Goal: Task Accomplishment & Management: Complete application form

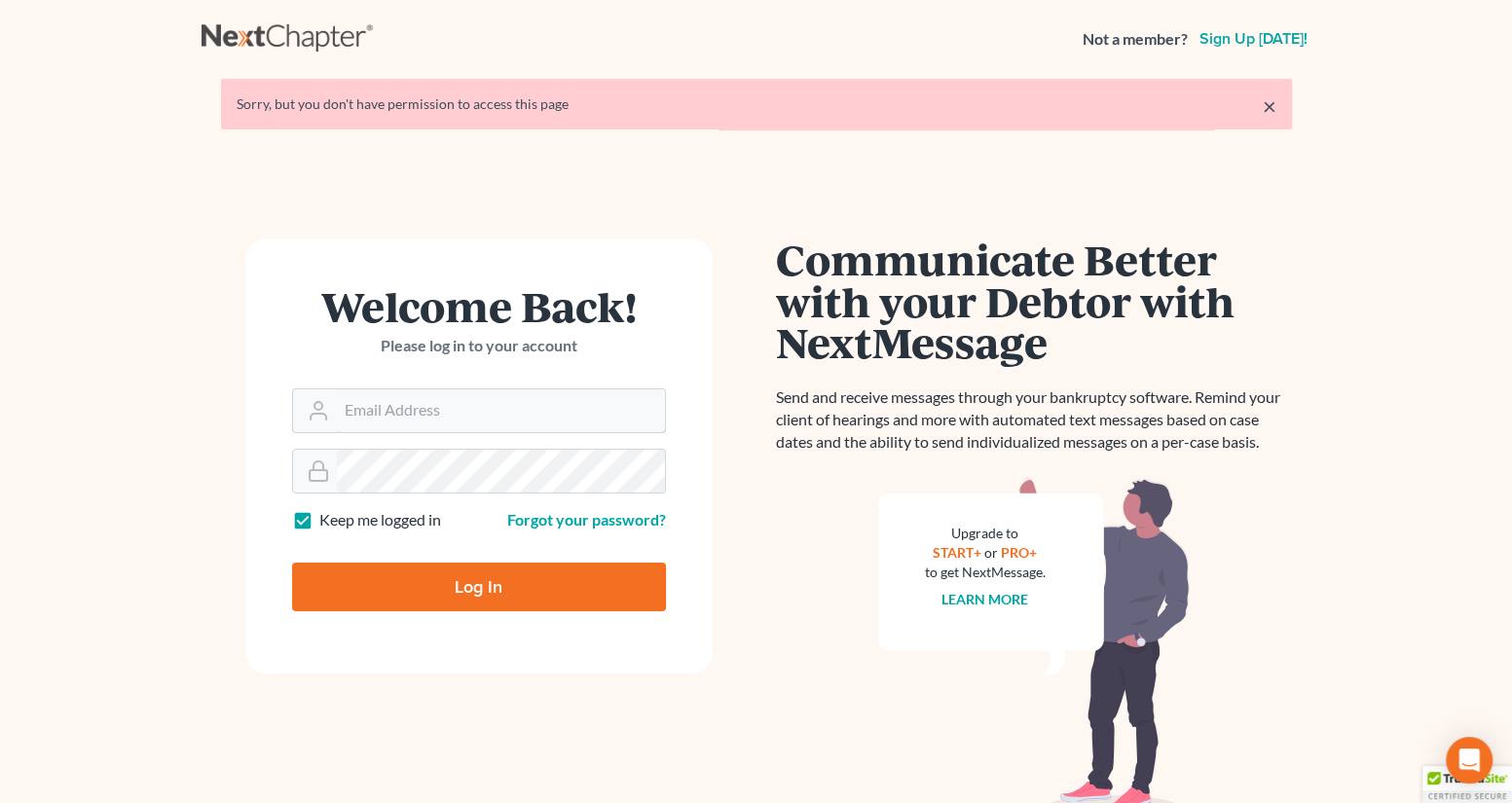
type input "[EMAIL_ADDRESS][PERSON_NAME][DOMAIN_NAME]"
click at [449, 589] on input "Log In" at bounding box center [479, 586] width 374 height 48
type input "Thinking..."
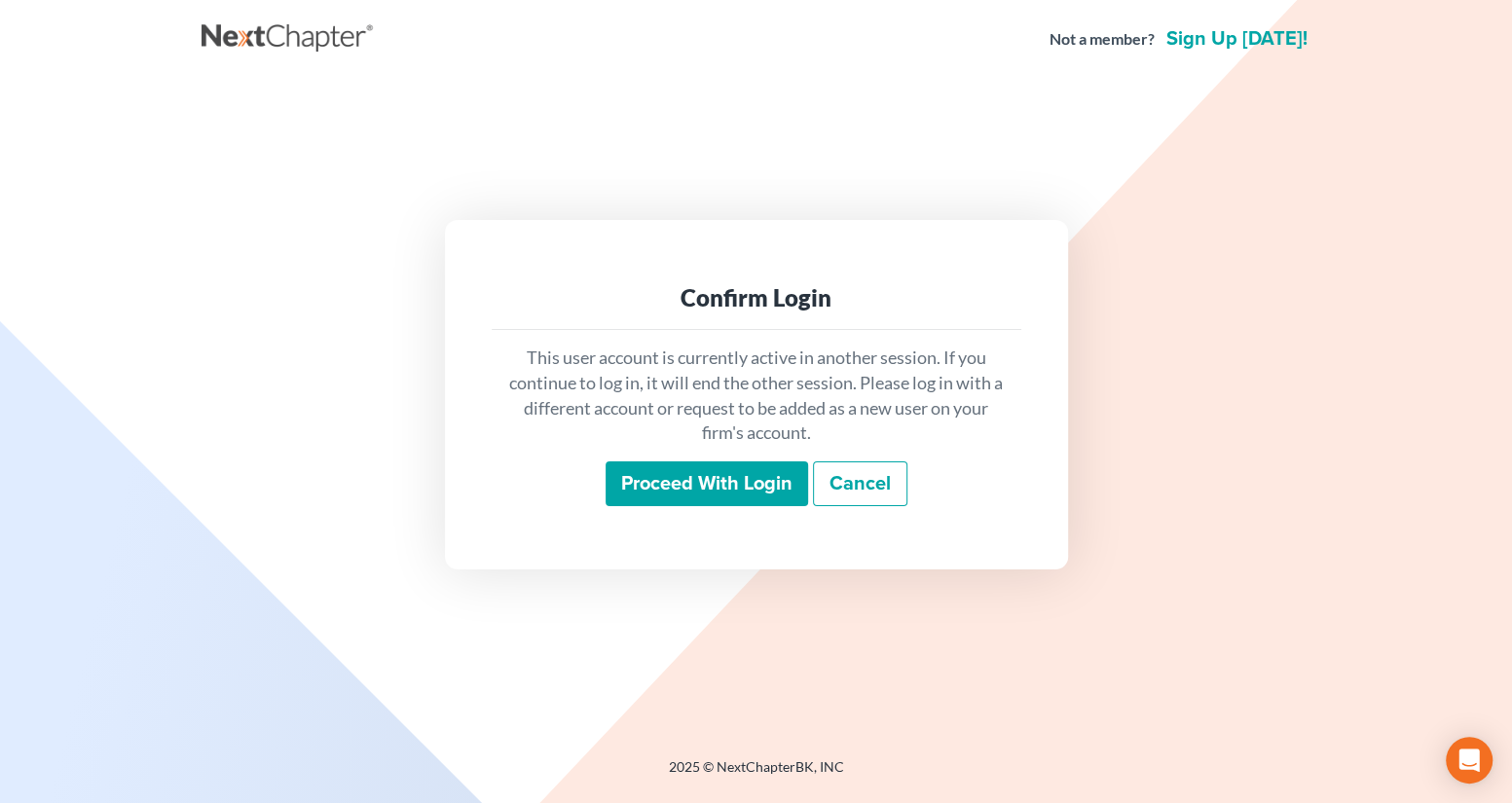
click at [651, 482] on input "Proceed with login" at bounding box center [707, 483] width 203 height 44
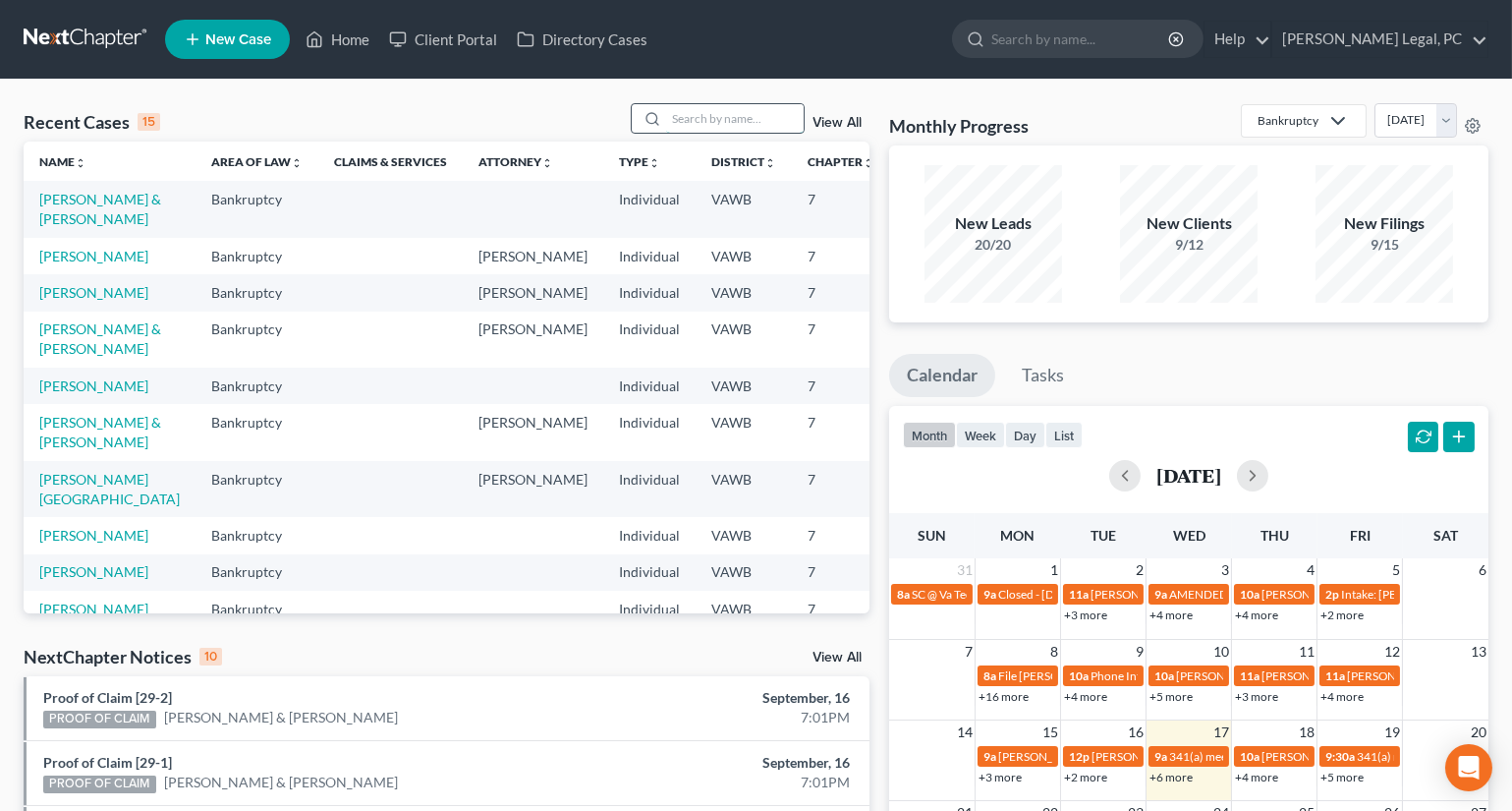
click at [693, 113] on input "search" at bounding box center [735, 118] width 138 height 29
type input "kent"
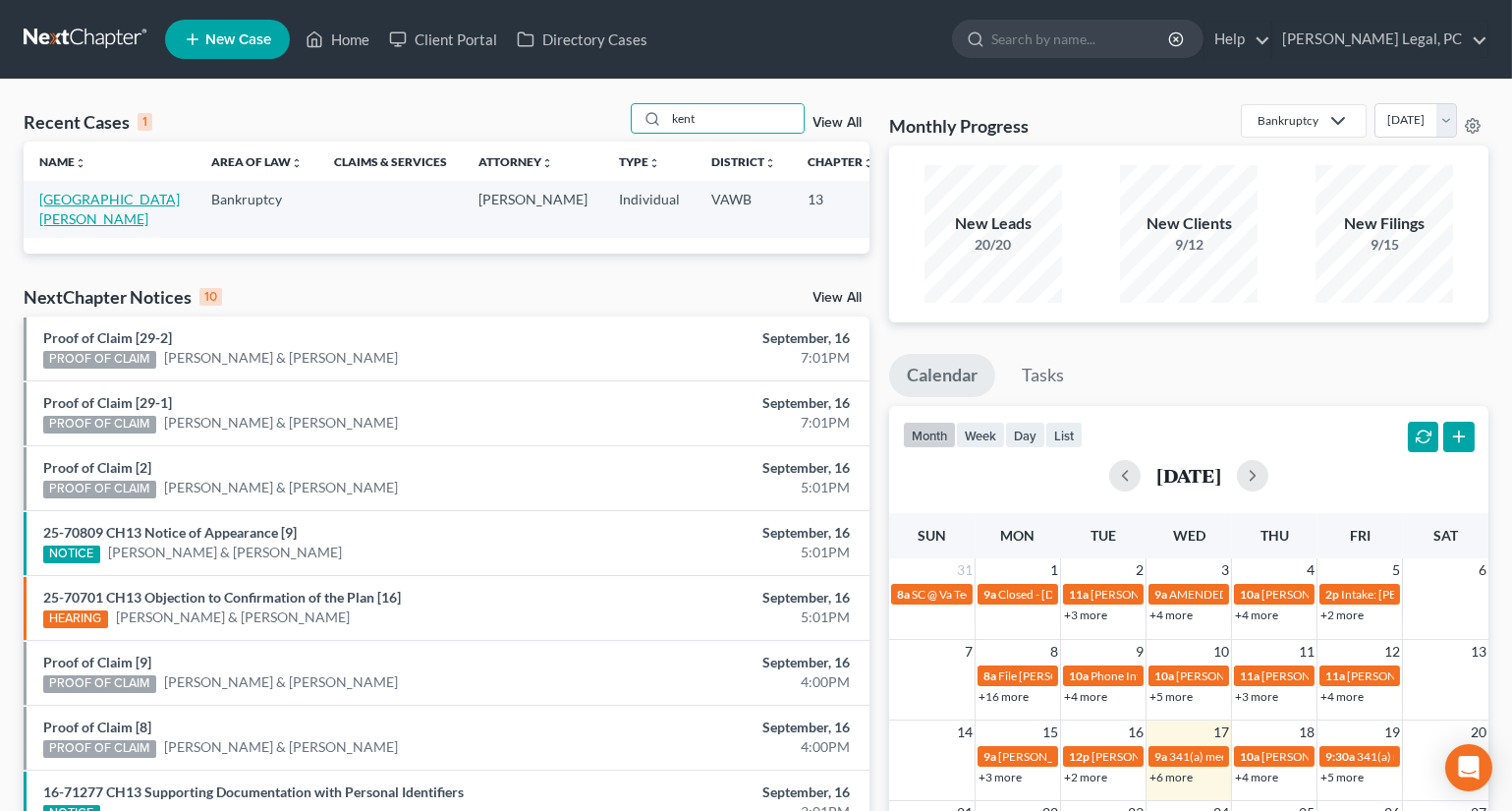
click at [51, 210] on link "[GEOGRAPHIC_DATA][PERSON_NAME]" at bounding box center [109, 208] width 141 height 36
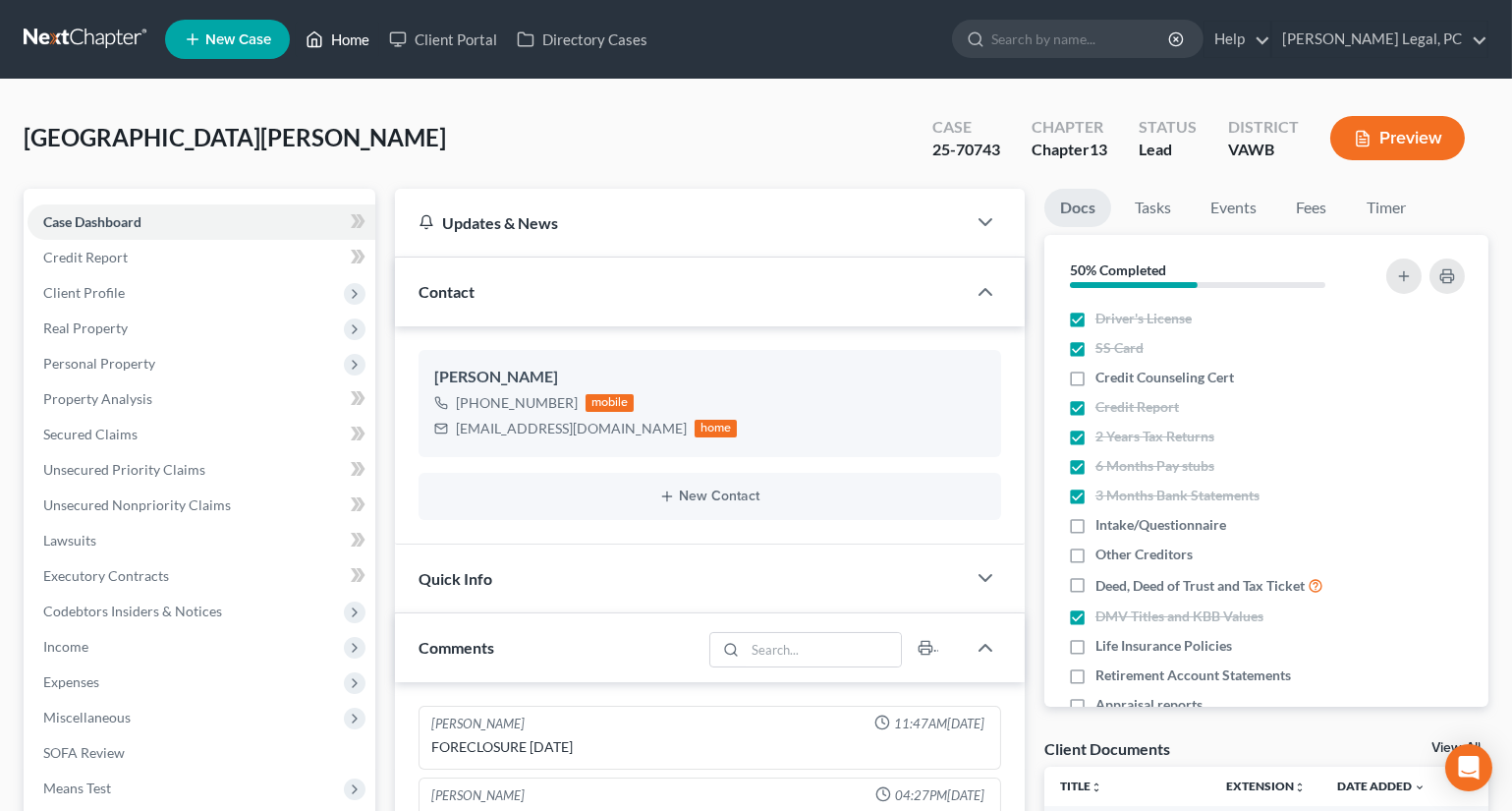
click at [356, 33] on link "Home" at bounding box center [338, 39] width 84 height 35
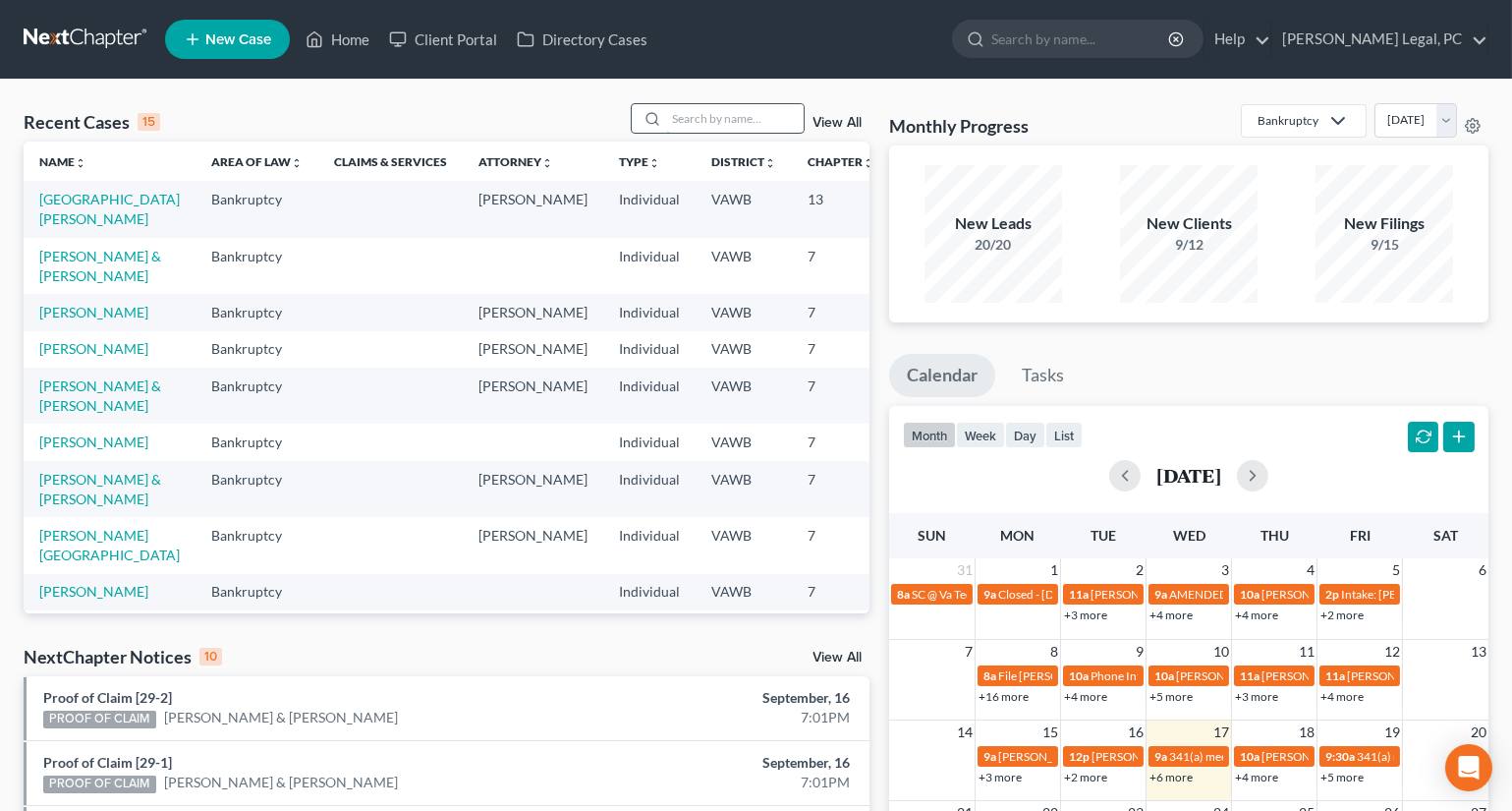
click at [688, 126] on input "search" at bounding box center [735, 118] width 138 height 29
type input "[PERSON_NAME]"
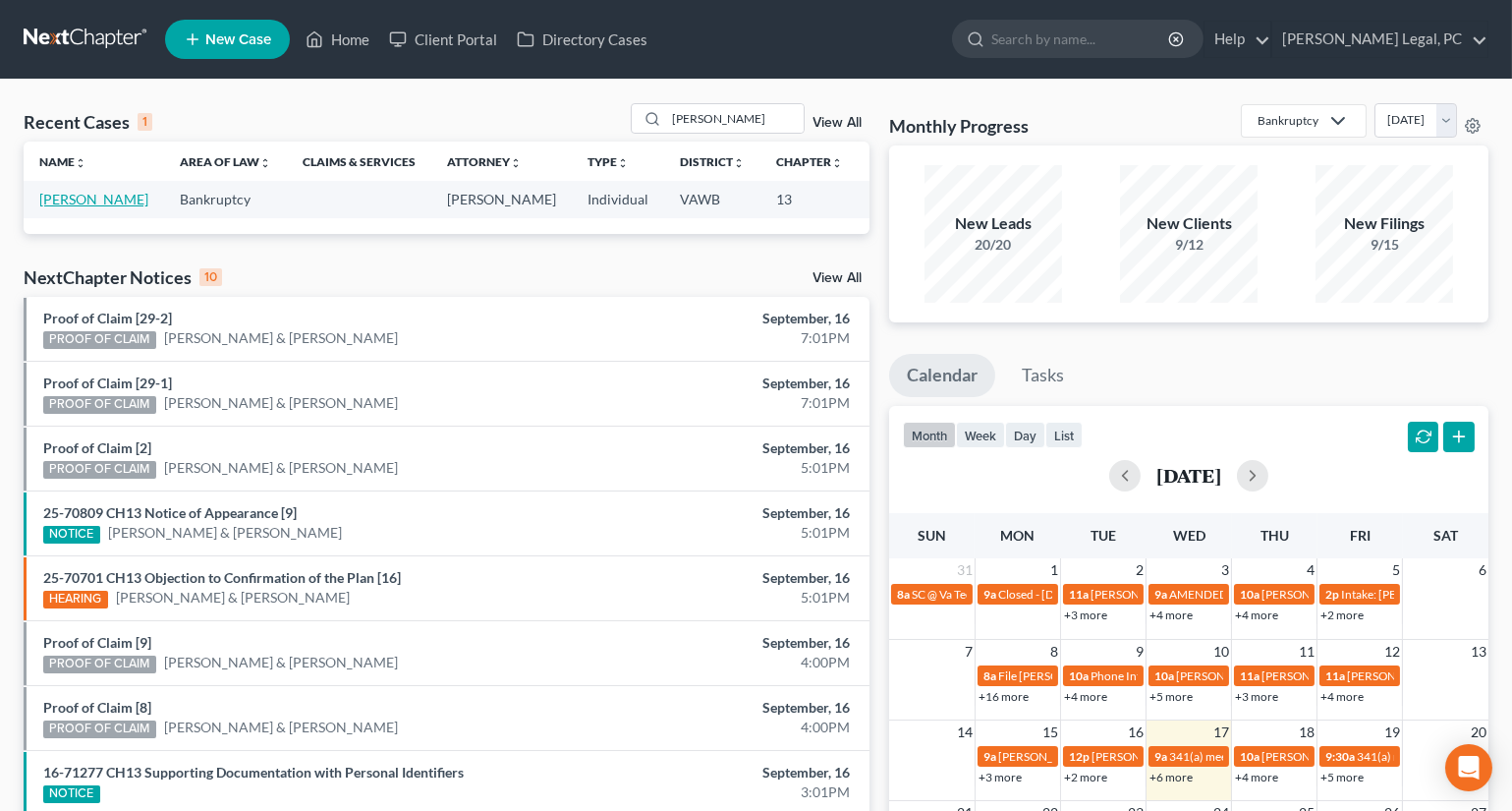
click at [47, 207] on link "[PERSON_NAME]" at bounding box center [93, 199] width 109 height 17
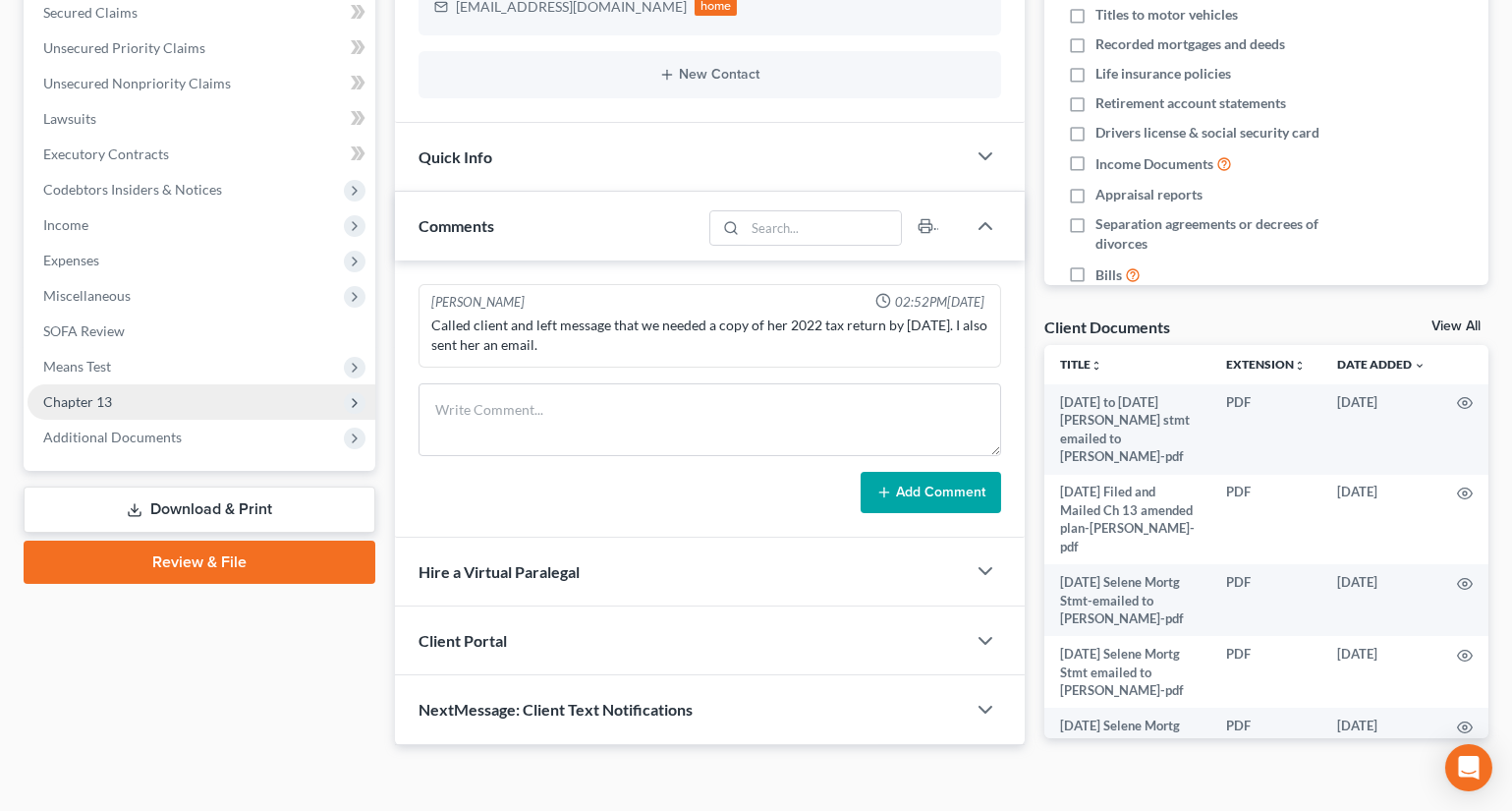
scroll to position [453, 0]
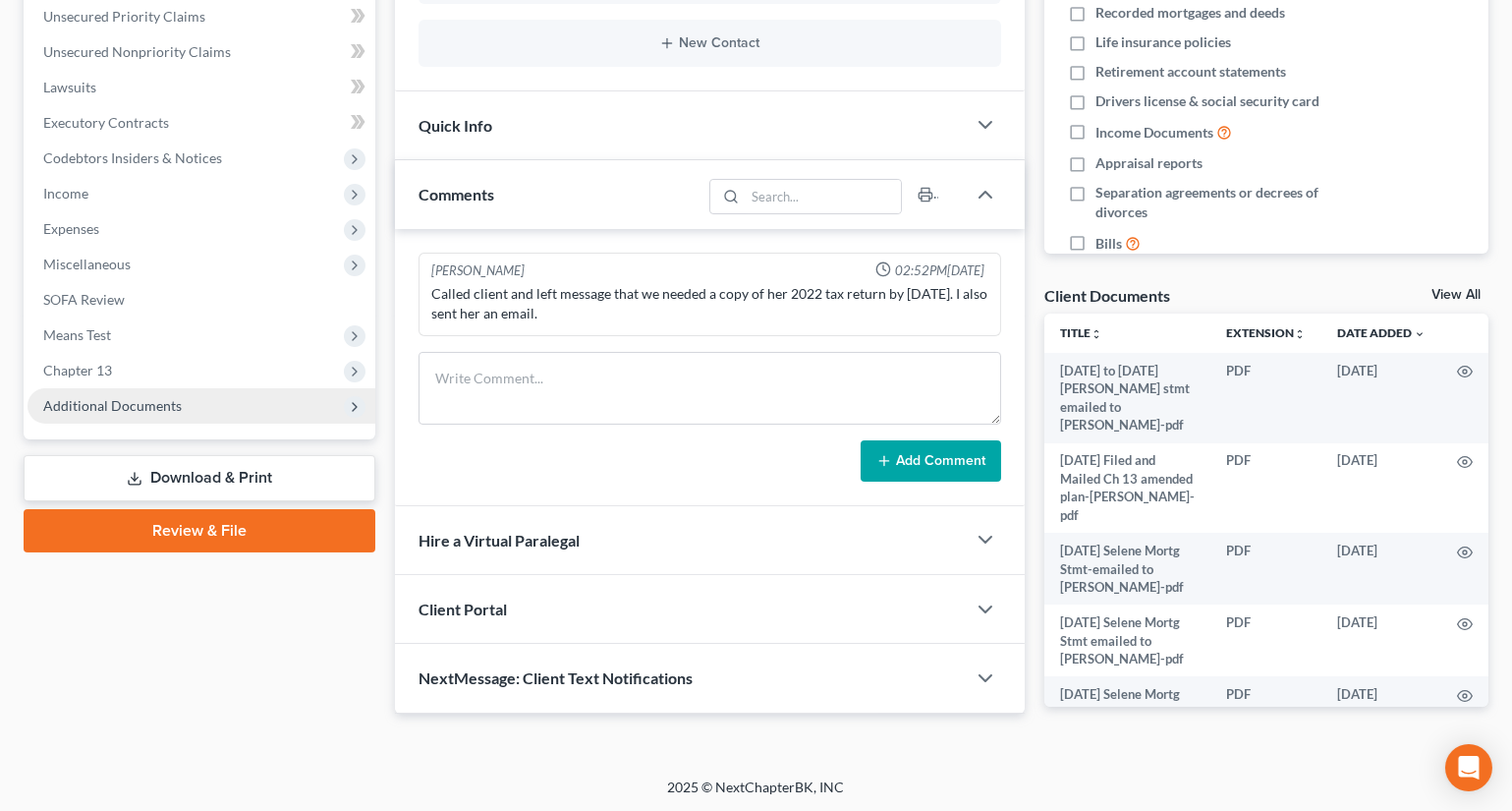
click at [92, 400] on span "Additional Documents" at bounding box center [112, 405] width 139 height 17
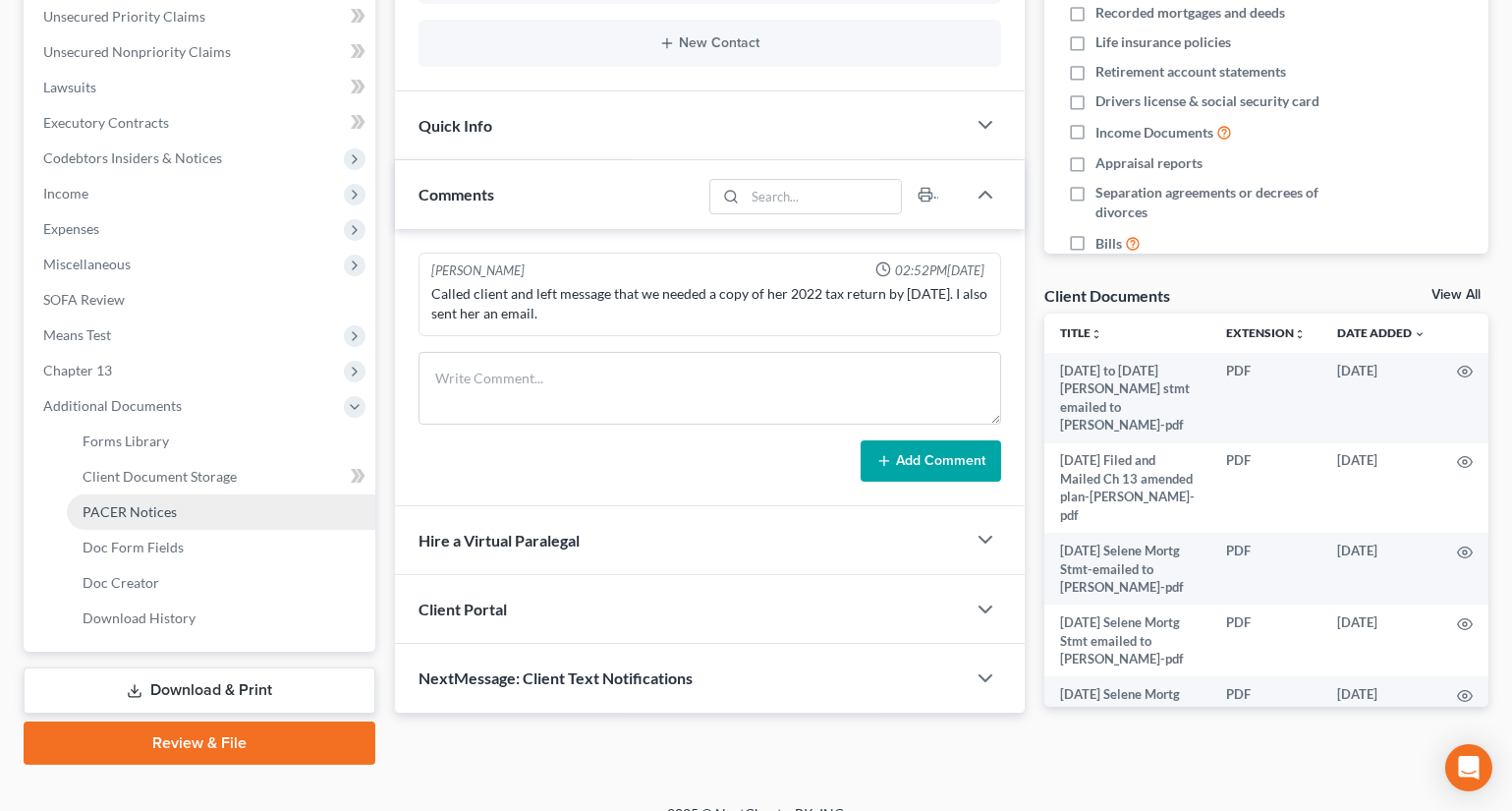
click at [135, 509] on span "PACER Notices" at bounding box center [130, 511] width 95 height 17
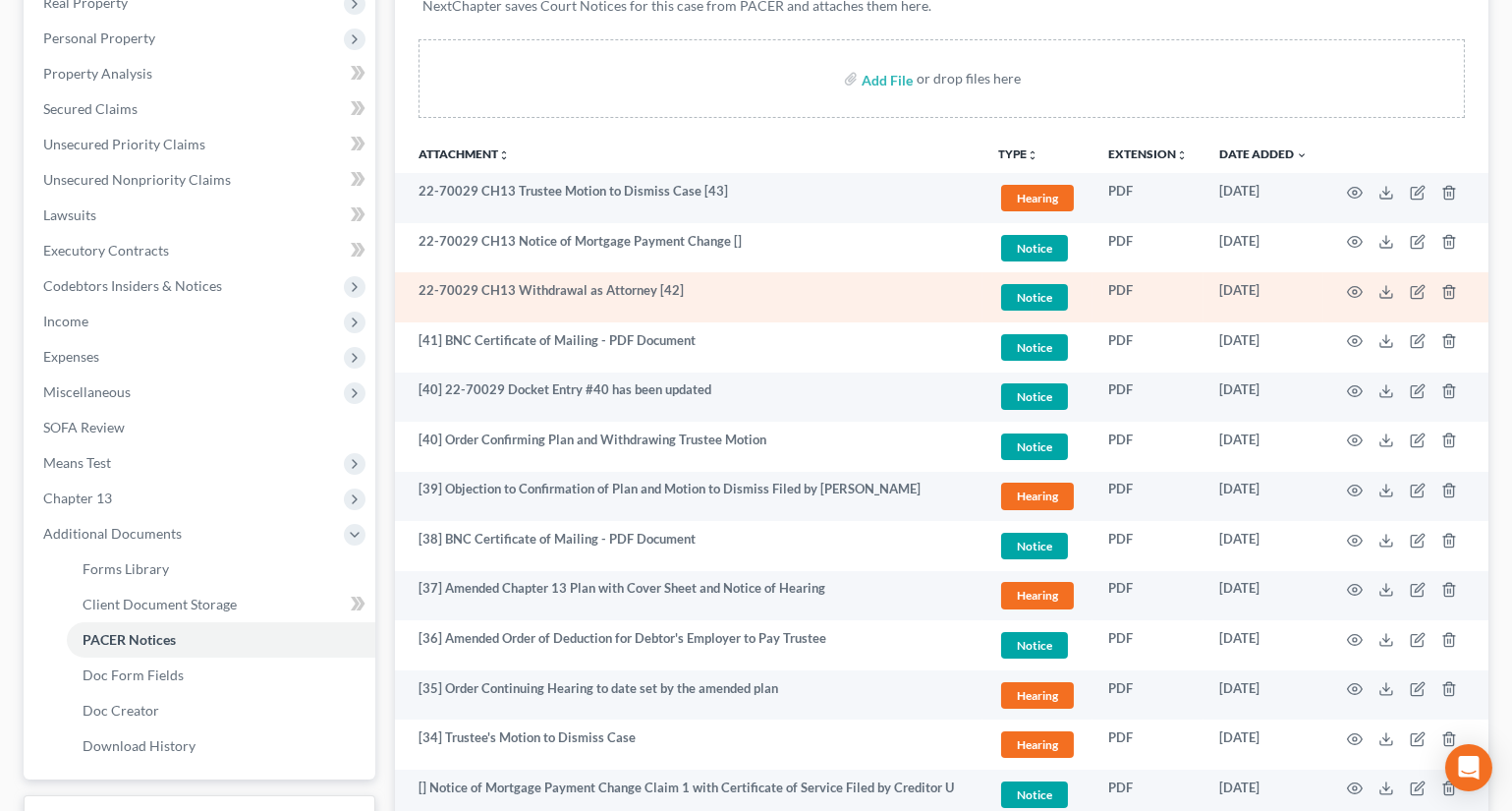
scroll to position [357, 0]
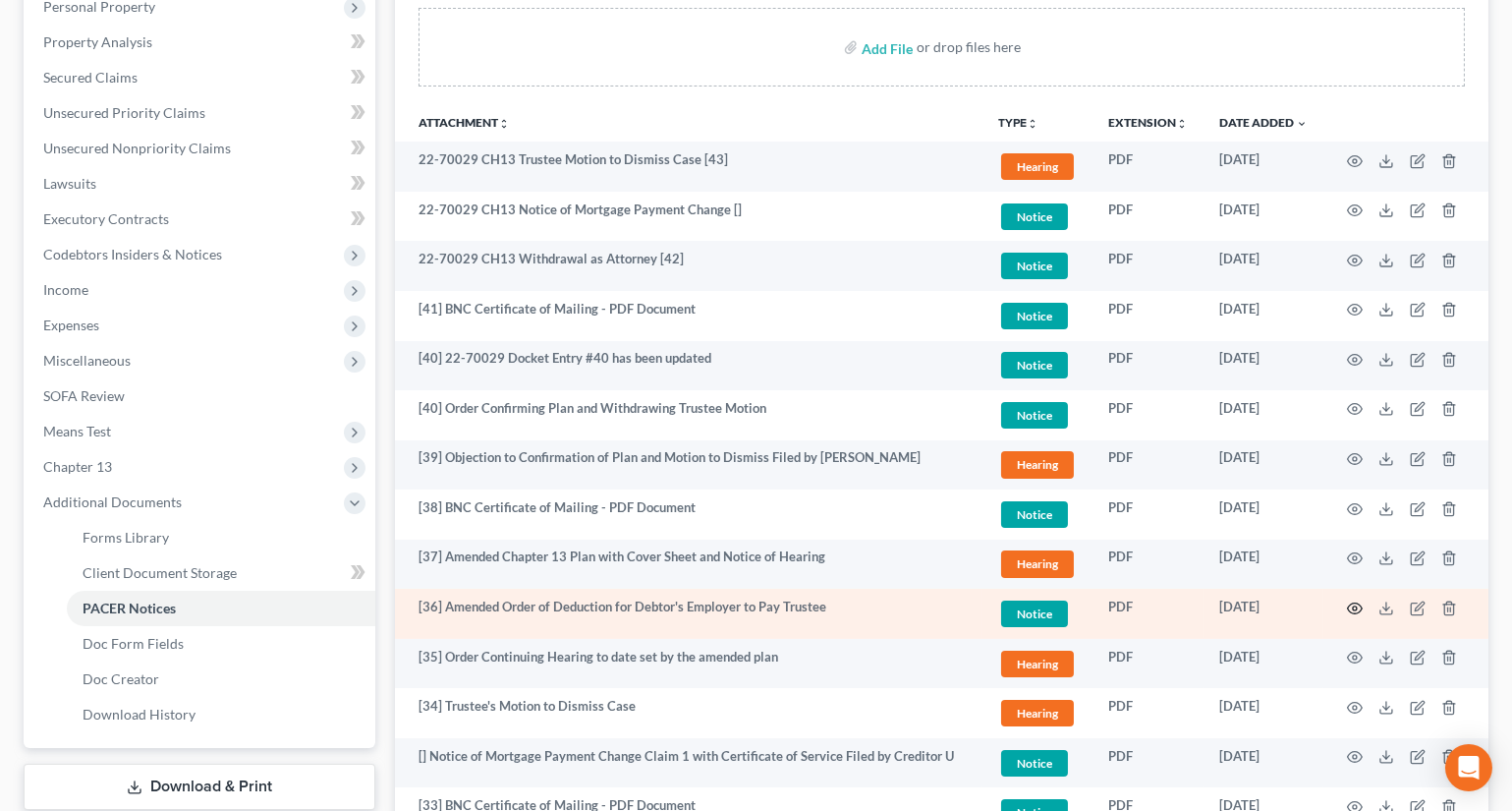
click at [1355, 606] on icon "button" at bounding box center [1355, 608] width 16 height 16
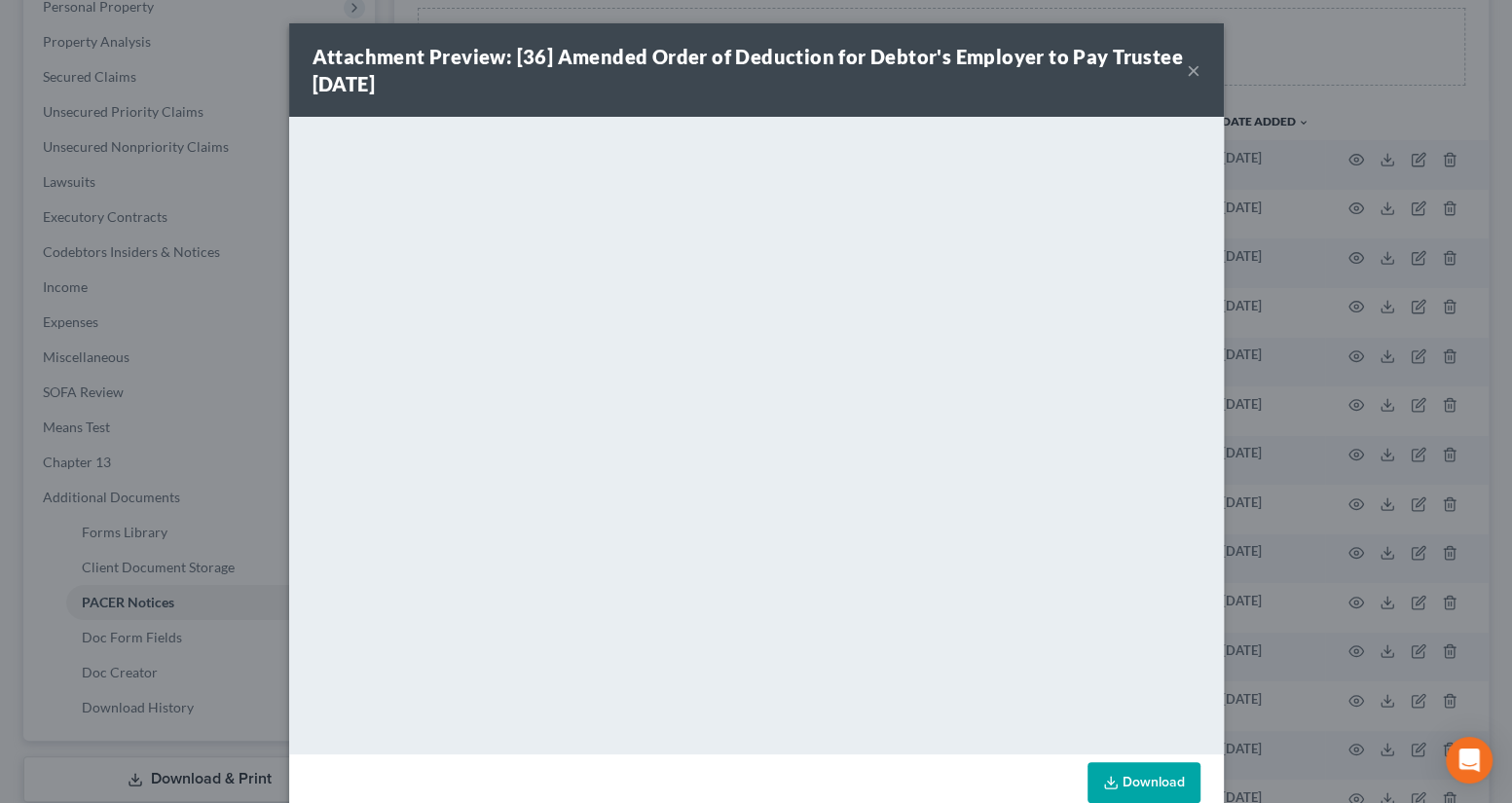
click at [1190, 73] on button "×" at bounding box center [1194, 70] width 14 height 24
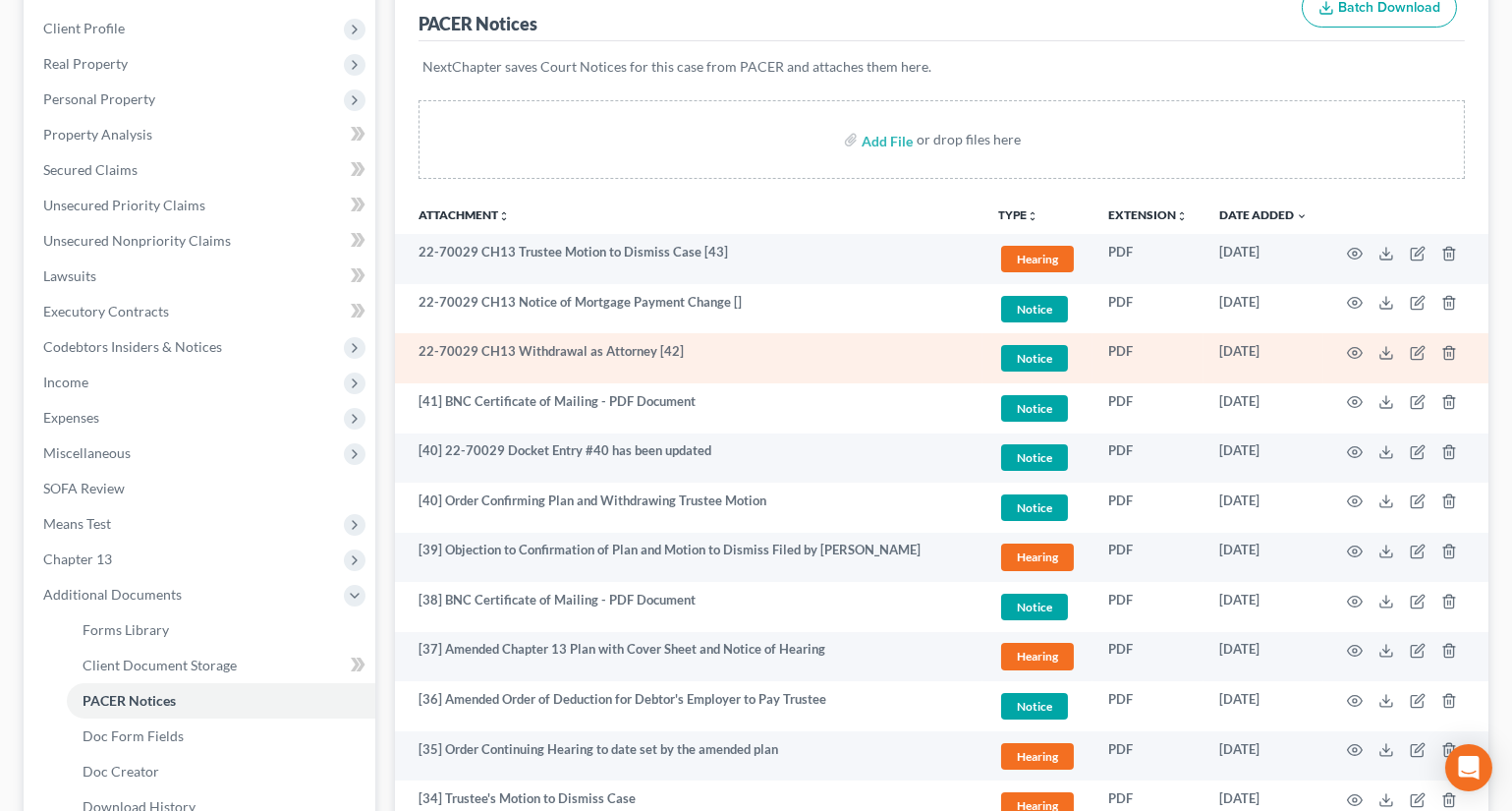
scroll to position [267, 0]
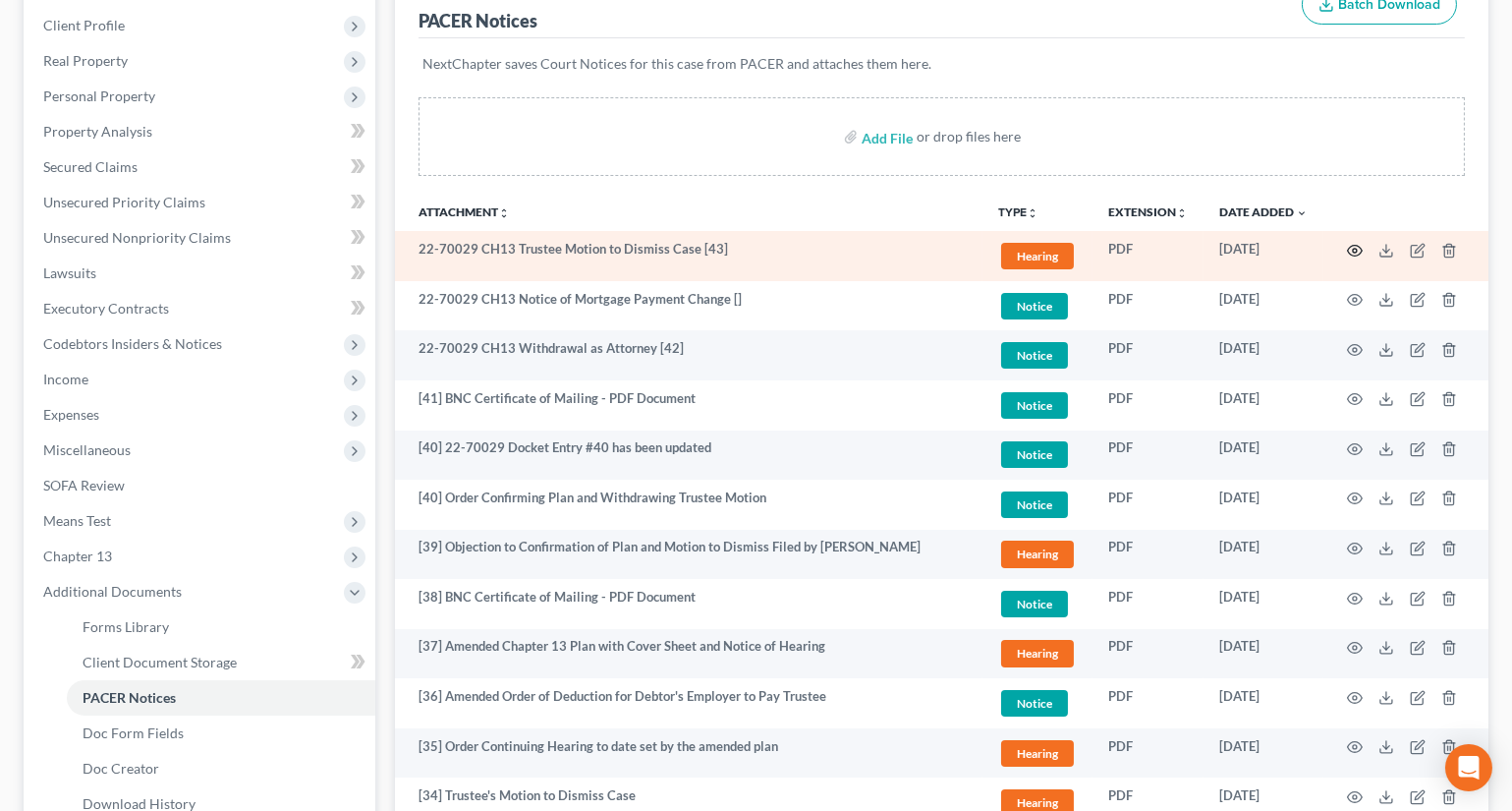
click at [1352, 246] on icon "button" at bounding box center [1355, 250] width 16 height 16
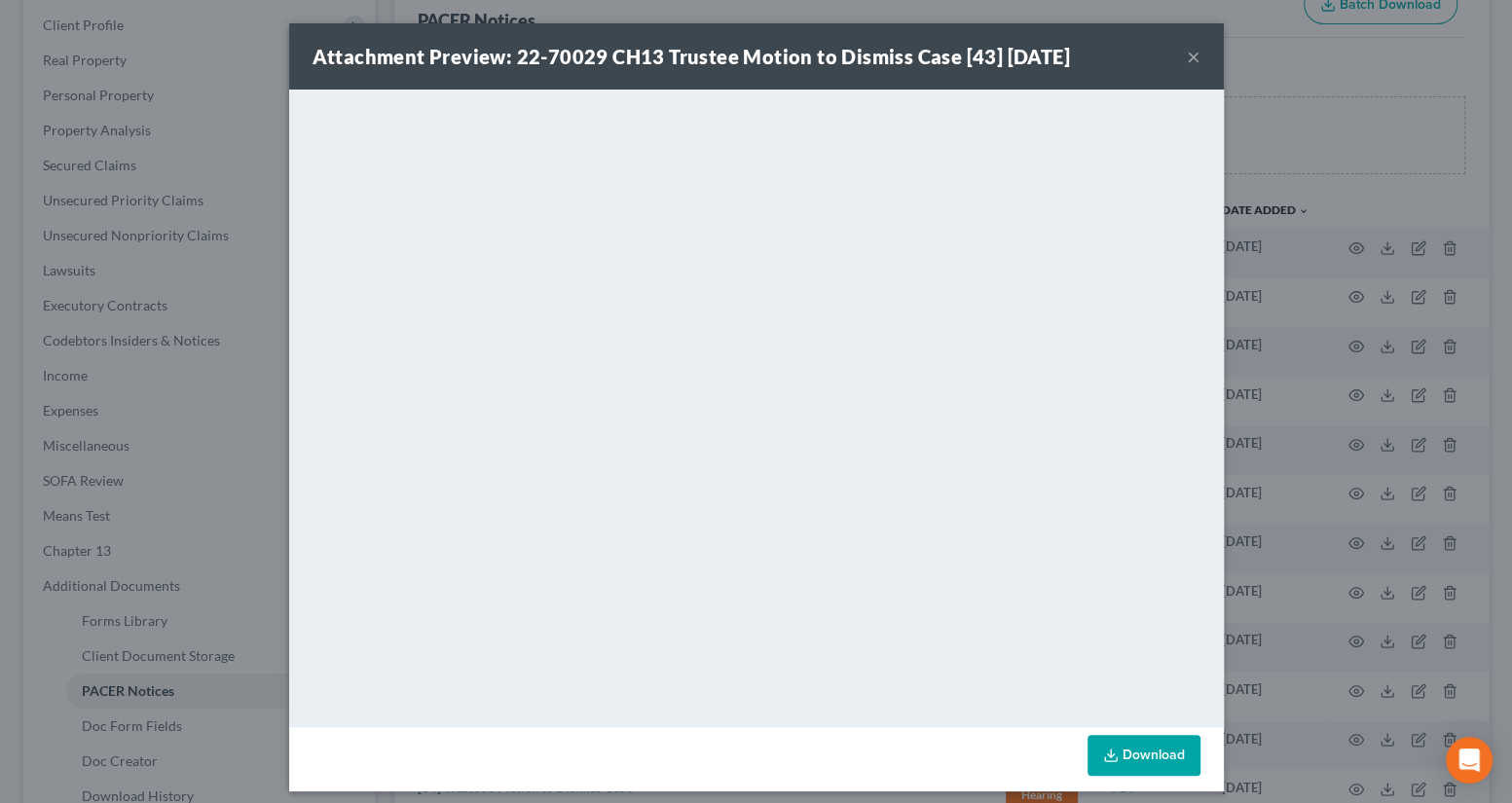
click at [1187, 55] on button "×" at bounding box center [1194, 56] width 14 height 24
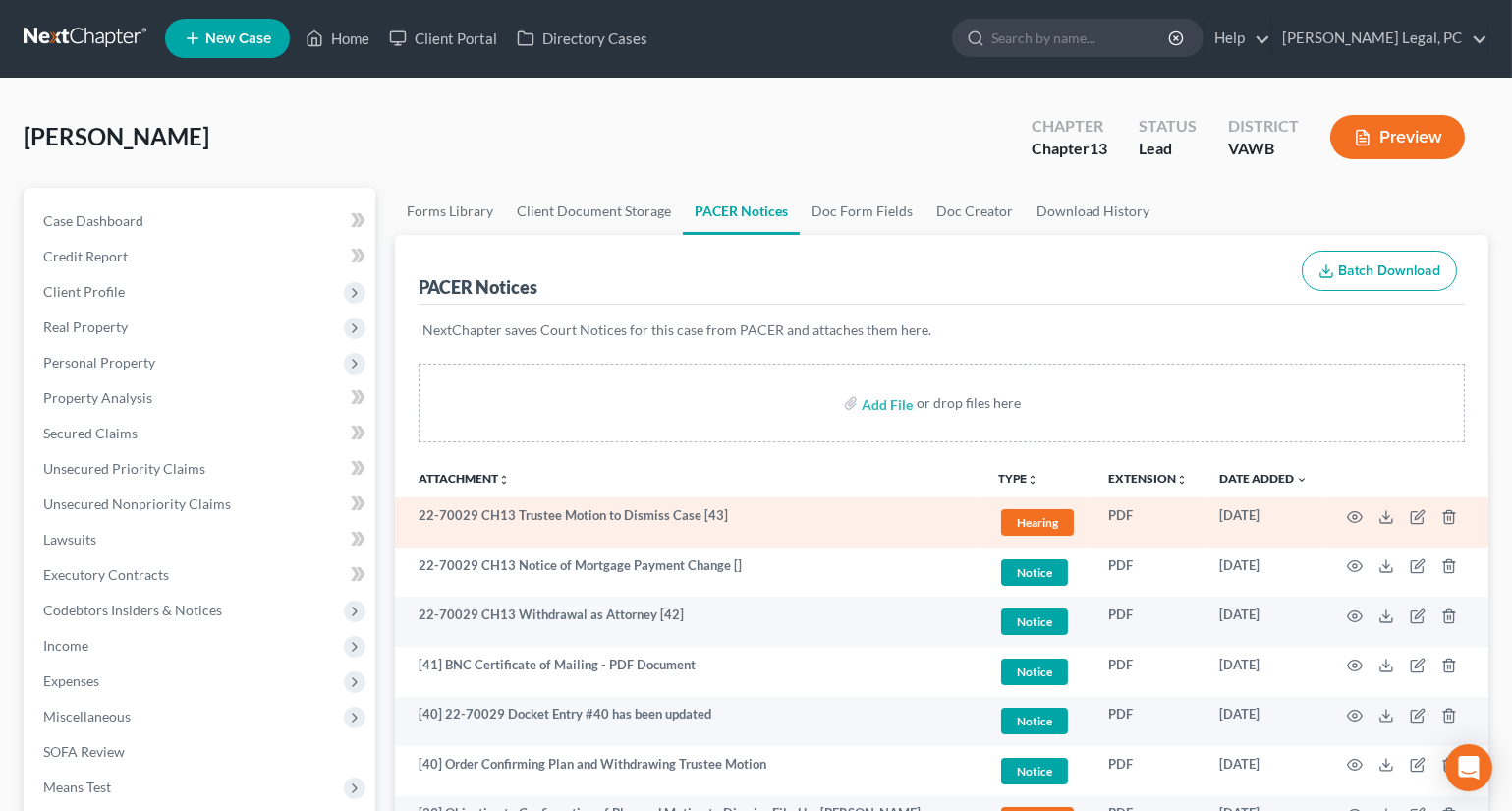
scroll to position [0, 0]
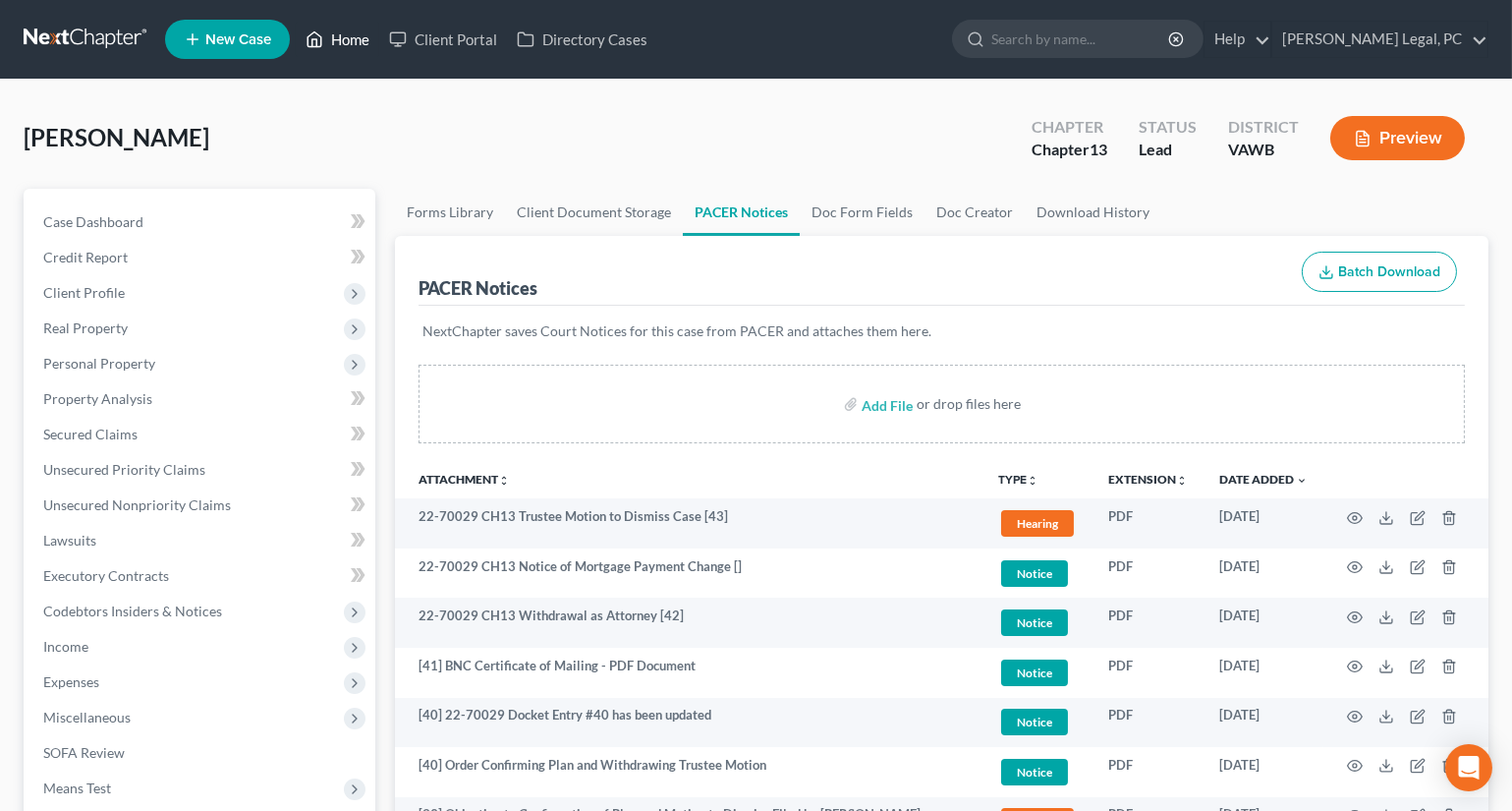
click at [340, 31] on link "Home" at bounding box center [338, 39] width 84 height 35
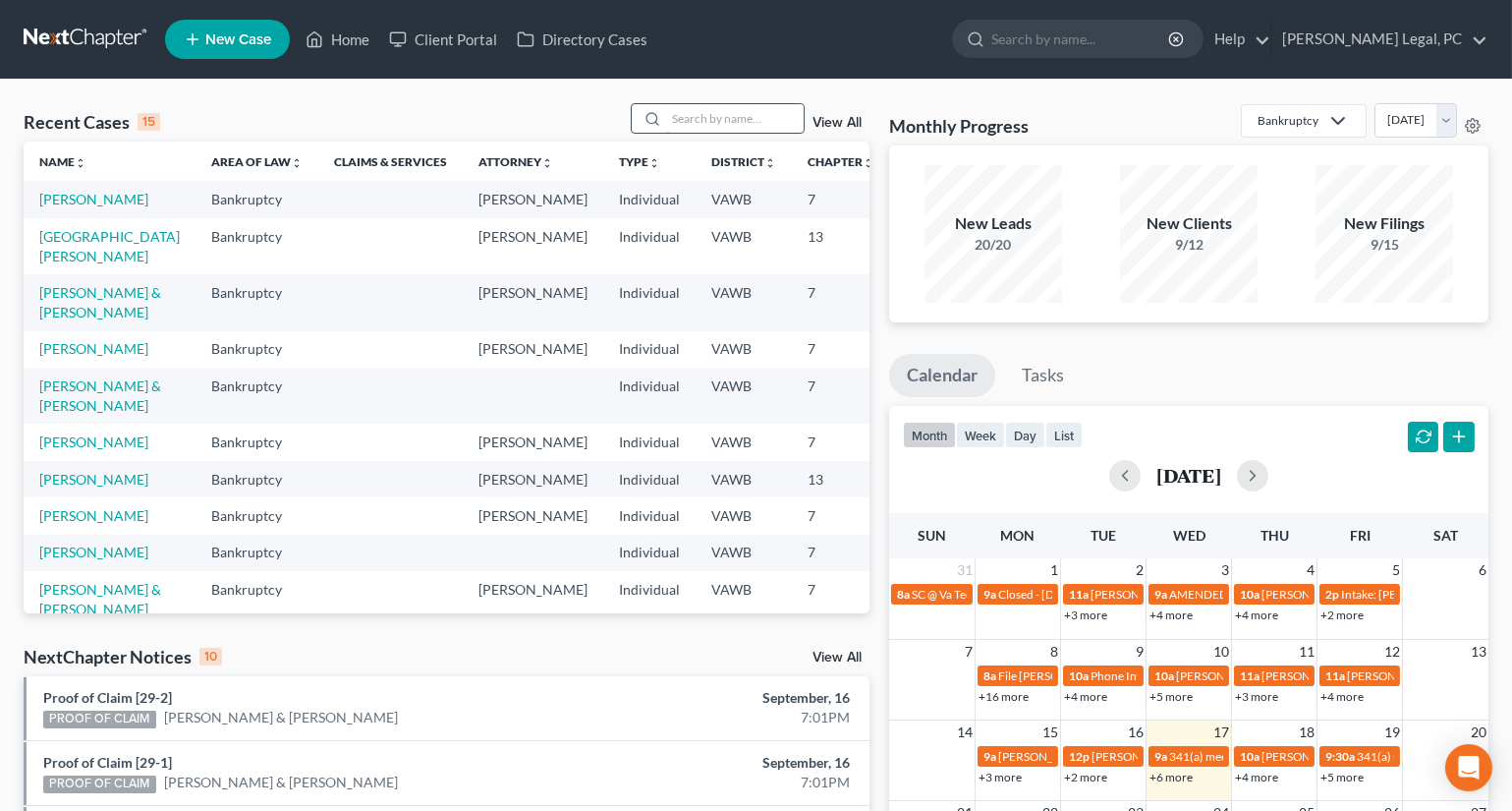
click at [752, 122] on input "search" at bounding box center [735, 118] width 138 height 29
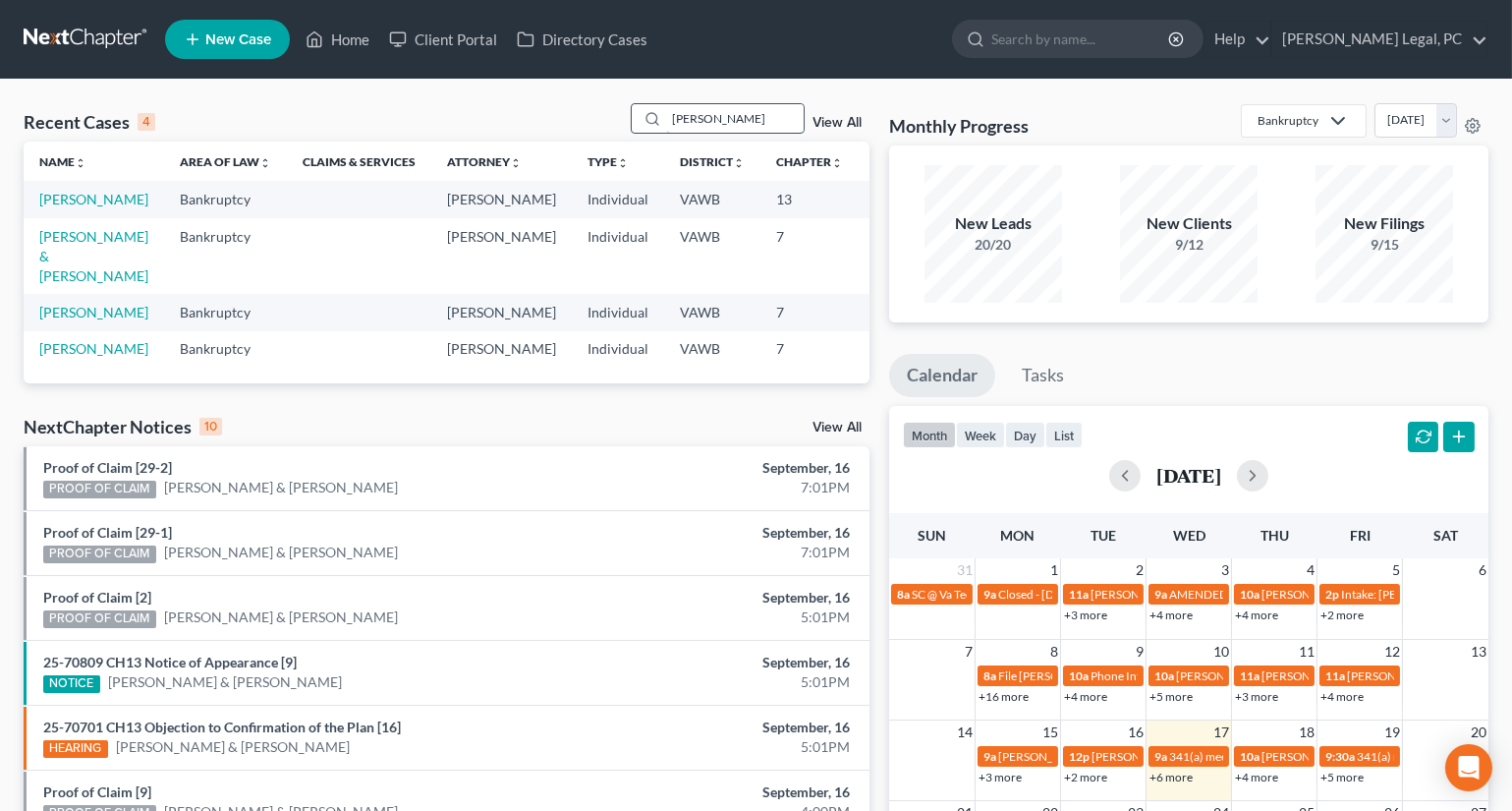
type input "[PERSON_NAME]"
click at [55, 207] on link "[PERSON_NAME]" at bounding box center [93, 199] width 109 height 17
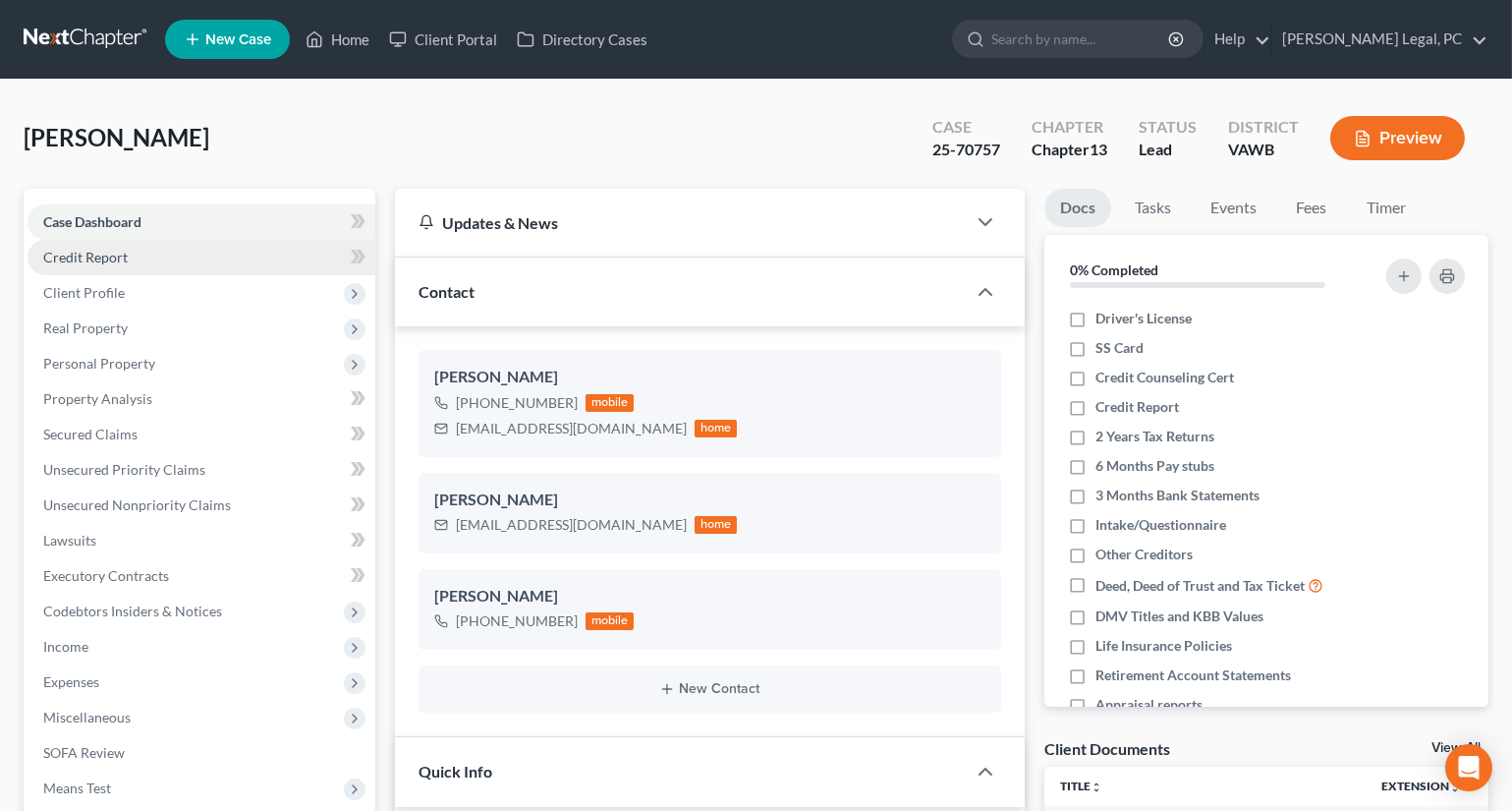
scroll to position [1958, 0]
click at [1072, 38] on input "search" at bounding box center [1081, 39] width 180 height 36
click at [332, 48] on link "Home" at bounding box center [338, 39] width 84 height 35
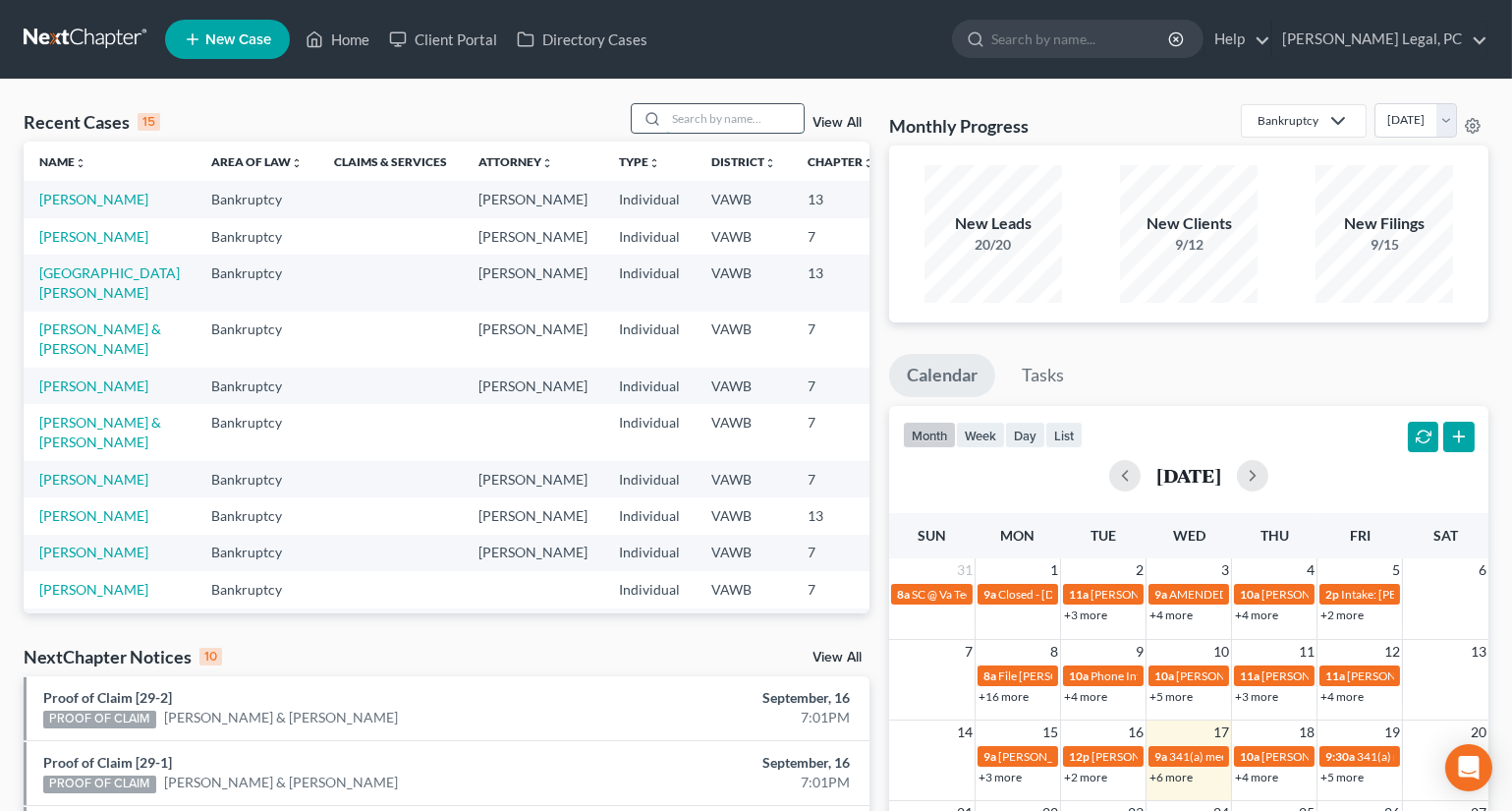
click at [707, 121] on input "search" at bounding box center [735, 118] width 138 height 29
type input "[PERSON_NAME]"
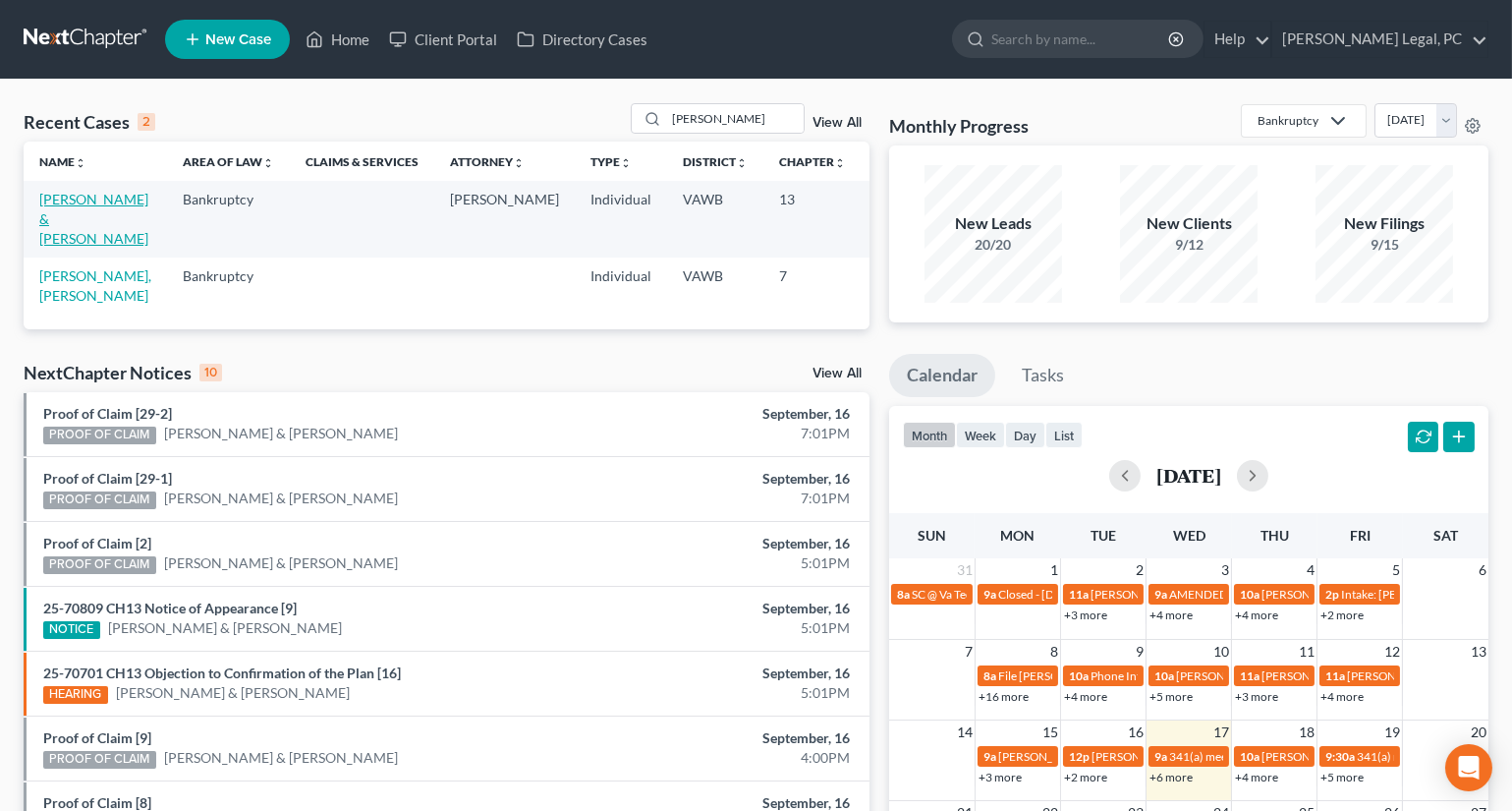
click at [70, 219] on link "[PERSON_NAME] & [PERSON_NAME]" at bounding box center [93, 218] width 109 height 56
select select "4"
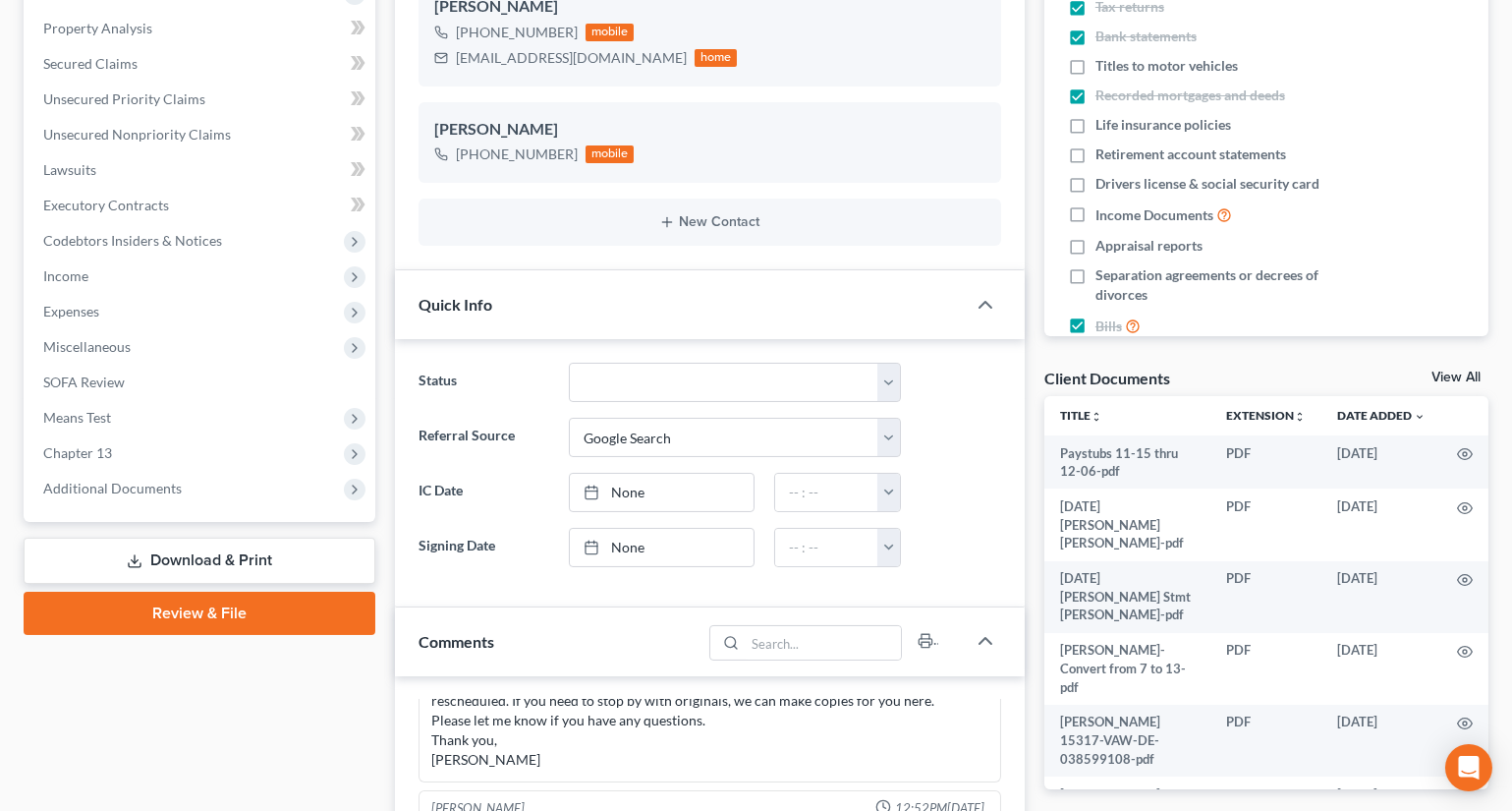
scroll to position [446, 0]
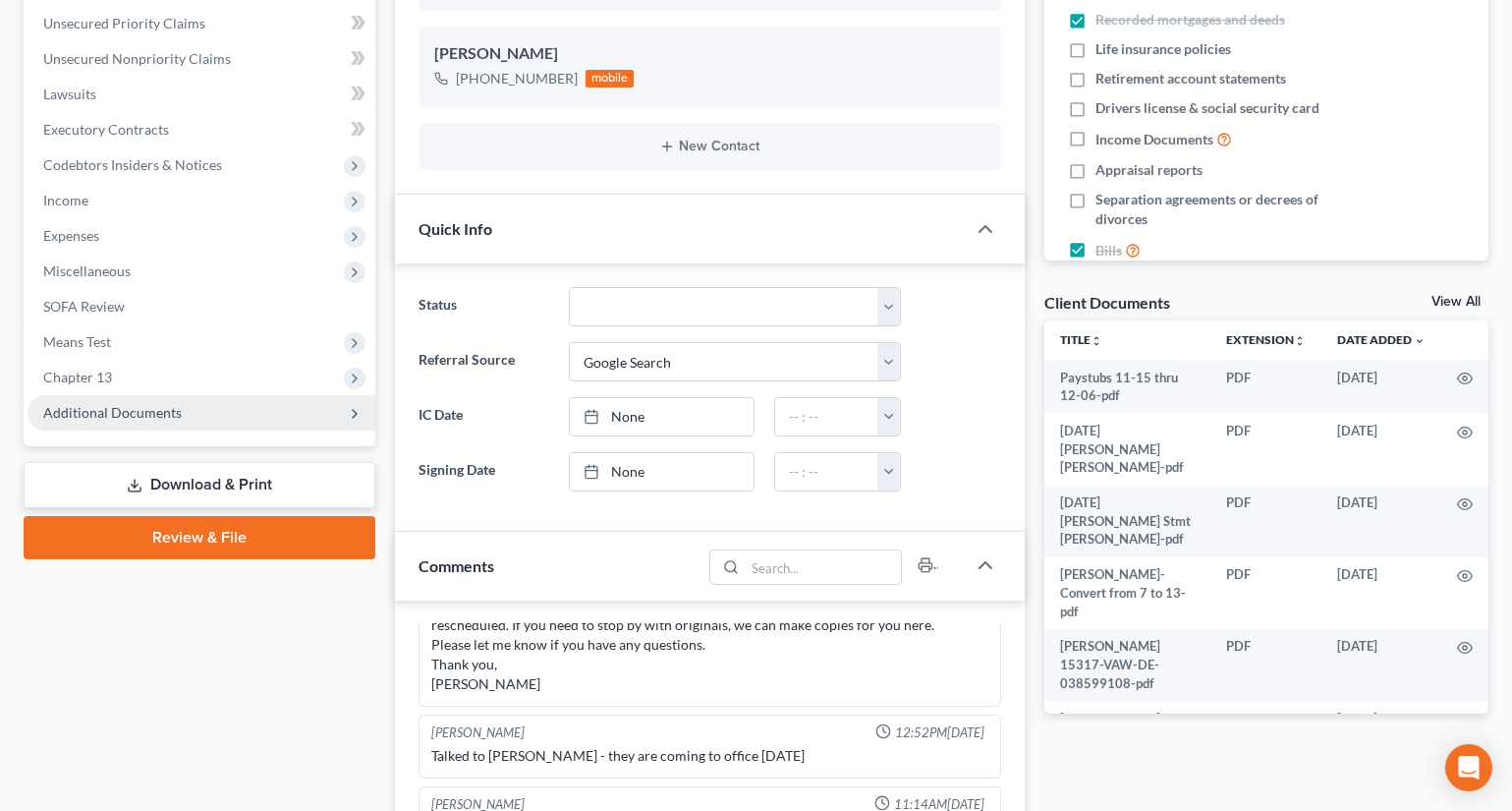
click at [129, 415] on span "Additional Documents" at bounding box center [112, 412] width 139 height 17
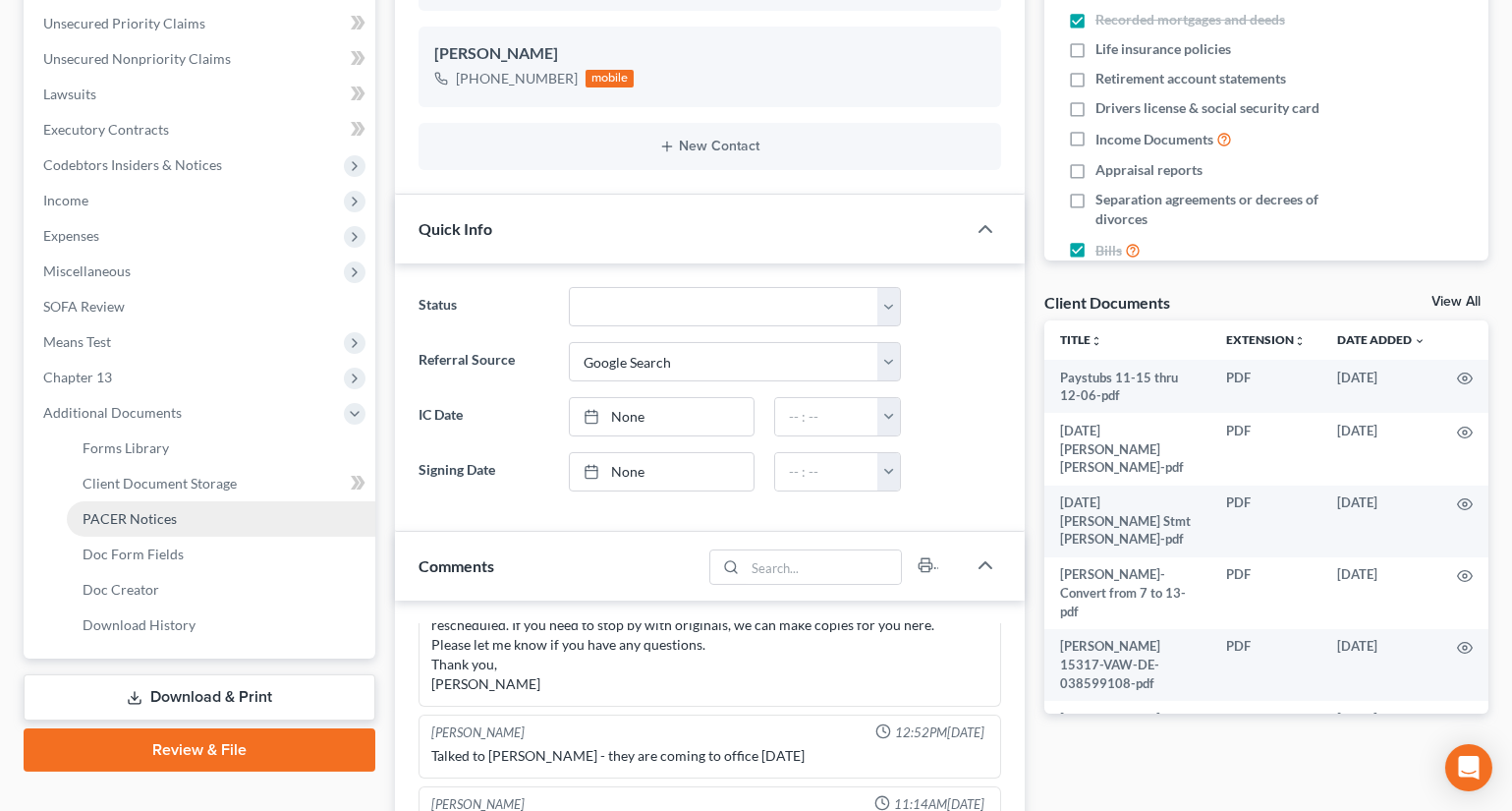
click at [164, 510] on span "PACER Notices" at bounding box center [130, 518] width 95 height 17
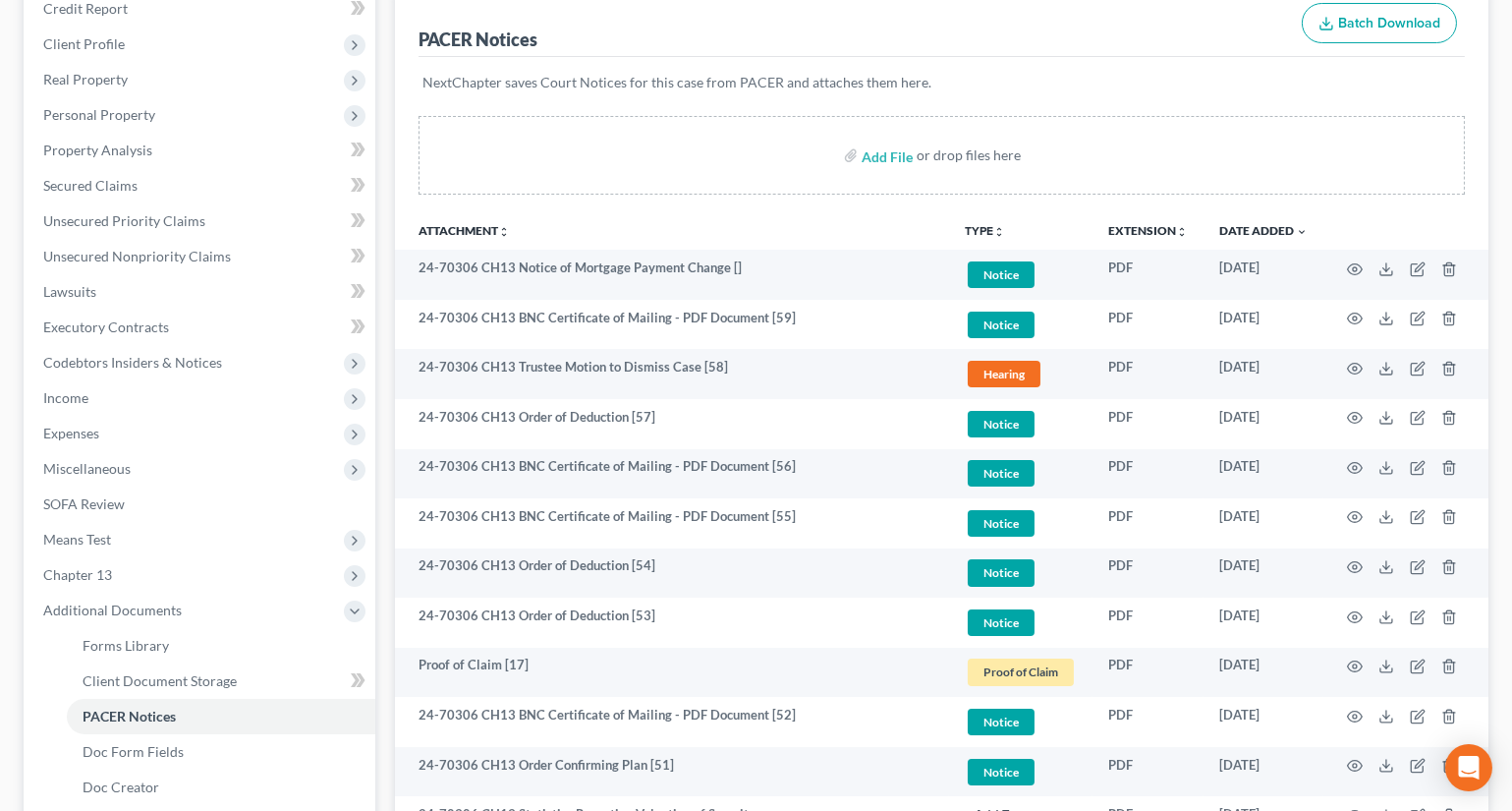
scroll to position [267, 0]
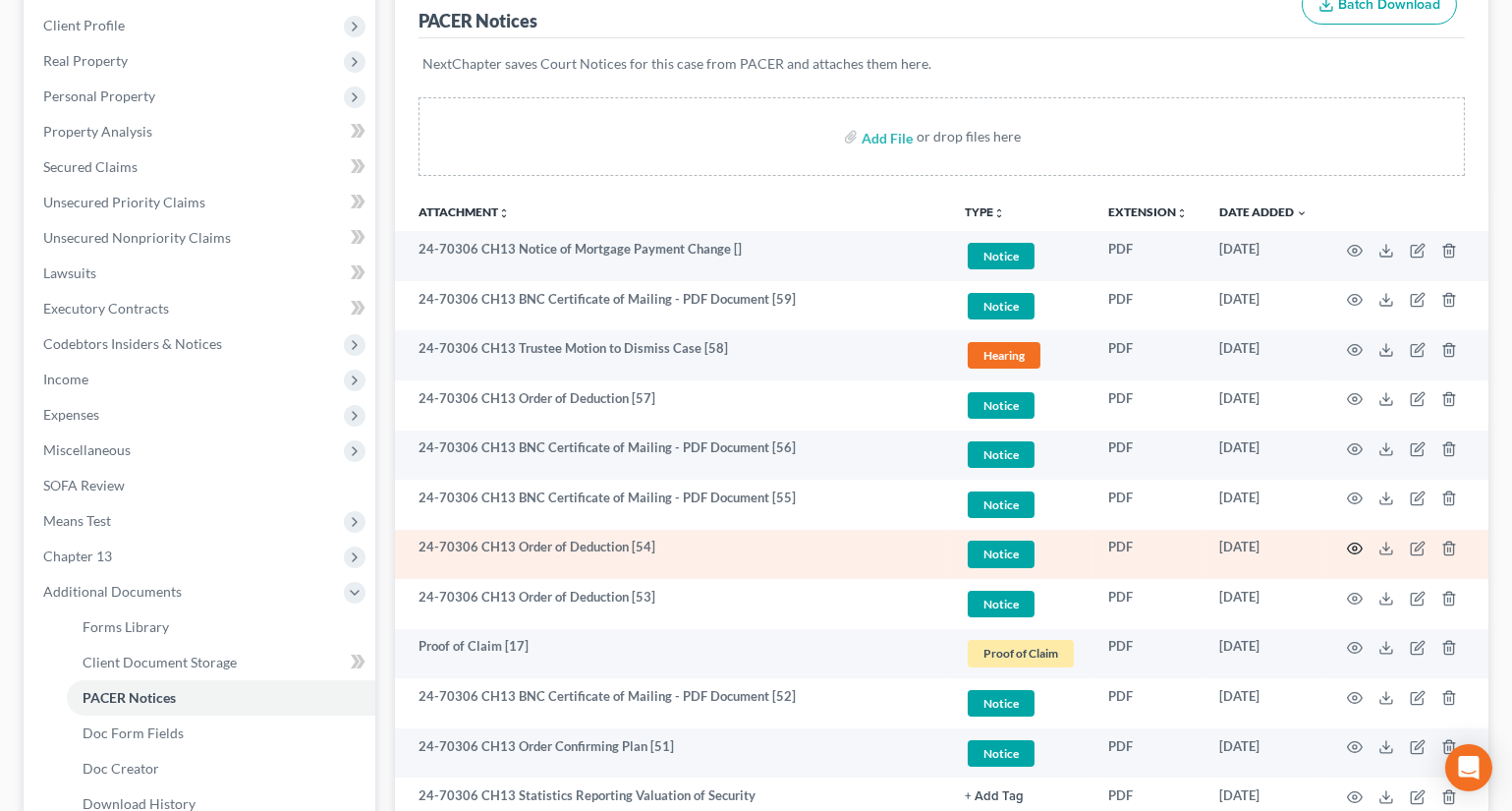
click at [1349, 544] on icon "button" at bounding box center [1355, 549] width 16 height 16
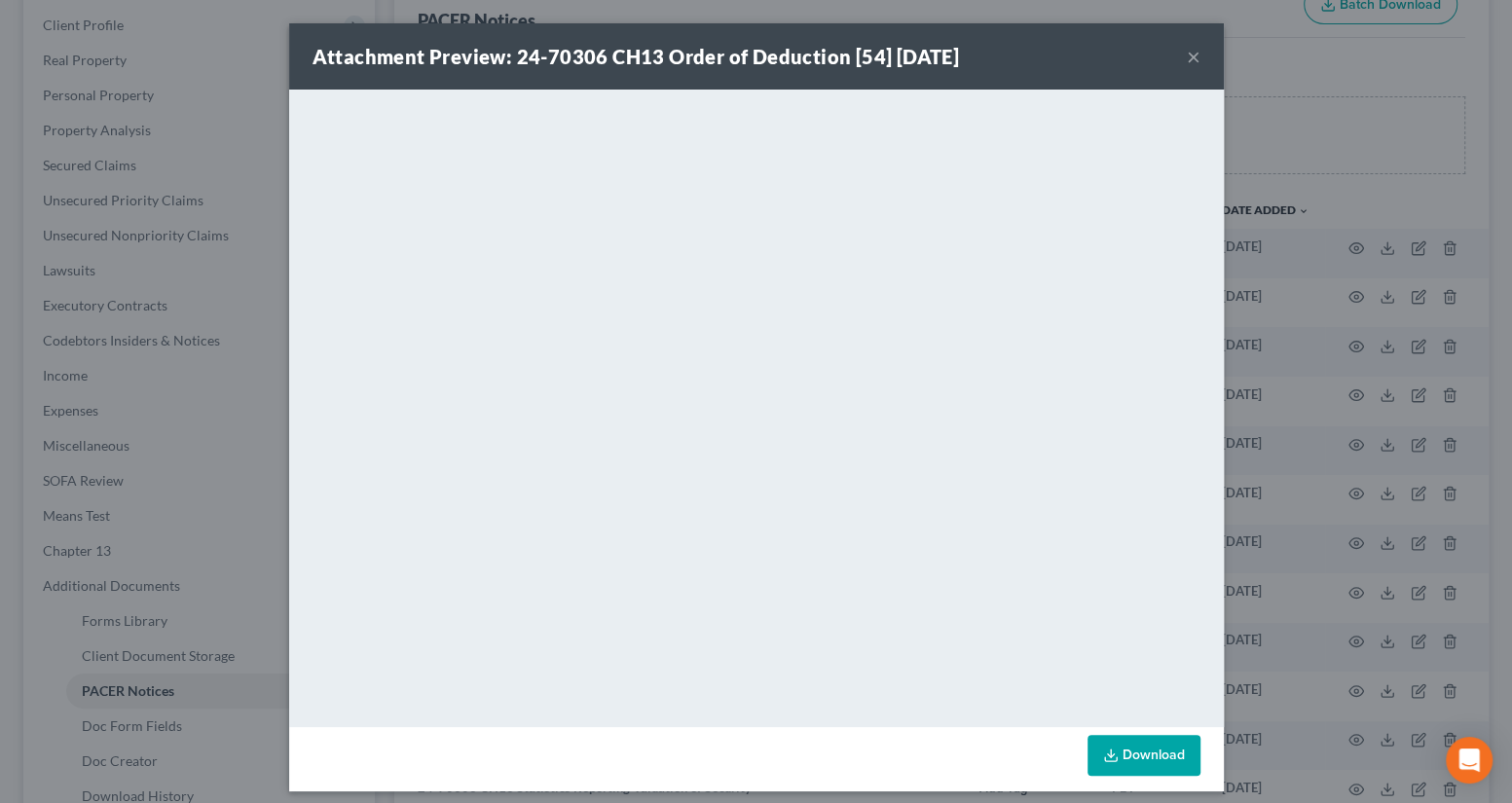
click at [1187, 60] on button "×" at bounding box center [1194, 56] width 14 height 24
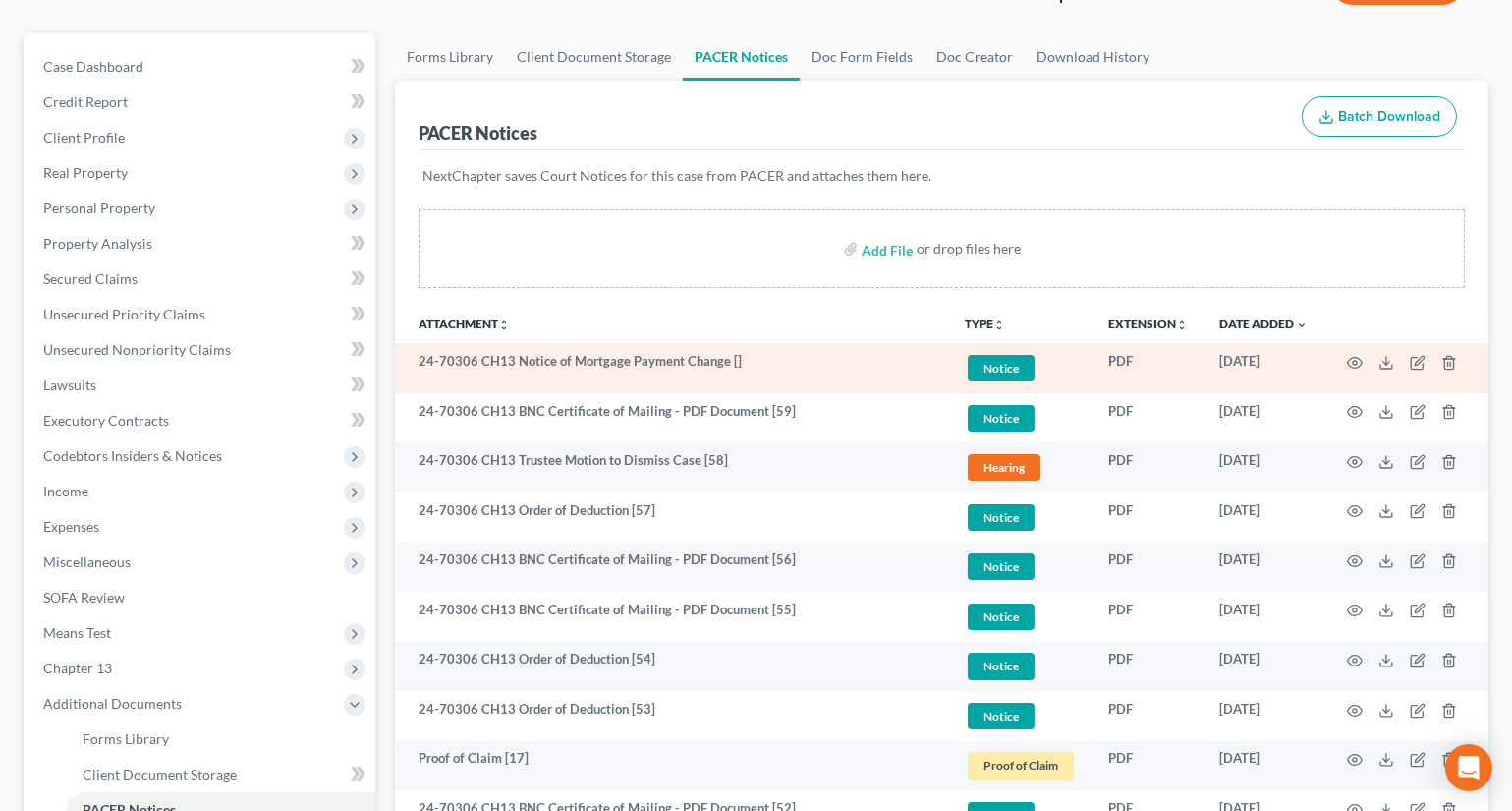
scroll to position [0, 0]
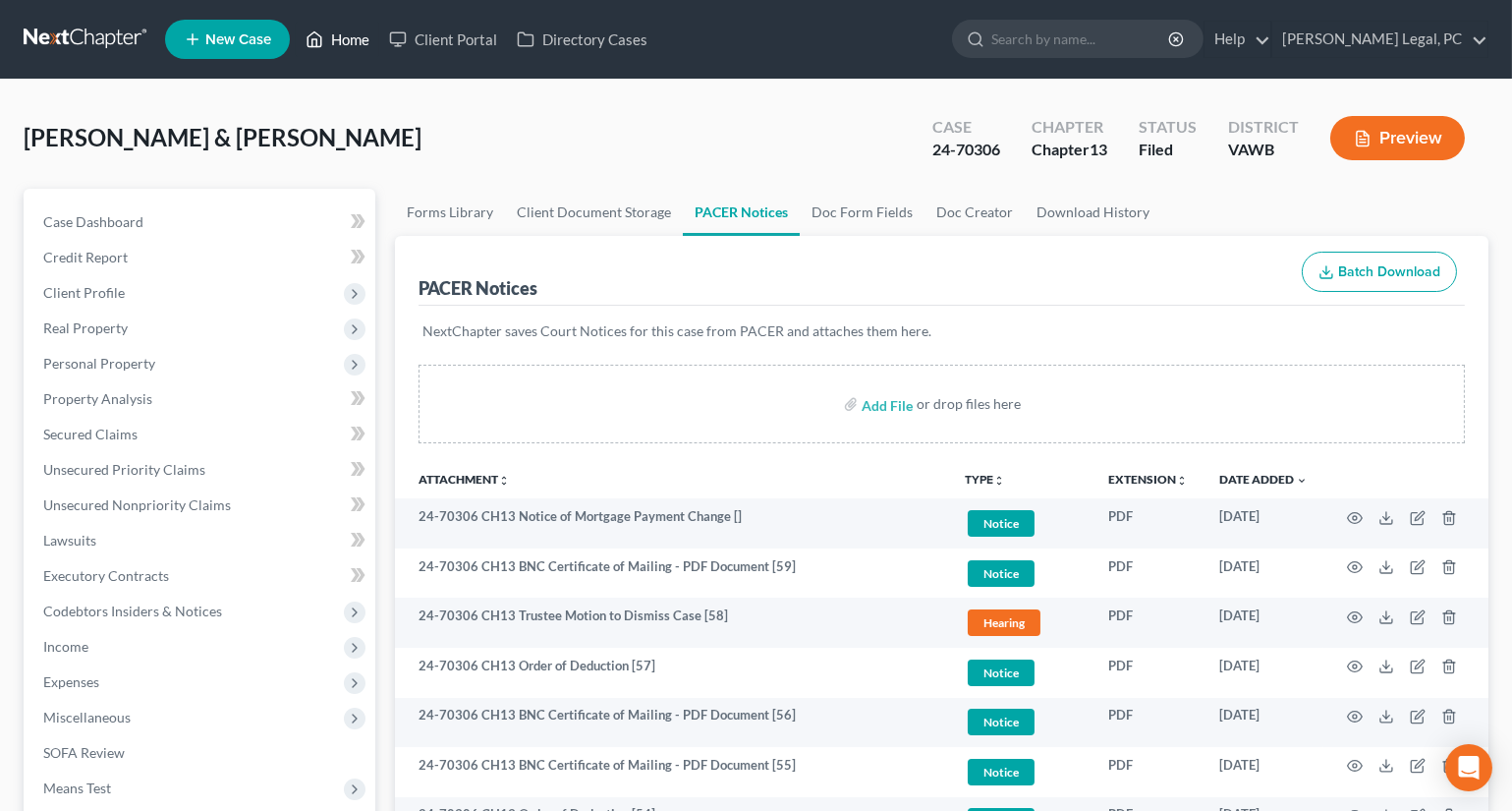
click at [356, 46] on link "Home" at bounding box center [338, 39] width 84 height 35
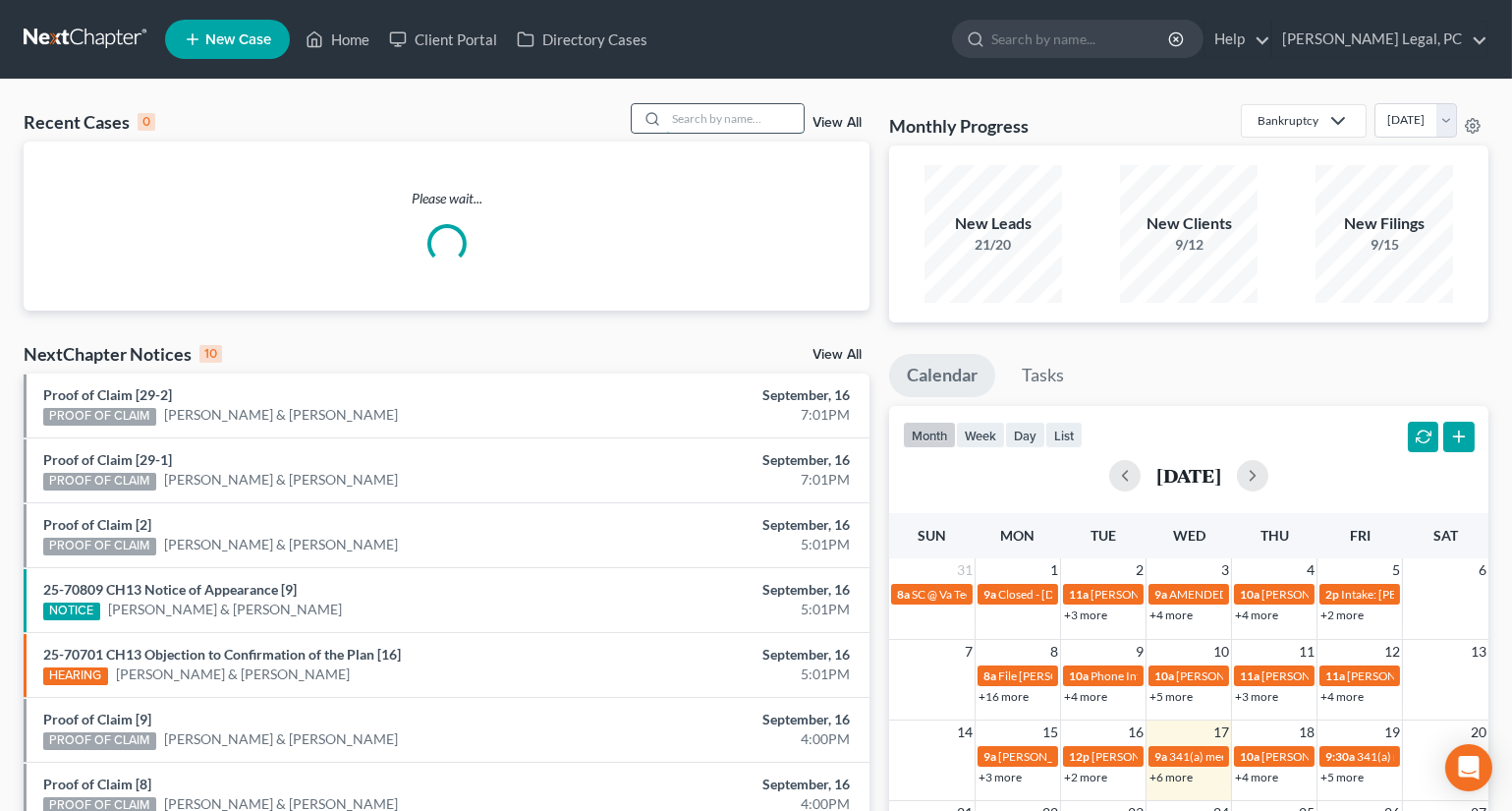
click at [710, 126] on input "search" at bounding box center [735, 118] width 138 height 29
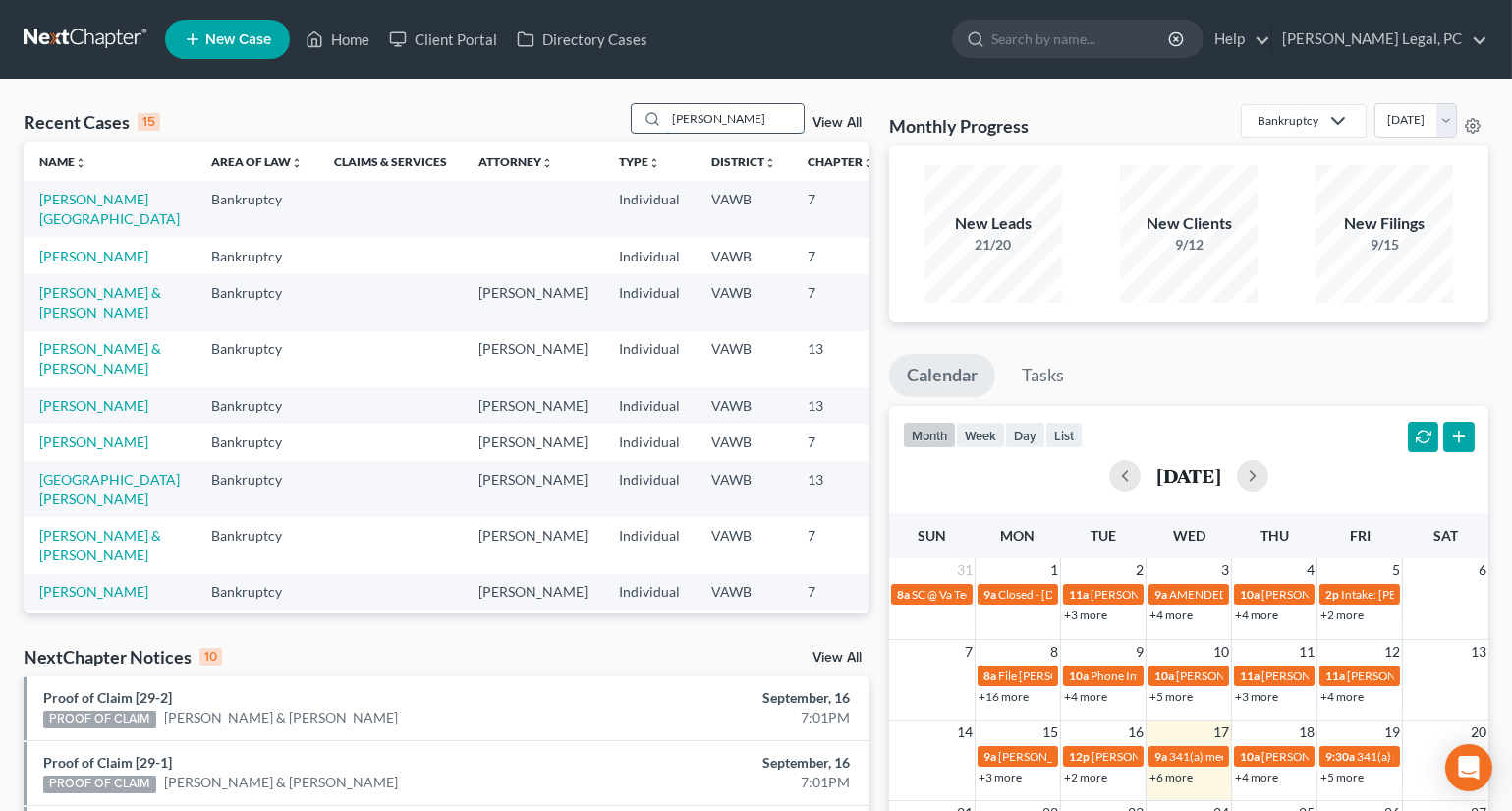
type input "[PERSON_NAME]"
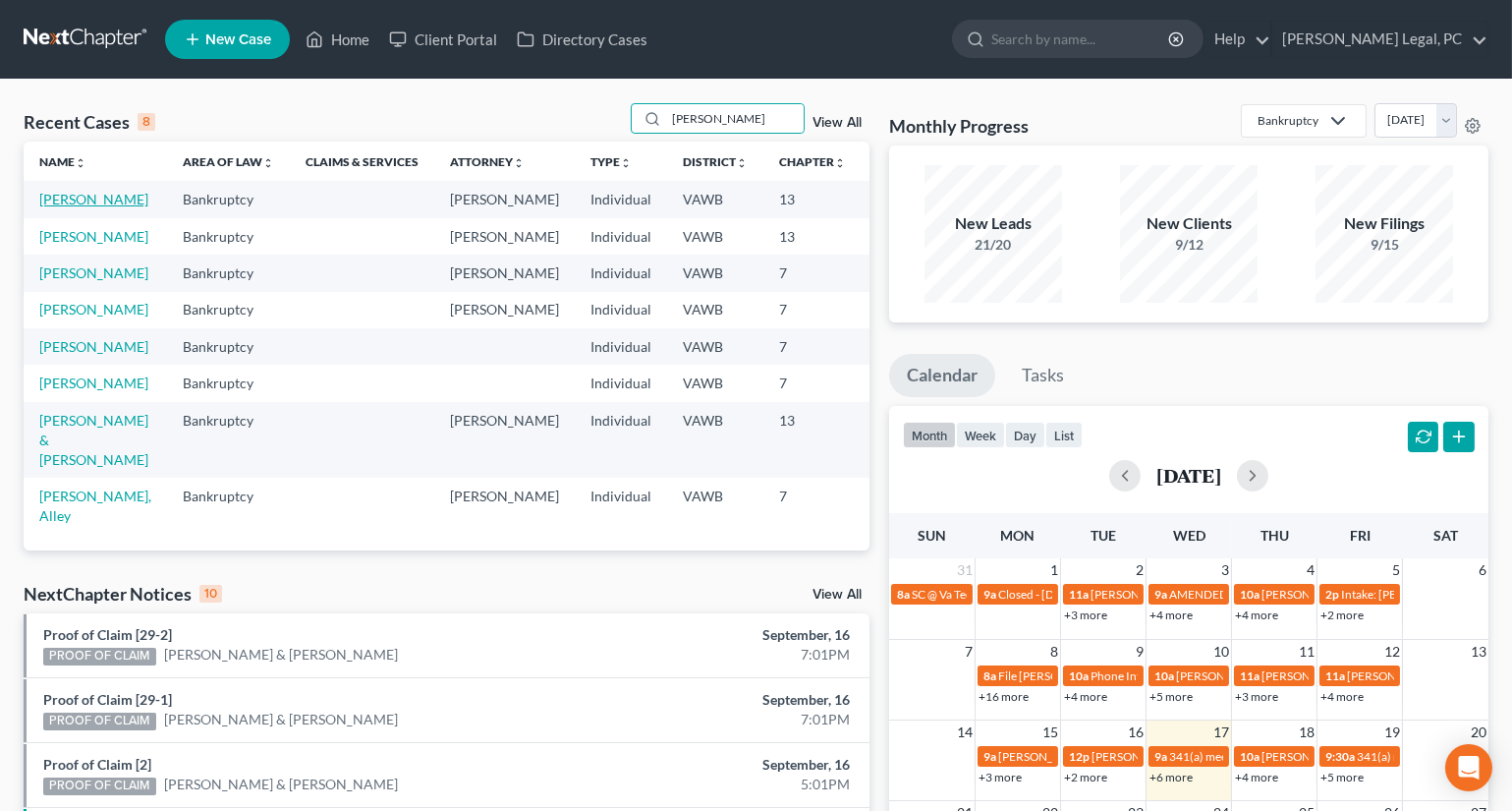
click at [49, 207] on link "[PERSON_NAME]" at bounding box center [93, 199] width 109 height 17
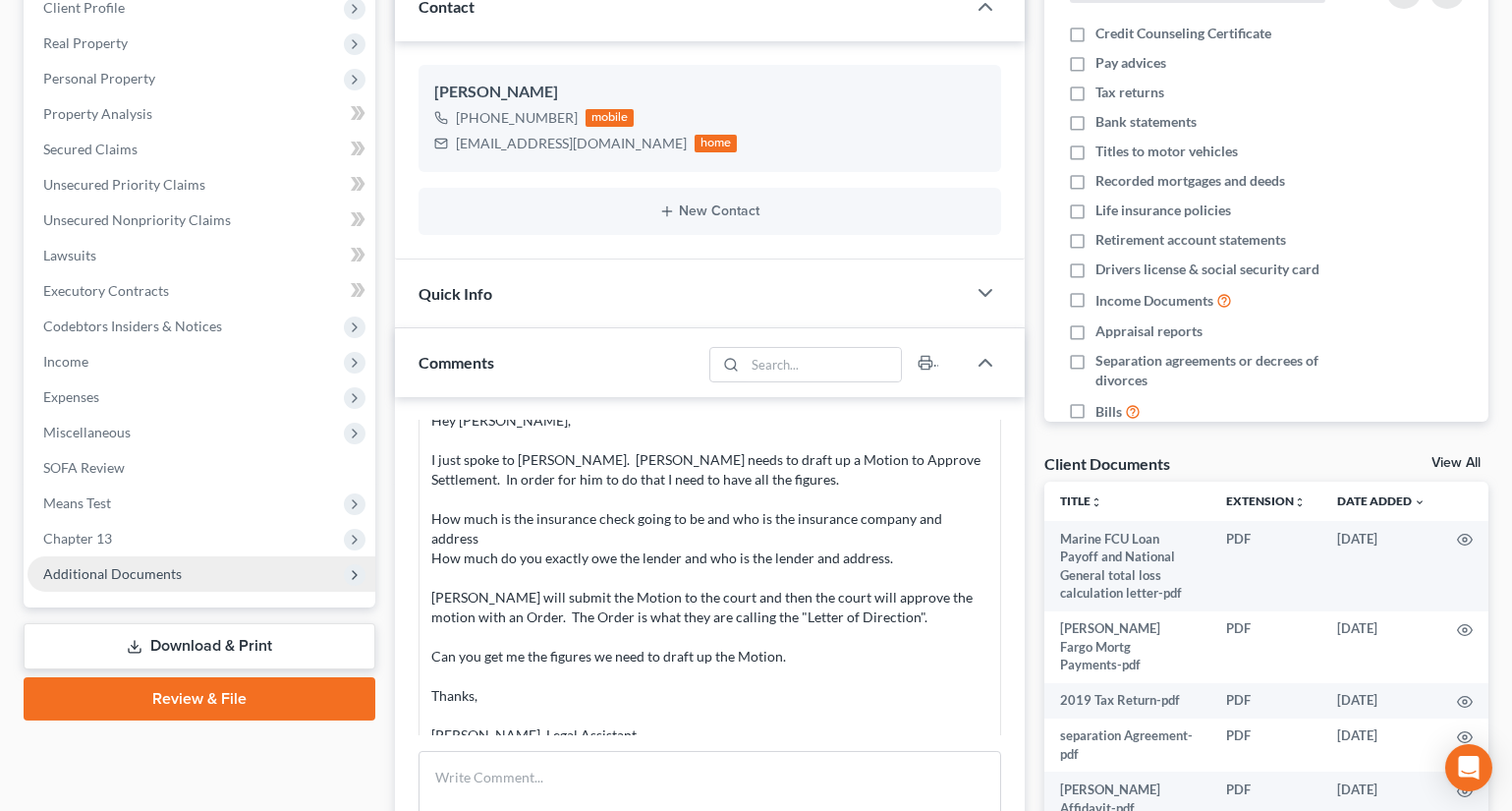
scroll to position [357, 0]
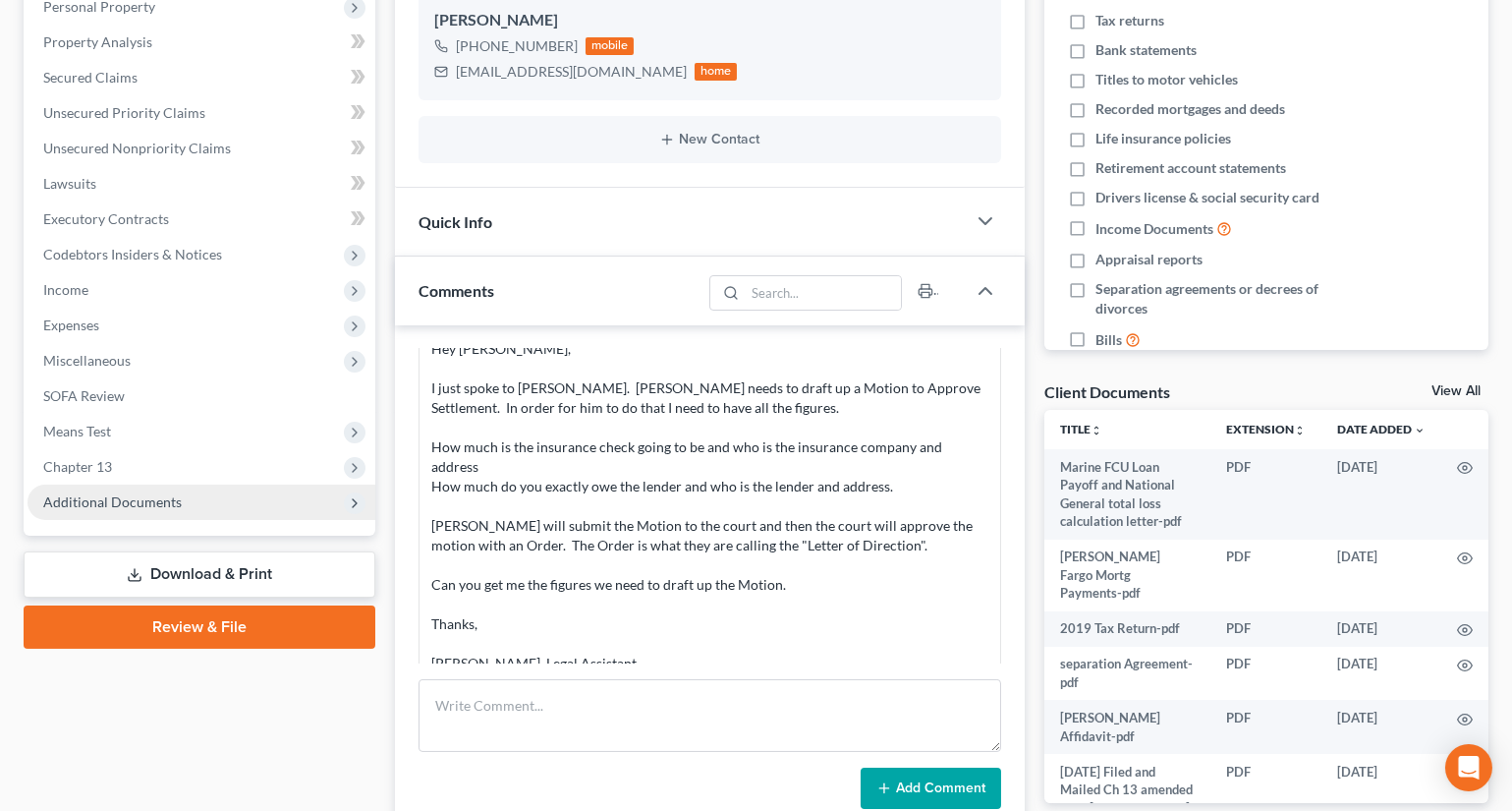
click at [74, 494] on span "Additional Documents" at bounding box center [112, 502] width 139 height 17
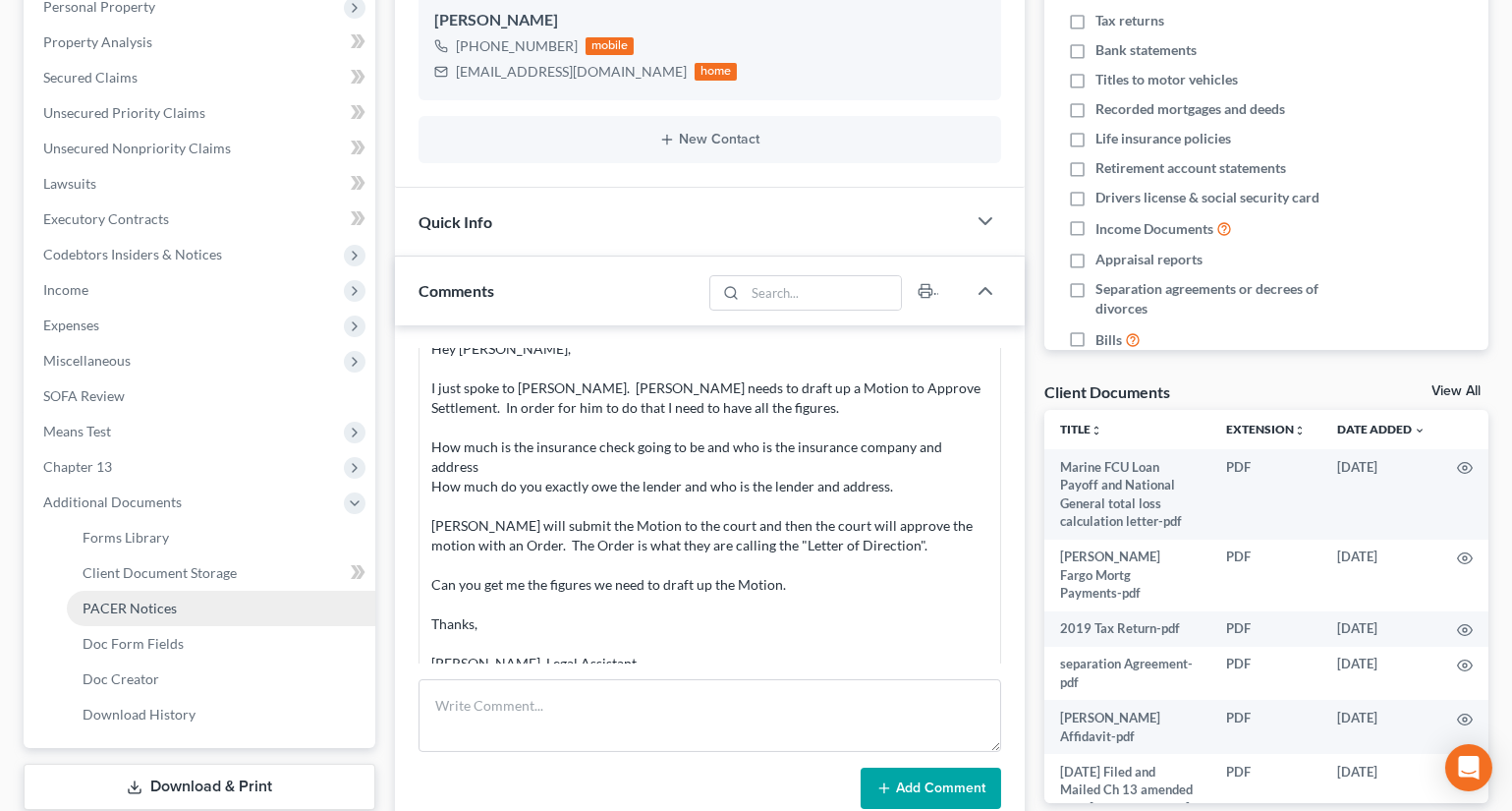
click at [95, 613] on span "PACER Notices" at bounding box center [130, 608] width 95 height 17
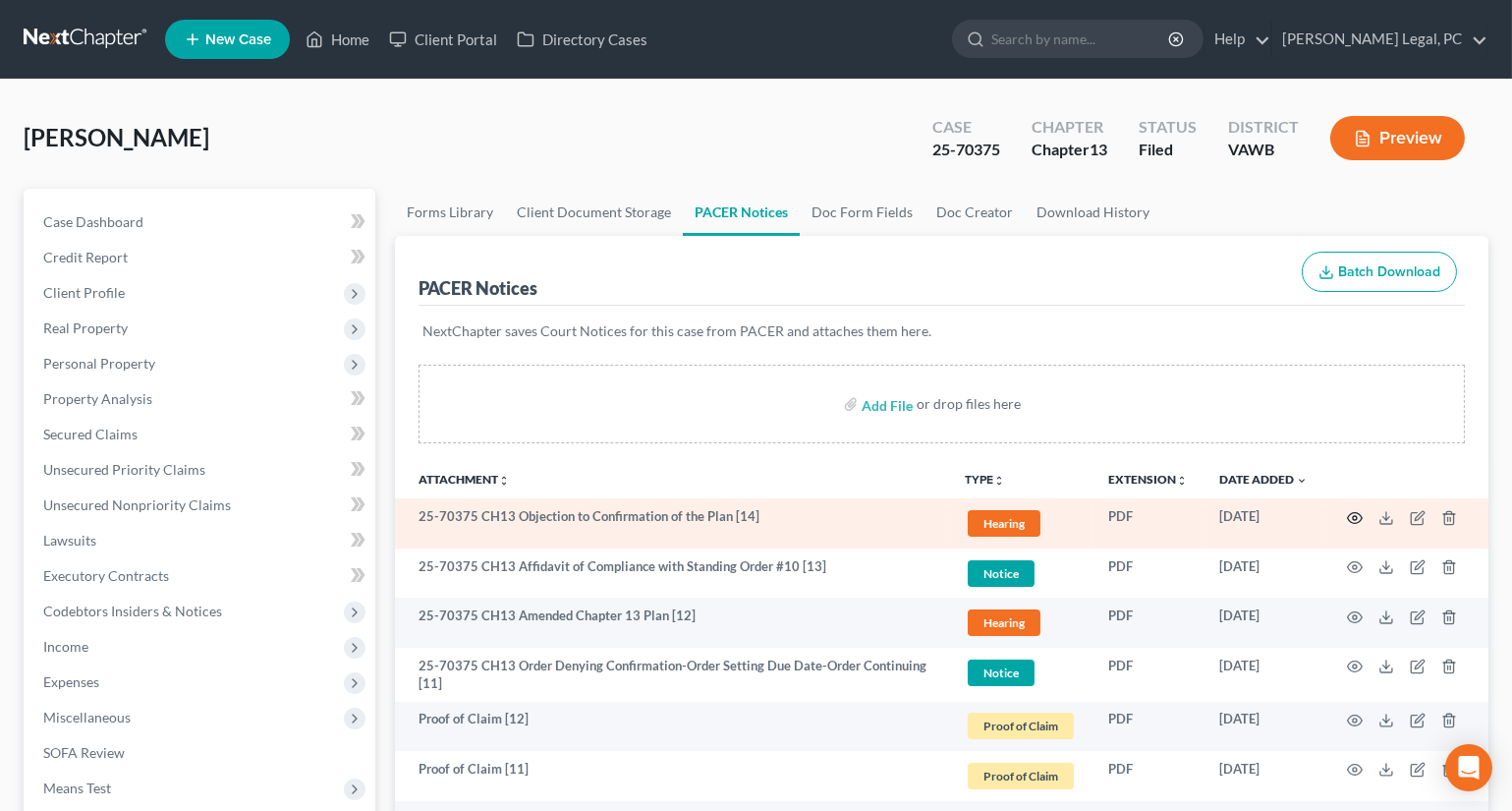
click at [1355, 517] on circle "button" at bounding box center [1355, 518] width 4 height 4
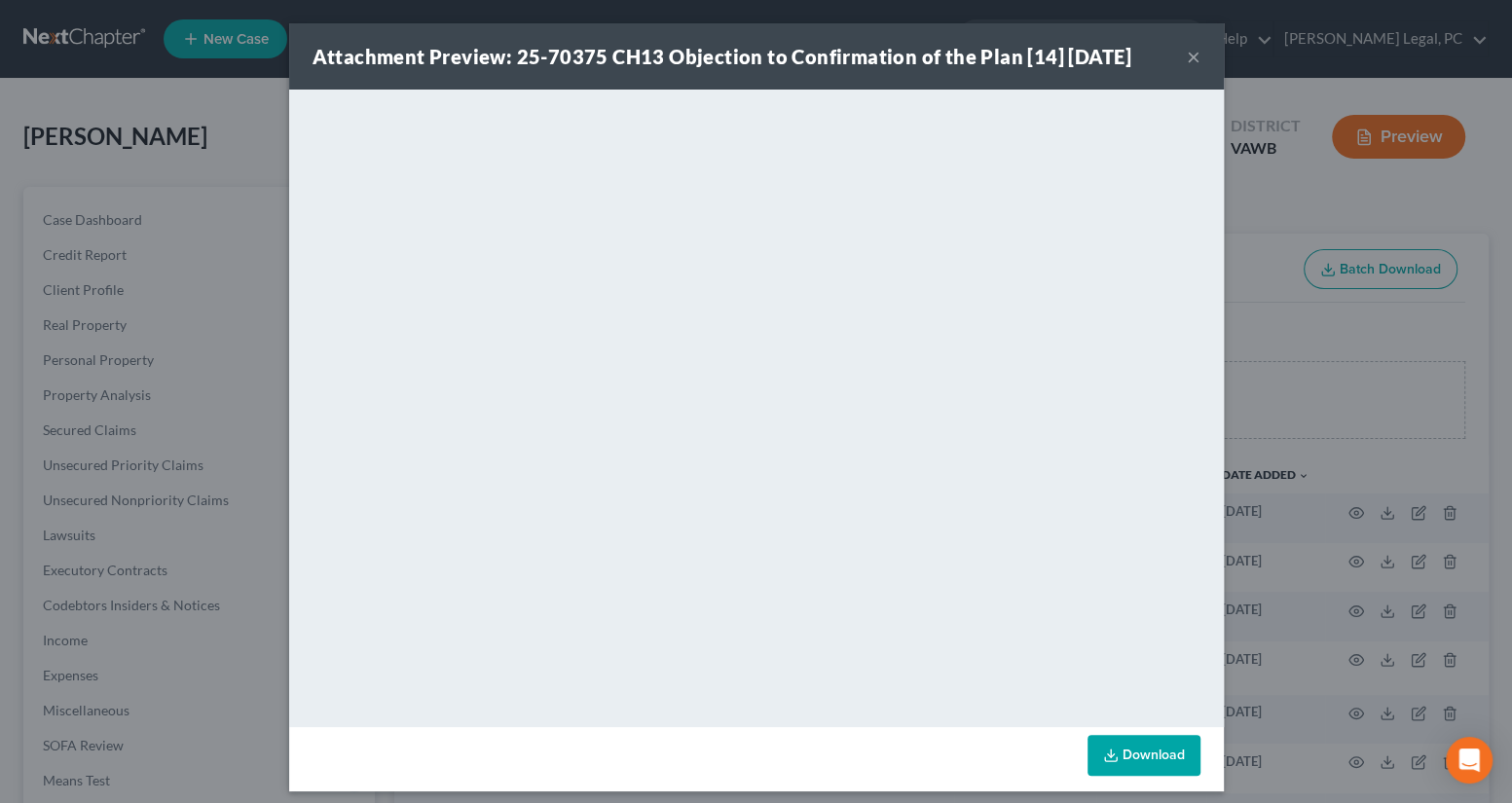
click at [1193, 57] on button "×" at bounding box center [1194, 56] width 14 height 24
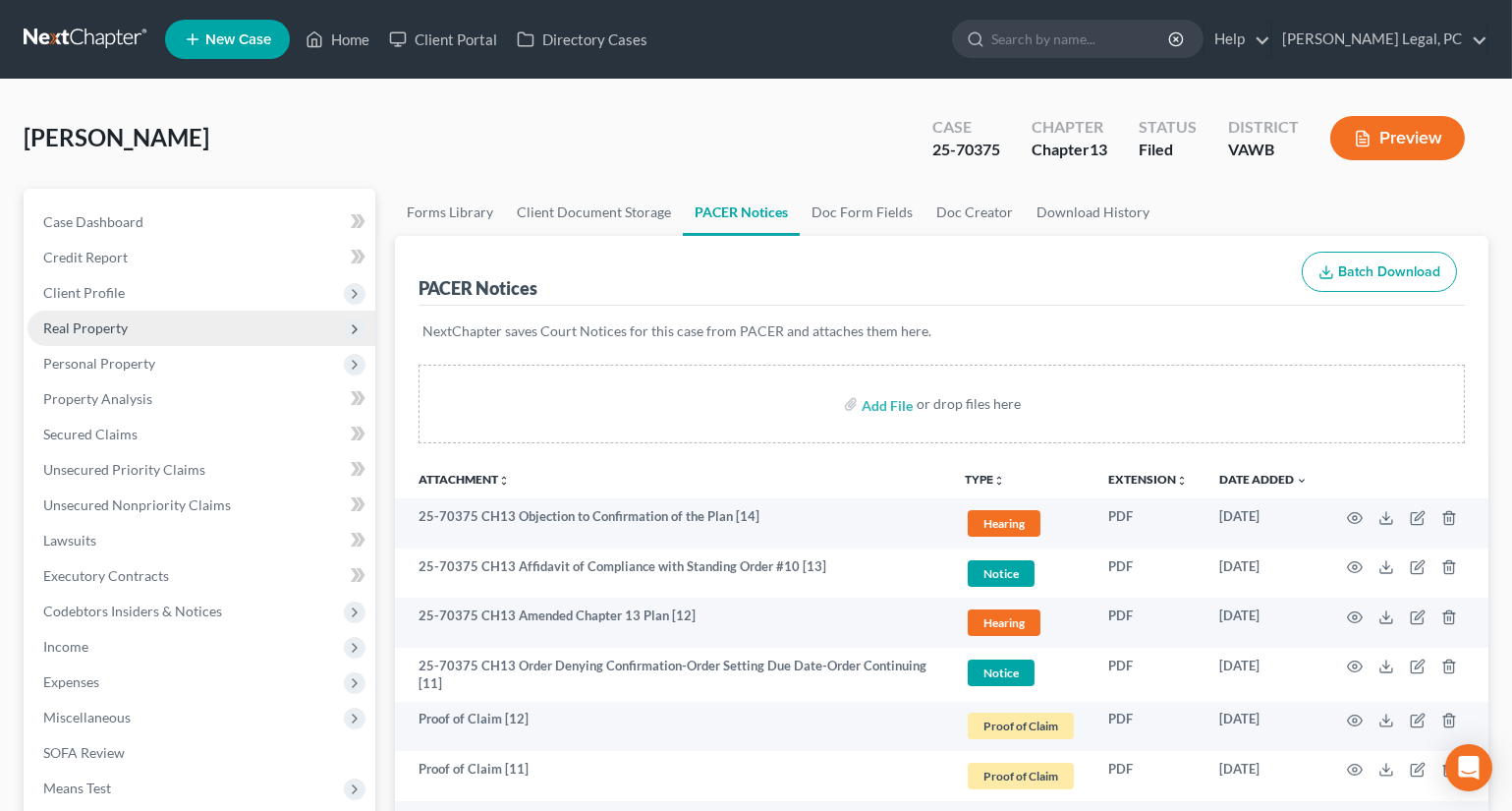
click at [81, 320] on span "Real Property" at bounding box center [85, 327] width 85 height 17
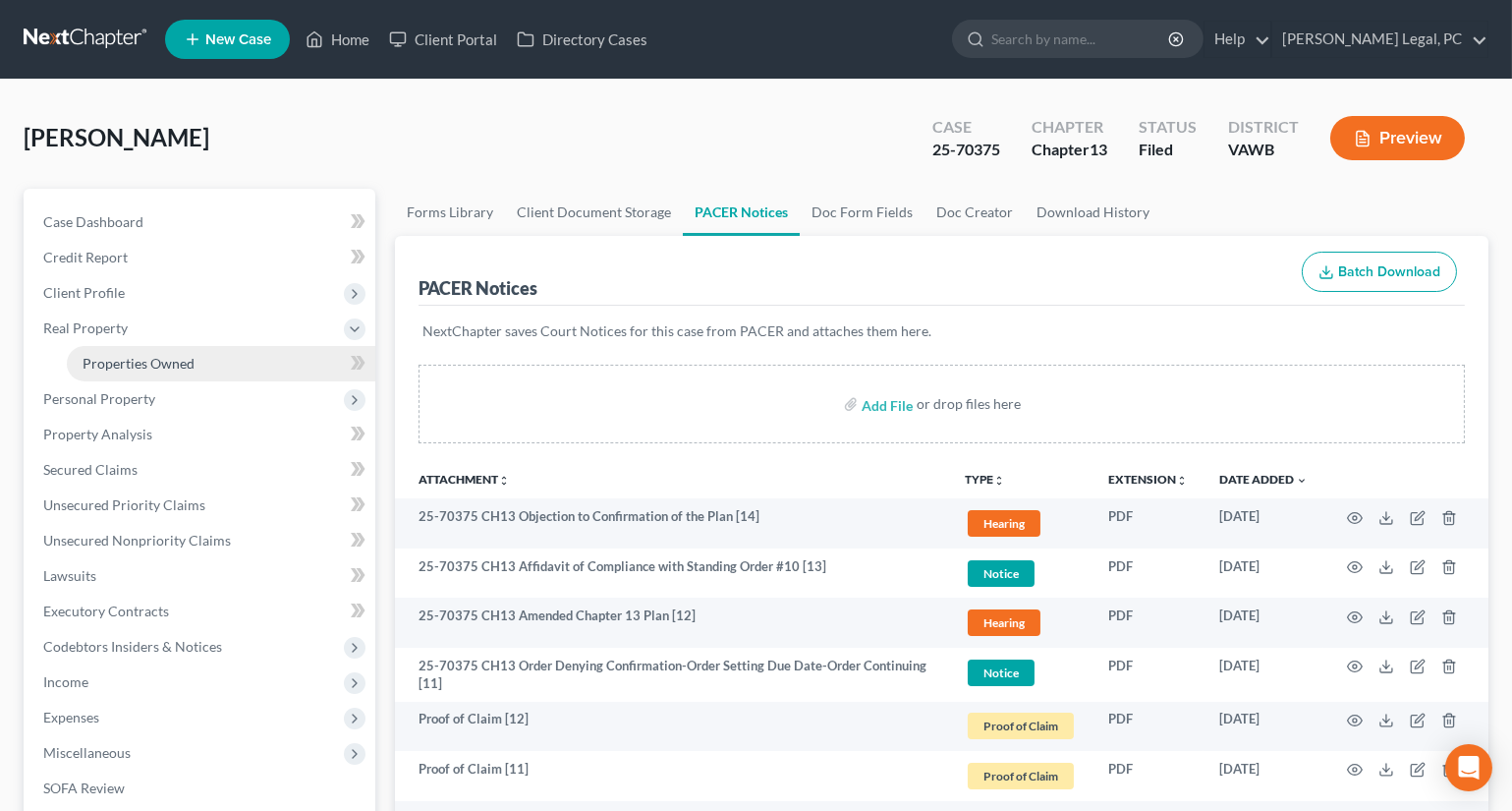
click at [180, 352] on link "Properties Owned" at bounding box center [220, 363] width 308 height 35
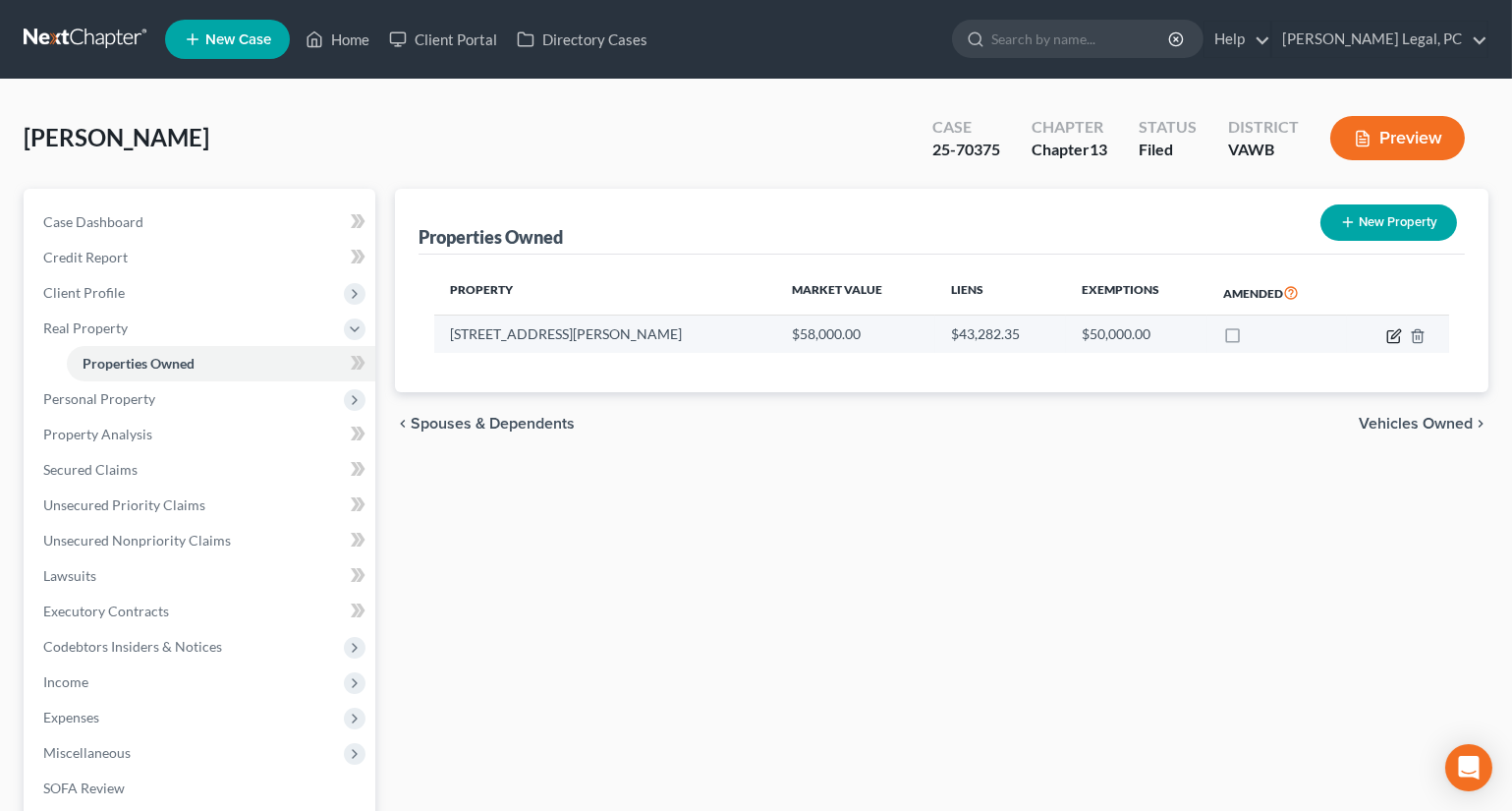
click at [1386, 337] on icon "button" at bounding box center [1394, 336] width 16 height 16
select select "48"
select select "3"
select select "5"
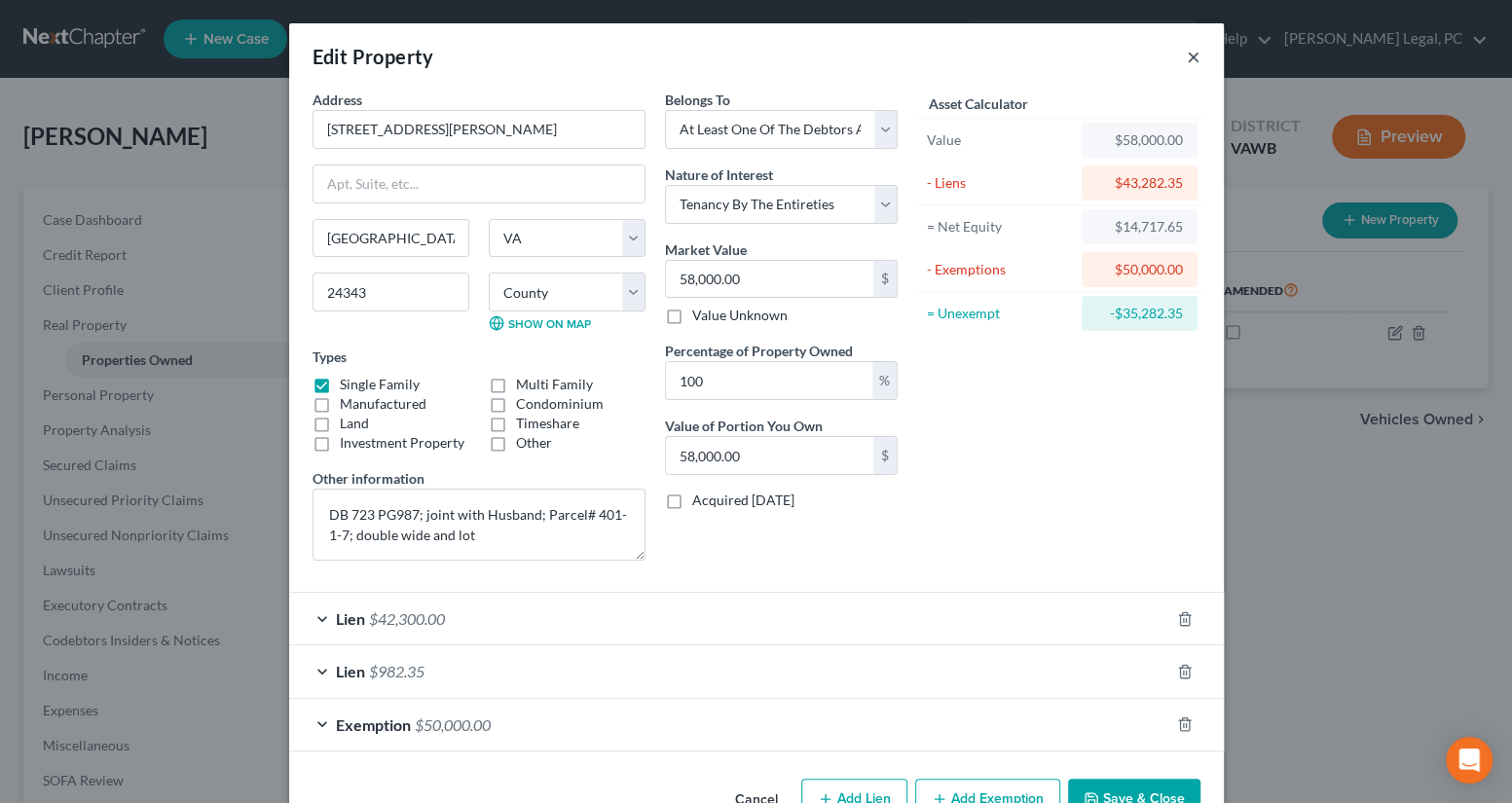
click at [1187, 61] on button "×" at bounding box center [1194, 56] width 14 height 24
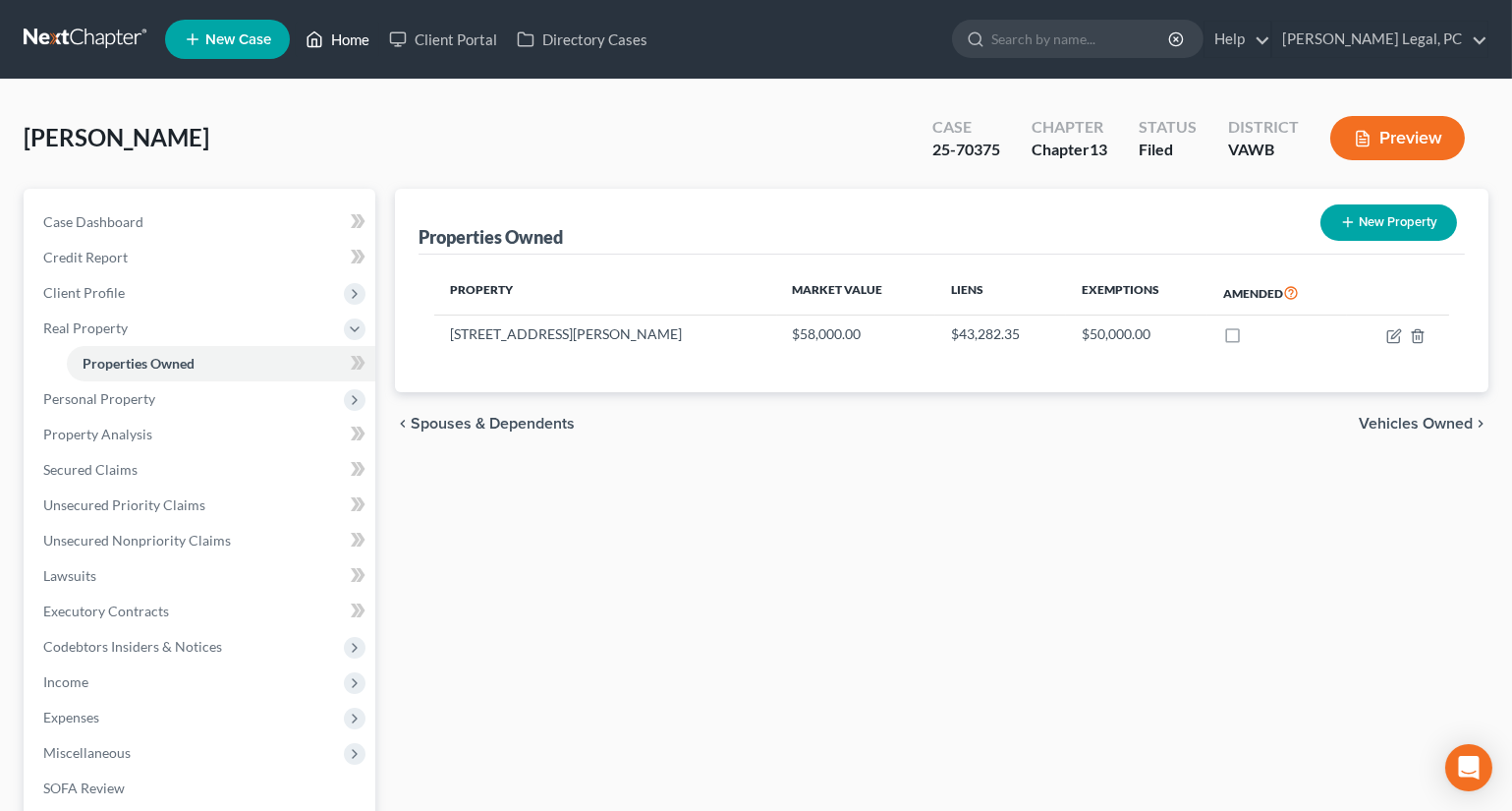
click at [327, 43] on link "Home" at bounding box center [338, 39] width 84 height 35
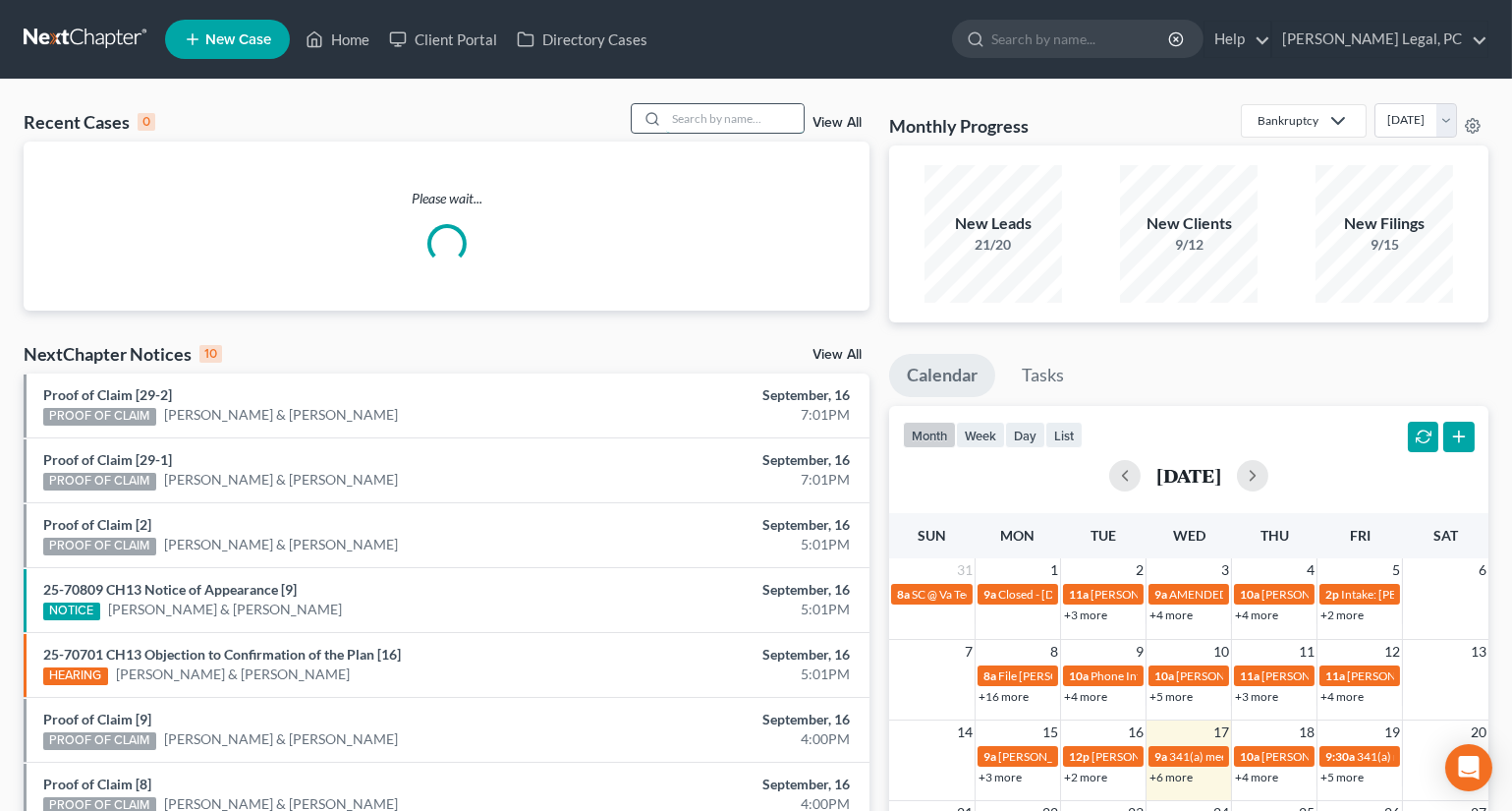
click at [709, 118] on input "search" at bounding box center [735, 118] width 138 height 29
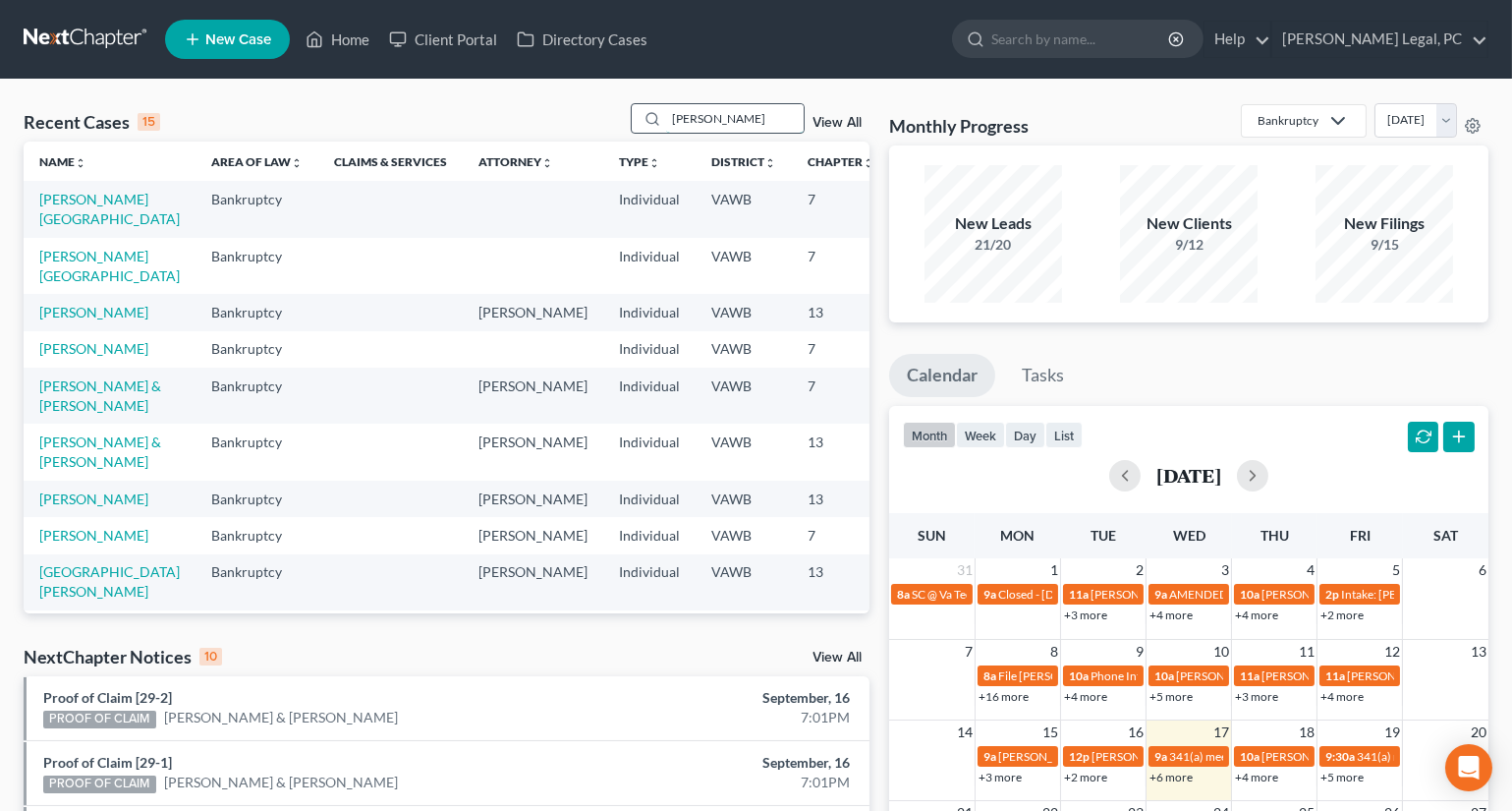
type input "[PERSON_NAME]"
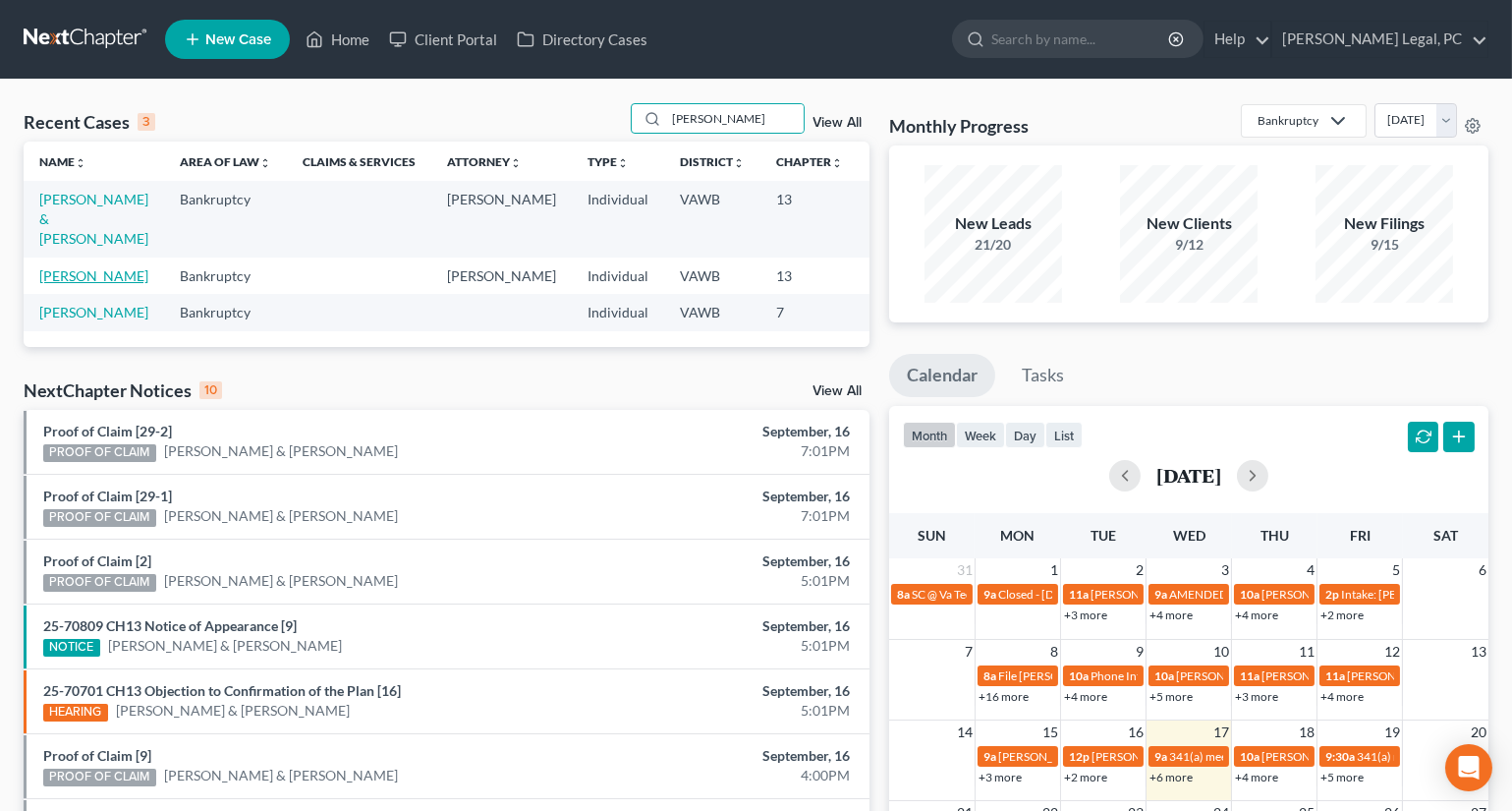
click at [52, 284] on link "[PERSON_NAME]" at bounding box center [93, 275] width 109 height 17
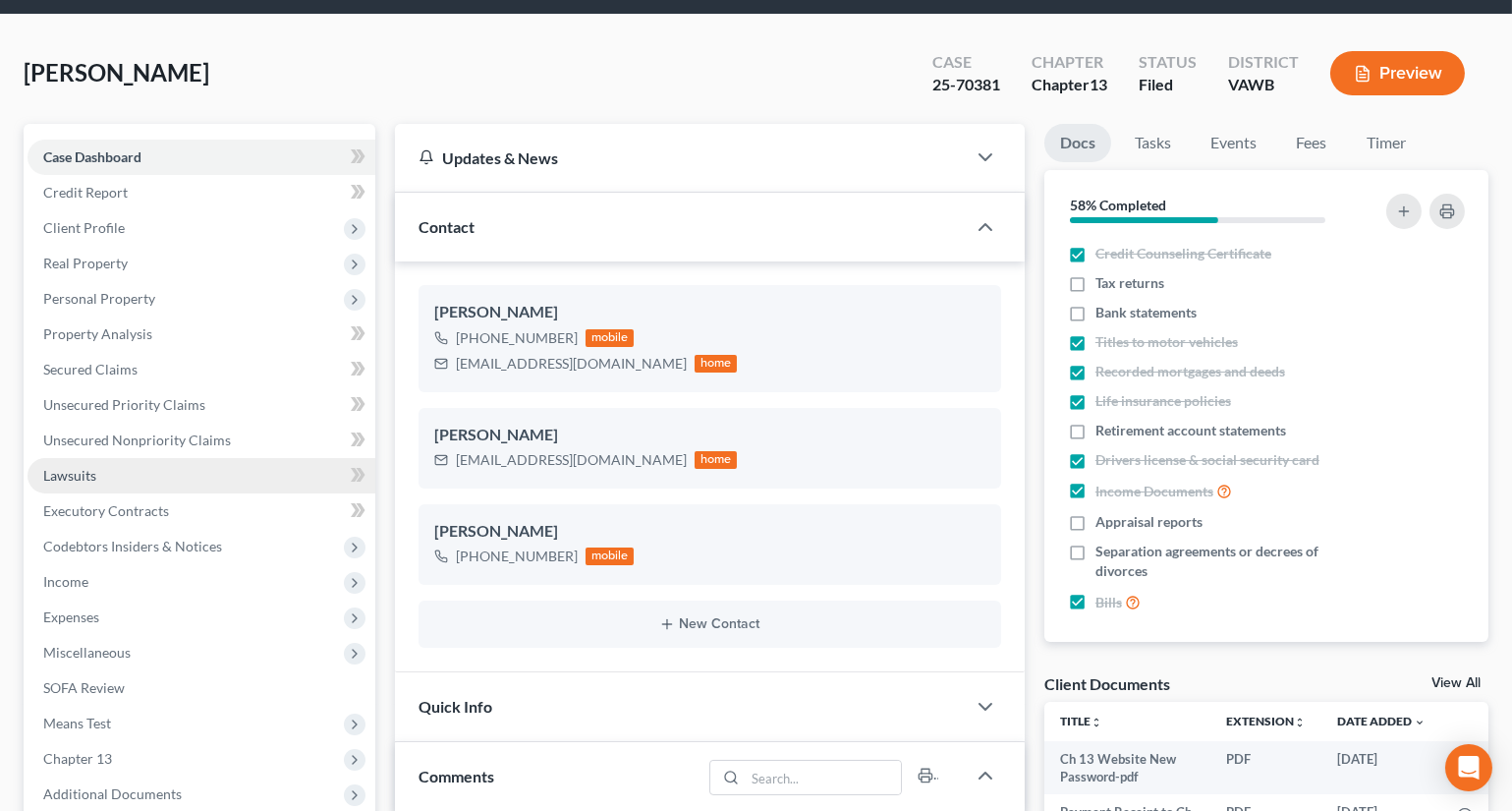
scroll to position [178, 0]
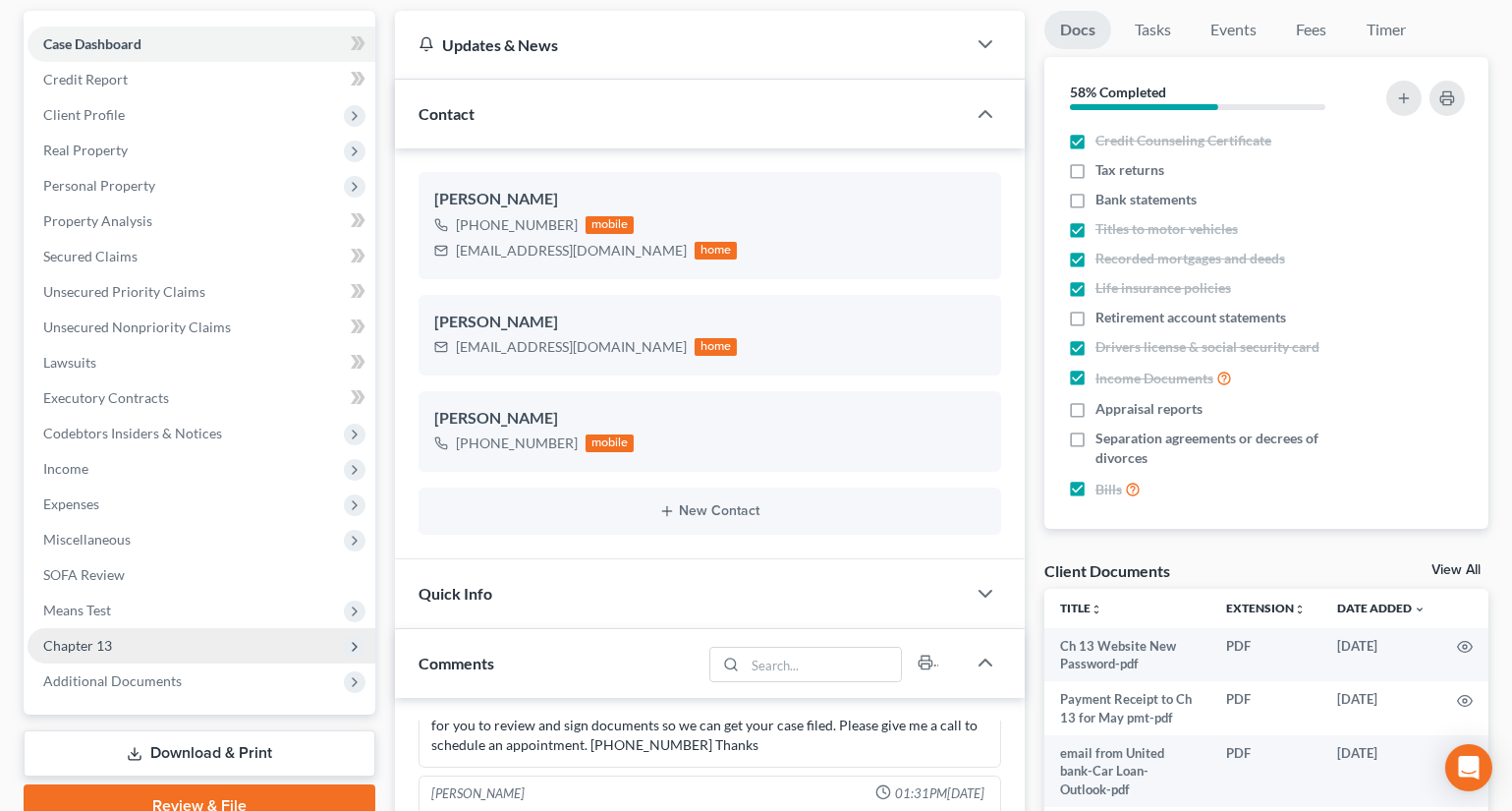
click at [90, 636] on span "Chapter 13" at bounding box center [77, 644] width 69 height 17
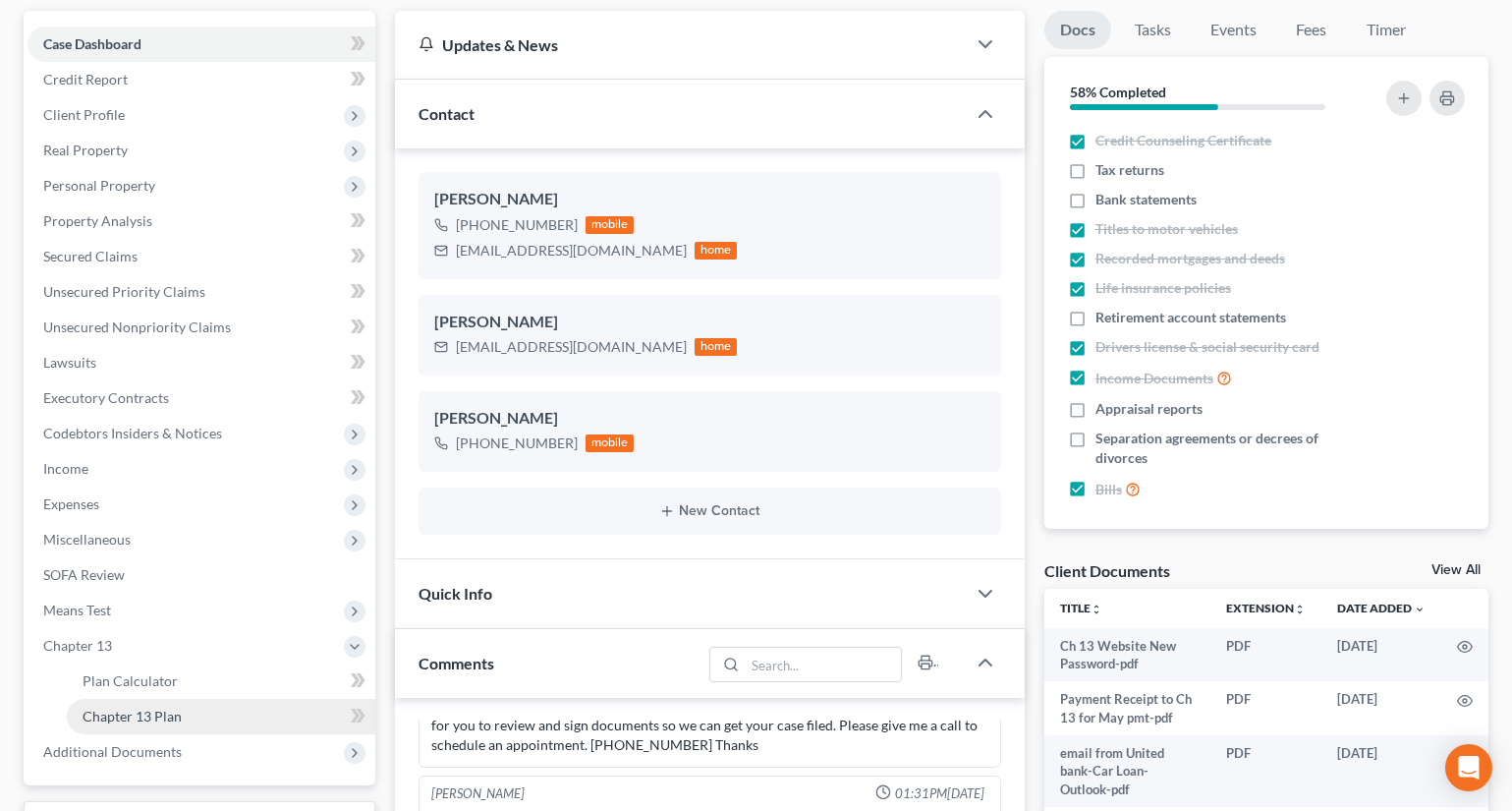
click at [126, 724] on link "Chapter 13 Plan" at bounding box center [220, 715] width 308 height 35
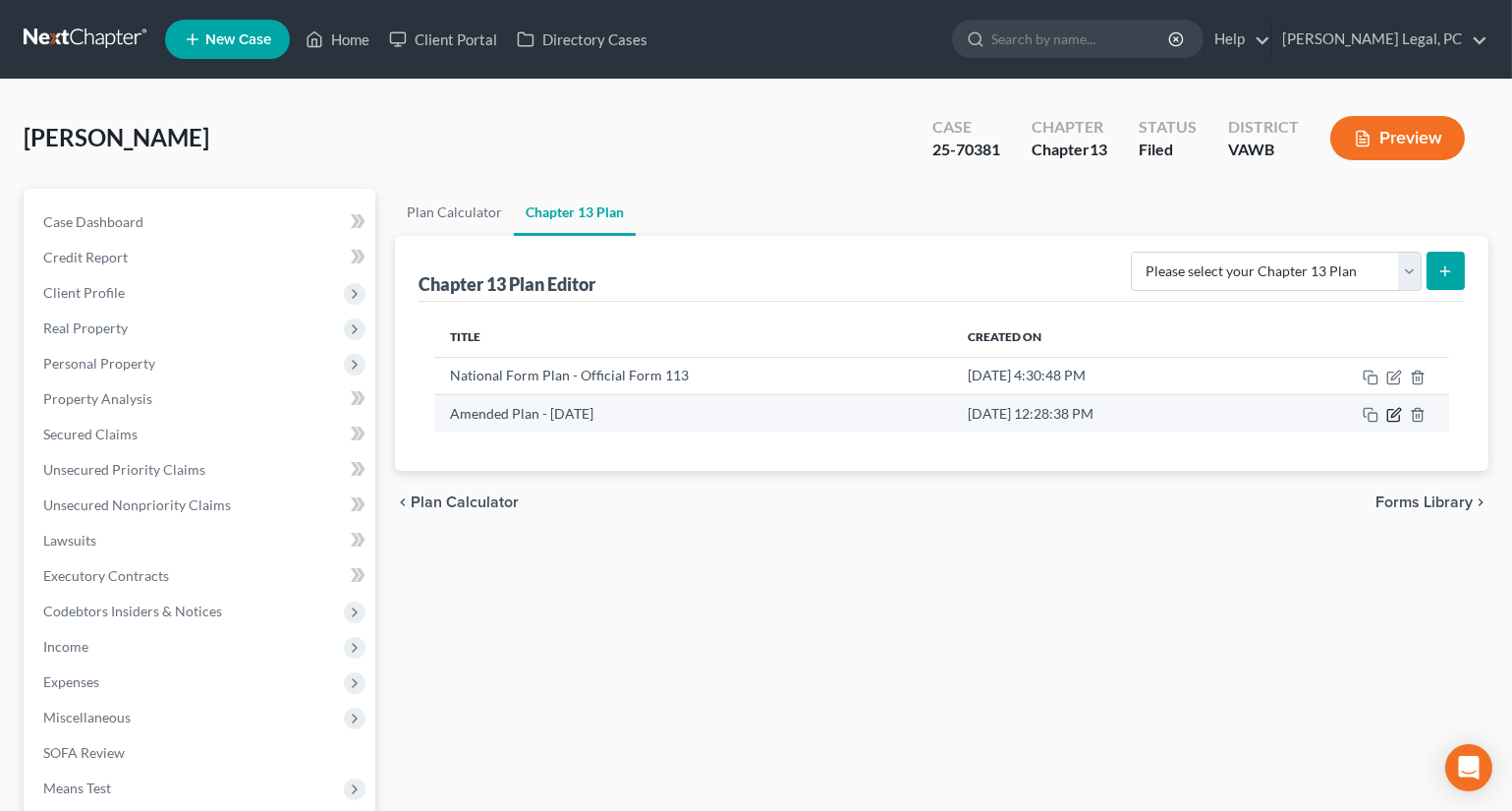
click at [1395, 413] on icon "button" at bounding box center [1394, 415] width 16 height 16
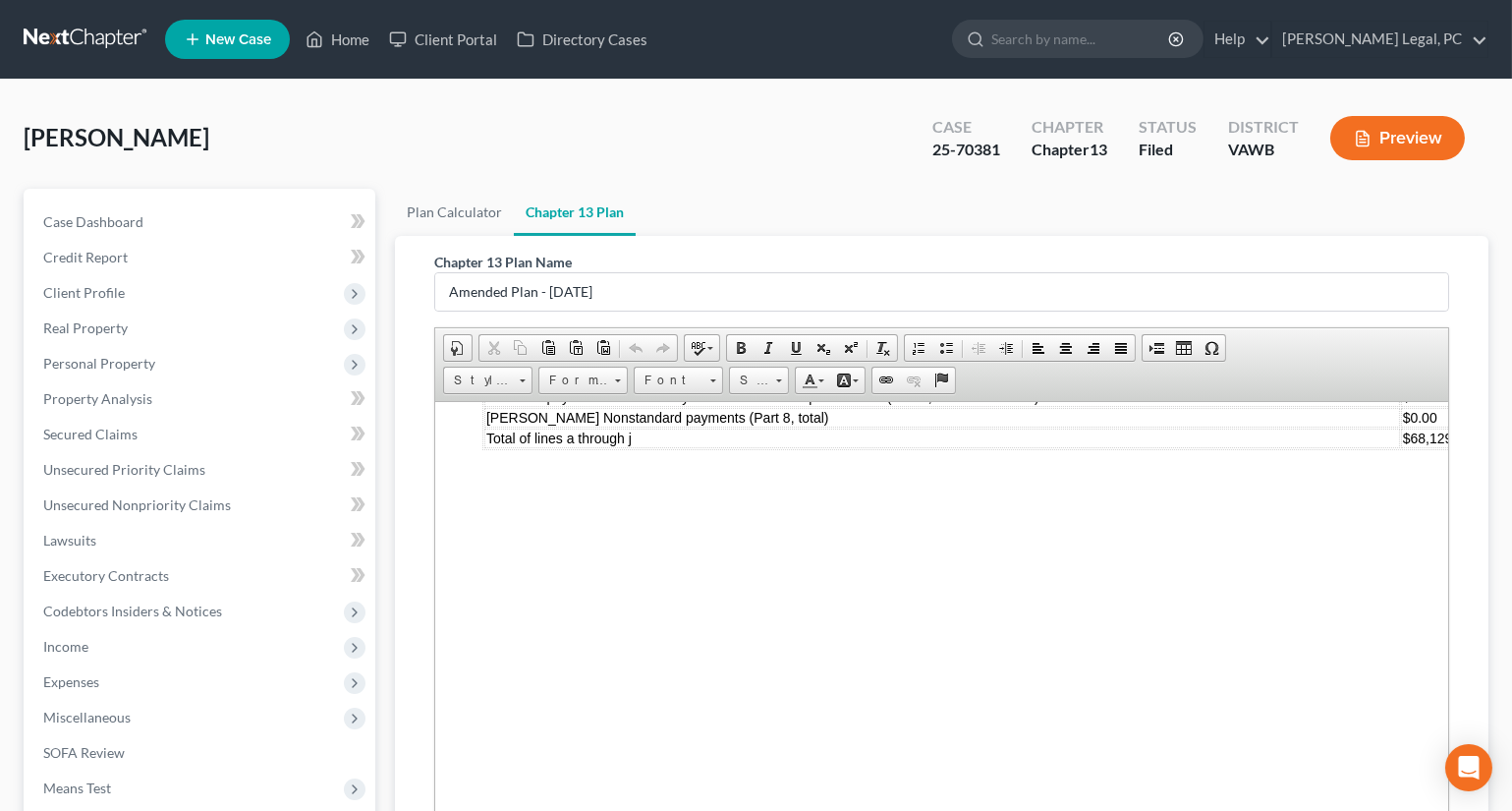
scroll to position [5450, 0]
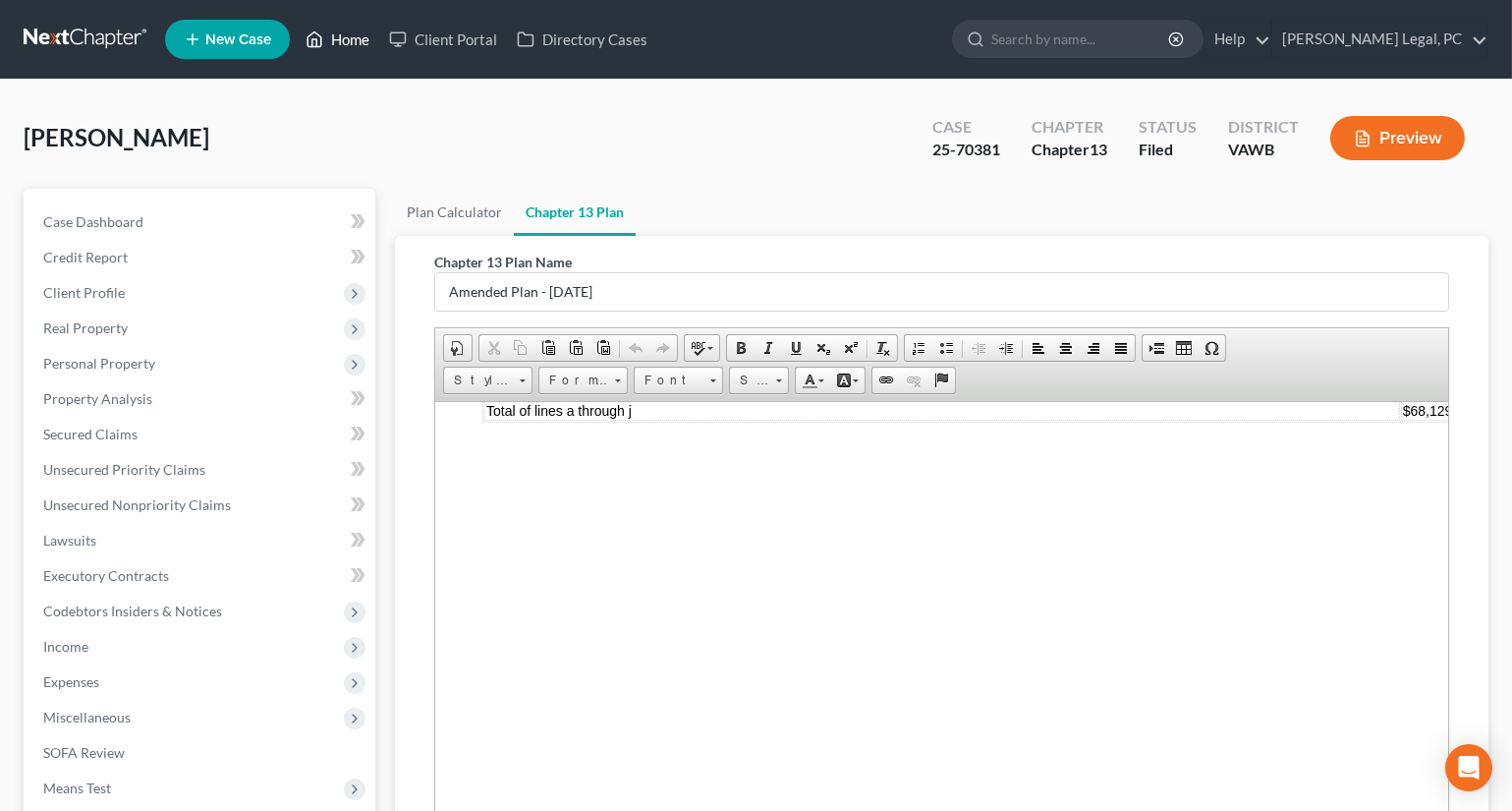
click at [349, 31] on link "Home" at bounding box center [338, 39] width 84 height 35
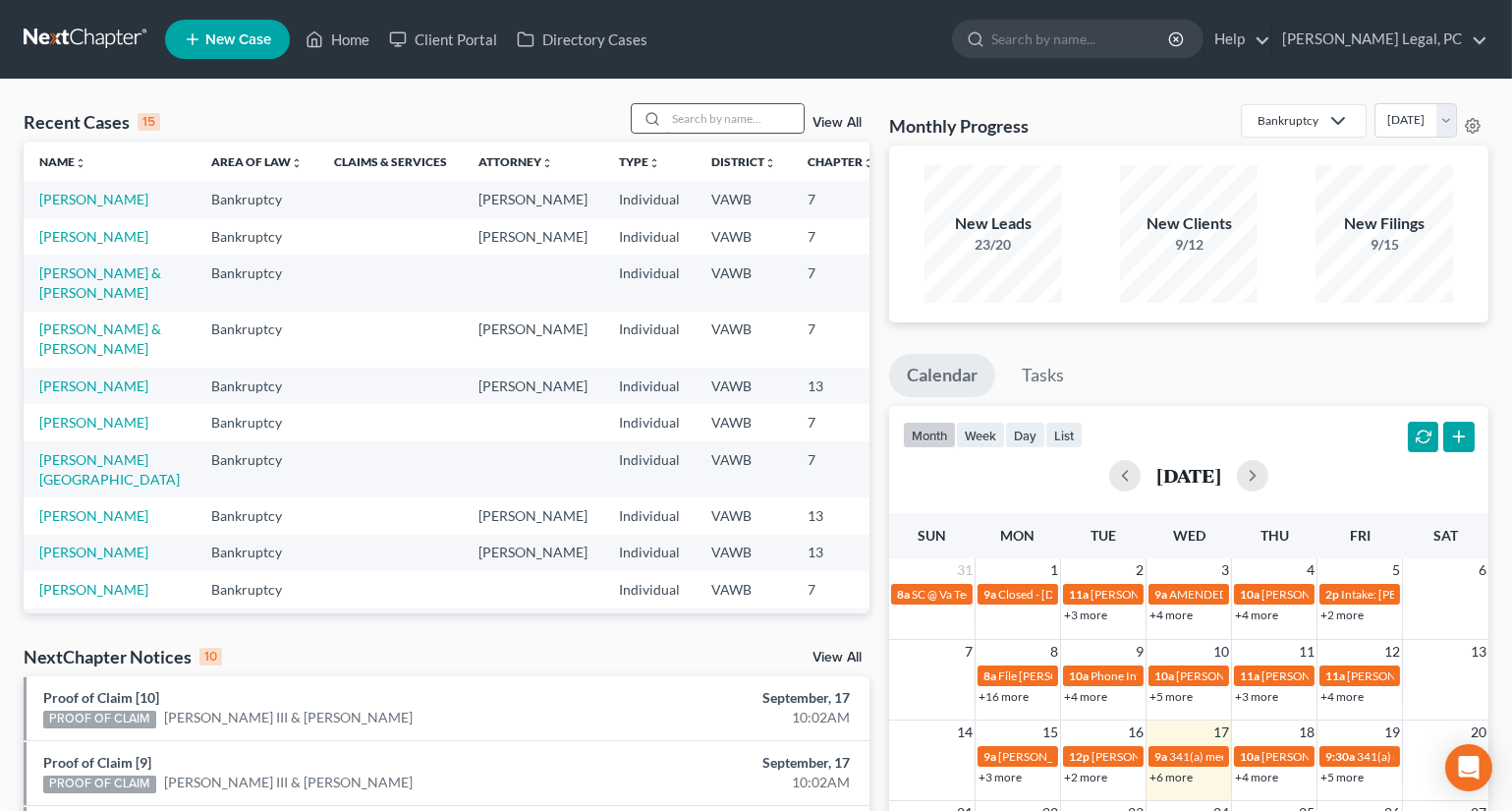
click at [702, 117] on input "search" at bounding box center [735, 118] width 138 height 29
type input "kent"
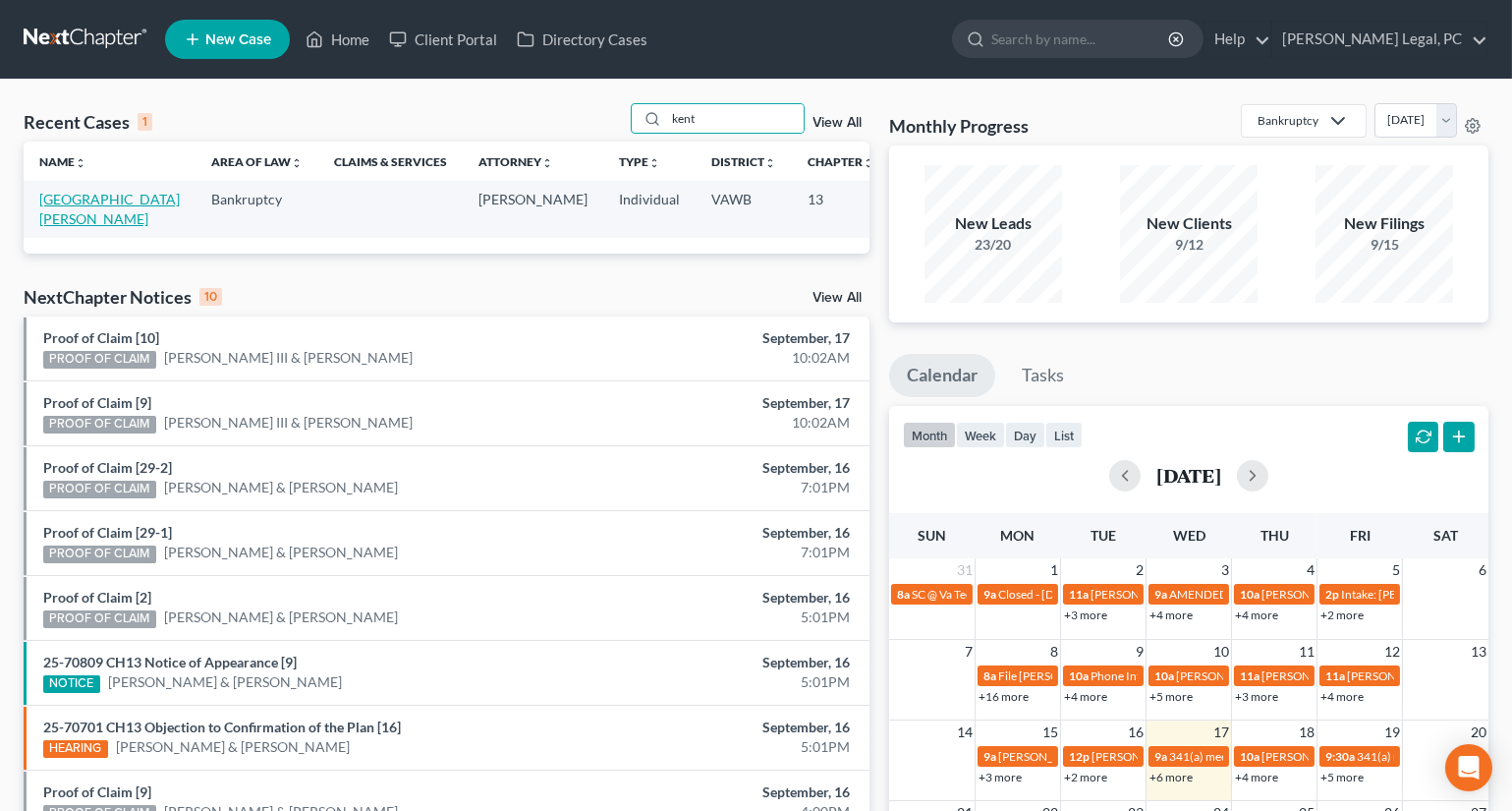
click at [62, 216] on link "[GEOGRAPHIC_DATA][PERSON_NAME]" at bounding box center [109, 208] width 141 height 36
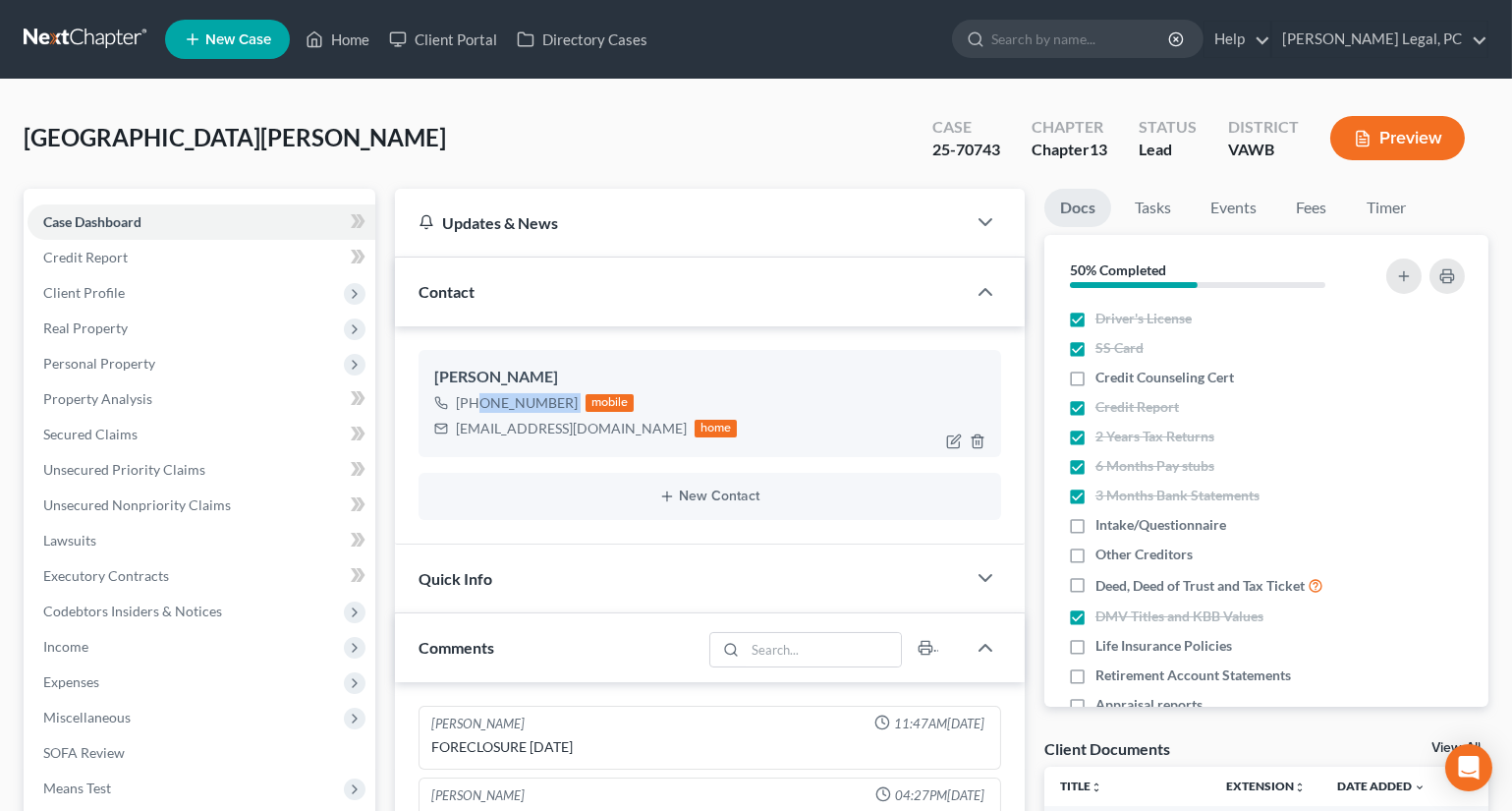
drag, startPoint x: 475, startPoint y: 402, endPoint x: 579, endPoint y: 405, distance: 104.0
click at [579, 405] on div "[PHONE_NUMBER] mobile" at bounding box center [585, 403] width 303 height 26
copy div "[PHONE_NUMBER]"
click at [346, 49] on link "Home" at bounding box center [338, 39] width 84 height 35
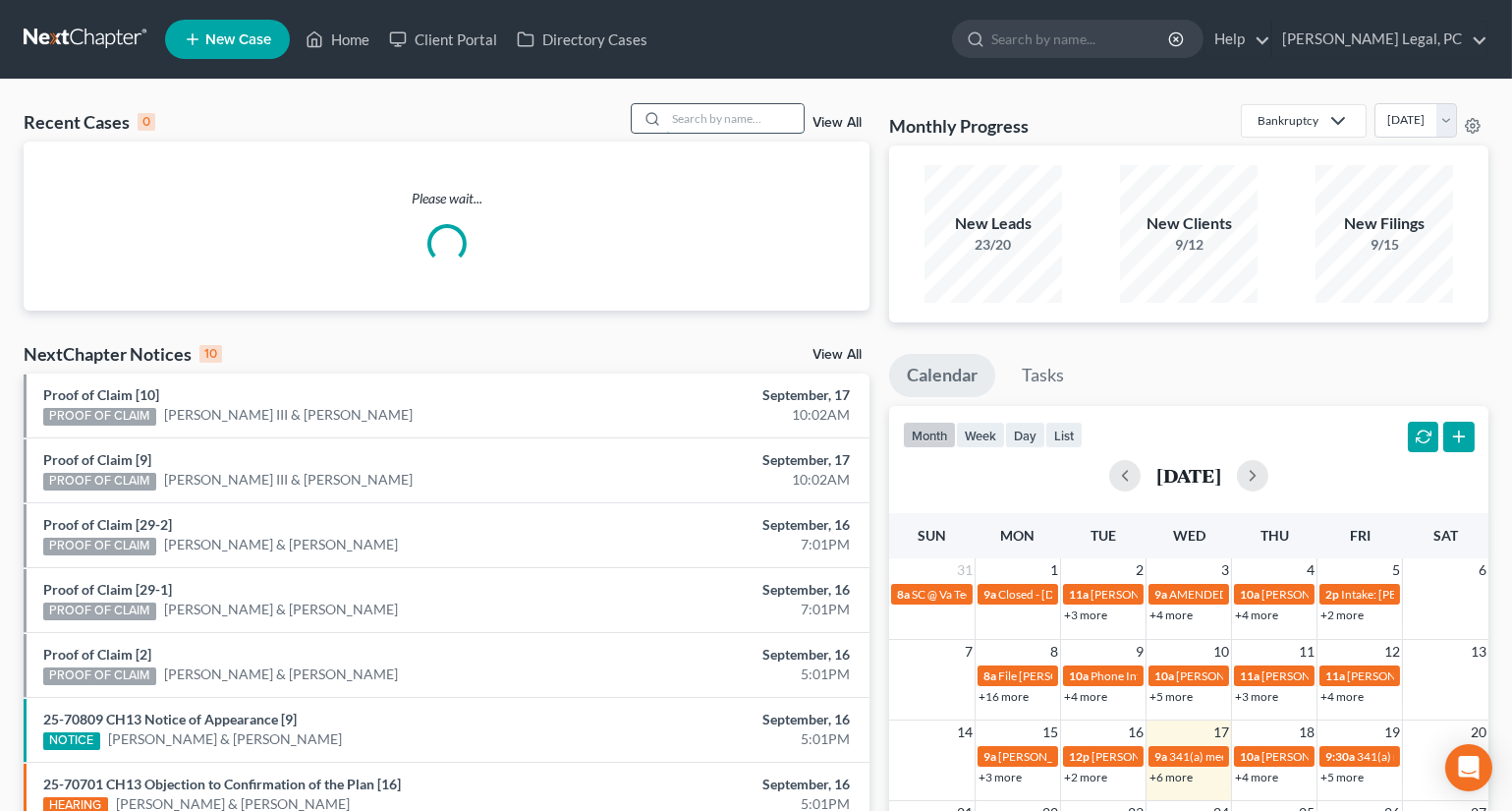
click at [727, 112] on input "search" at bounding box center [735, 118] width 138 height 29
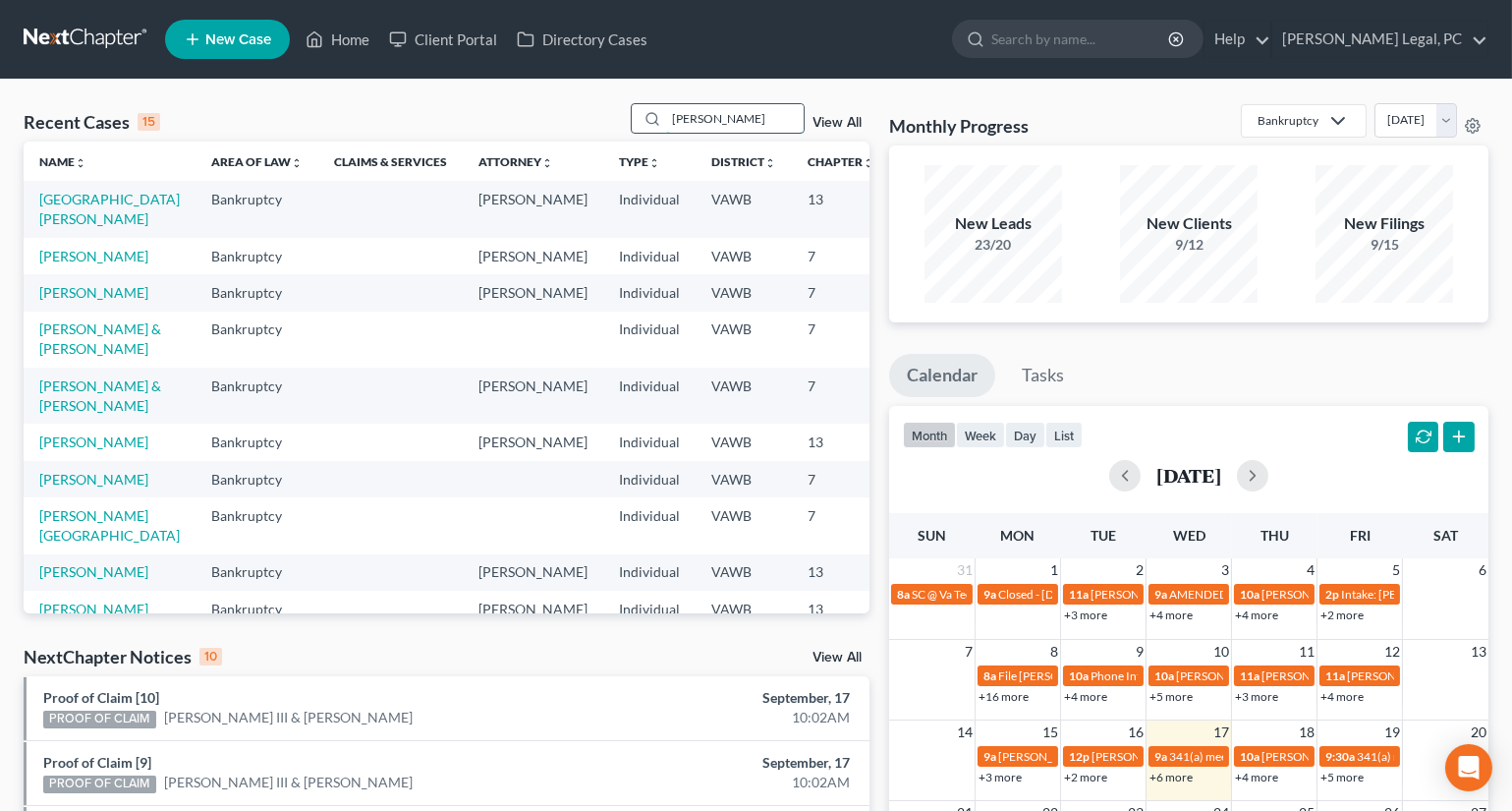
type input "[PERSON_NAME]"
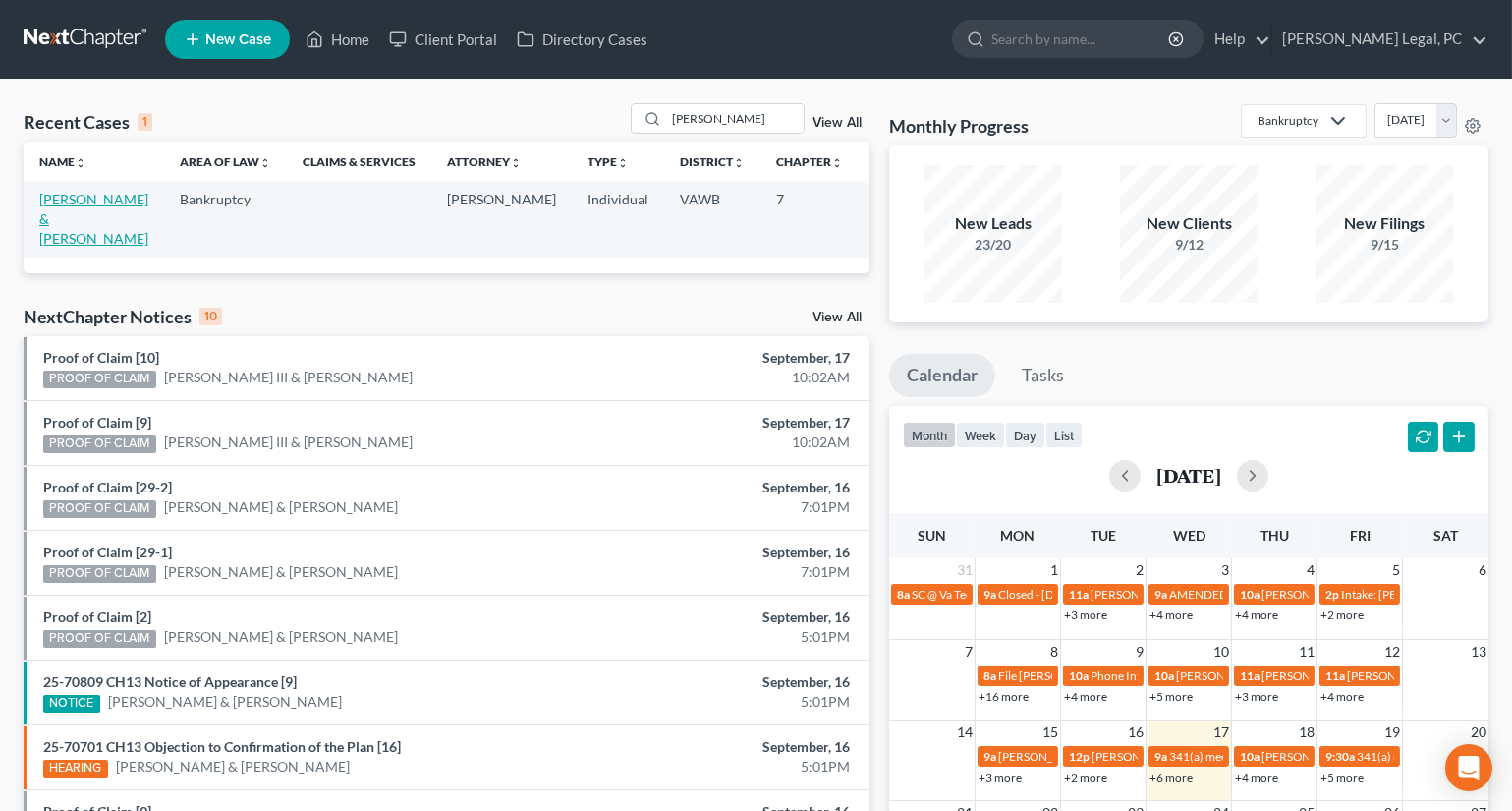
click at [59, 218] on link "[PERSON_NAME] & [PERSON_NAME]" at bounding box center [93, 218] width 109 height 56
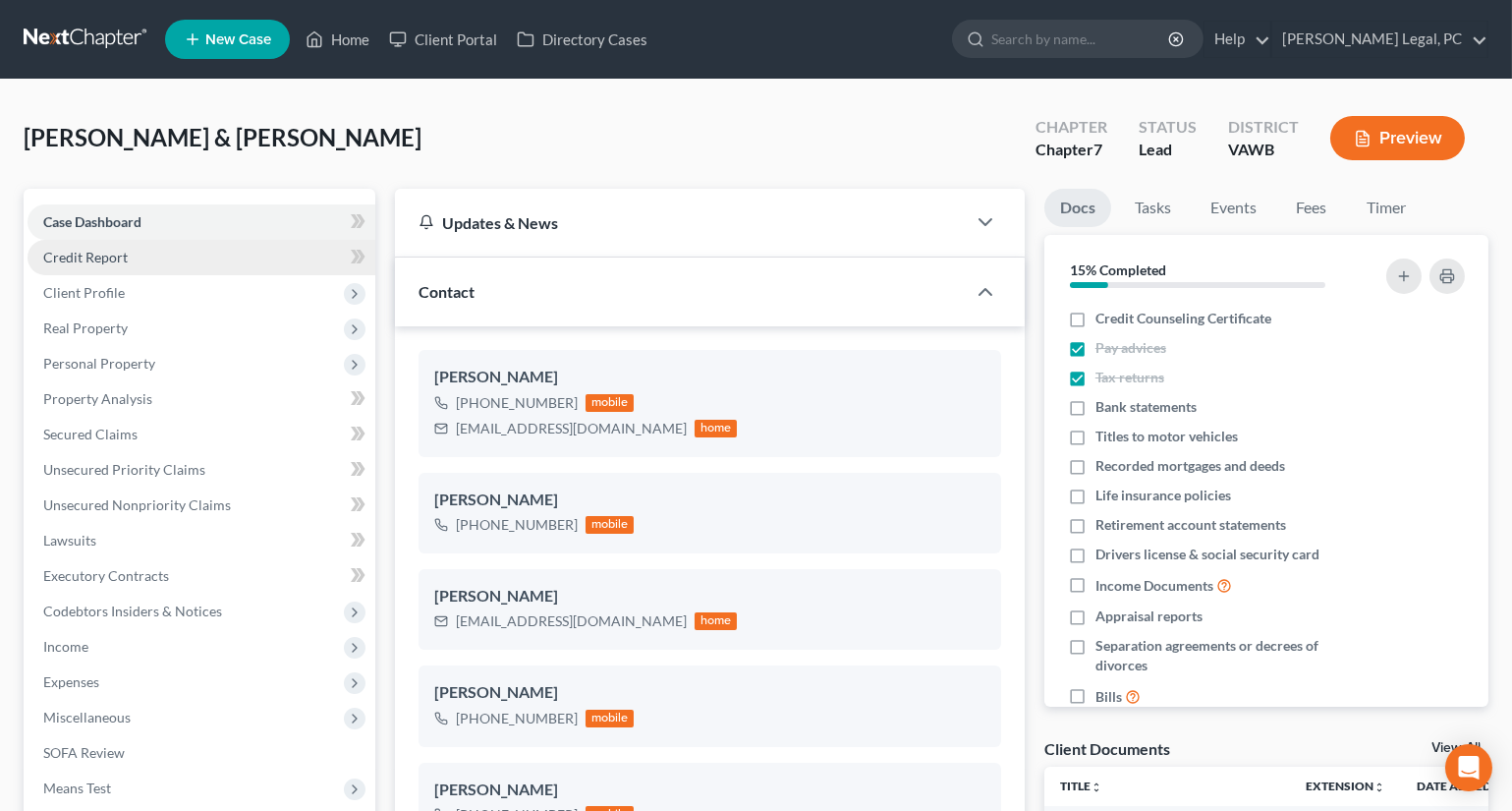
scroll to position [3804, 0]
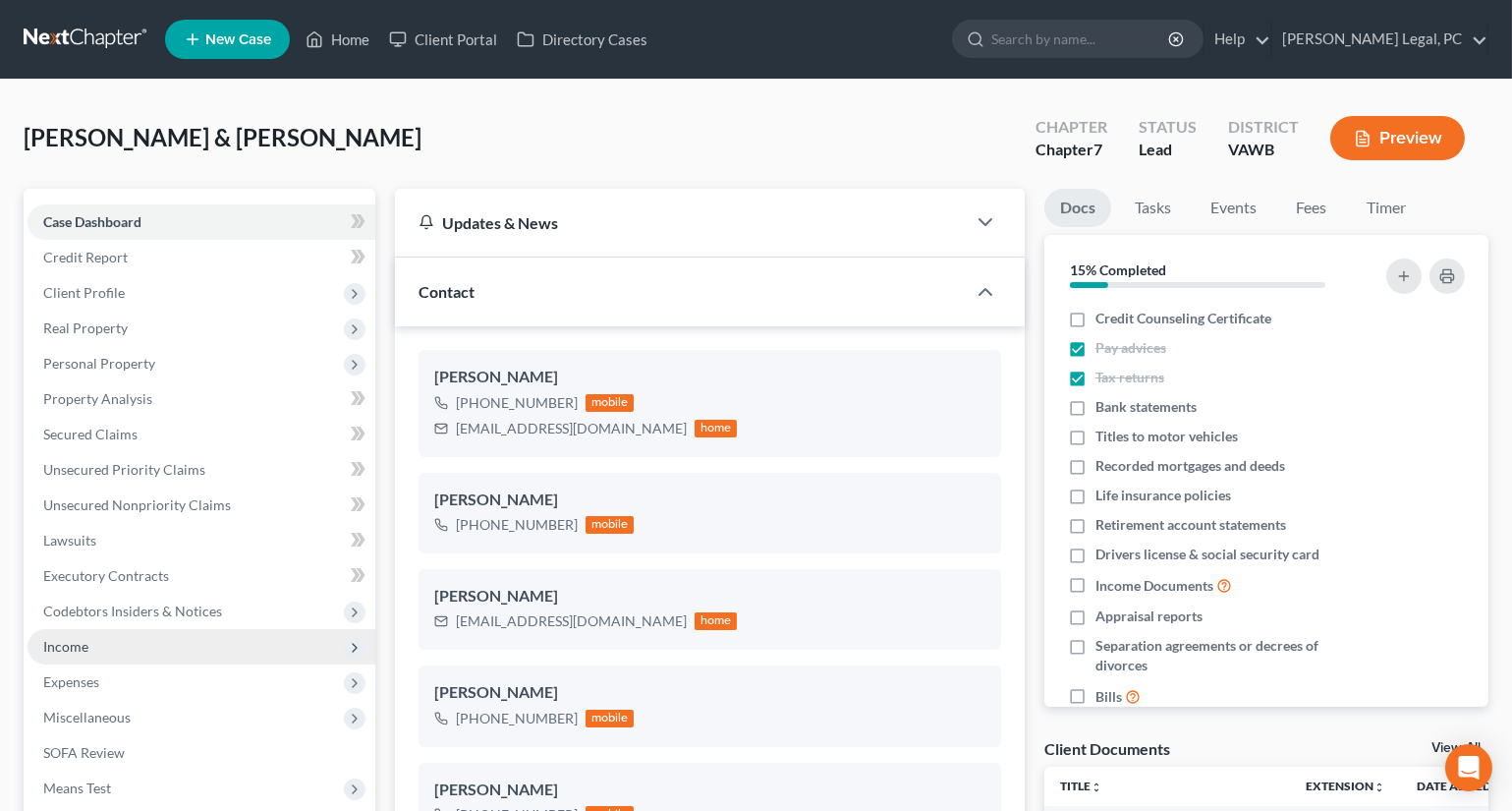
click at [97, 643] on span "Income" at bounding box center [201, 646] width 348 height 35
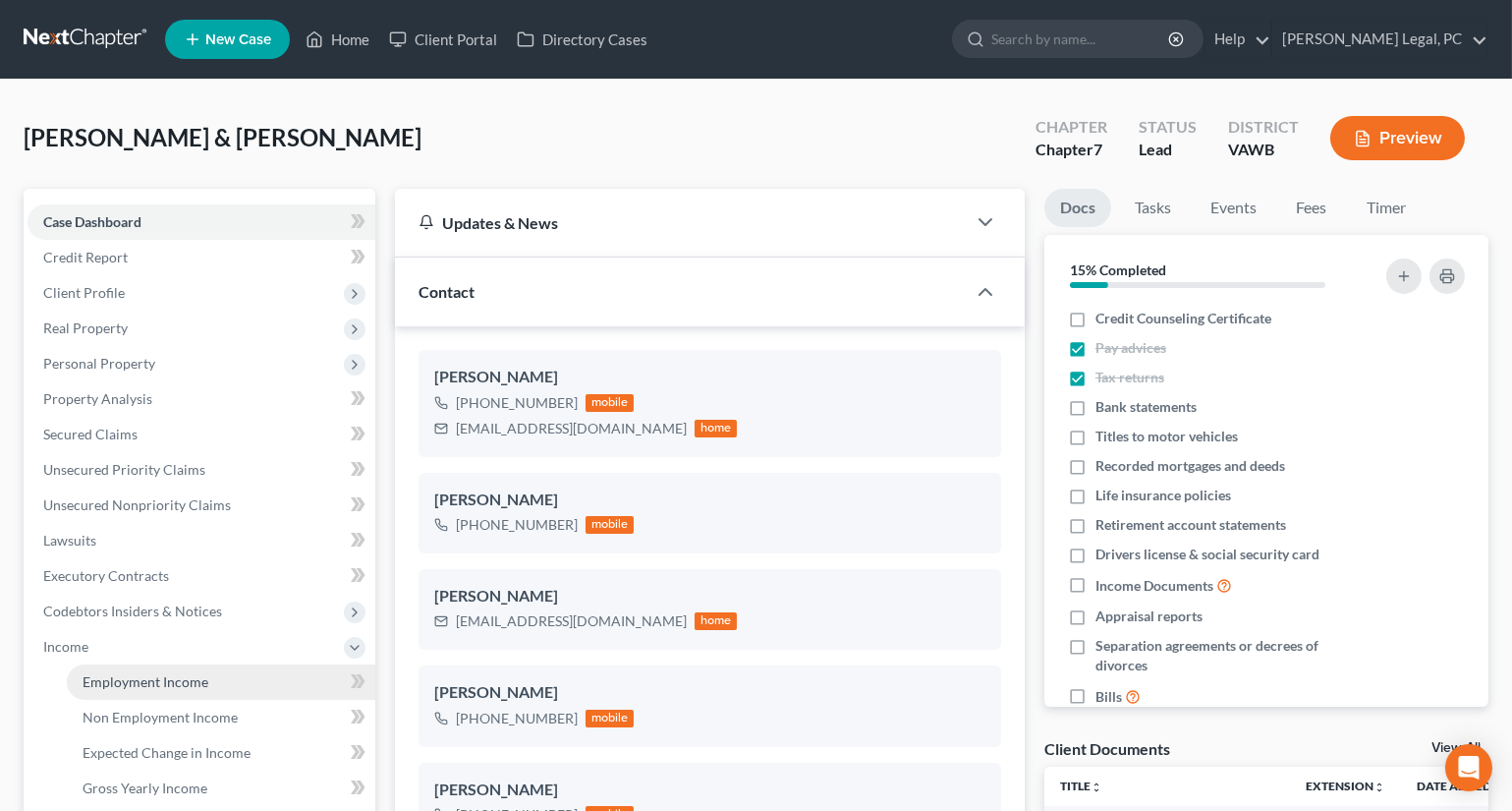
click at [145, 688] on span "Employment Income" at bounding box center [146, 681] width 126 height 17
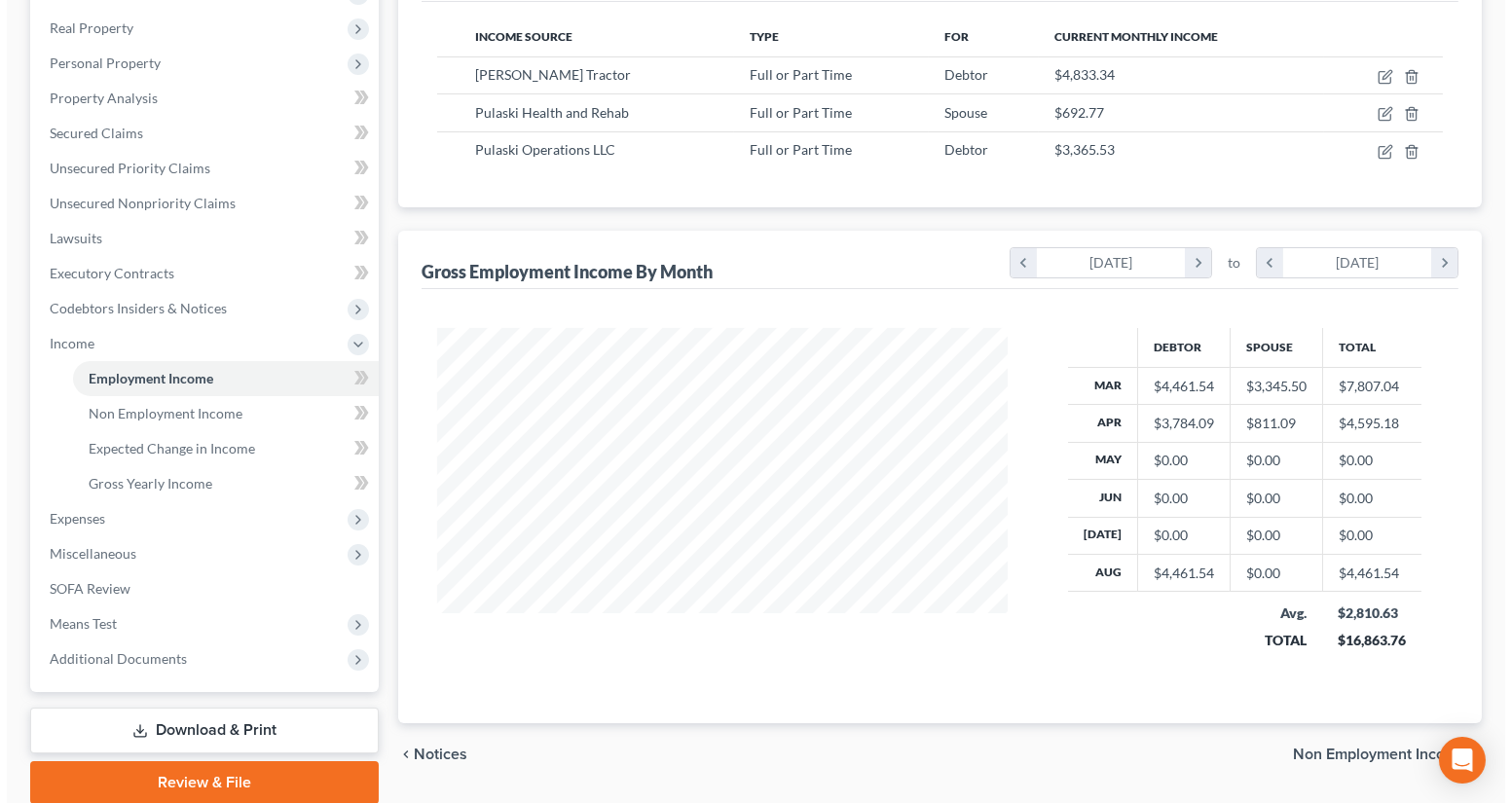
scroll to position [265, 0]
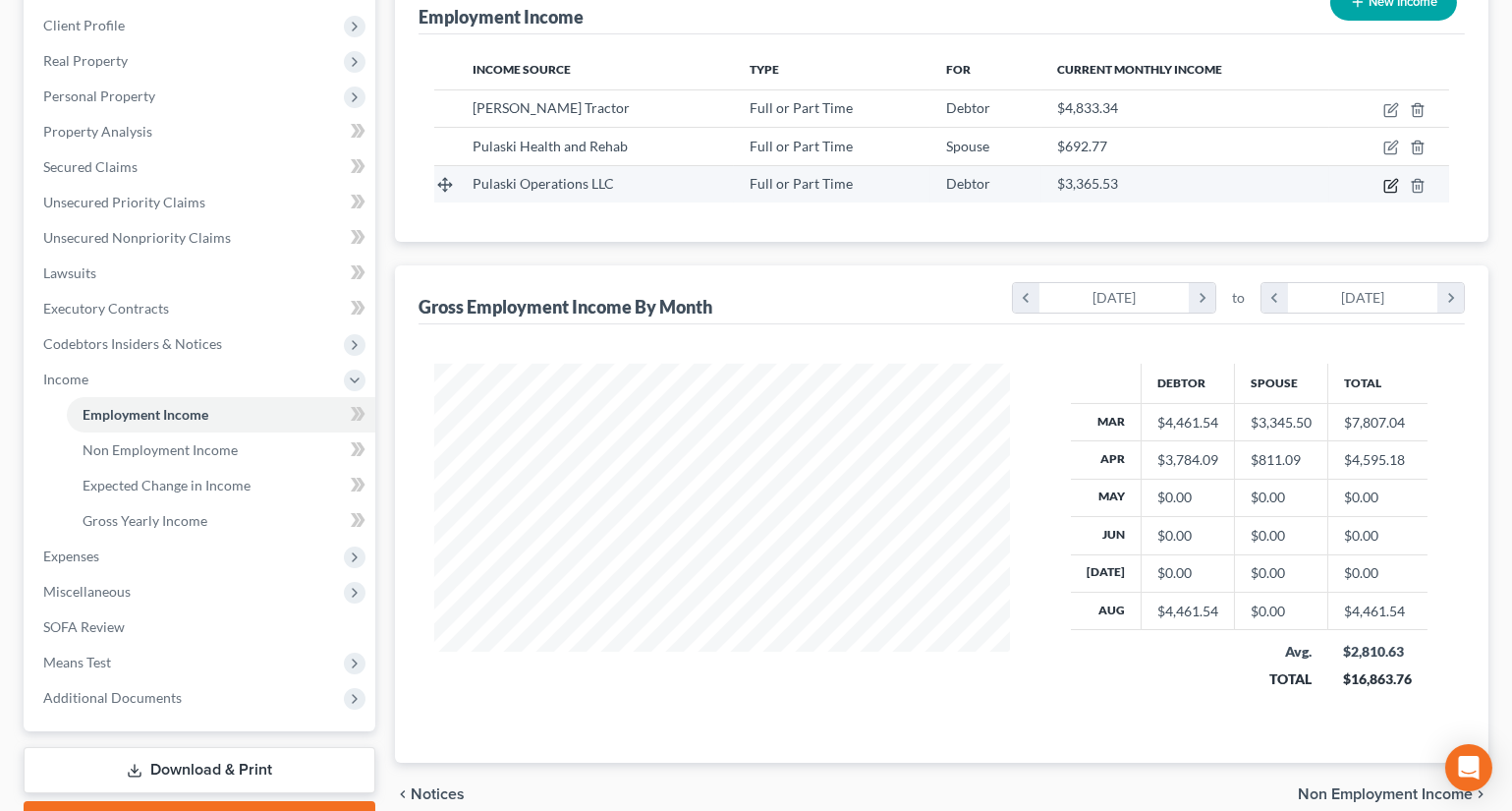
click at [1384, 187] on icon "button" at bounding box center [1390, 186] width 12 height 12
select select "0"
select select "48"
select select "2"
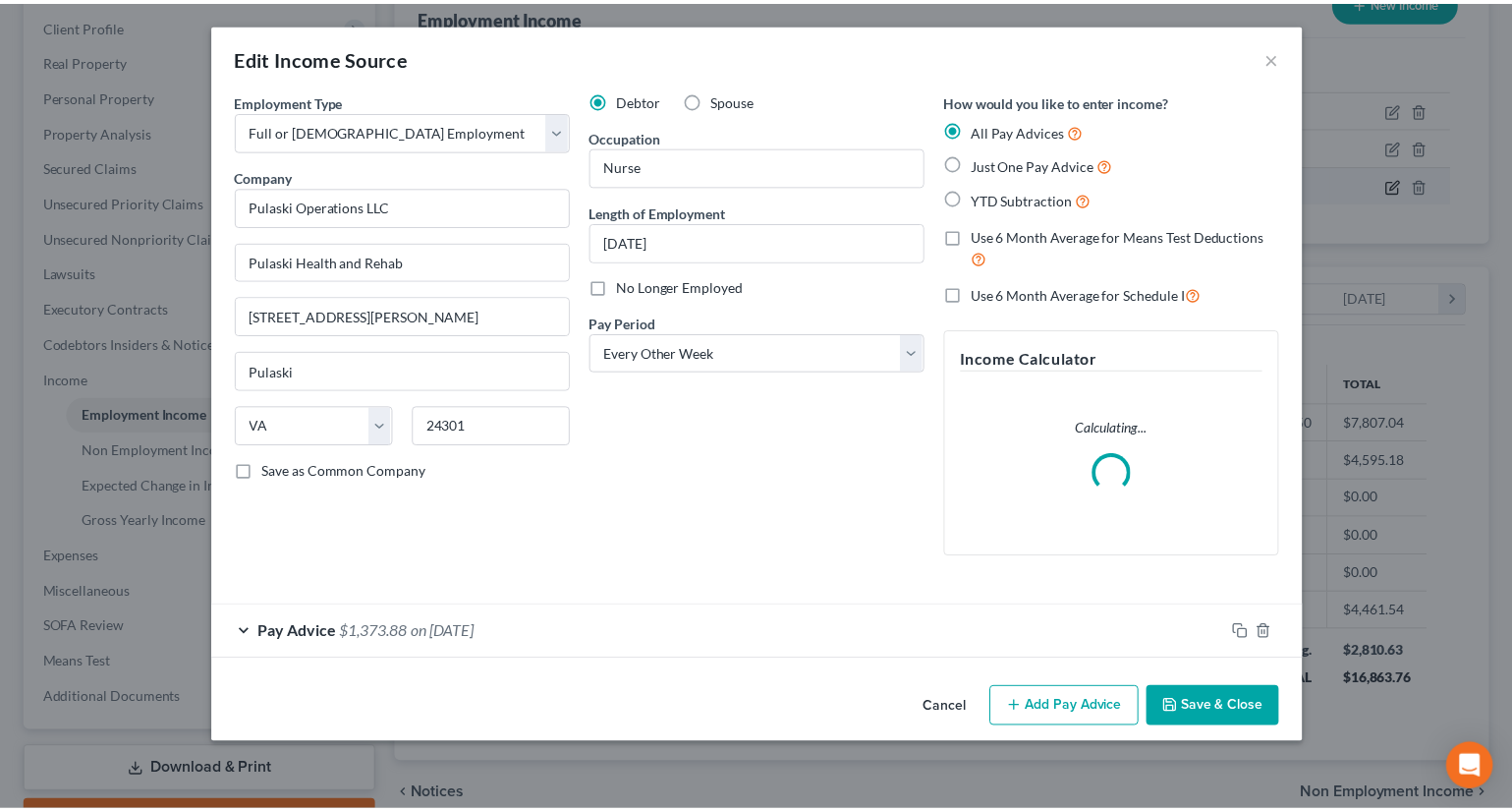
scroll to position [352, 621]
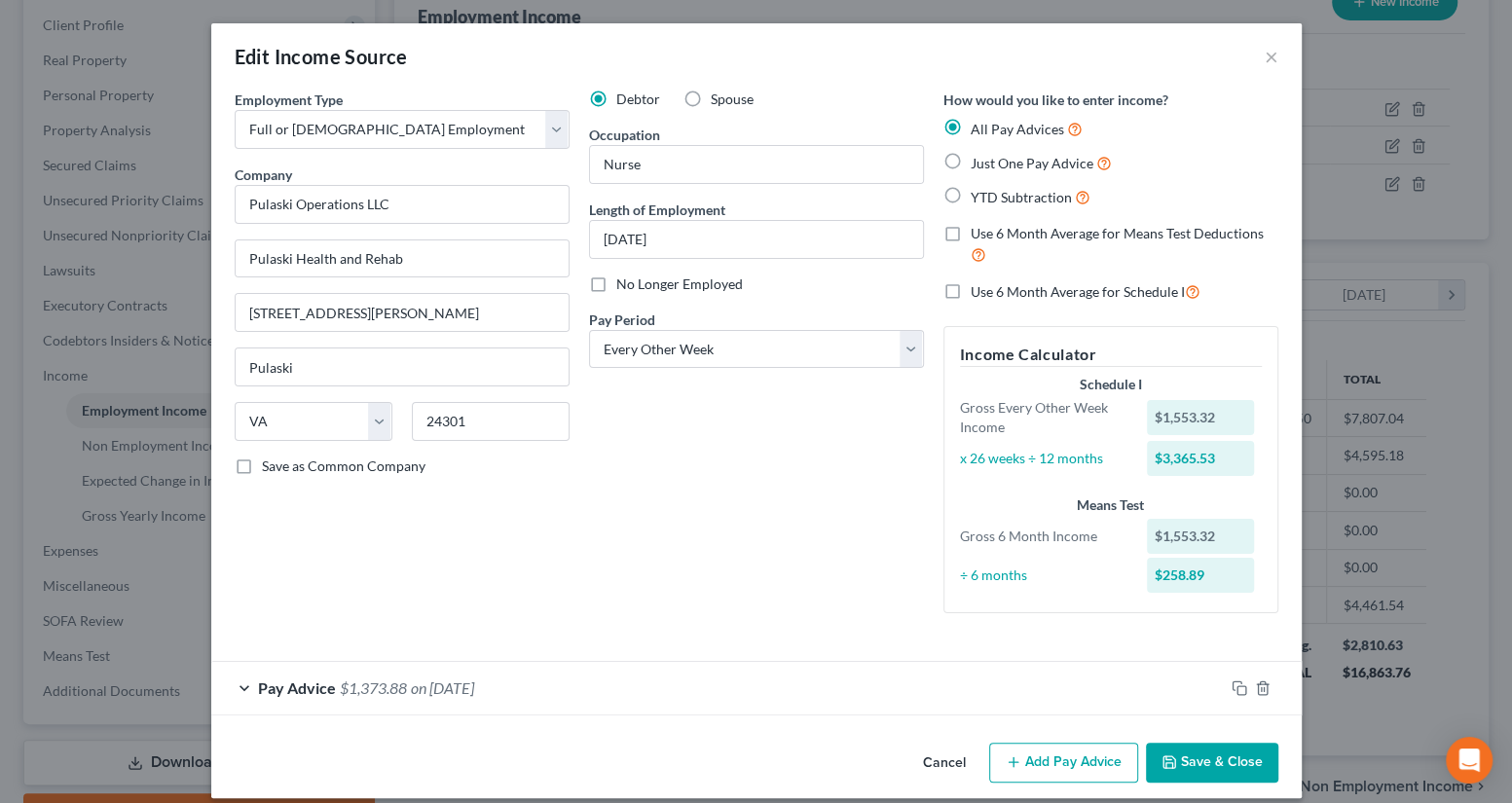
click at [711, 100] on label "Spouse" at bounding box center [731, 100] width 42 height 20
click at [718, 100] on input "Spouse" at bounding box center [724, 96] width 13 height 13
radio input "true"
click at [1191, 761] on button "Save & Close" at bounding box center [1213, 763] width 132 height 40
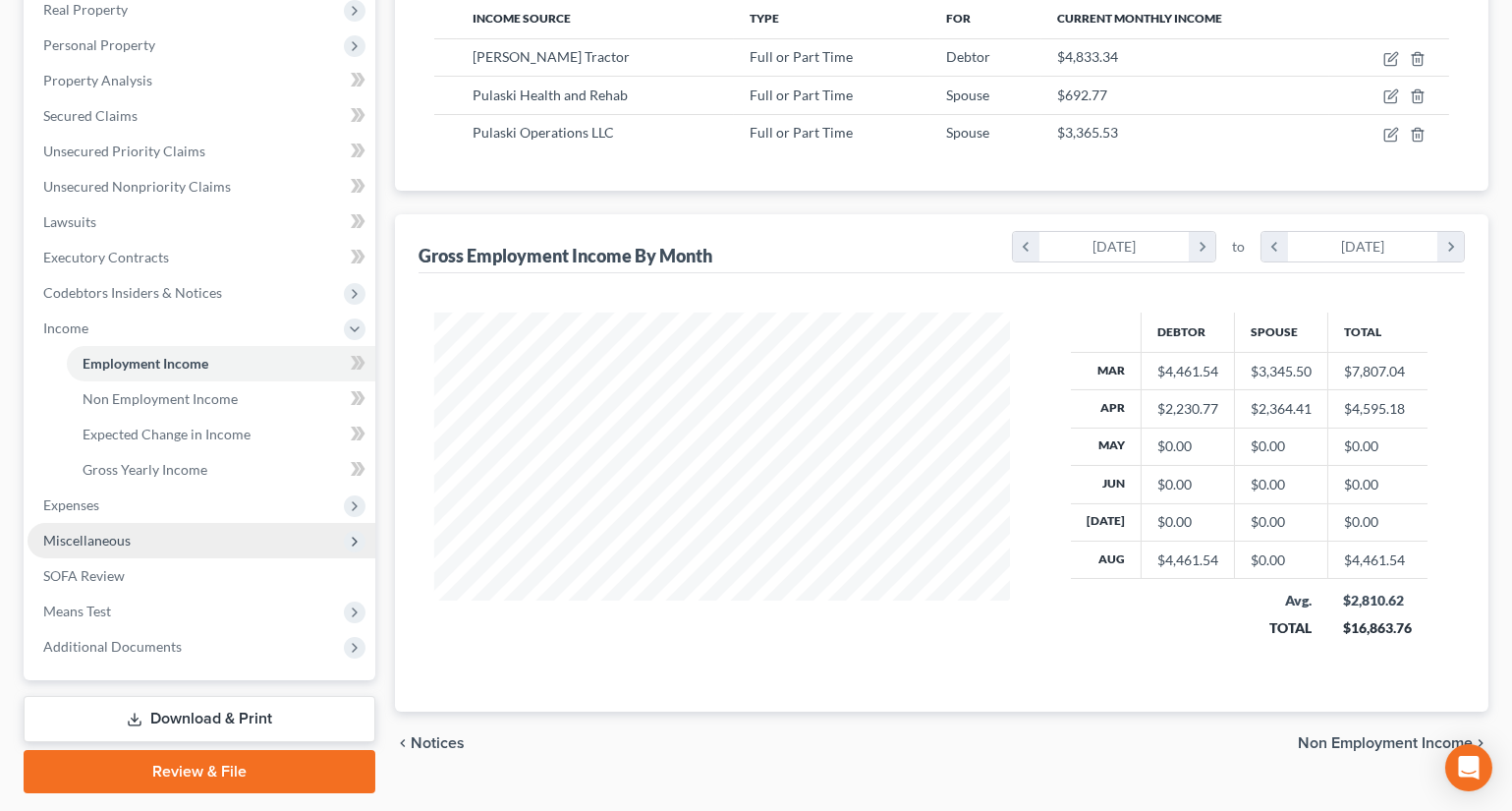
scroll to position [373, 0]
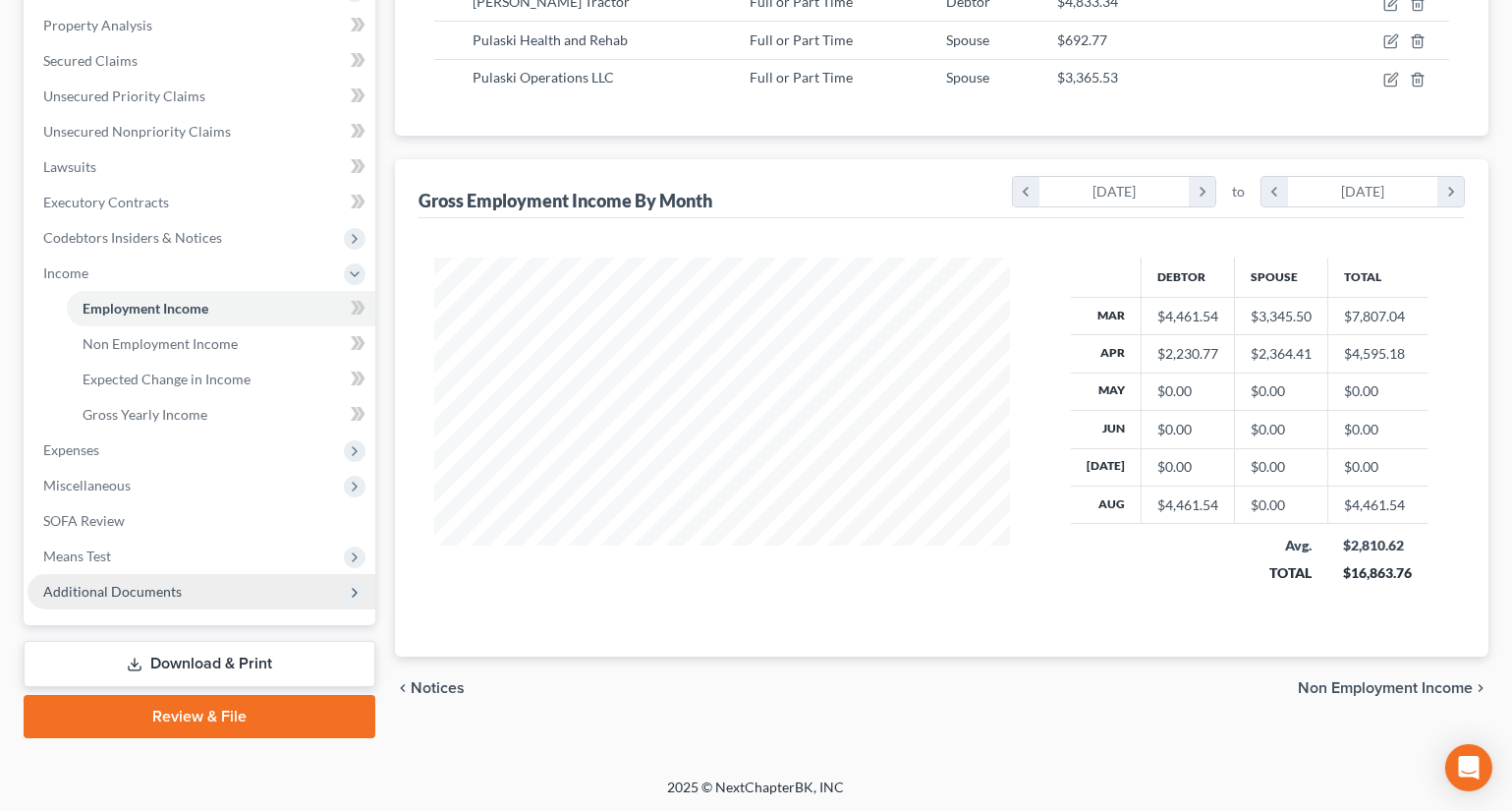
click at [153, 580] on span "Additional Documents" at bounding box center [201, 591] width 348 height 35
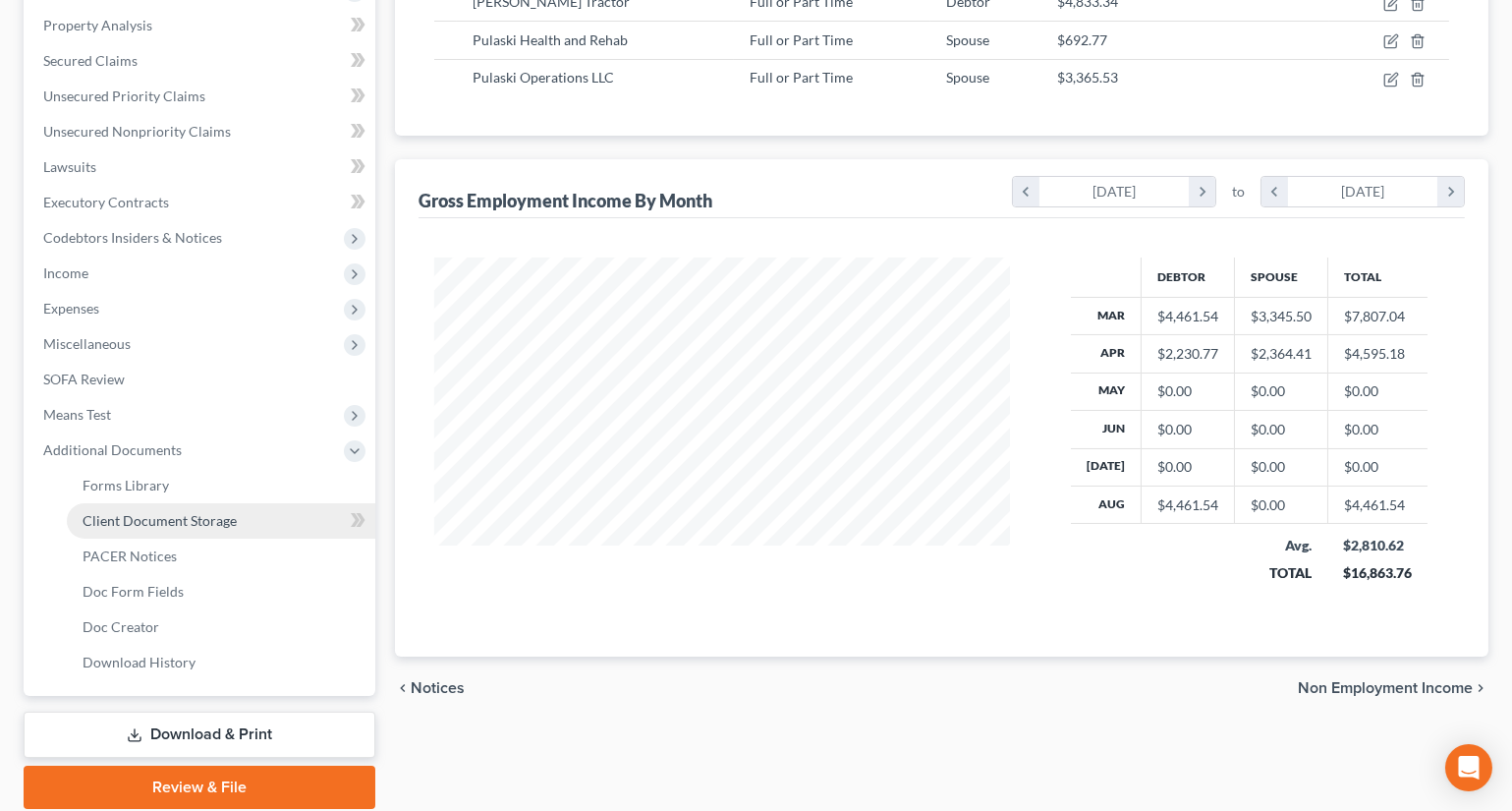
click at [191, 510] on link "Client Document Storage" at bounding box center [220, 520] width 308 height 35
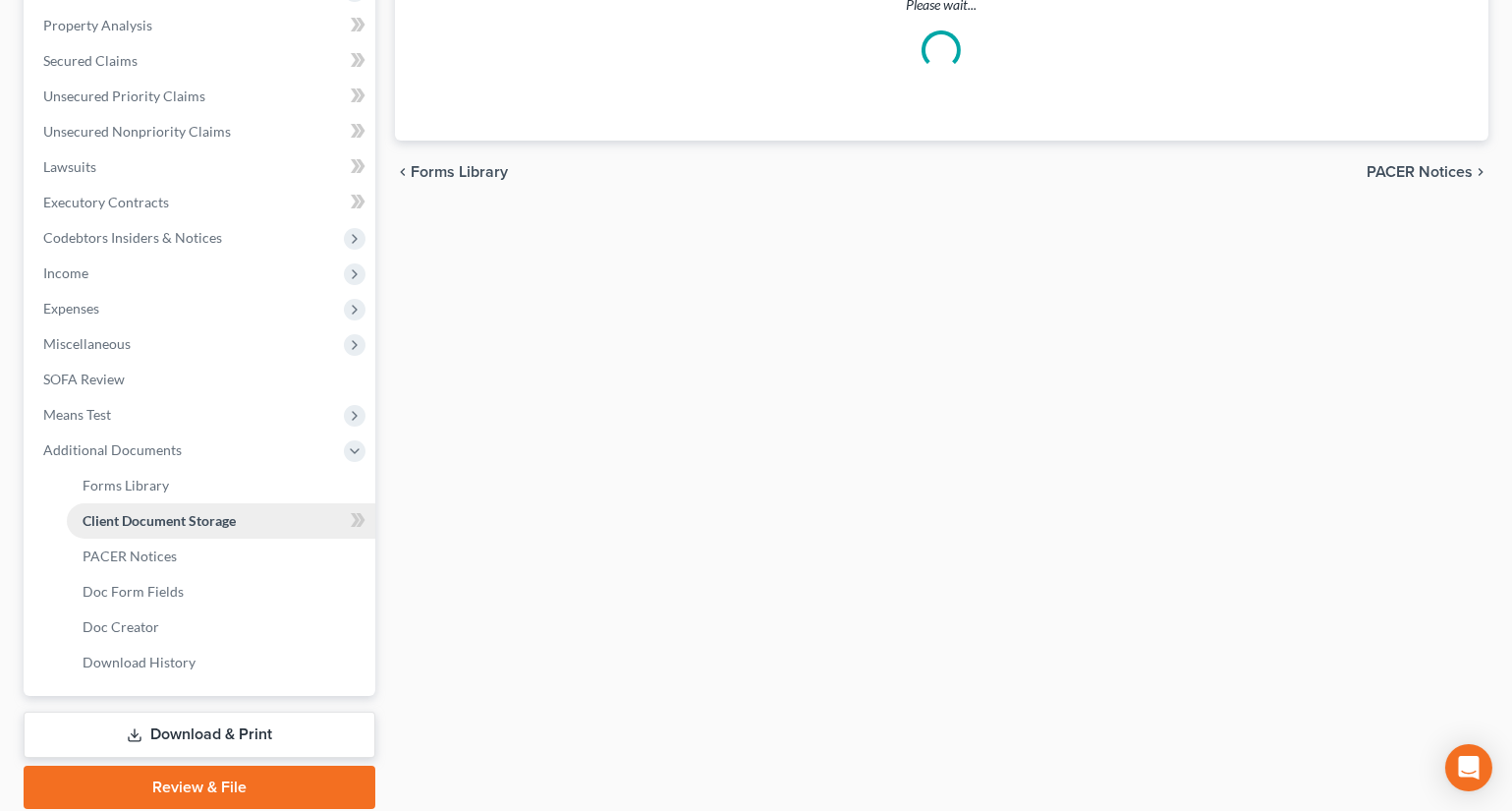
scroll to position [123, 0]
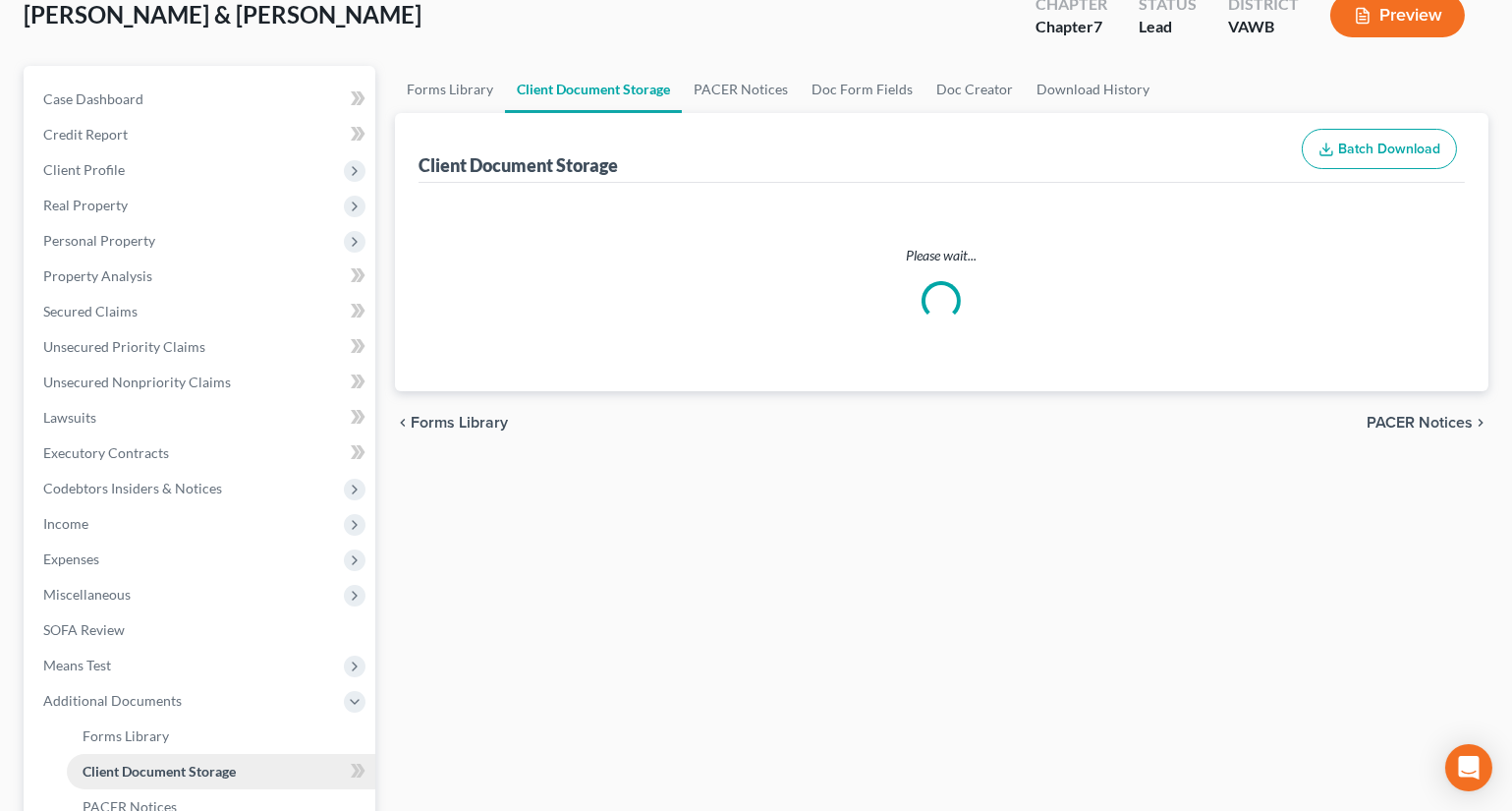
select select "0"
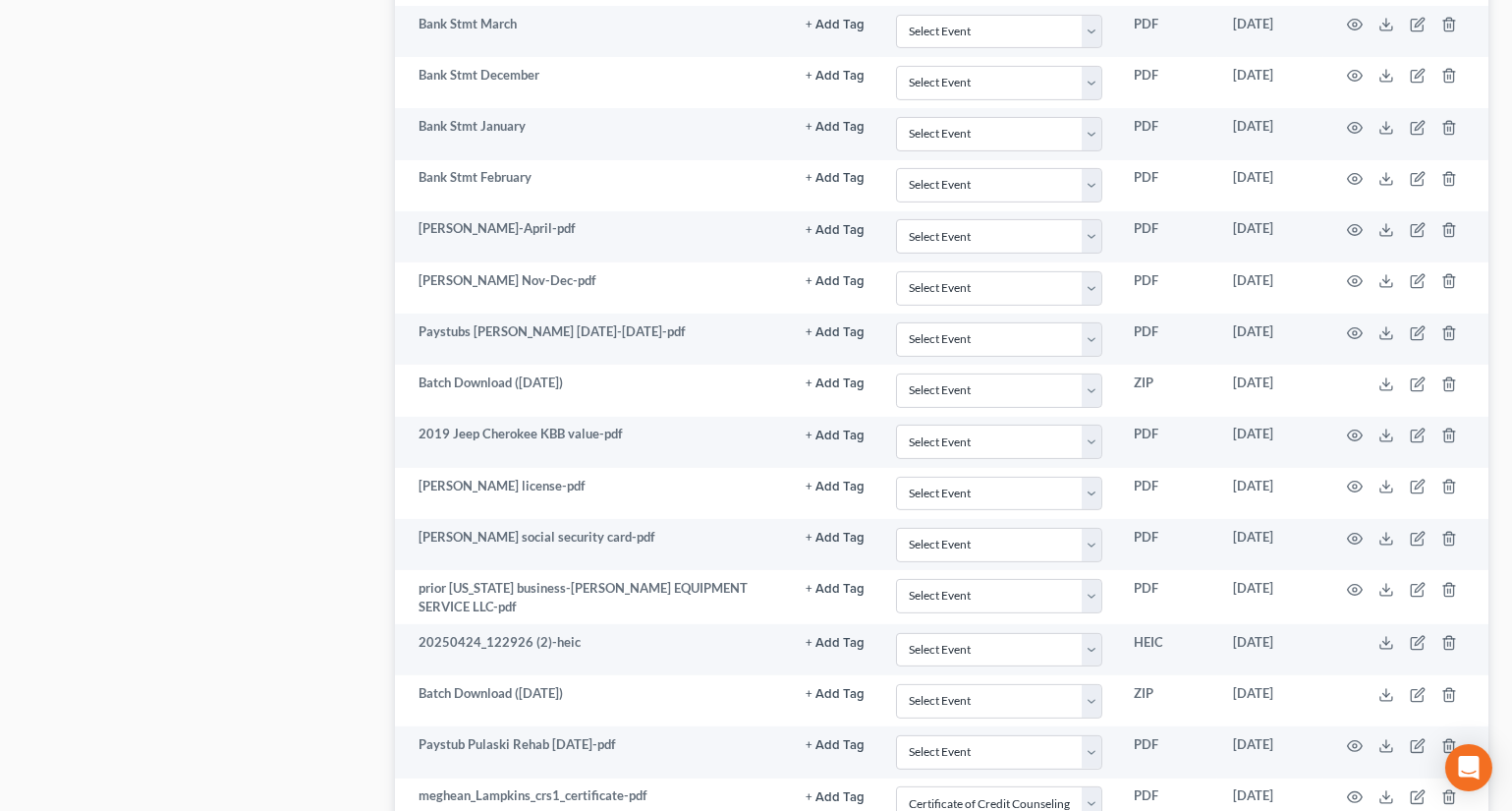
scroll to position [1607, 0]
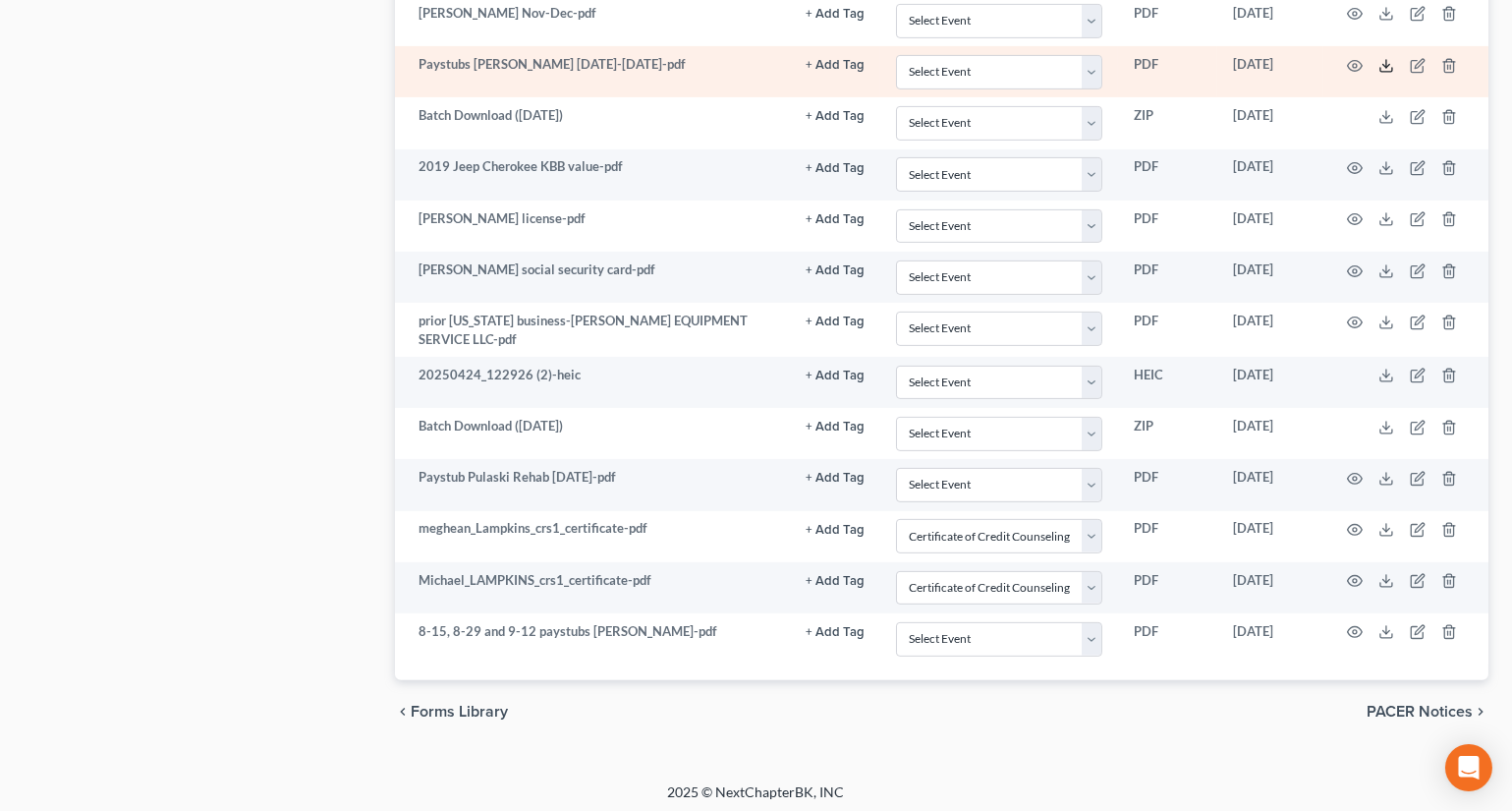
click at [1383, 58] on icon at bounding box center [1386, 66] width 16 height 16
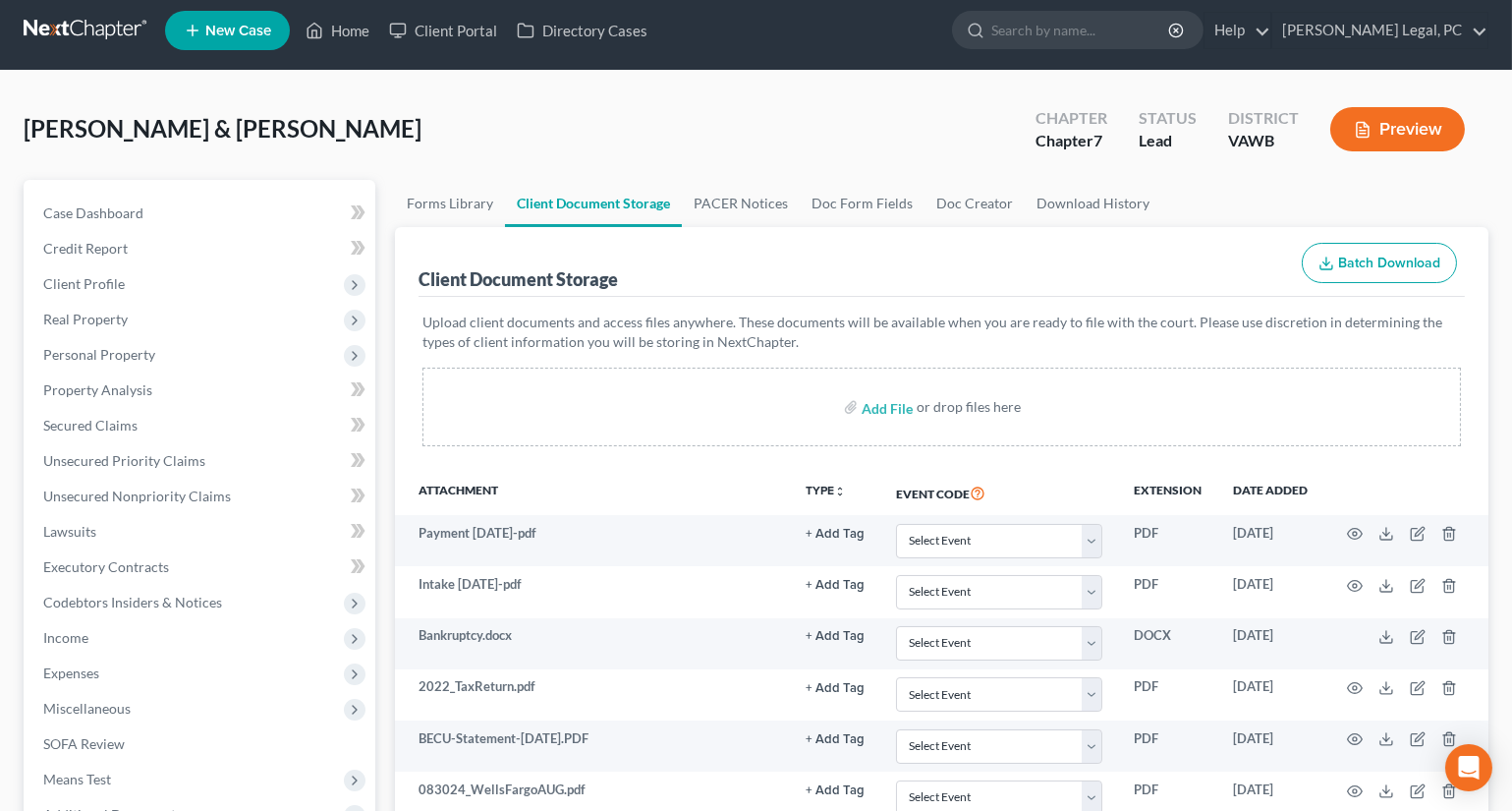
scroll to position [0, 0]
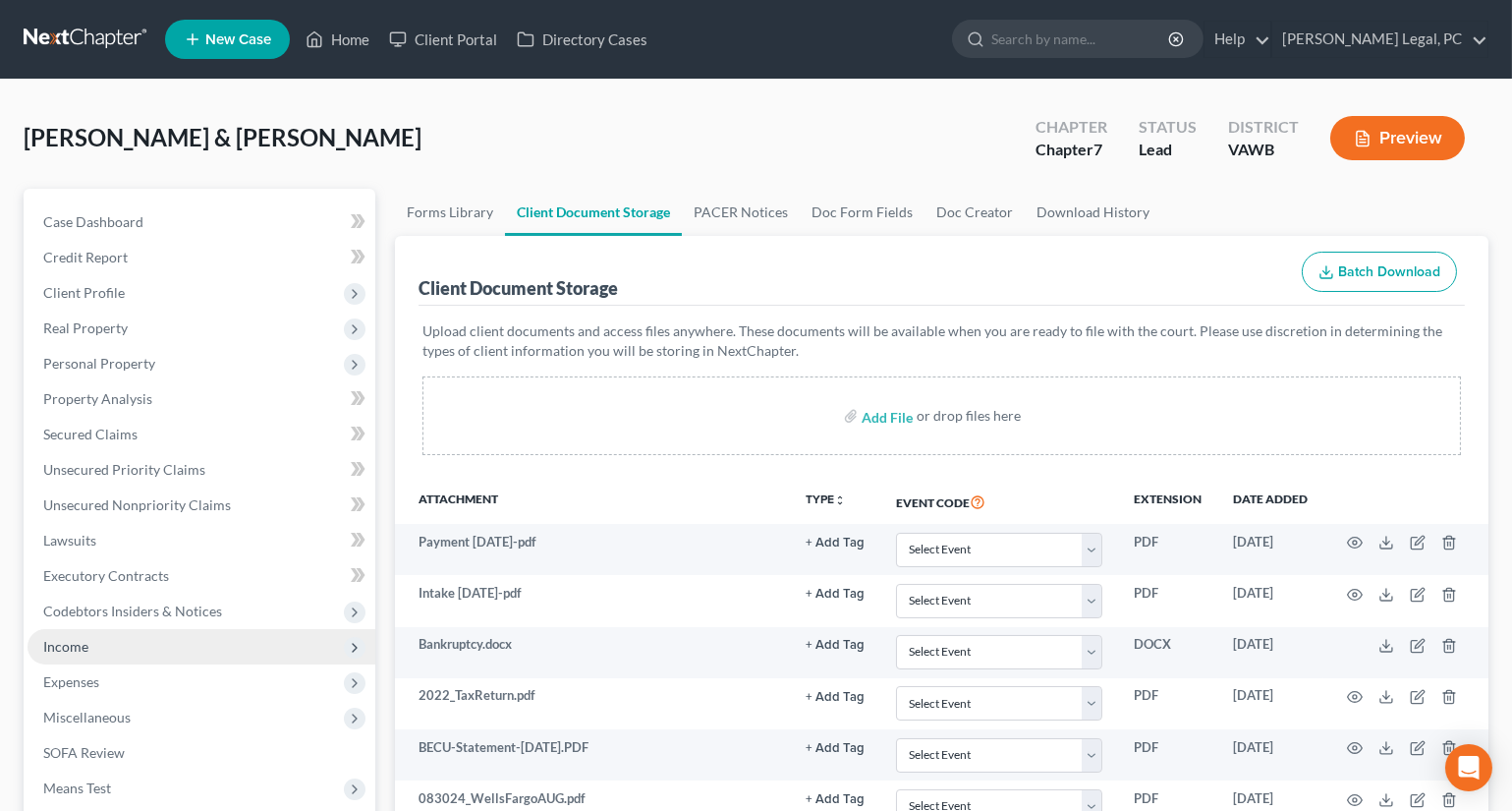
click at [115, 636] on span "Income" at bounding box center [201, 646] width 348 height 35
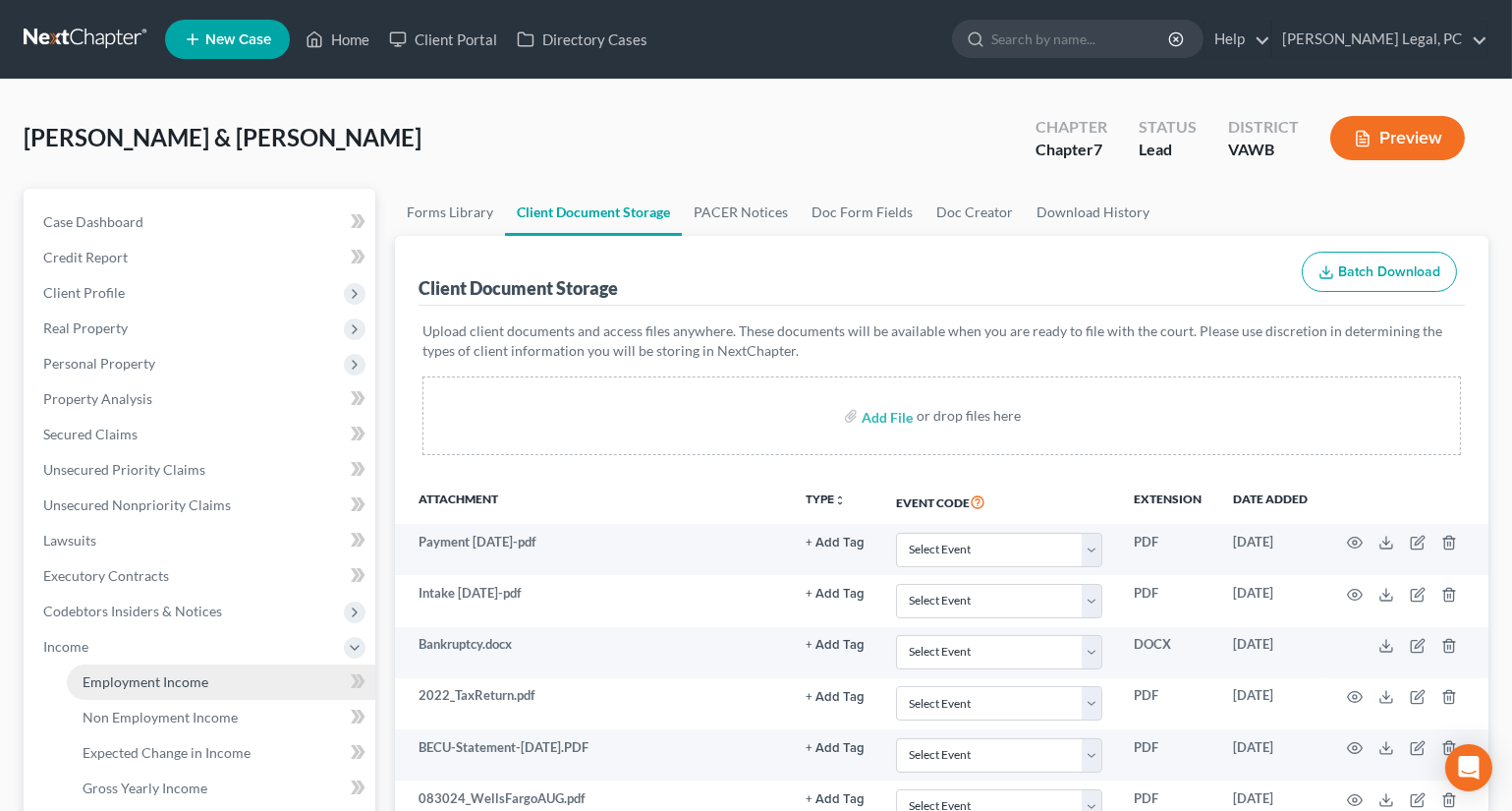
click at [149, 674] on span "Employment Income" at bounding box center [146, 681] width 126 height 17
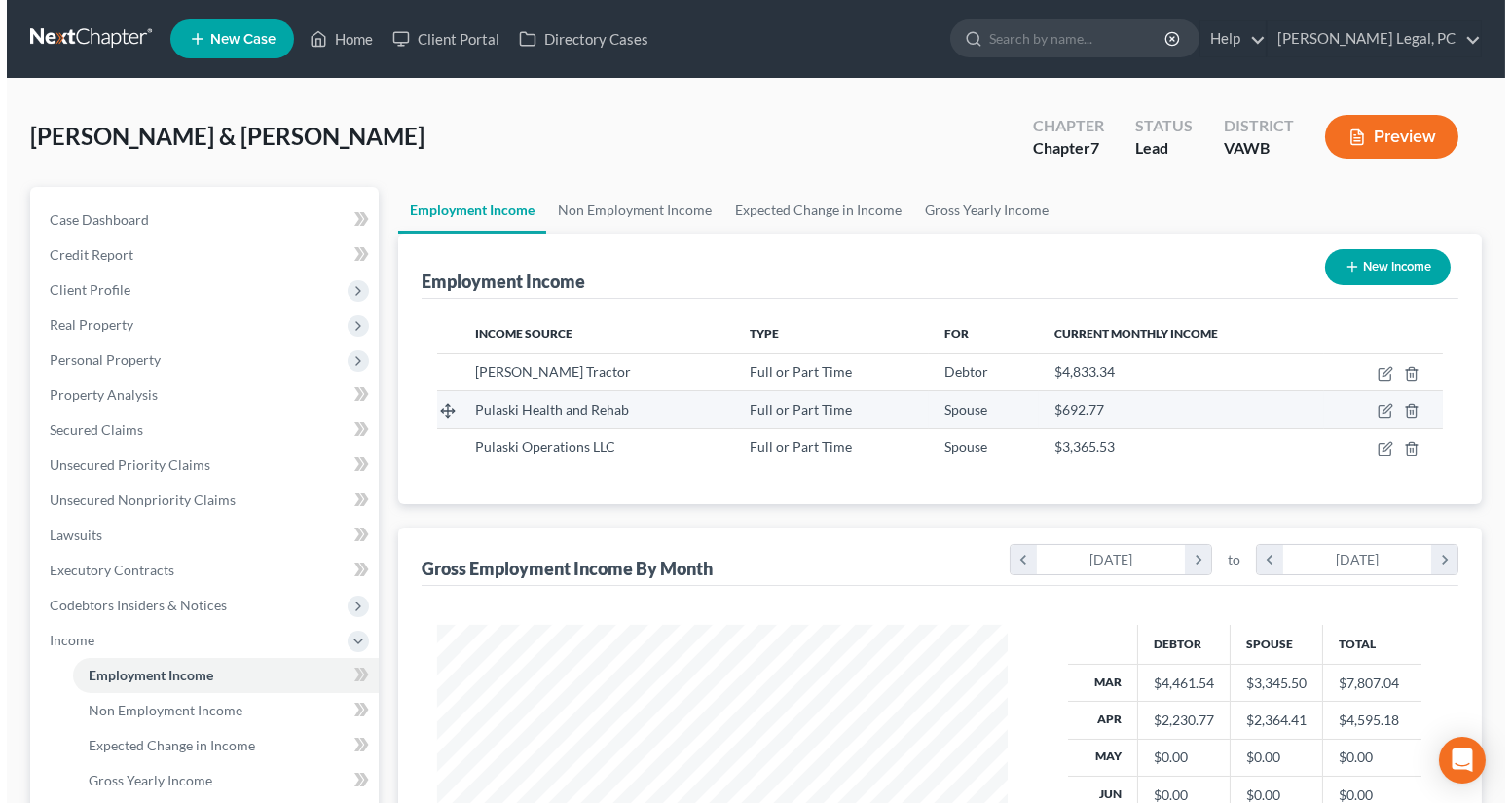
scroll to position [349, 609]
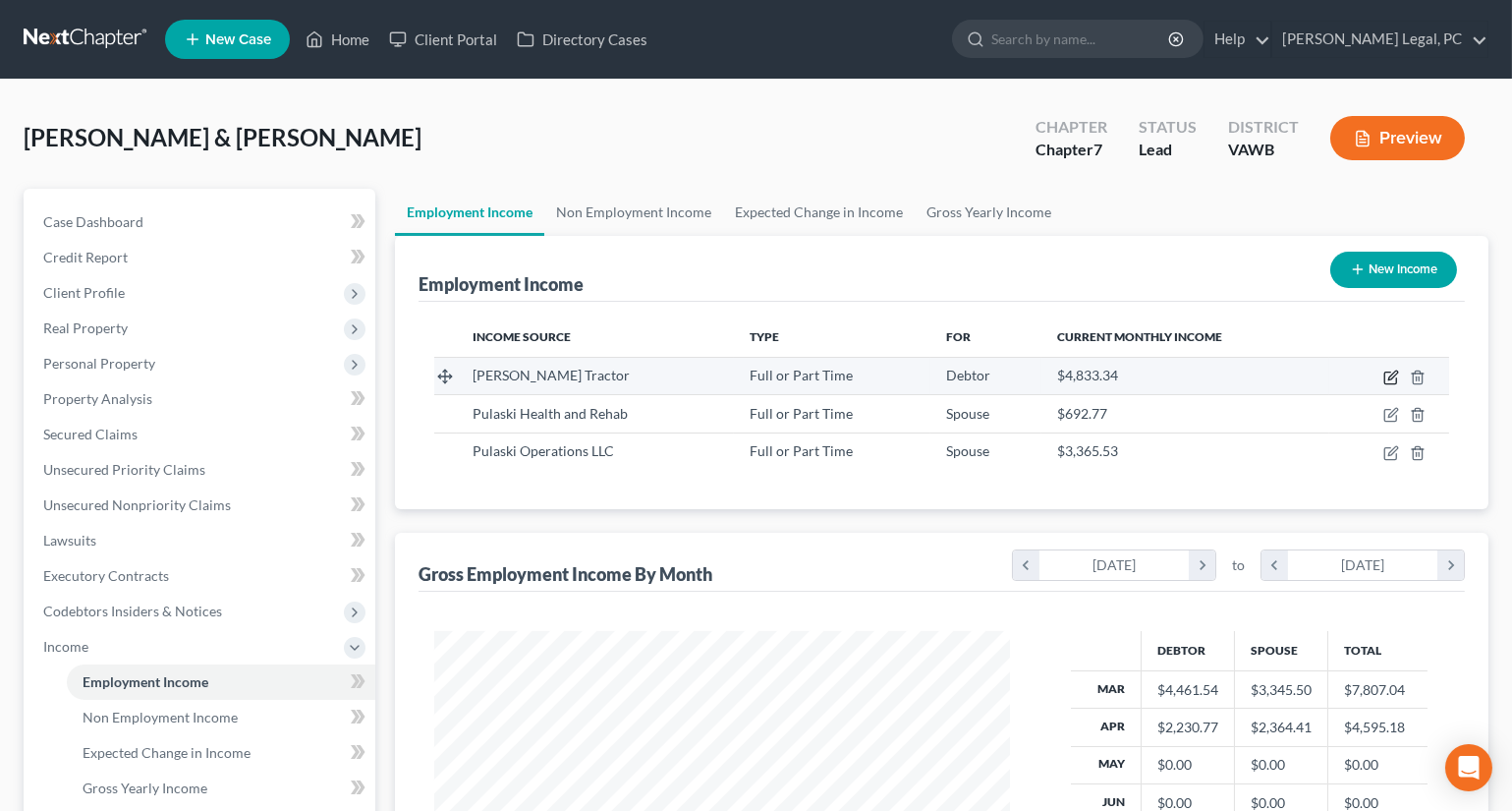
click at [1392, 380] on icon "button" at bounding box center [1391, 377] width 16 height 16
select select "0"
select select "48"
select select "2"
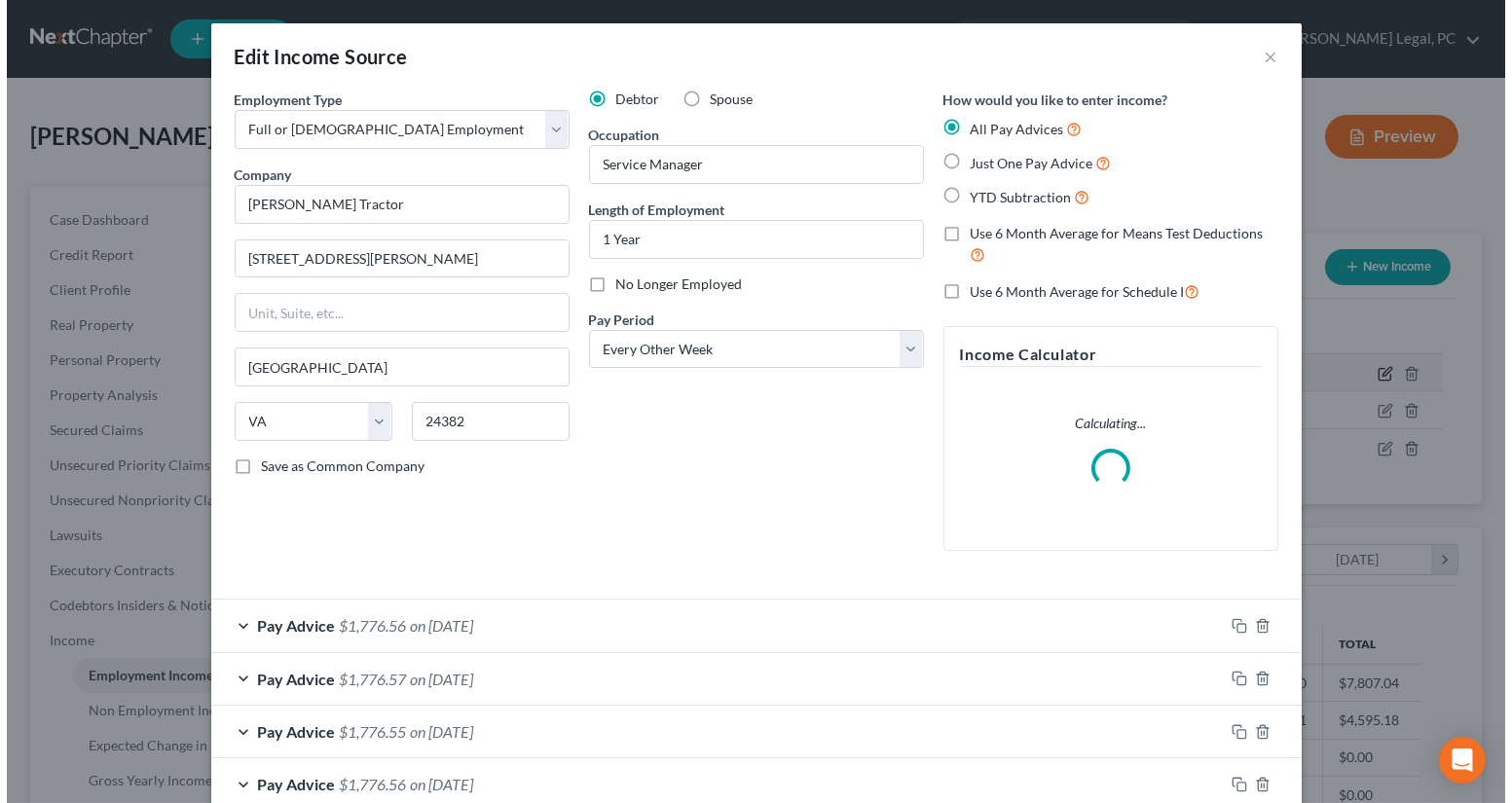
scroll to position [349, 616]
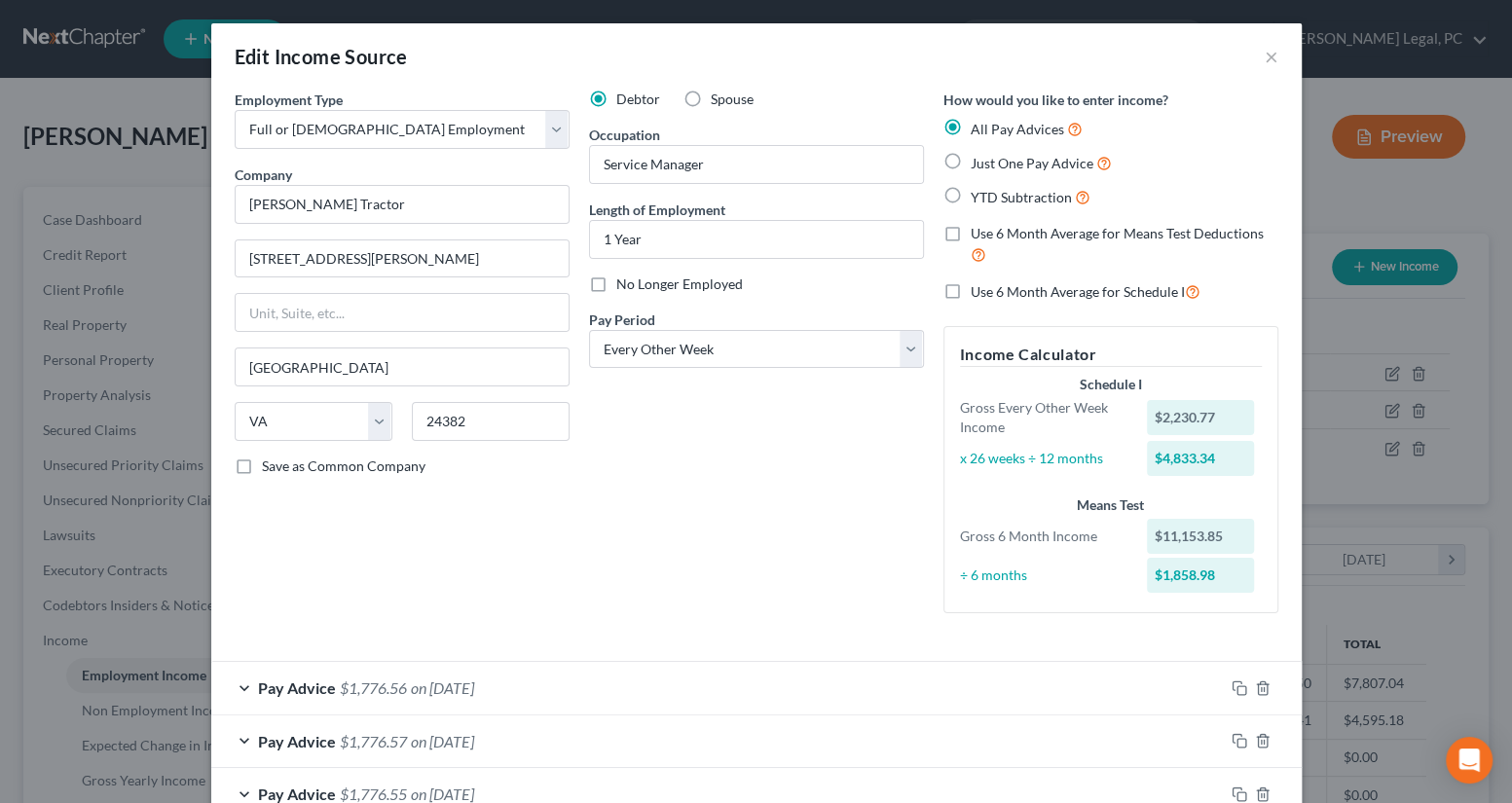
click at [970, 195] on label "YTD Subtraction" at bounding box center [1030, 197] width 120 height 23
click at [978, 195] on input "YTD Subtraction" at bounding box center [984, 192] width 13 height 13
radio input "true"
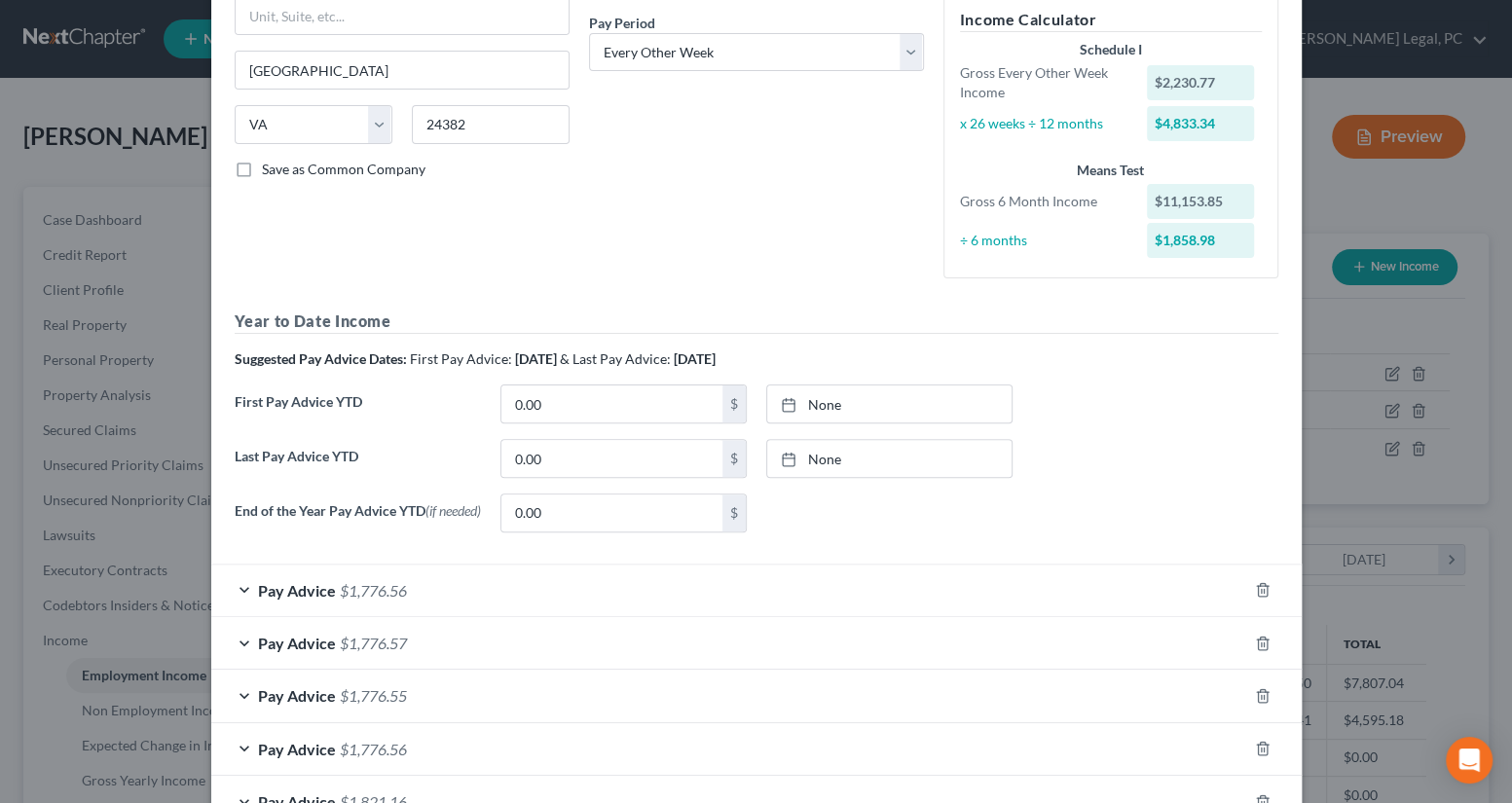
scroll to position [354, 0]
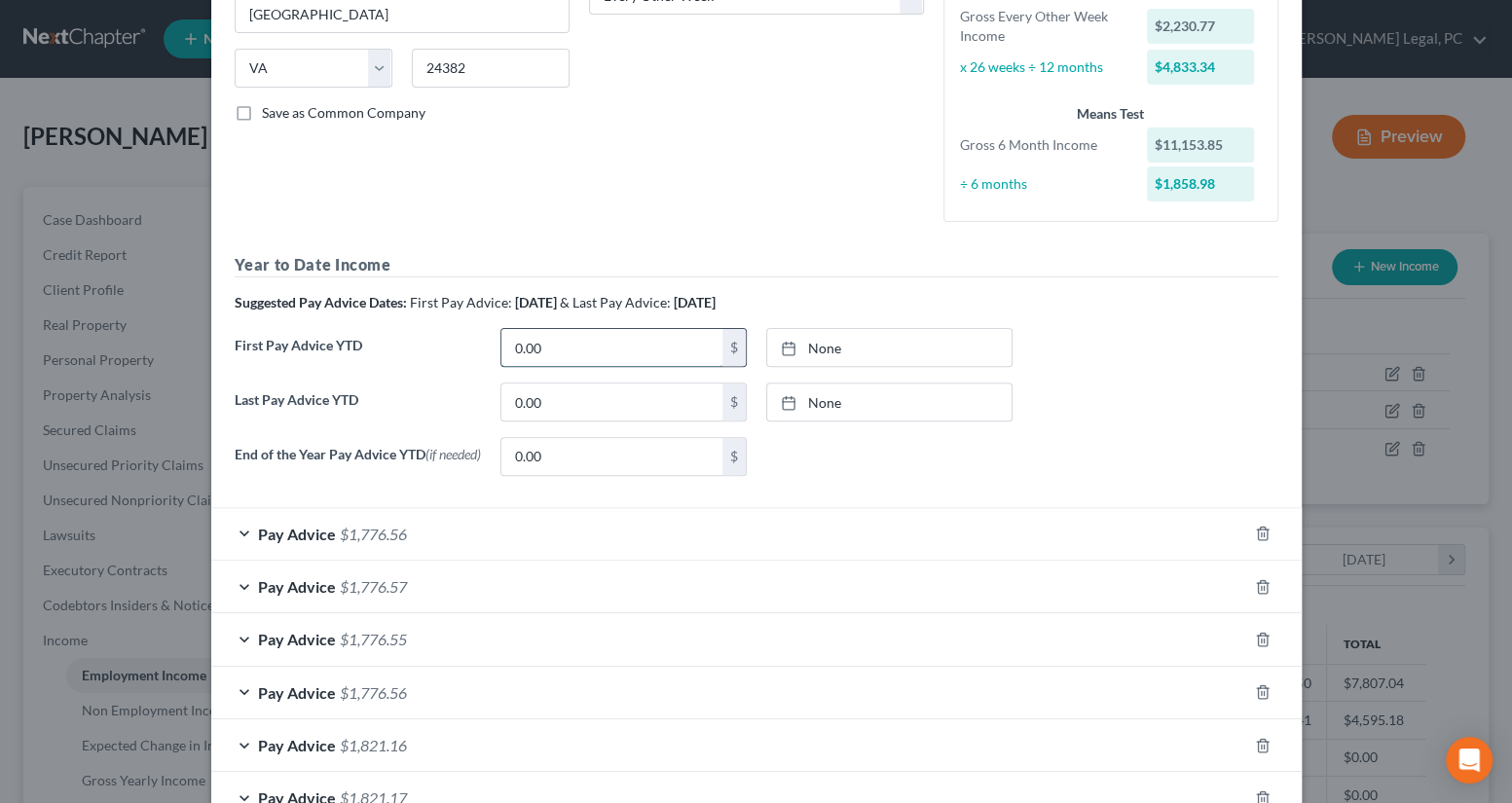
click at [602, 355] on input "0.00" at bounding box center [612, 347] width 221 height 37
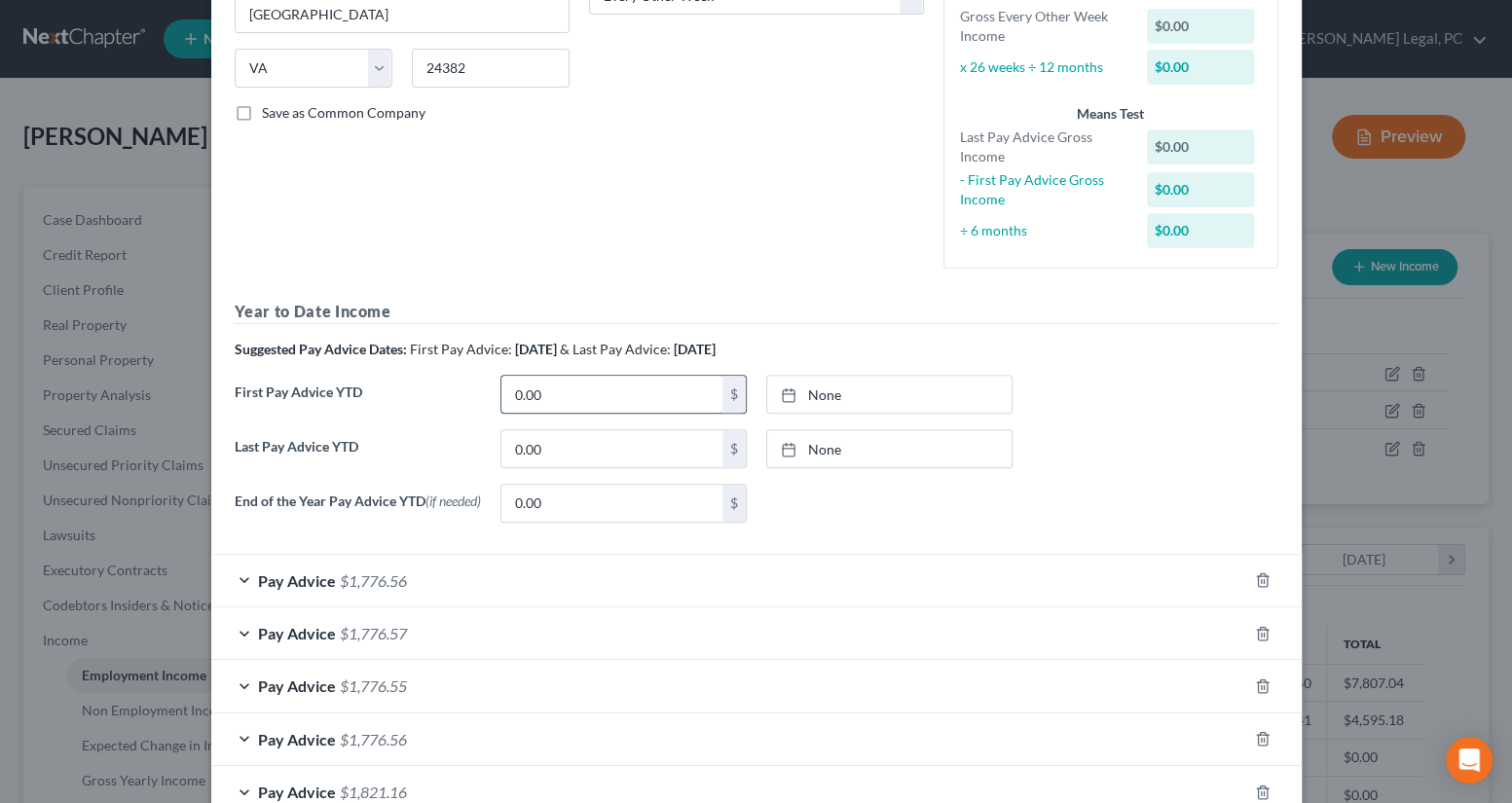
click at [609, 390] on input "0.00" at bounding box center [612, 393] width 221 height 37
type input "11,153.85"
click at [811, 394] on link "None" at bounding box center [888, 393] width 244 height 37
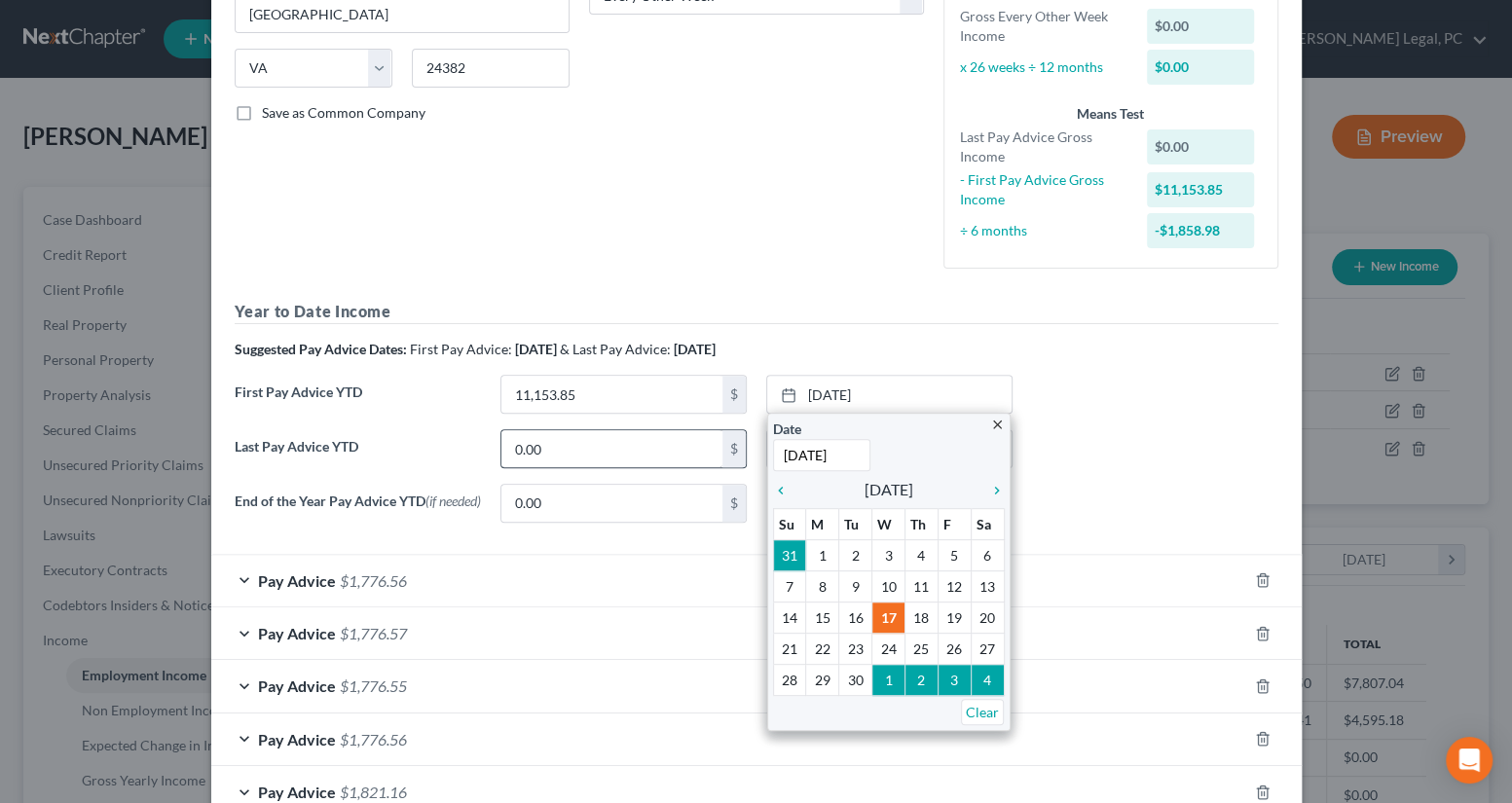
type input "[DATE]"
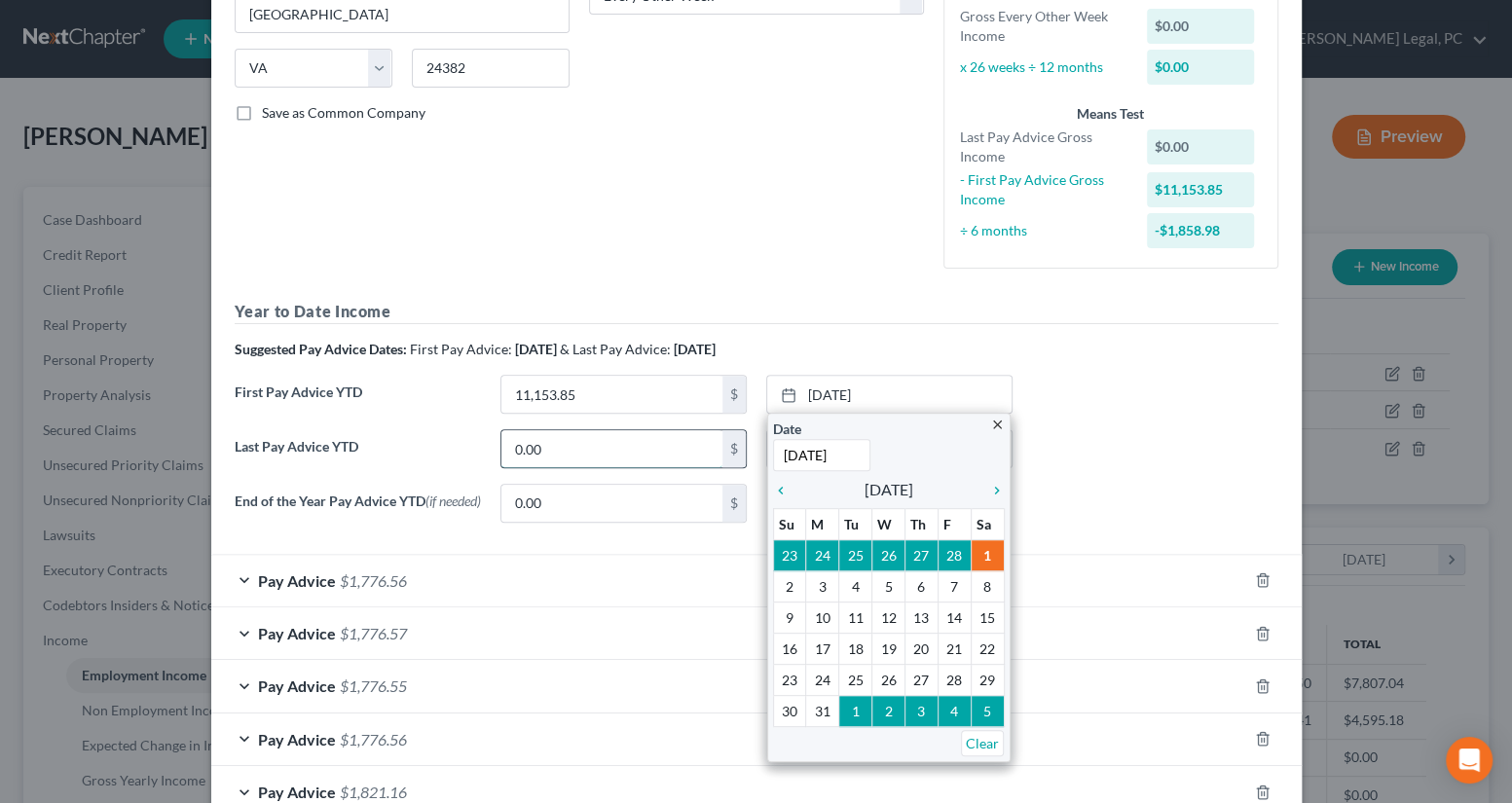
click at [615, 446] on input "0.00" at bounding box center [612, 447] width 221 height 37
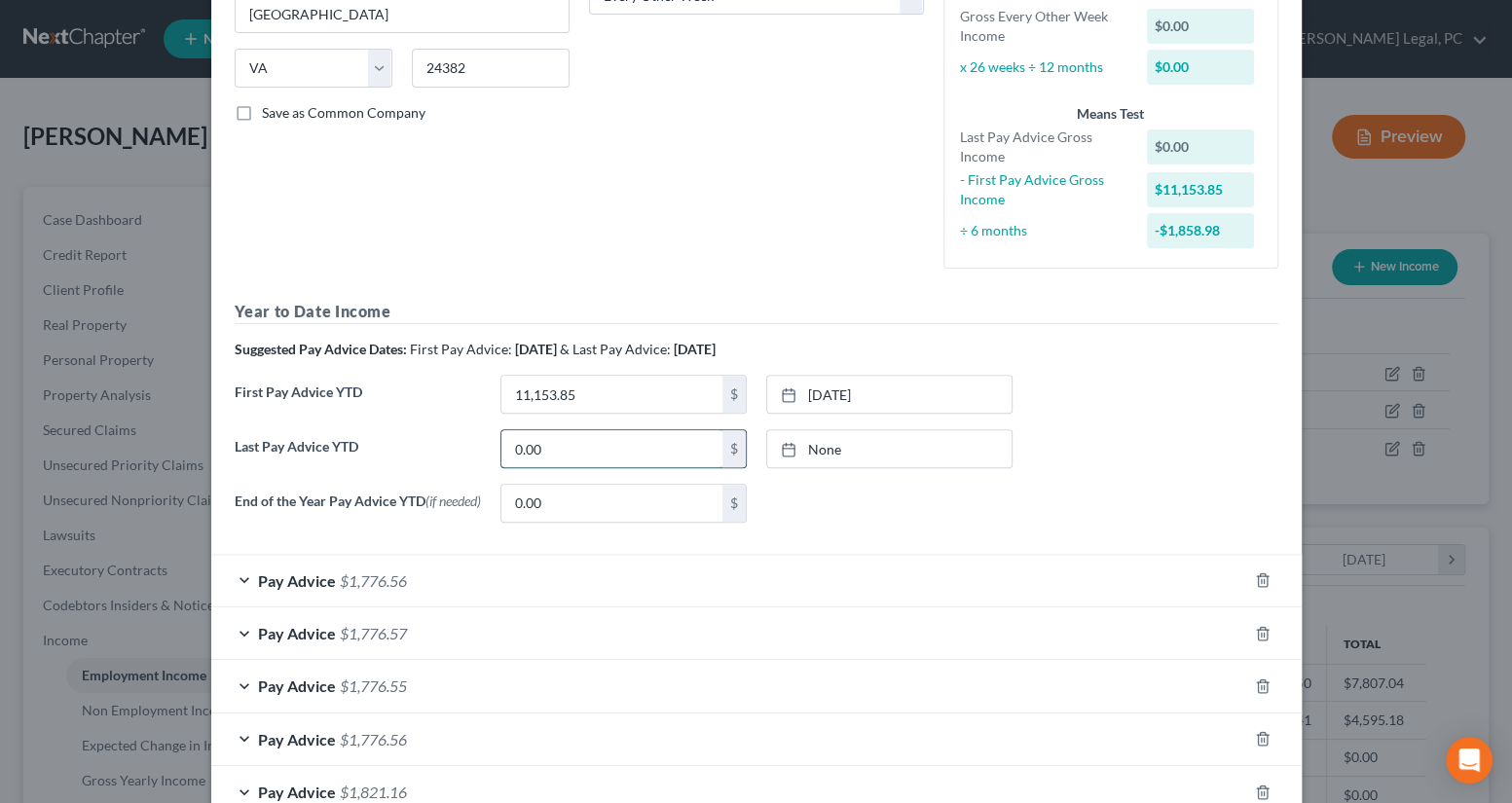
click at [615, 446] on input "0.00" at bounding box center [612, 447] width 221 height 37
type input "44,521.19"
type input "[DATE]"
click at [821, 439] on link "[DATE]" at bounding box center [888, 447] width 244 height 37
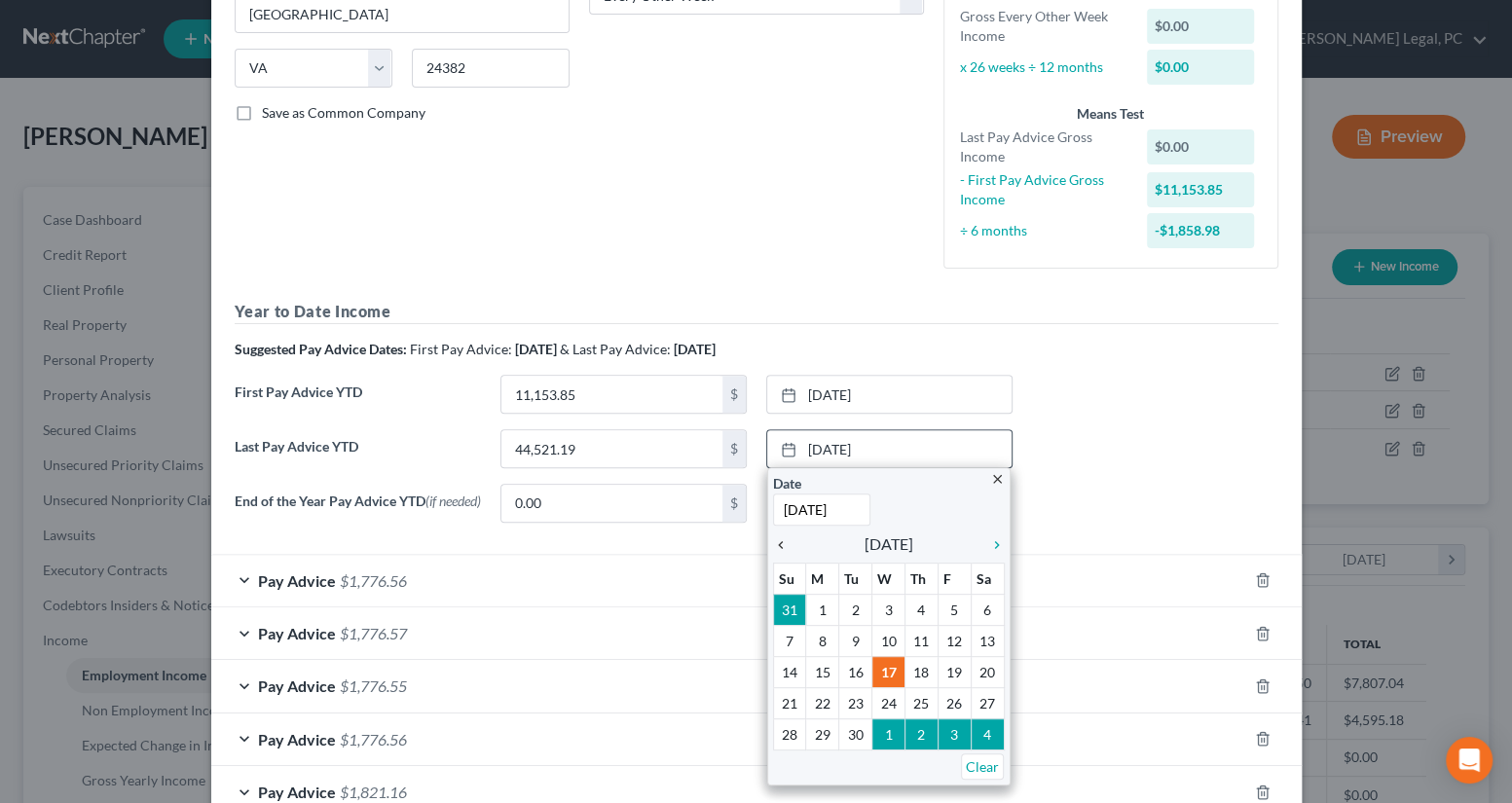
click at [773, 550] on icon "chevron_left" at bounding box center [786, 545] width 26 height 16
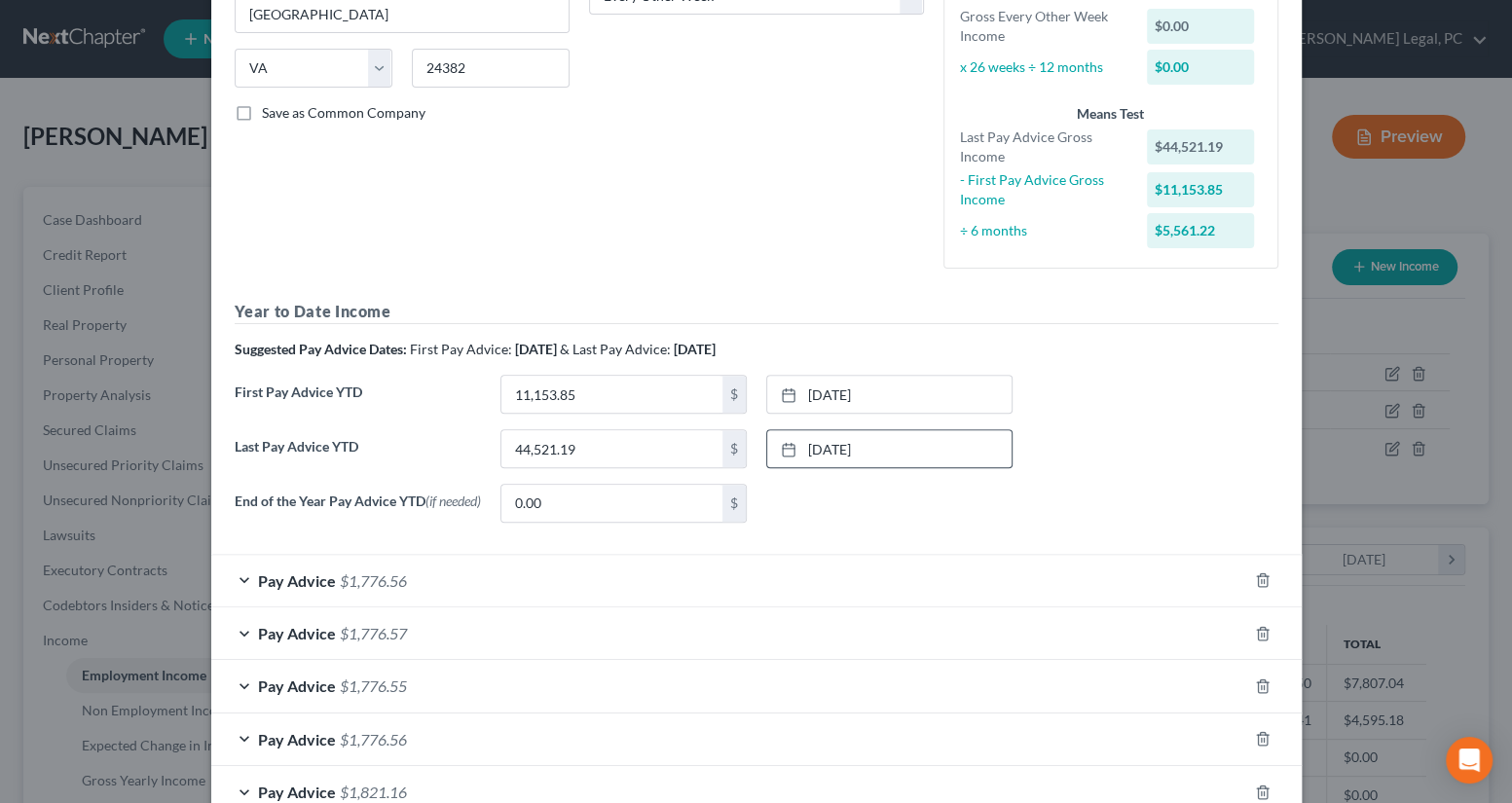
click at [1109, 429] on div "Last Pay Advice YTD 44,521.19 $ [DATE] close Date [DATE] Time 12:00 AM chevron_…" at bounding box center [757, 455] width 1063 height 54
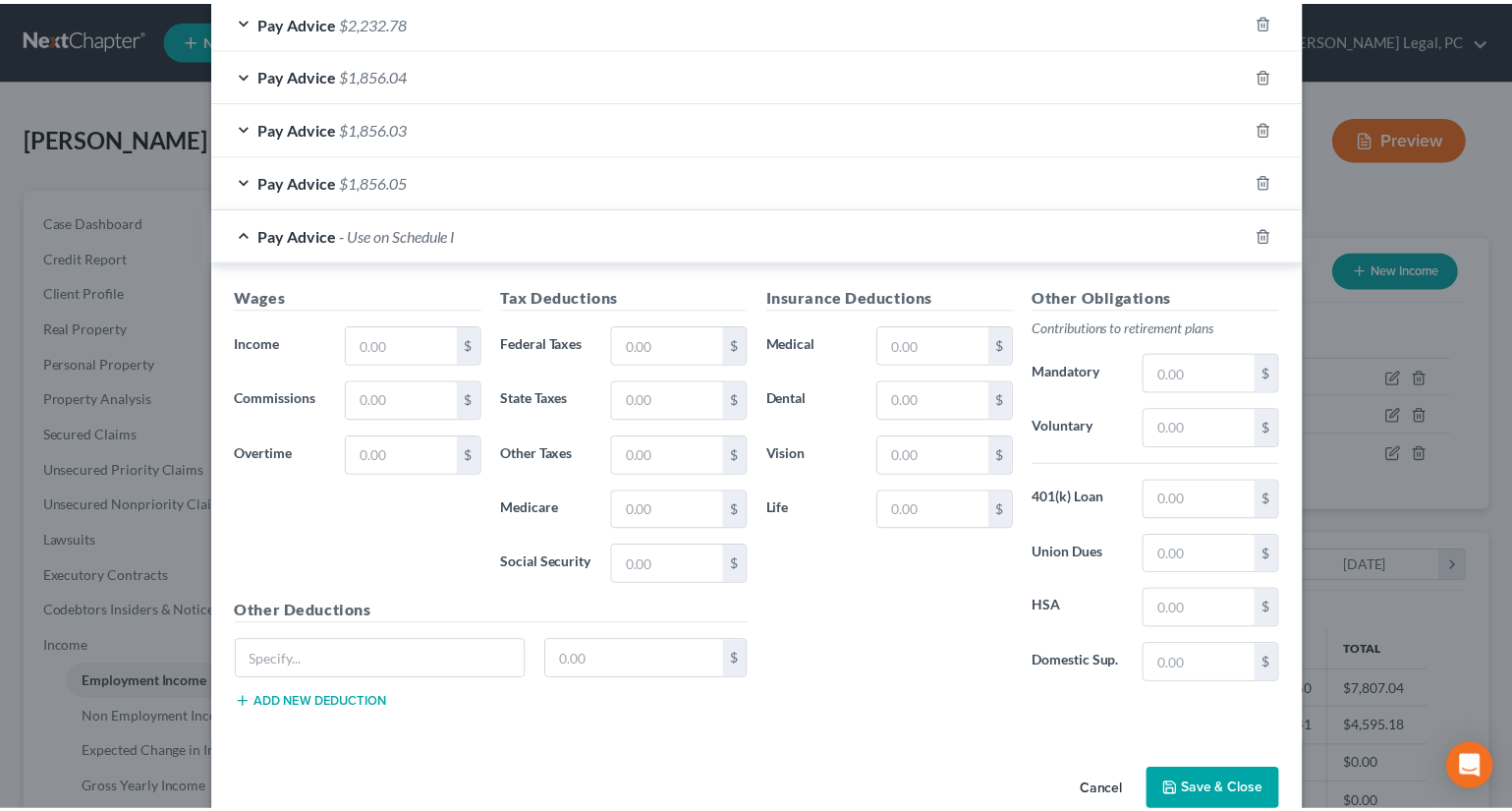
scroll to position [1602, 0]
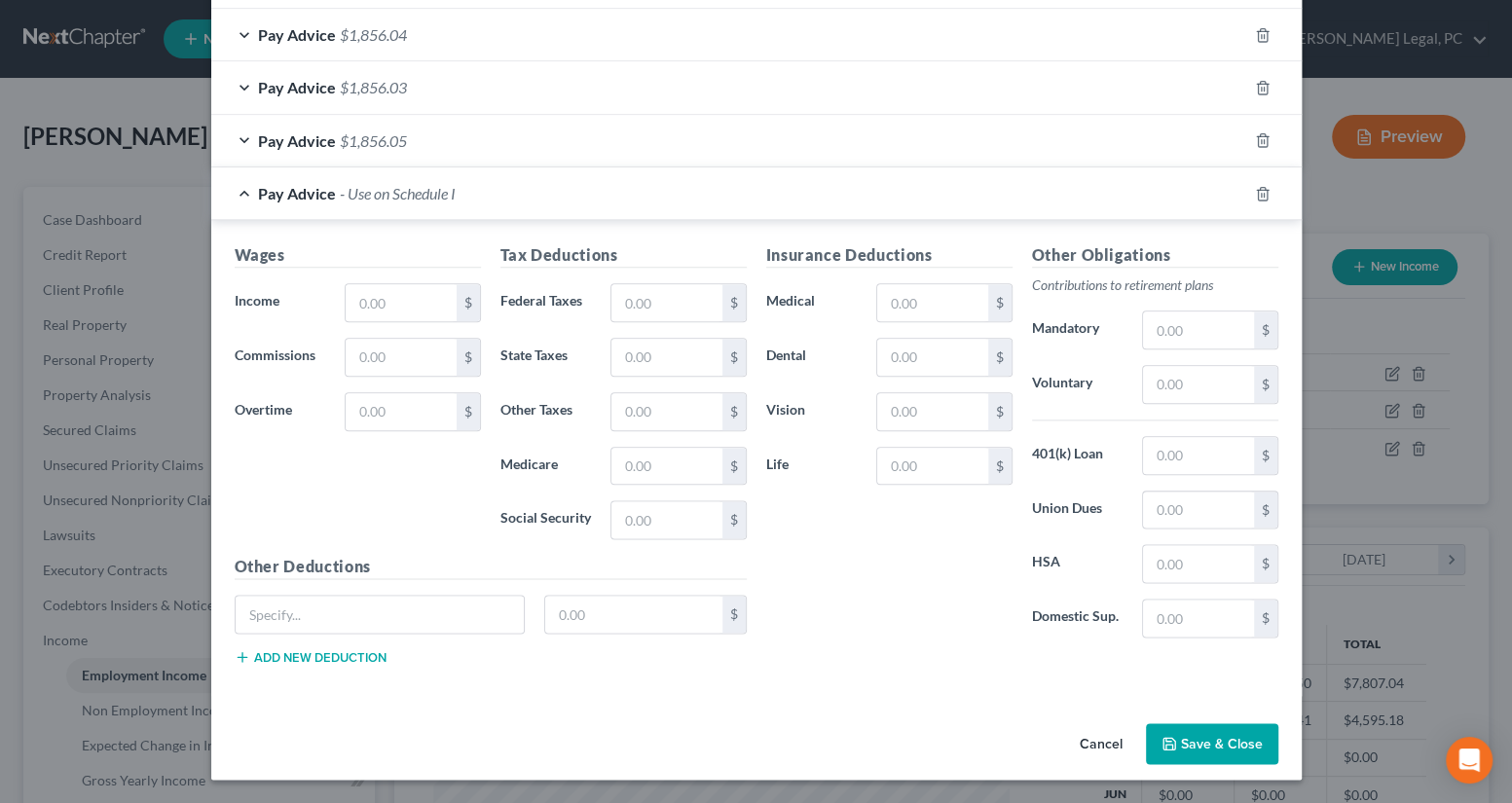
click at [1193, 738] on button "Save & Close" at bounding box center [1213, 743] width 132 height 40
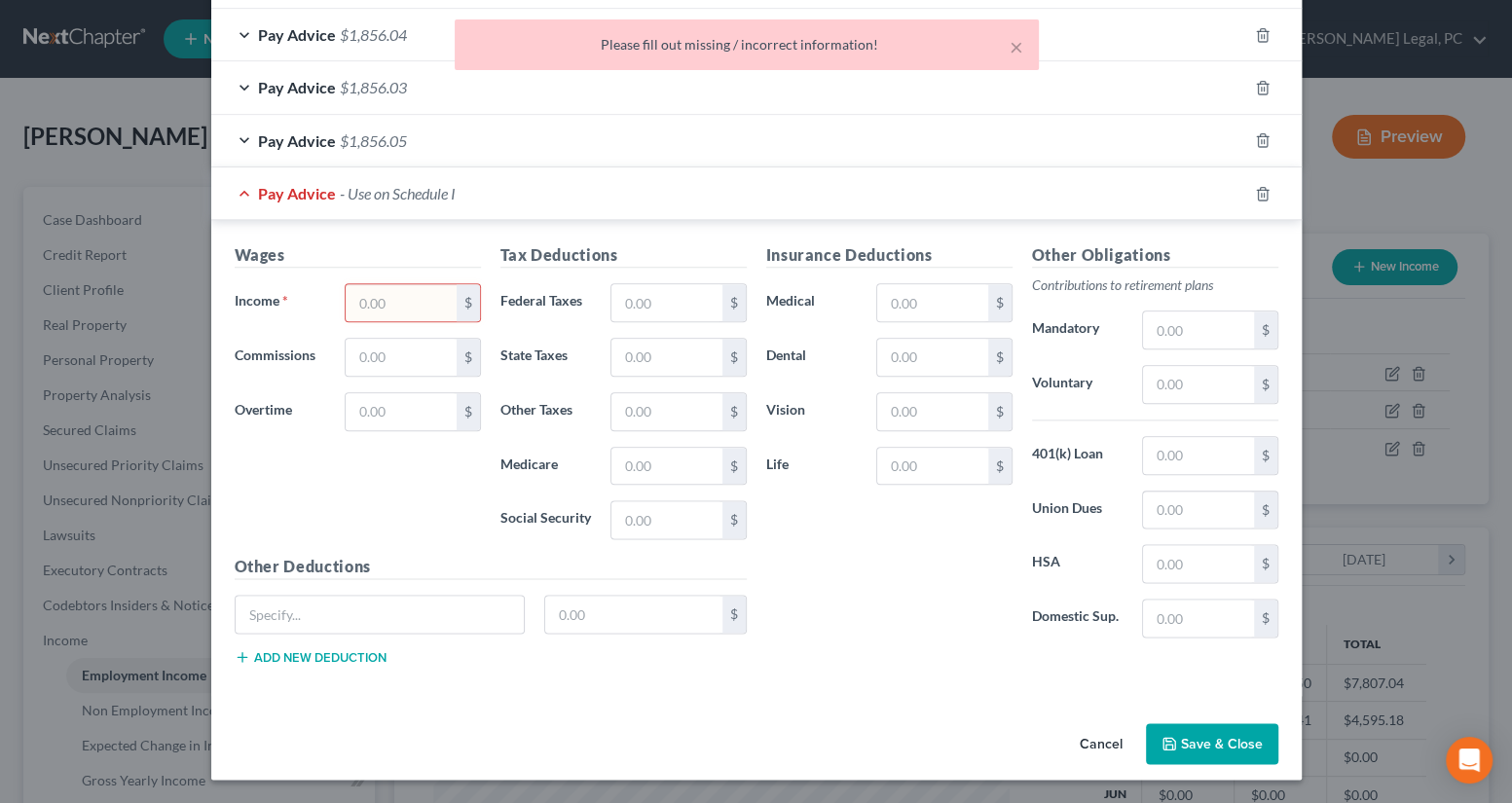
click at [419, 301] on input "text" at bounding box center [400, 302] width 110 height 37
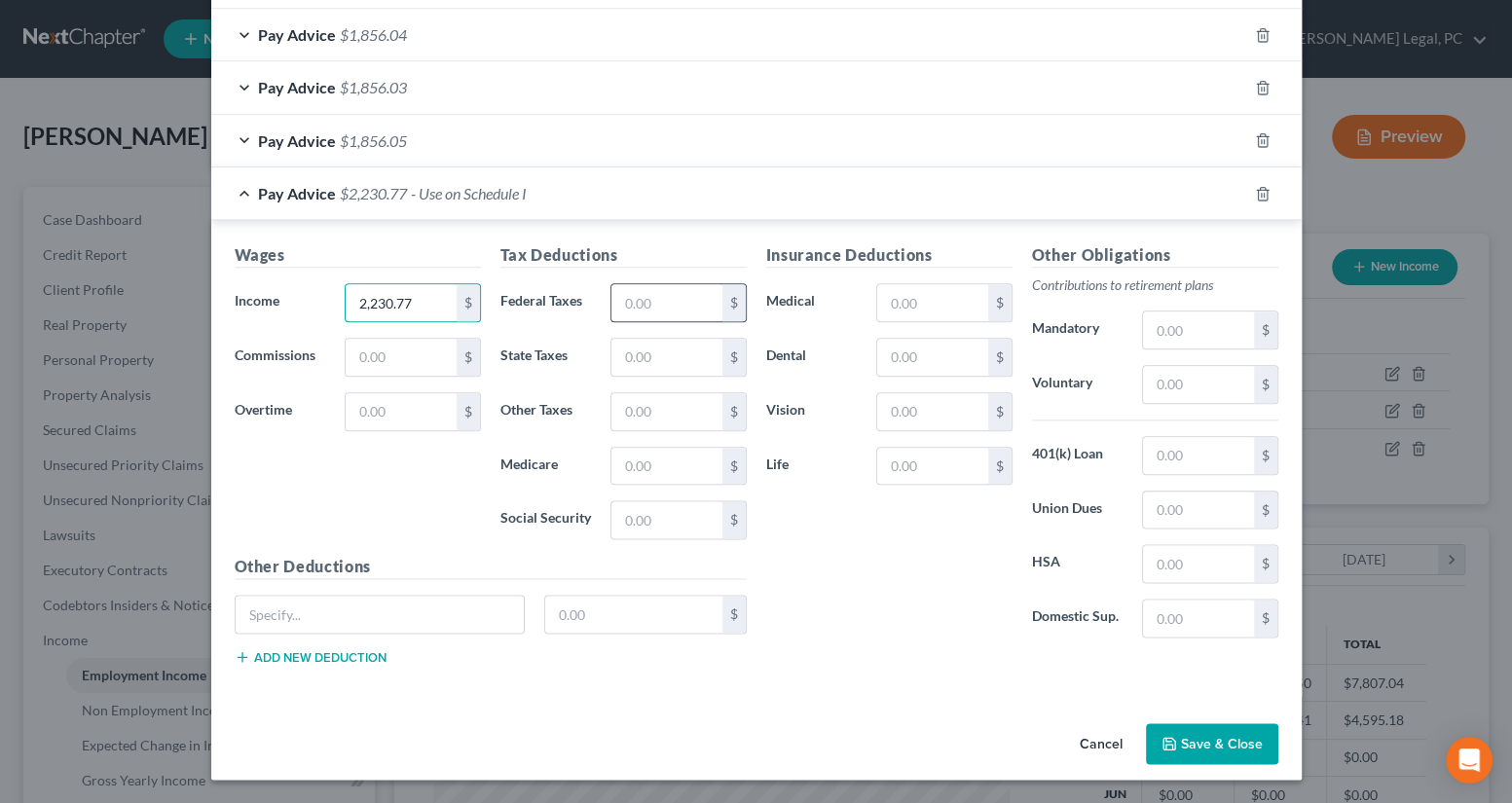
type input "2,230.77"
click at [615, 301] on input "text" at bounding box center [666, 302] width 110 height 37
type input "110.16"
click at [643, 522] on input "text" at bounding box center [666, 519] width 110 height 37
type input "137.93"
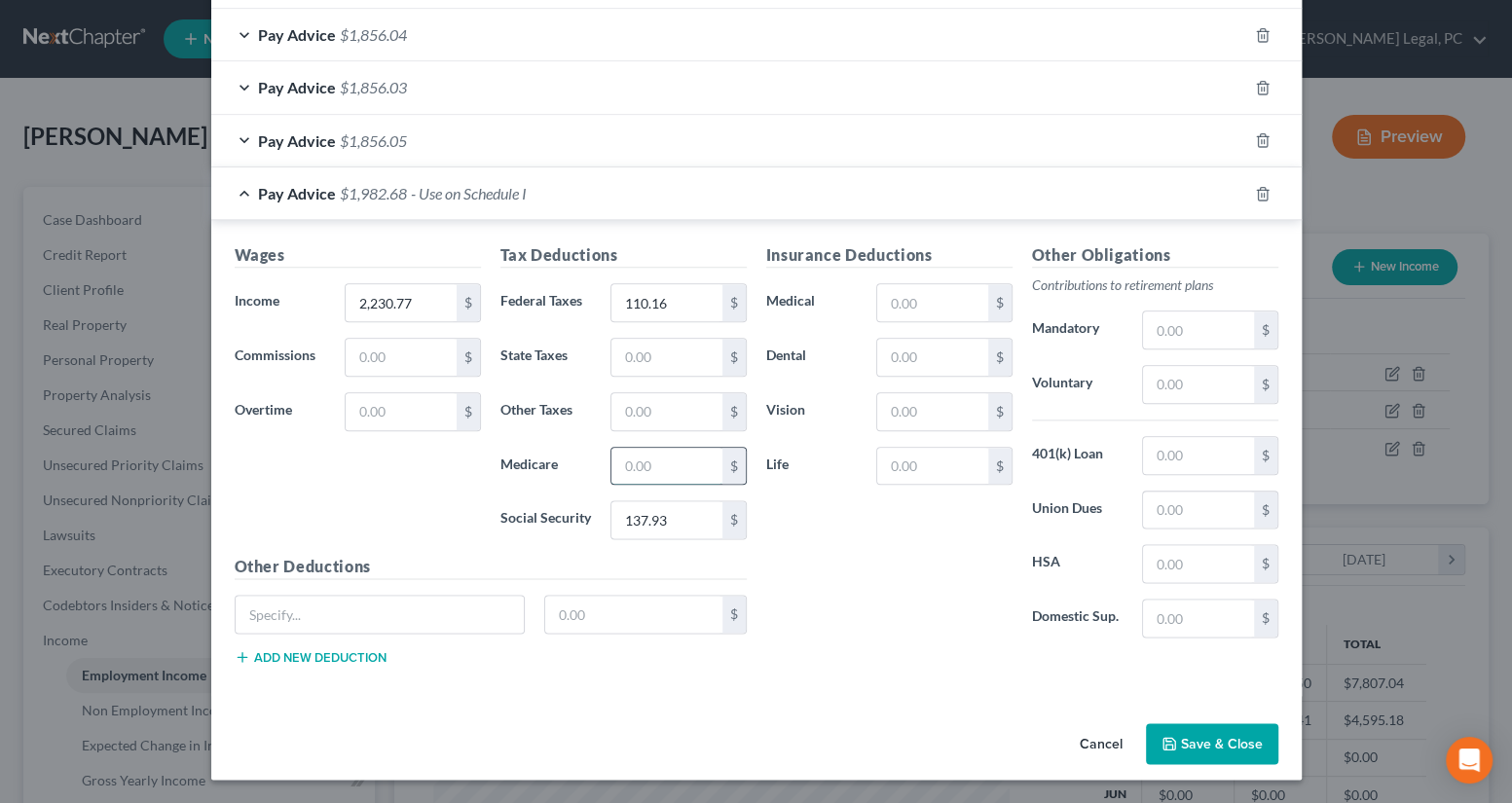
click at [636, 467] on input "text" at bounding box center [666, 465] width 110 height 37
type input "32.26"
click at [624, 356] on input "text" at bounding box center [666, 357] width 110 height 37
type input "83"
click at [856, 545] on div "Insurance Deductions Medical $ Dental $ Vision $ Life $" at bounding box center [888, 447] width 266 height 410
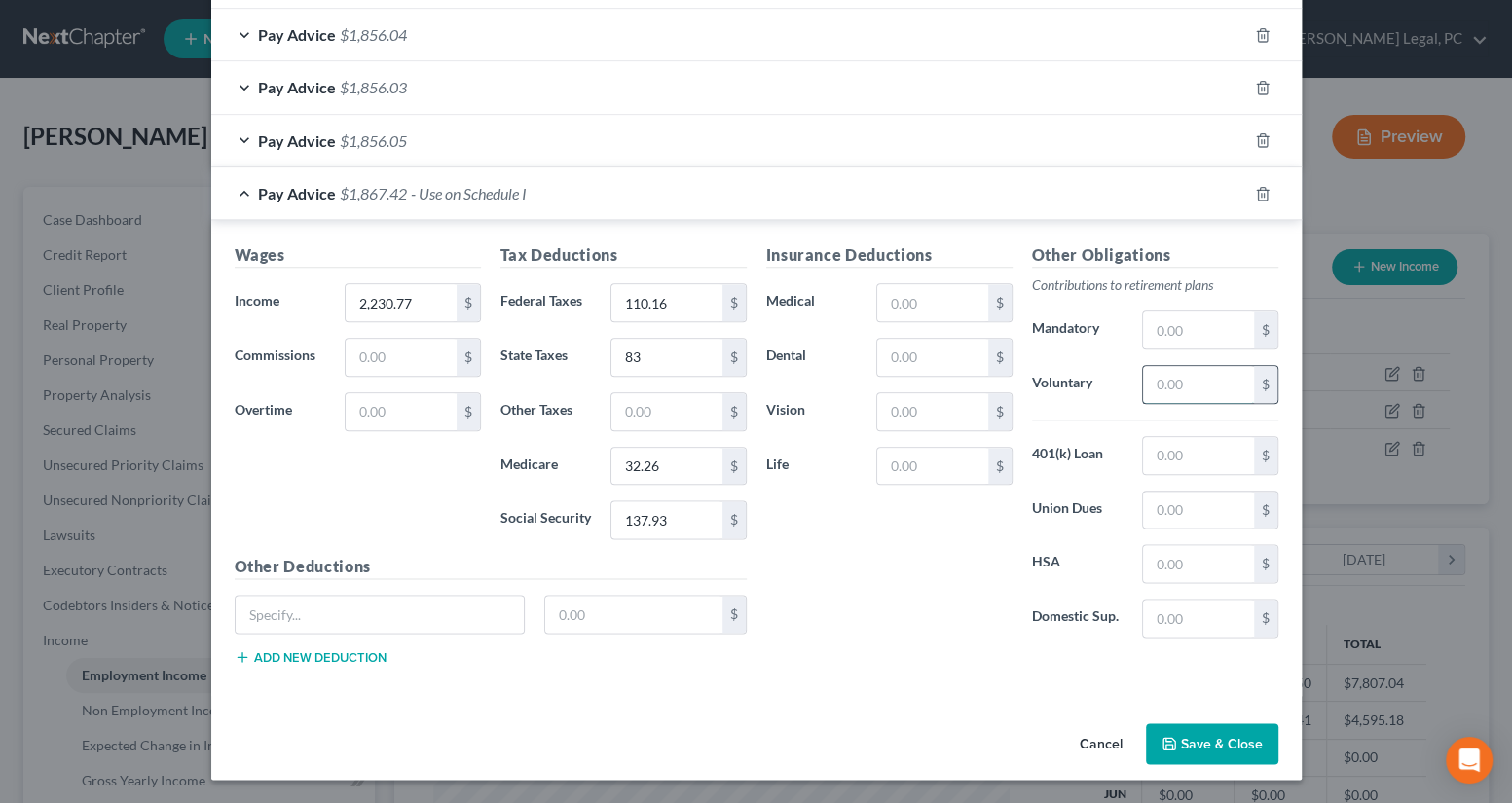
click at [1161, 376] on input "text" at bounding box center [1198, 383] width 110 height 37
type input "66.92"
click at [896, 299] on input "text" at bounding box center [932, 302] width 110 height 37
type input "23.95"
click at [831, 624] on div "Insurance Deductions Medical 23.95 $ Dental $ Vision $ Life $" at bounding box center [888, 447] width 266 height 410
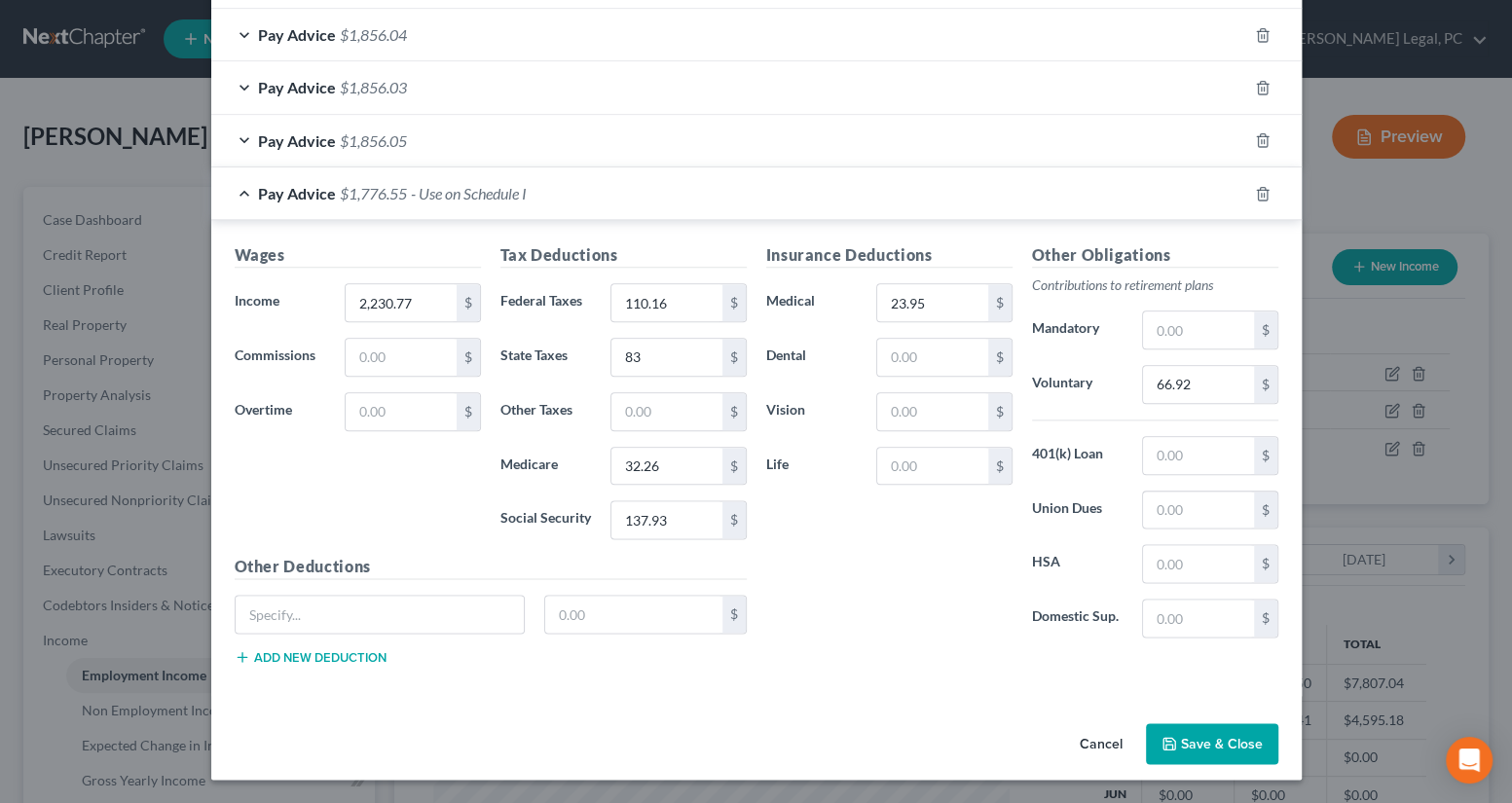
click at [1183, 745] on button "Save & Close" at bounding box center [1213, 743] width 132 height 40
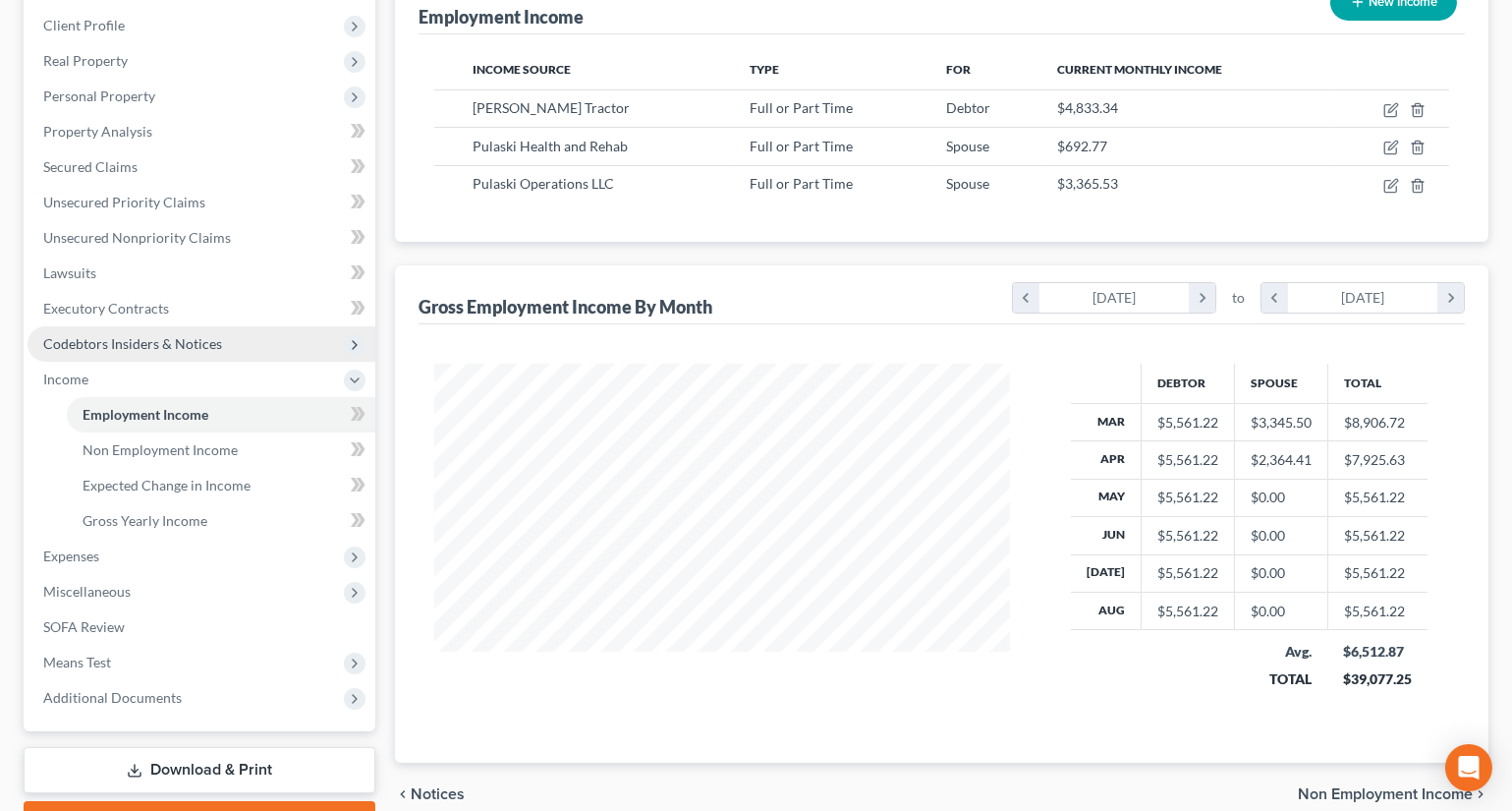
scroll to position [0, 0]
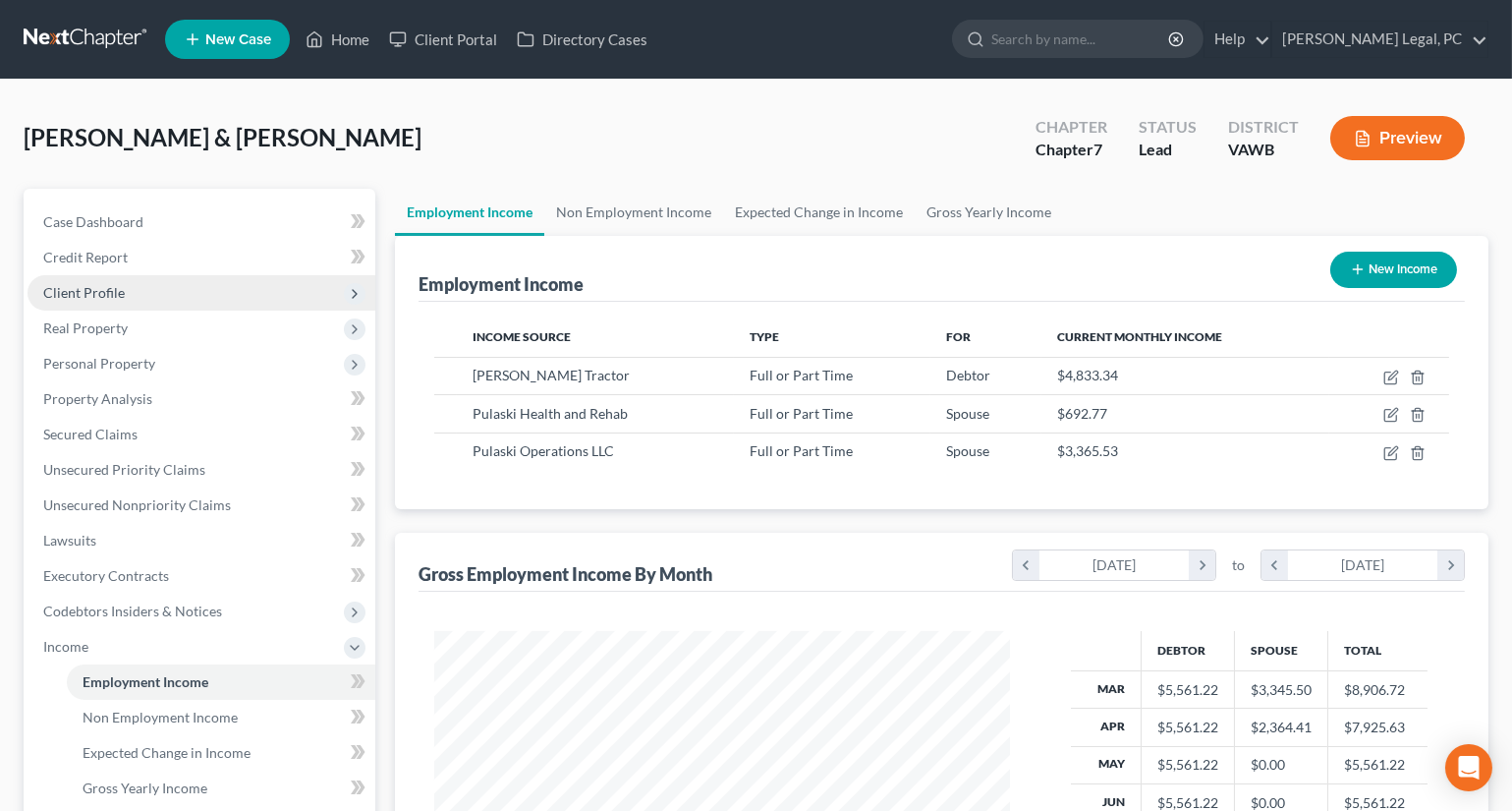
click at [108, 285] on span "Client Profile" at bounding box center [84, 292] width 82 height 17
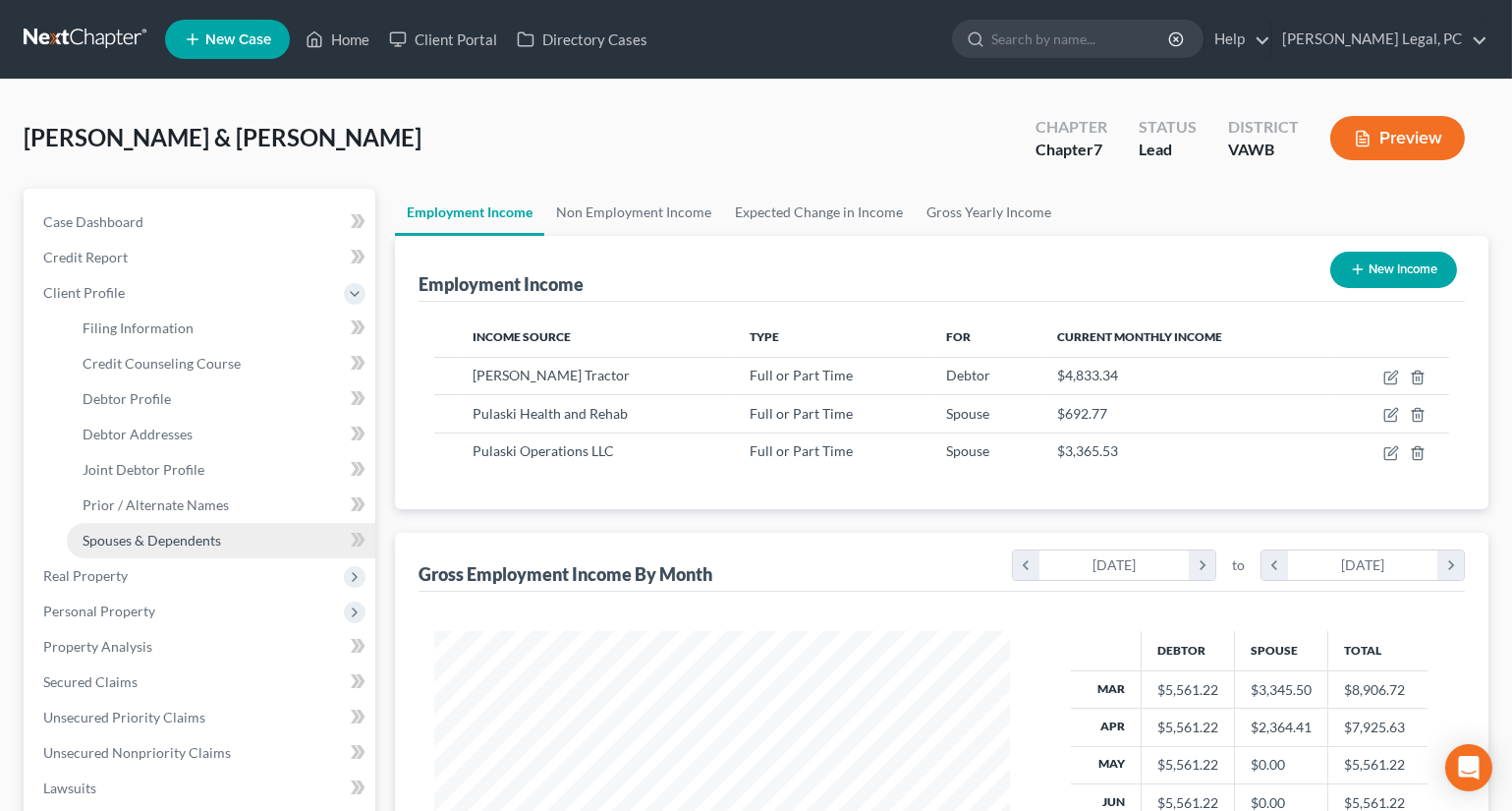
click at [134, 532] on span "Spouses & Dependents" at bounding box center [152, 540] width 139 height 17
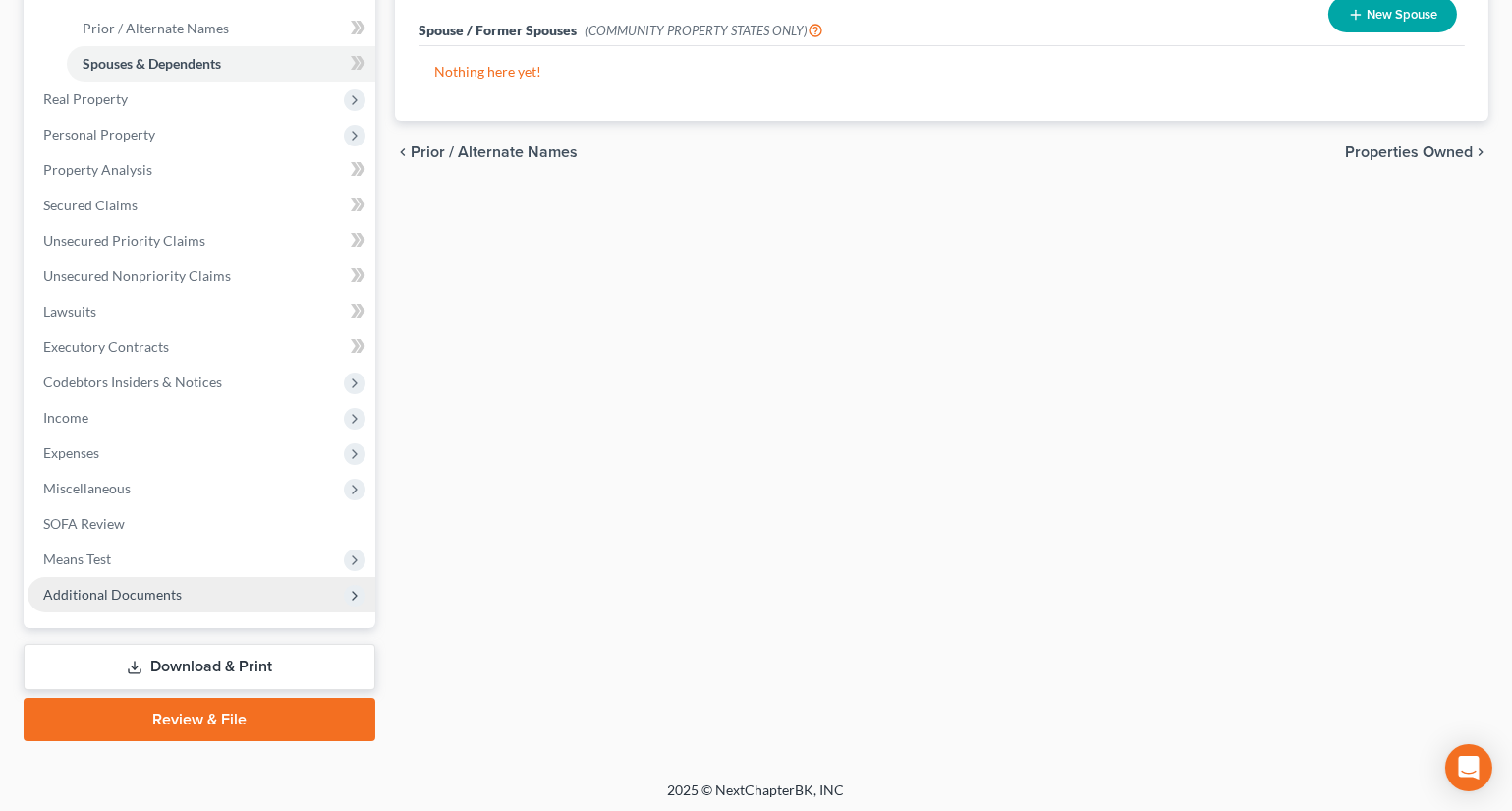
scroll to position [480, 0]
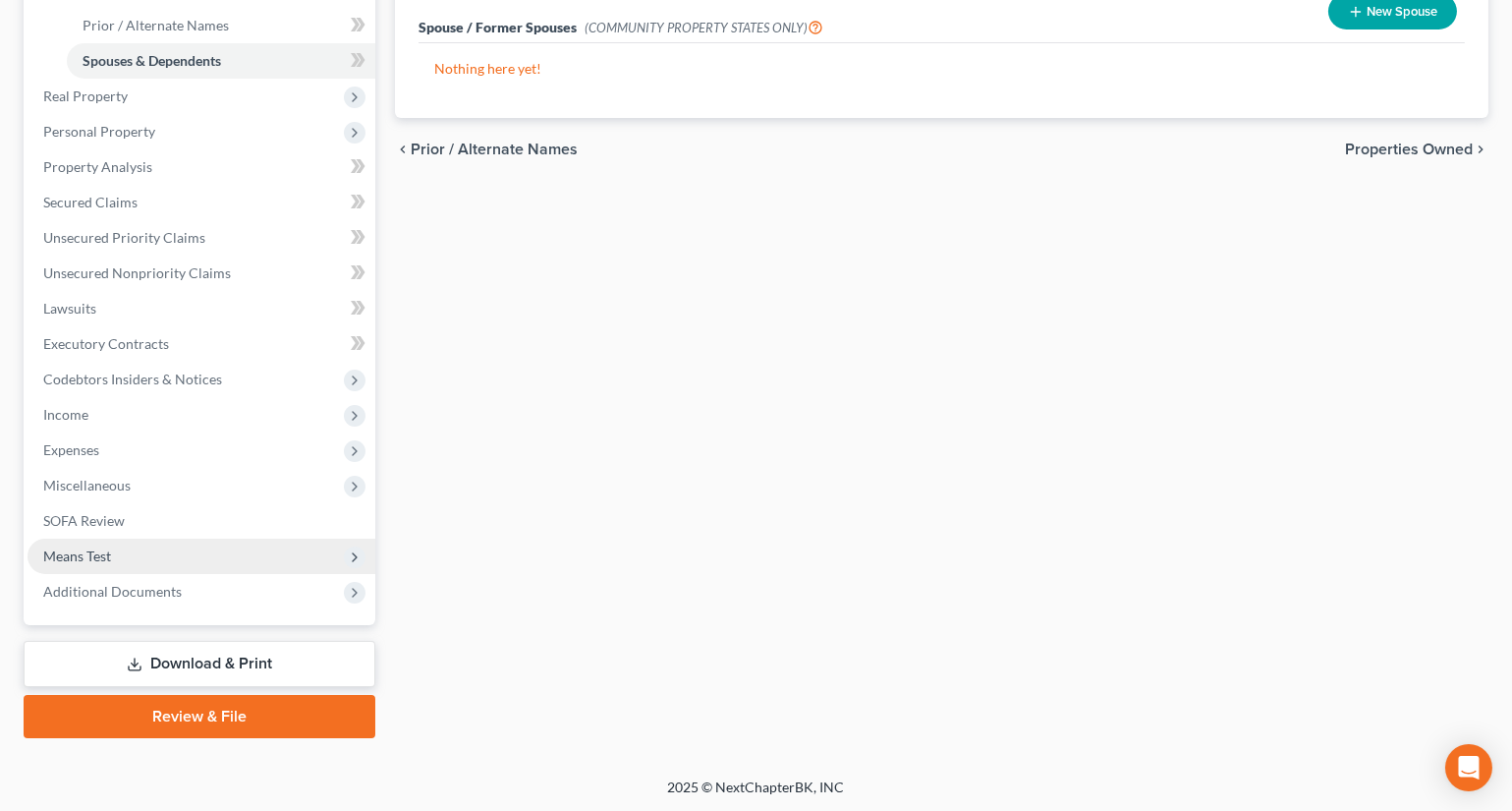
click at [127, 562] on span "Means Test" at bounding box center [201, 556] width 348 height 35
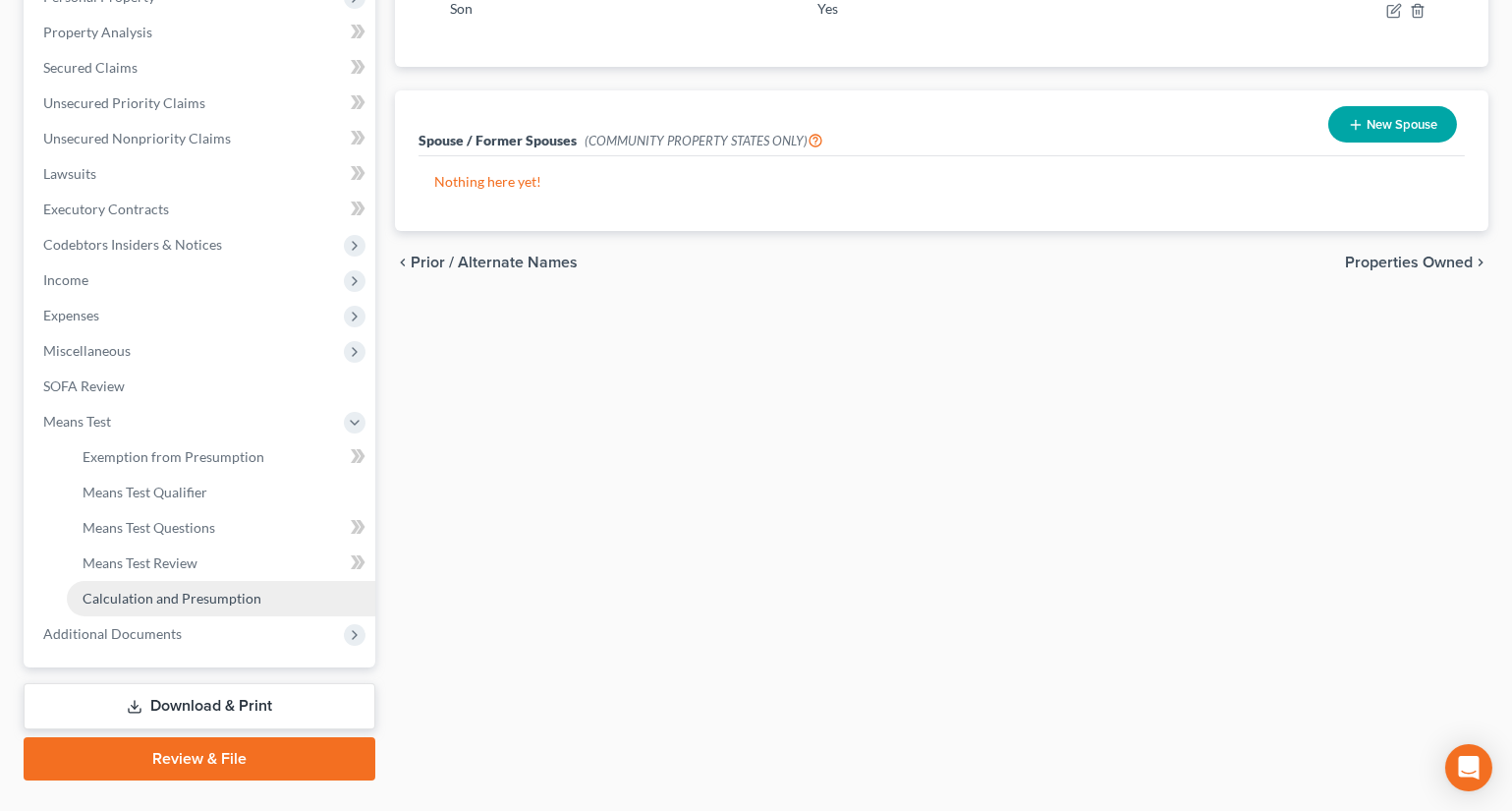
scroll to position [409, 0]
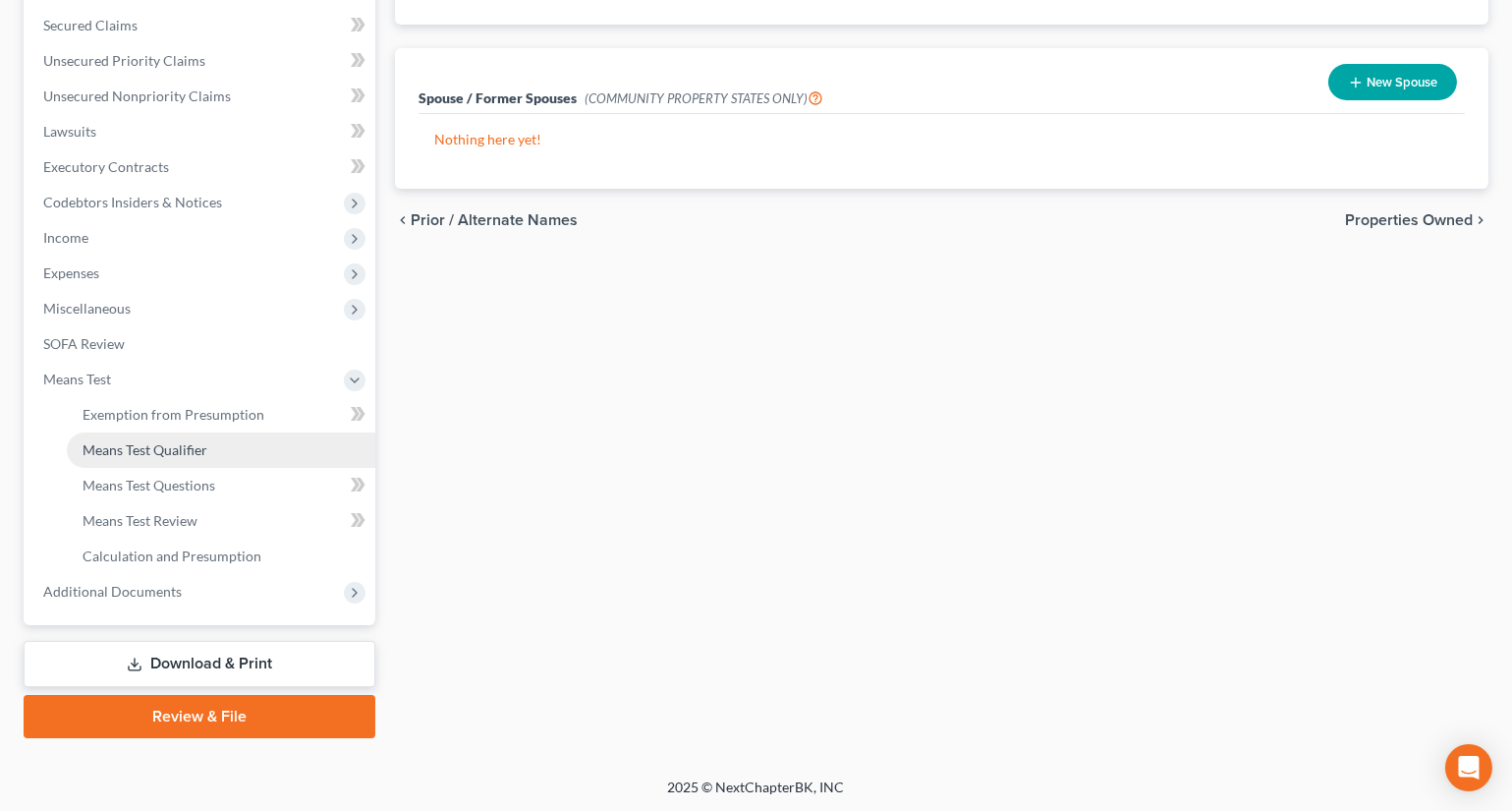
click at [123, 435] on link "Means Test Qualifier" at bounding box center [220, 449] width 308 height 35
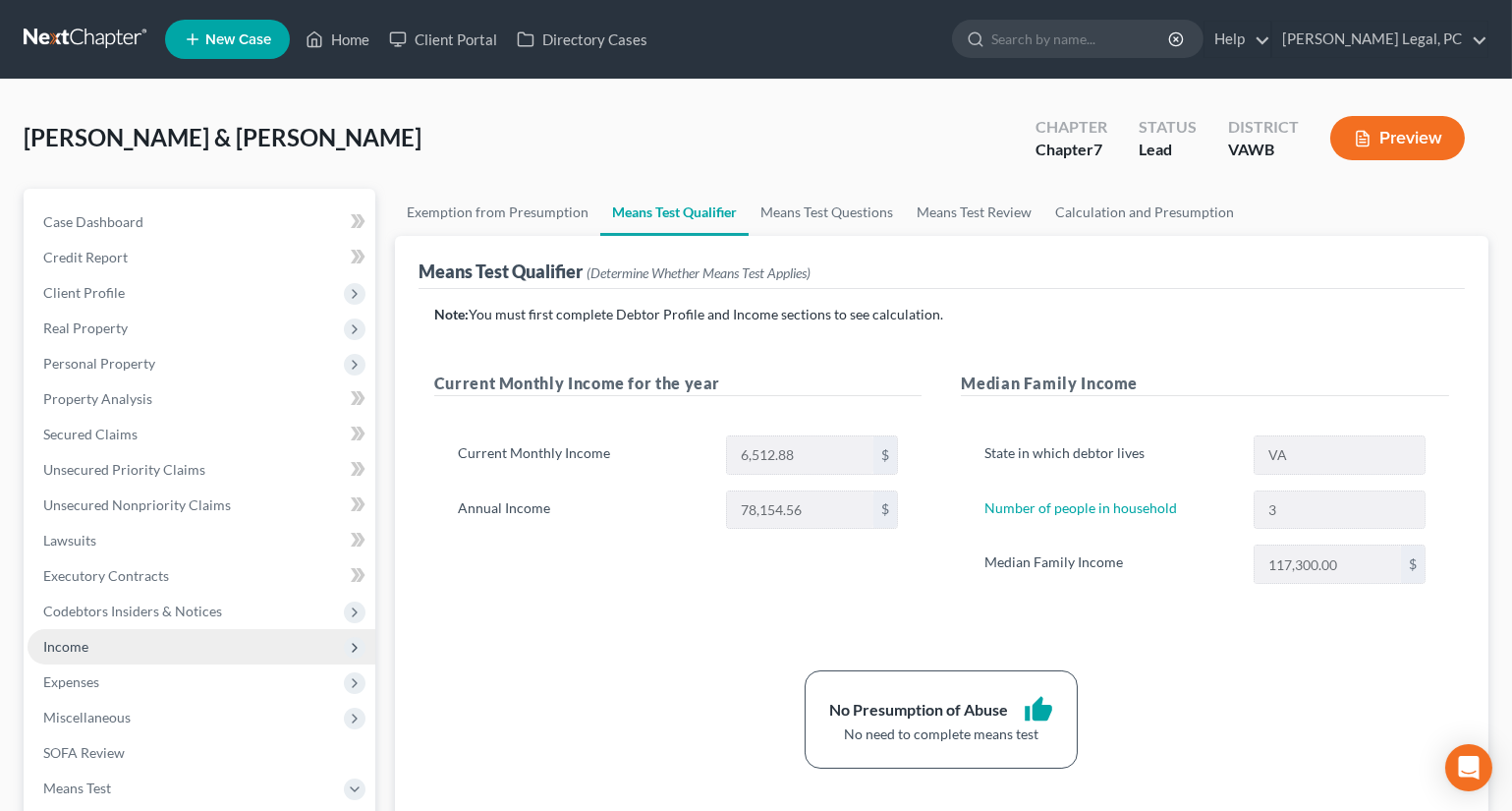
click at [55, 649] on span "Income" at bounding box center [65, 645] width 45 height 17
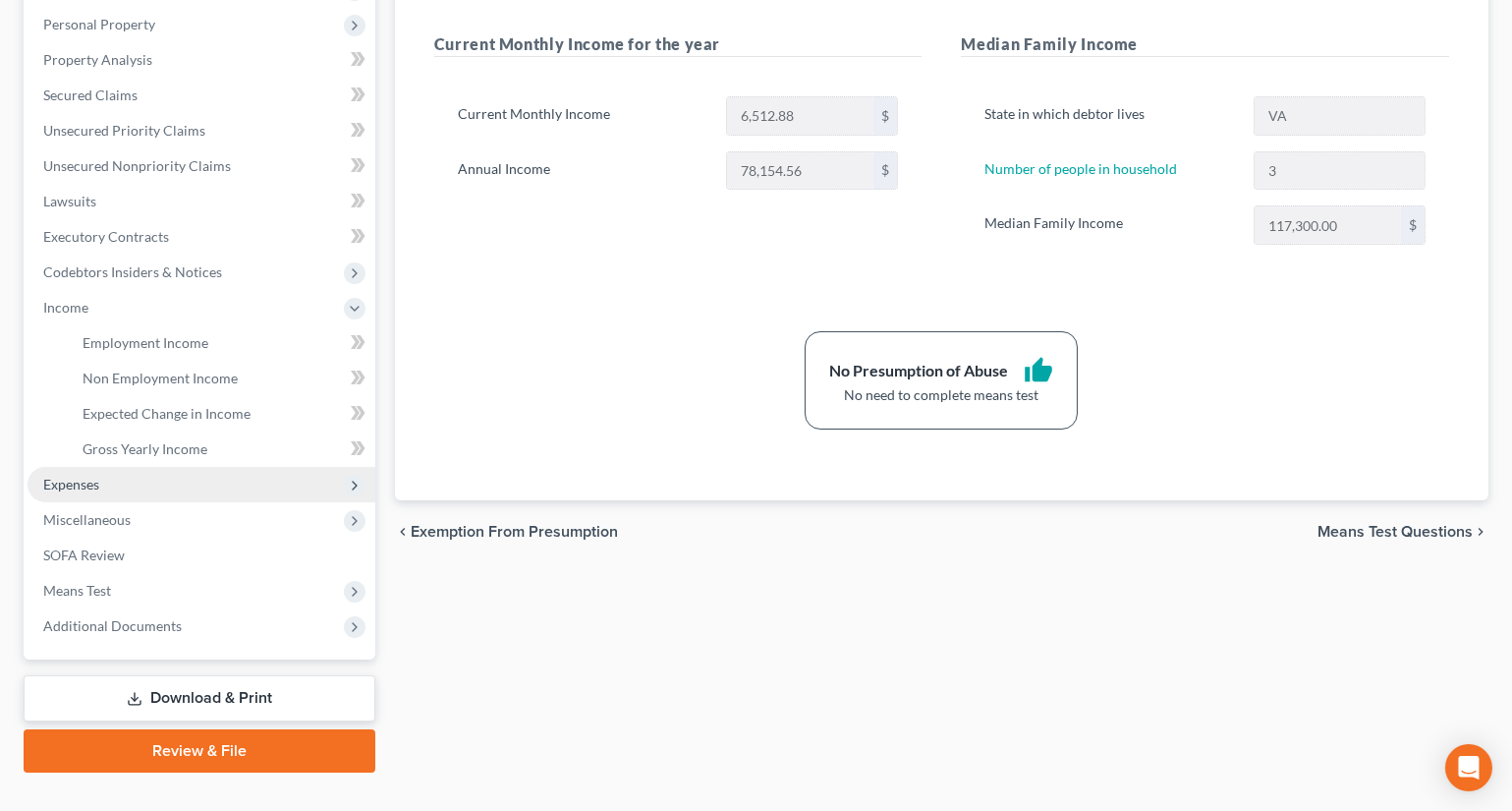
scroll to position [357, 0]
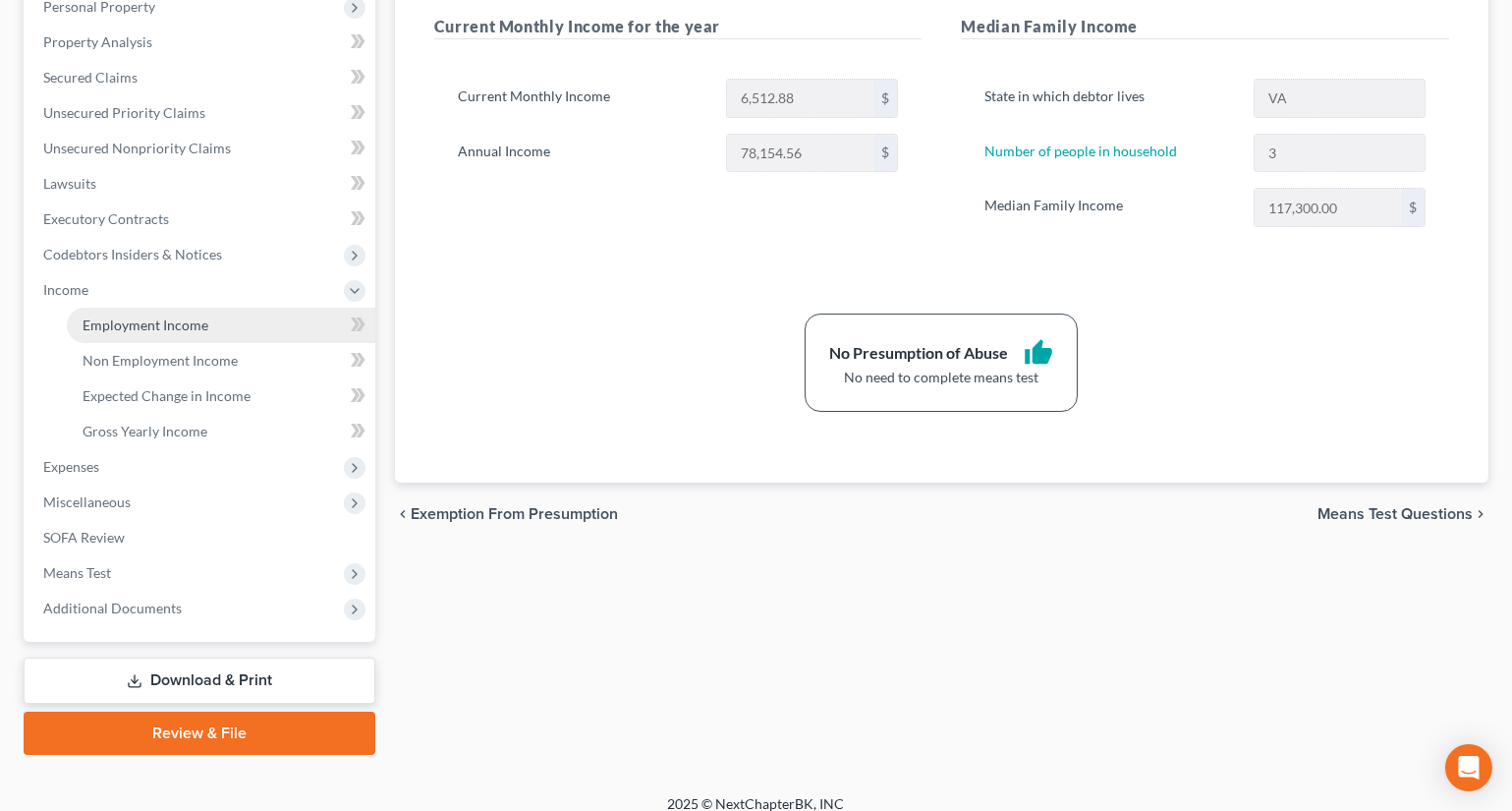
click at [138, 324] on span "Employment Income" at bounding box center [146, 324] width 126 height 17
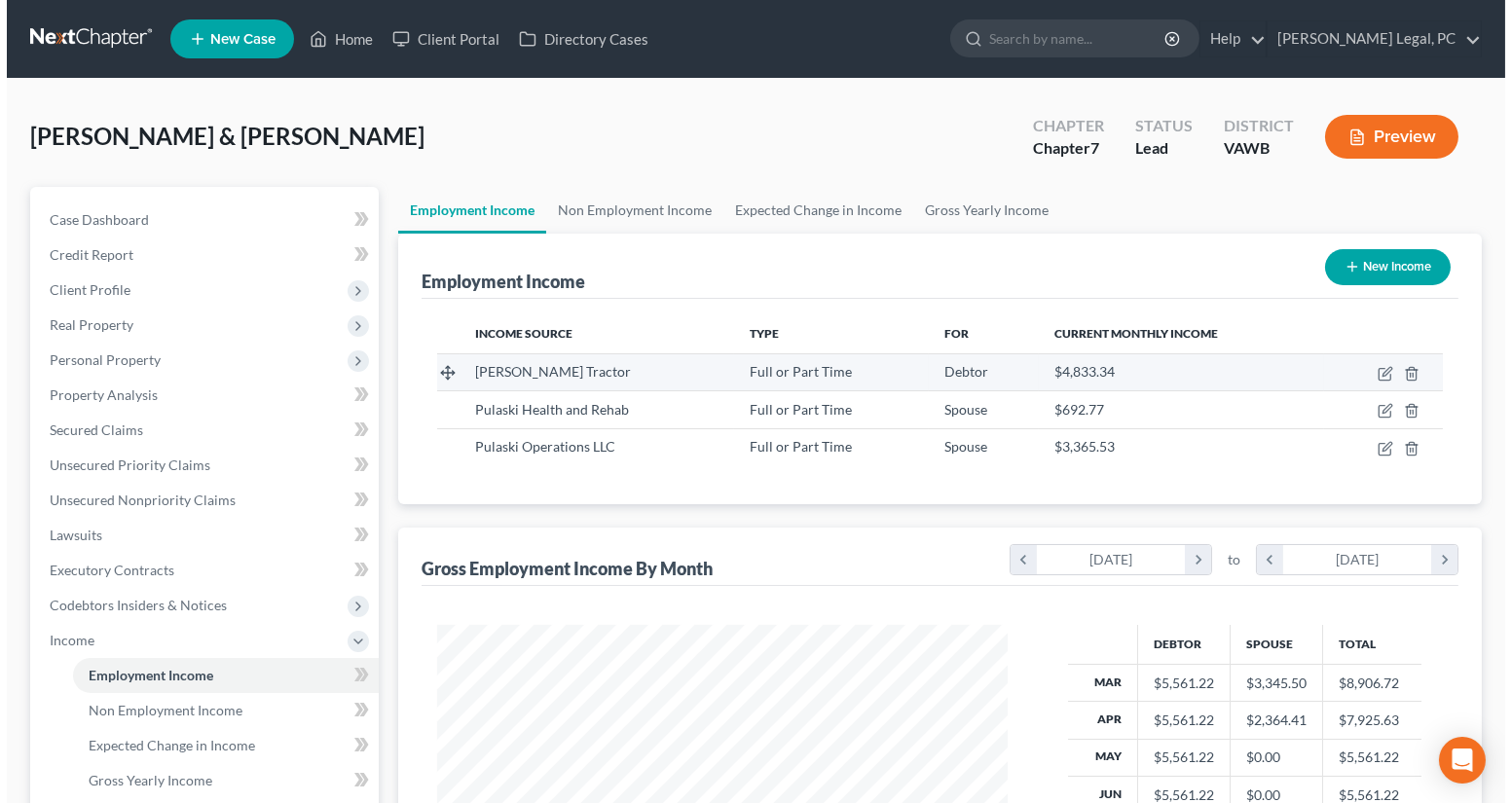
scroll to position [349, 609]
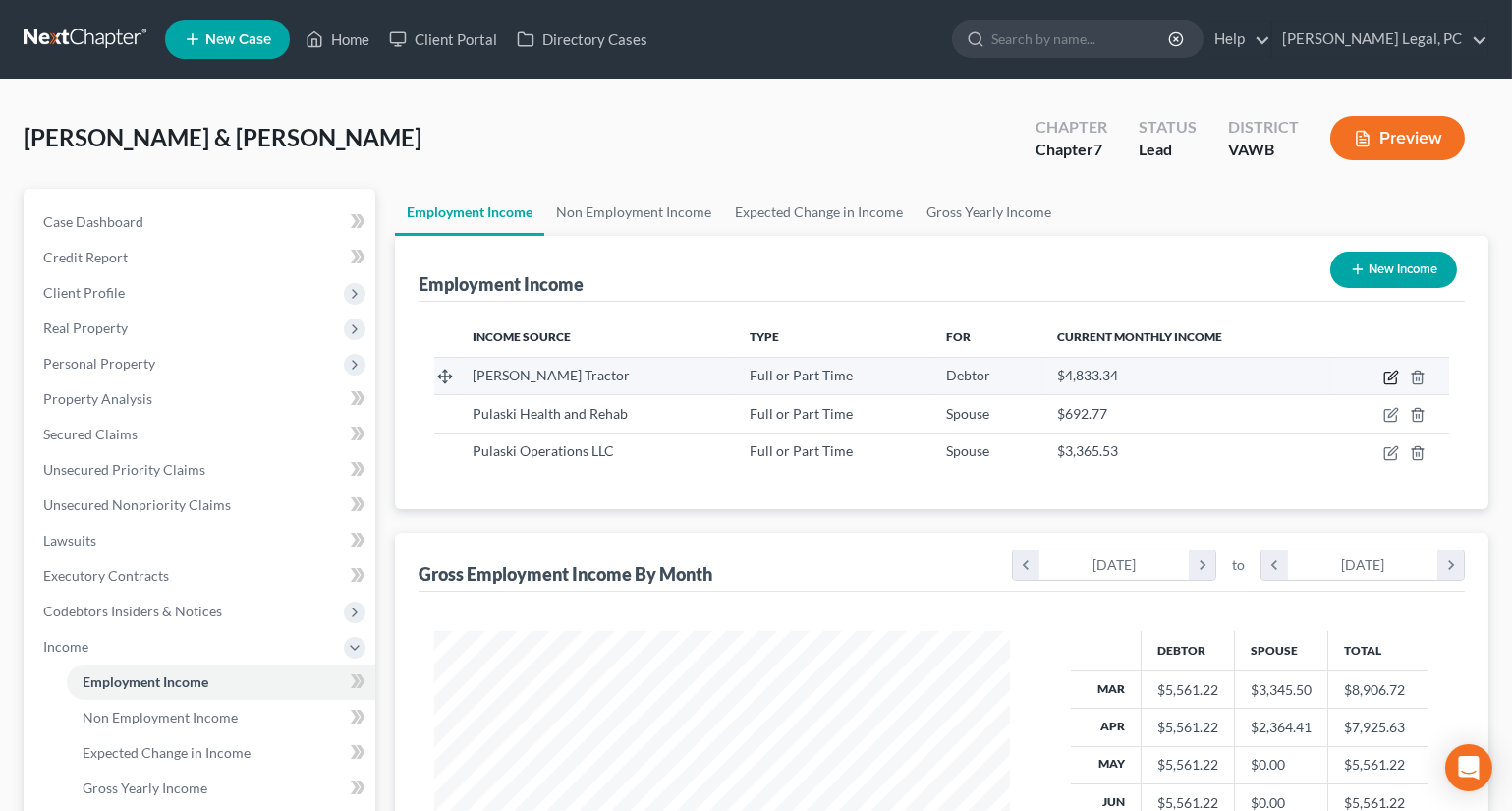
click at [1389, 373] on icon "button" at bounding box center [1391, 377] width 16 height 16
select select "0"
select select "48"
select select "2"
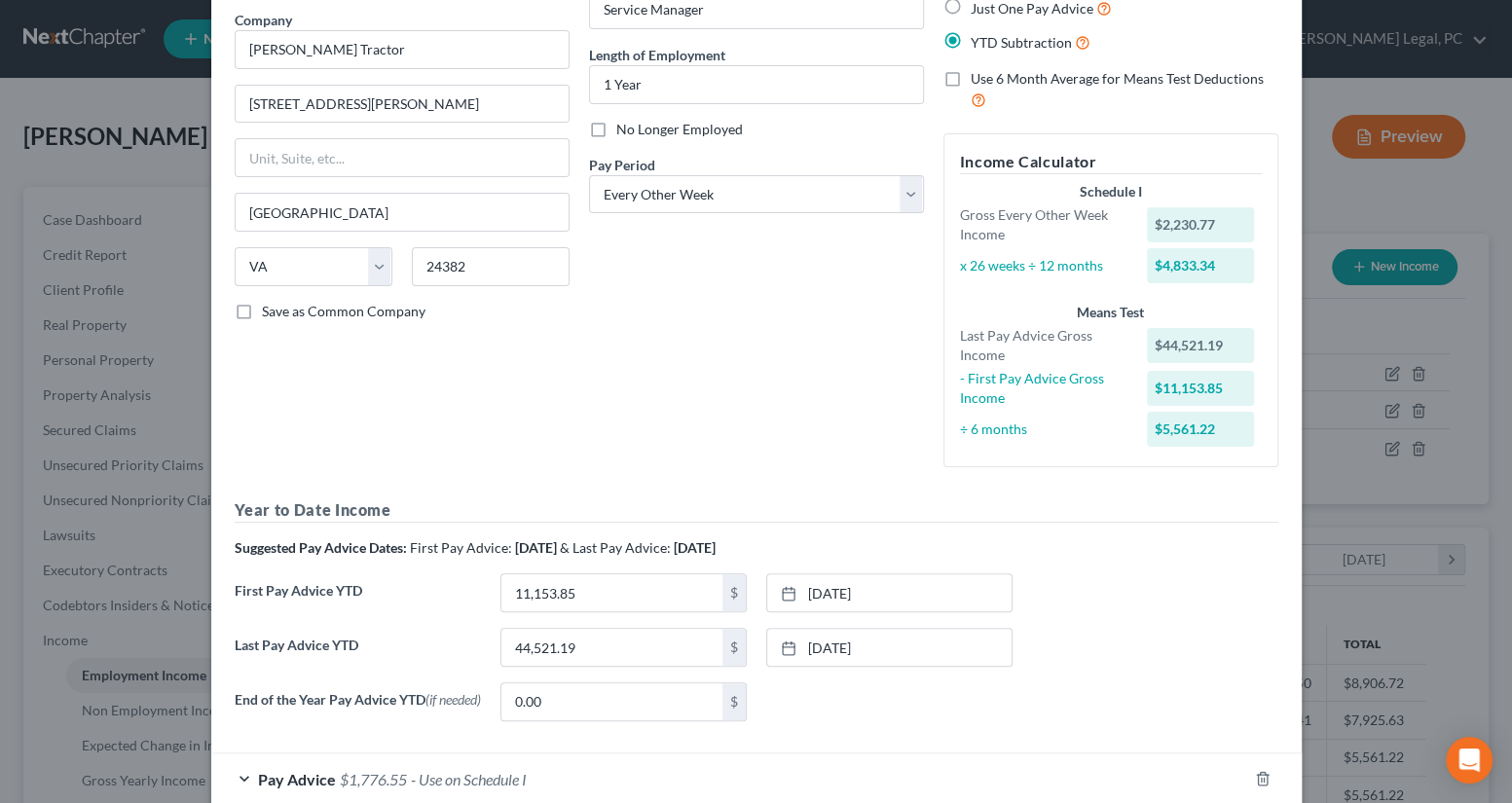
scroll to position [176, 0]
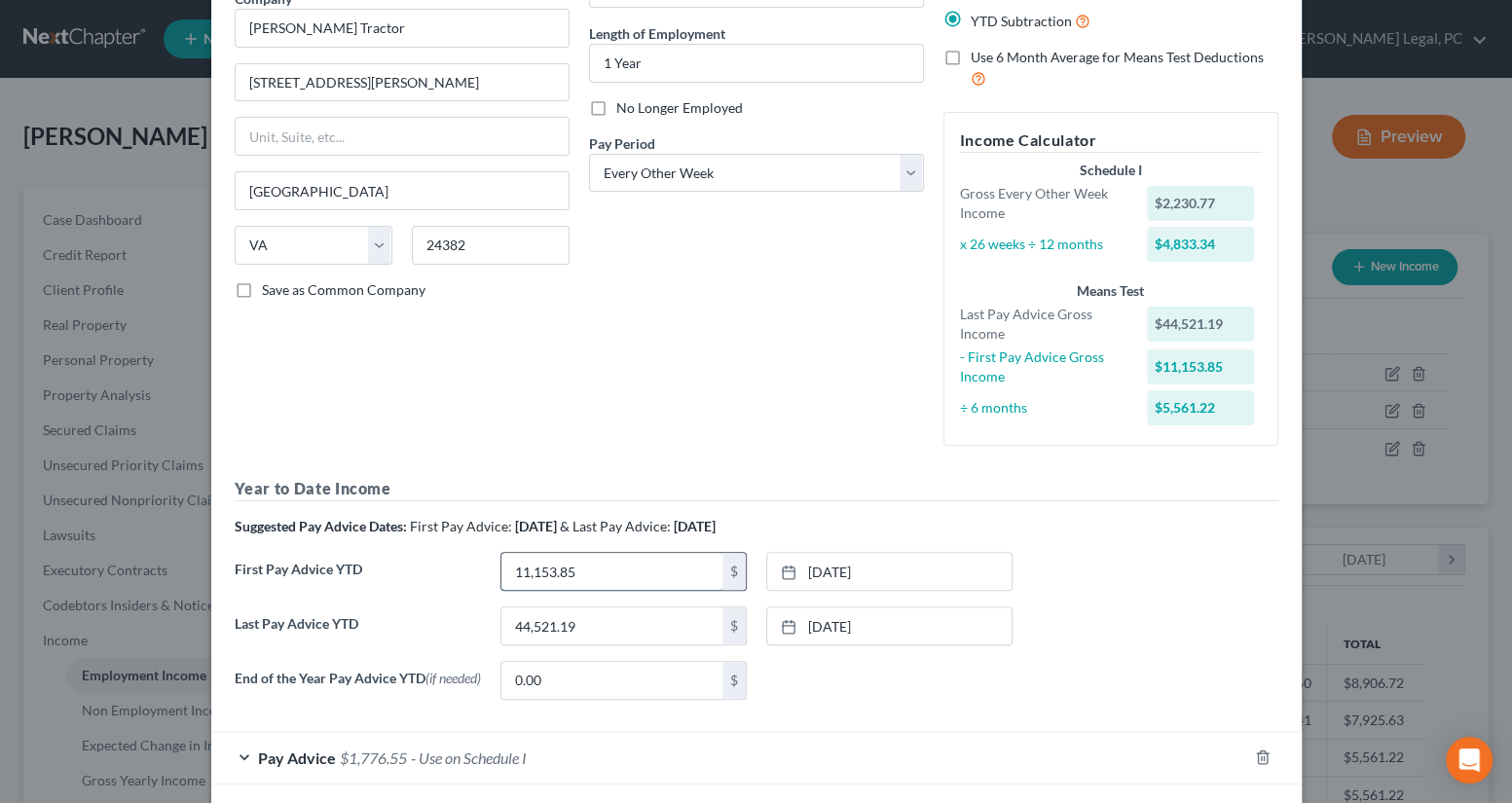
click at [569, 572] on input "11,153.85" at bounding box center [612, 571] width 221 height 37
type input "17,215.45"
click at [736, 377] on div "Debtor Spouse Occupation Service Manager Length of Employment 1 Year No Longer …" at bounding box center [756, 187] width 355 height 548
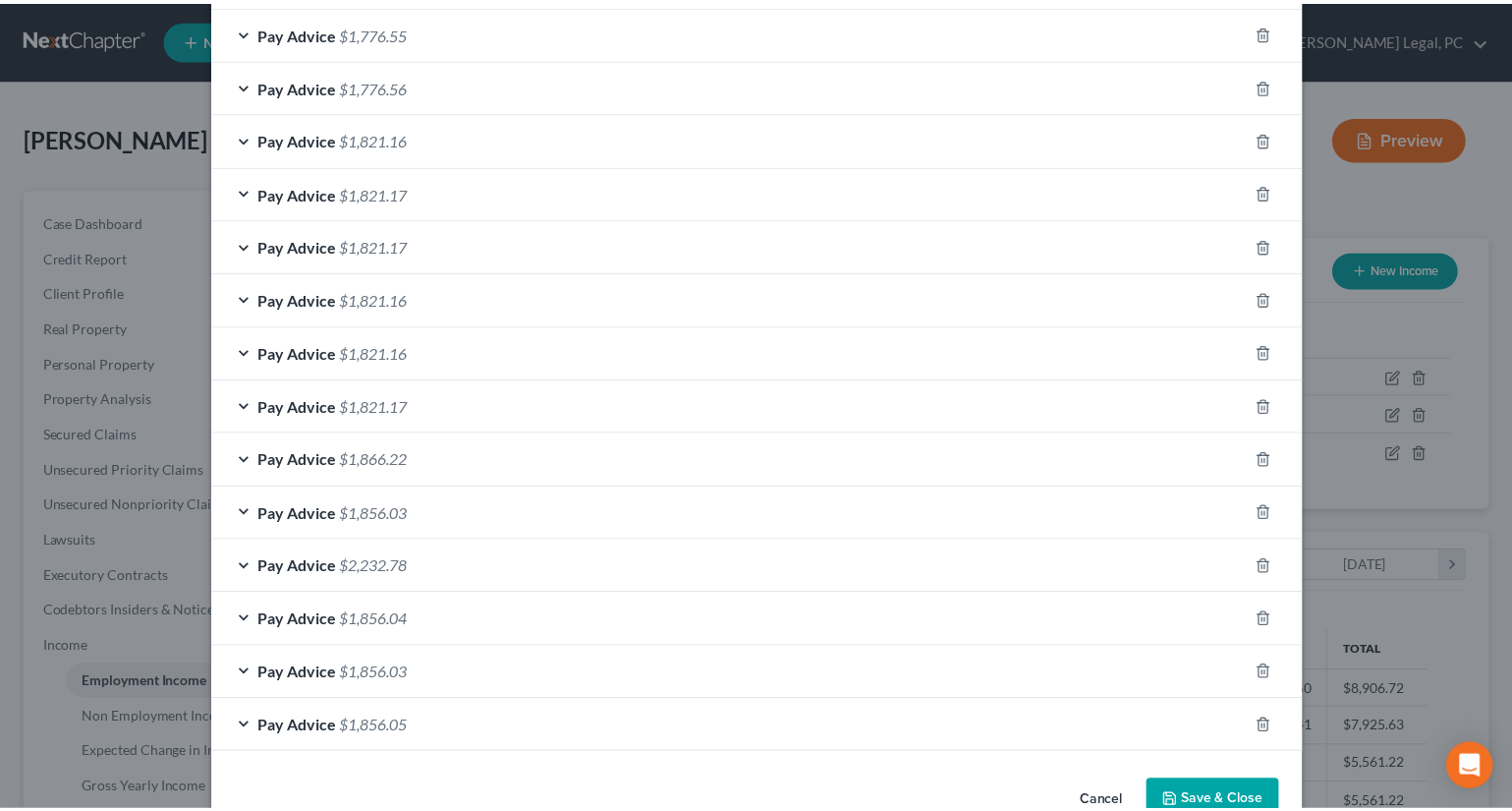
scroll to position [1122, 0]
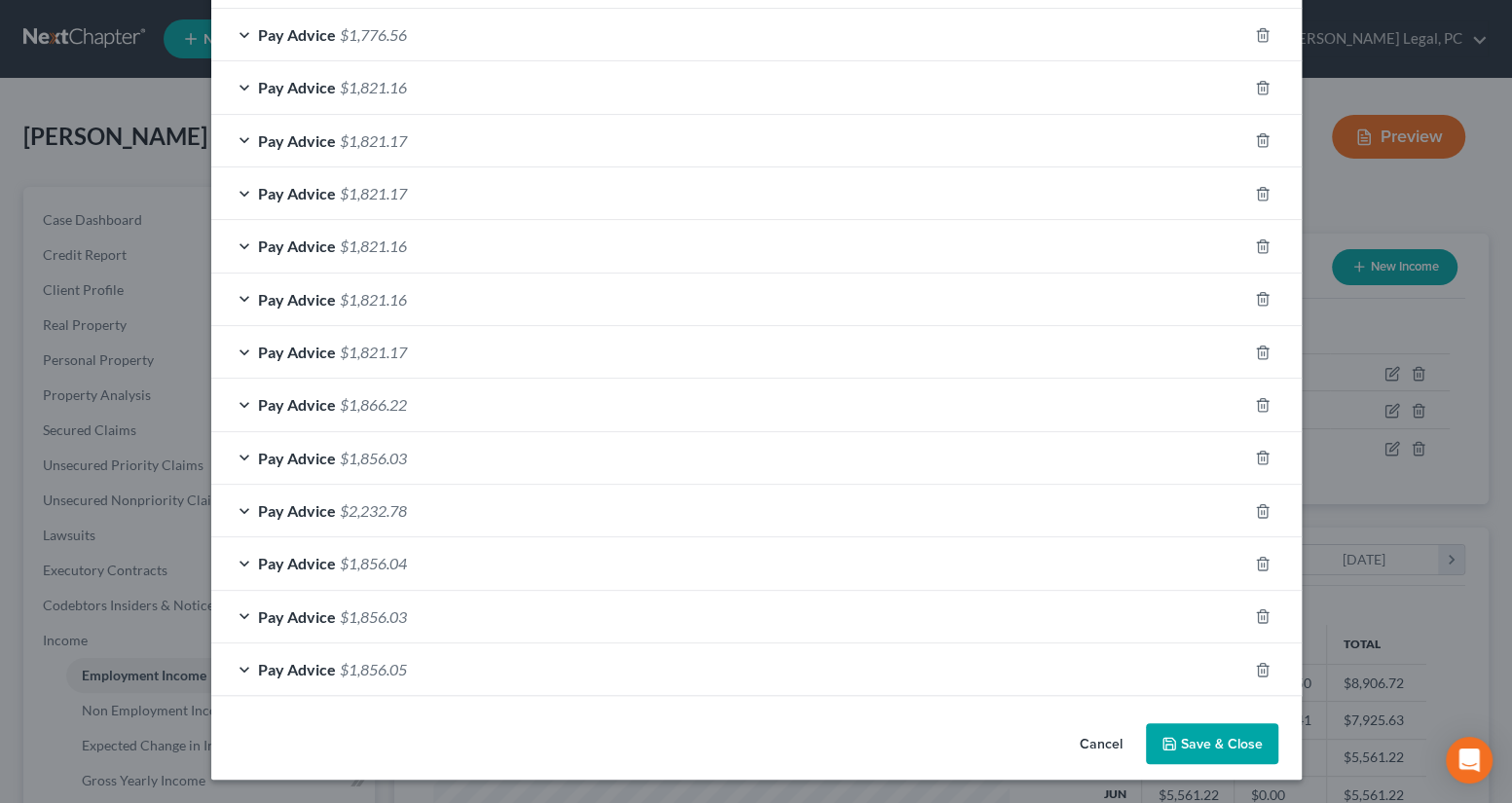
click at [1196, 740] on button "Save & Close" at bounding box center [1213, 743] width 132 height 40
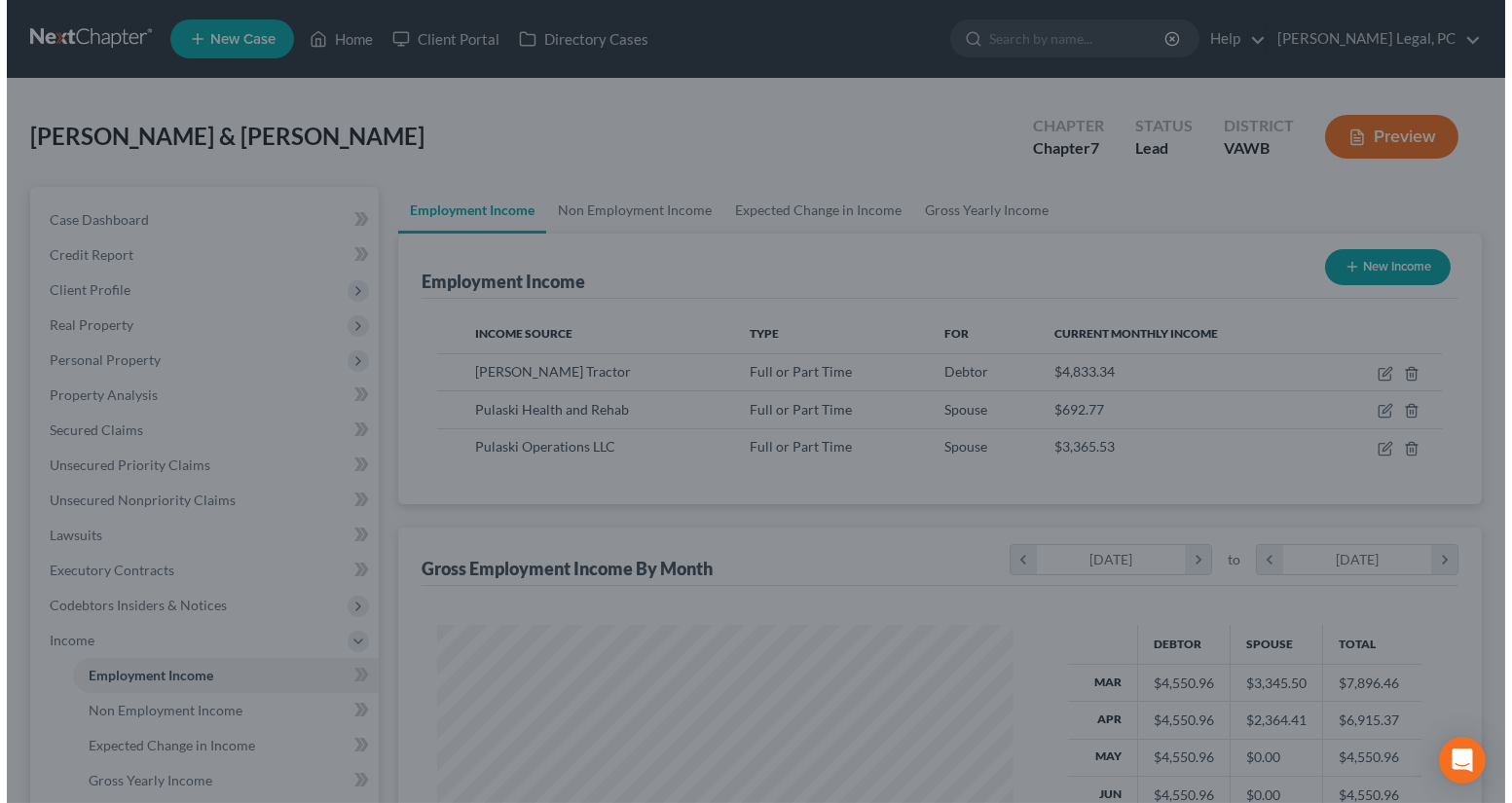
scroll to position [972714, 972980]
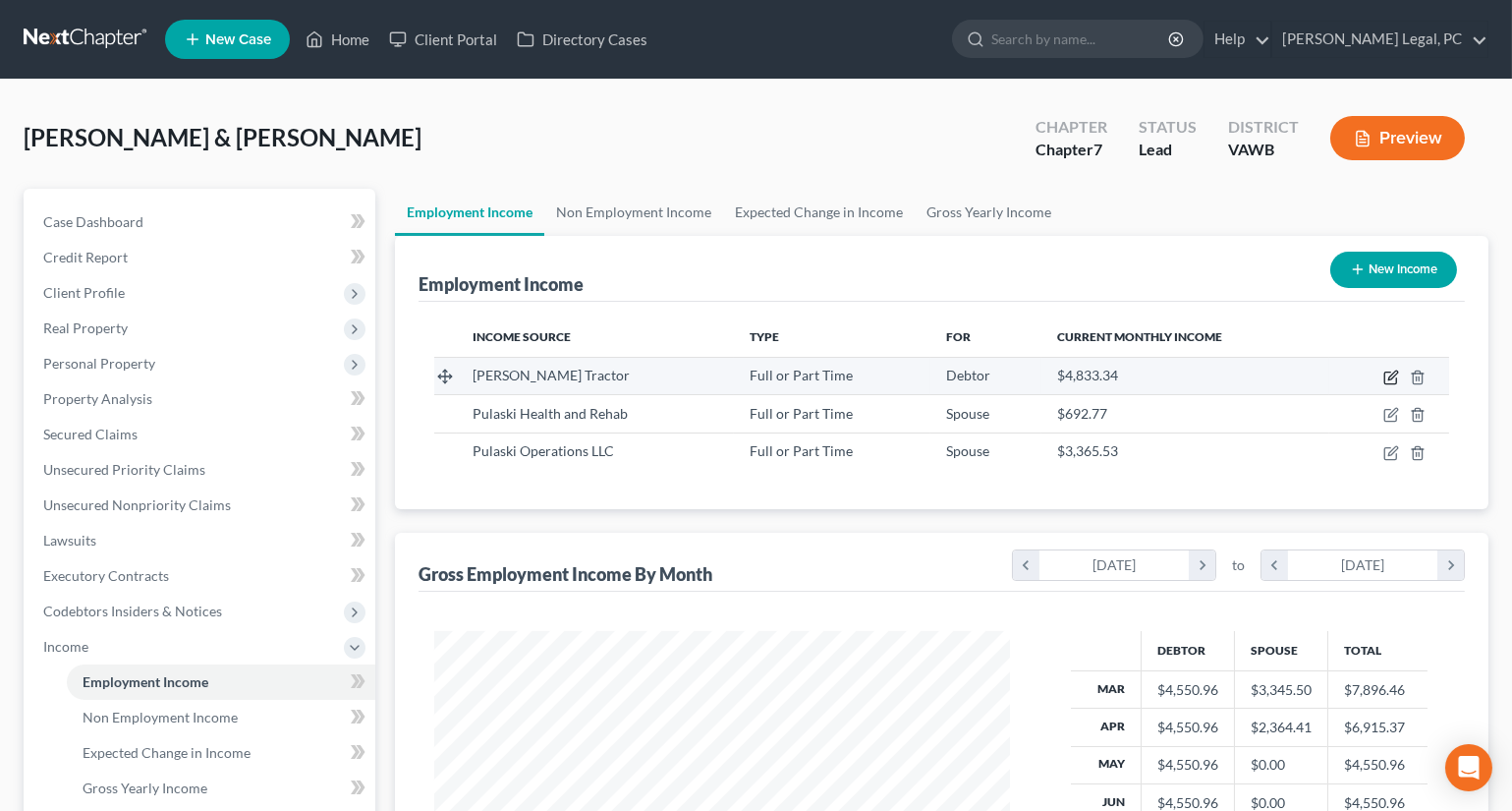
click at [1391, 374] on icon "button" at bounding box center [1391, 377] width 16 height 16
select select "0"
select select "48"
select select "2"
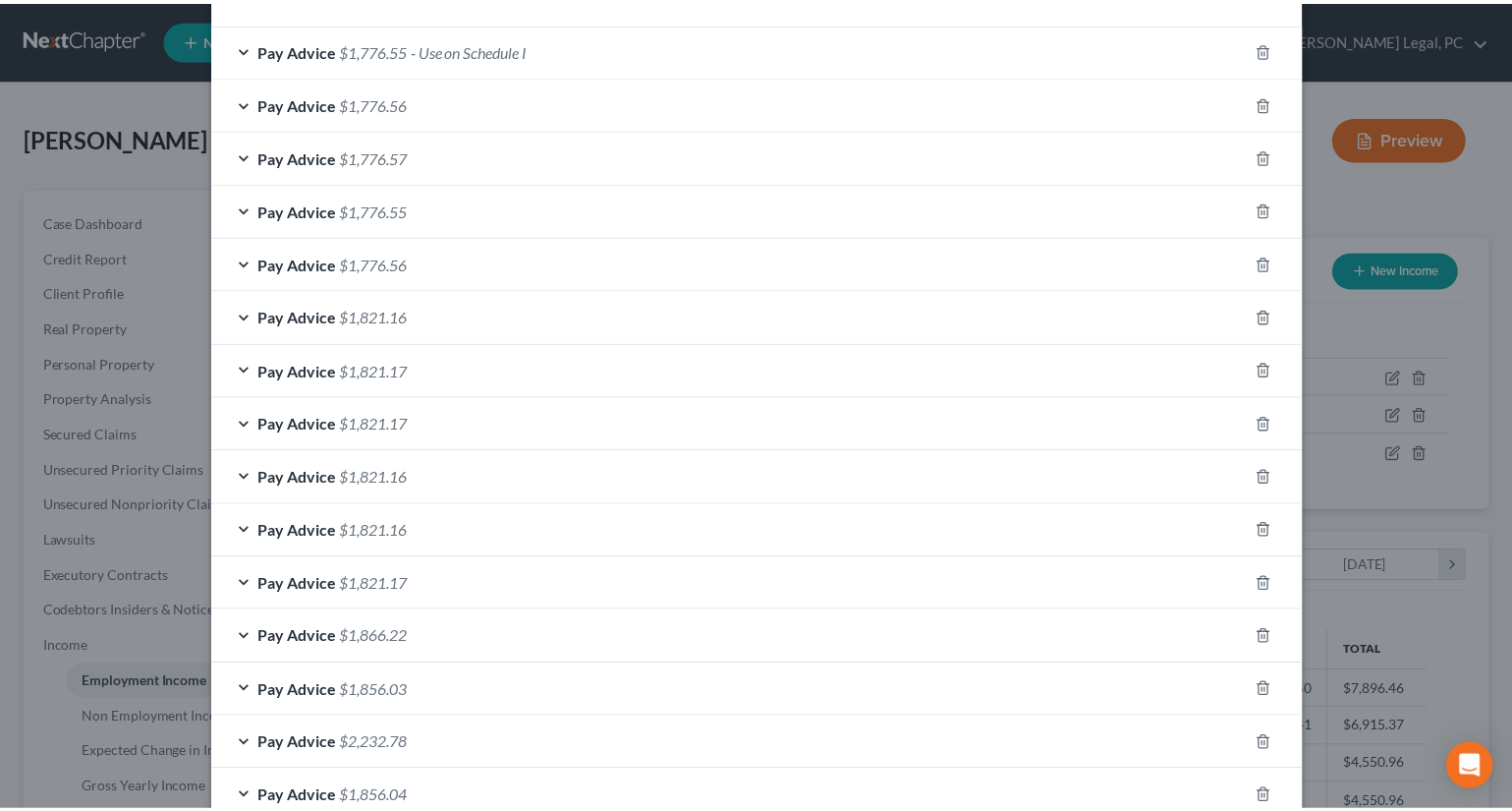
scroll to position [1122, 0]
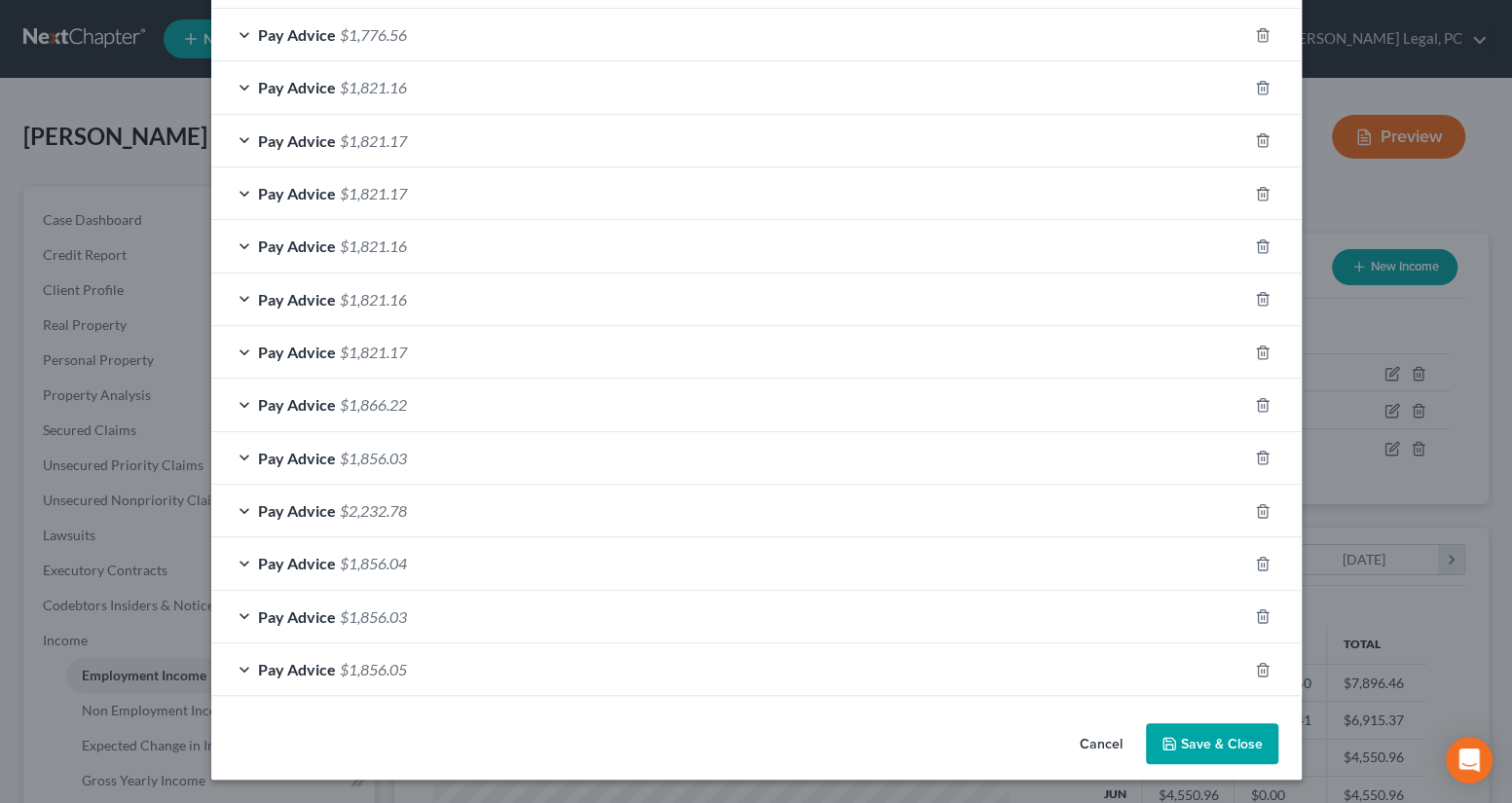
click at [1165, 749] on icon "button" at bounding box center [1169, 744] width 12 height 12
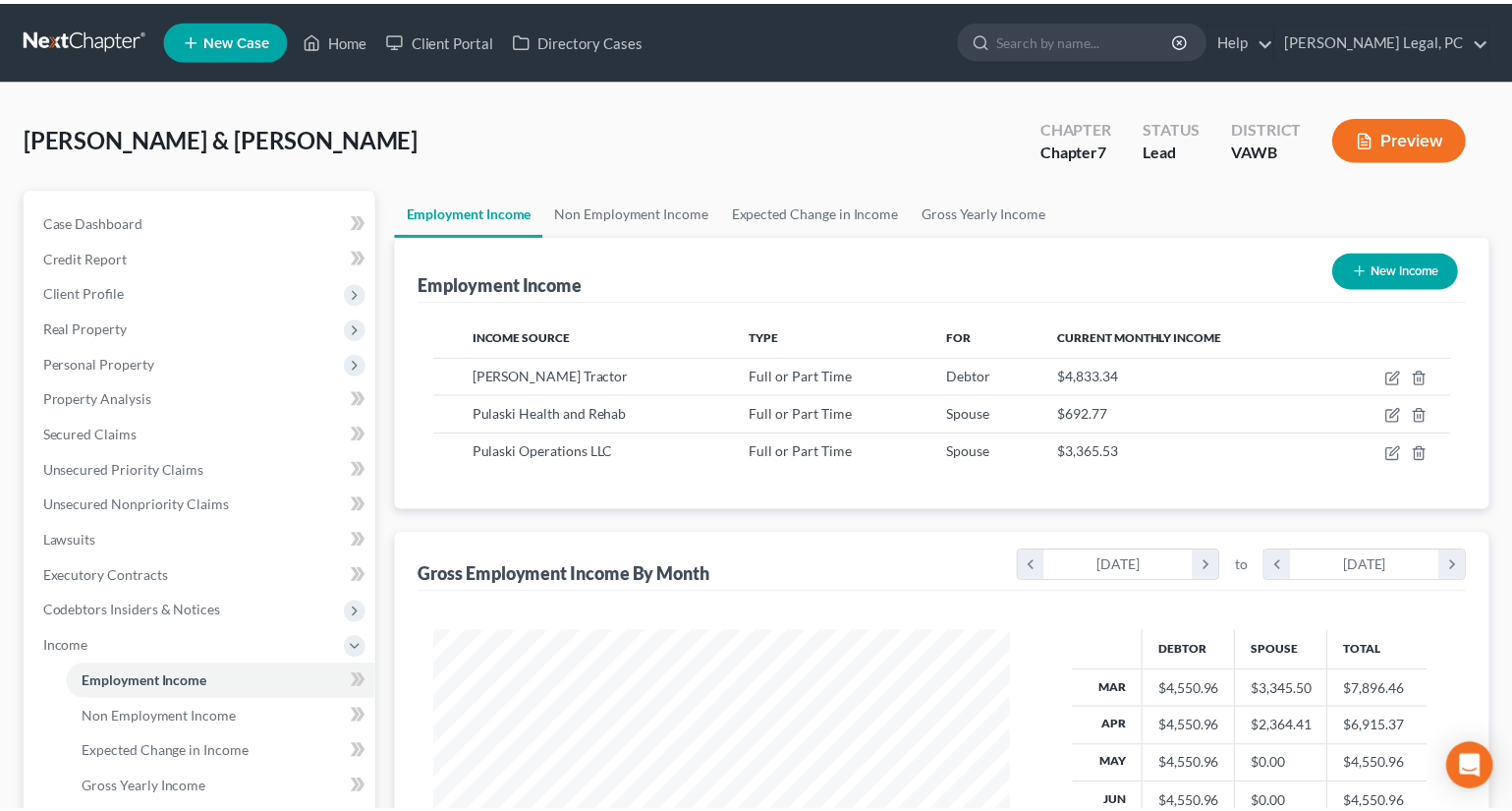
scroll to position [982405, 981965]
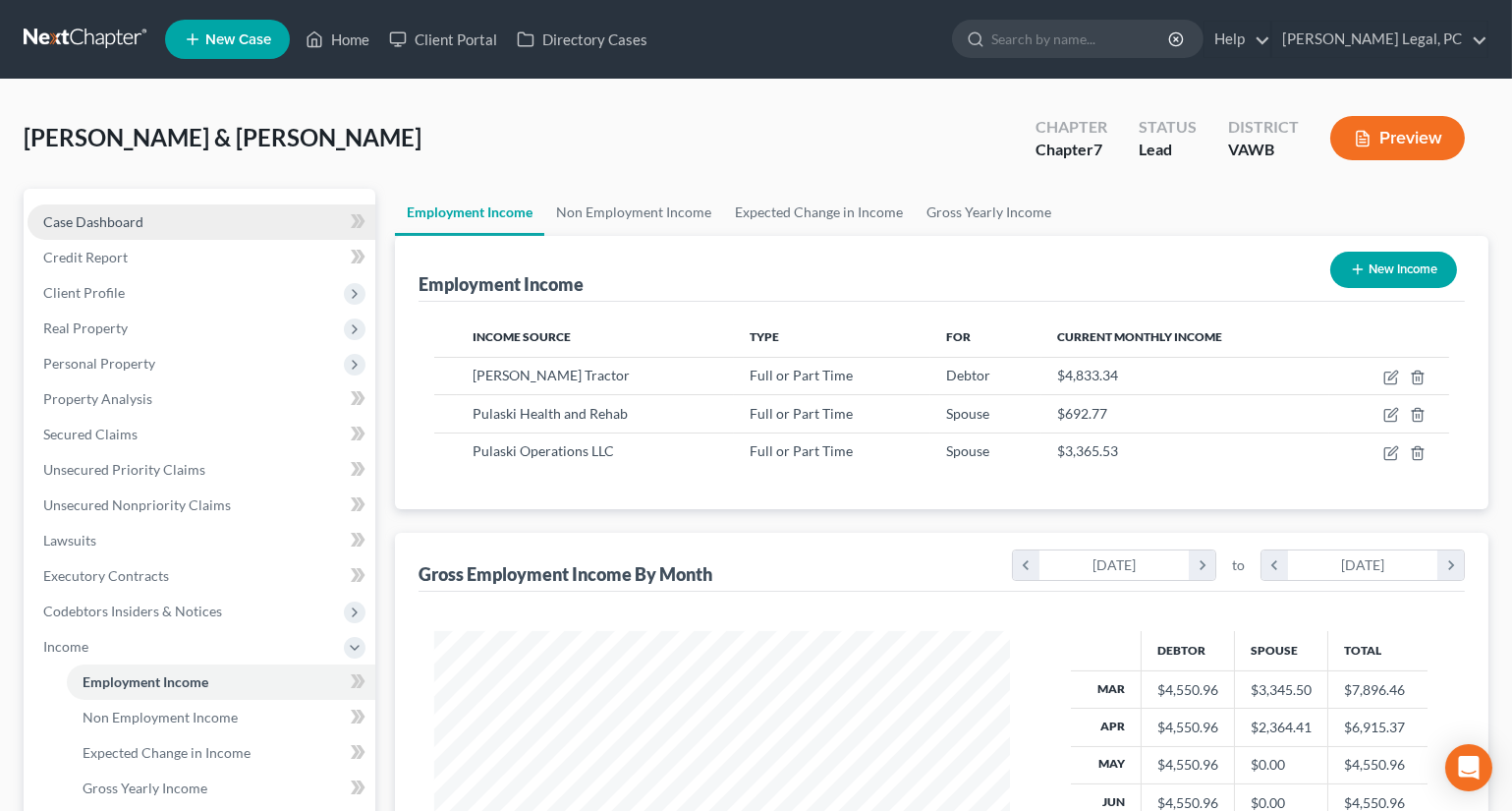
click at [115, 220] on span "Case Dashboard" at bounding box center [93, 221] width 100 height 17
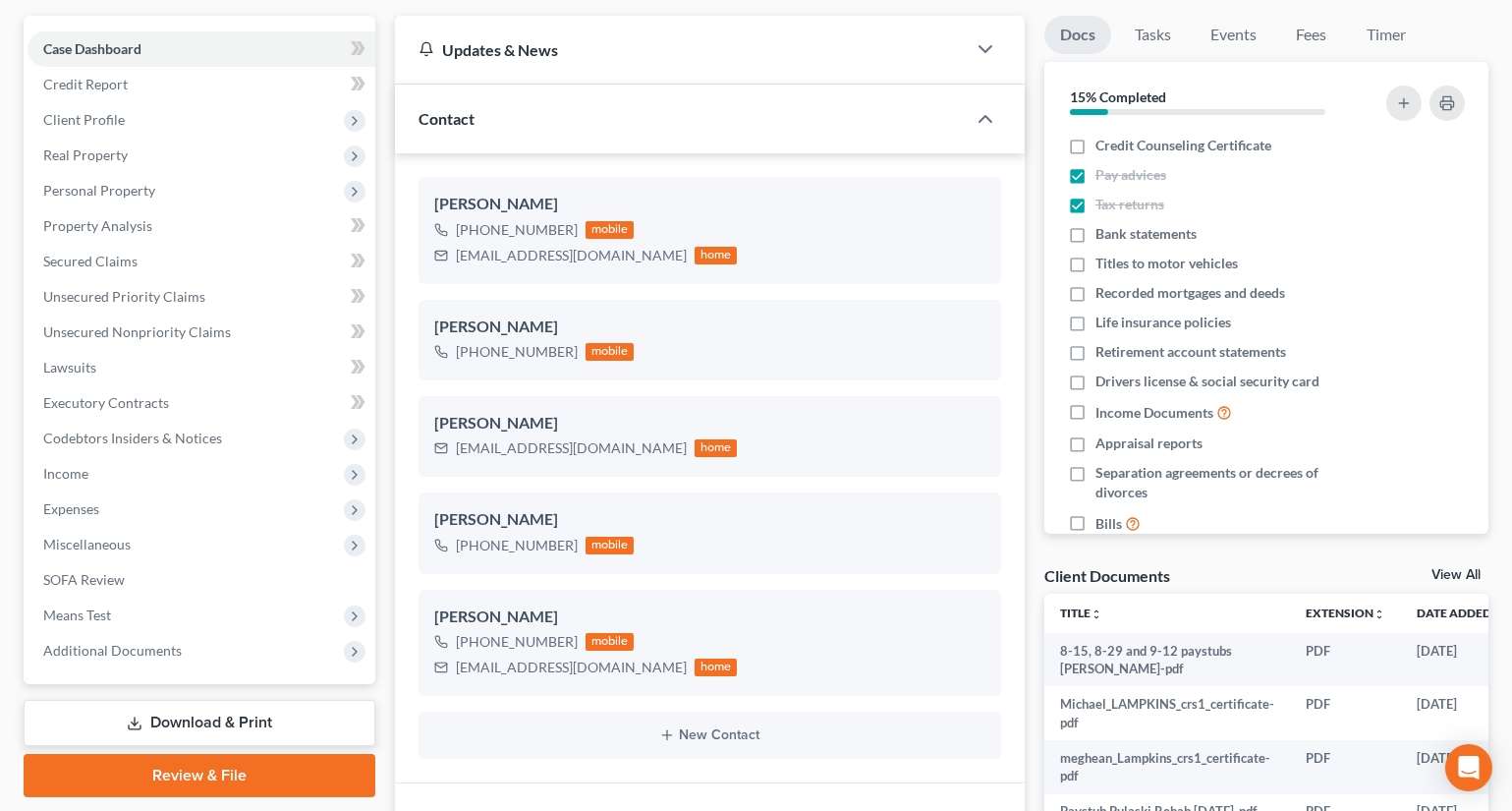
scroll to position [446, 0]
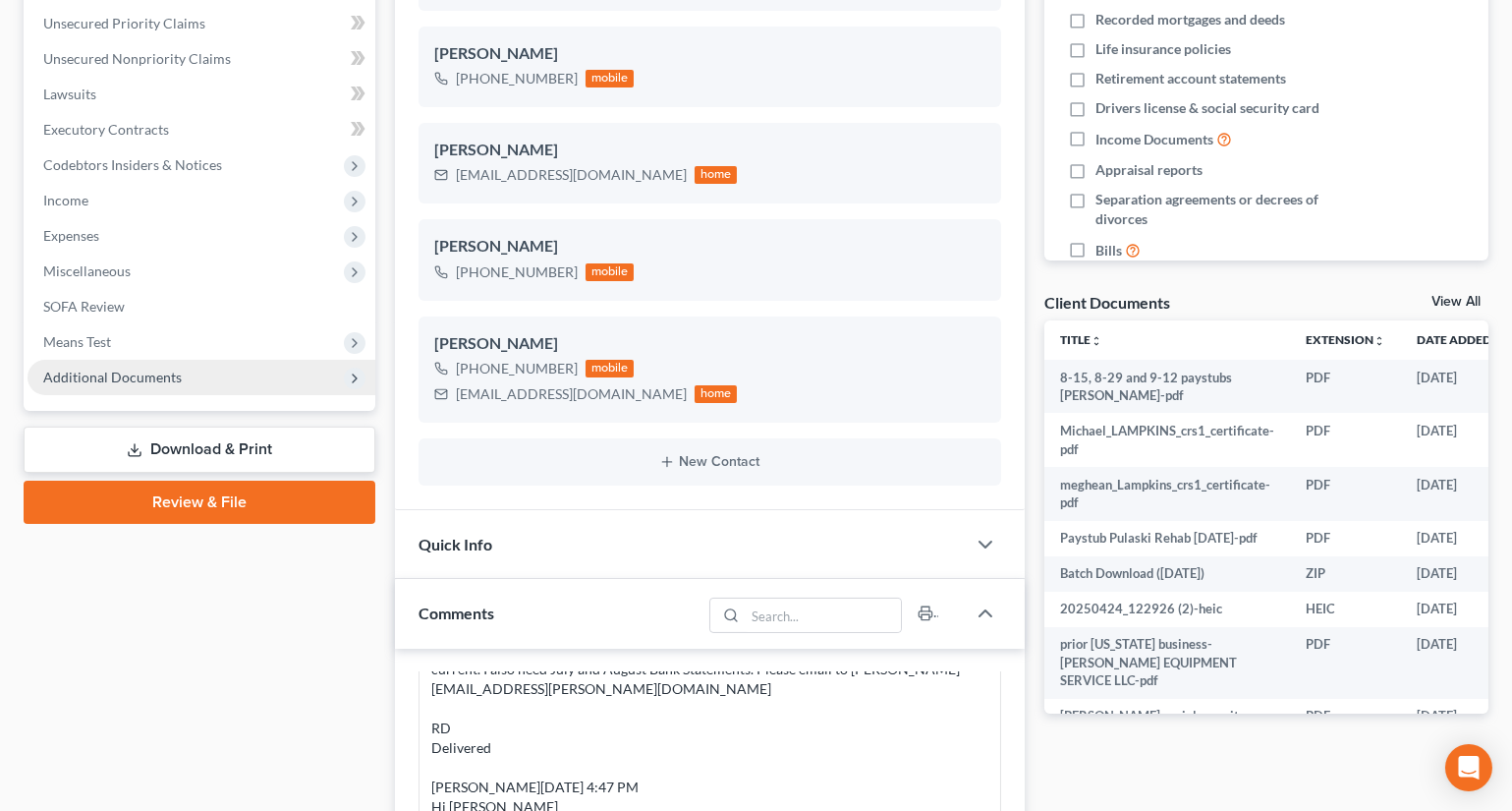
click at [146, 373] on span "Additional Documents" at bounding box center [112, 376] width 139 height 17
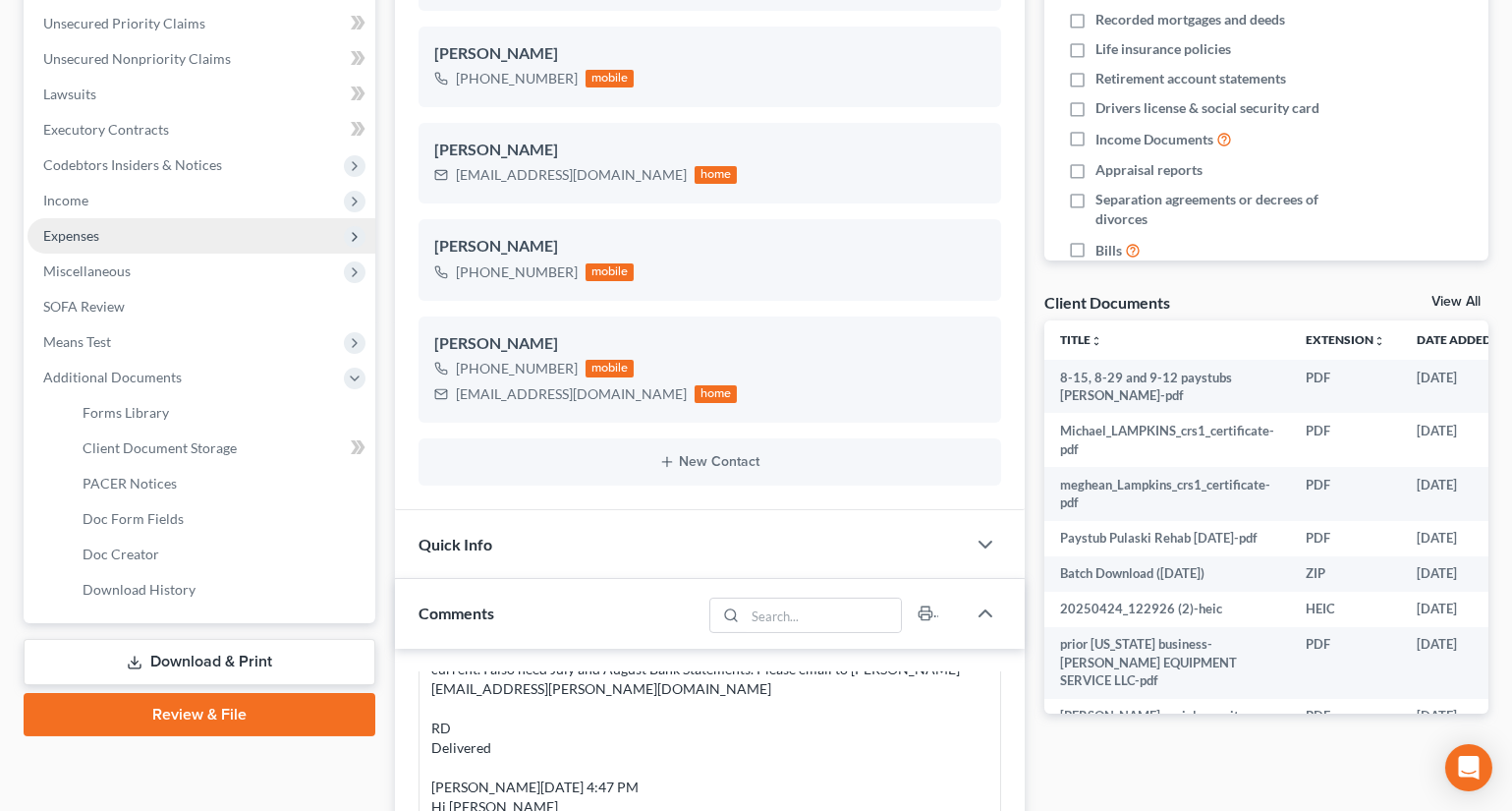
click at [98, 235] on span "Expenses" at bounding box center [71, 235] width 56 height 17
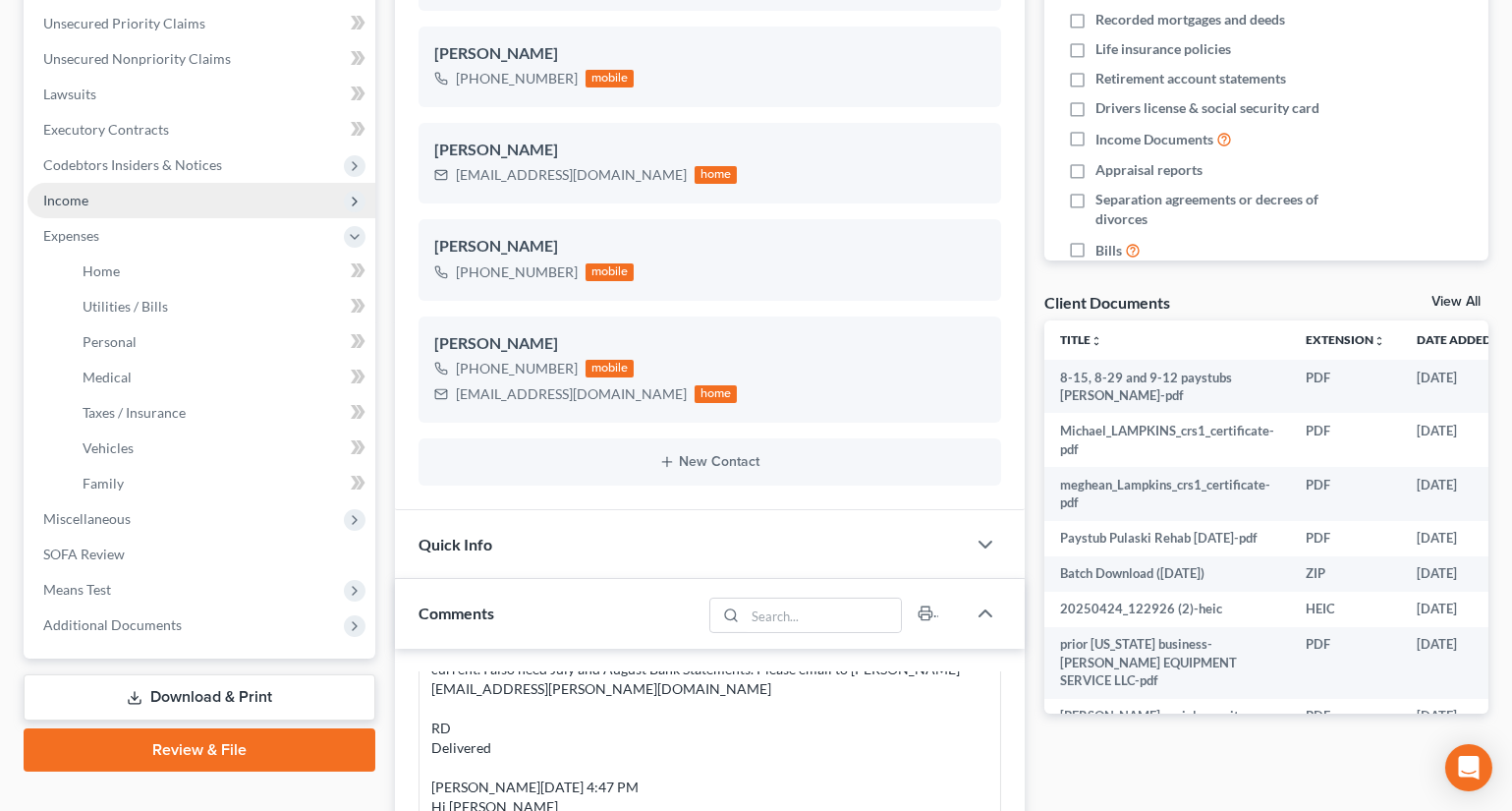
click at [88, 204] on span "Income" at bounding box center [65, 200] width 45 height 17
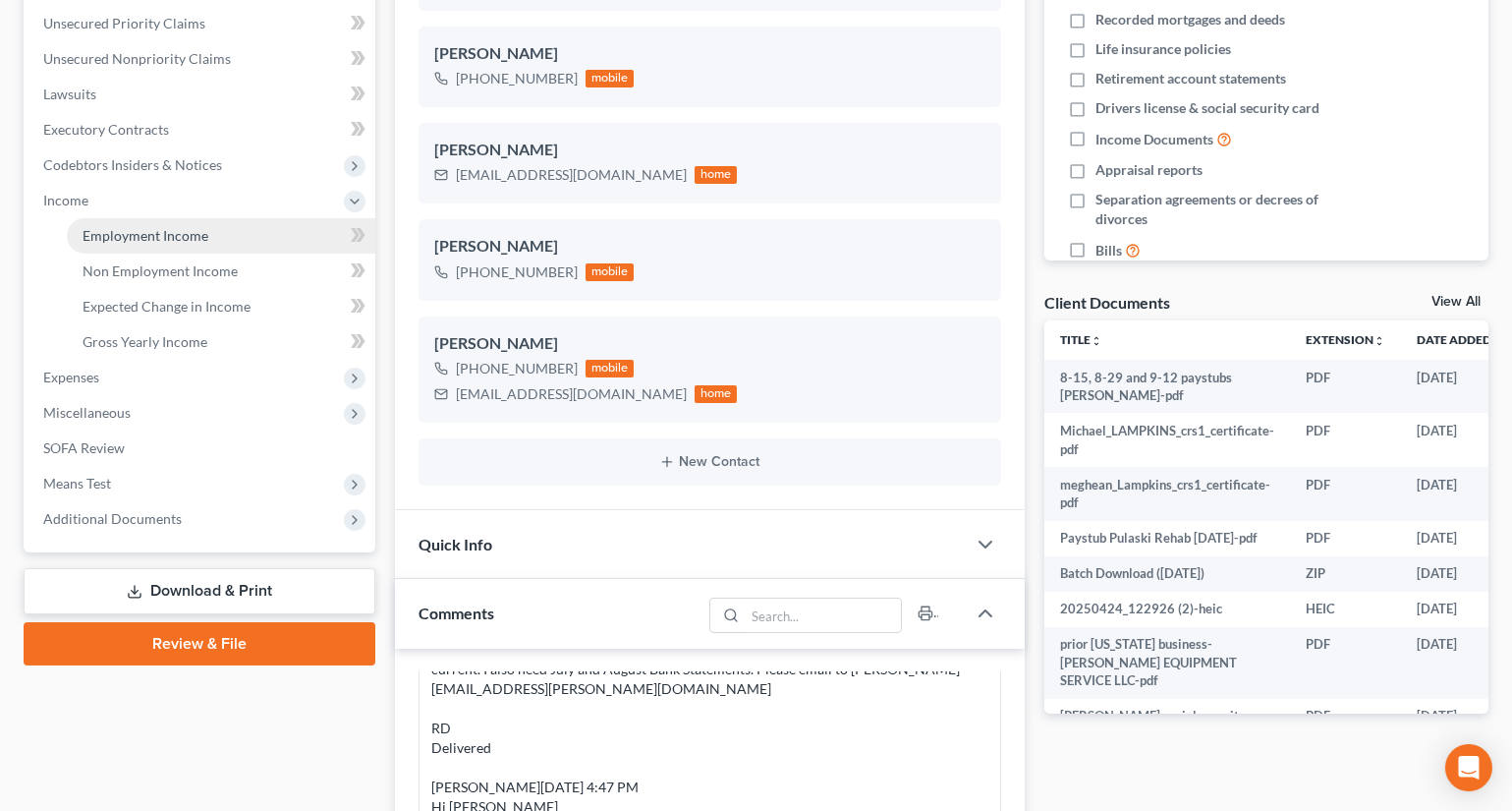
click at [148, 234] on span "Employment Income" at bounding box center [146, 235] width 126 height 17
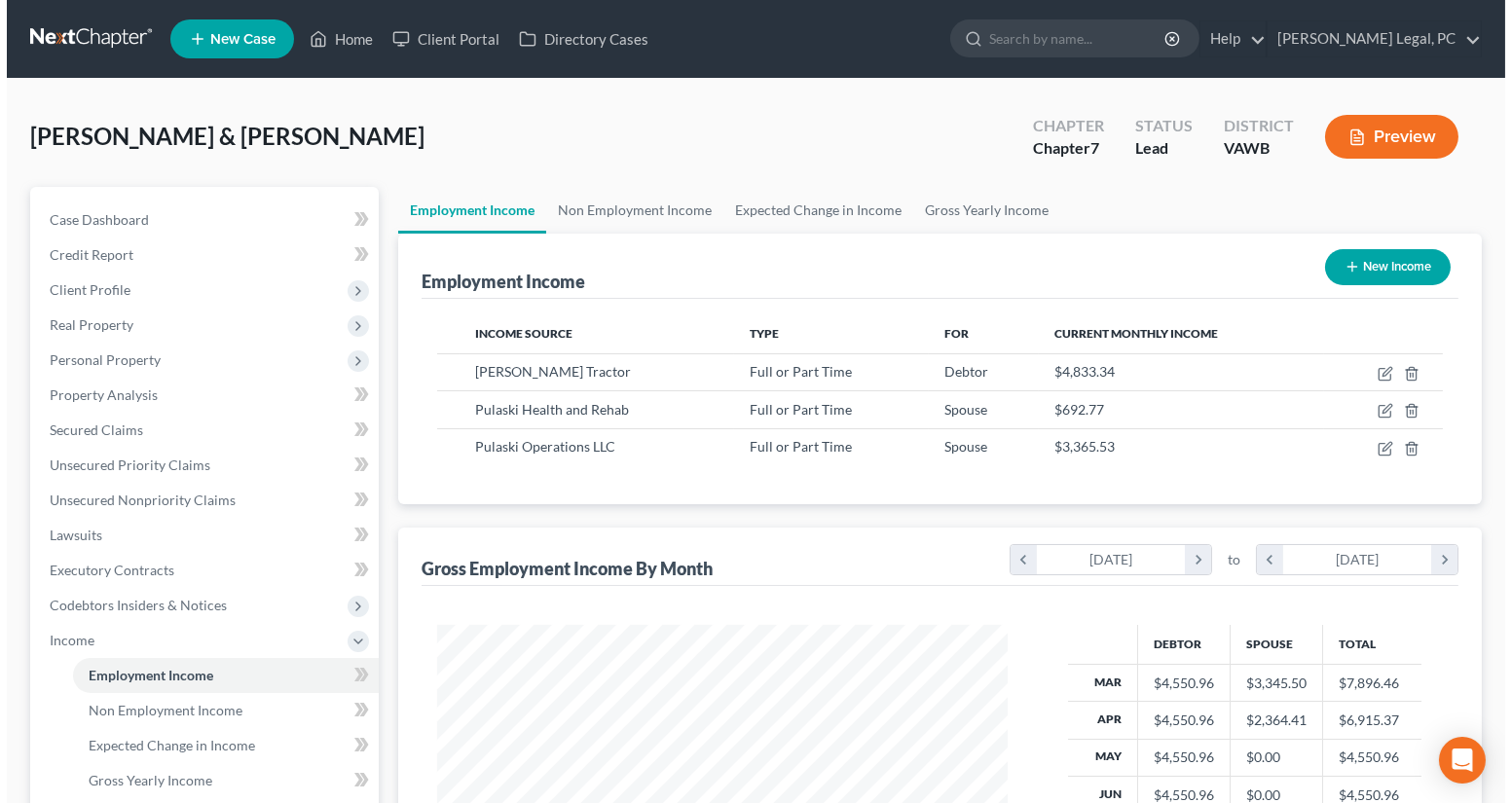
scroll to position [349, 609]
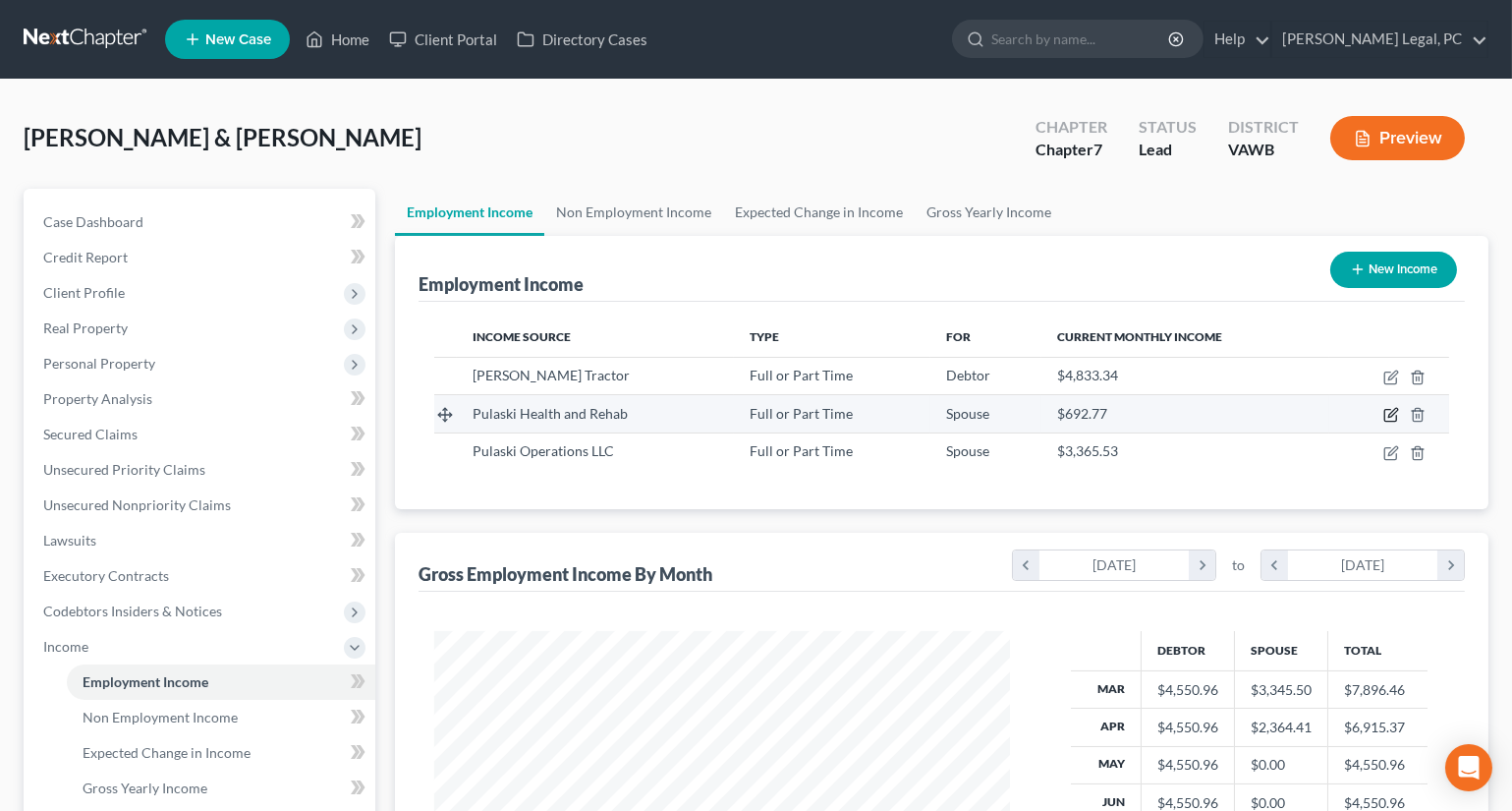
click at [1387, 416] on icon "button" at bounding box center [1391, 415] width 16 height 16
select select "0"
select select "48"
select select "2"
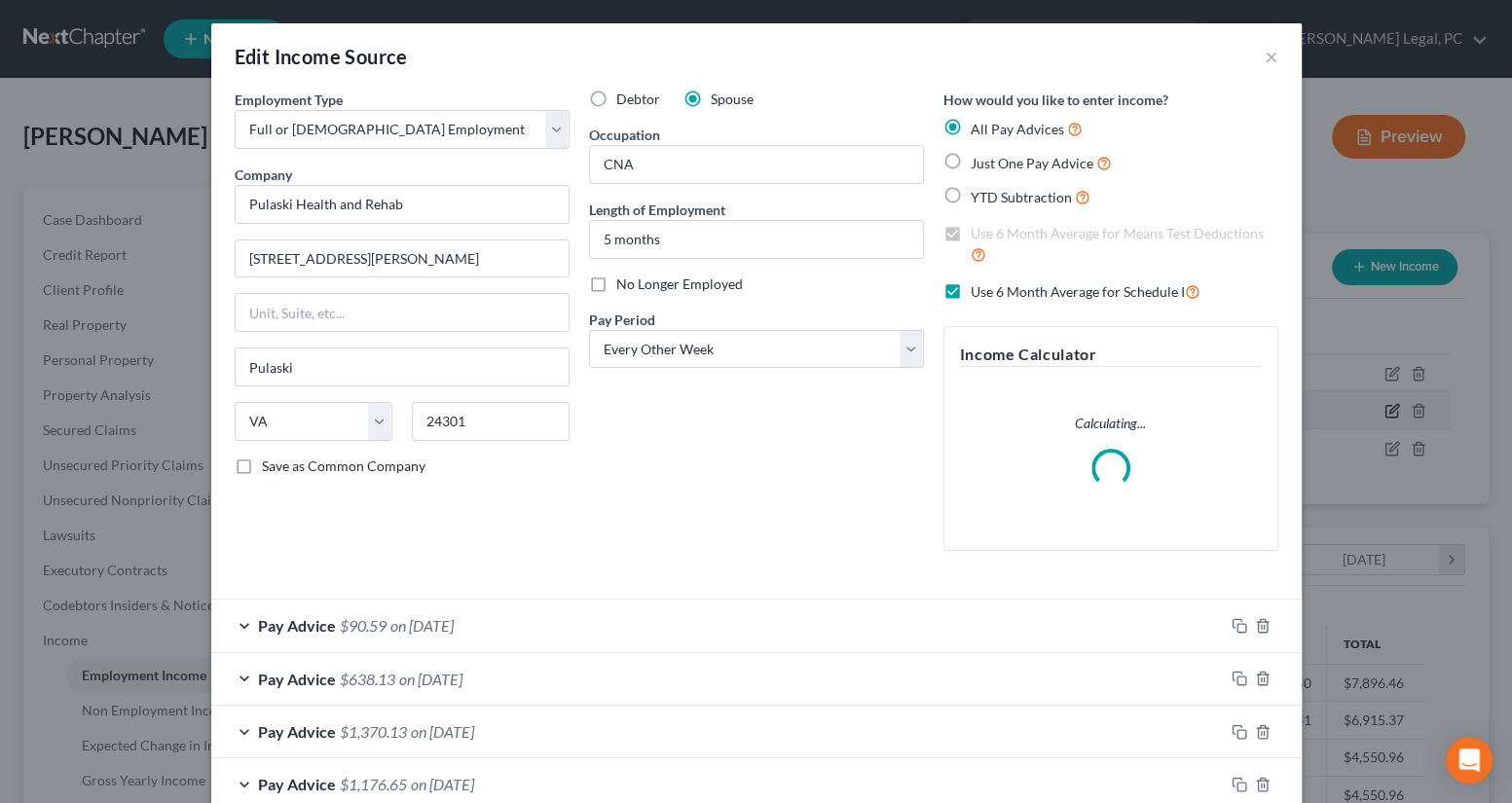
scroll to position [349, 616]
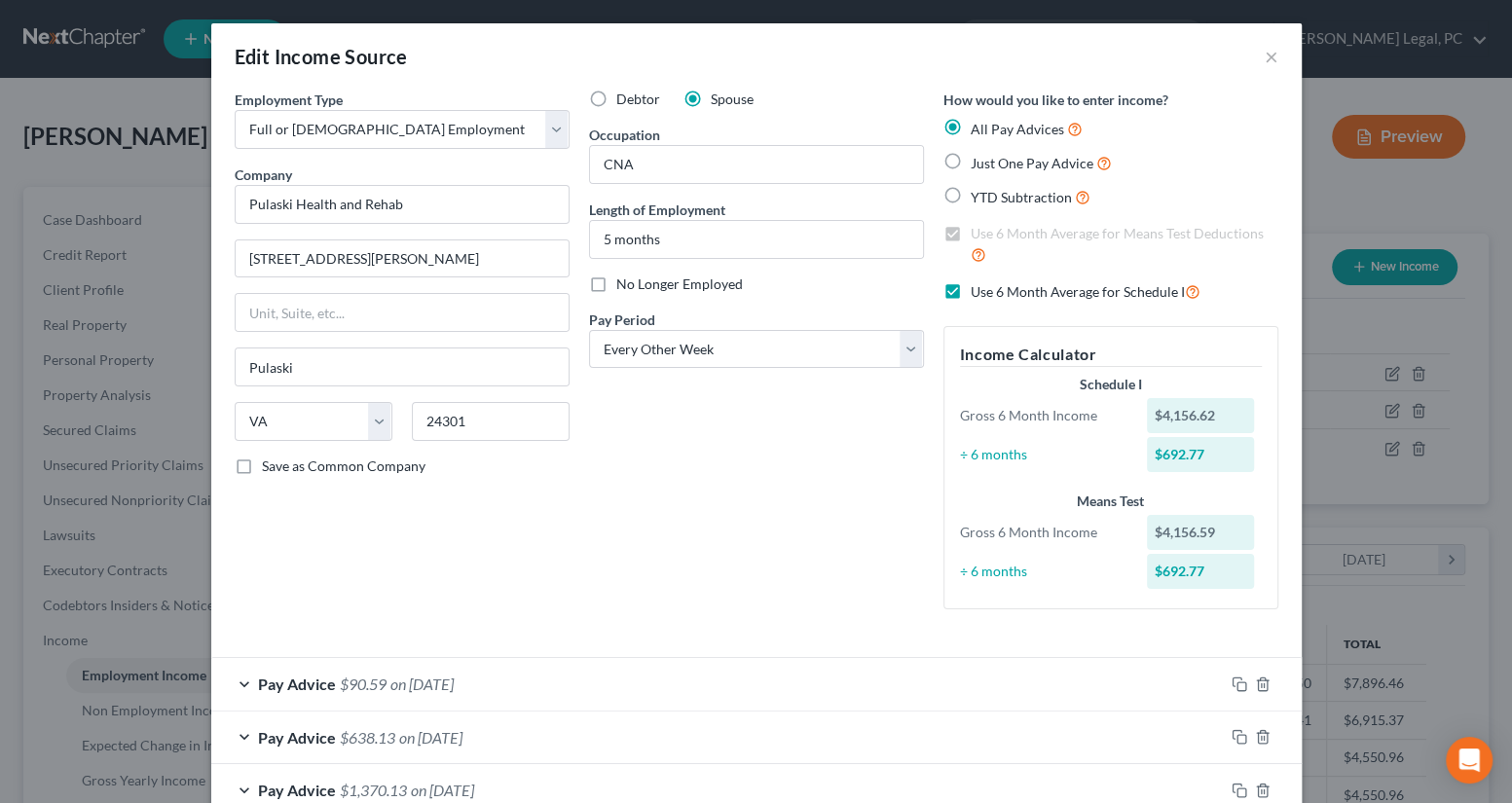
click at [617, 284] on label "No Longer Employed" at bounding box center [680, 284] width 126 height 20
click at [625, 284] on input "No Longer Employed" at bounding box center [630, 281] width 13 height 13
checkbox input "true"
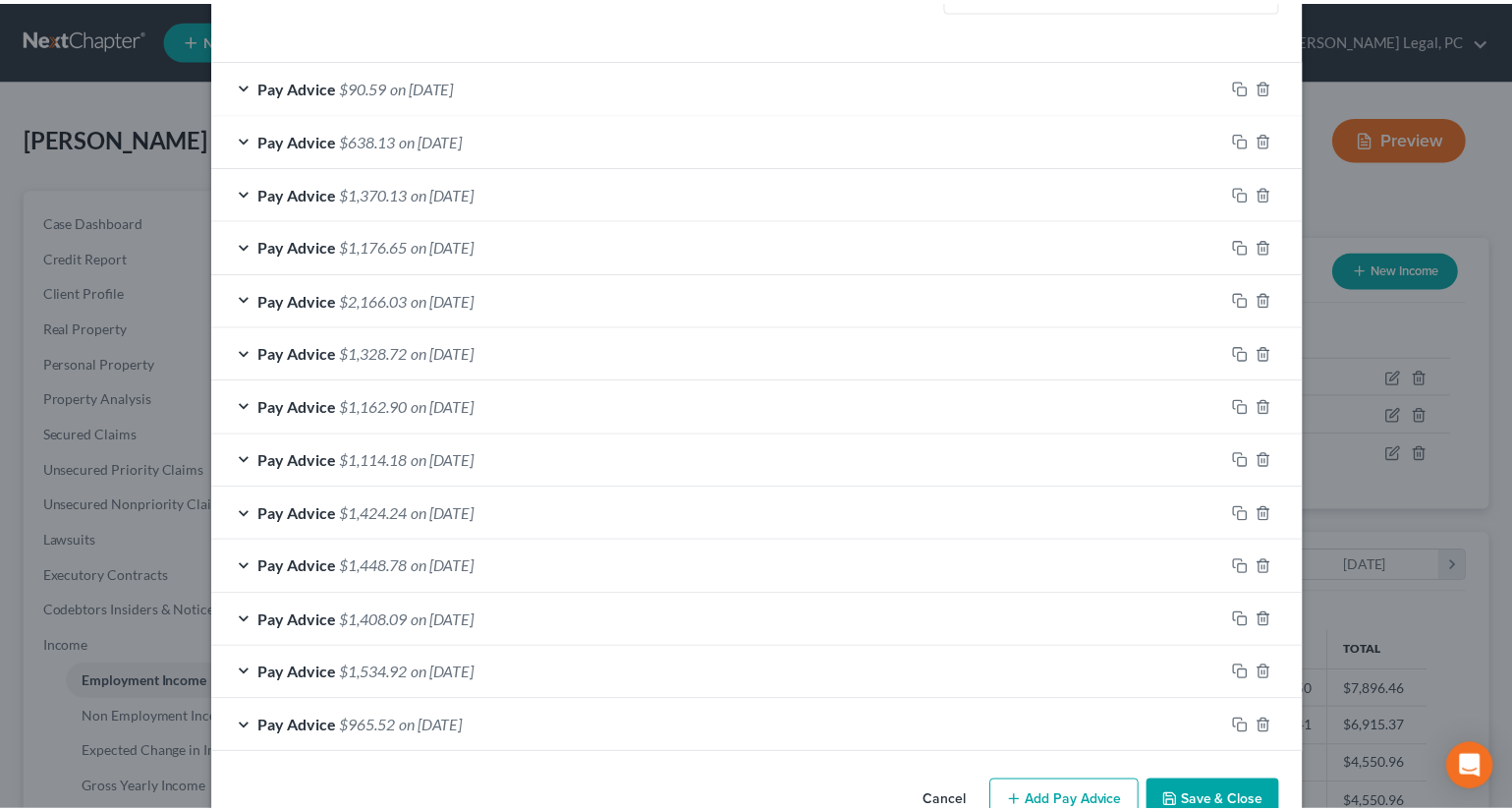
scroll to position [653, 0]
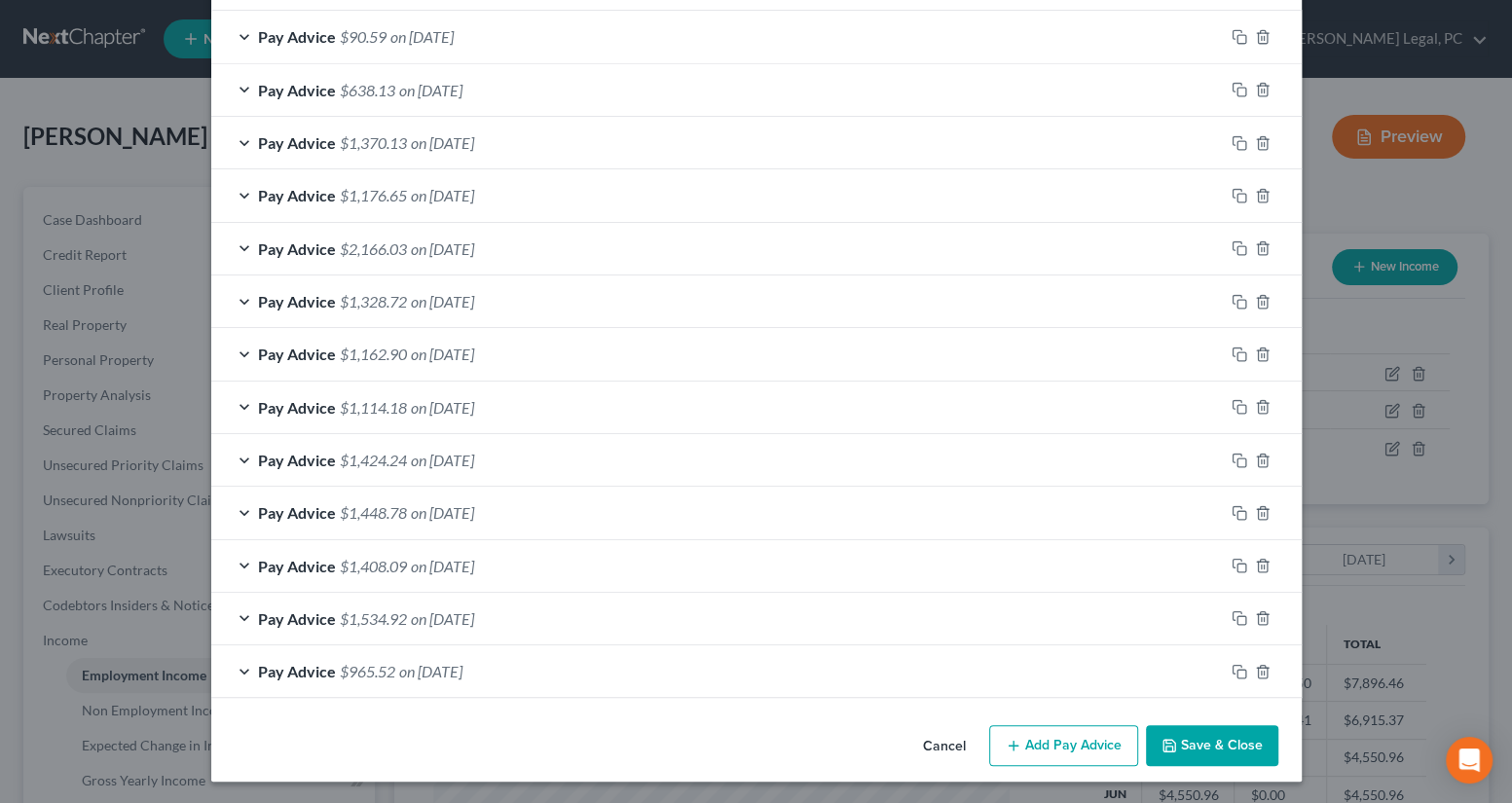
click at [1177, 745] on button "Save & Close" at bounding box center [1213, 745] width 132 height 40
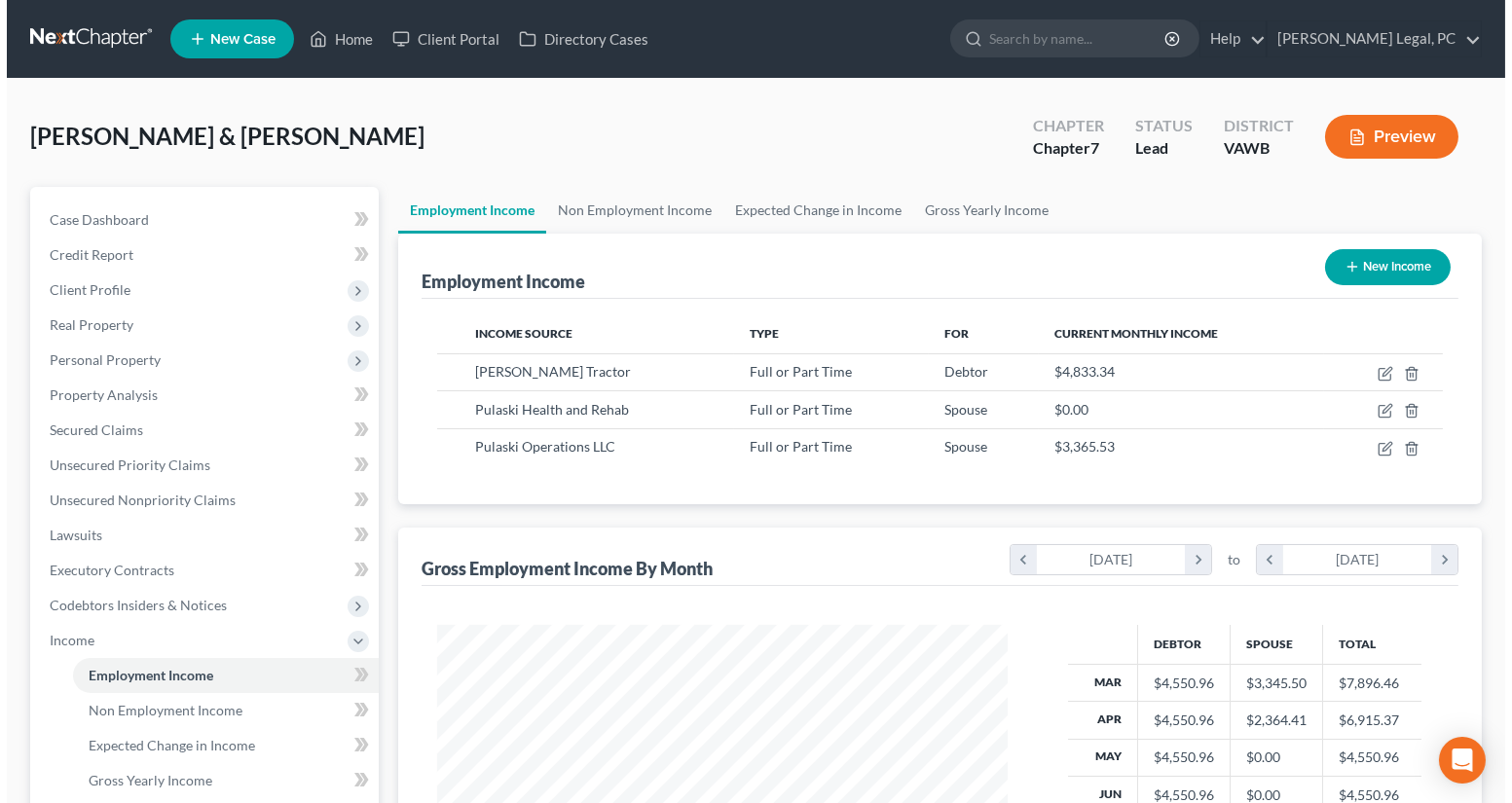
scroll to position [972714, 972980]
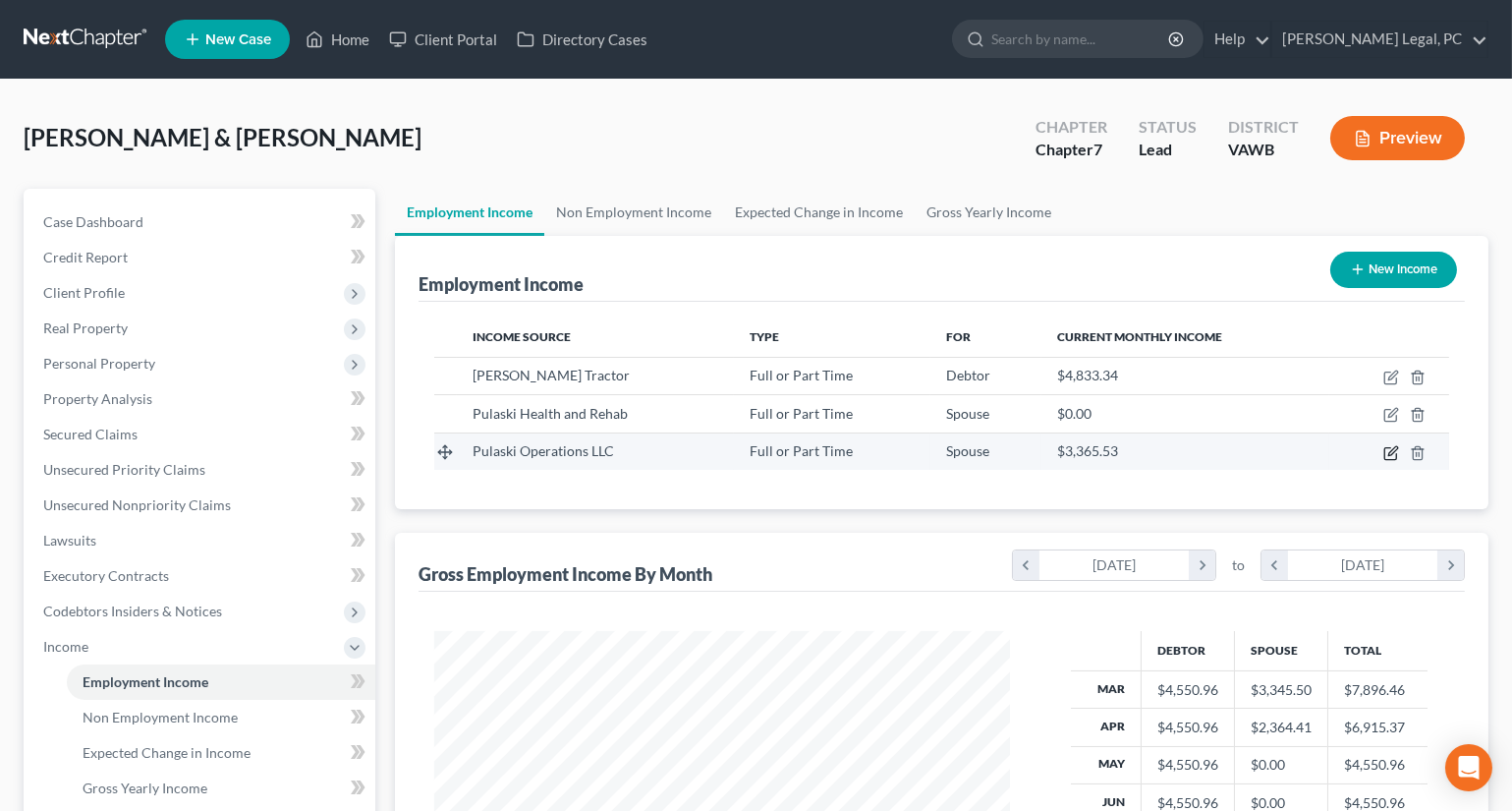
click at [1386, 456] on icon "button" at bounding box center [1391, 453] width 16 height 16
select select "0"
select select "48"
select select "2"
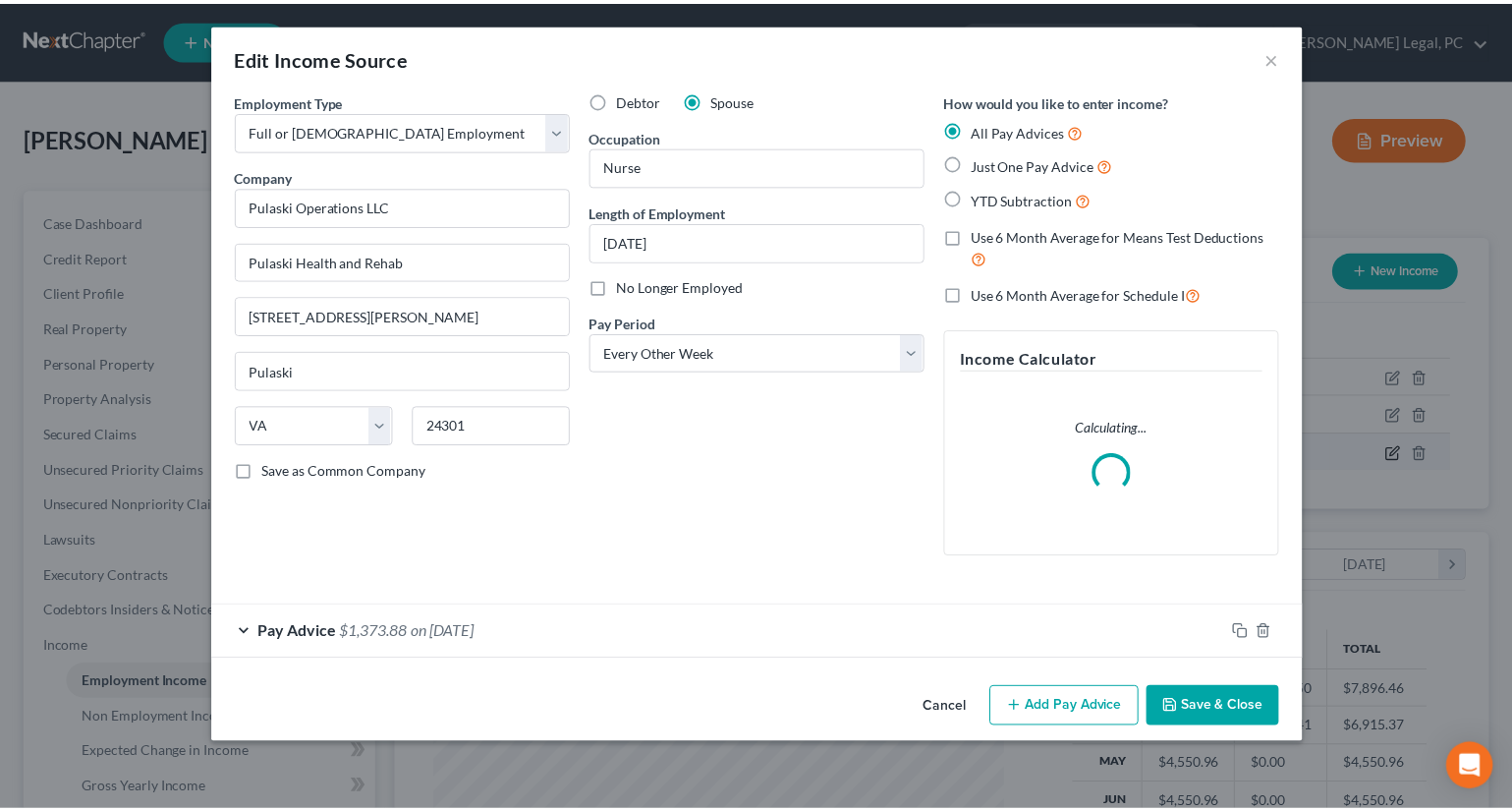
scroll to position [352, 621]
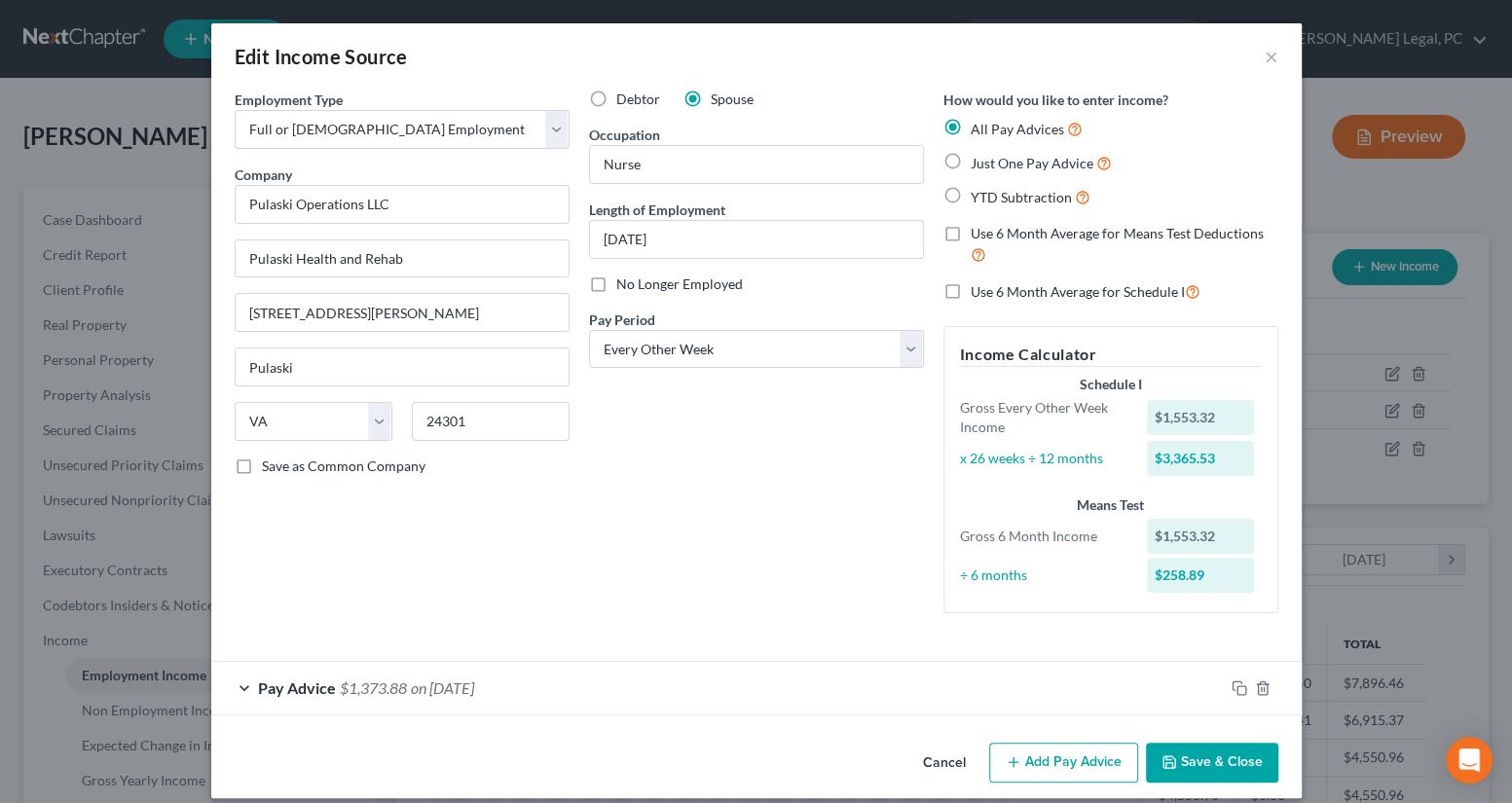
click at [617, 283] on label "No Longer Employed" at bounding box center [680, 284] width 126 height 20
click at [625, 283] on input "No Longer Employed" at bounding box center [630, 281] width 13 height 13
checkbox input "true"
click at [1221, 750] on button "Save & Close" at bounding box center [1213, 763] width 132 height 40
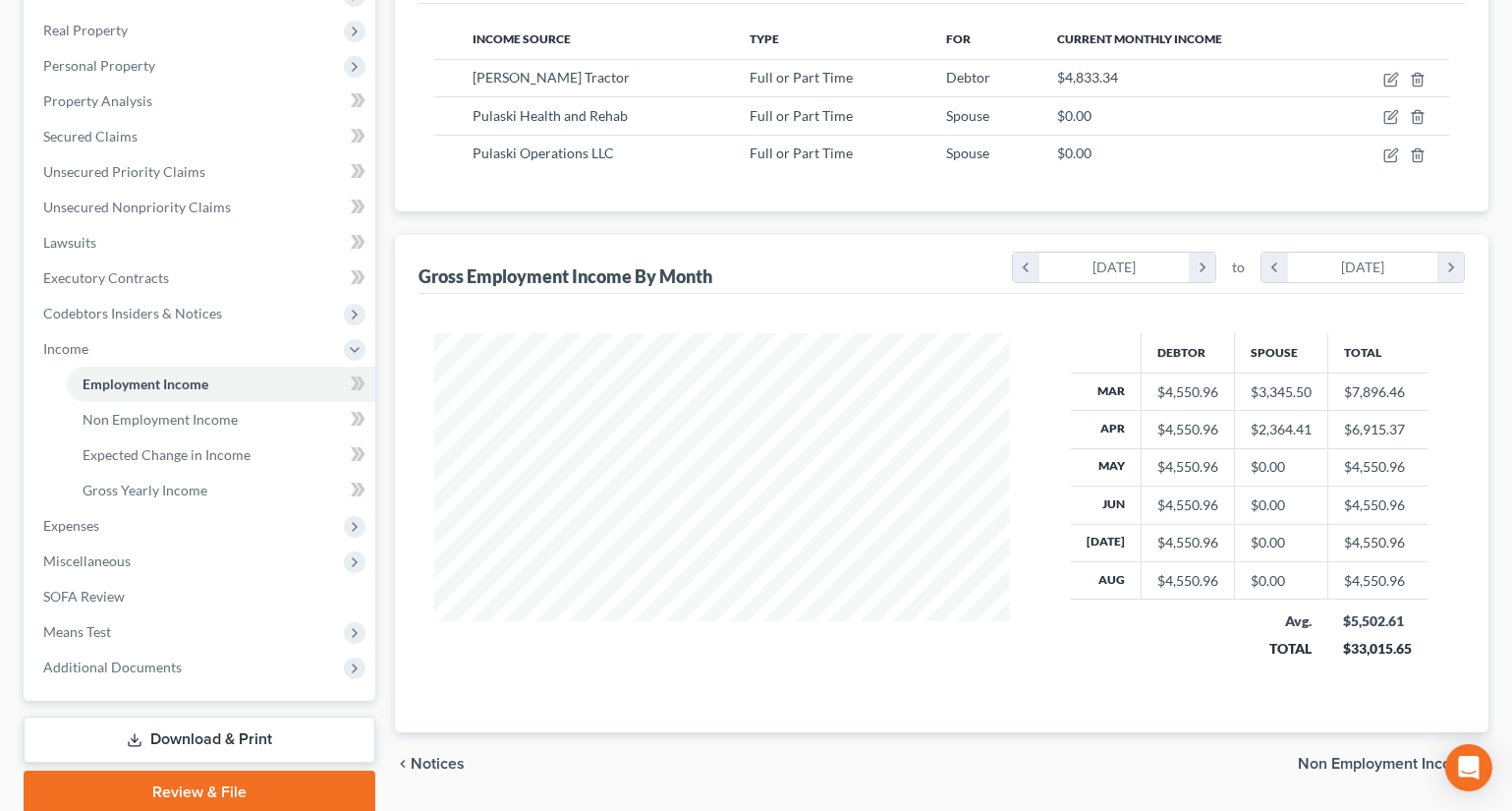
scroll to position [357, 0]
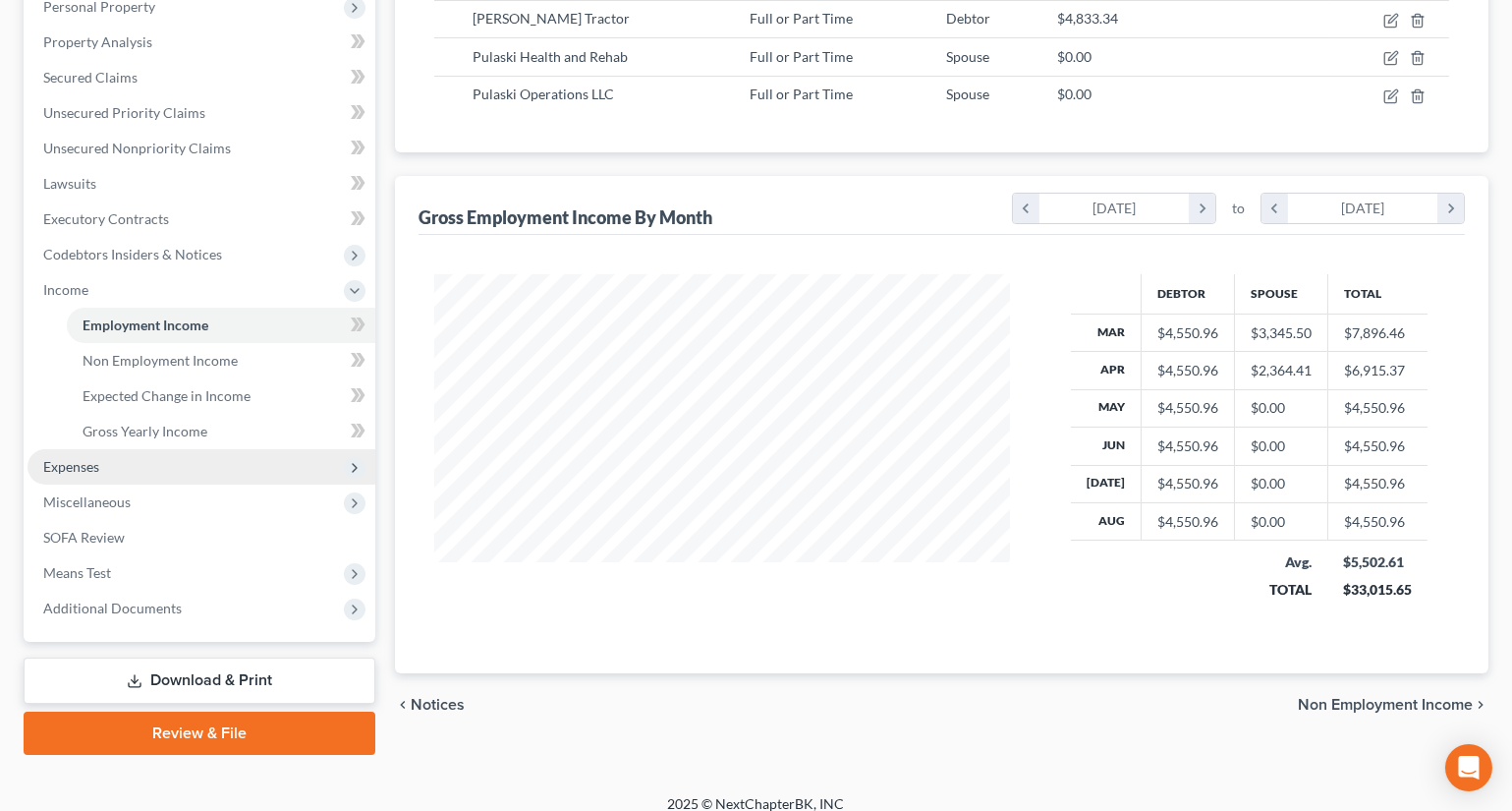
click at [76, 476] on span "Expenses" at bounding box center [201, 466] width 348 height 35
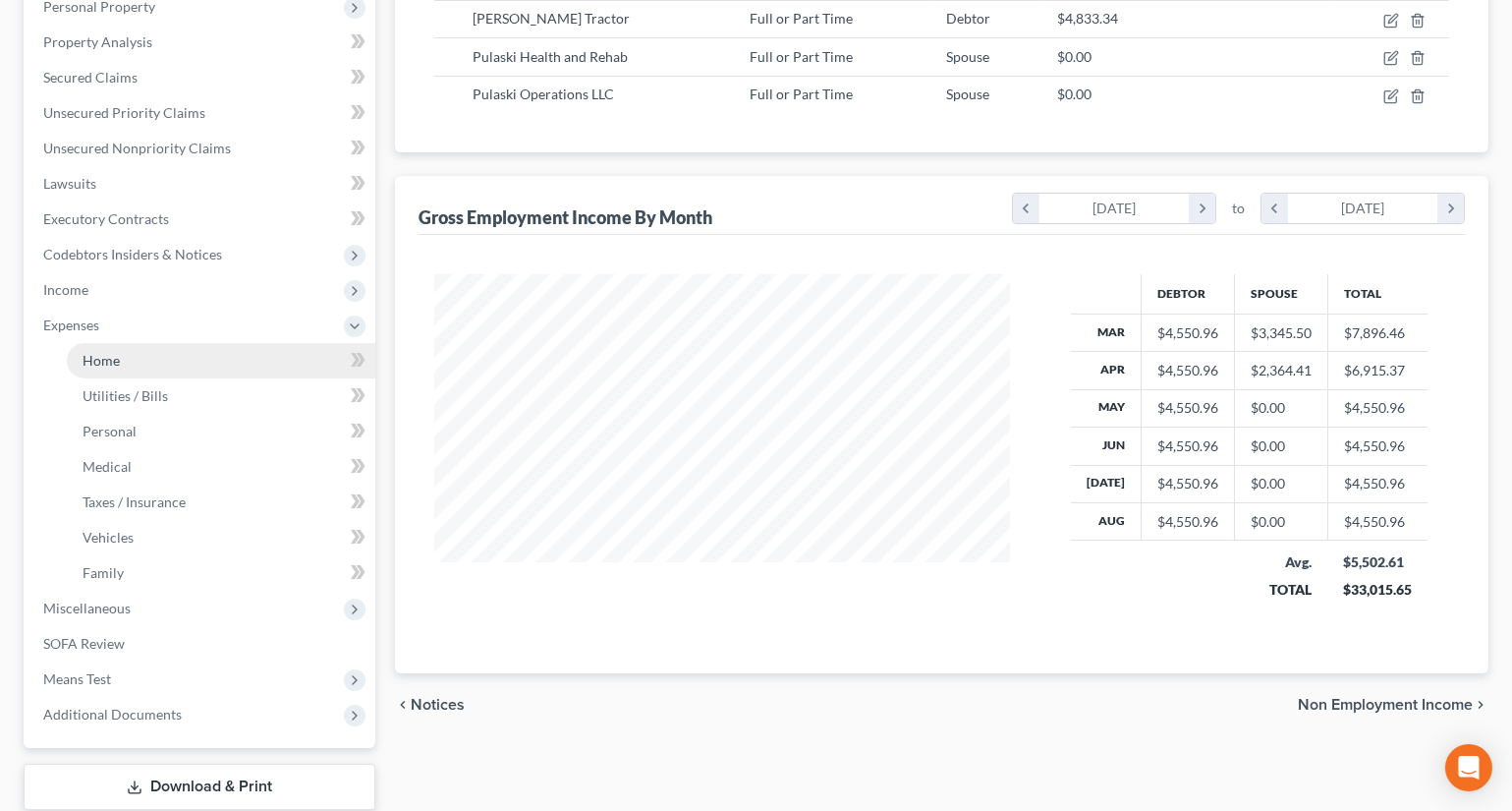
click at [96, 367] on link "Home" at bounding box center [220, 360] width 308 height 35
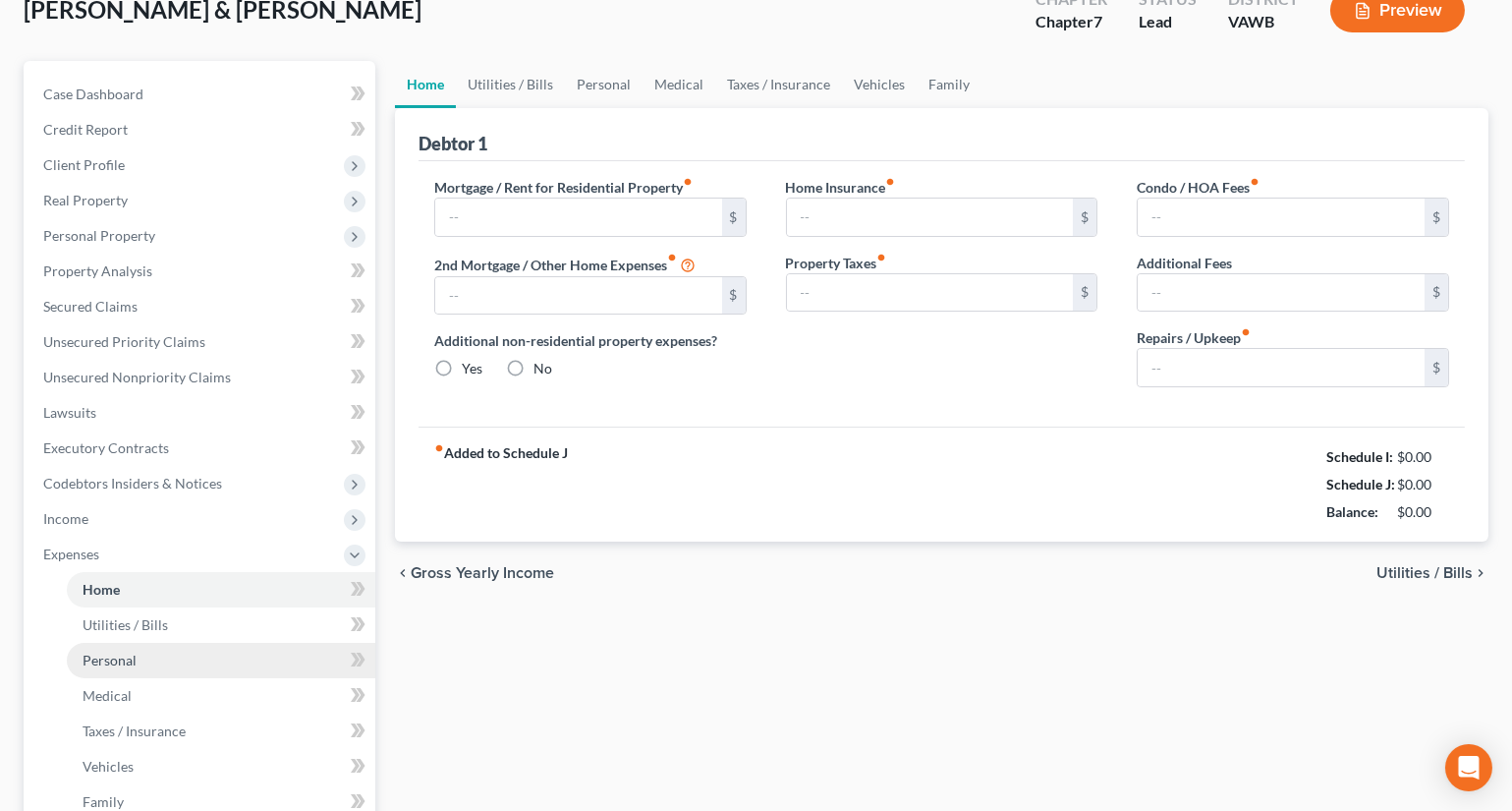
type input "700.00"
type input "0.00"
radio input "true"
type input "0.00"
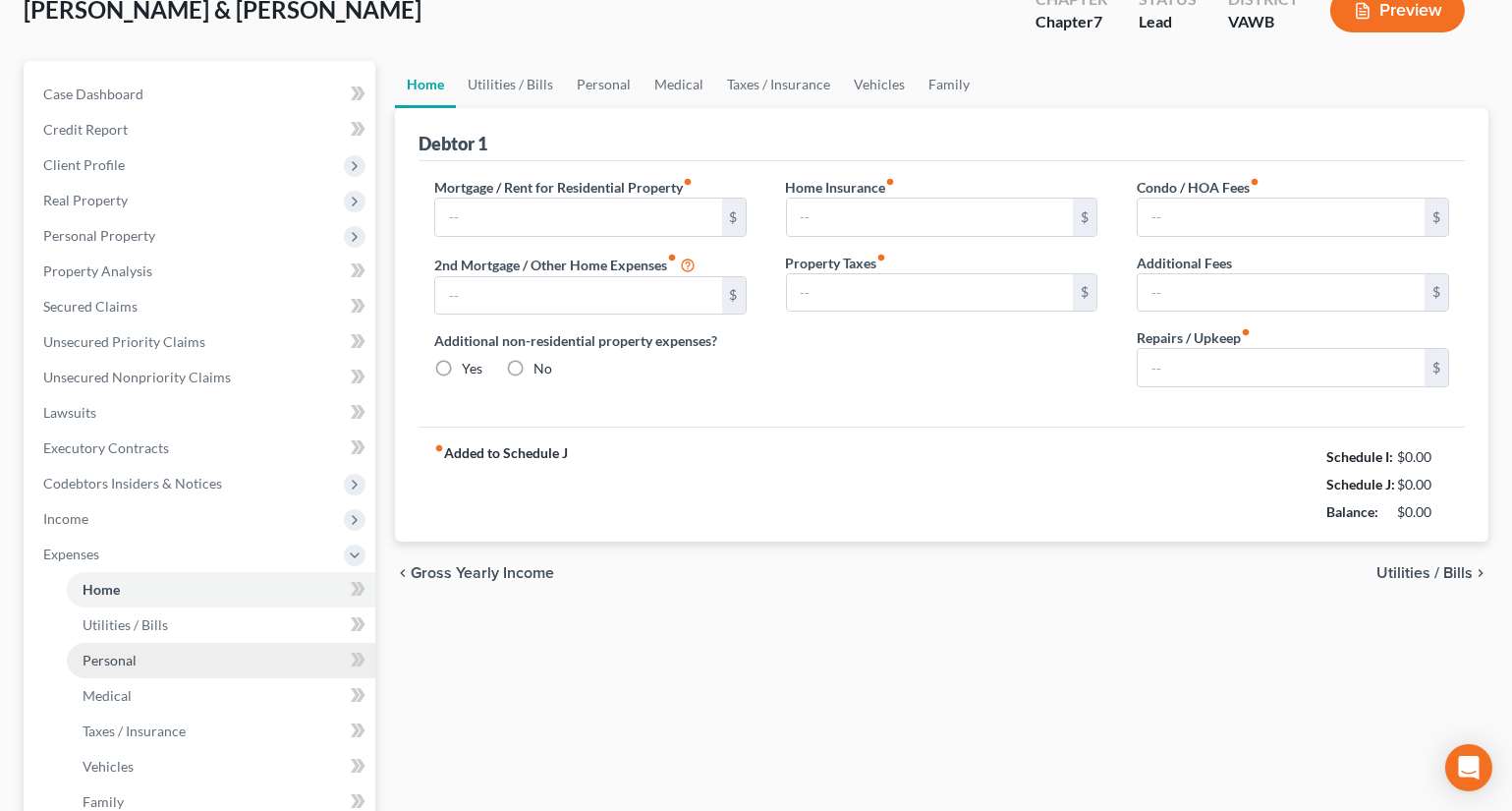
type input "0.00"
type input "150.00"
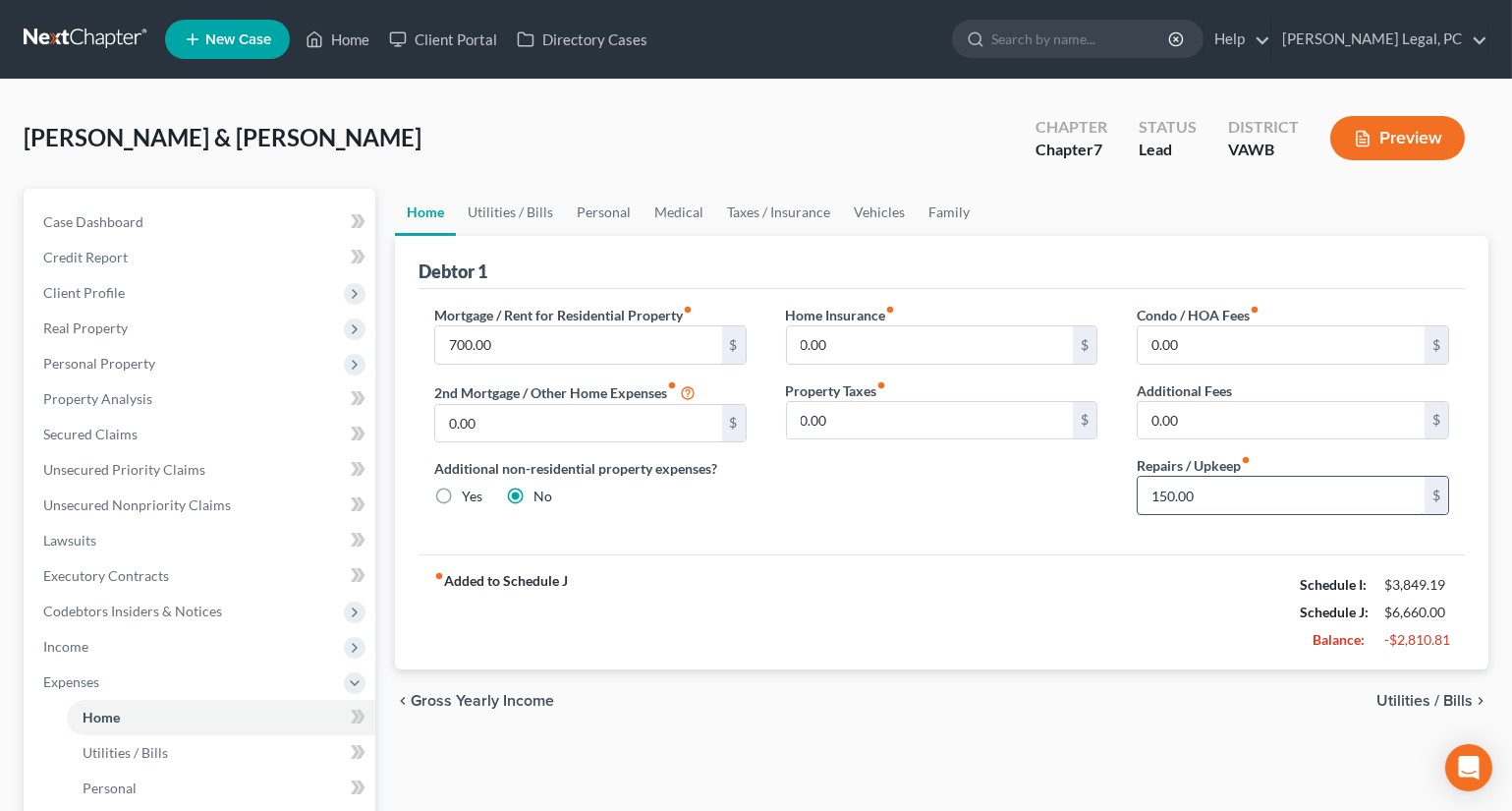
click at [1209, 490] on input "150.00" at bounding box center [1282, 495] width 287 height 37
click at [491, 206] on link "Utilities / Bills" at bounding box center [510, 211] width 109 height 47
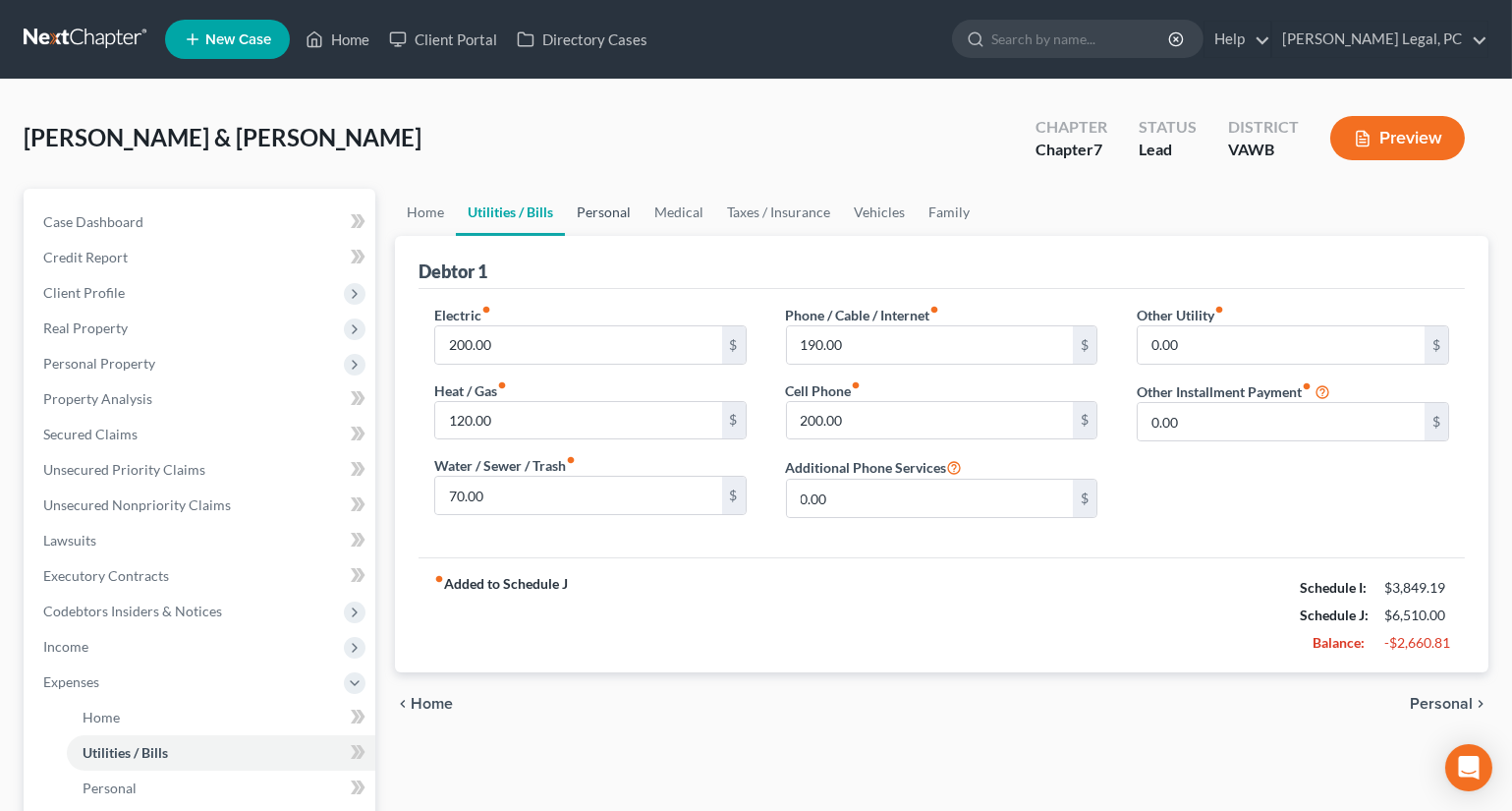
click at [588, 205] on link "Personal" at bounding box center [603, 211] width 78 height 47
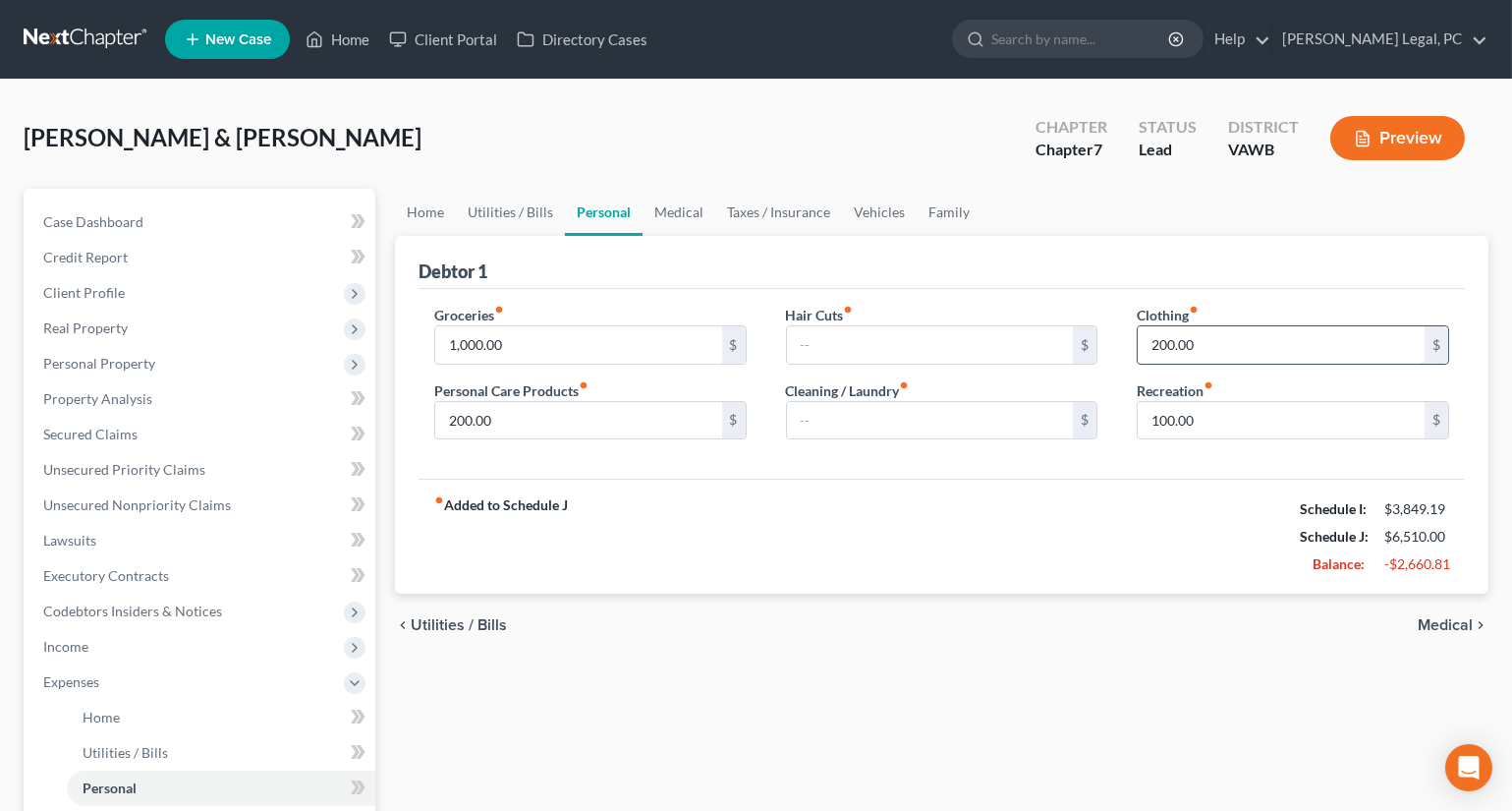
click at [1236, 339] on input "200.00" at bounding box center [1282, 344] width 287 height 37
type input "100"
click at [636, 413] on input "200.00" at bounding box center [578, 420] width 287 height 37
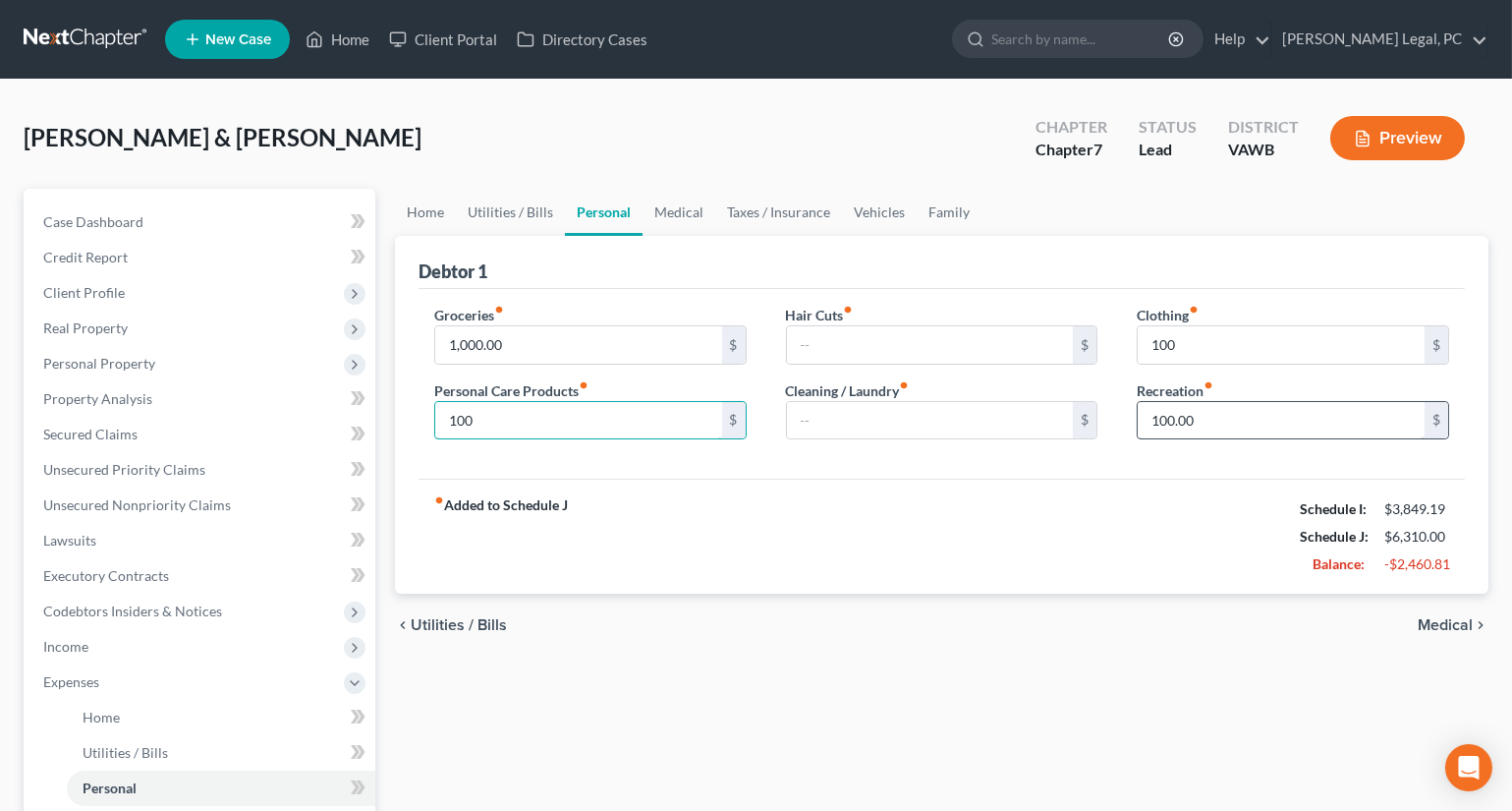
type input "100"
click at [1208, 425] on input "100.00" at bounding box center [1282, 420] width 287 height 37
type input "50"
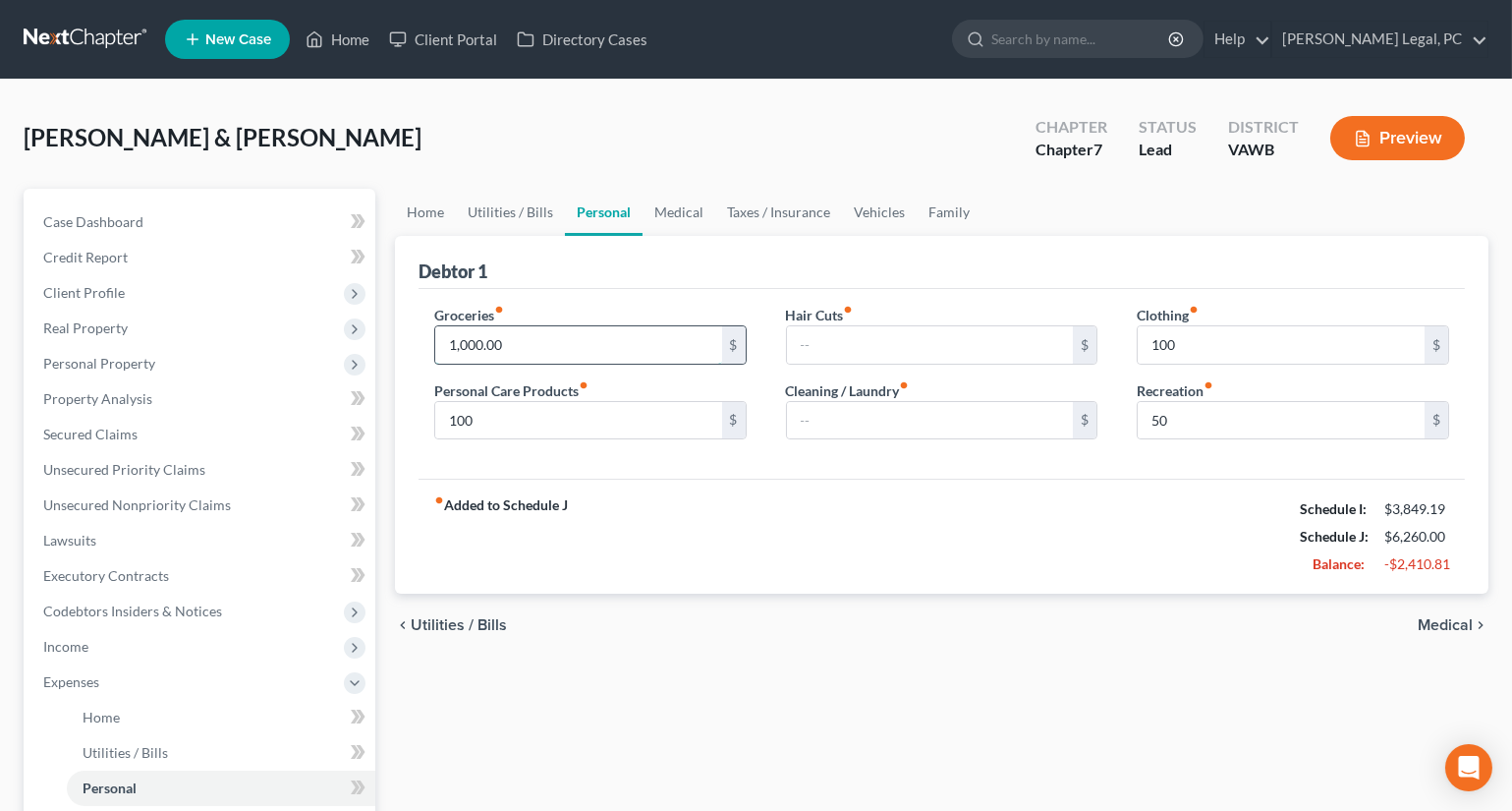
click at [623, 326] on input "1,000.00" at bounding box center [578, 344] width 287 height 37
type input "900"
click at [654, 293] on div "Groceries fiber_manual_record 900 $ Personal Care Products fiber_manual_record …" at bounding box center [942, 384] width 1046 height 191
click at [679, 215] on link "Medical" at bounding box center [678, 211] width 73 height 47
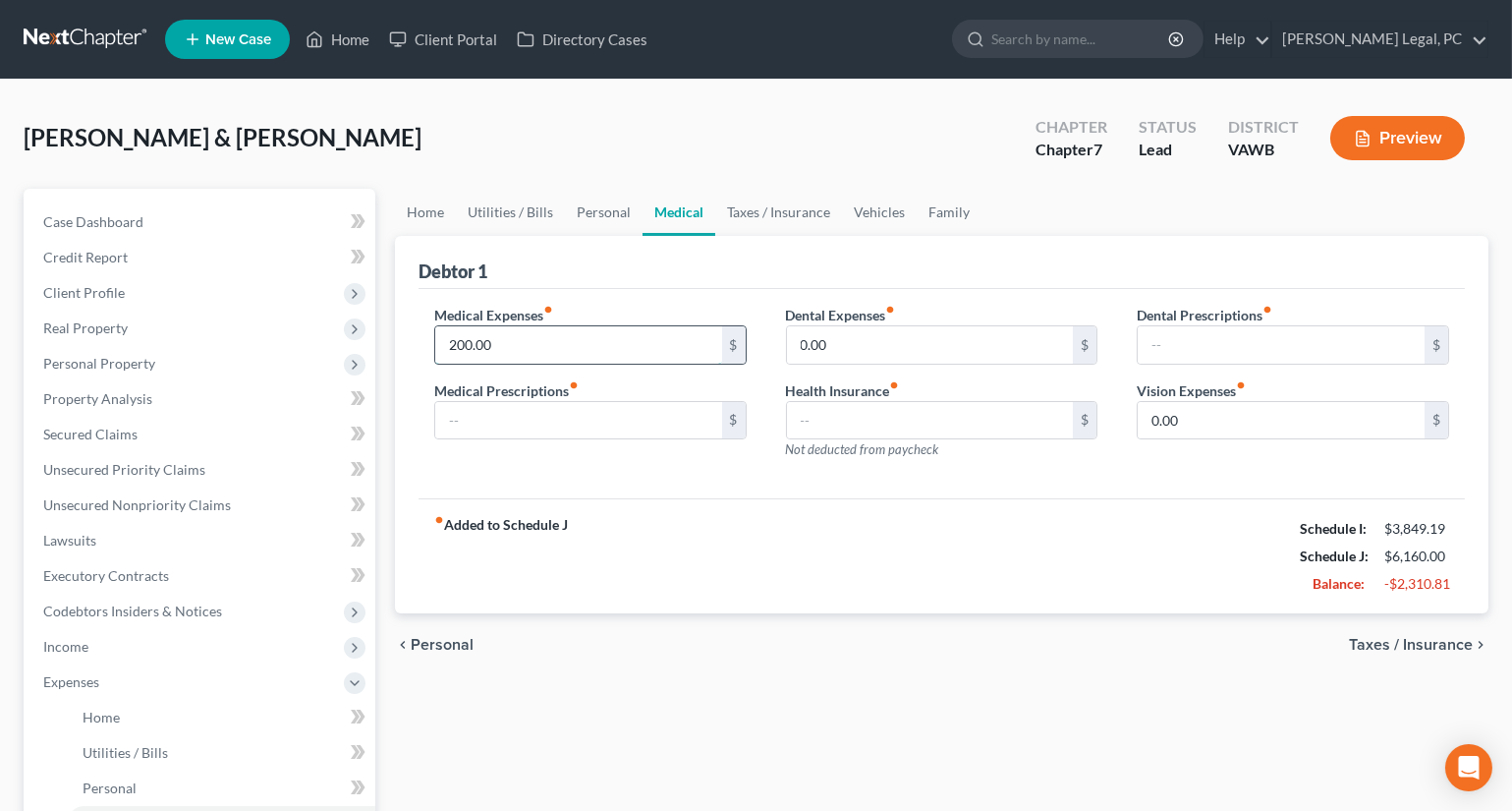
click at [574, 340] on input "200.00" at bounding box center [578, 344] width 287 height 37
type input "100"
click at [671, 289] on div "Medical Expenses fiber_manual_record 100 $ Medical Prescriptions fiber_manual_r…" at bounding box center [942, 394] width 1046 height 210
click at [774, 206] on link "Taxes / Insurance" at bounding box center [778, 211] width 127 height 47
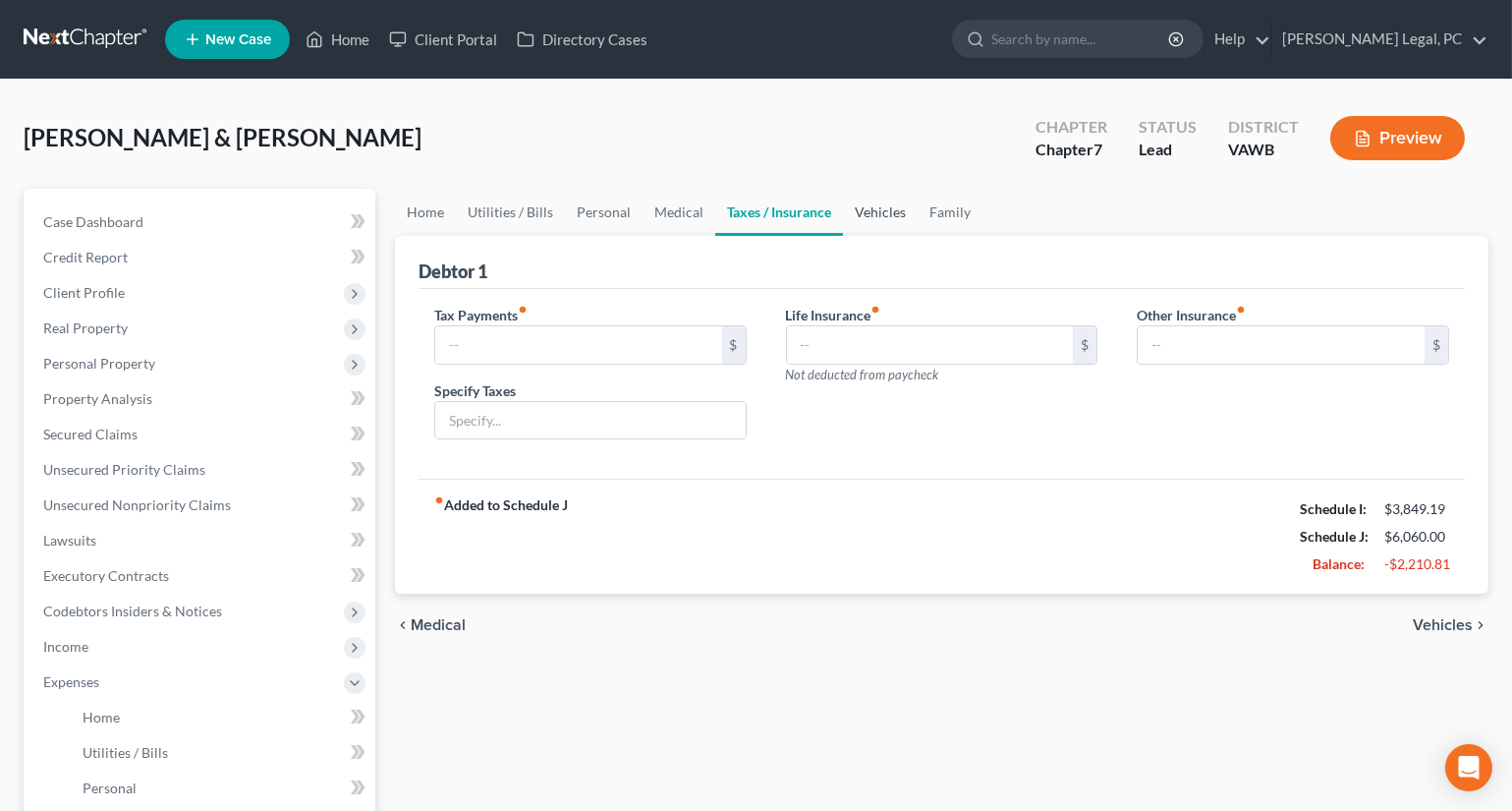
click at [897, 211] on link "Vehicles" at bounding box center [880, 211] width 75 height 47
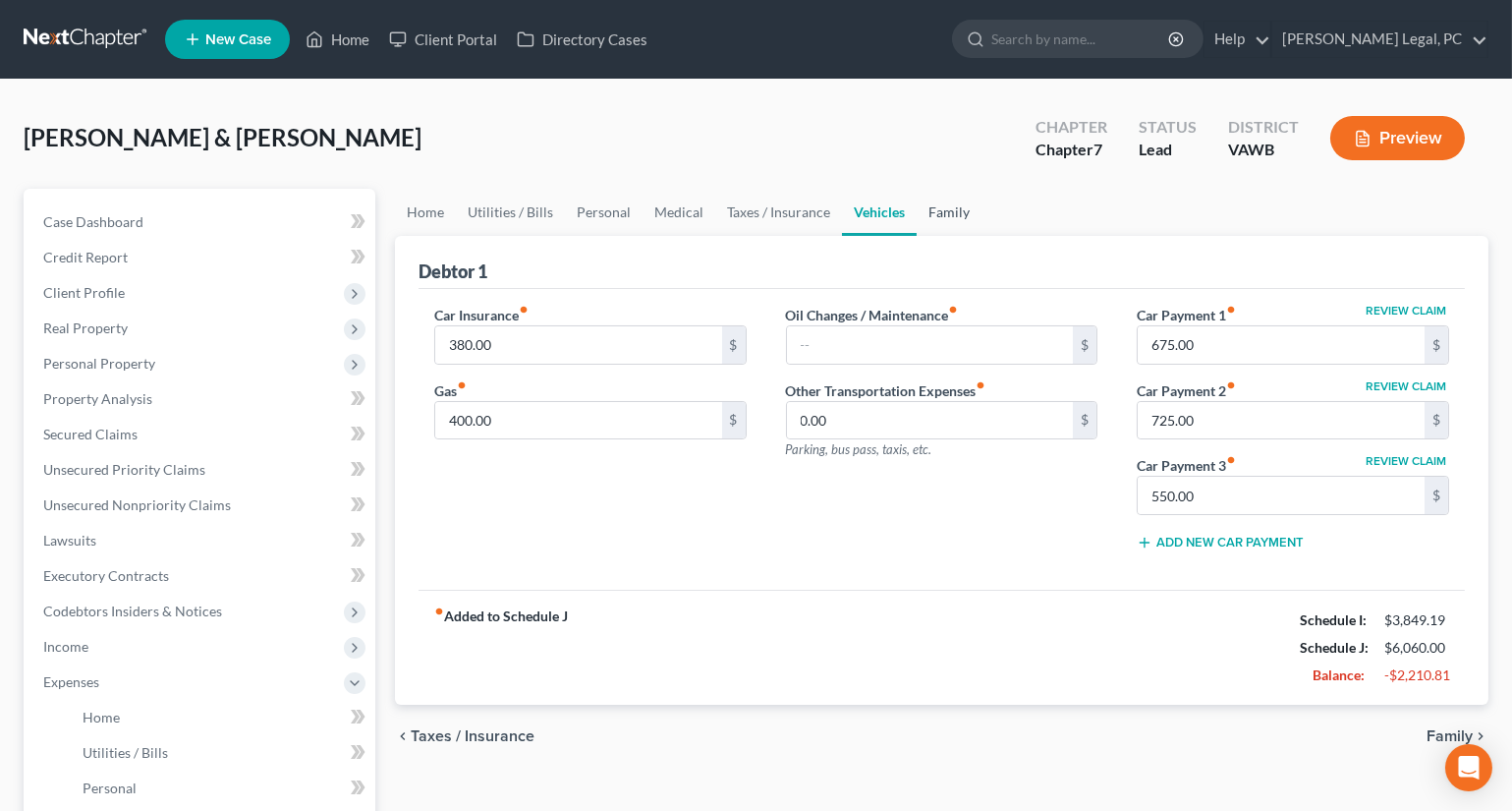
click at [938, 211] on link "Family" at bounding box center [948, 211] width 65 height 47
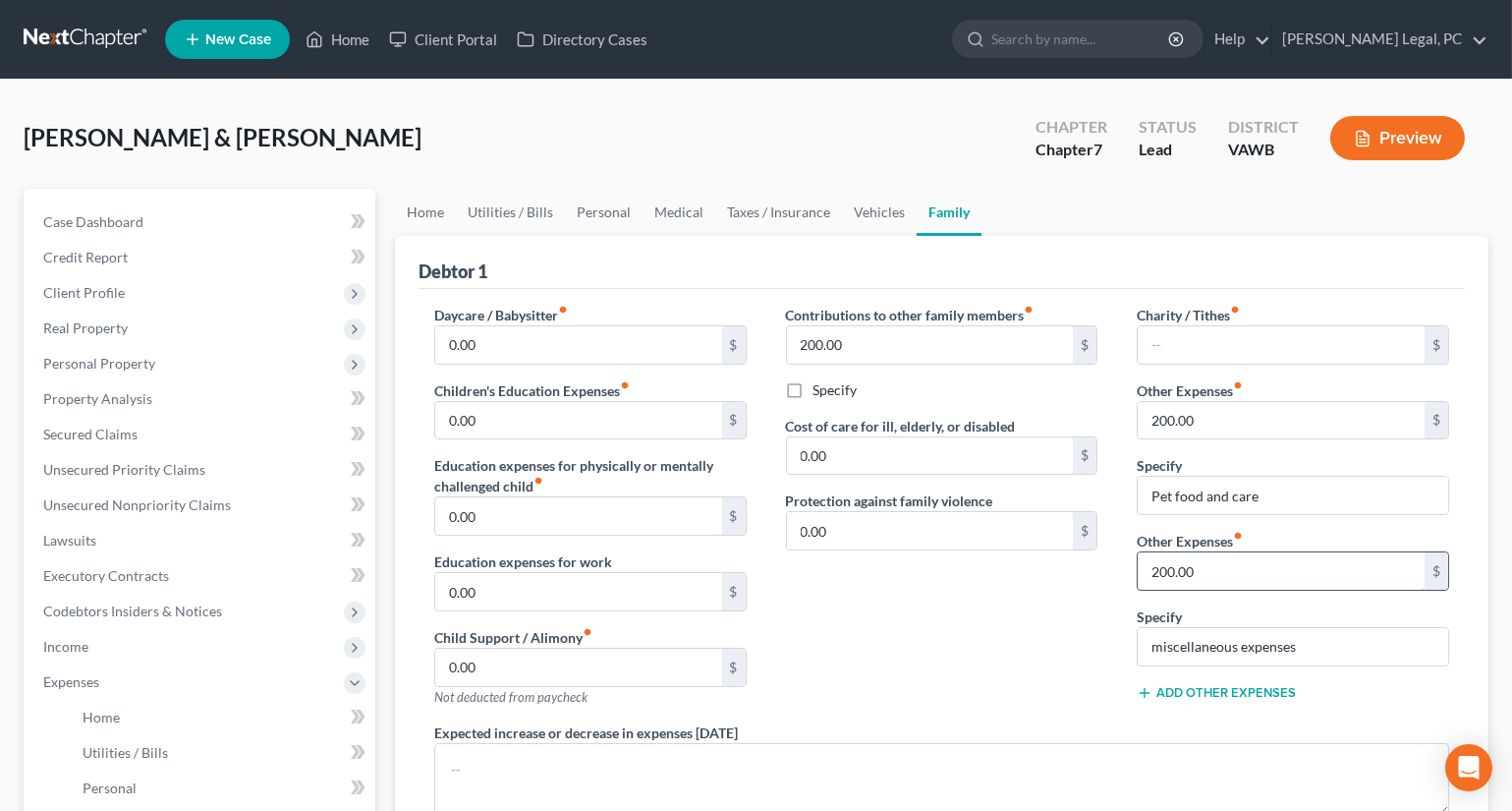
click at [1228, 567] on input "200.00" at bounding box center [1282, 571] width 287 height 37
click at [1336, 640] on input "miscellaneous expenses" at bounding box center [1293, 646] width 310 height 37
type input "m"
click at [1160, 412] on input "200.00" at bounding box center [1282, 420] width 287 height 37
type input "100"
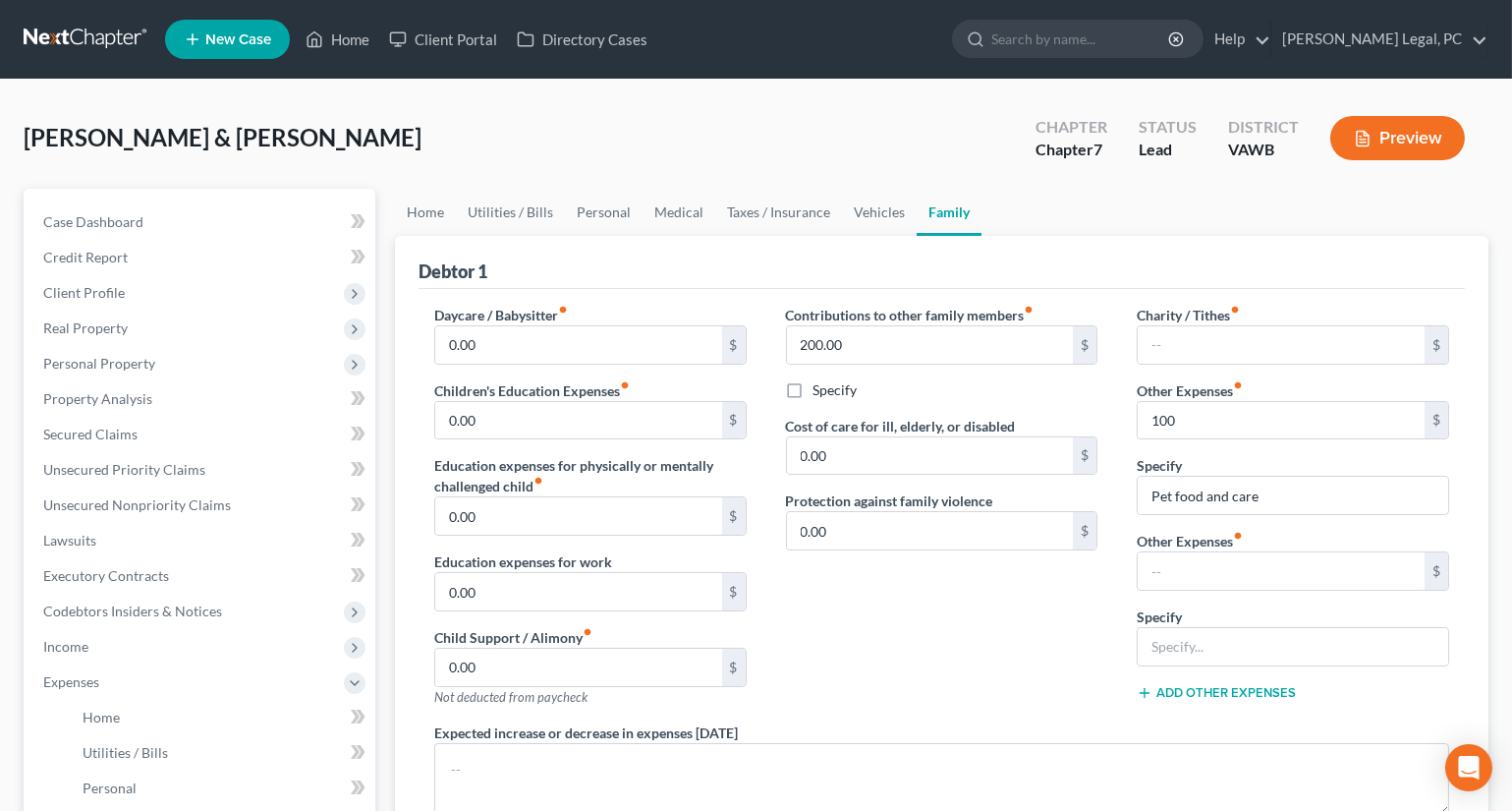
click at [1017, 616] on div "Contributions to other family members fiber_manual_record 200.00 $ Specify Cost…" at bounding box center [942, 513] width 352 height 418
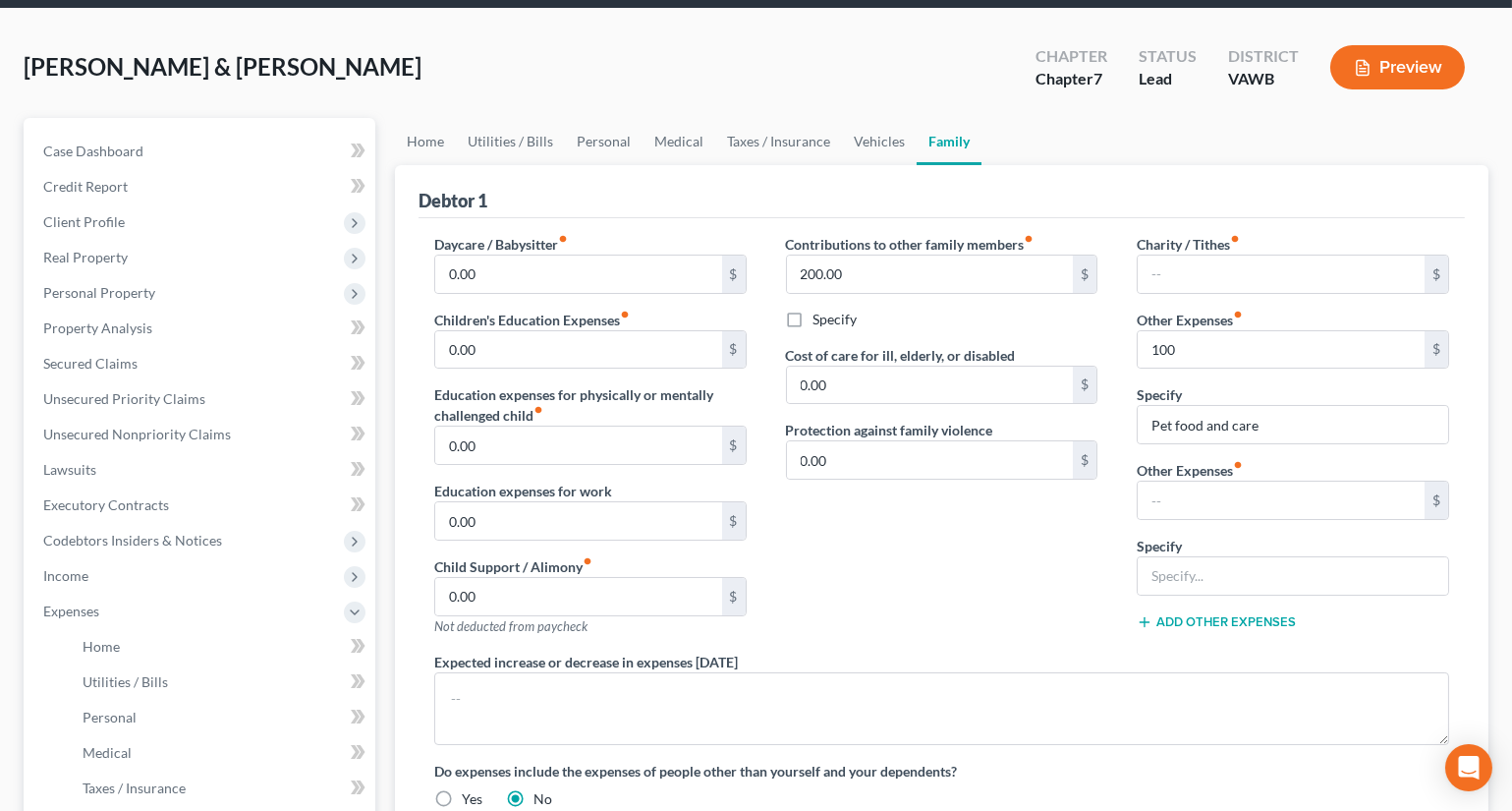
scroll to position [33, 0]
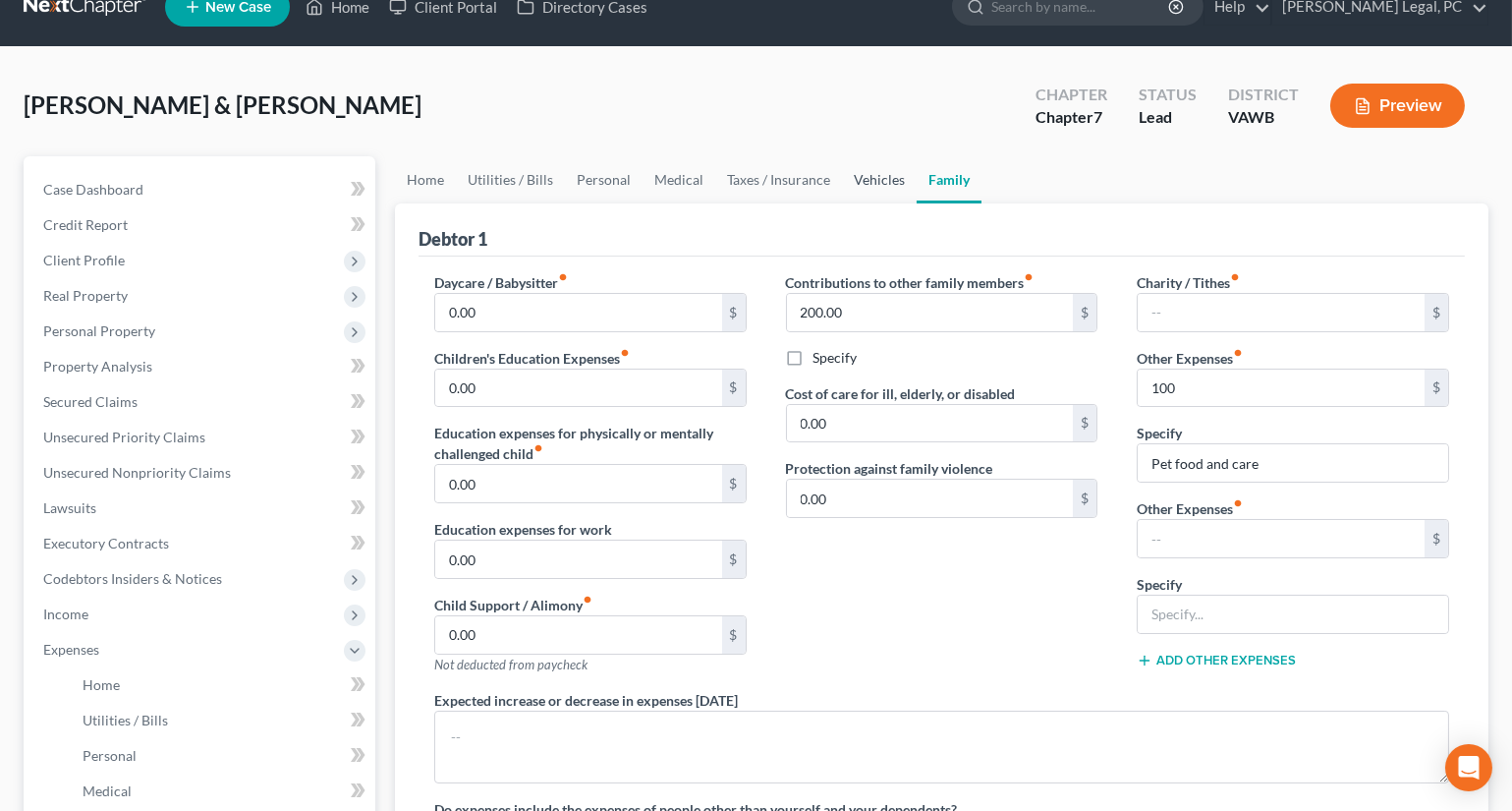
click at [862, 172] on link "Vehicles" at bounding box center [879, 180] width 75 height 47
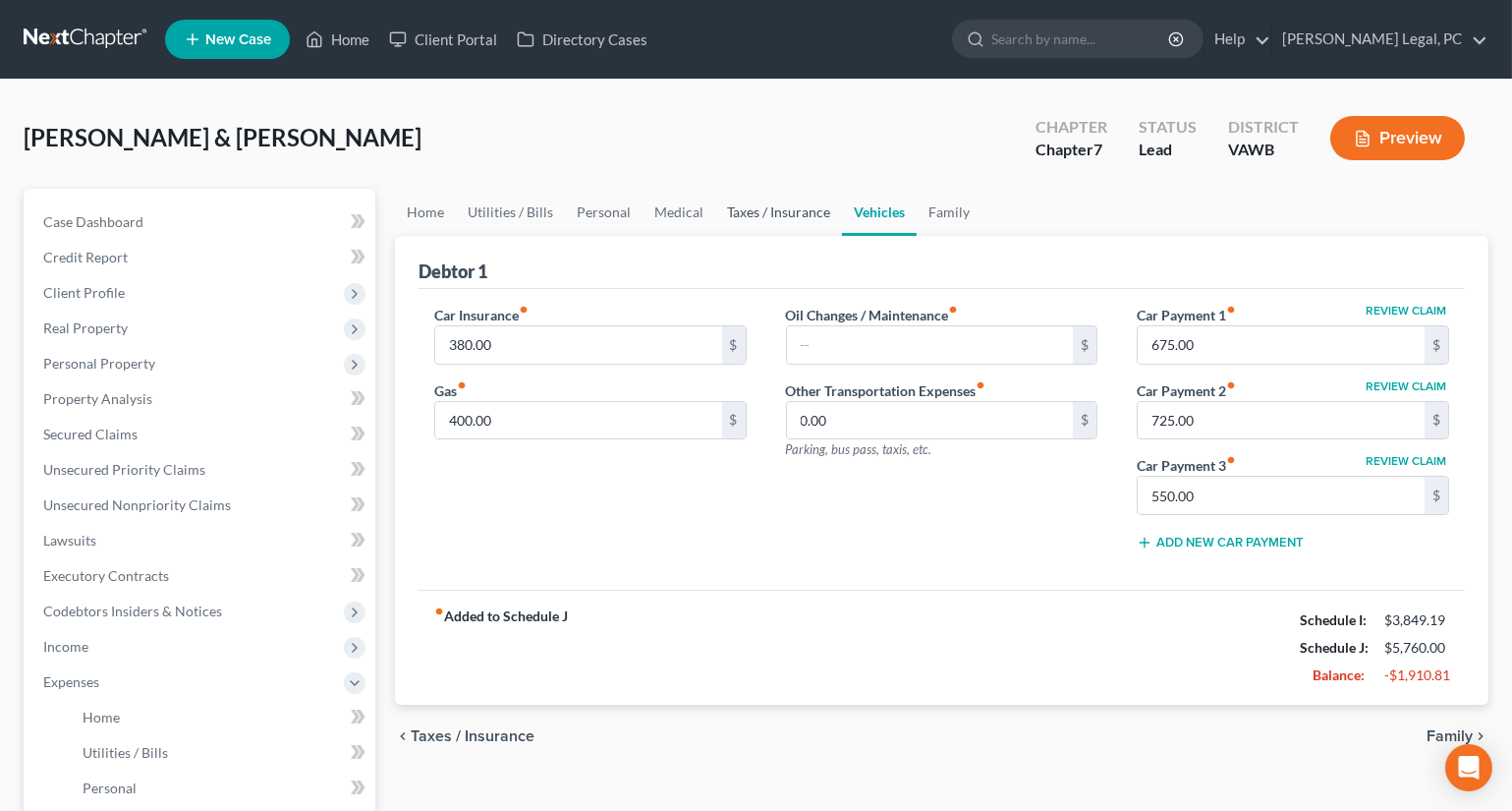
click at [757, 206] on link "Taxes / Insurance" at bounding box center [778, 211] width 127 height 47
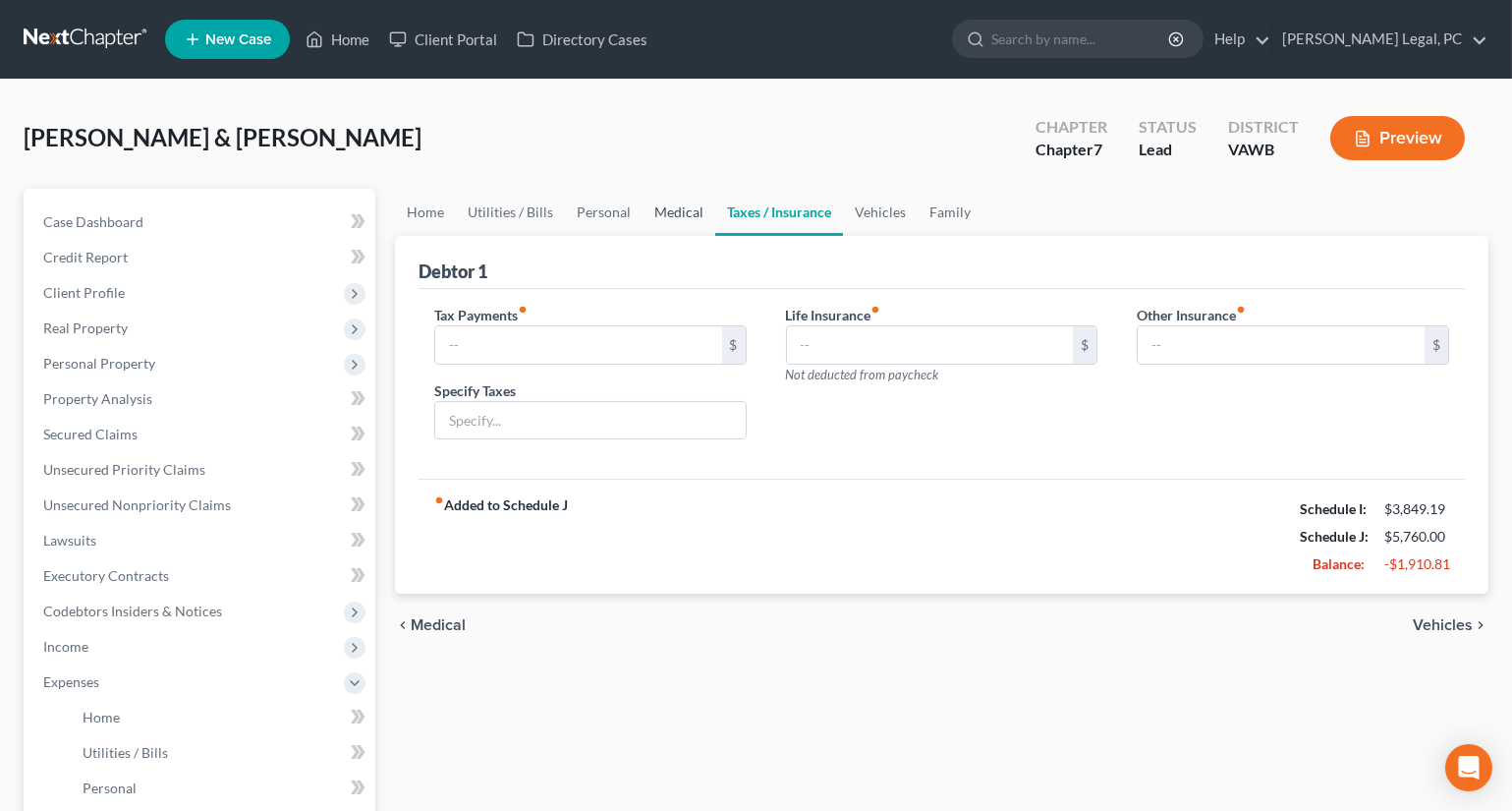
click at [657, 217] on link "Medical" at bounding box center [678, 211] width 73 height 47
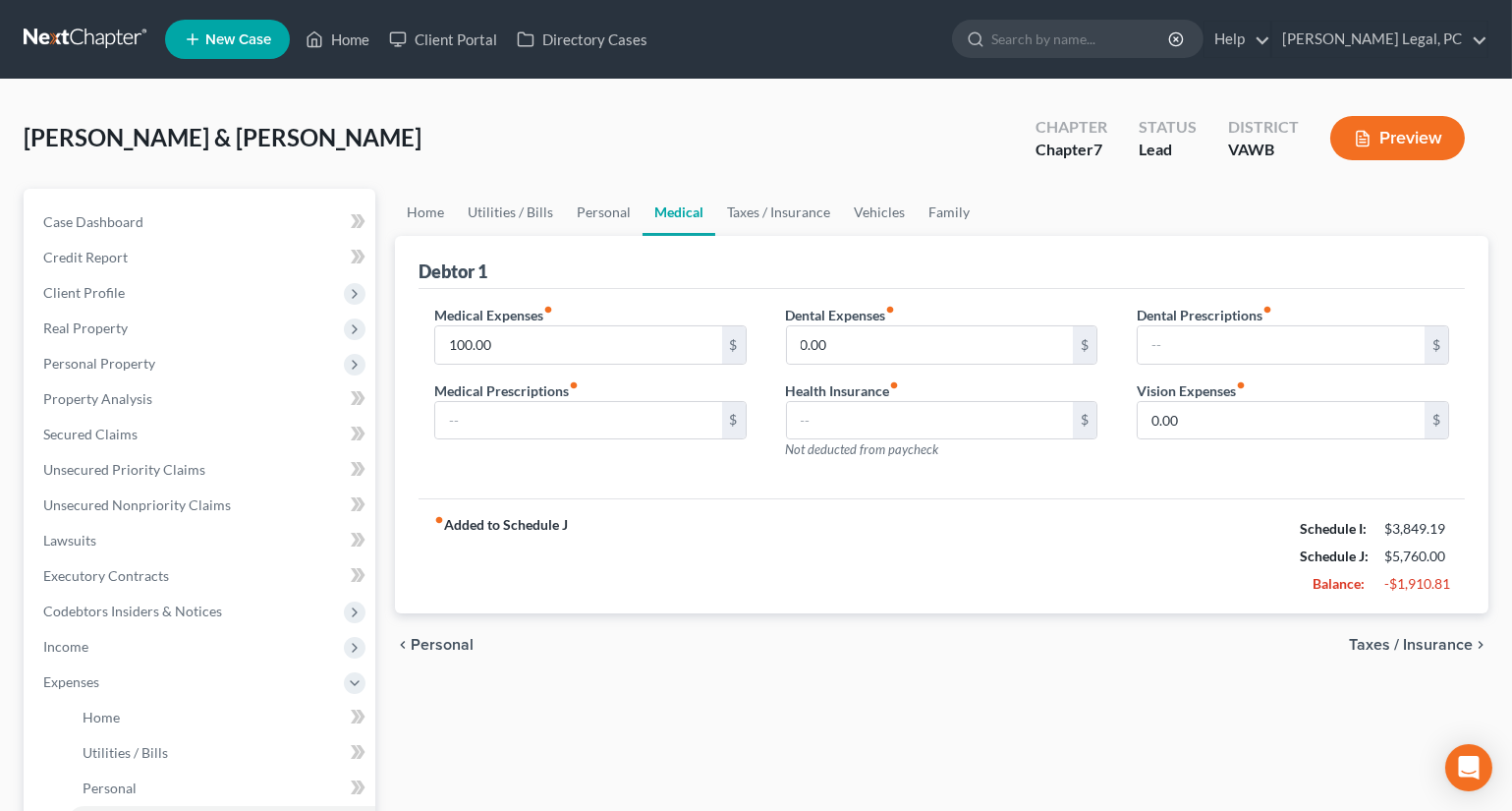
click at [1416, 138] on button "Preview" at bounding box center [1397, 138] width 135 height 44
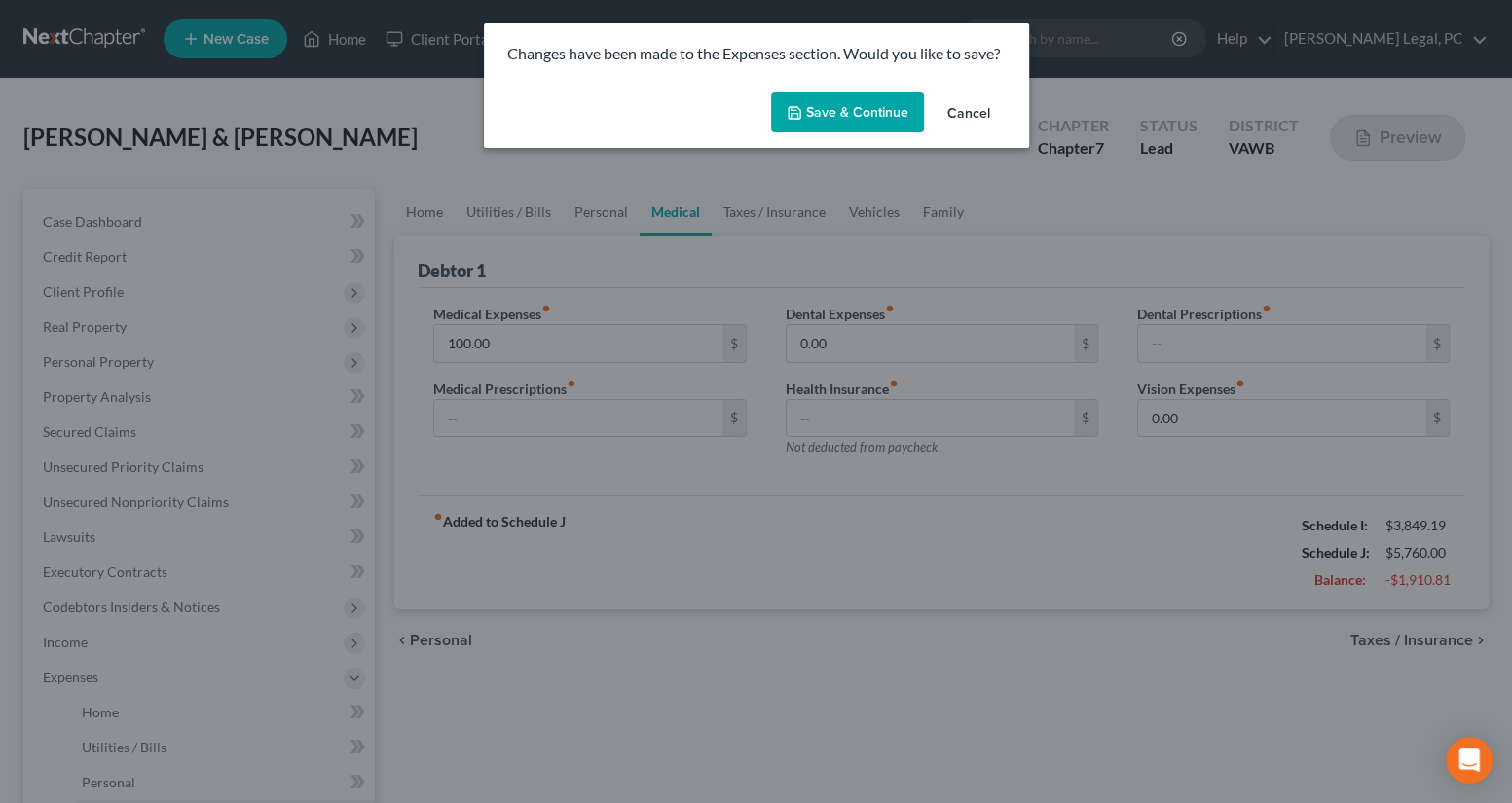
click at [831, 122] on button "Save & Continue" at bounding box center [847, 113] width 153 height 40
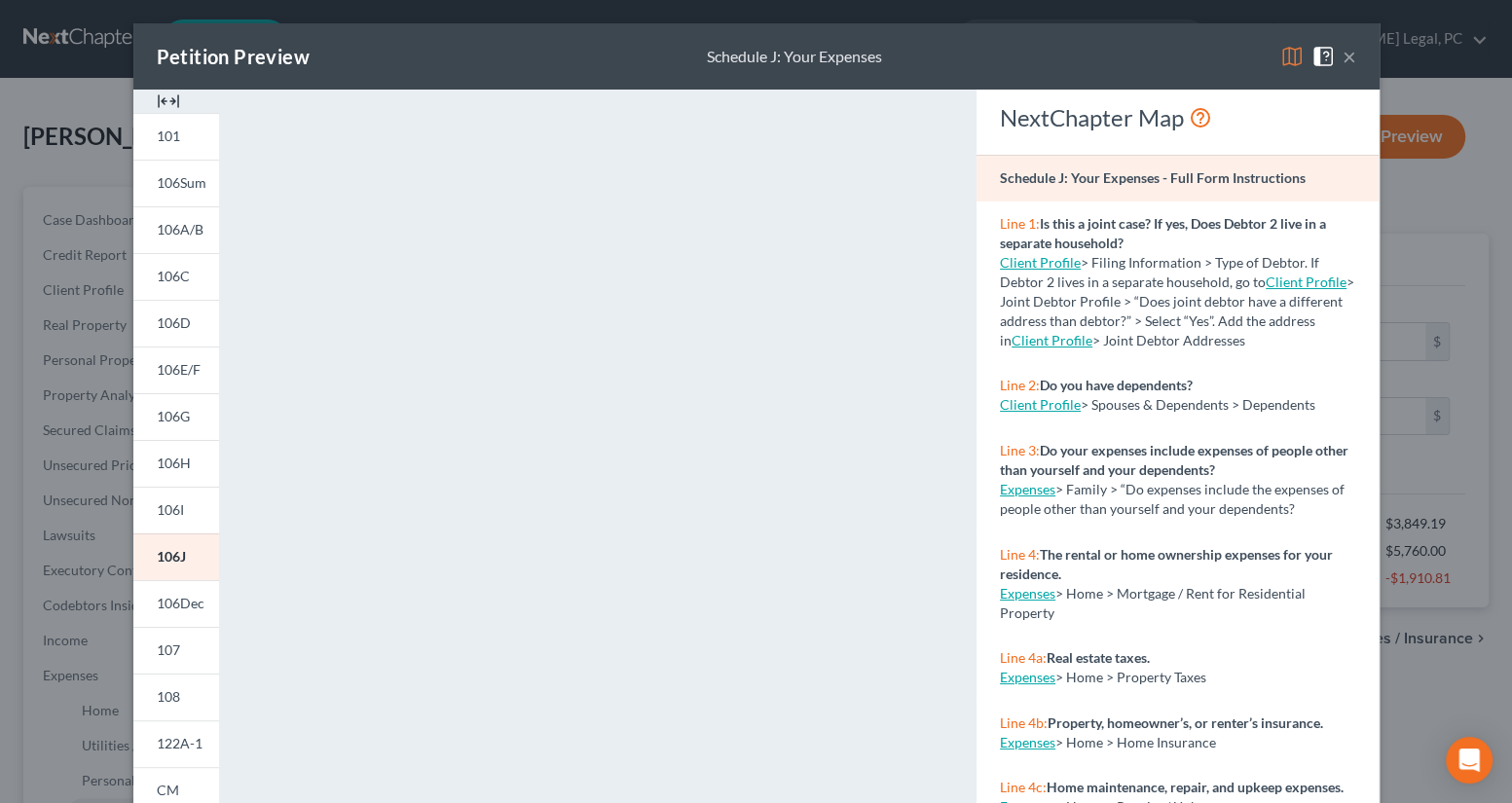
click at [1345, 68] on button "×" at bounding box center [1350, 56] width 14 height 24
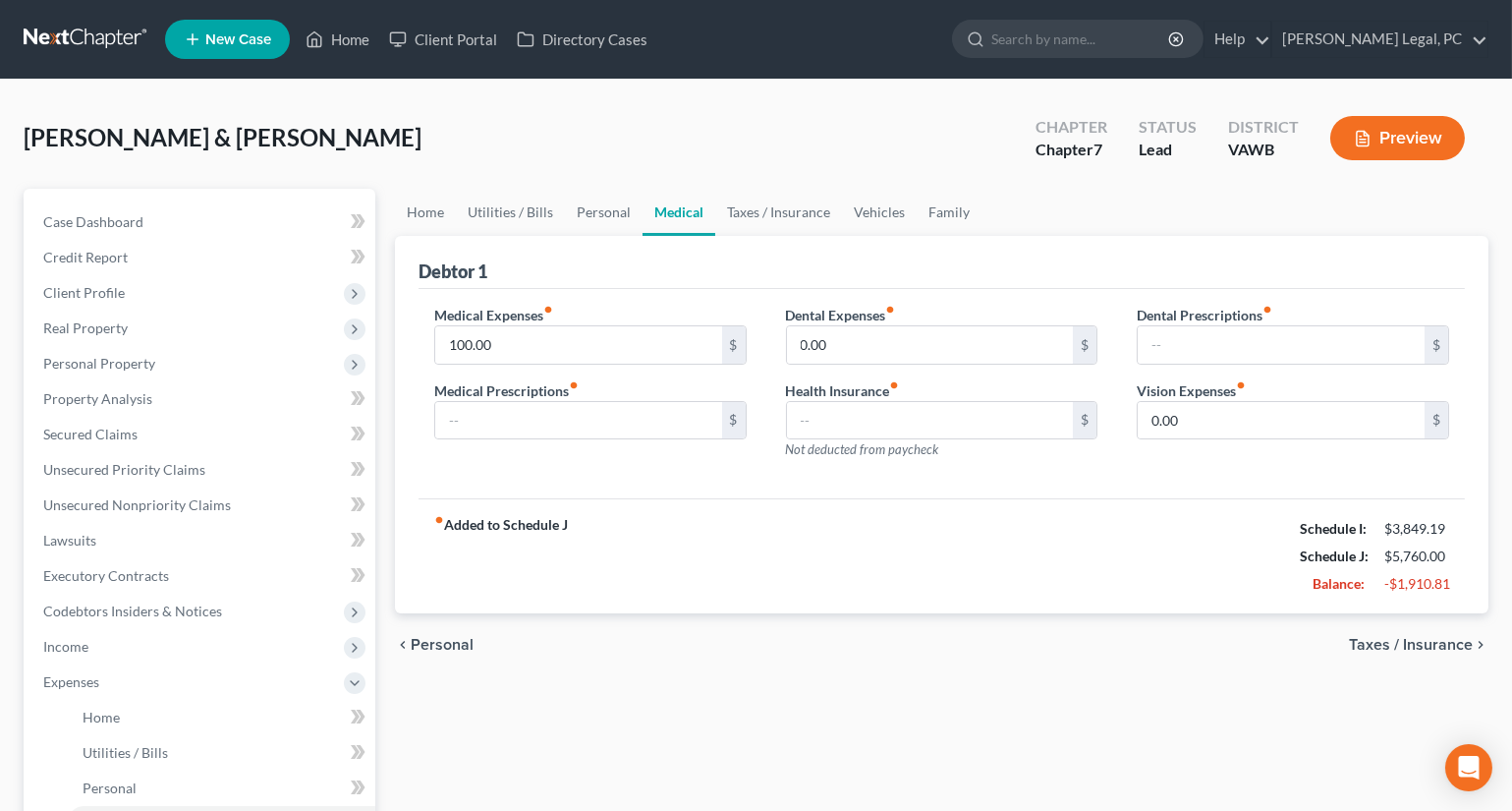
click at [984, 213] on ul "Home Utilities / Bills Personal Medical Taxes / Insurance Vehicles Family" at bounding box center [942, 211] width 1094 height 47
click at [974, 210] on ul "Home Utilities / Bills Personal Medical Taxes / Insurance Vehicles Family" at bounding box center [942, 211] width 1094 height 47
click at [945, 211] on link "Family" at bounding box center [948, 211] width 65 height 47
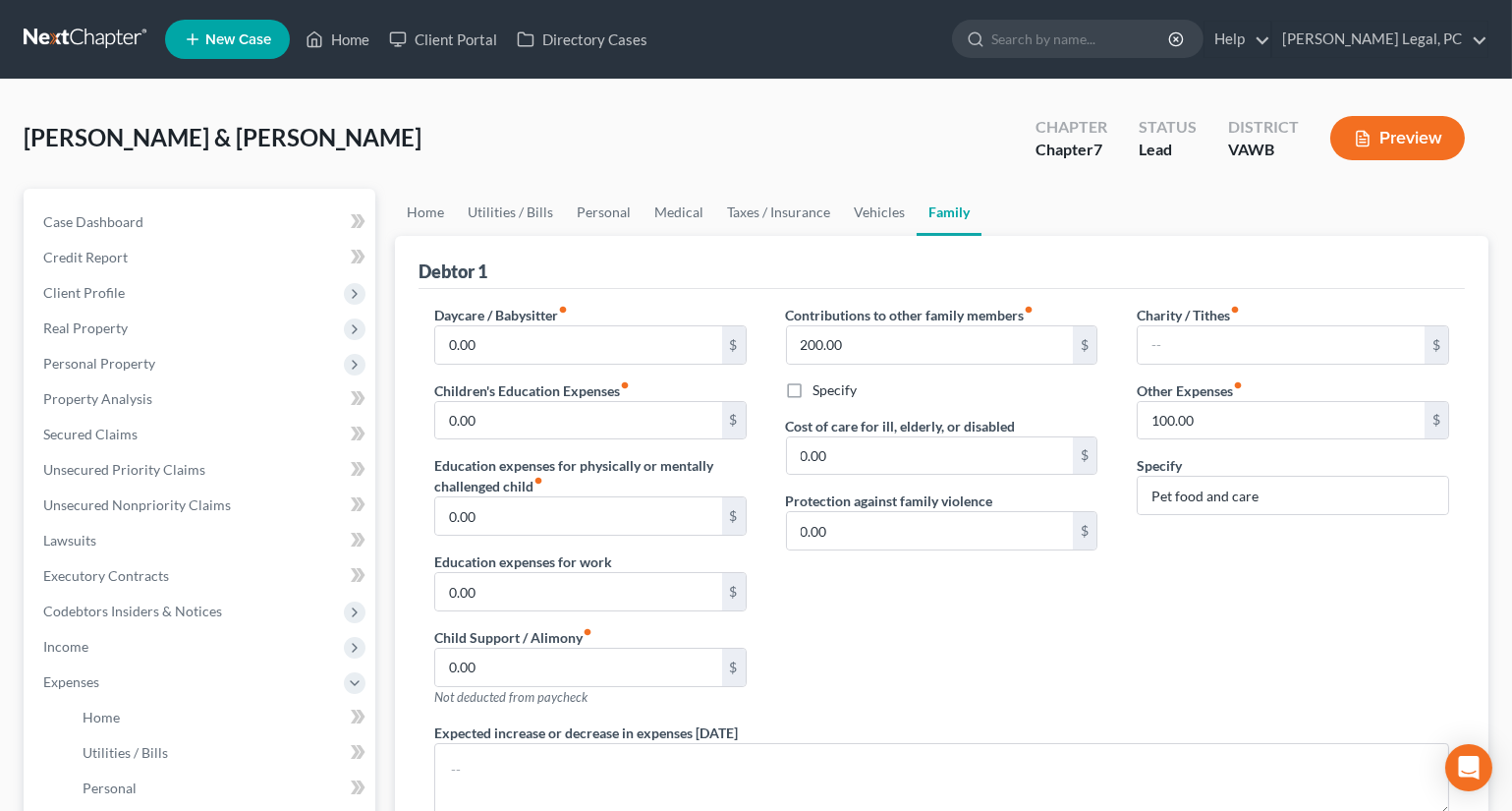
scroll to position [89, 0]
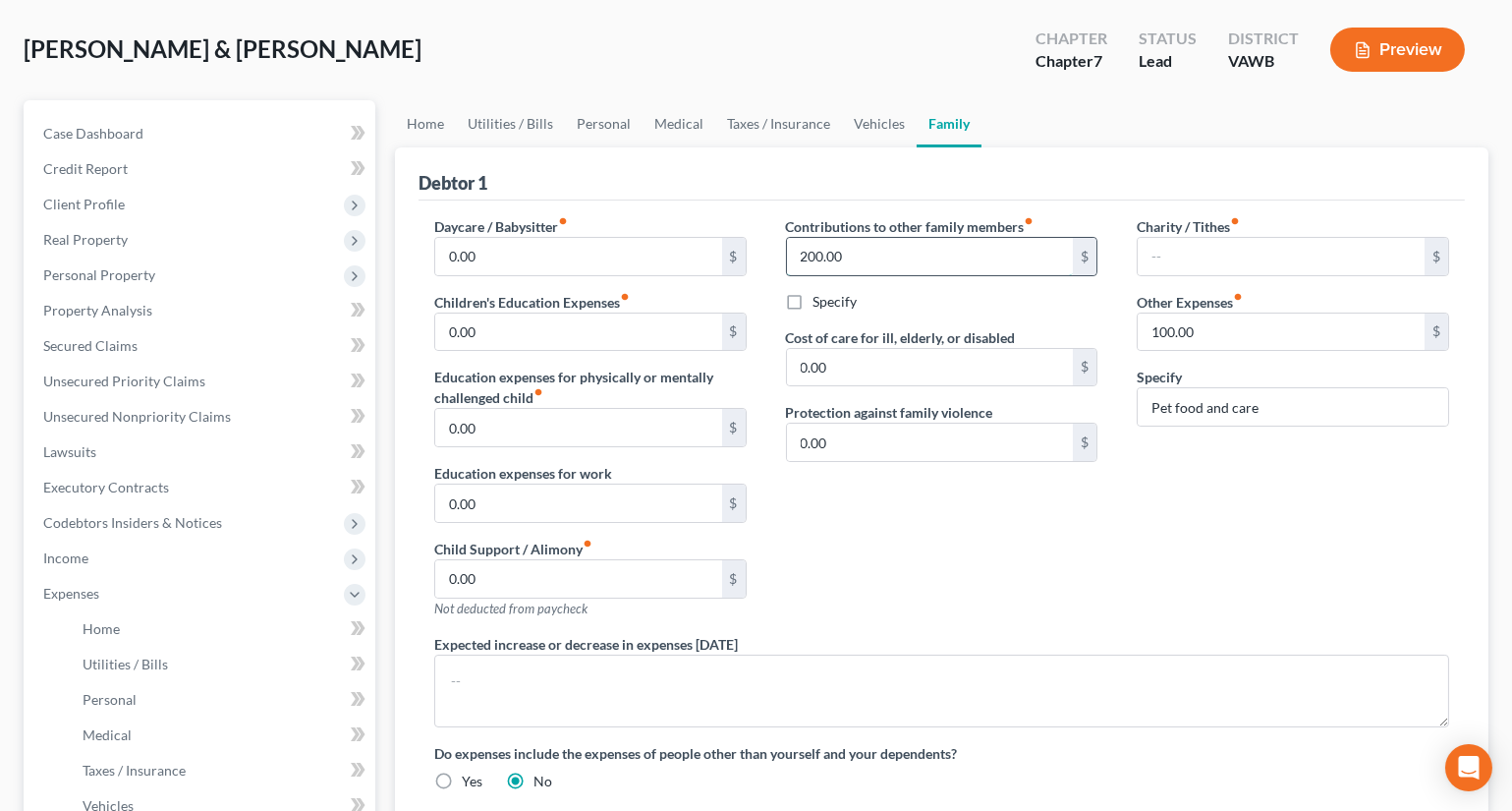
click at [847, 267] on input "200.00" at bounding box center [931, 255] width 287 height 37
click at [875, 126] on link "Vehicles" at bounding box center [879, 123] width 75 height 47
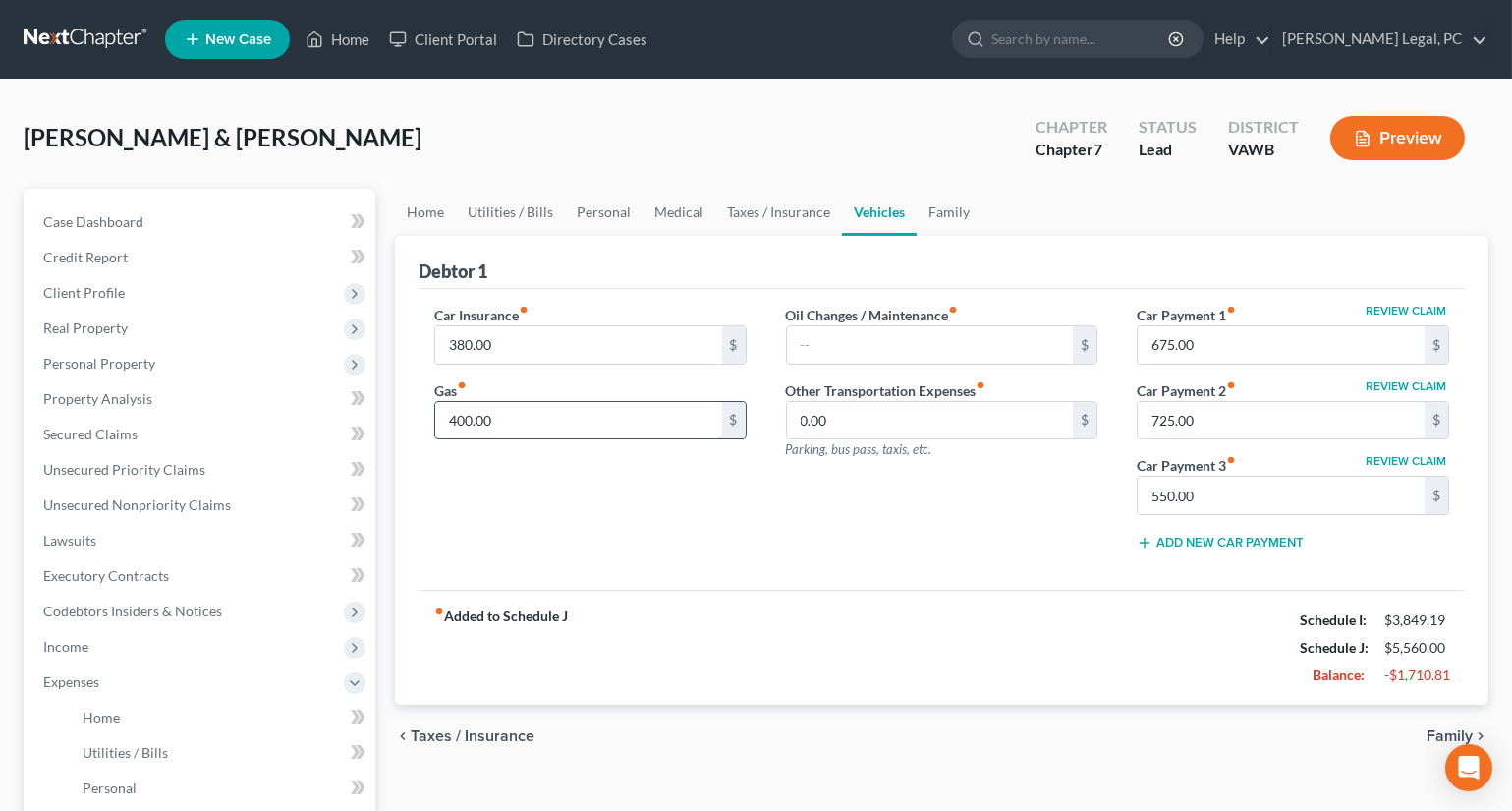
click at [530, 420] on input "400.00" at bounding box center [578, 420] width 287 height 37
click at [879, 570] on div "Car Insurance fiber_manual_record 380.00 $ Gas fiber_manual_record 300 $ Oil Ch…" at bounding box center [942, 439] width 1046 height 300
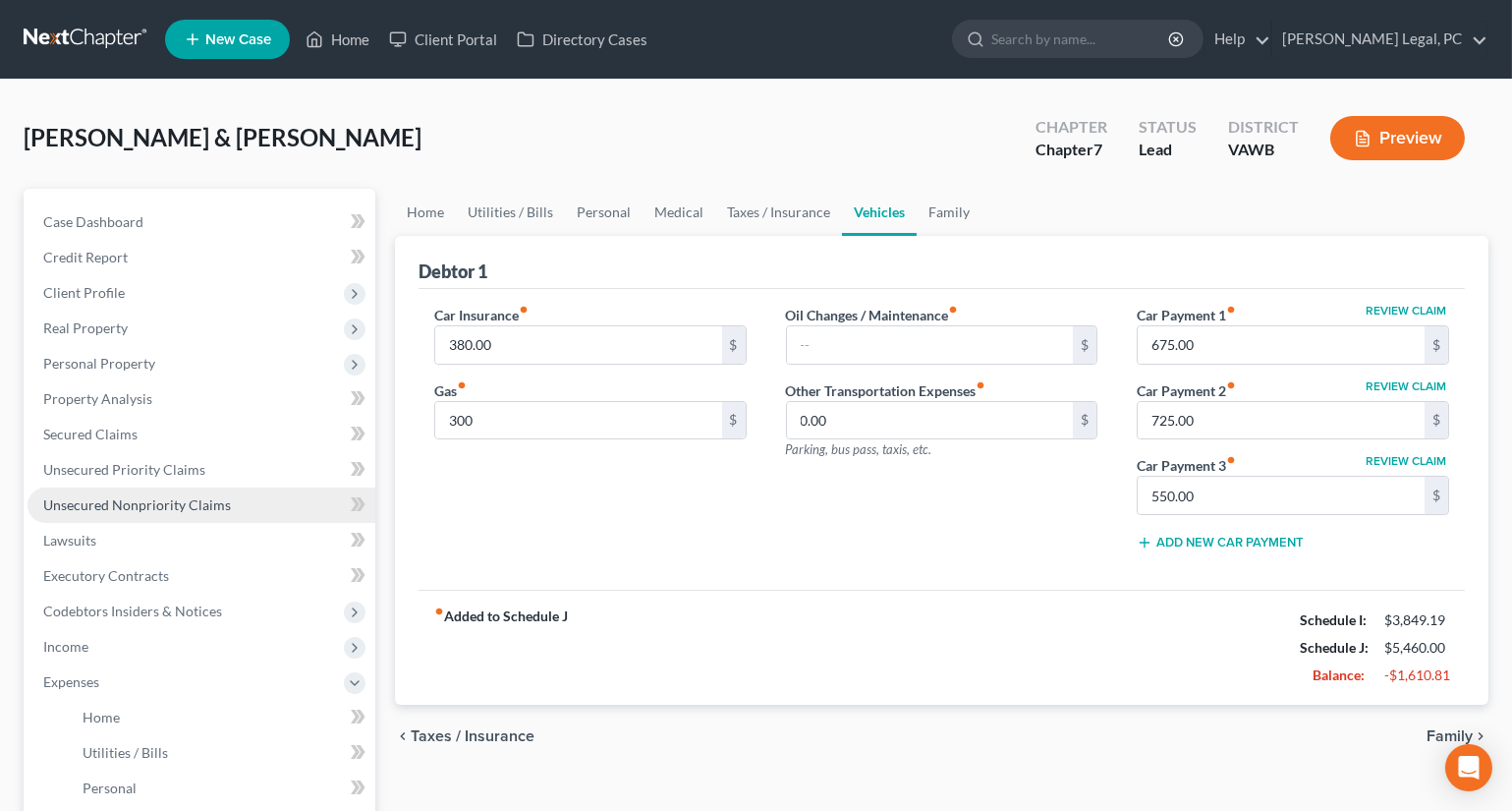
scroll to position [178, 0]
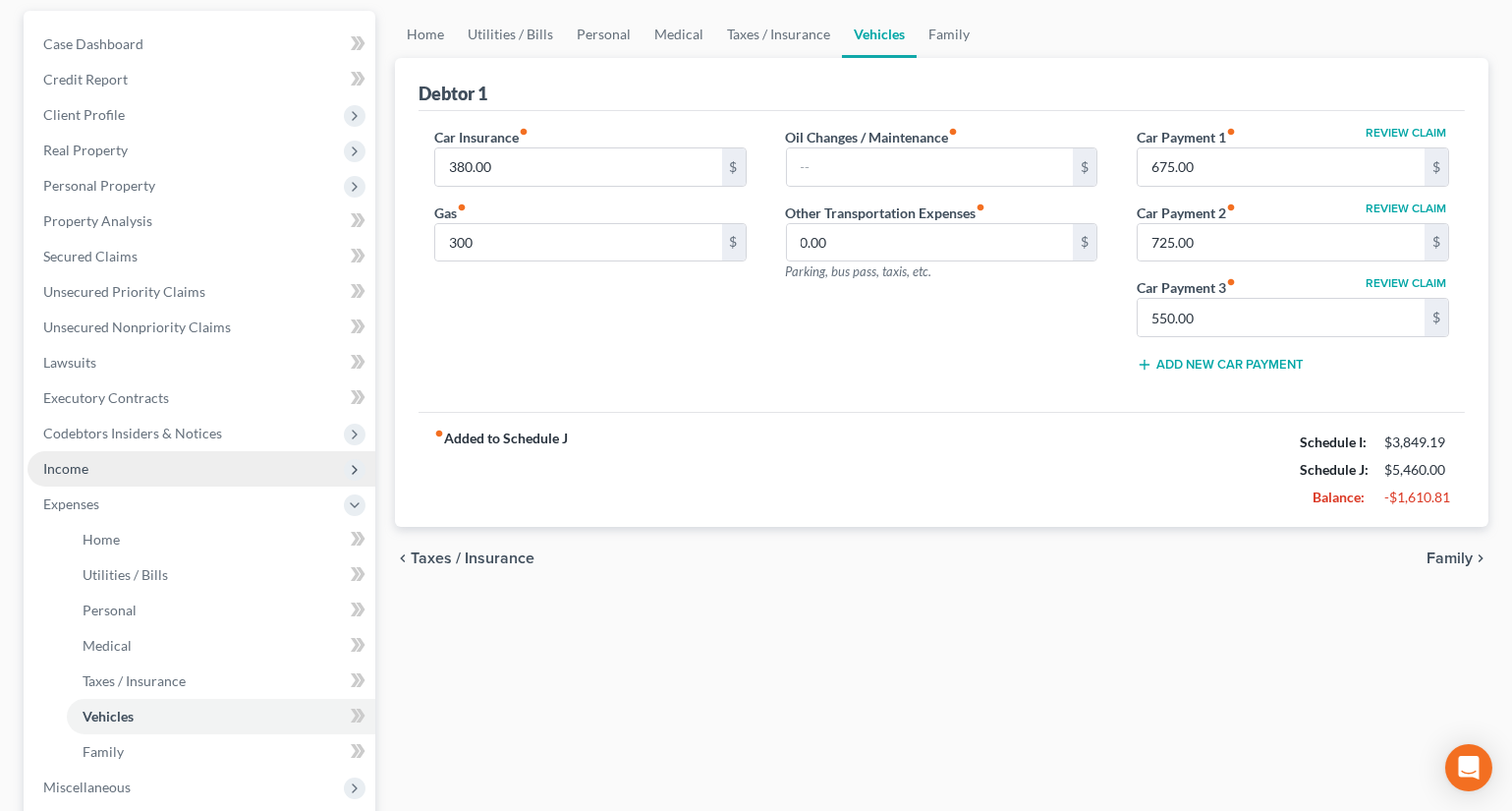
click at [50, 465] on span "Income" at bounding box center [65, 468] width 45 height 17
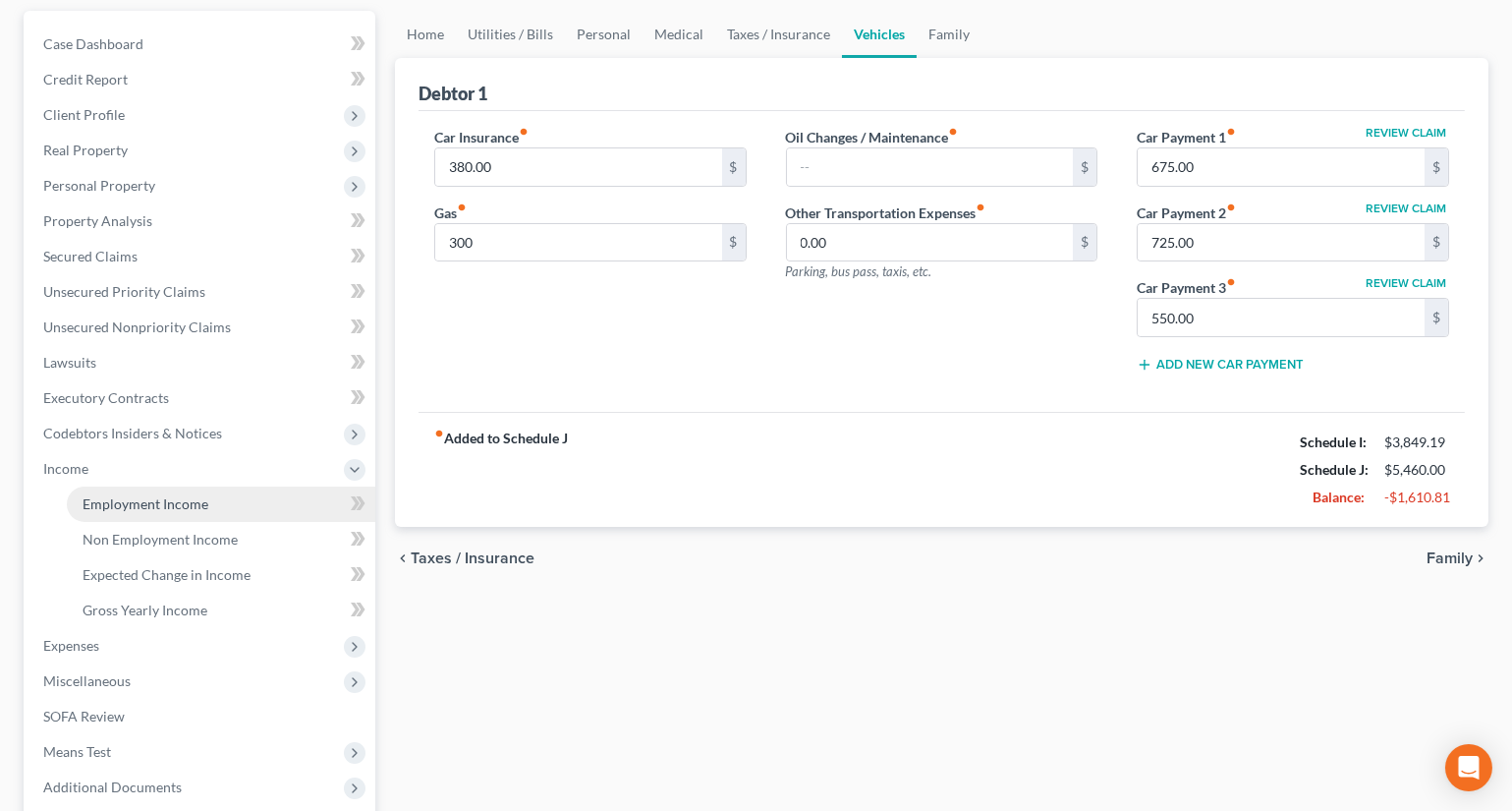
click at [174, 504] on span "Employment Income" at bounding box center [146, 504] width 126 height 17
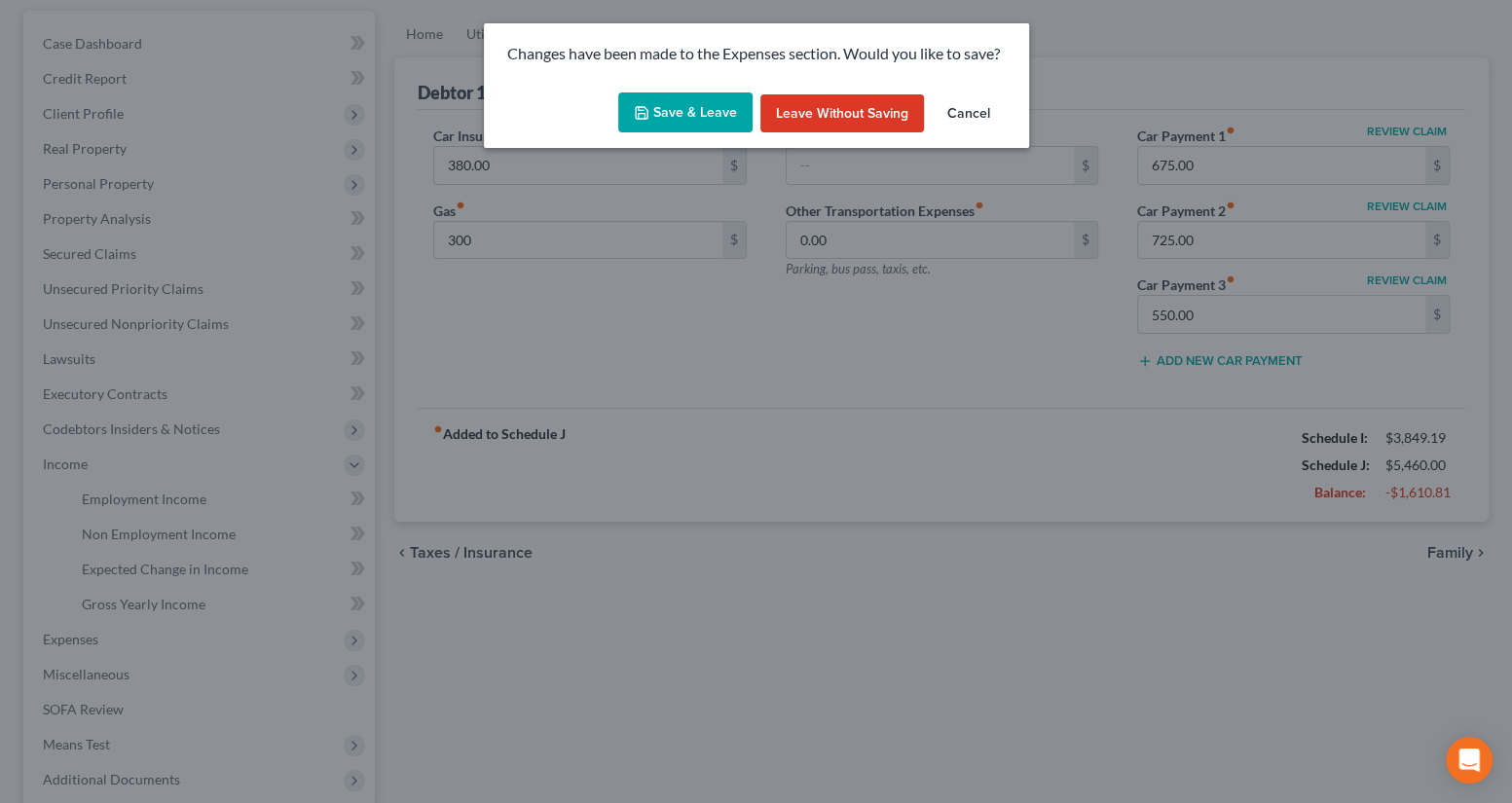
click at [683, 110] on button "Save & Leave" at bounding box center [686, 113] width 134 height 40
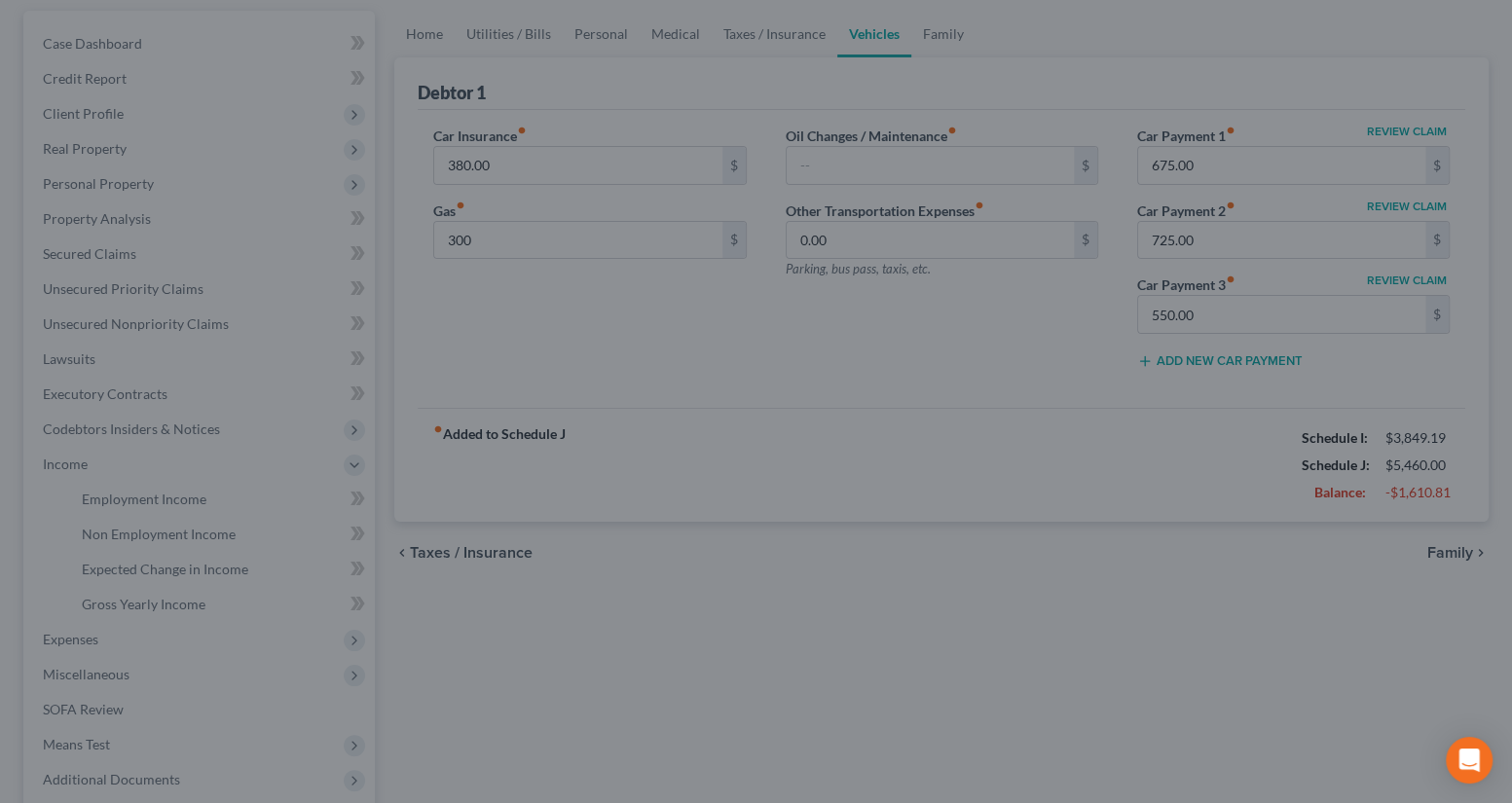
type input "300.00"
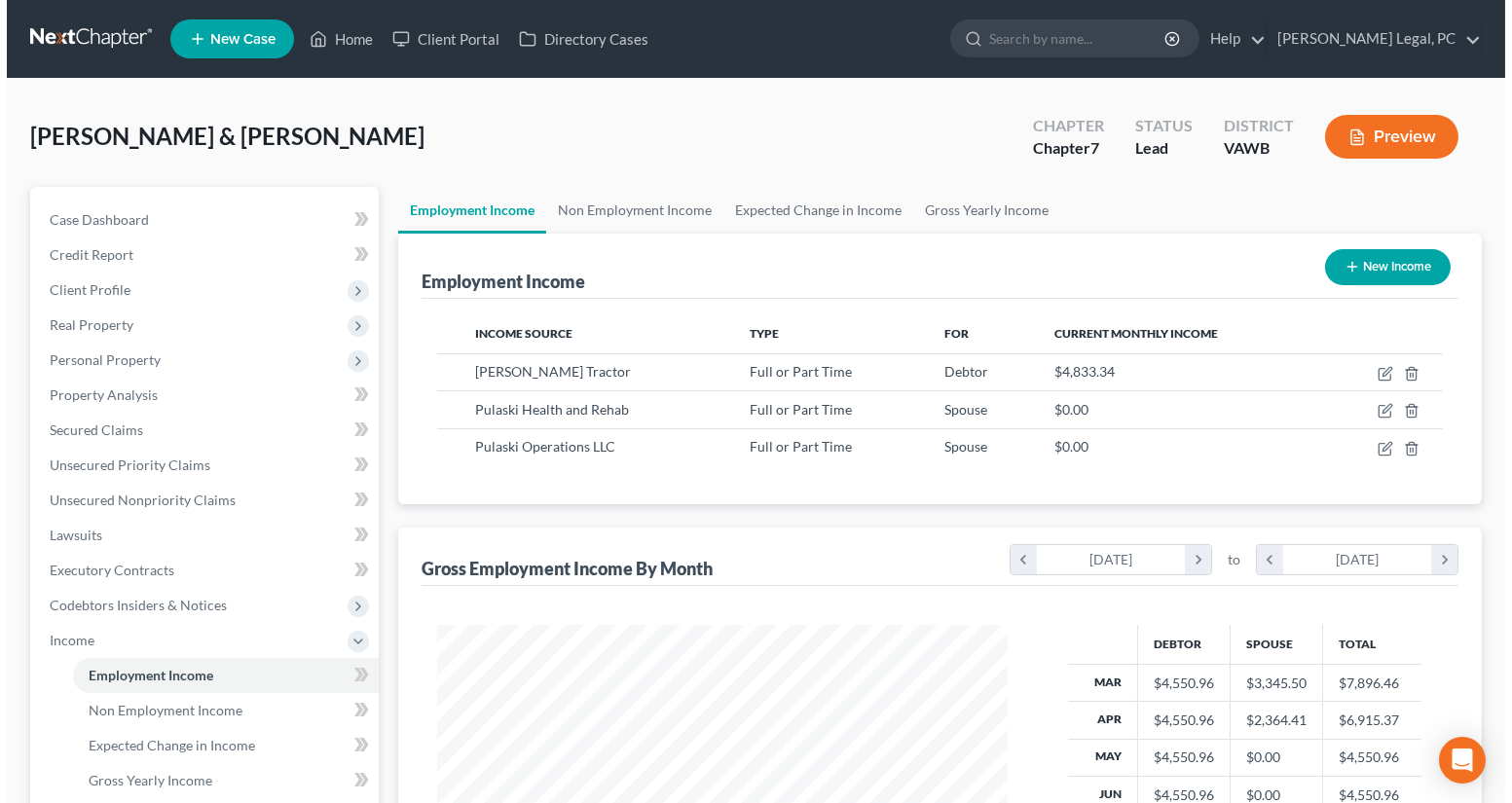
scroll to position [349, 609]
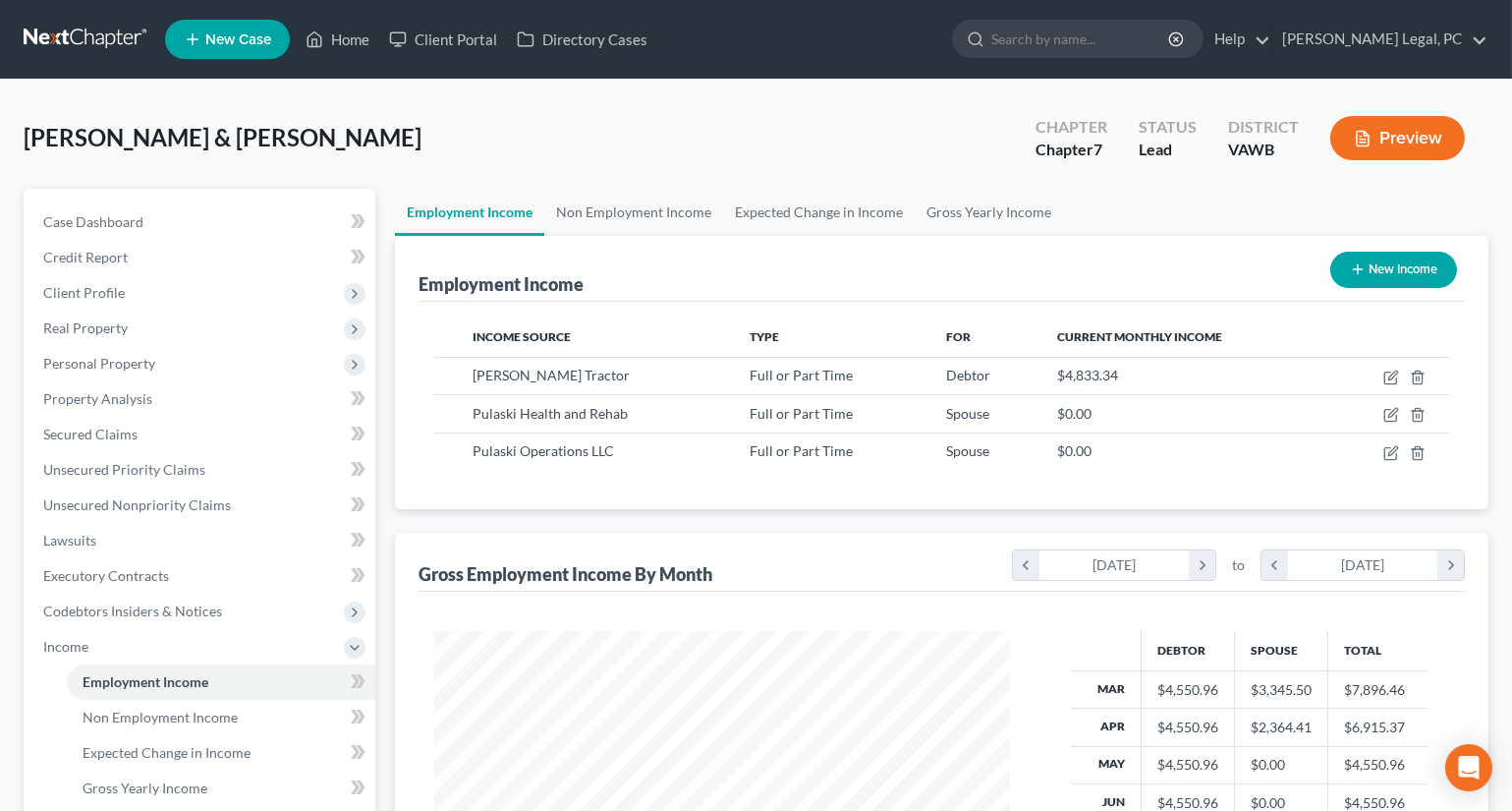
click at [1385, 134] on button "Preview" at bounding box center [1397, 138] width 135 height 44
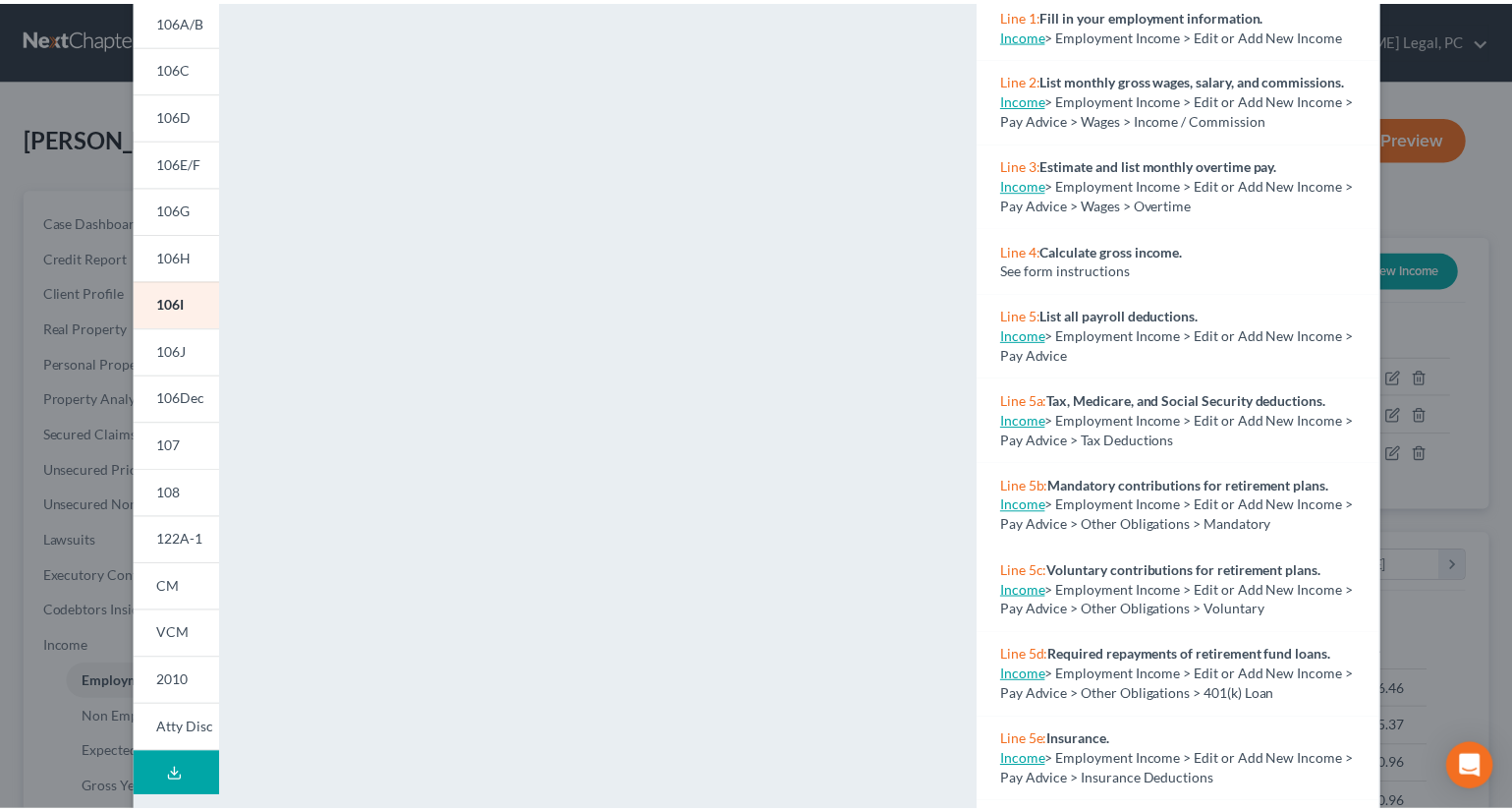
scroll to position [0, 0]
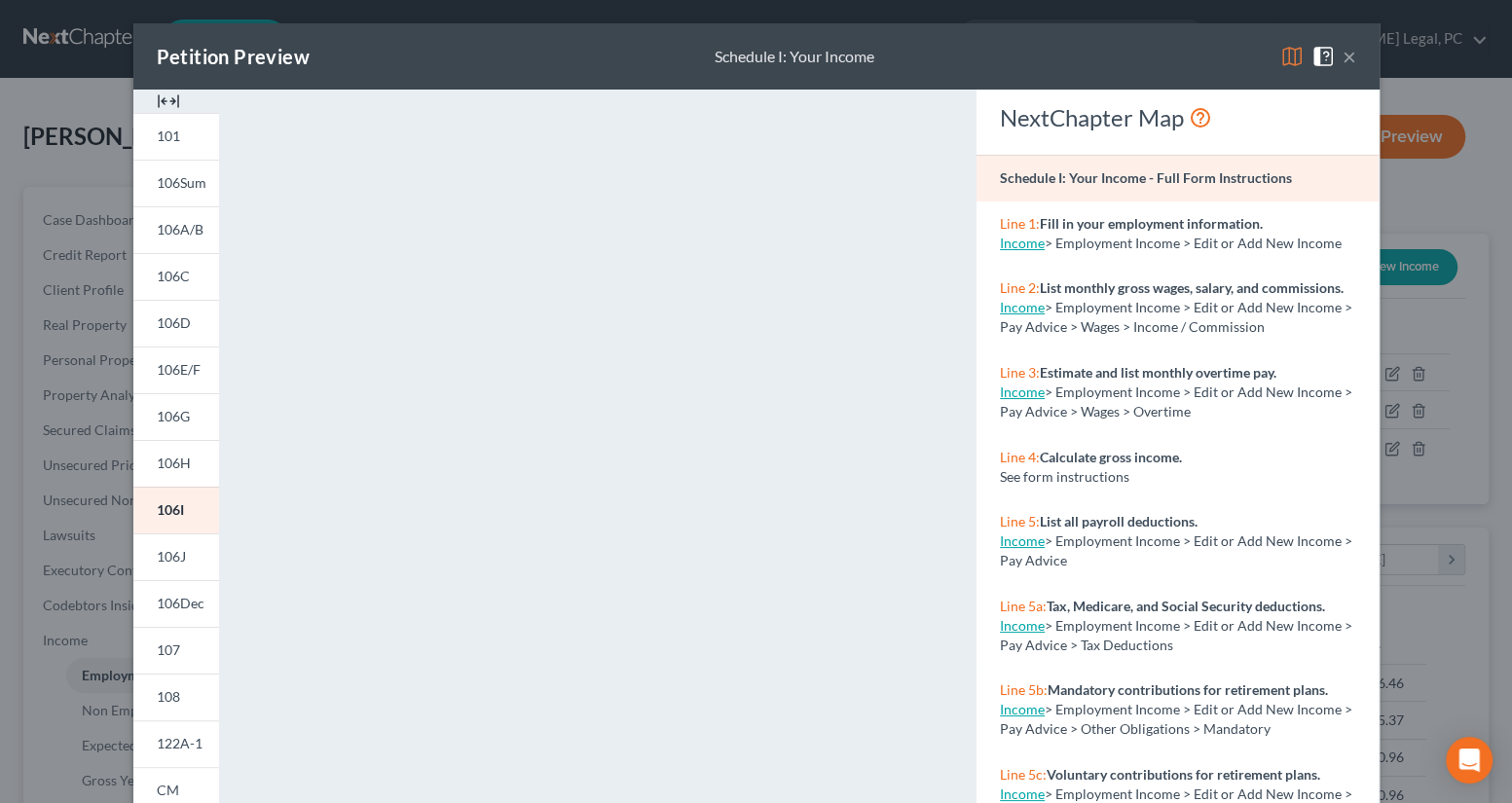
click at [1343, 53] on button "×" at bounding box center [1350, 56] width 14 height 24
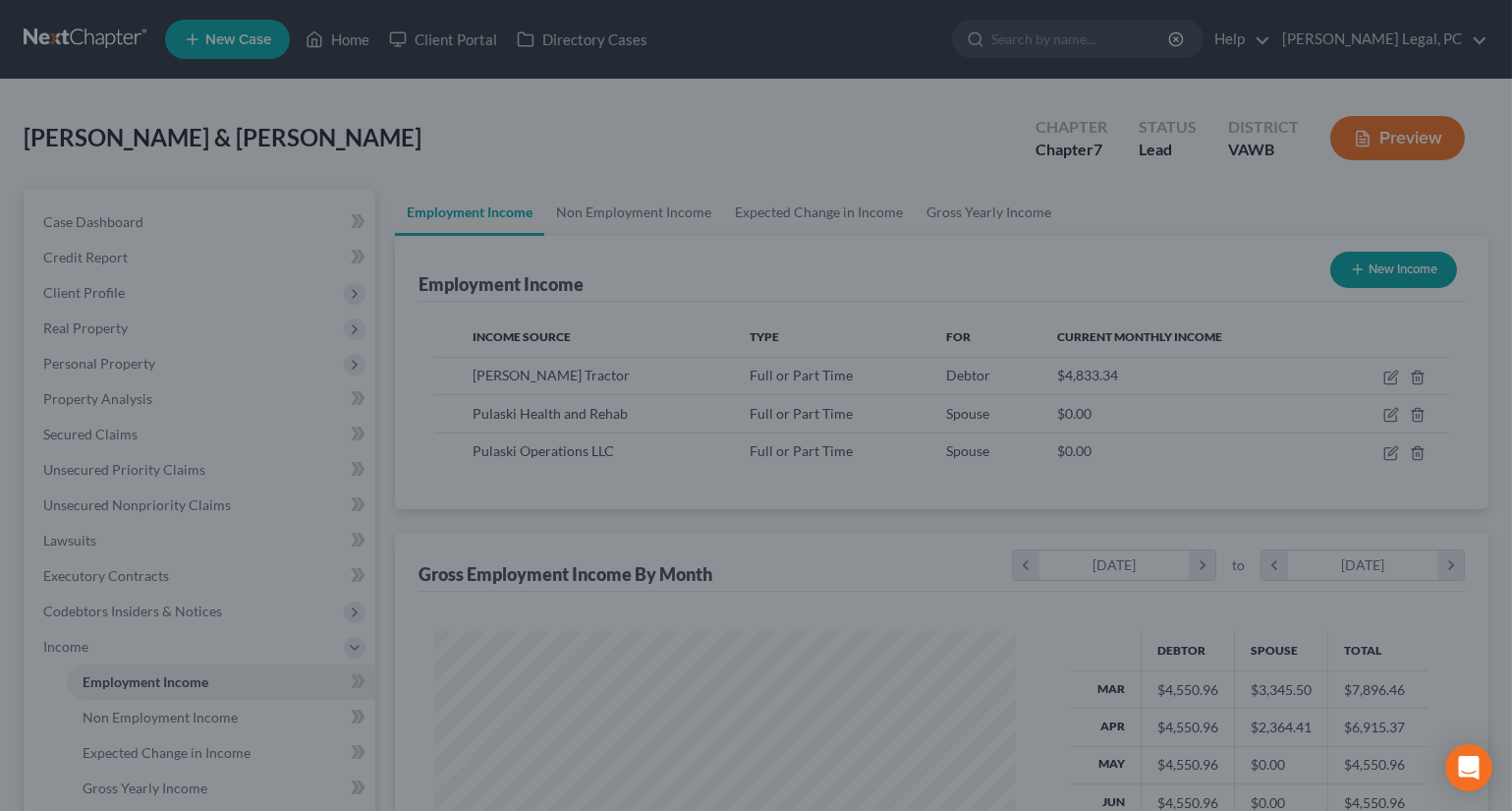
scroll to position [982405, 981965]
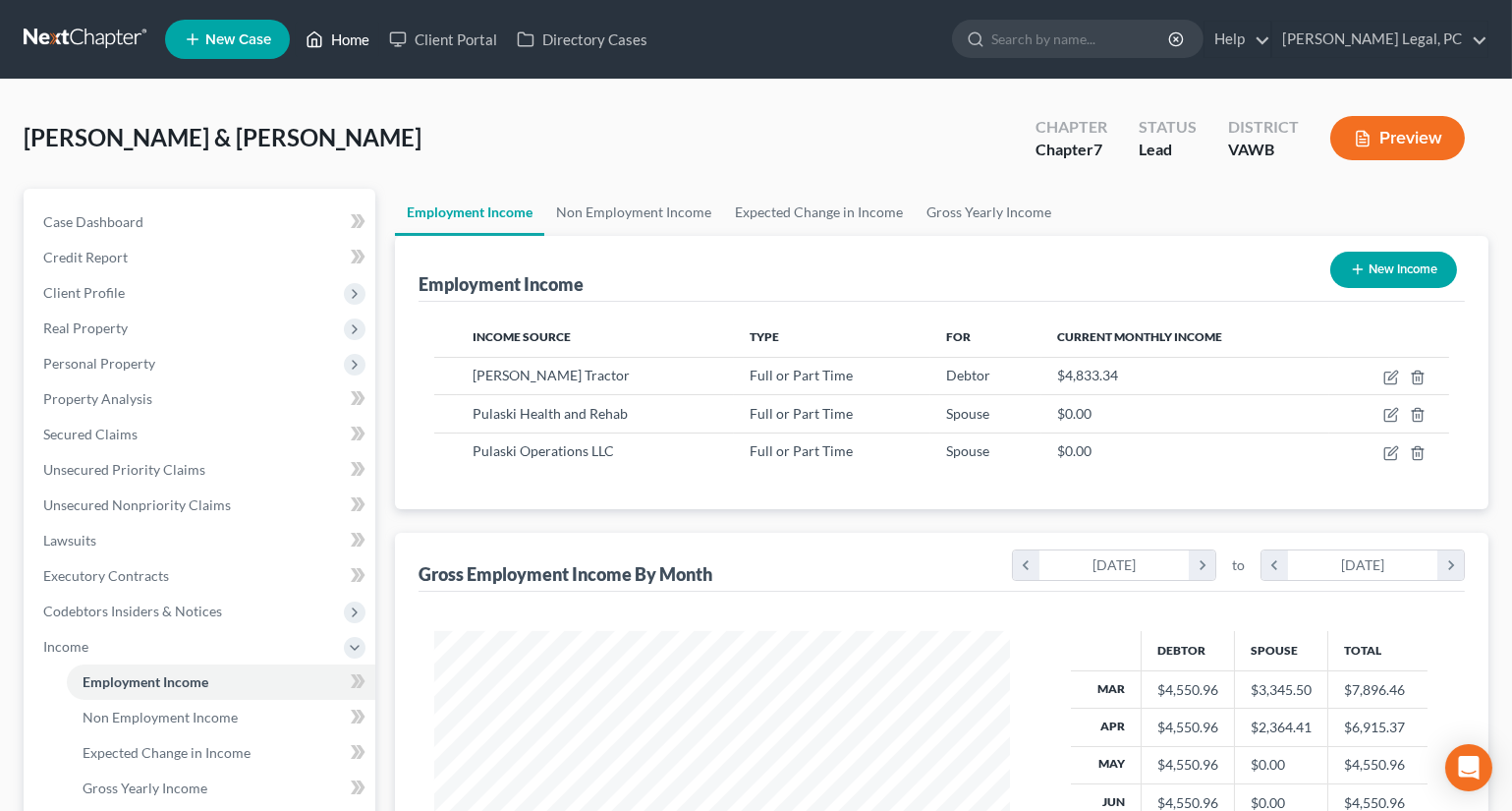
click at [329, 40] on link "Home" at bounding box center [338, 39] width 84 height 35
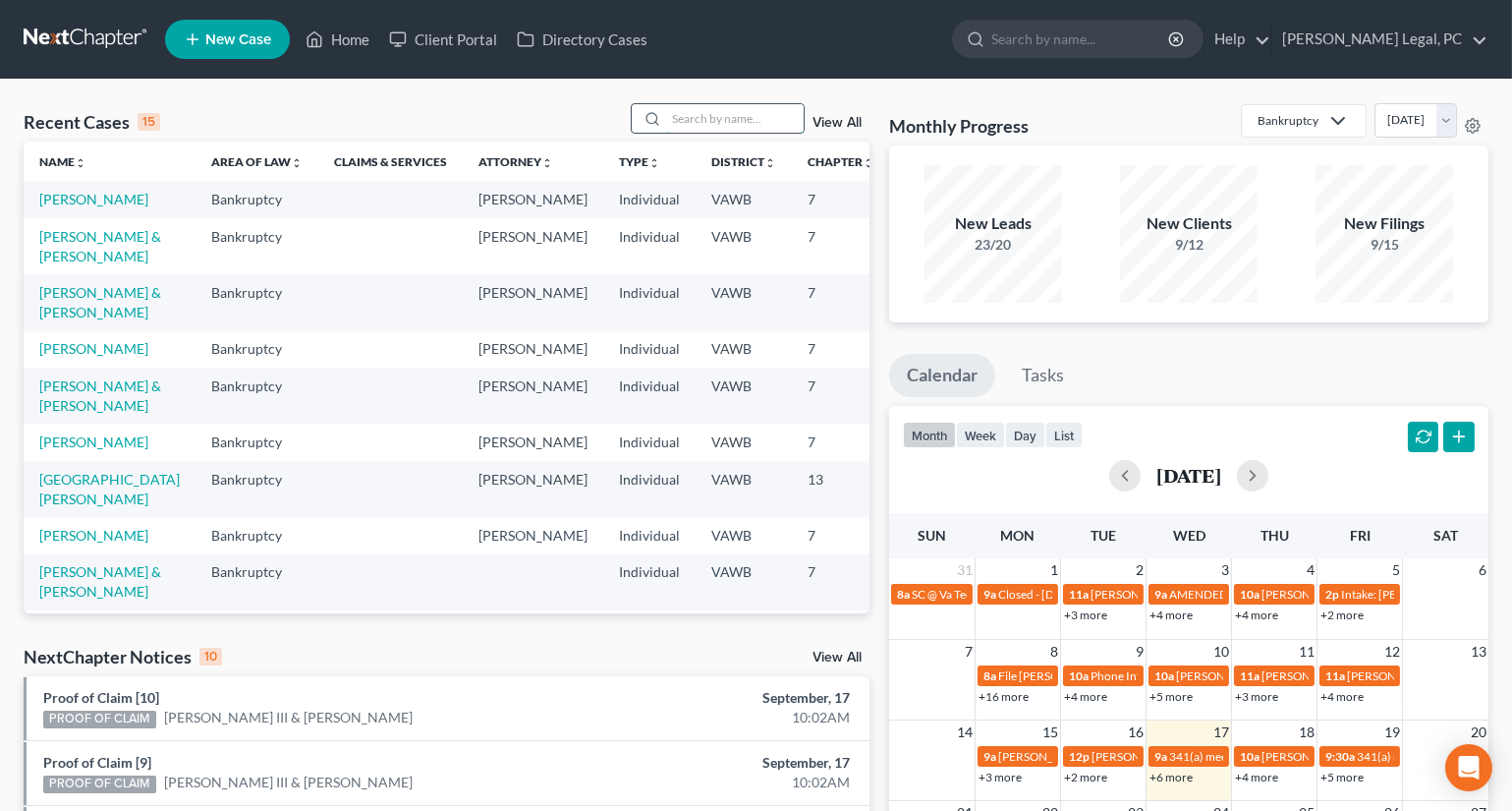
click at [696, 112] on input "search" at bounding box center [735, 118] width 138 height 29
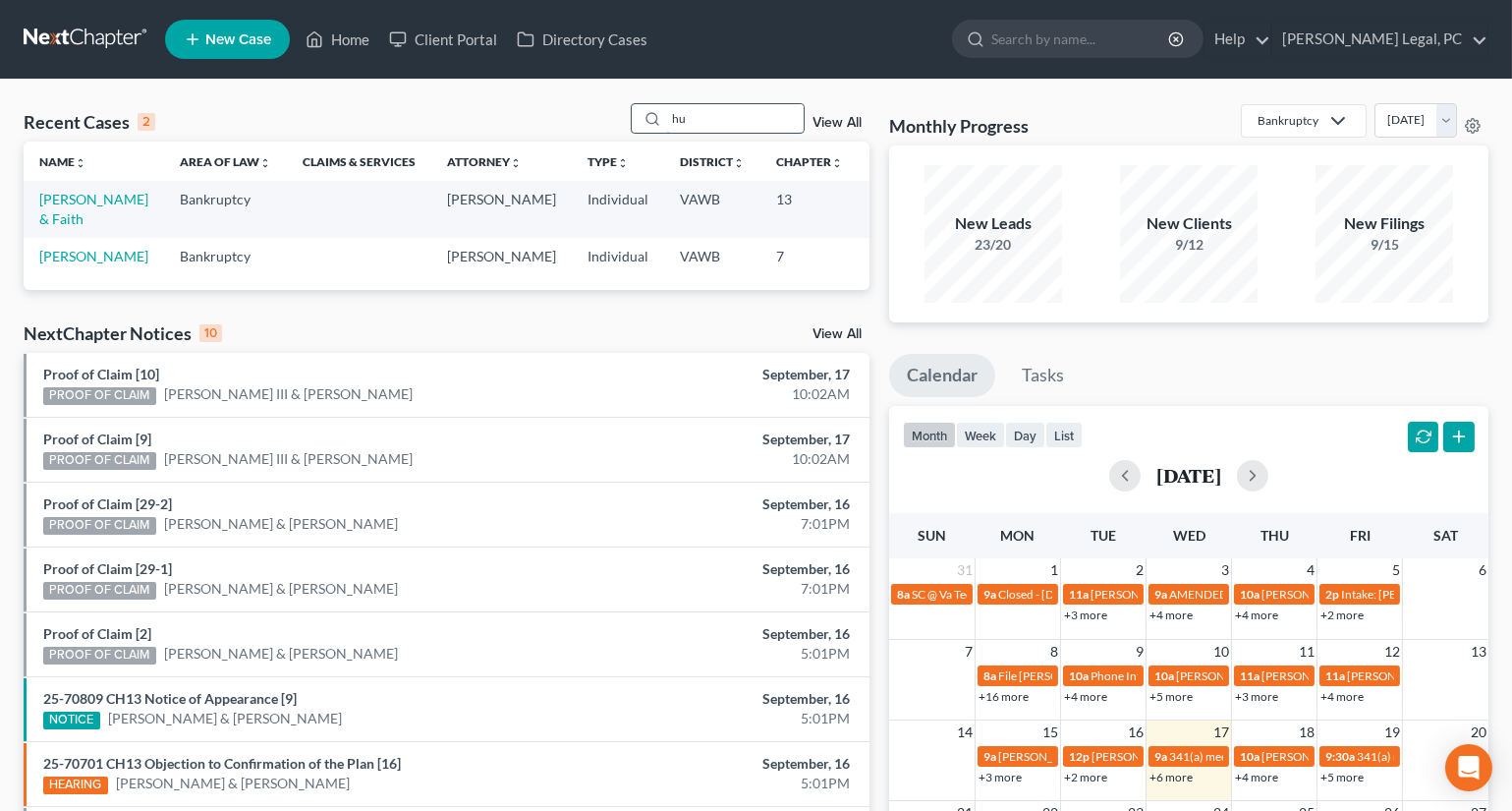
type input "h"
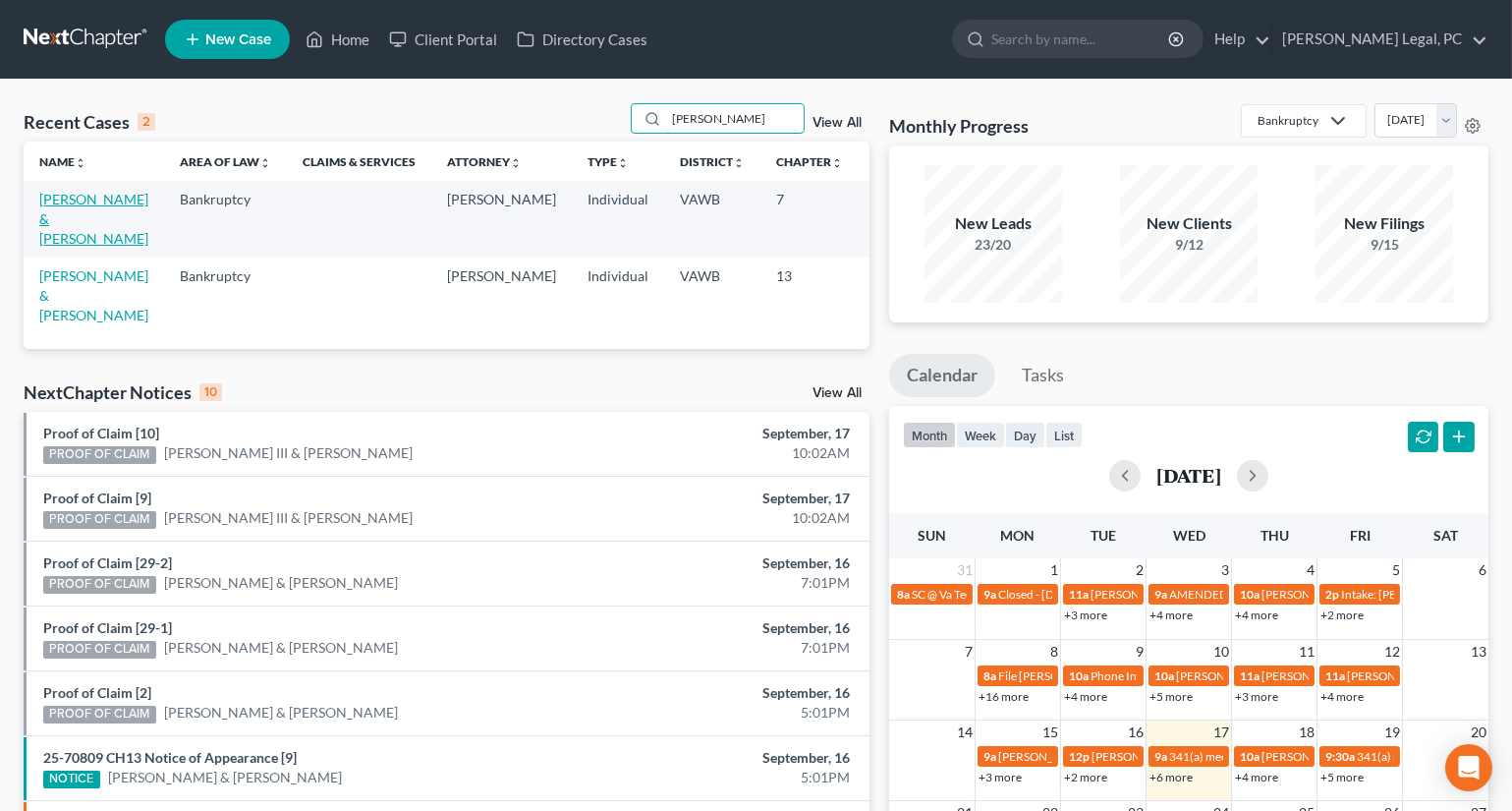
type input "[PERSON_NAME]"
click at [51, 219] on link "[PERSON_NAME] & [PERSON_NAME]" at bounding box center [93, 218] width 109 height 56
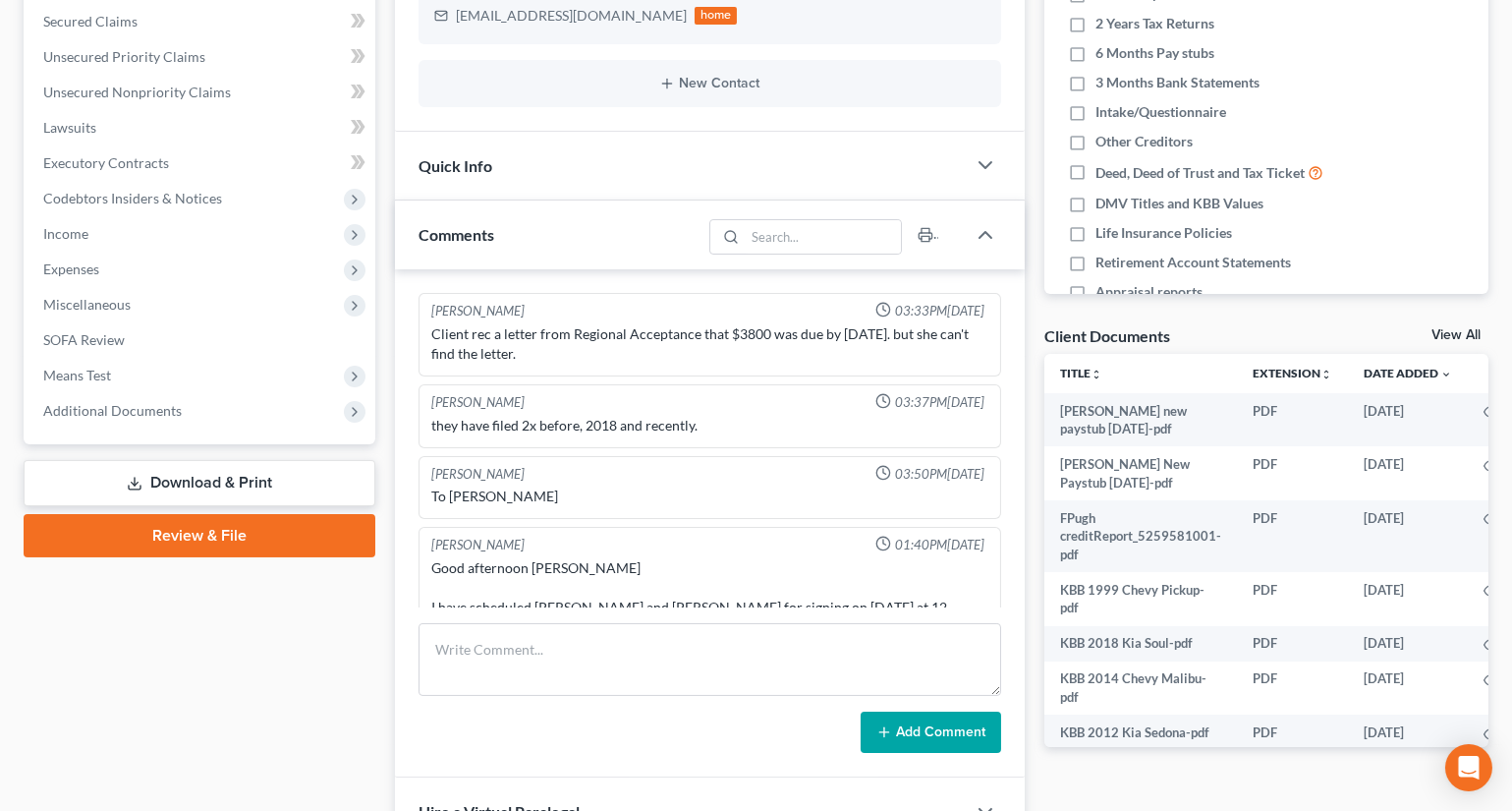
scroll to position [446, 0]
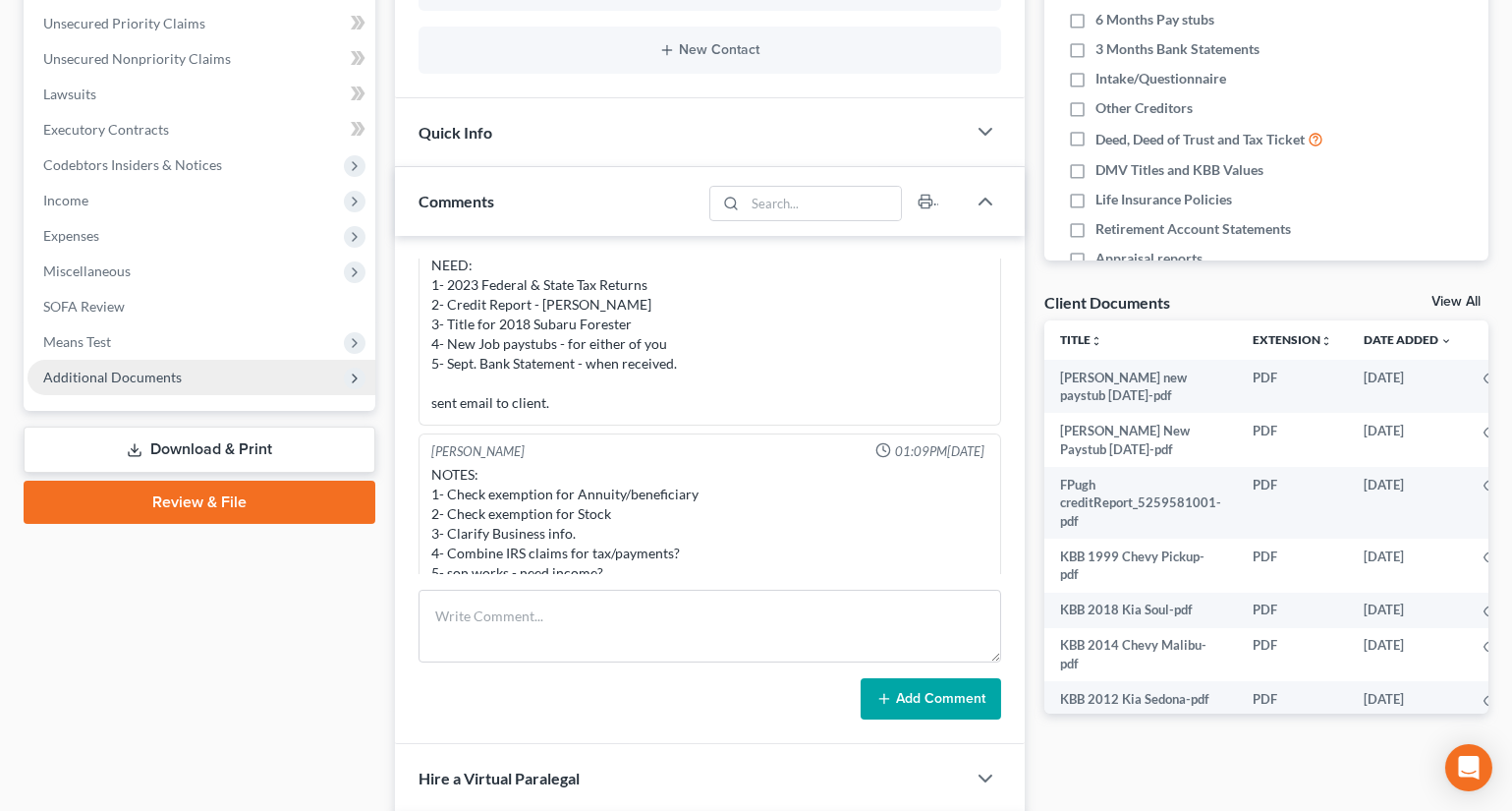
click at [91, 377] on span "Additional Documents" at bounding box center [112, 376] width 139 height 17
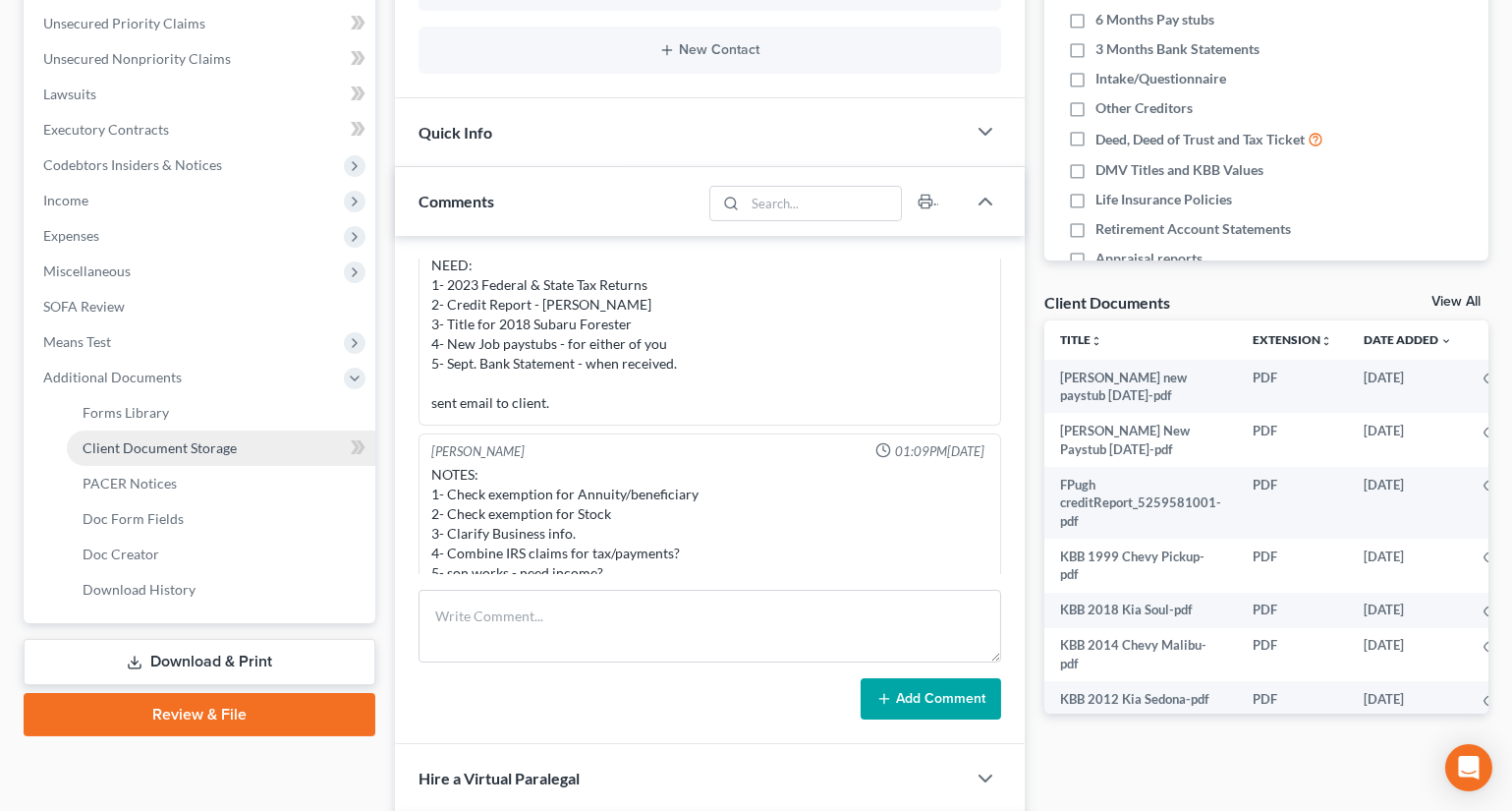
click at [155, 451] on span "Client Document Storage" at bounding box center [160, 447] width 155 height 17
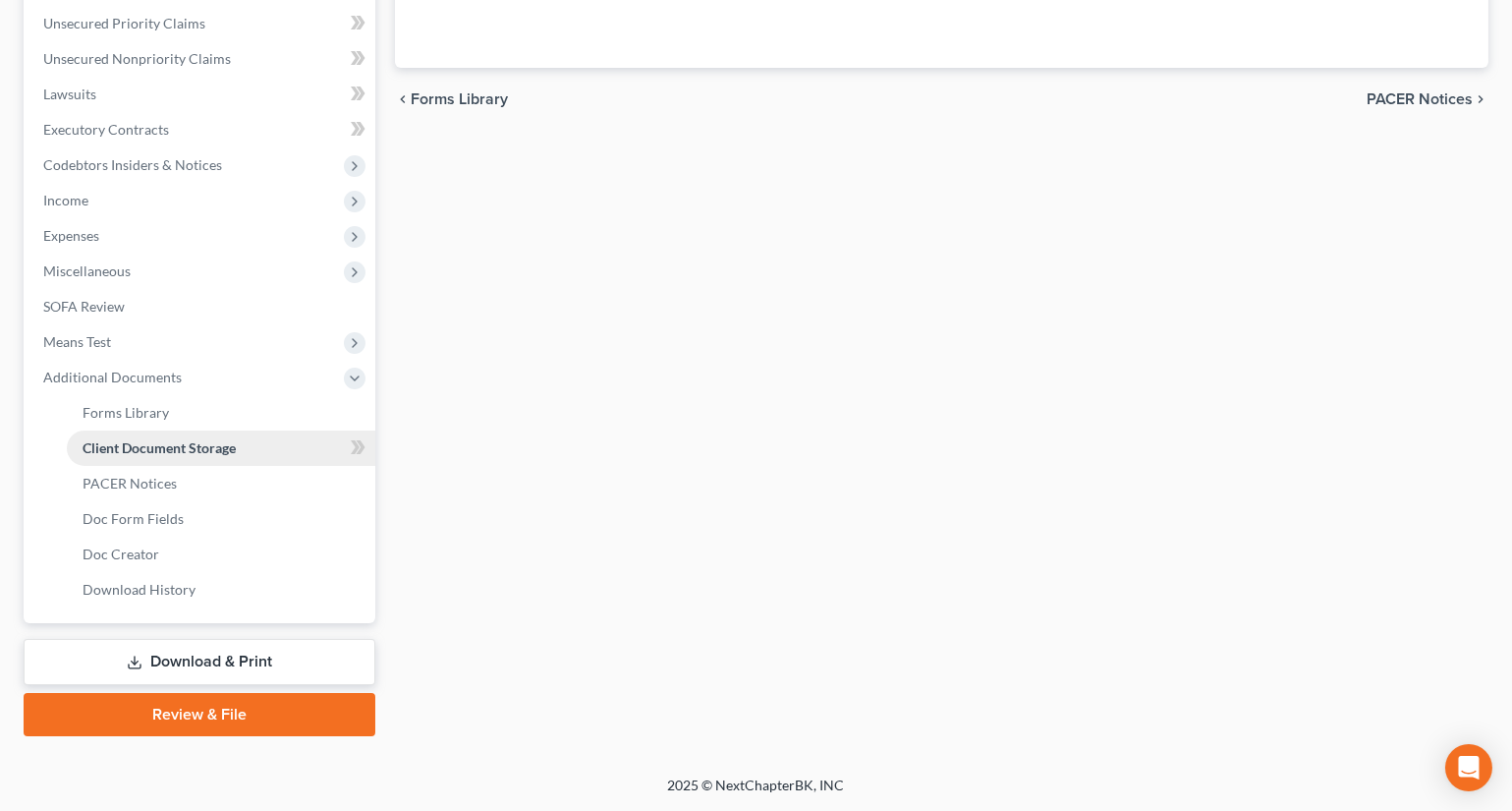
scroll to position [310, 0]
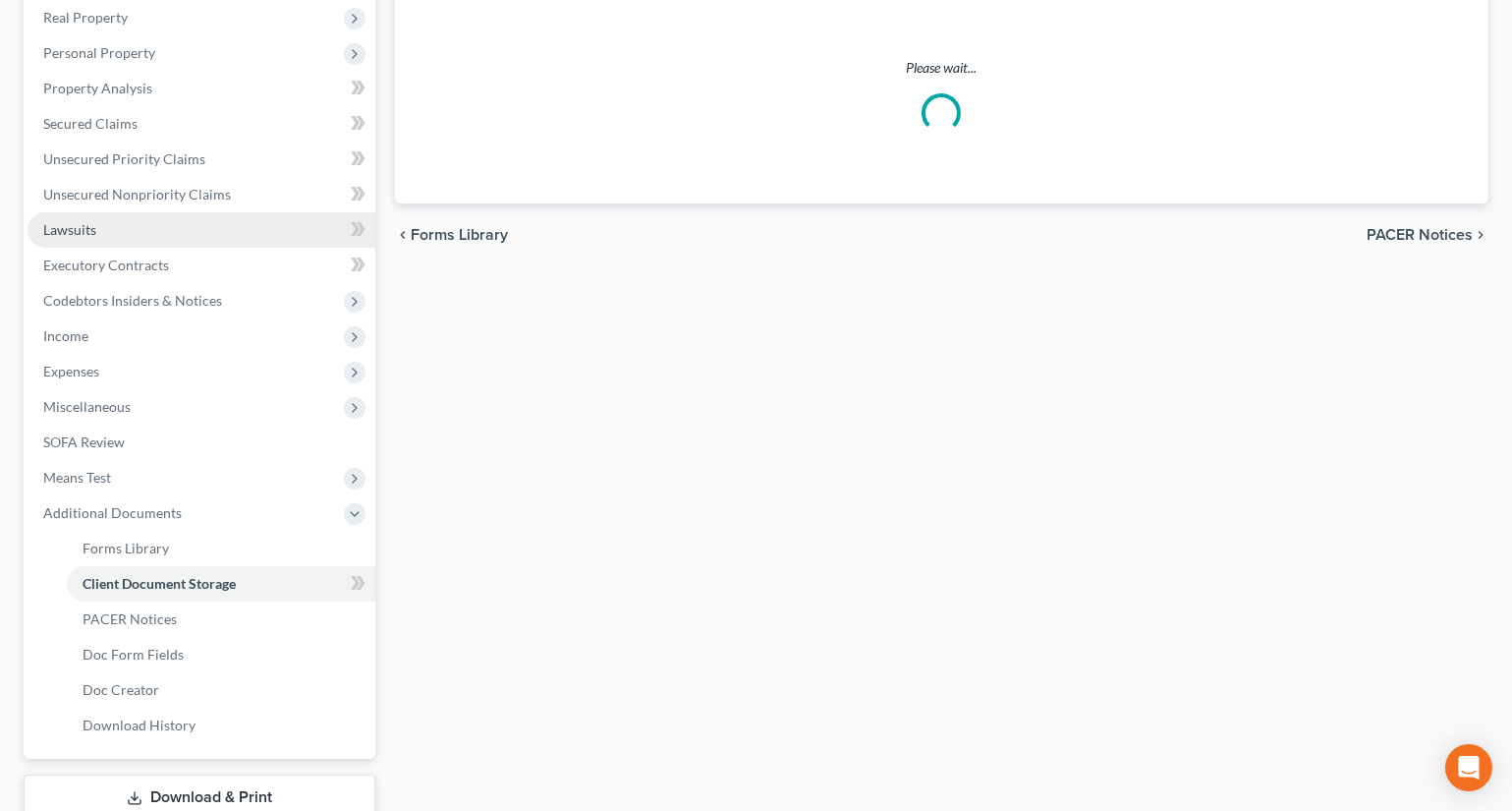
select select "0"
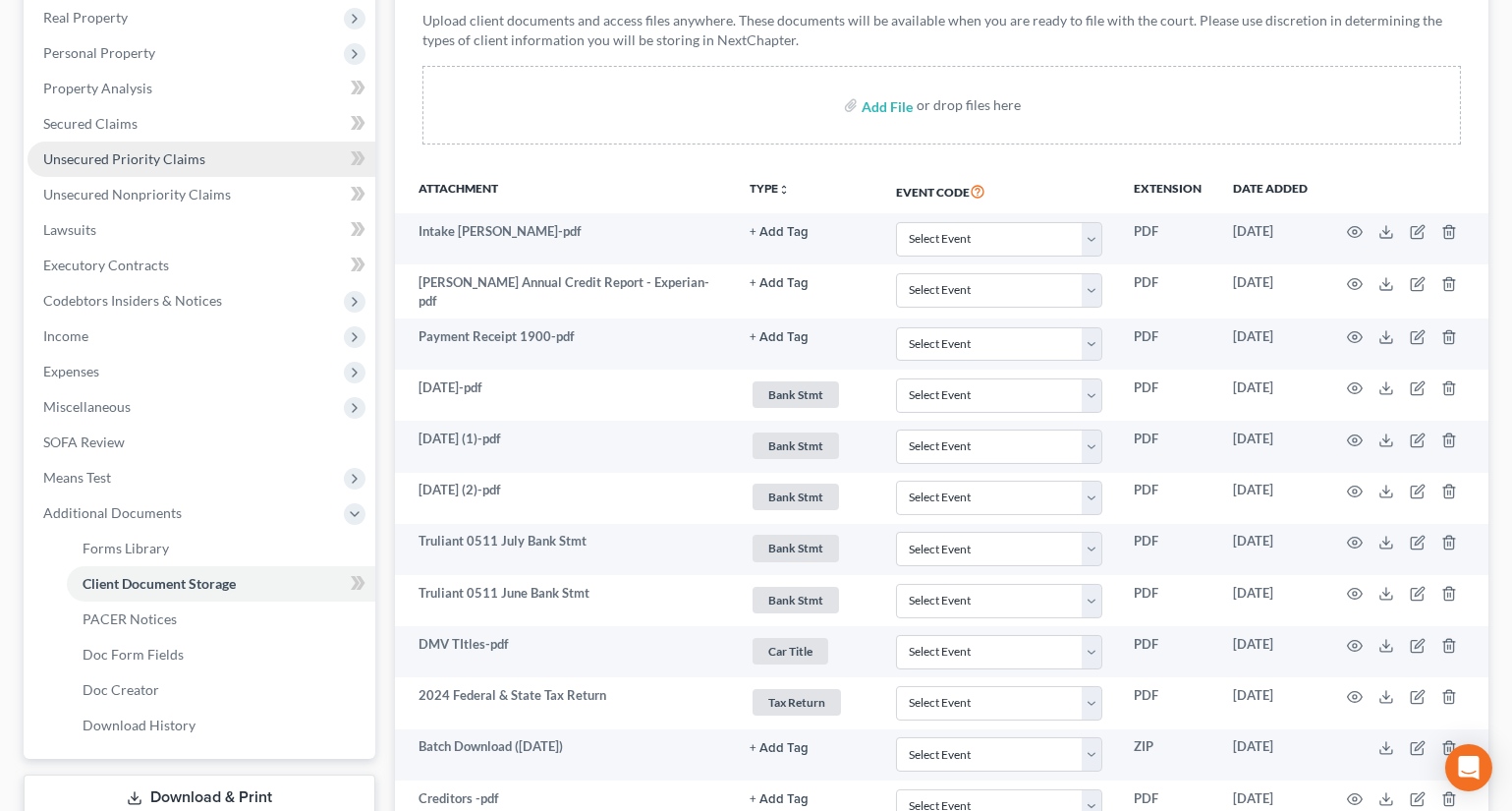
scroll to position [0, 0]
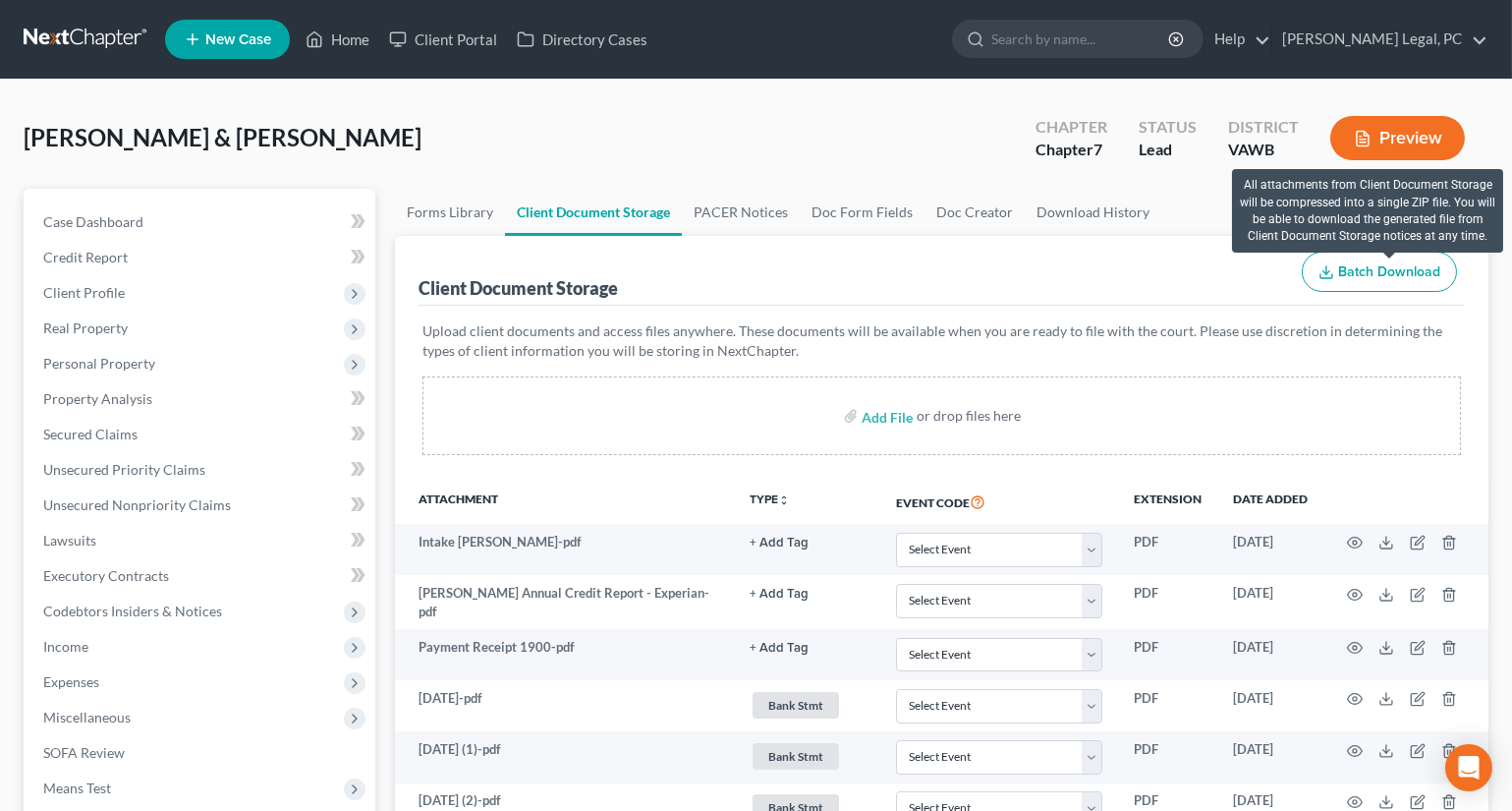
click at [1372, 263] on span "Batch Download" at bounding box center [1389, 271] width 102 height 17
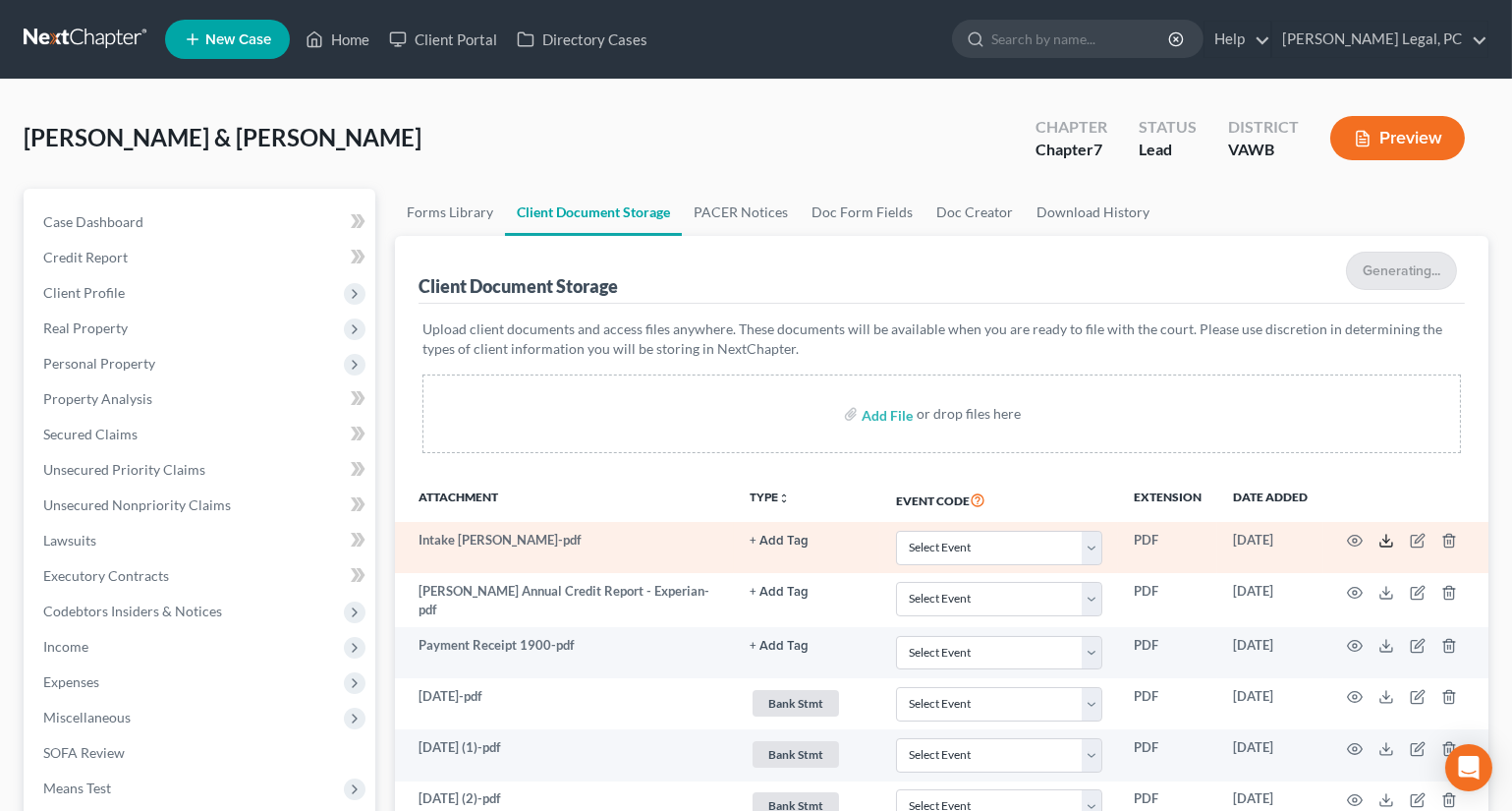
click at [1385, 535] on icon at bounding box center [1386, 541] width 16 height 16
select select "0"
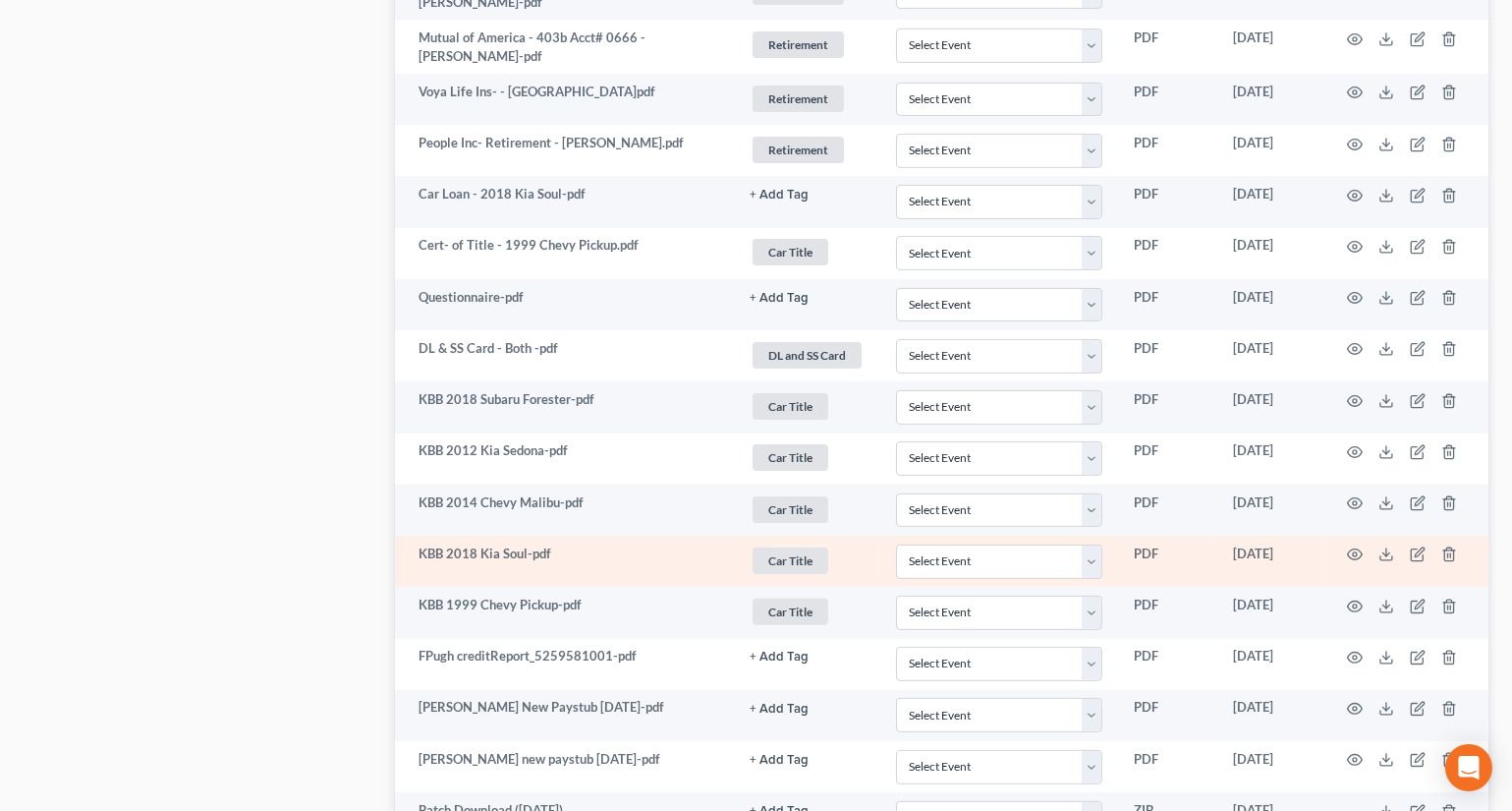
scroll to position [1661, 0]
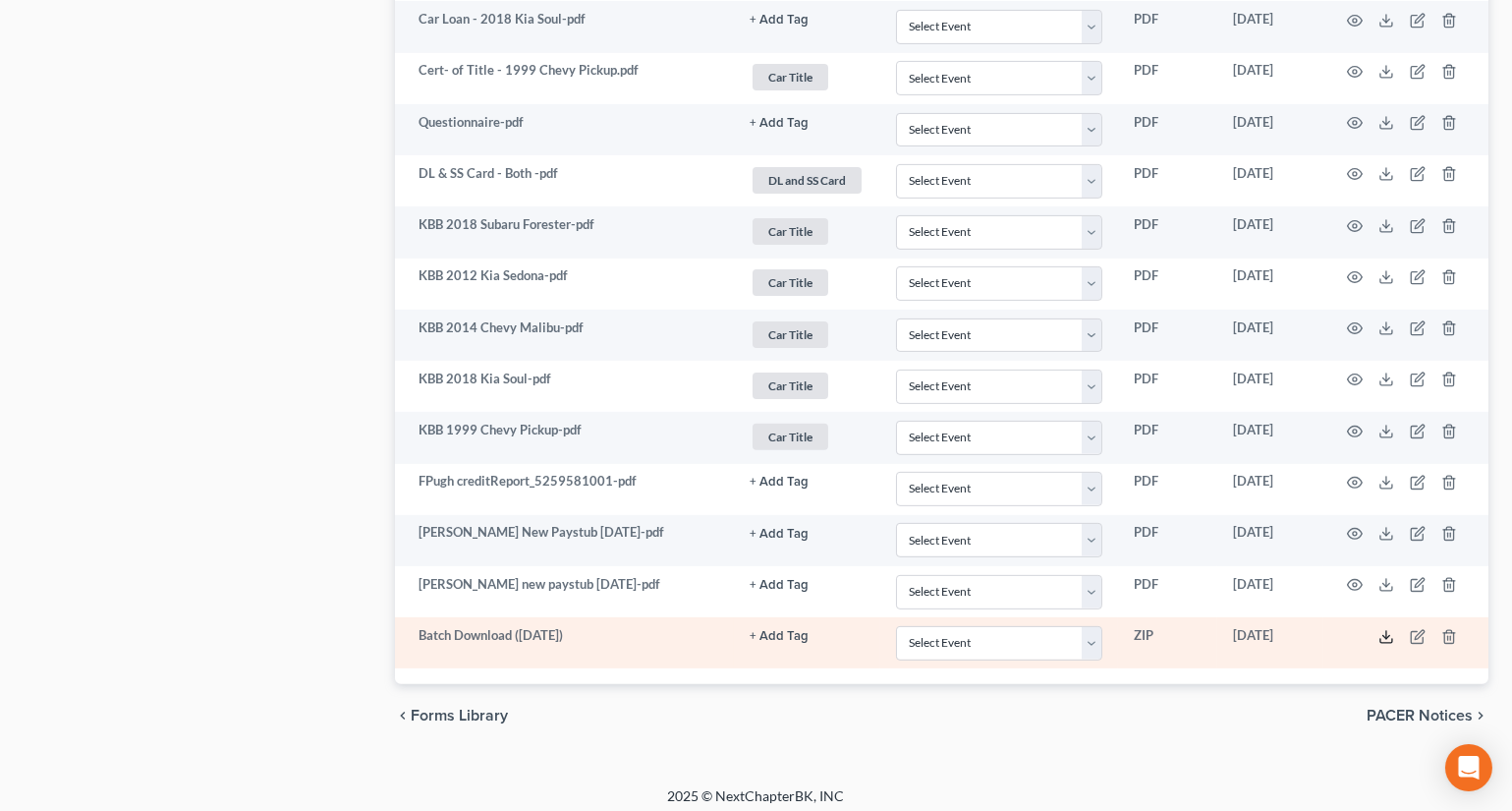
click at [1378, 631] on icon at bounding box center [1386, 637] width 16 height 16
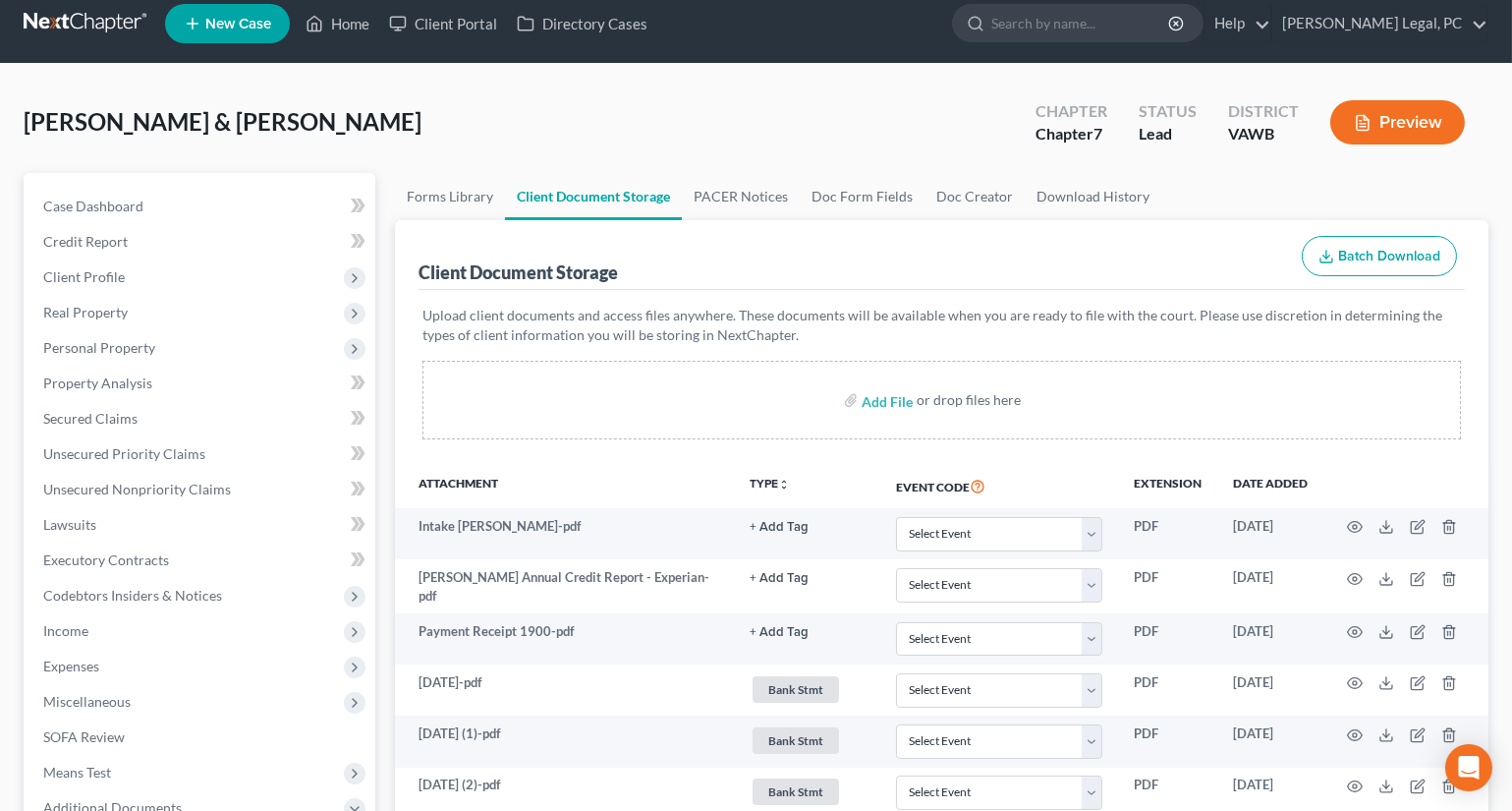
scroll to position [0, 0]
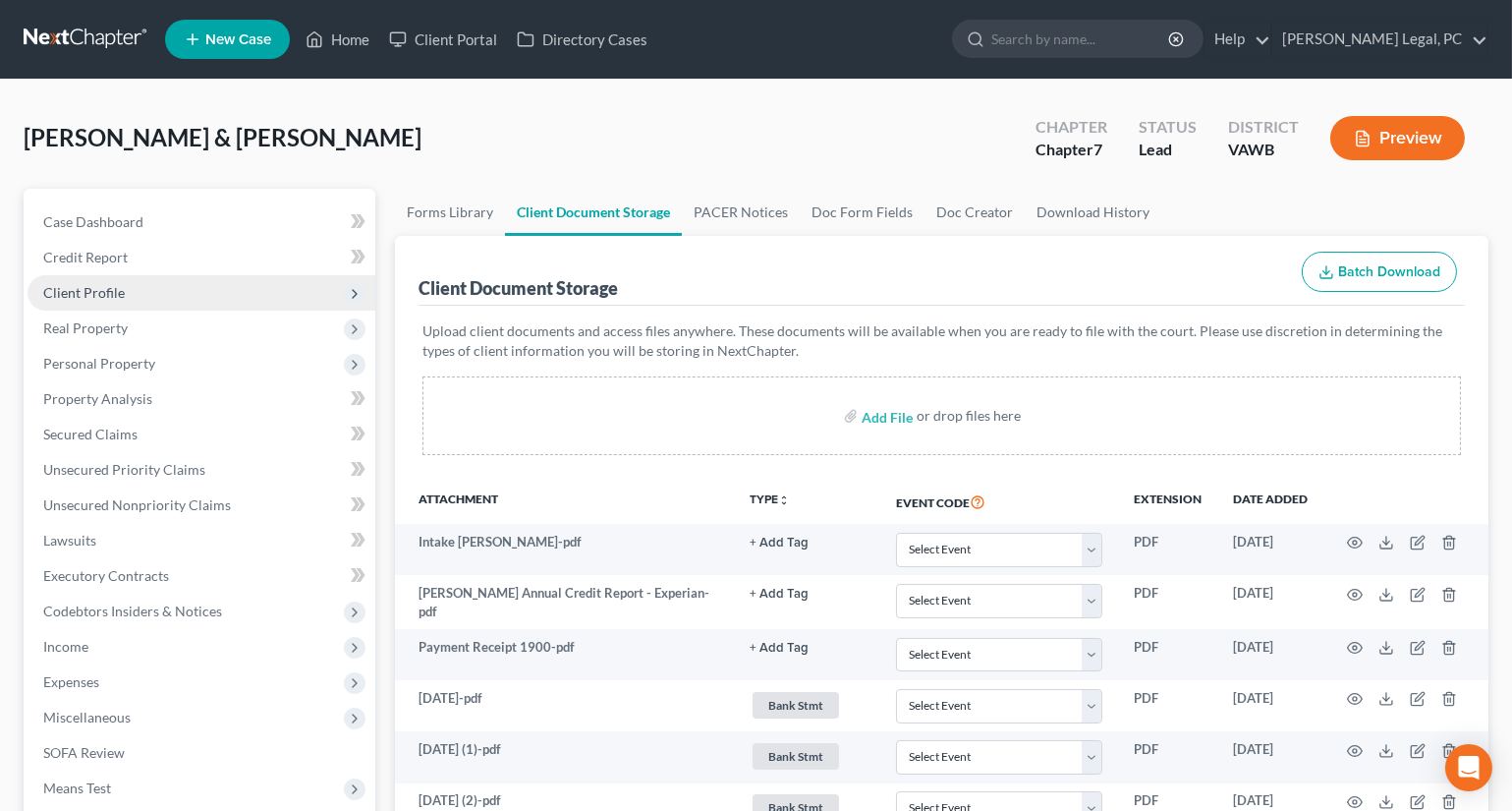
click at [117, 297] on span "Client Profile" at bounding box center [84, 292] width 82 height 17
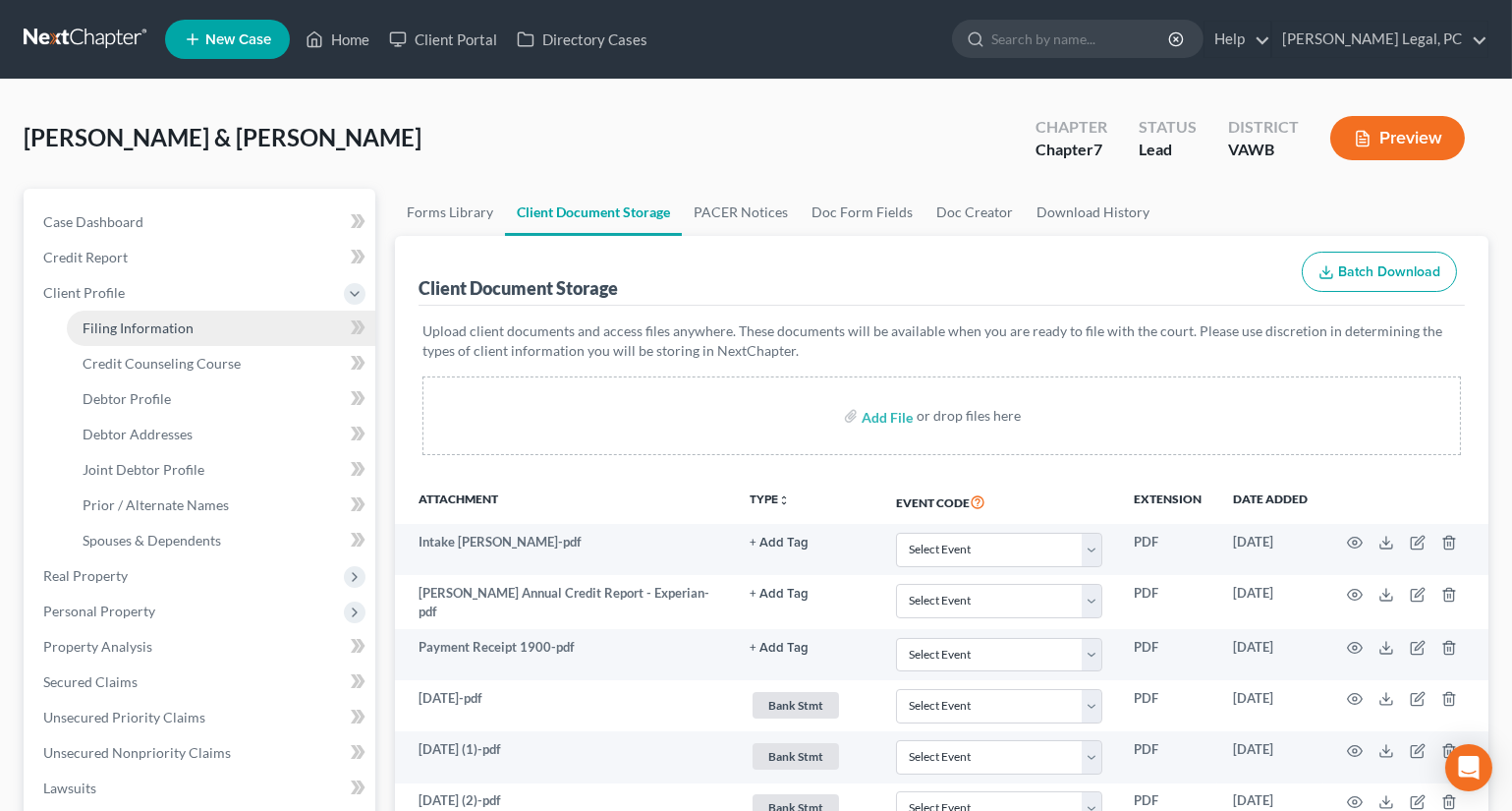
click at [138, 322] on span "Filing Information" at bounding box center [138, 327] width 111 height 17
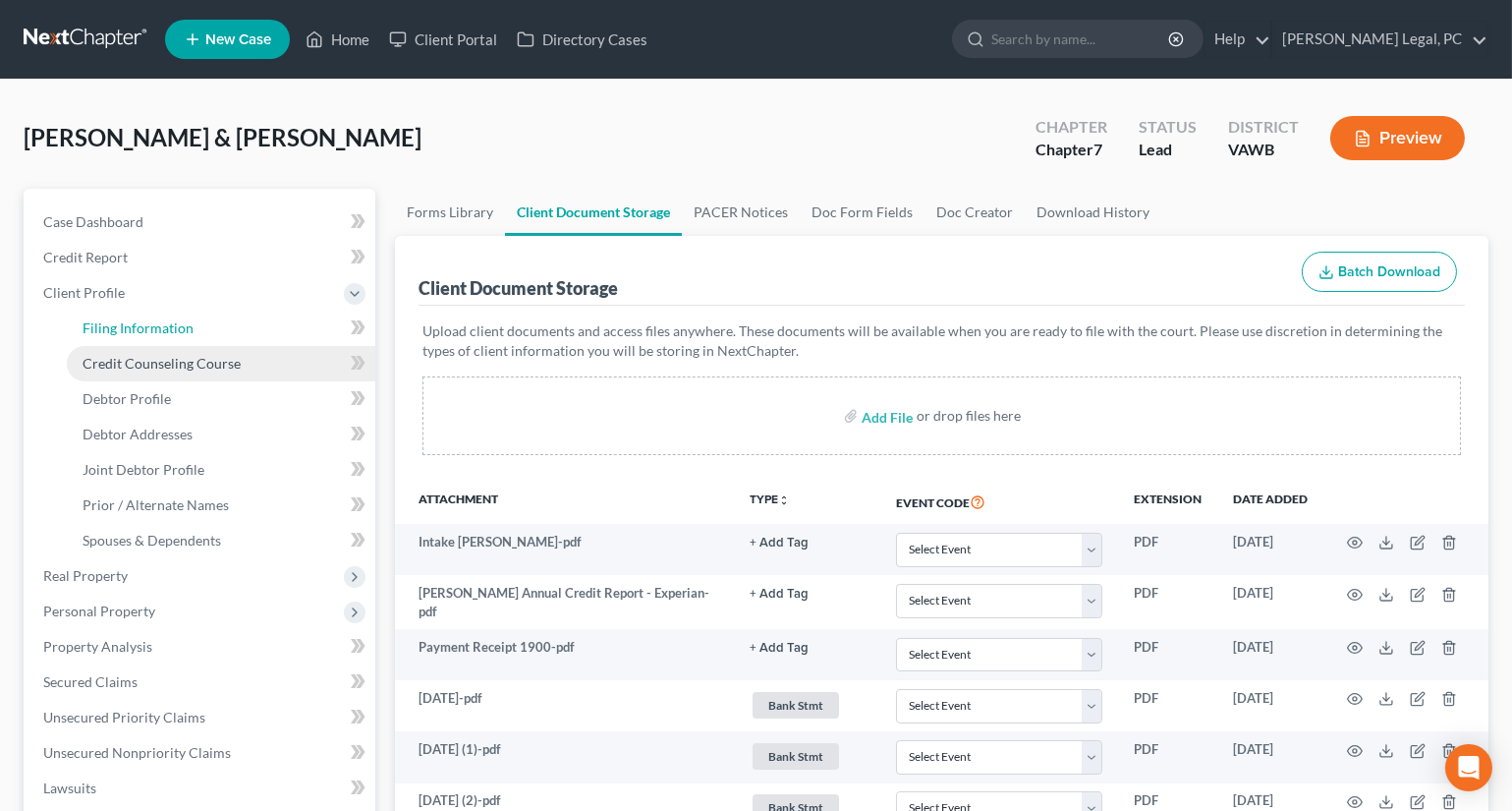
select select "1"
select select "0"
select select "48"
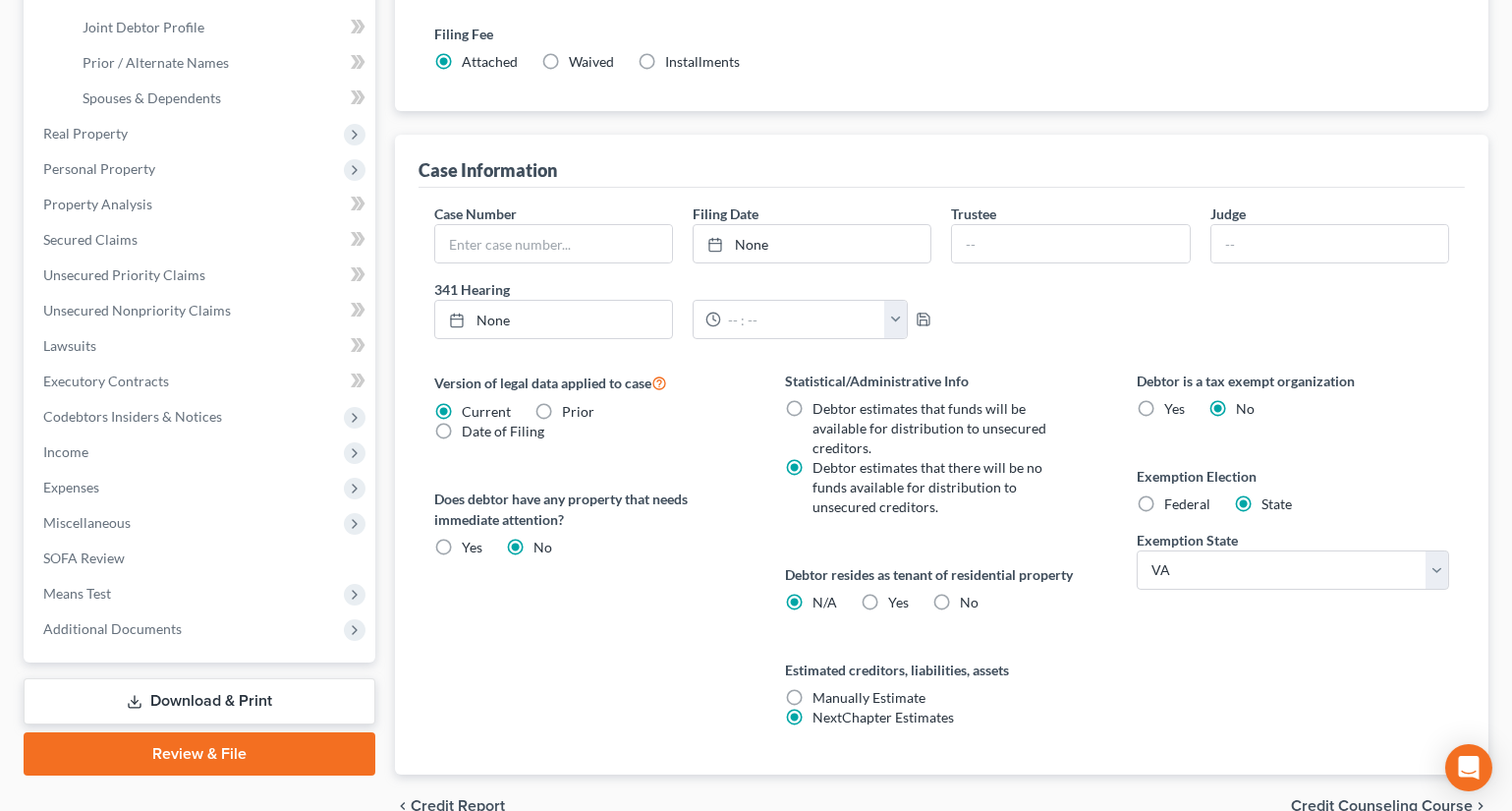
scroll to position [446, 0]
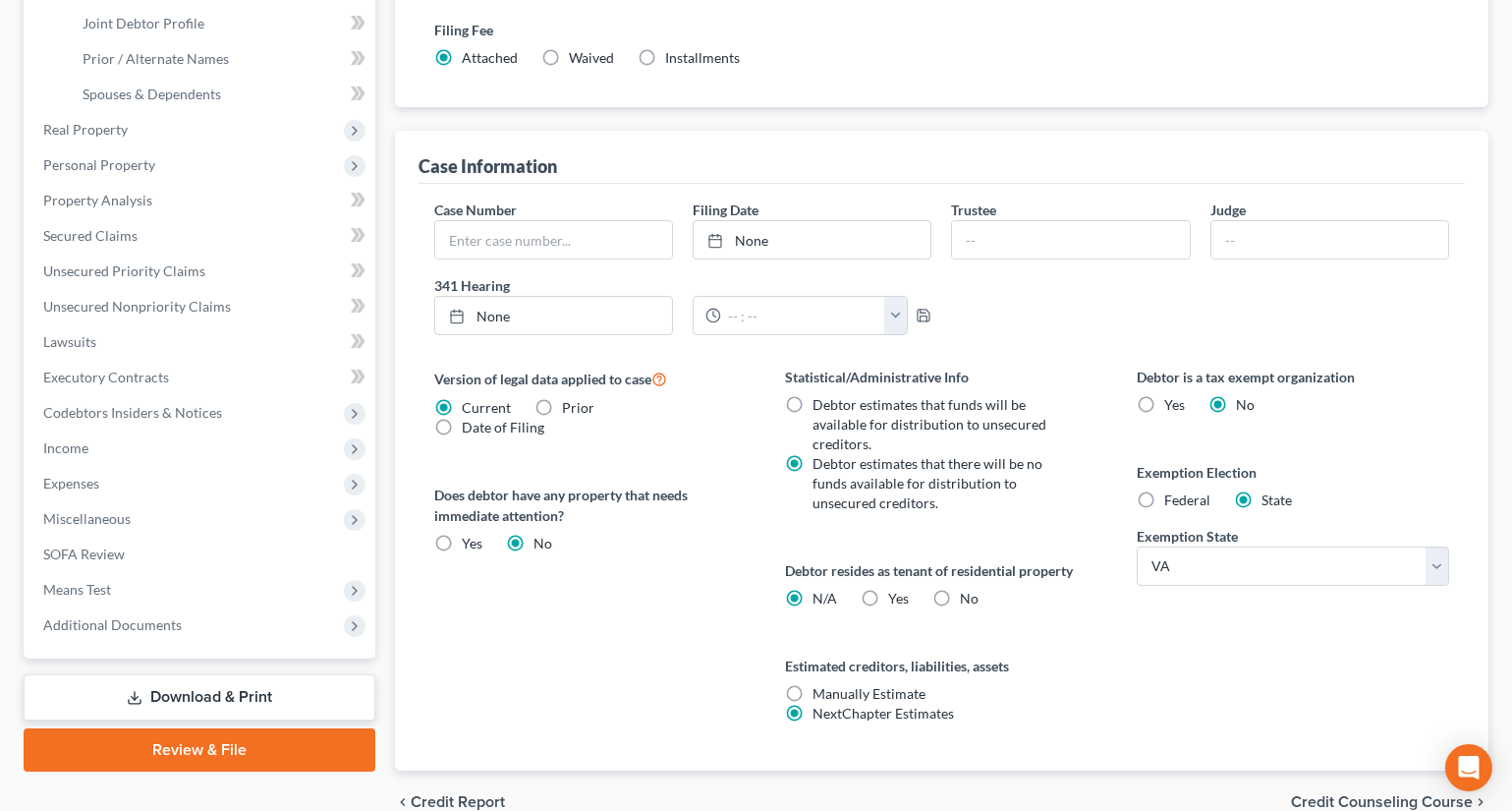
click at [890, 599] on label "Yes Yes" at bounding box center [900, 599] width 21 height 20
click at [897, 599] on input "Yes Yes" at bounding box center [903, 595] width 13 height 13
radio input "true"
radio input "false"
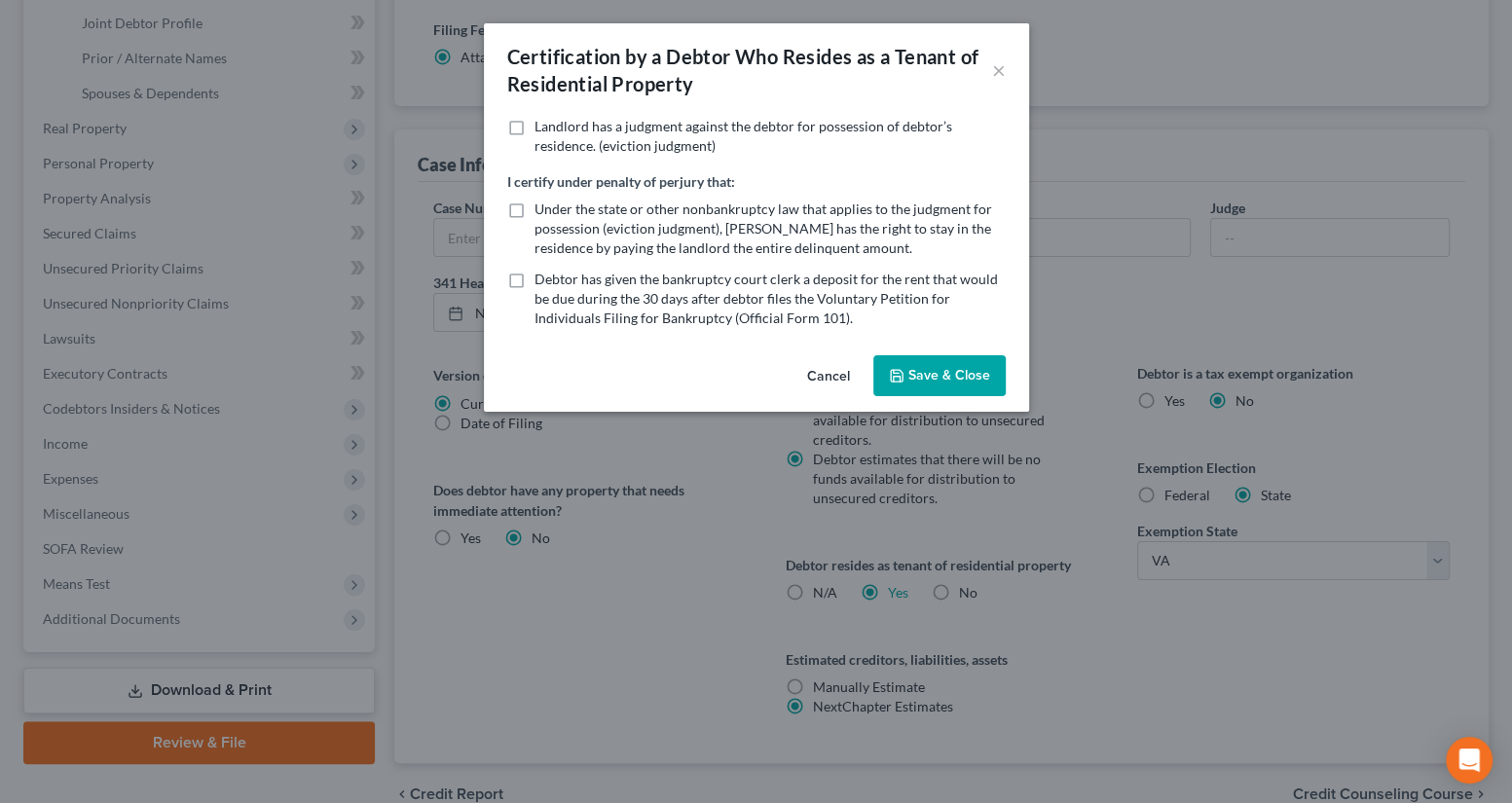
click at [908, 375] on button "Save & Close" at bounding box center [940, 375] width 132 height 40
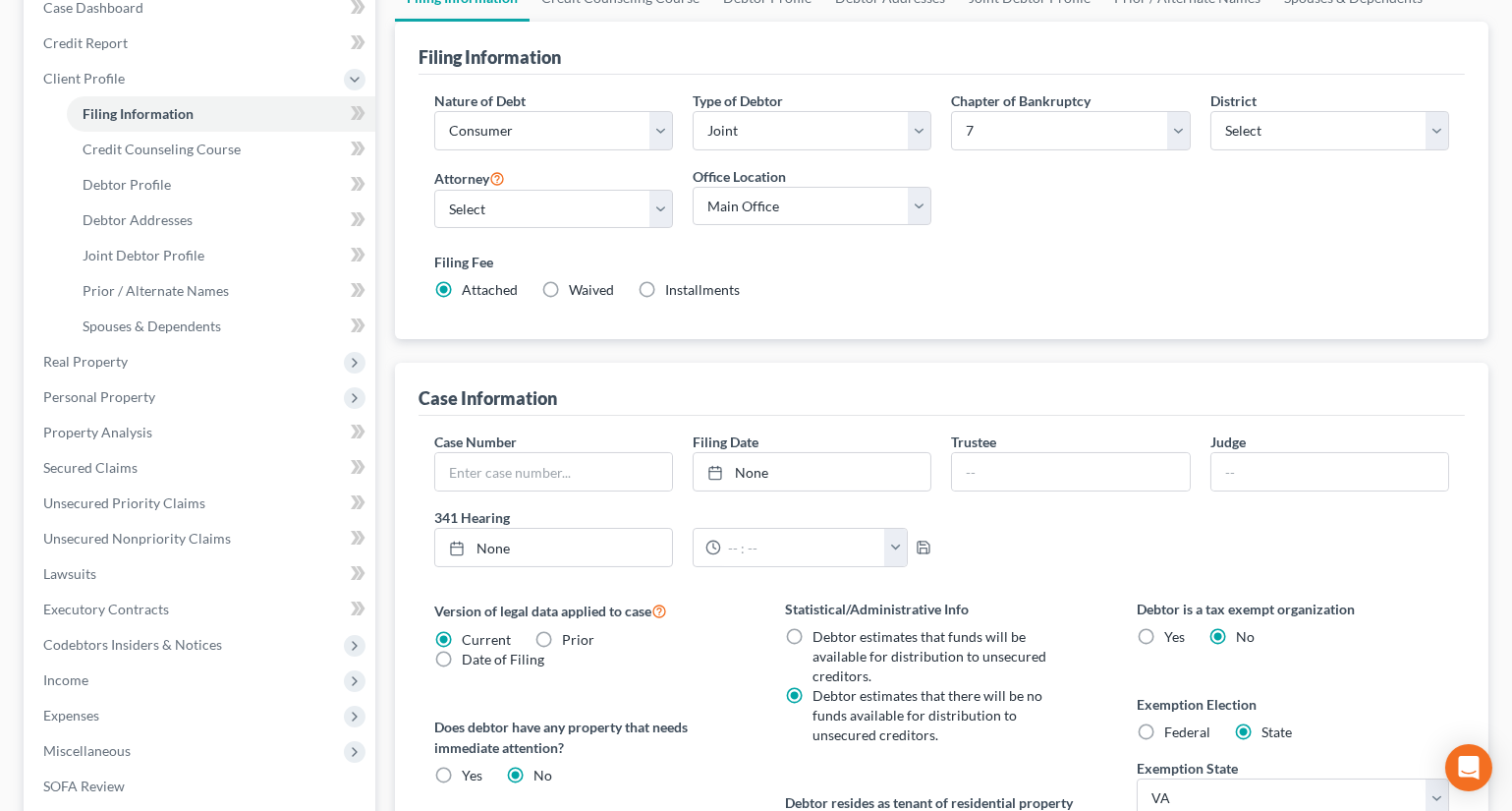
scroll to position [0, 0]
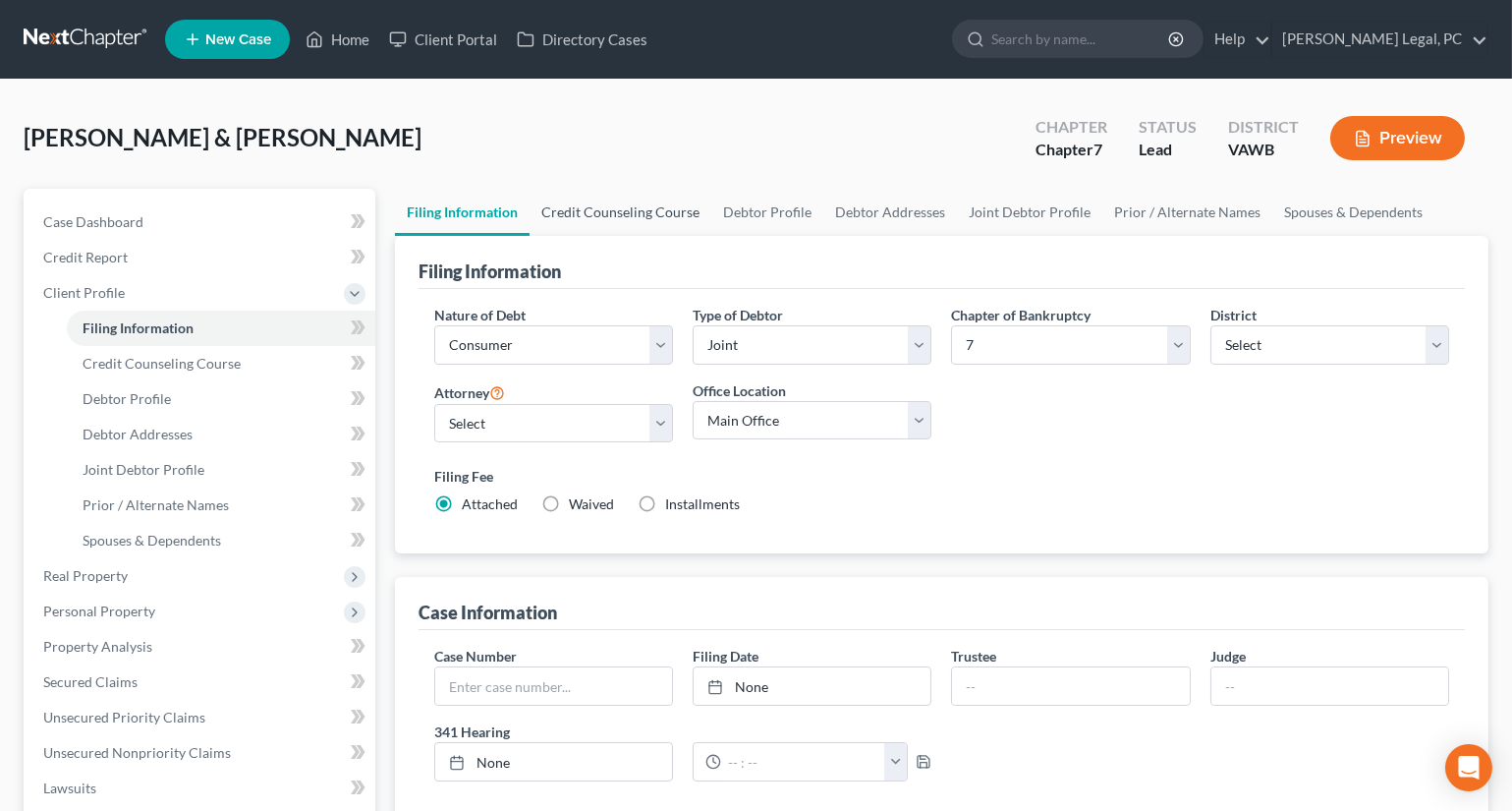
click at [631, 200] on link "Credit Counseling Course" at bounding box center [620, 211] width 182 height 47
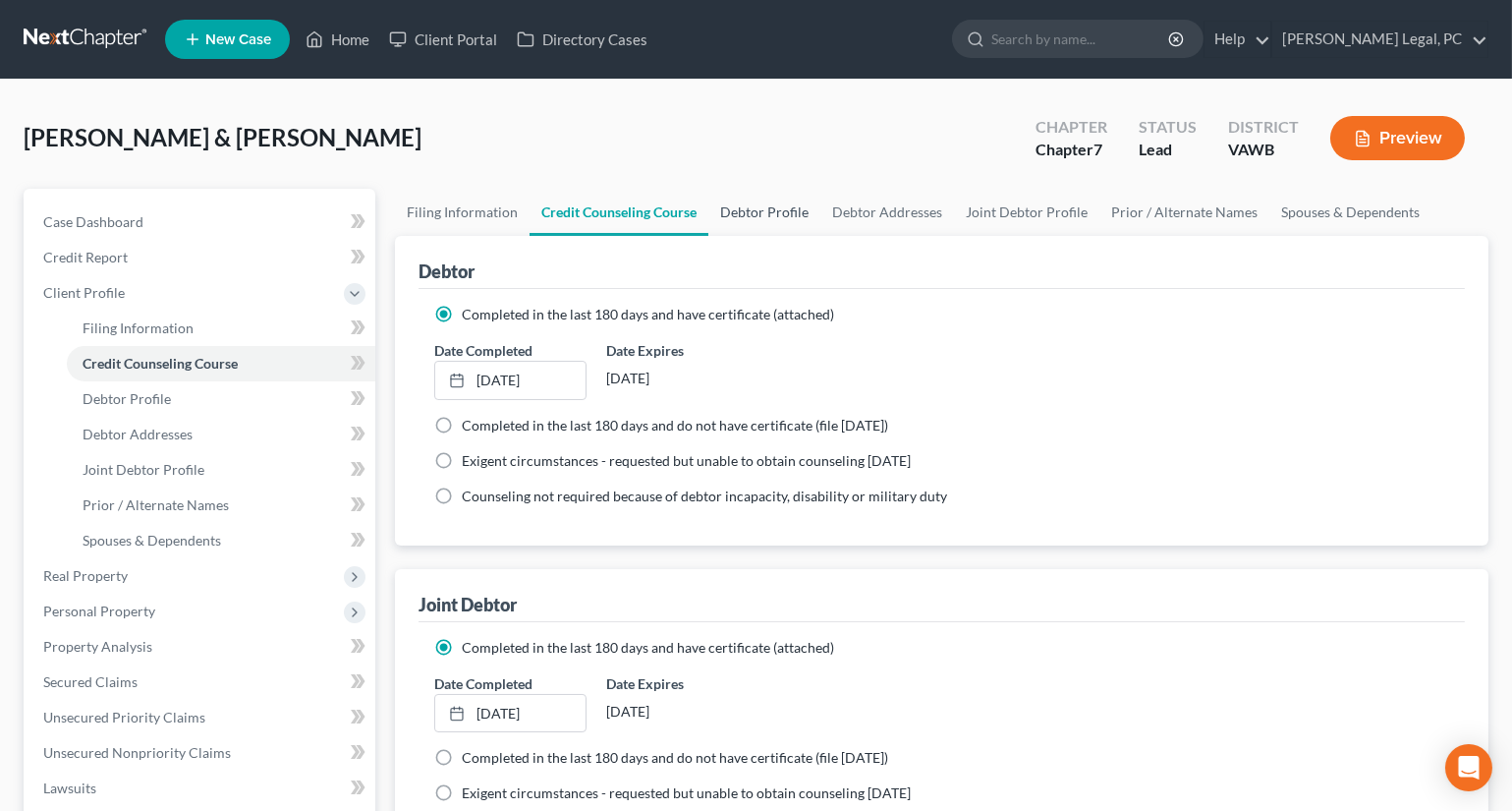
click at [741, 212] on link "Debtor Profile" at bounding box center [764, 211] width 112 height 47
select select "1"
select select "2"
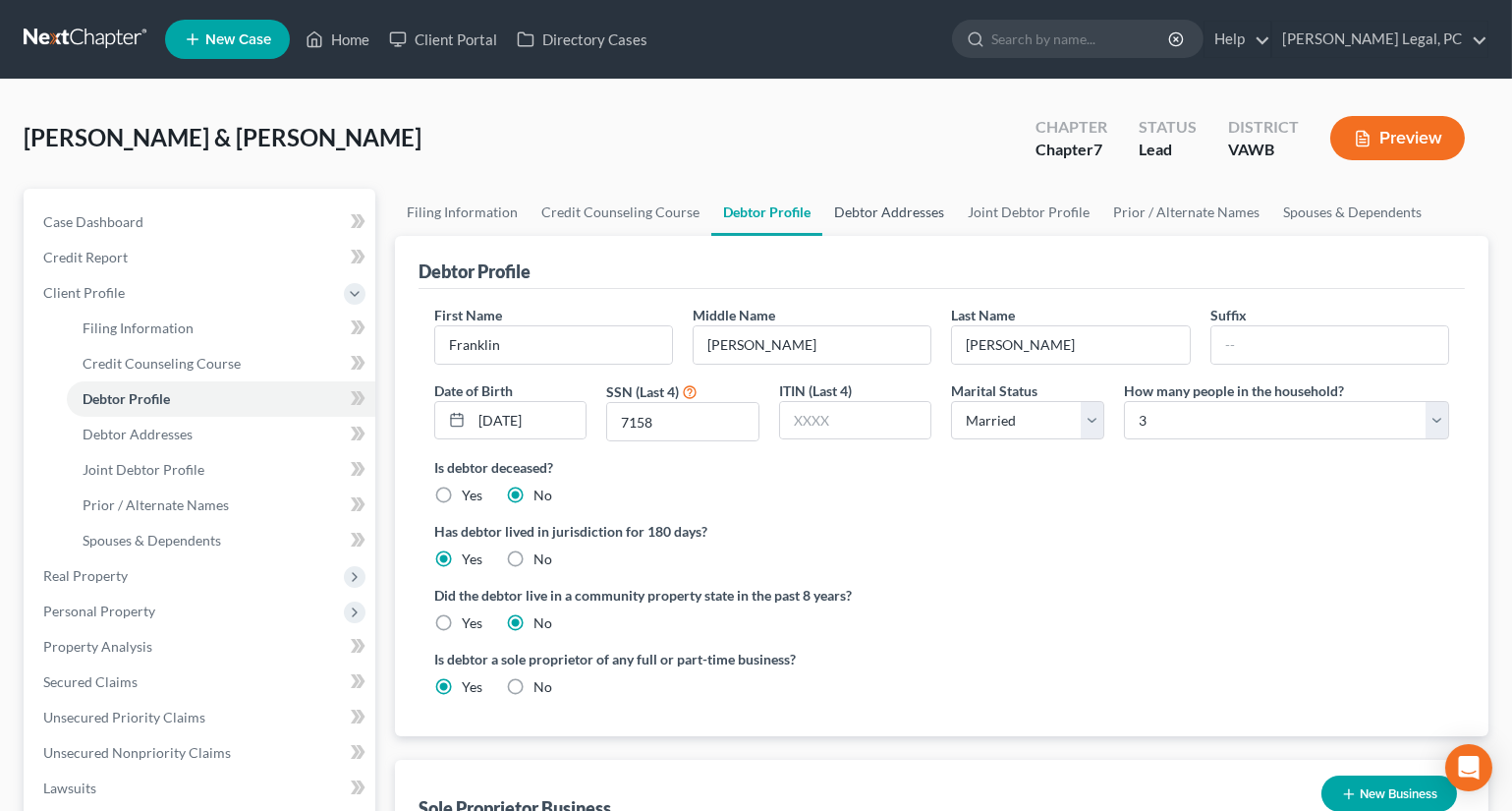
click at [859, 209] on link "Debtor Addresses" at bounding box center [890, 211] width 134 height 47
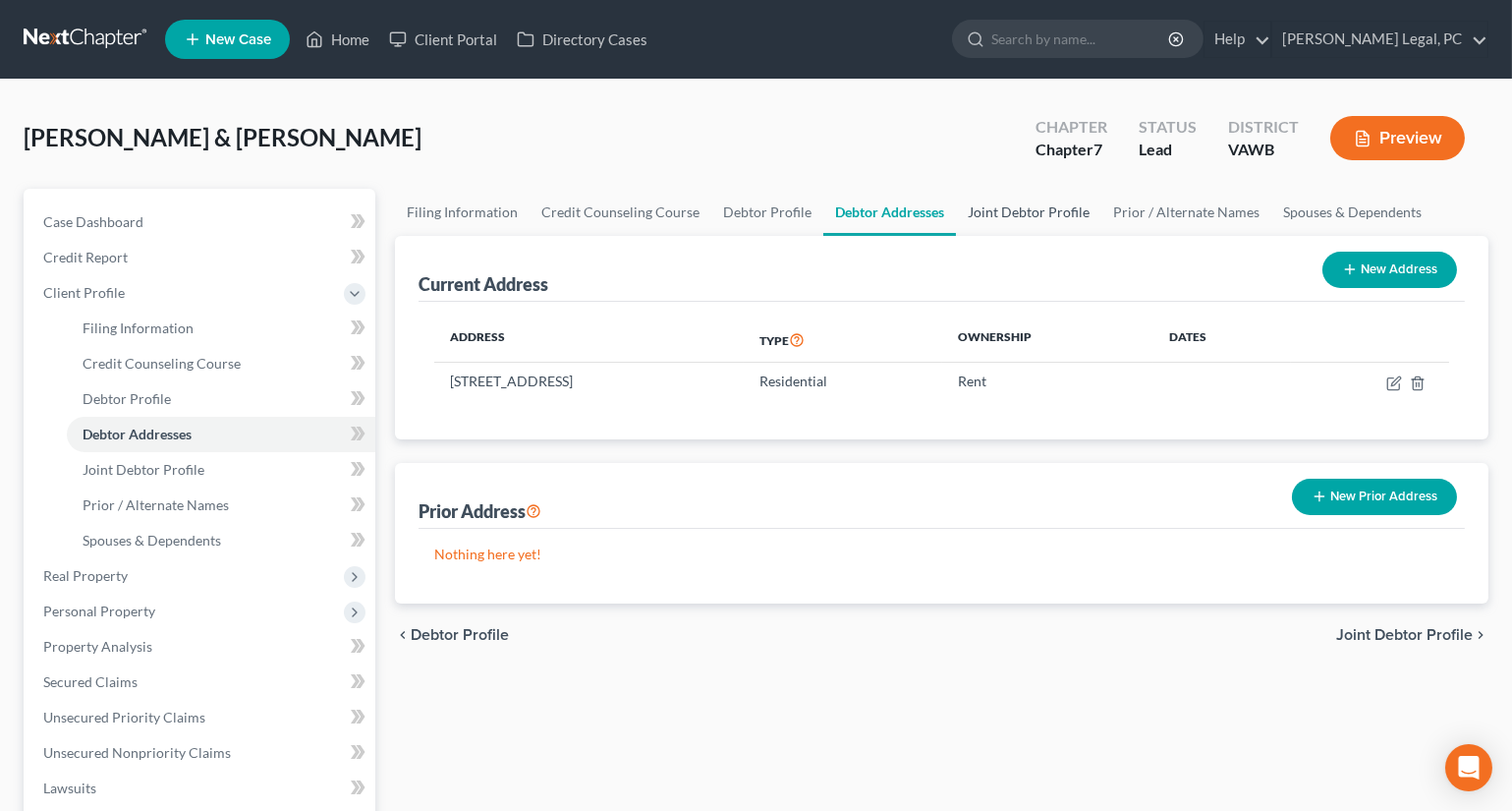
click at [1002, 209] on link "Joint Debtor Profile" at bounding box center [1029, 211] width 146 height 47
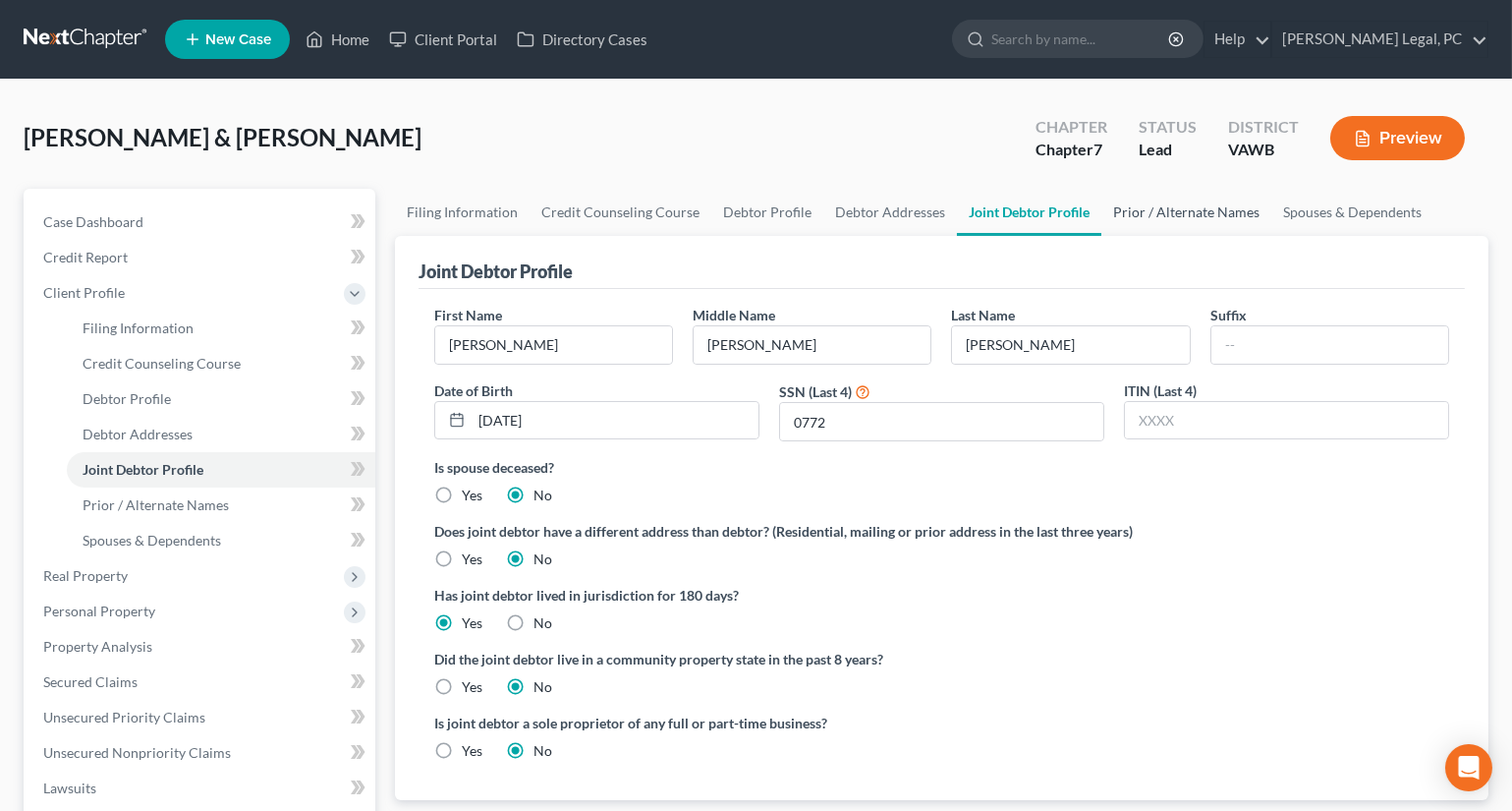
click at [1112, 215] on link "Prior / Alternate Names" at bounding box center [1186, 211] width 170 height 47
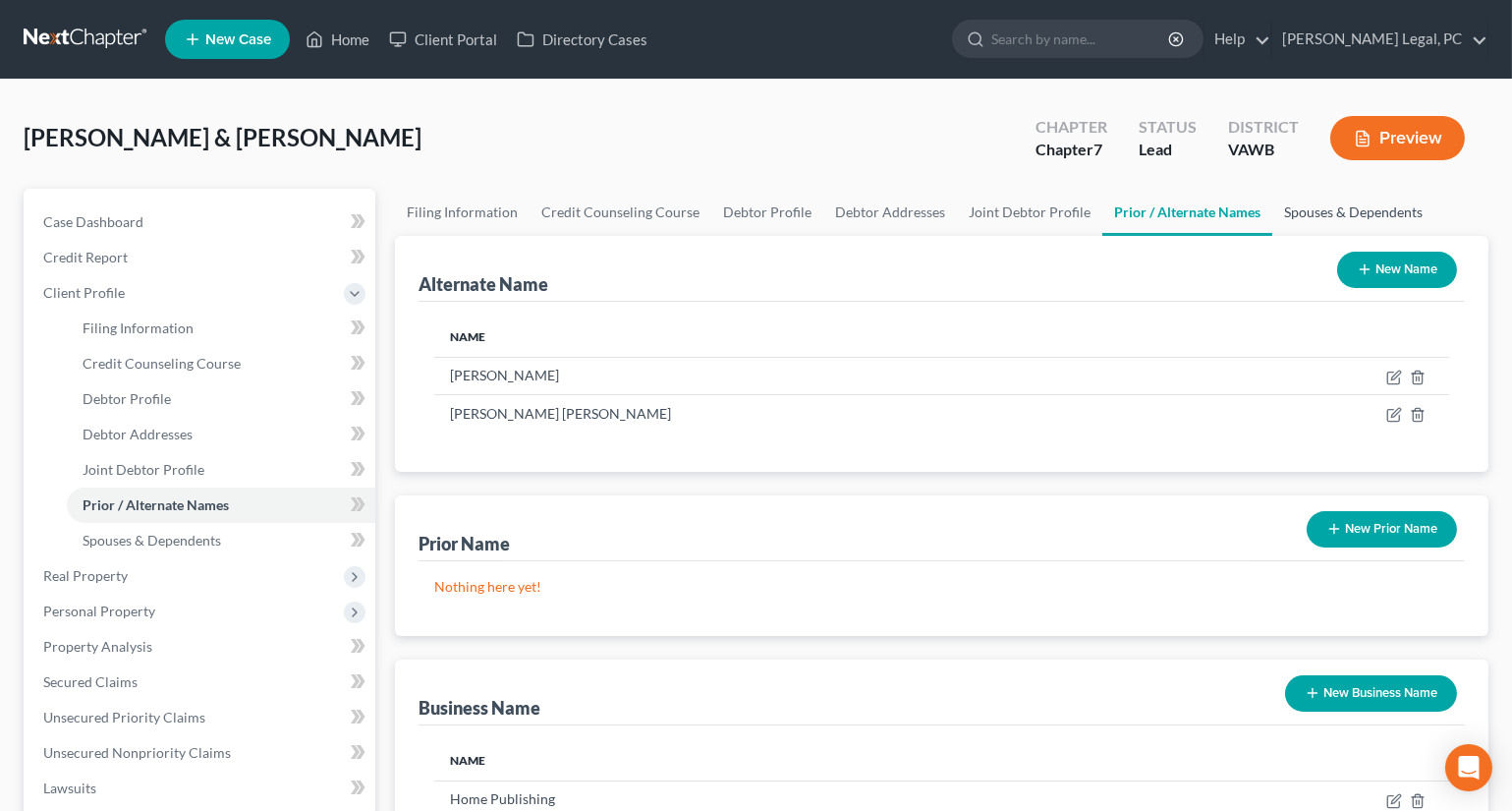
click at [1308, 215] on link "Spouses & Dependents" at bounding box center [1353, 211] width 163 height 47
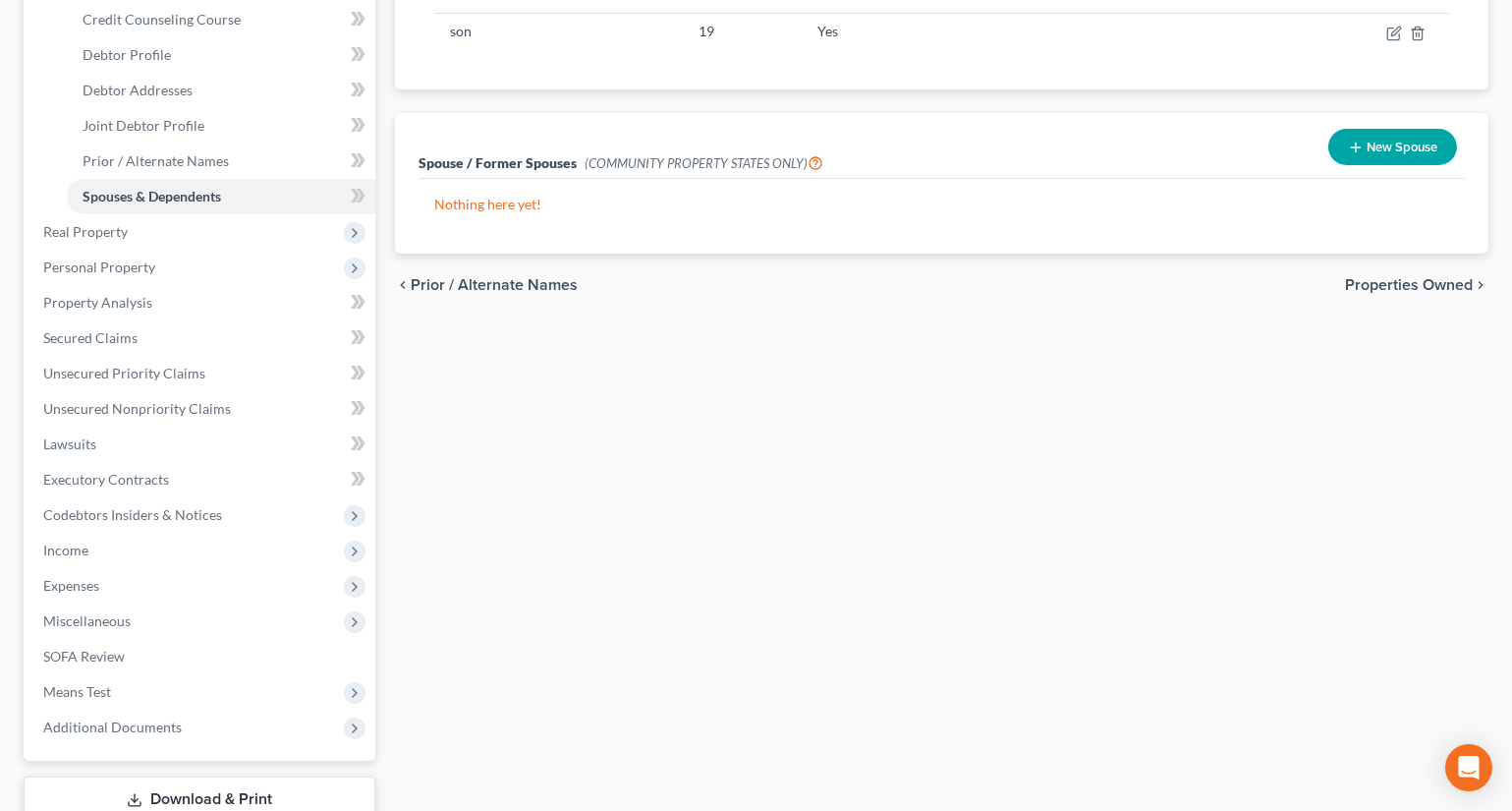
scroll to position [357, 0]
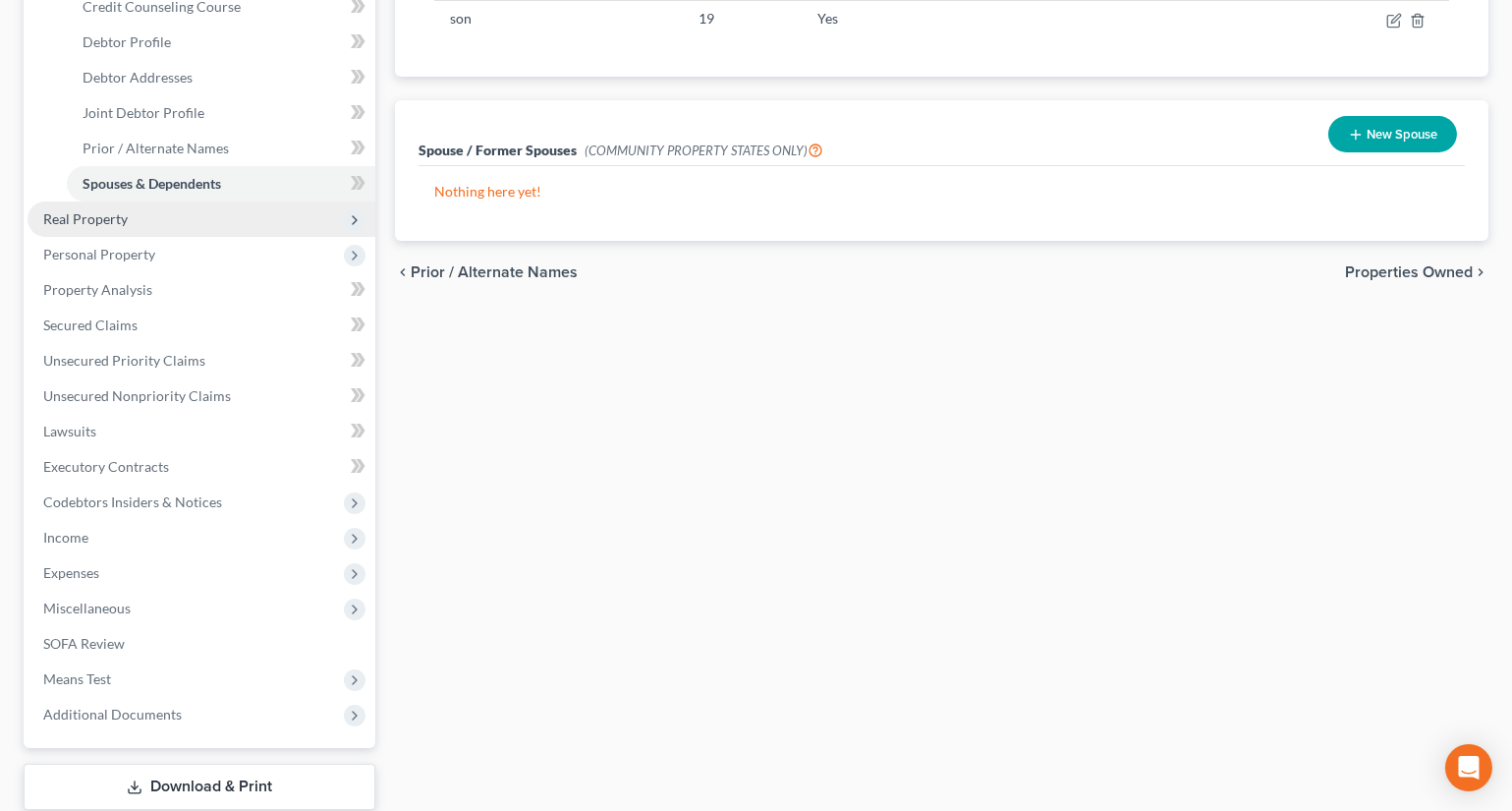
click at [135, 216] on span "Real Property" at bounding box center [201, 218] width 348 height 35
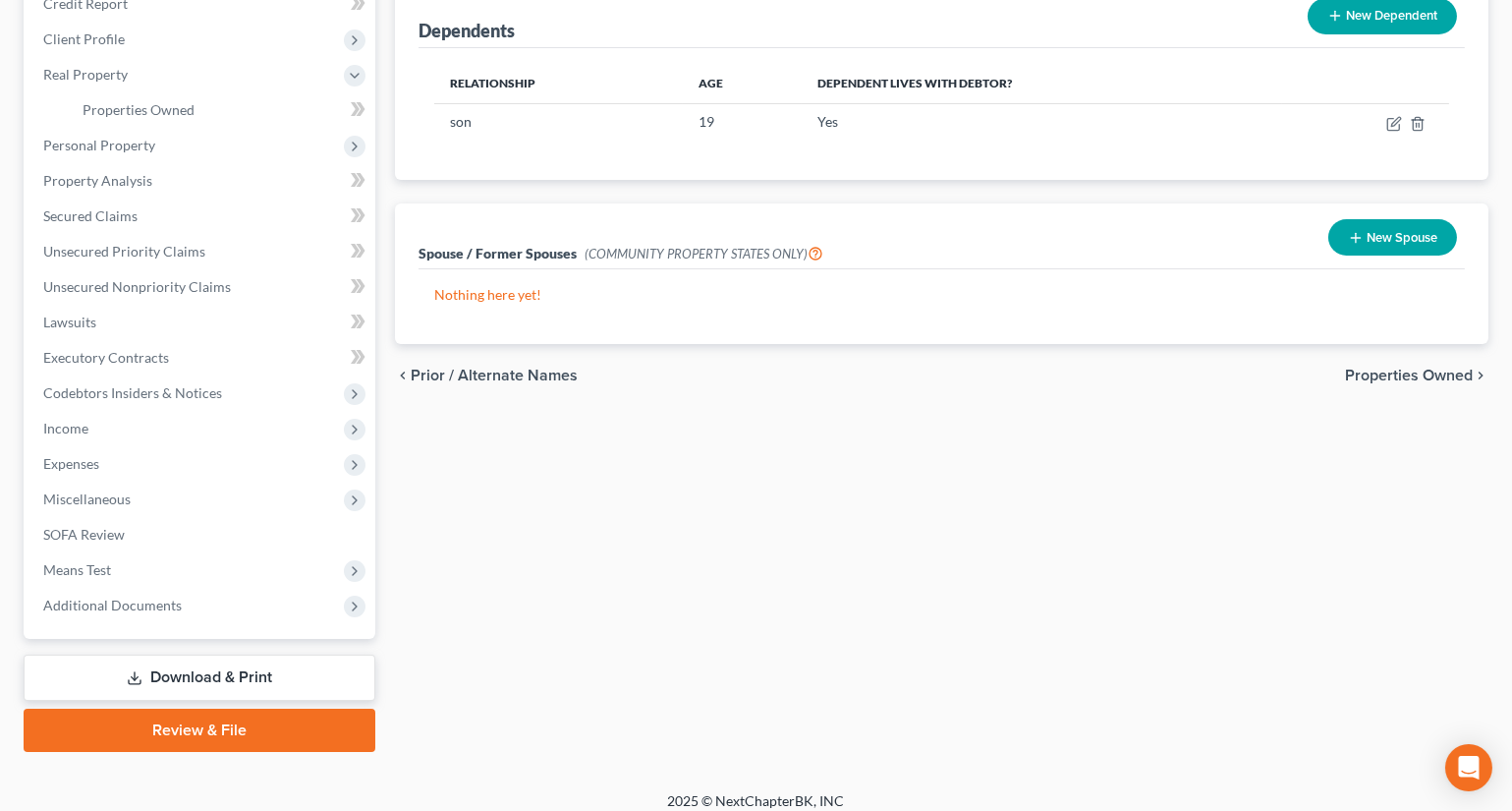
scroll to position [0, 0]
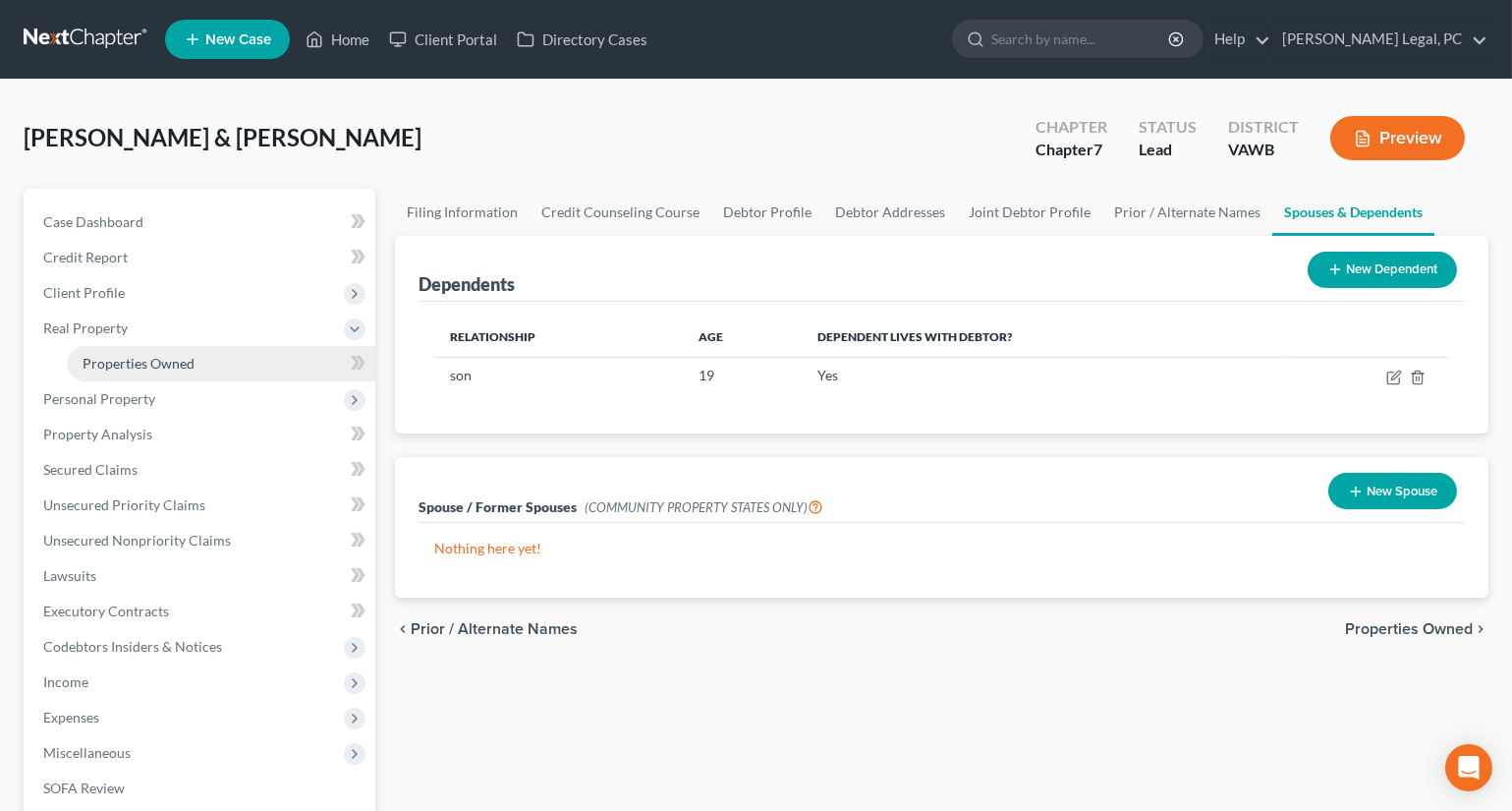
click at [120, 359] on span "Properties Owned" at bounding box center [139, 363] width 112 height 17
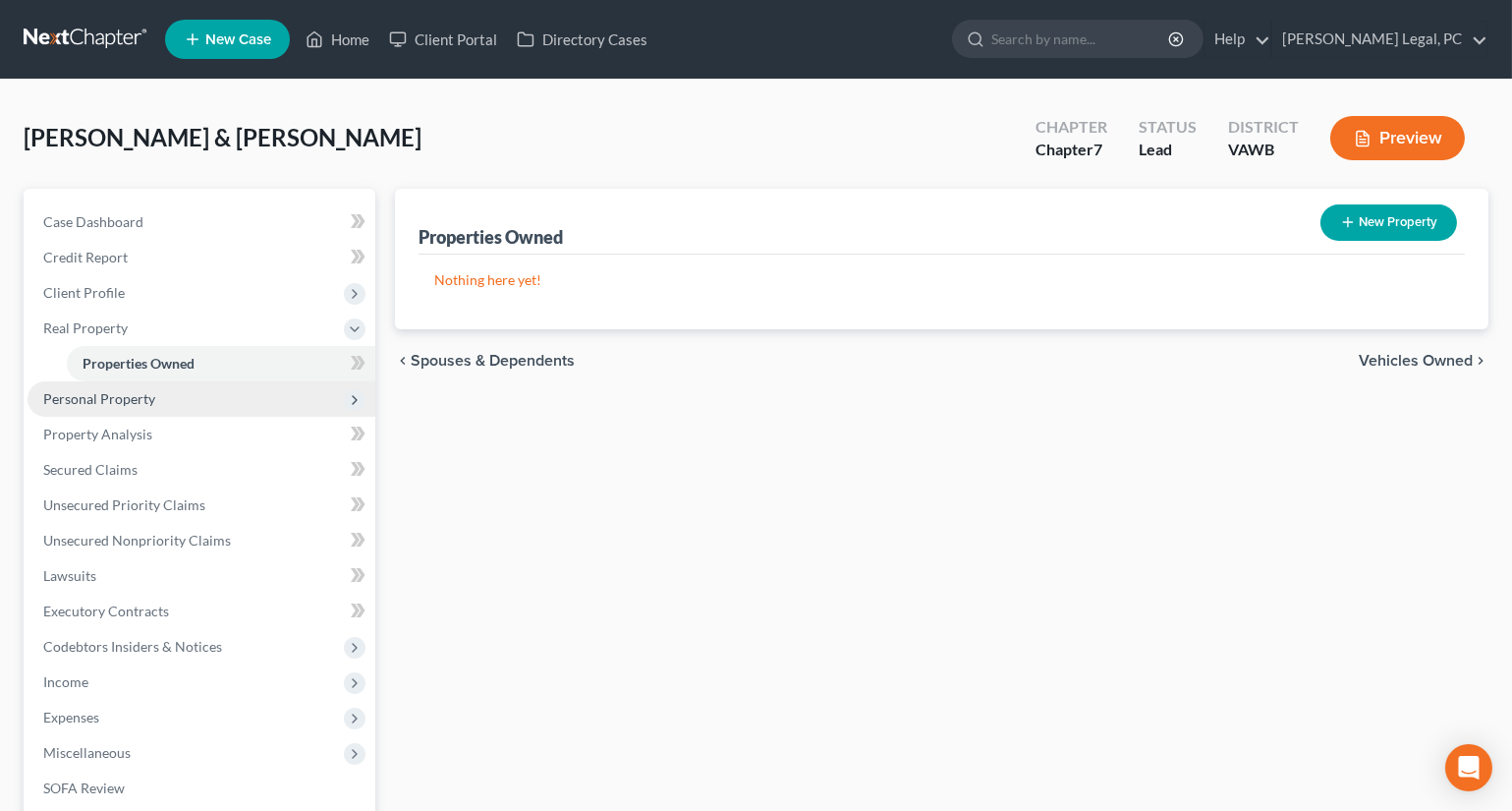
click at [108, 398] on span "Personal Property" at bounding box center [99, 398] width 112 height 17
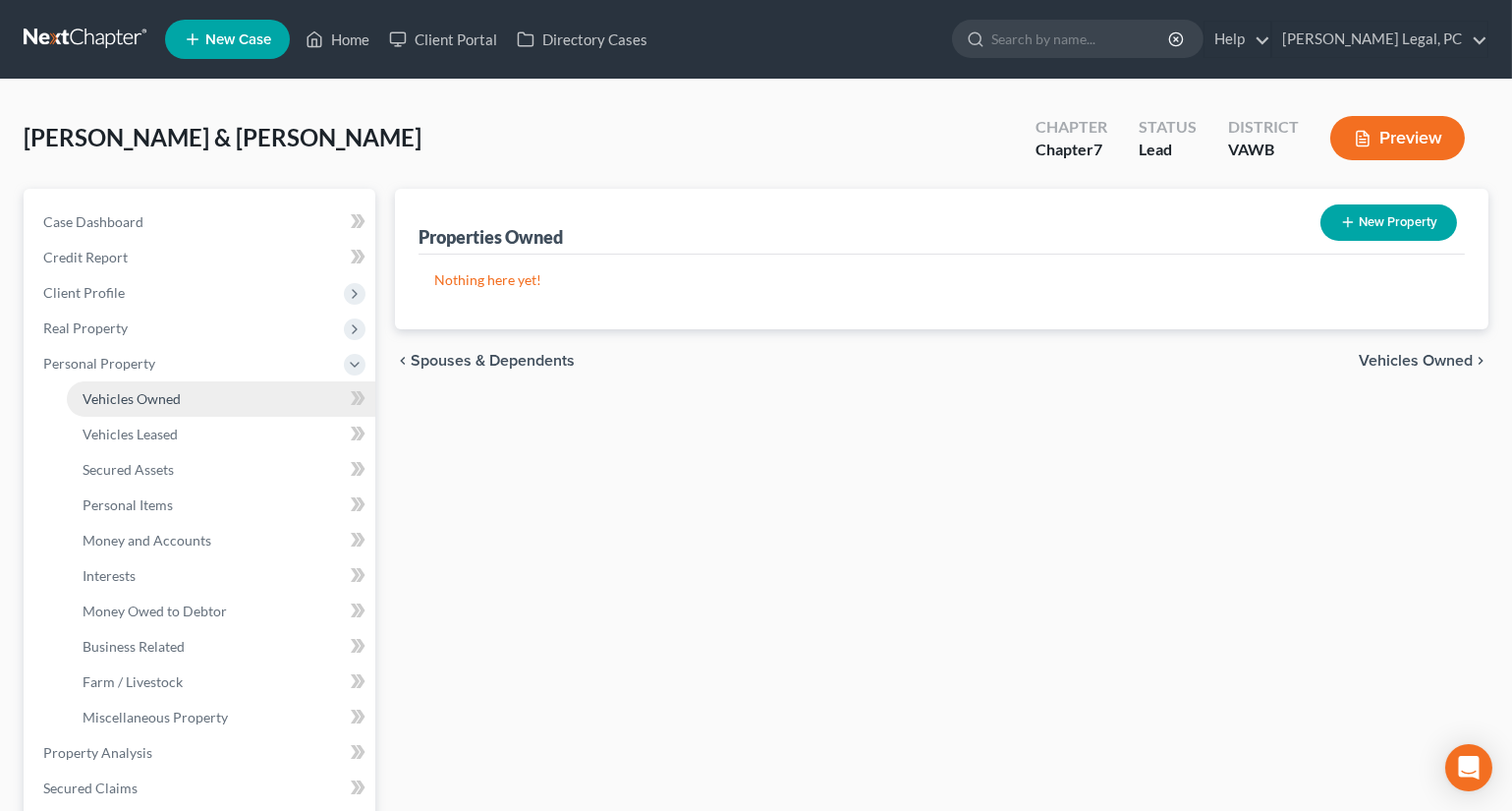
click at [136, 401] on span "Vehicles Owned" at bounding box center [132, 398] width 99 height 17
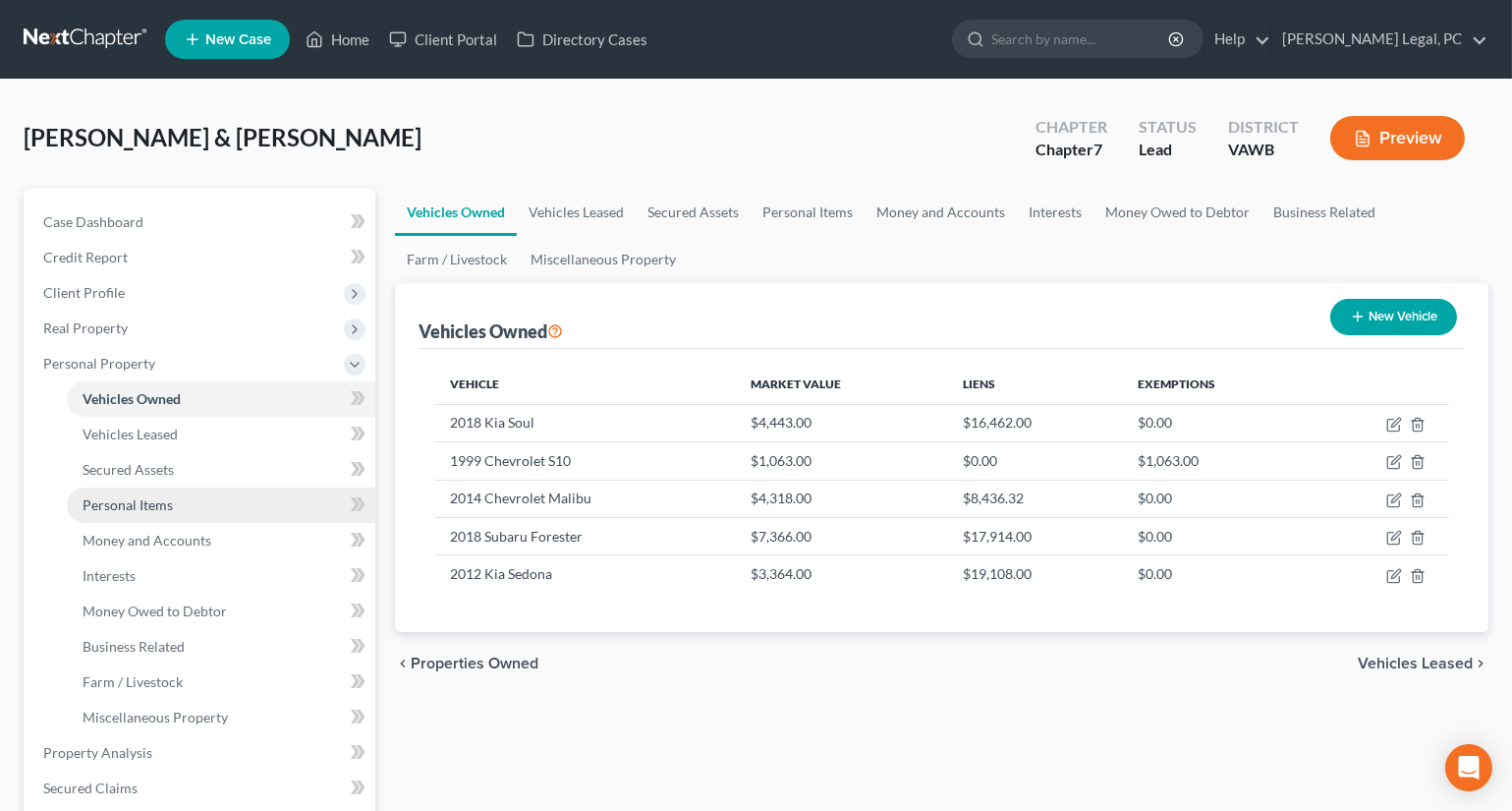
click at [123, 497] on span "Personal Items" at bounding box center [128, 505] width 91 height 17
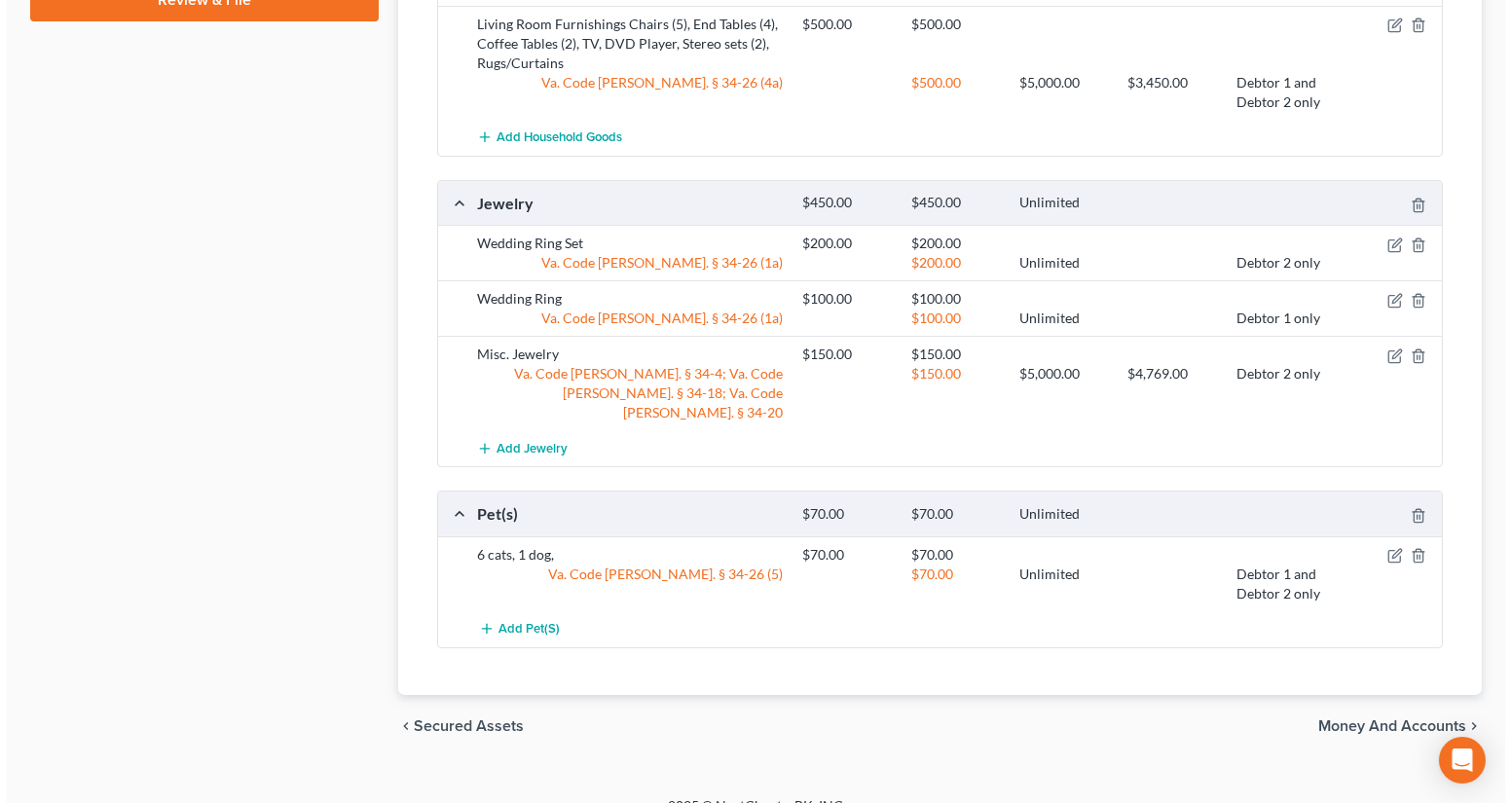
scroll to position [1294, 0]
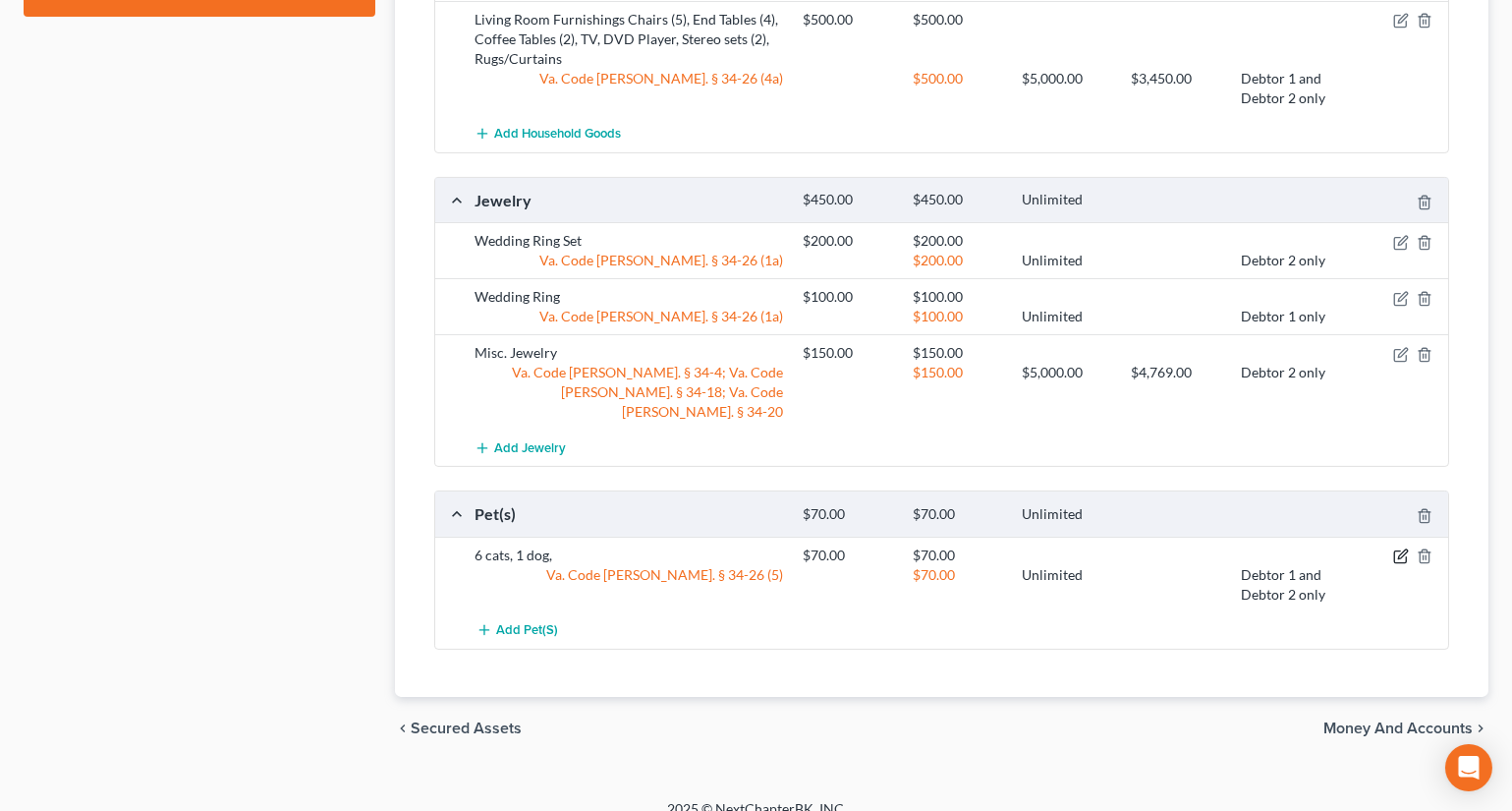
click at [1400, 549] on icon "button" at bounding box center [1401, 557] width 16 height 16
select select "2"
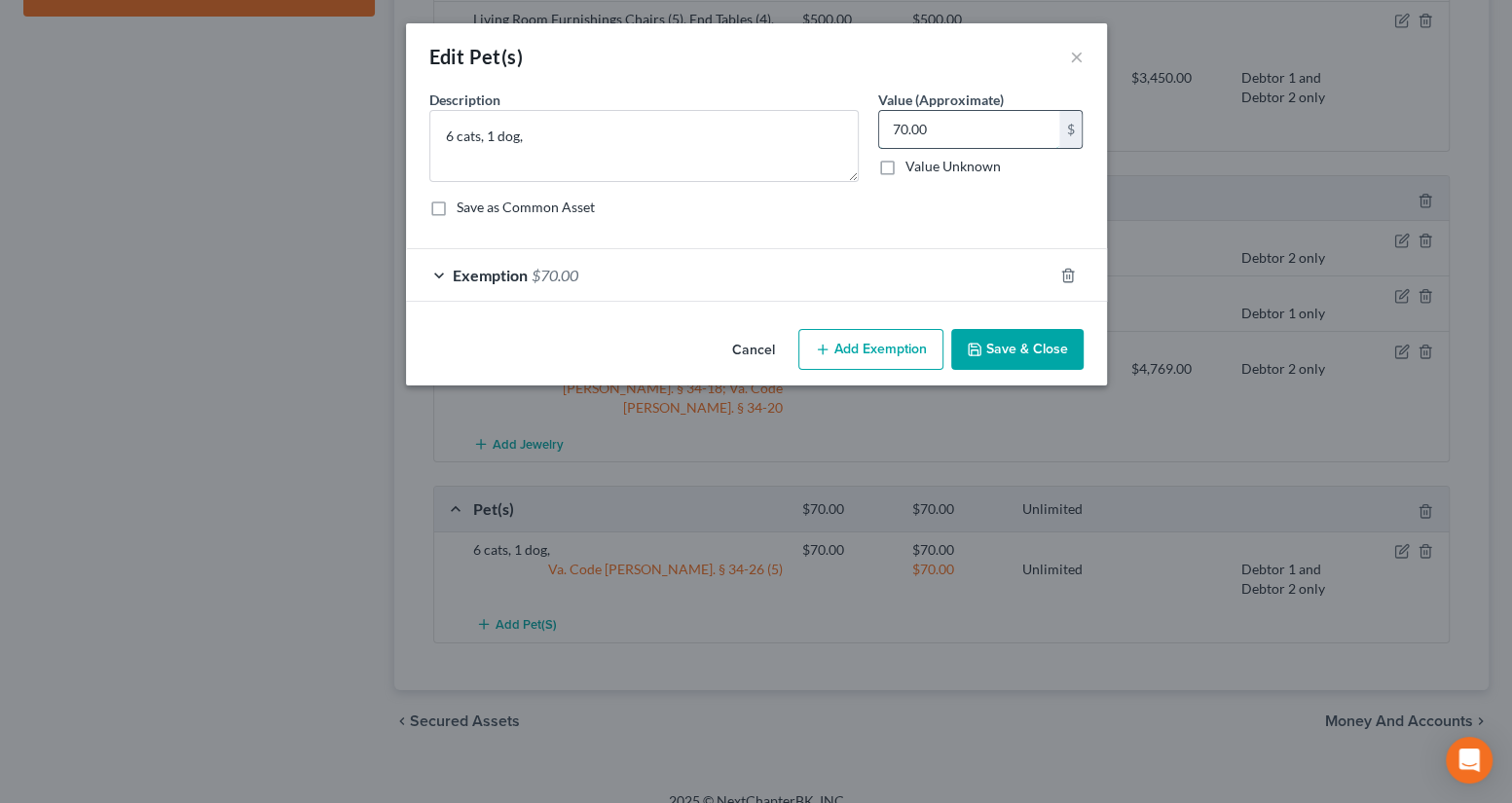
click at [966, 114] on input "70.00" at bounding box center [969, 128] width 180 height 37
type input "500"
click at [836, 288] on div "Exemption $70.00" at bounding box center [729, 275] width 646 height 51
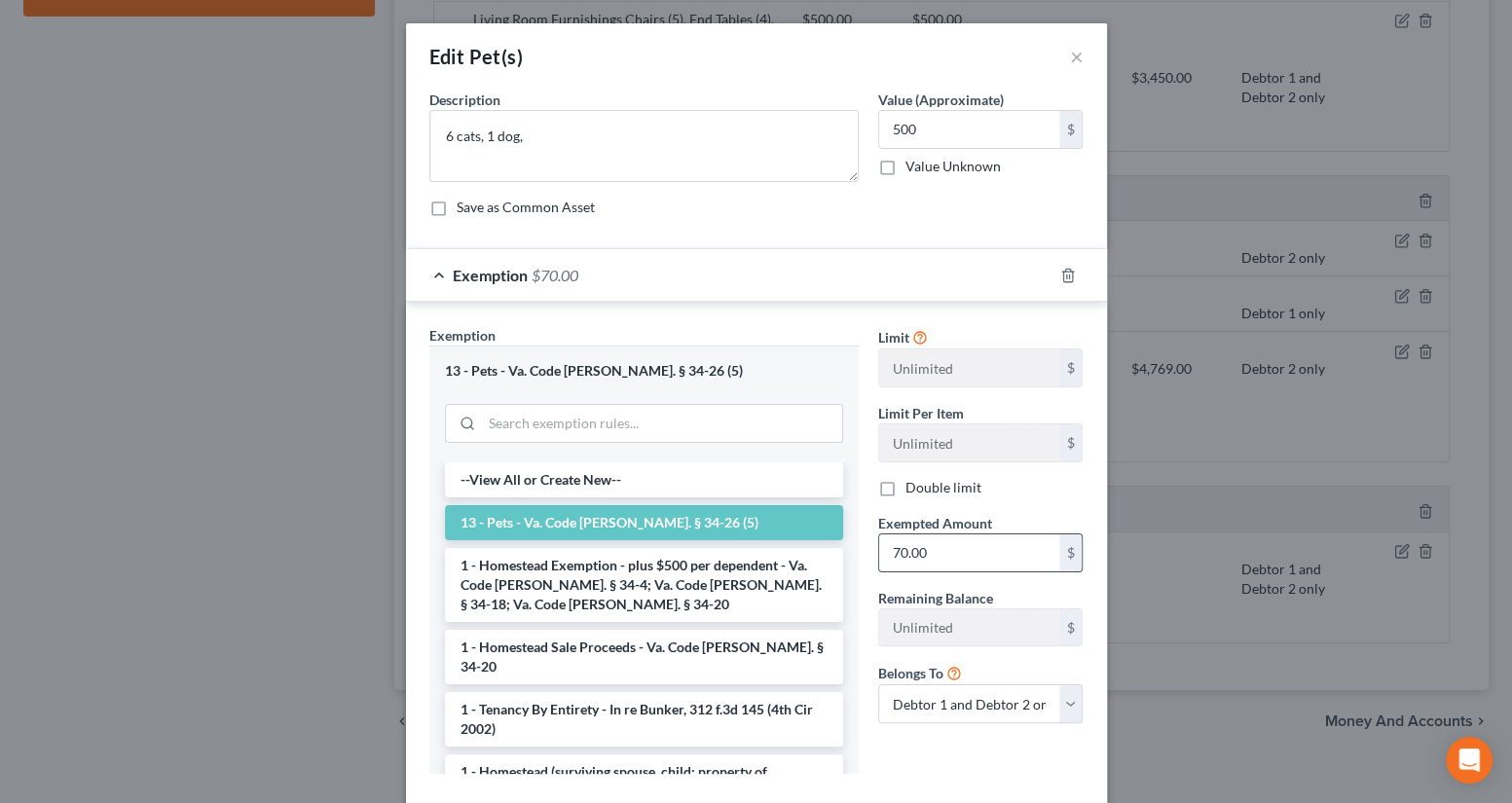
click at [951, 556] on input "70.00" at bounding box center [969, 552] width 180 height 37
type input "500"
click at [869, 445] on div "Limit Per Item Unlimited $" at bounding box center [981, 433] width 225 height 59
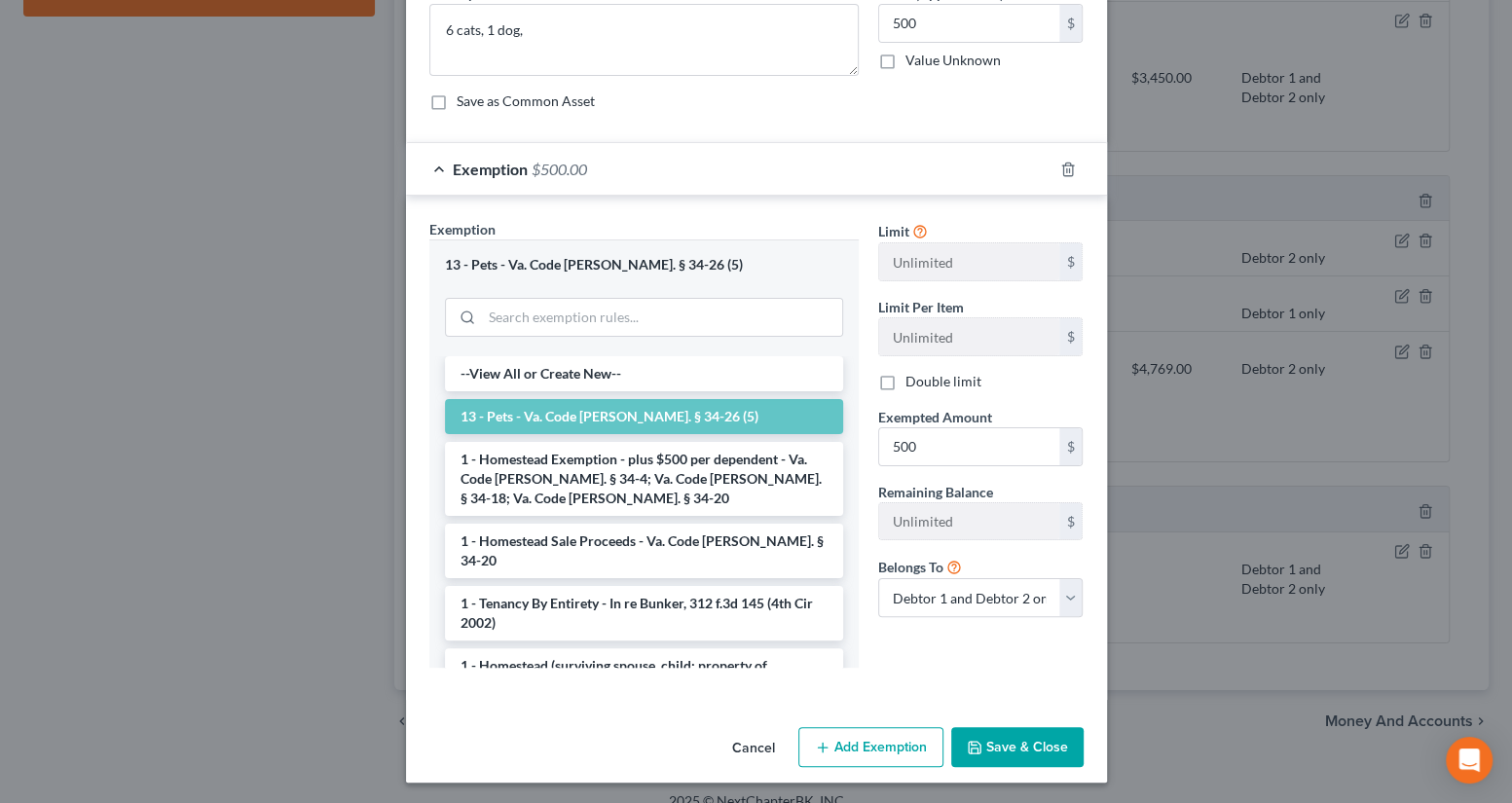
scroll to position [108, 0]
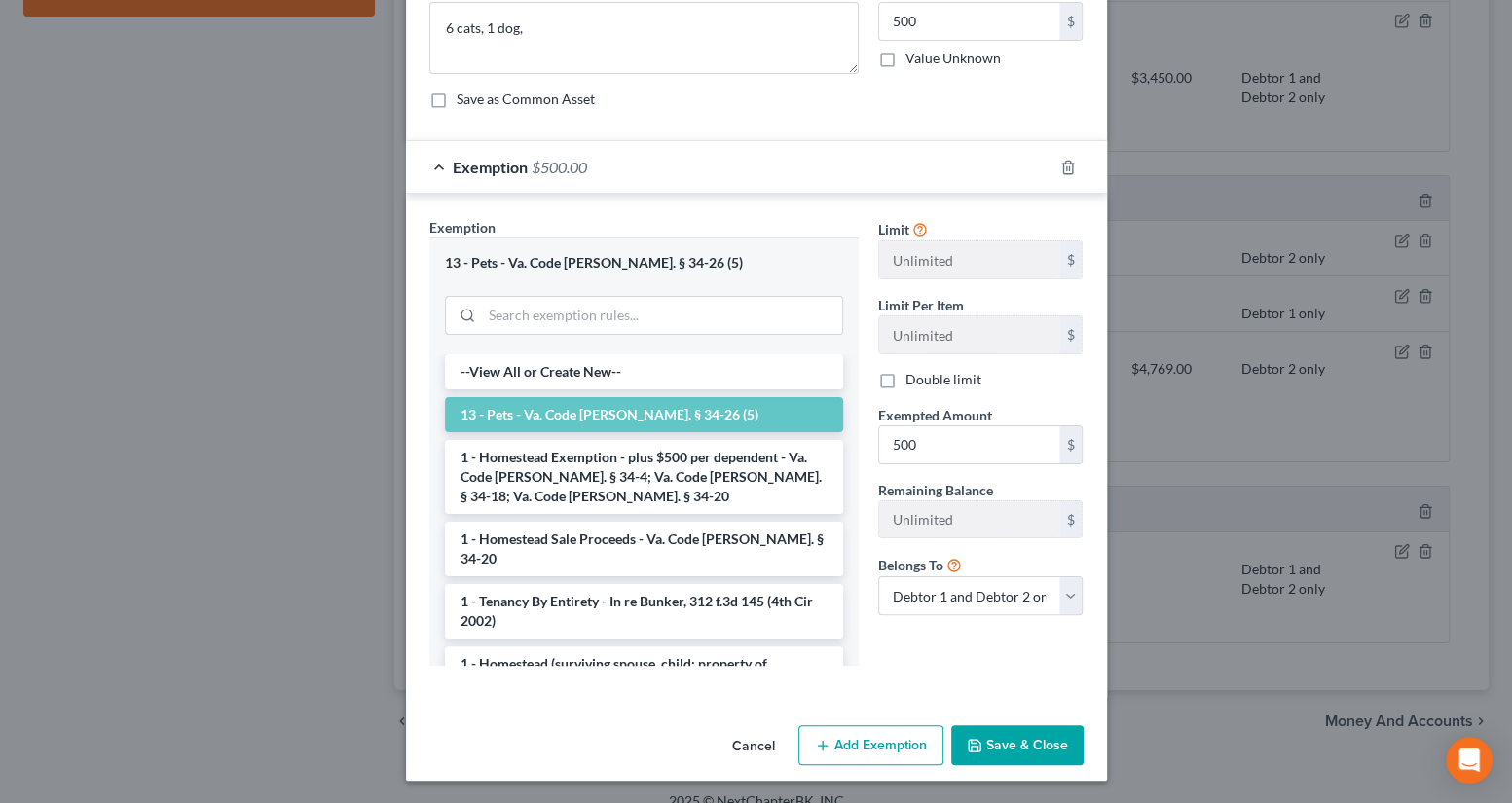
click at [970, 730] on button "Save & Close" at bounding box center [1018, 745] width 132 height 40
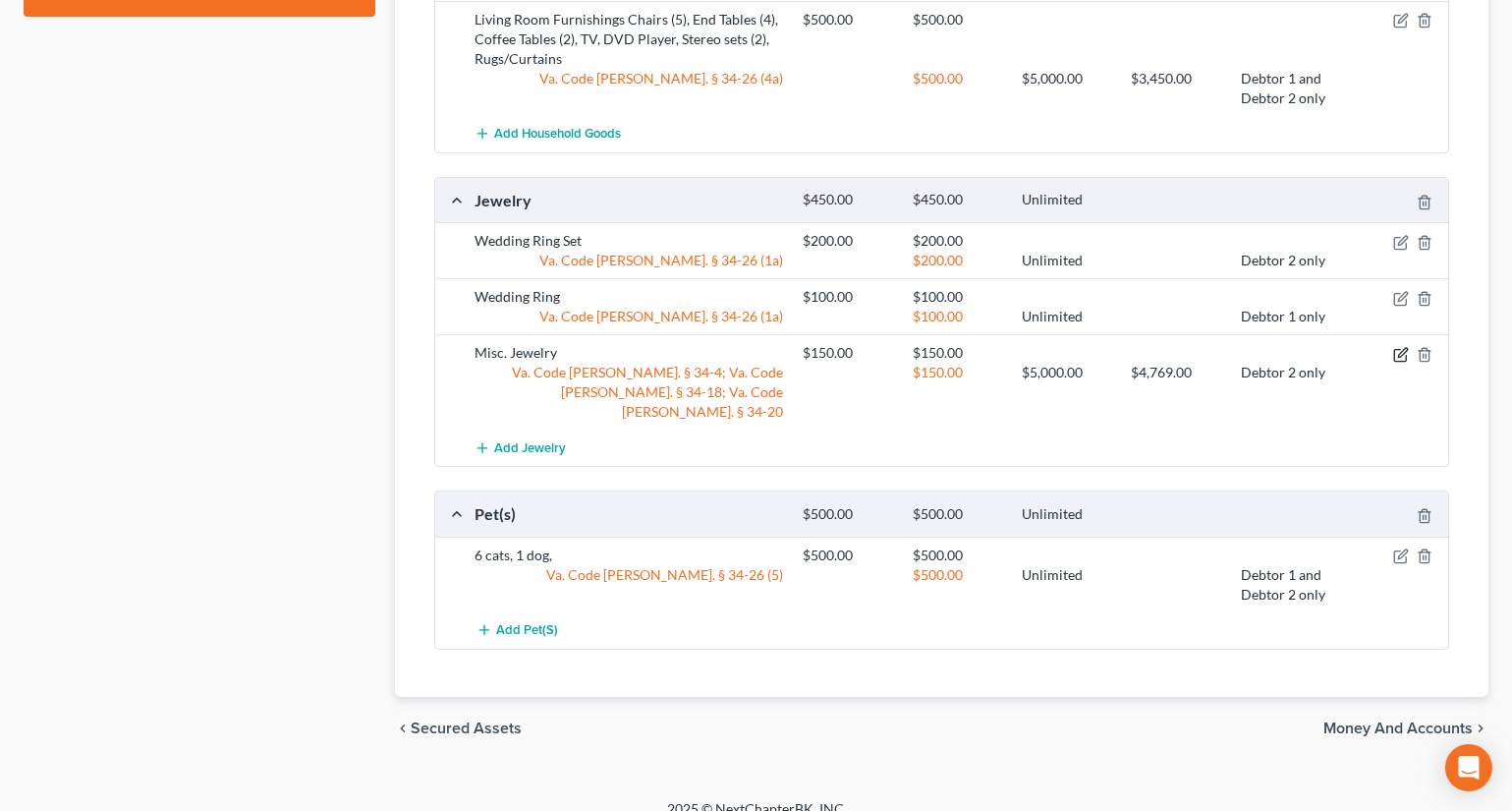
click at [1400, 357] on icon "button" at bounding box center [1400, 355] width 12 height 12
select select "1"
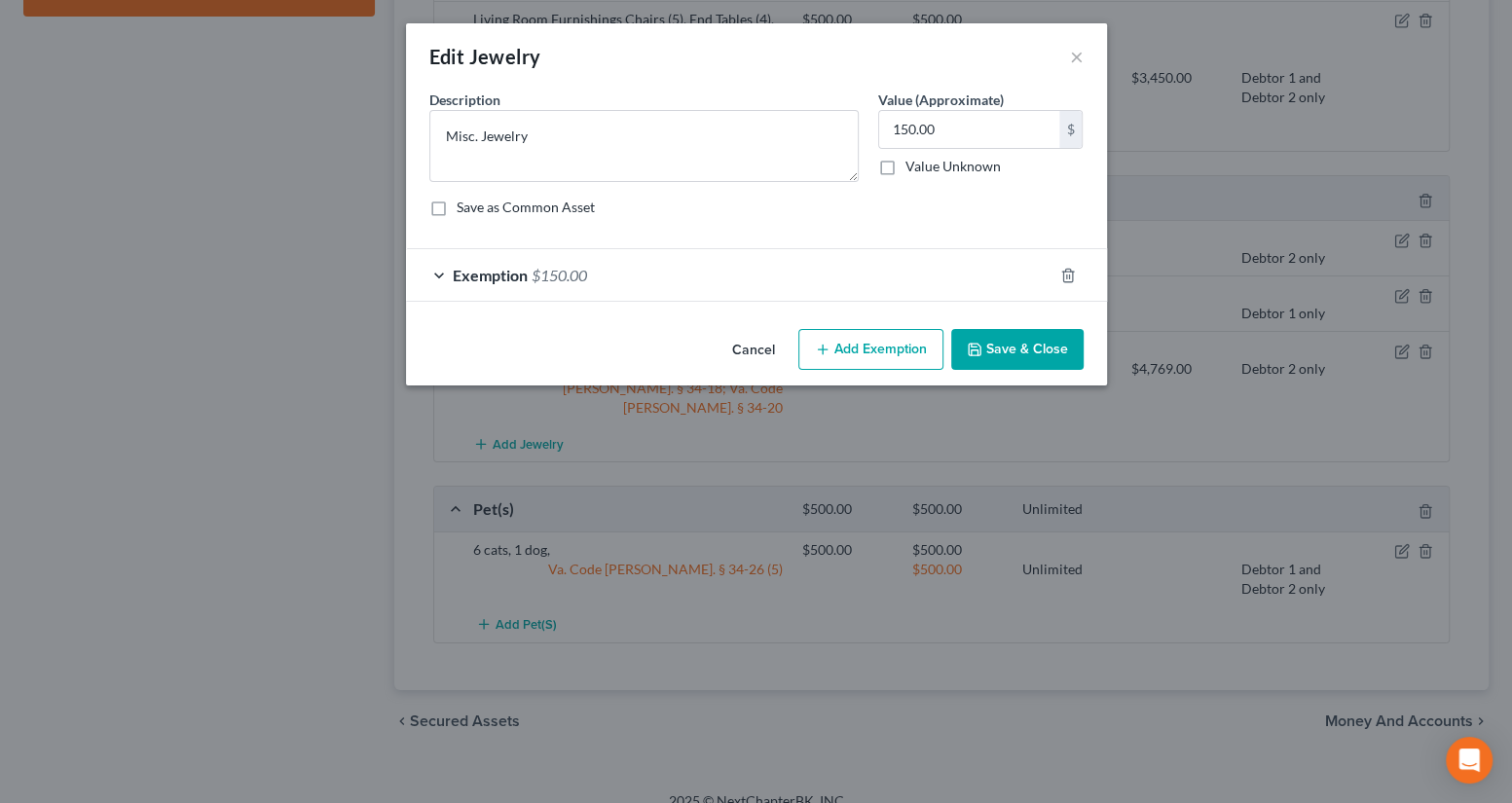
drag, startPoint x: 672, startPoint y: 273, endPoint x: 687, endPoint y: 317, distance: 46.5
click at [672, 273] on div "Exemption $150.00" at bounding box center [729, 275] width 646 height 51
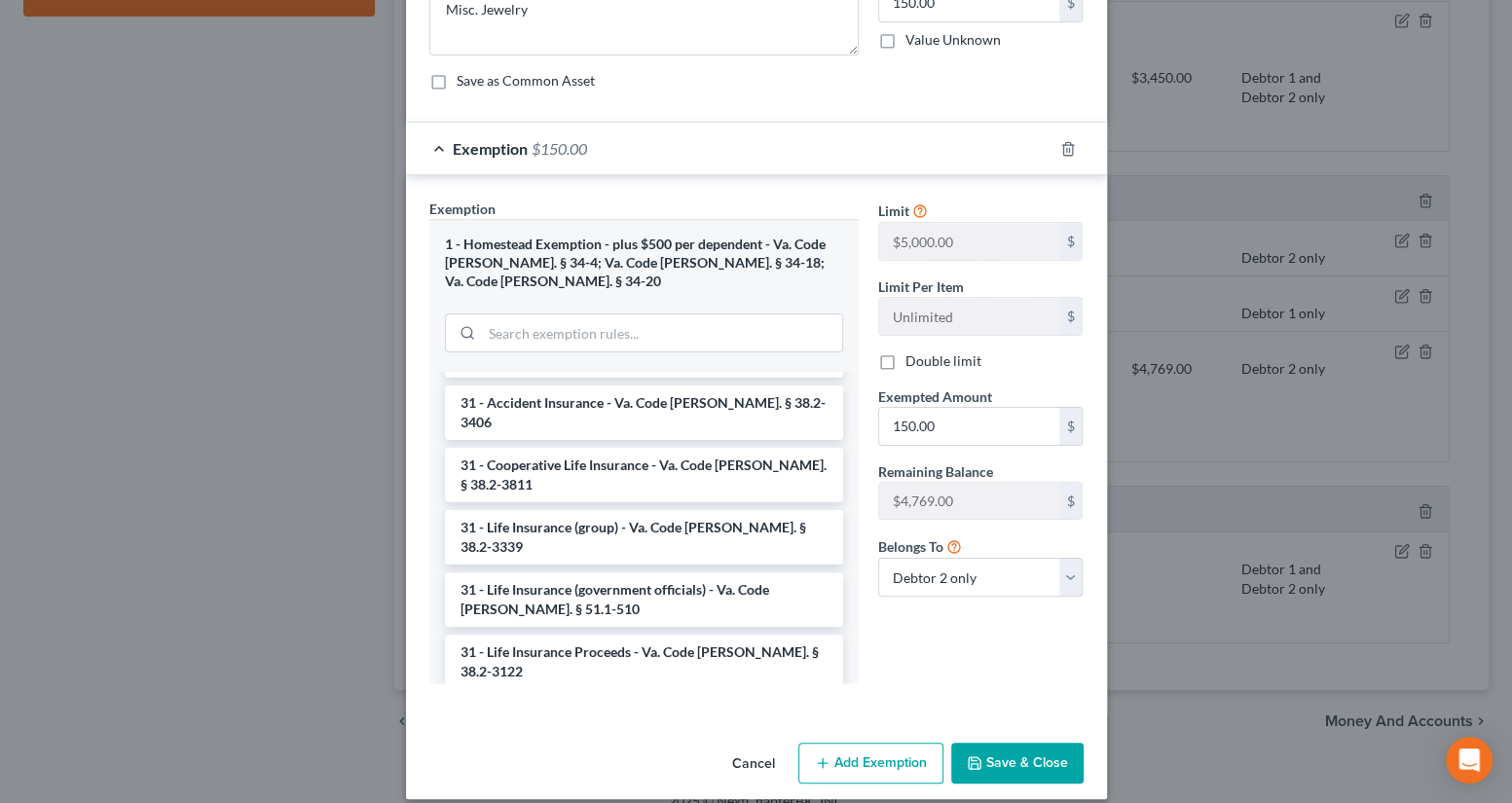
scroll to position [3015, 0]
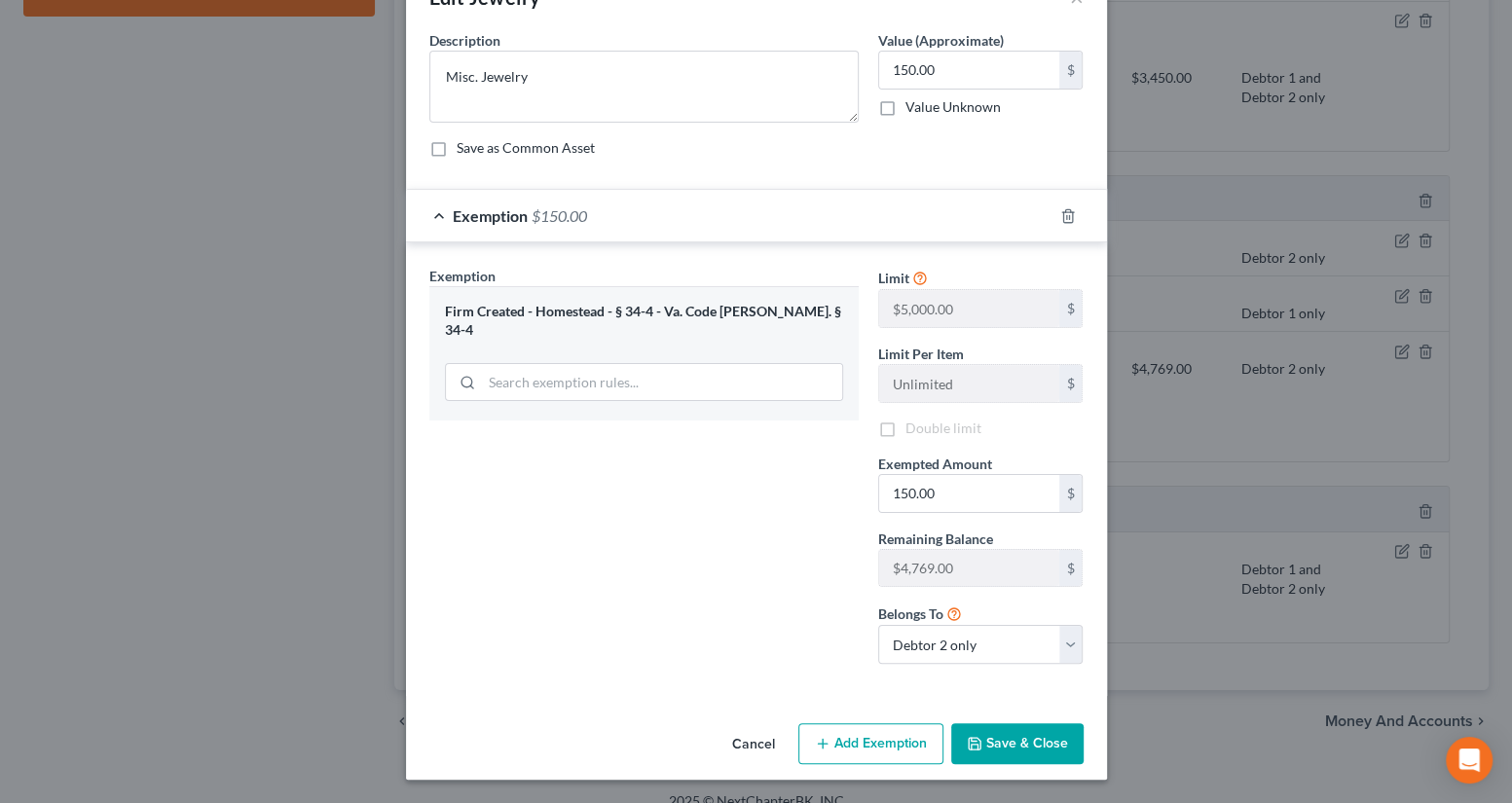
scroll to position [58, 0]
click at [980, 736] on button "Save & Close" at bounding box center [1018, 744] width 132 height 40
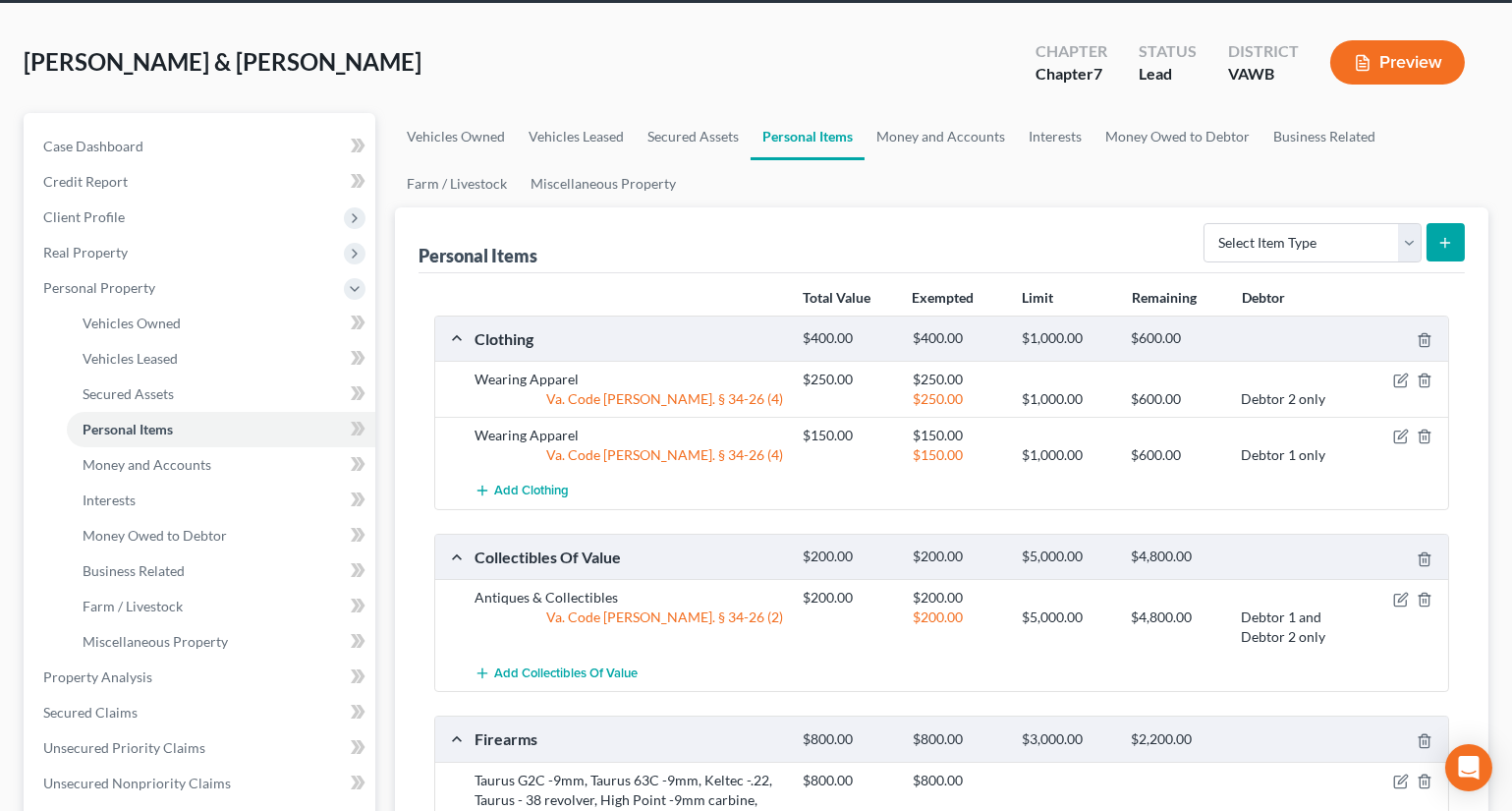
scroll to position [36, 0]
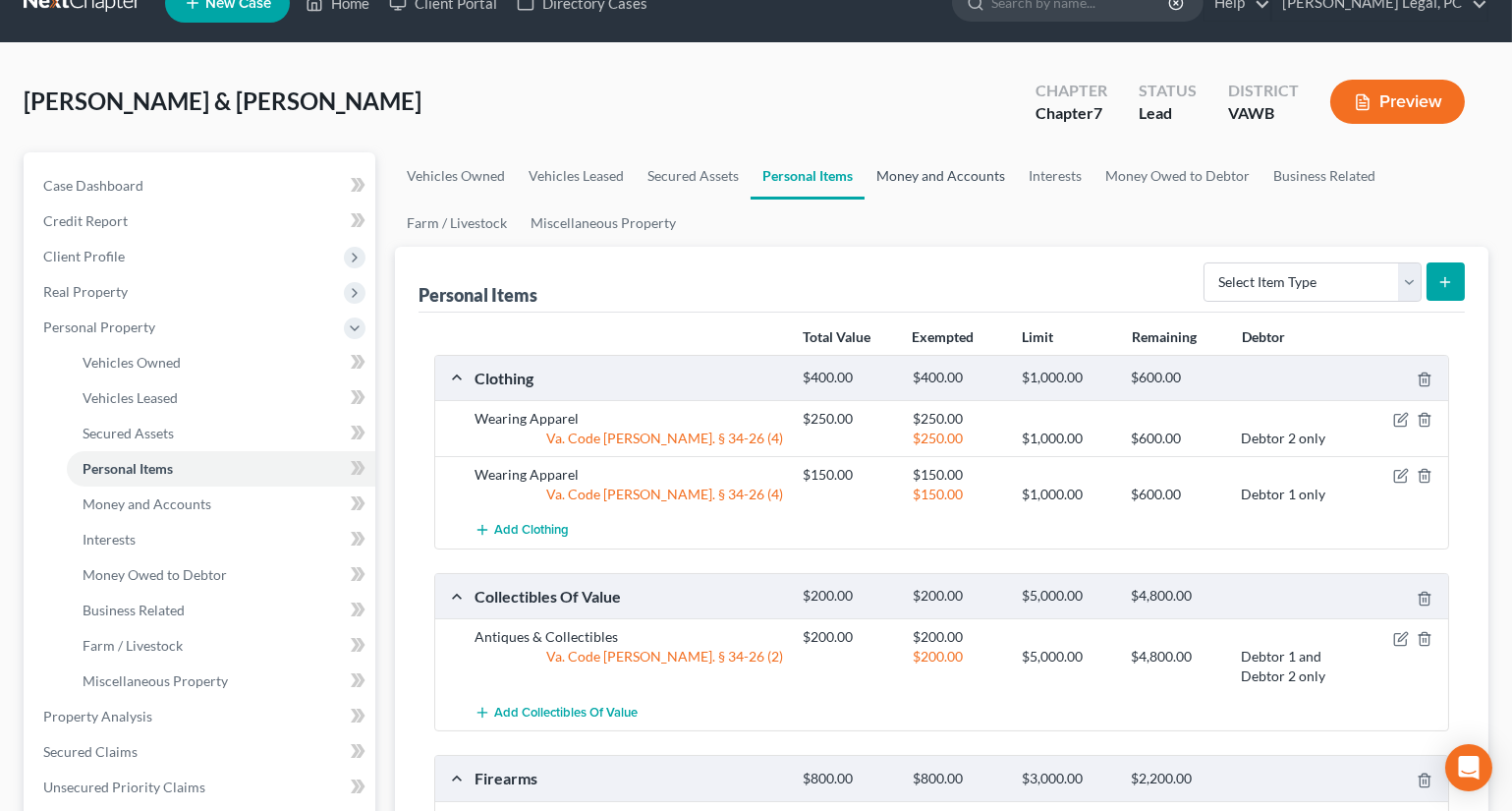
click at [938, 180] on link "Money and Accounts" at bounding box center [941, 176] width 153 height 47
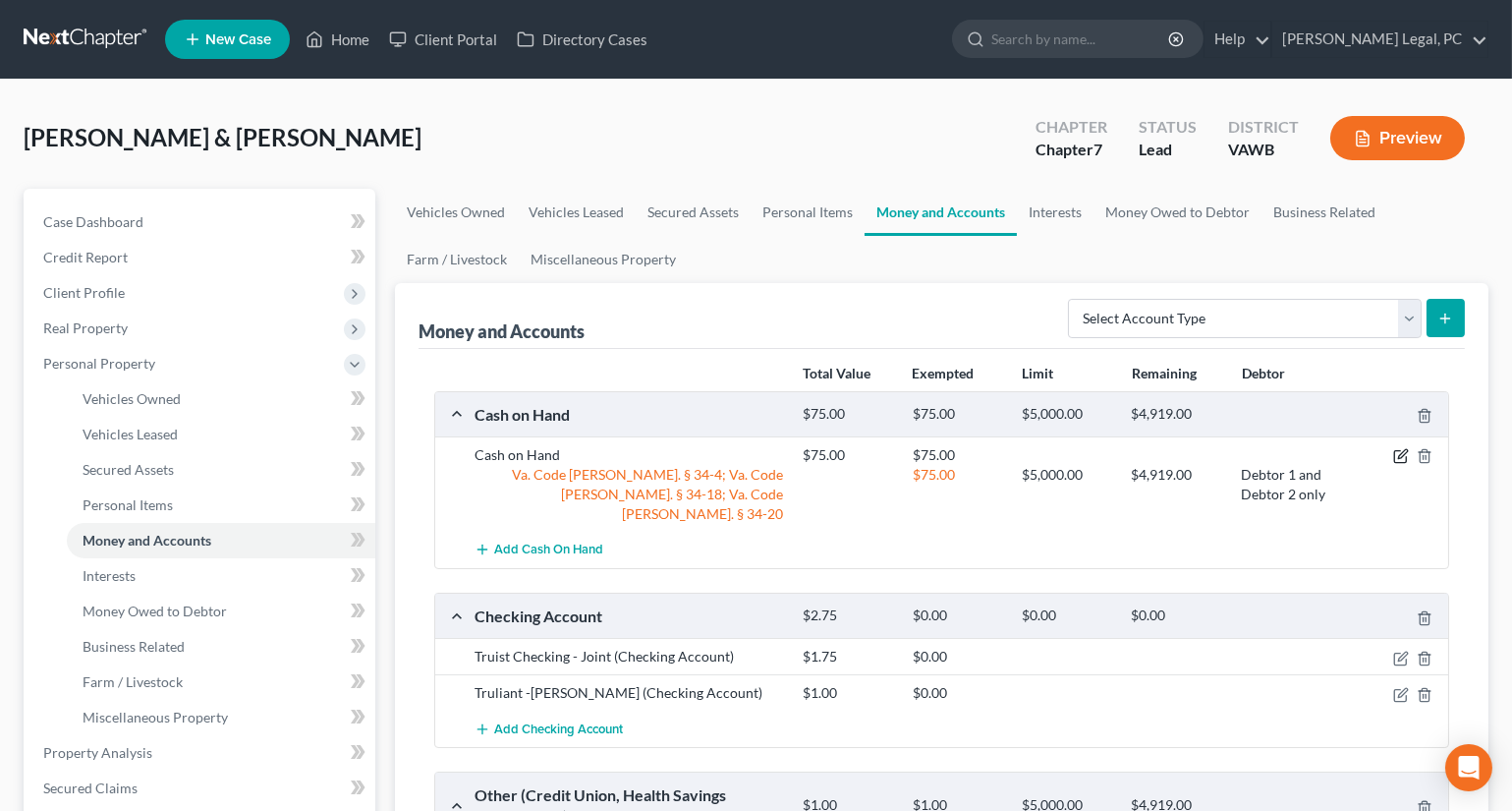
click at [1400, 454] on icon "button" at bounding box center [1401, 456] width 16 height 16
select select "2"
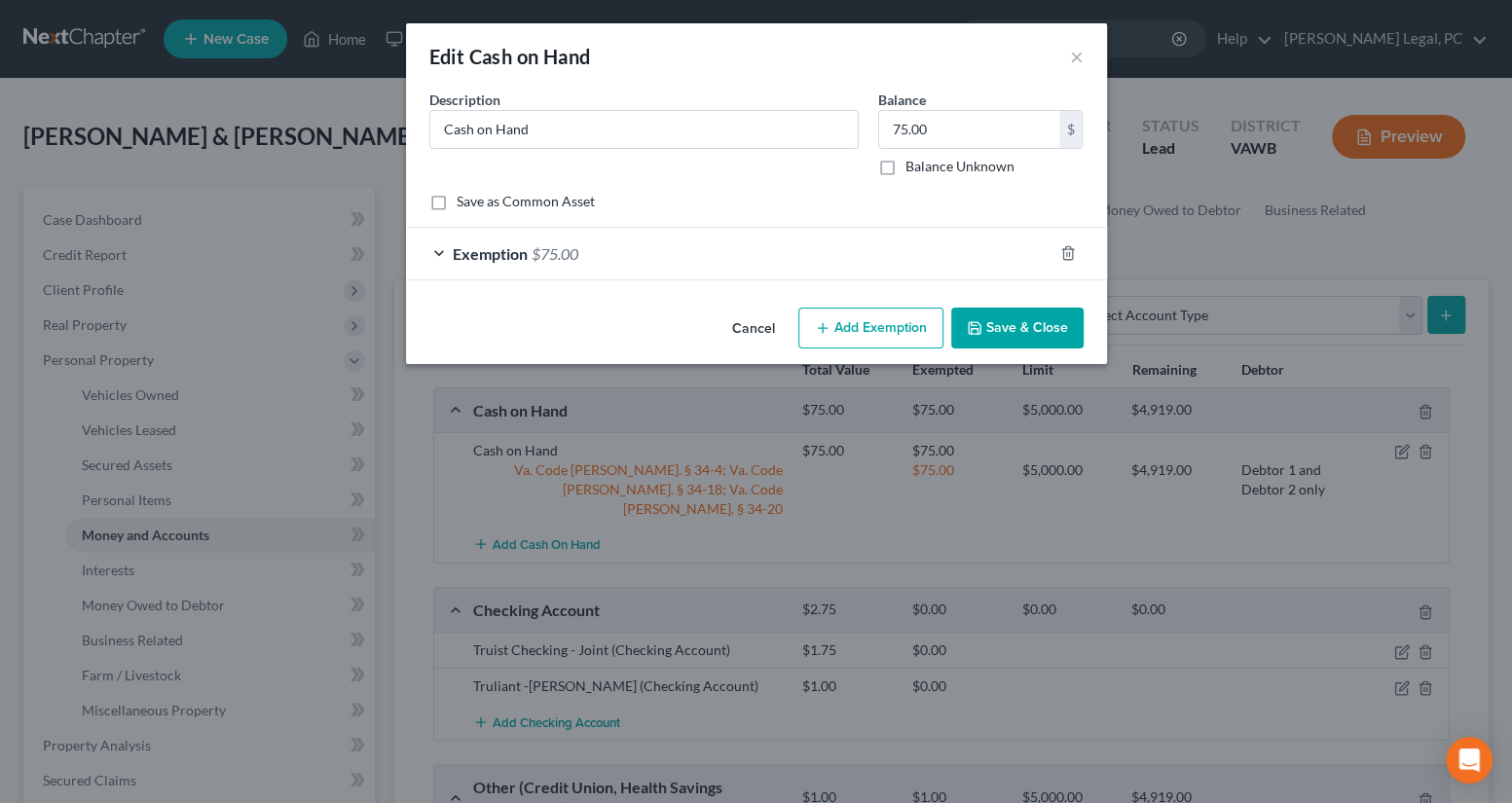
click at [753, 251] on div "Exemption $75.00" at bounding box center [729, 254] width 646 height 51
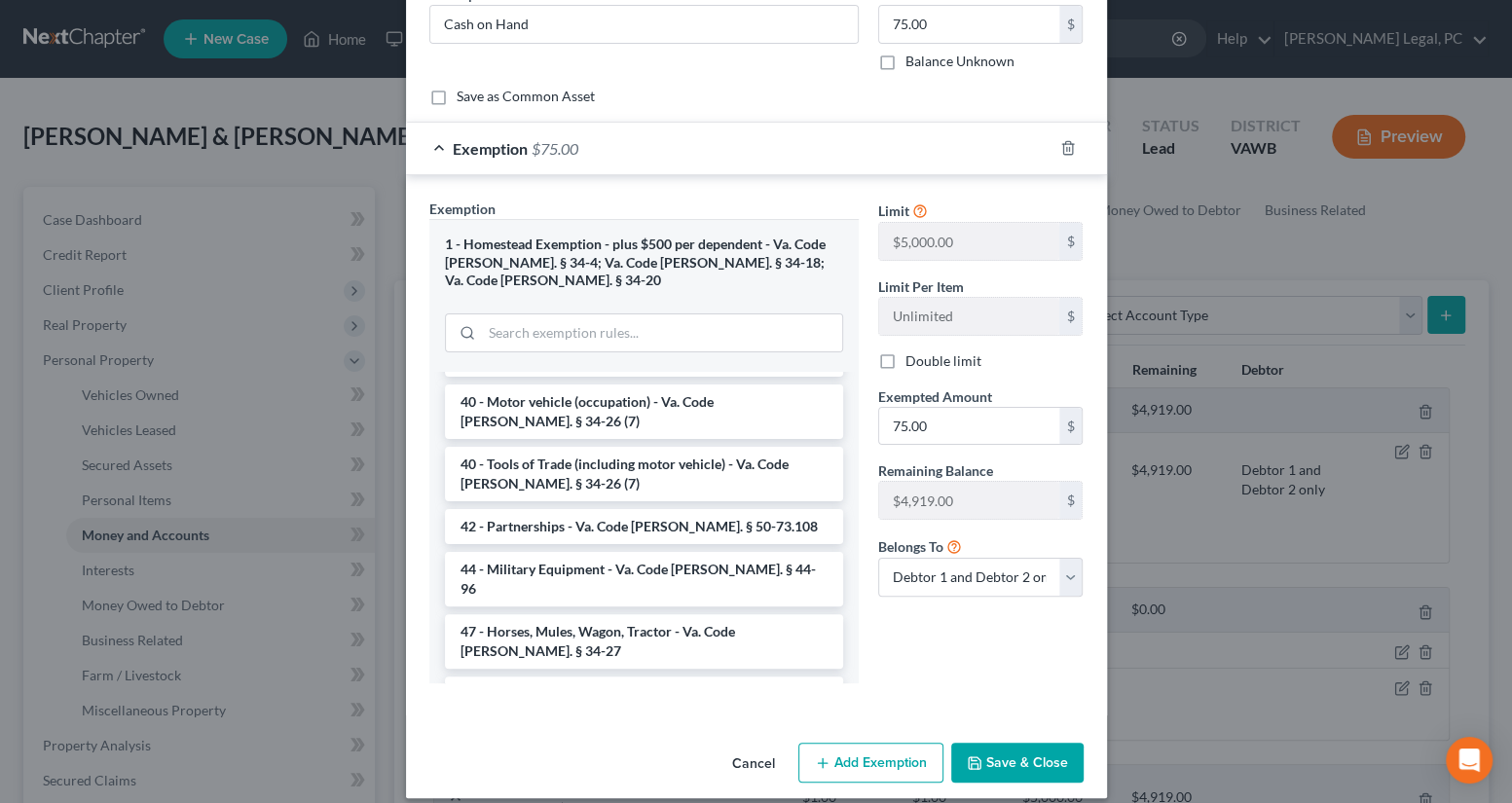
scroll to position [2953, 0]
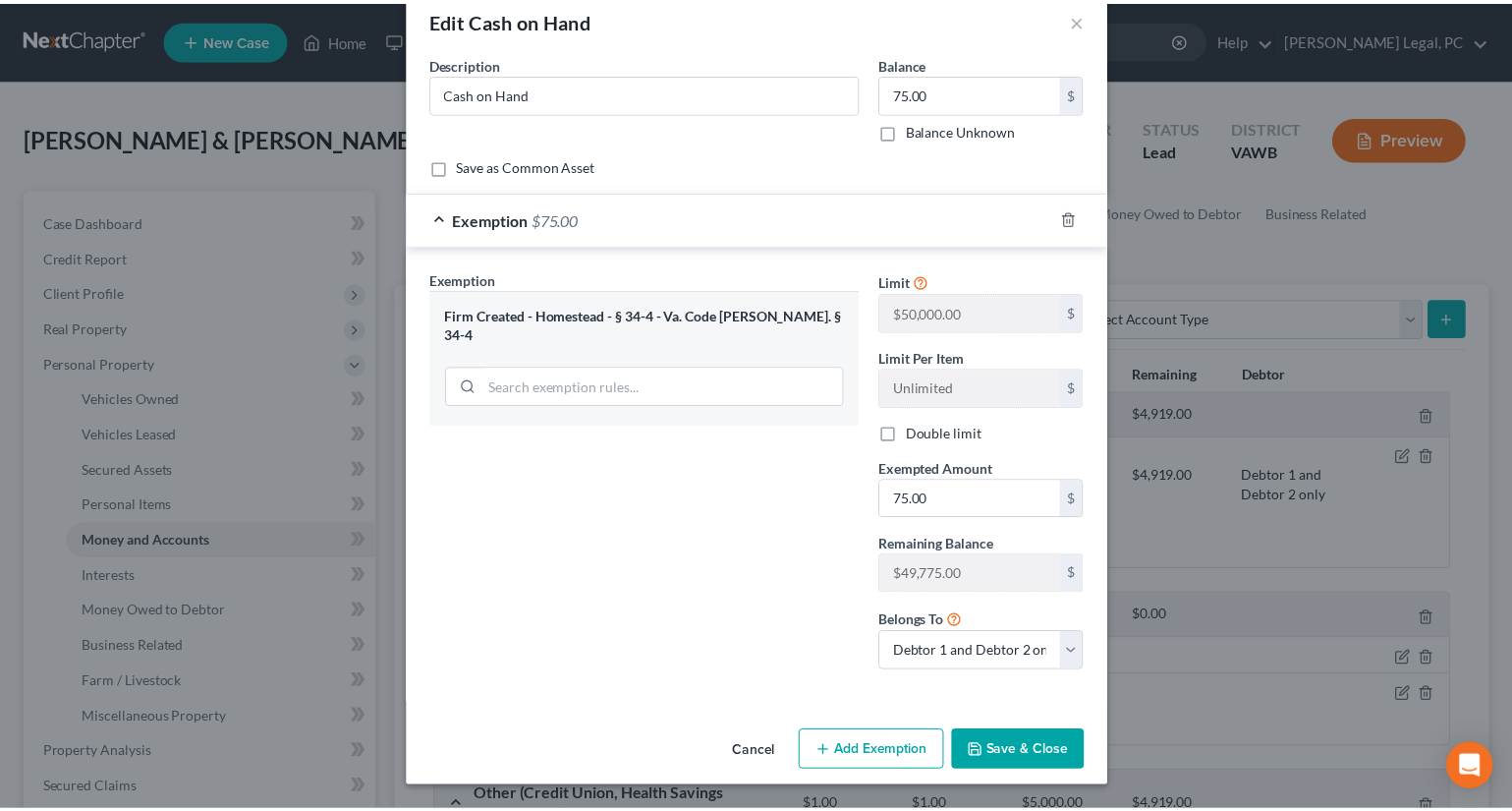
scroll to position [36, 0]
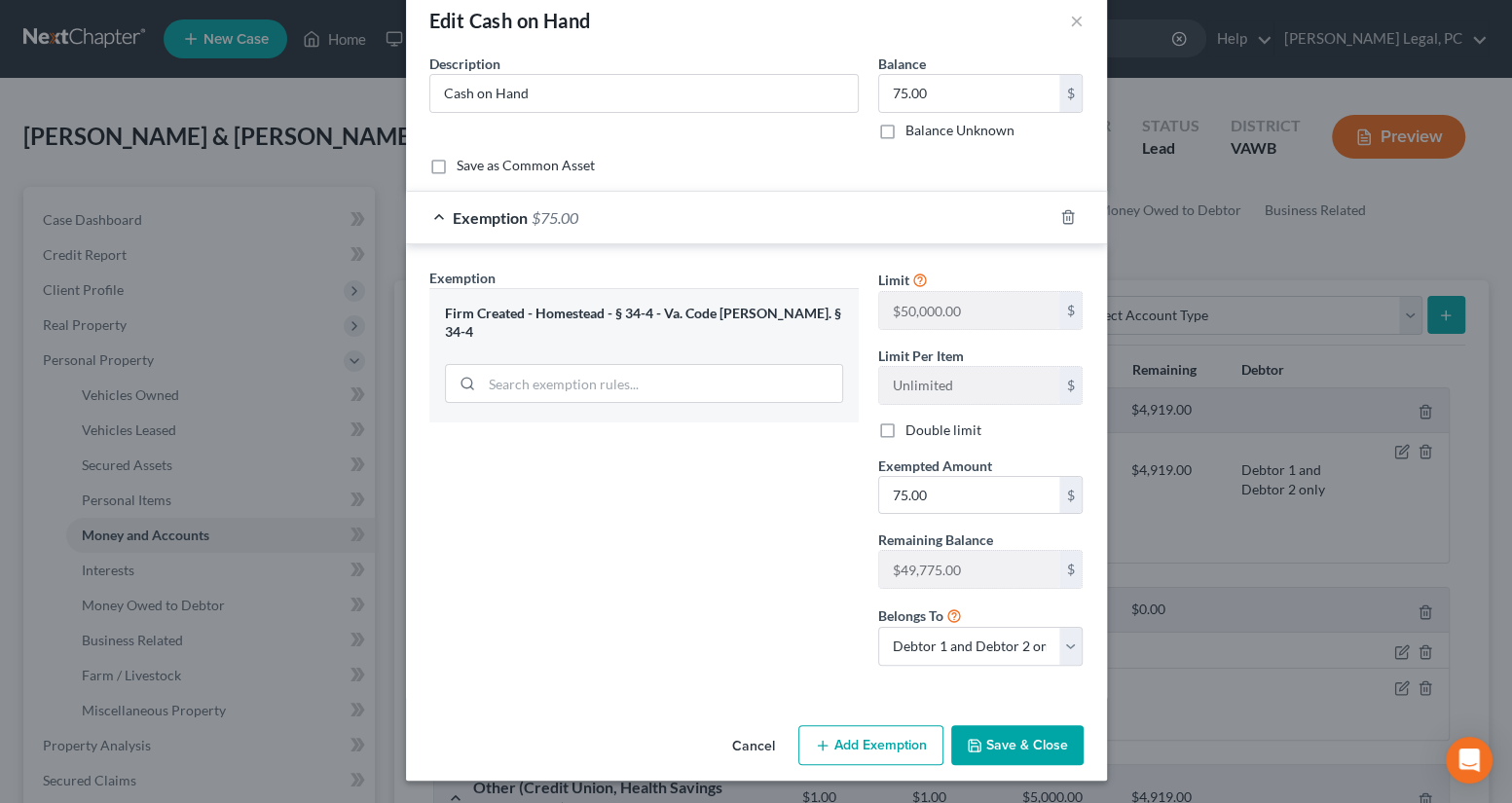
click at [972, 741] on icon "button" at bounding box center [974, 746] width 16 height 16
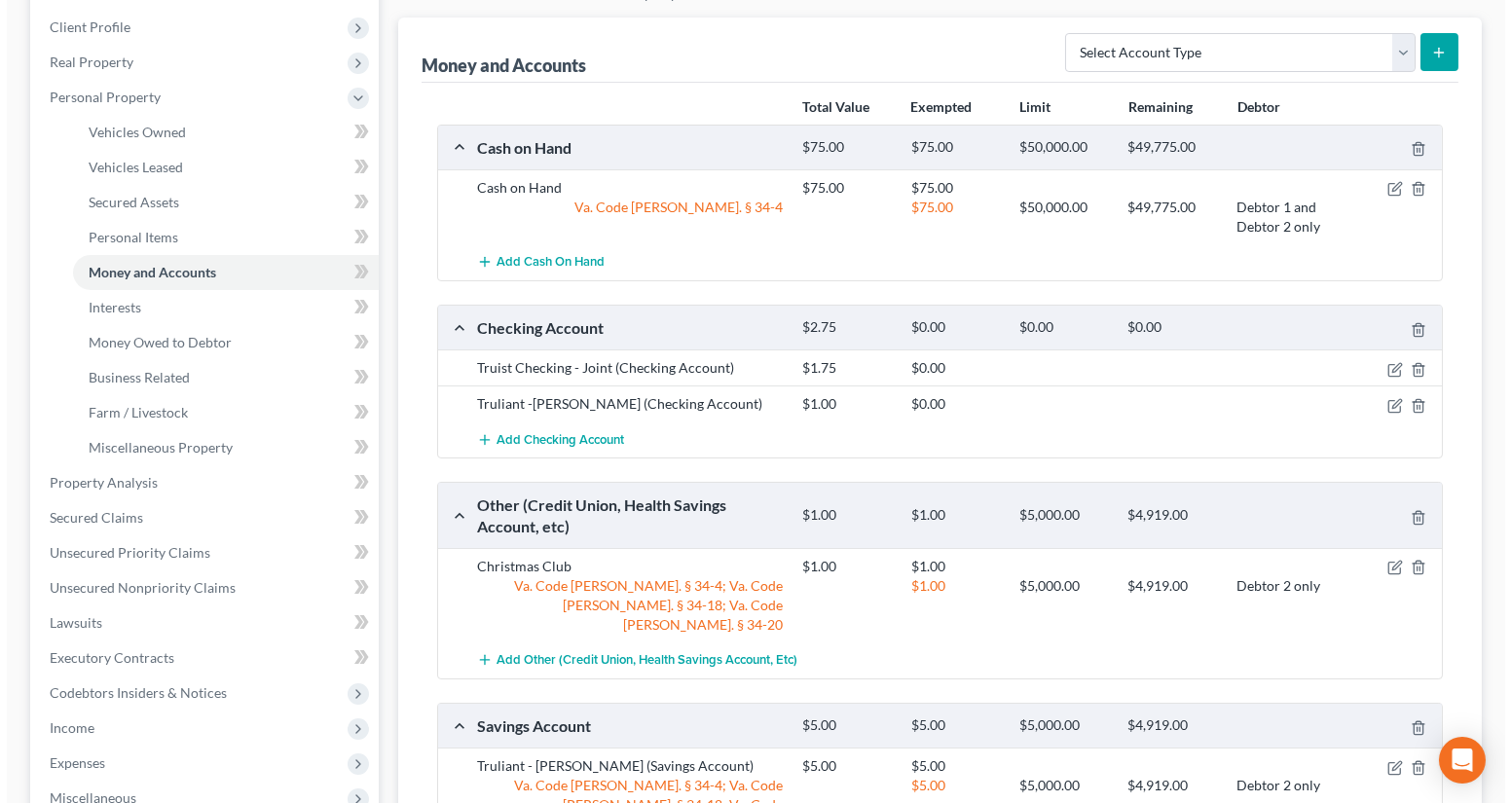
scroll to position [265, 0]
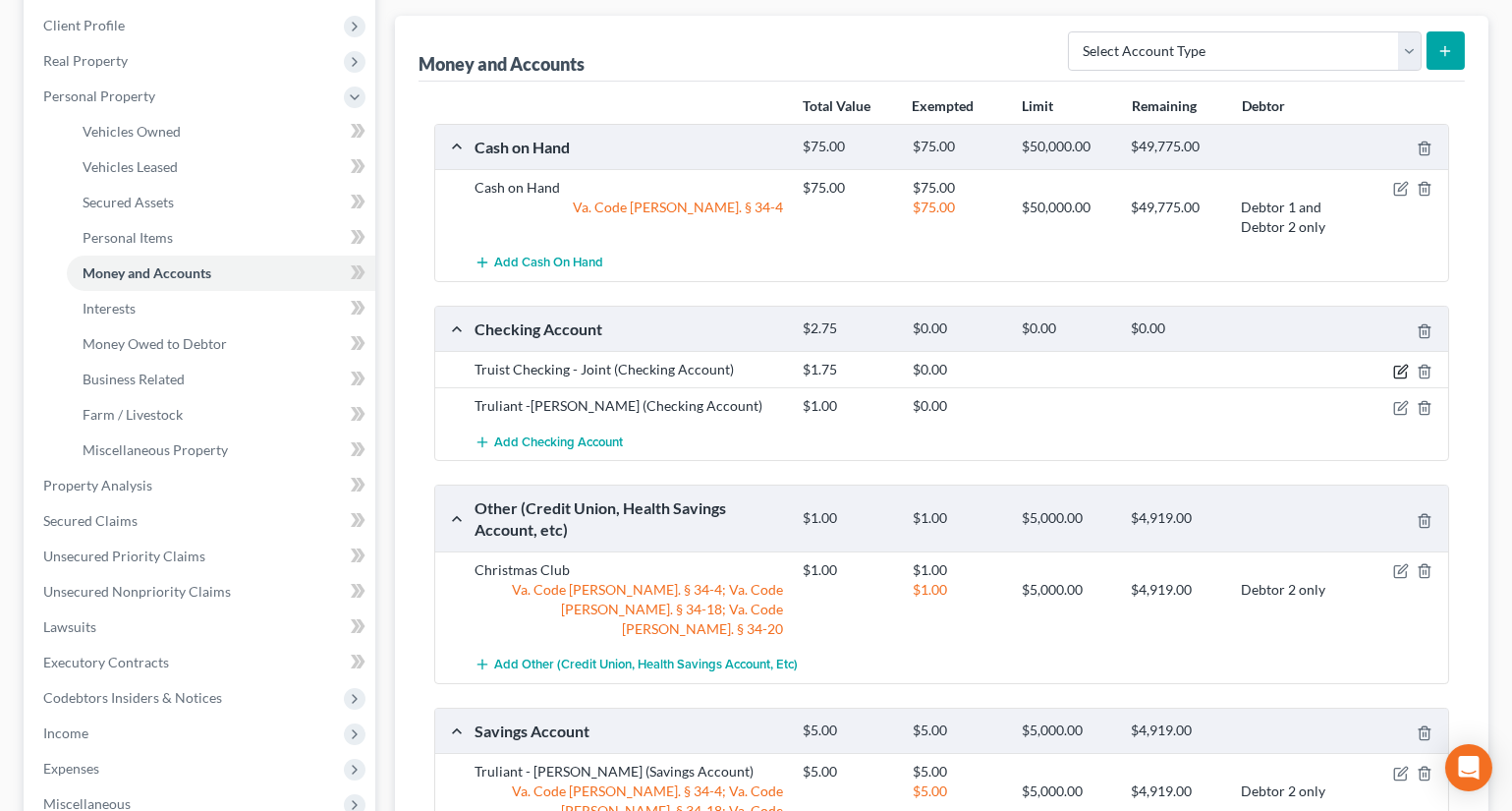
click at [1399, 372] on icon "button" at bounding box center [1401, 372] width 16 height 16
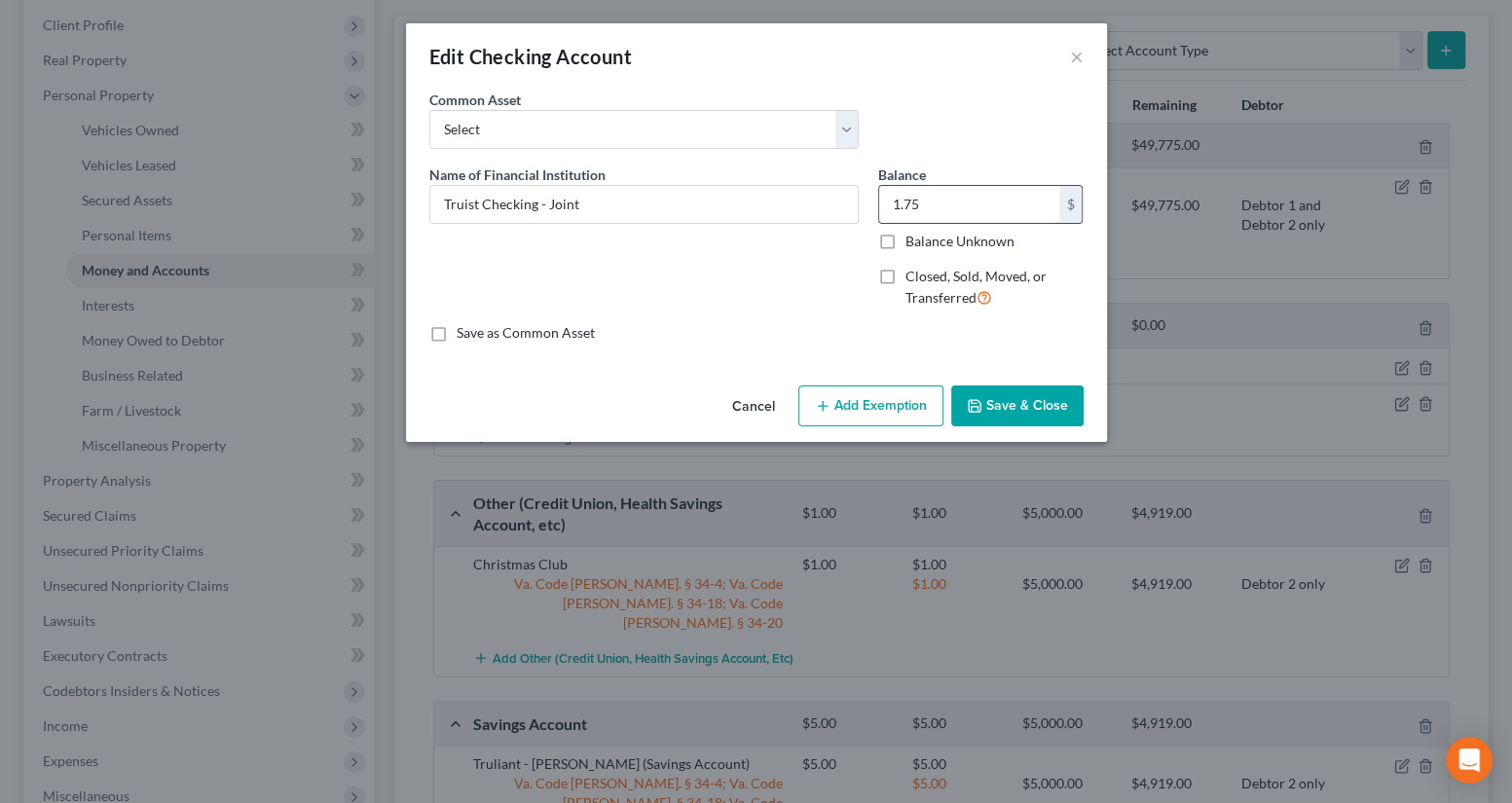
click at [953, 200] on input "1.75" at bounding box center [969, 203] width 180 height 37
type input "2"
click at [829, 394] on button "Add Exemption" at bounding box center [871, 405] width 145 height 40
select select "2"
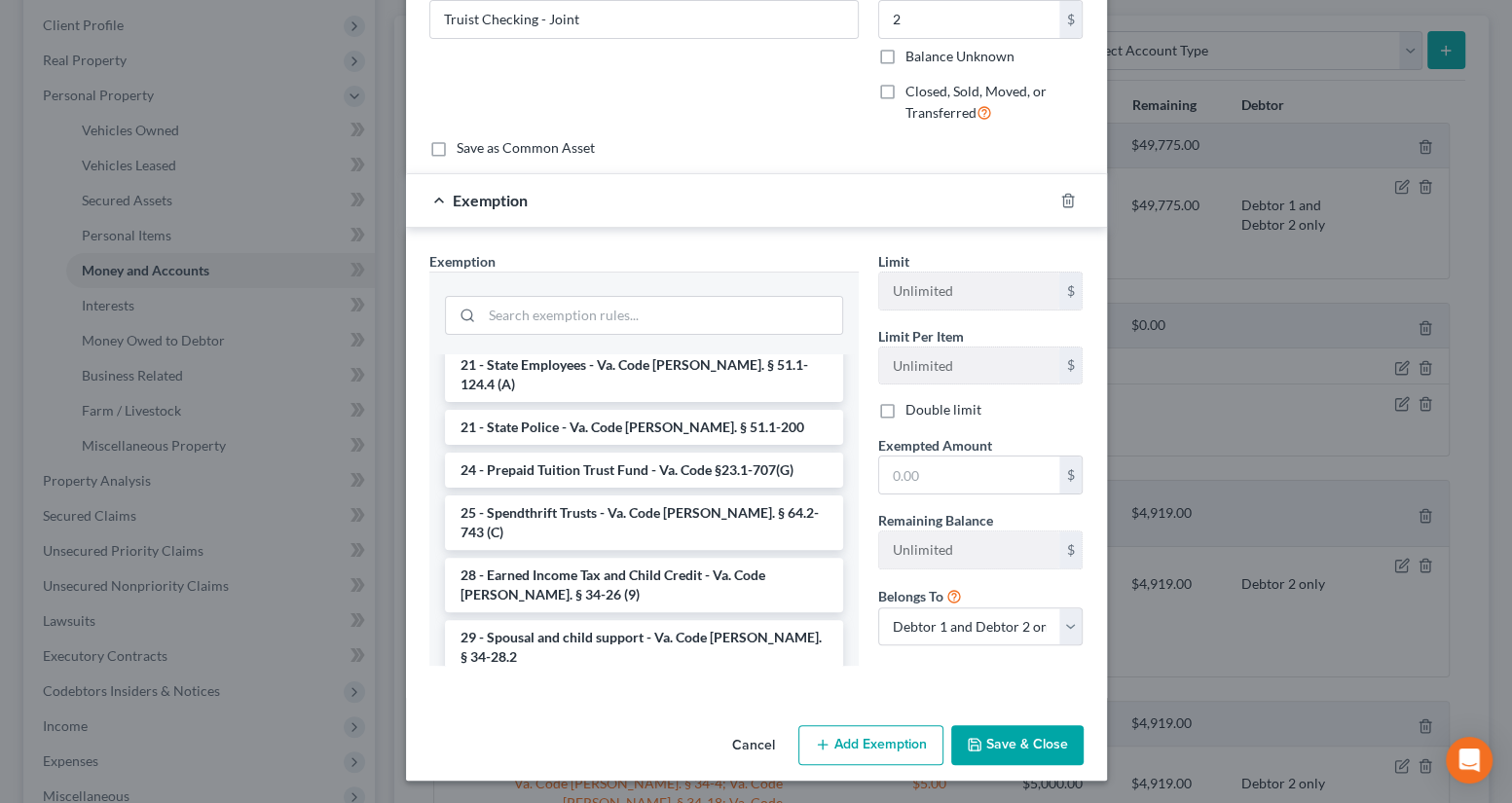
scroll to position [2953, 0]
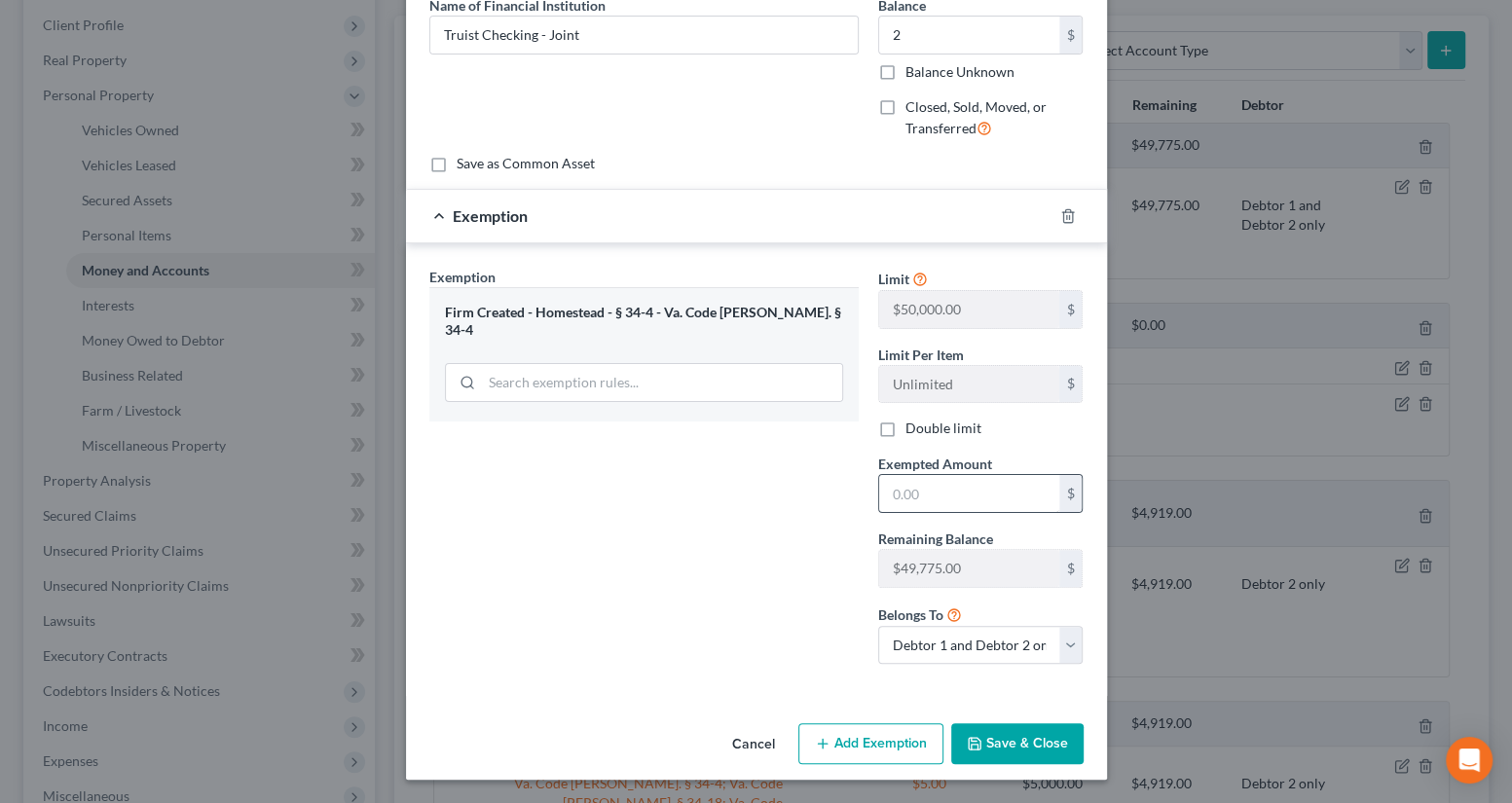
scroll to position [167, 0]
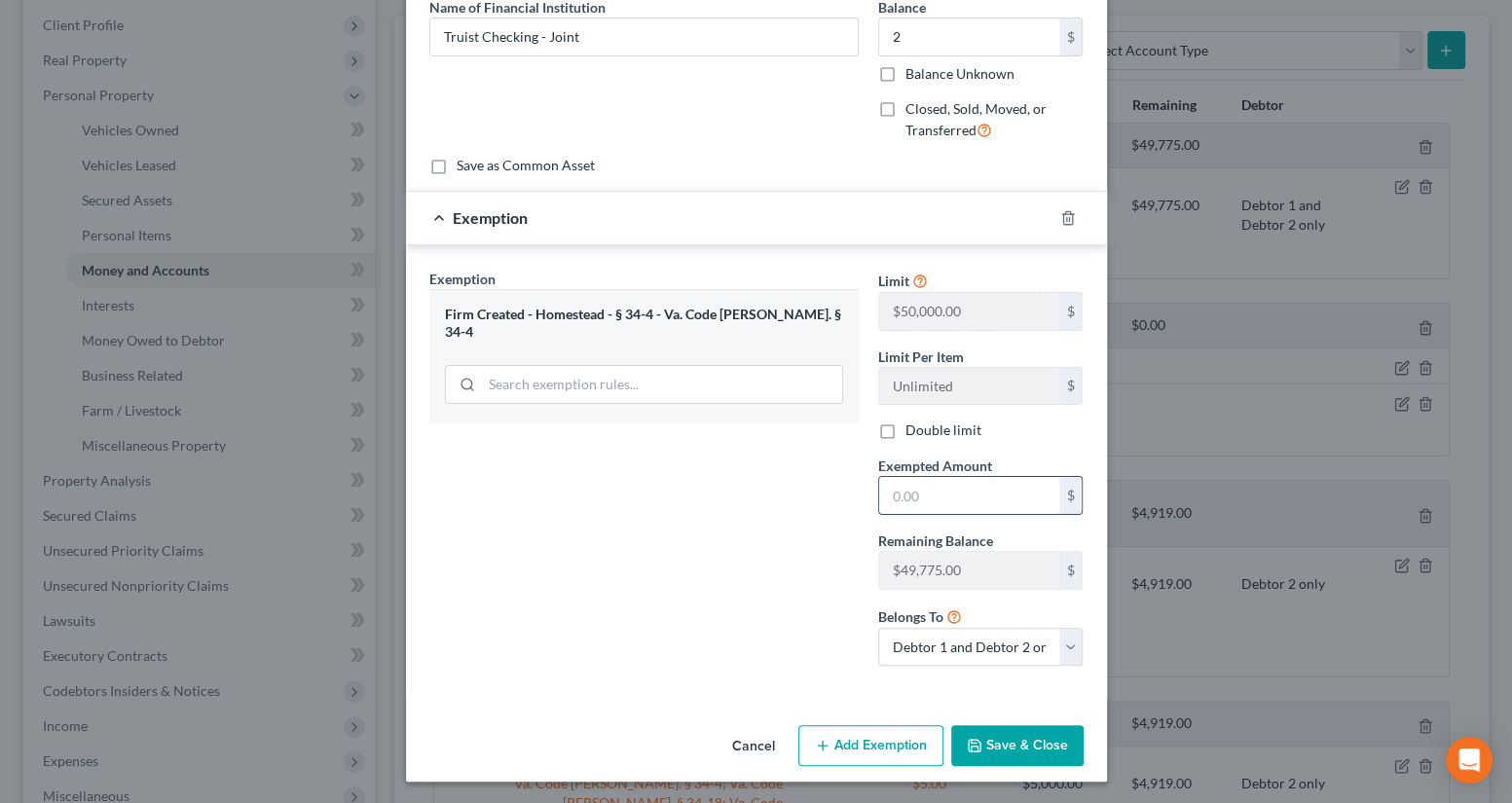
click at [900, 491] on input "text" at bounding box center [969, 495] width 180 height 37
type input "2"
click at [759, 519] on div "Exemption Set must be selected for CA. Exemption * Firm Created - Homestead - §…" at bounding box center [644, 475] width 449 height 414
click at [1000, 759] on button "Save & Close" at bounding box center [1018, 745] width 132 height 40
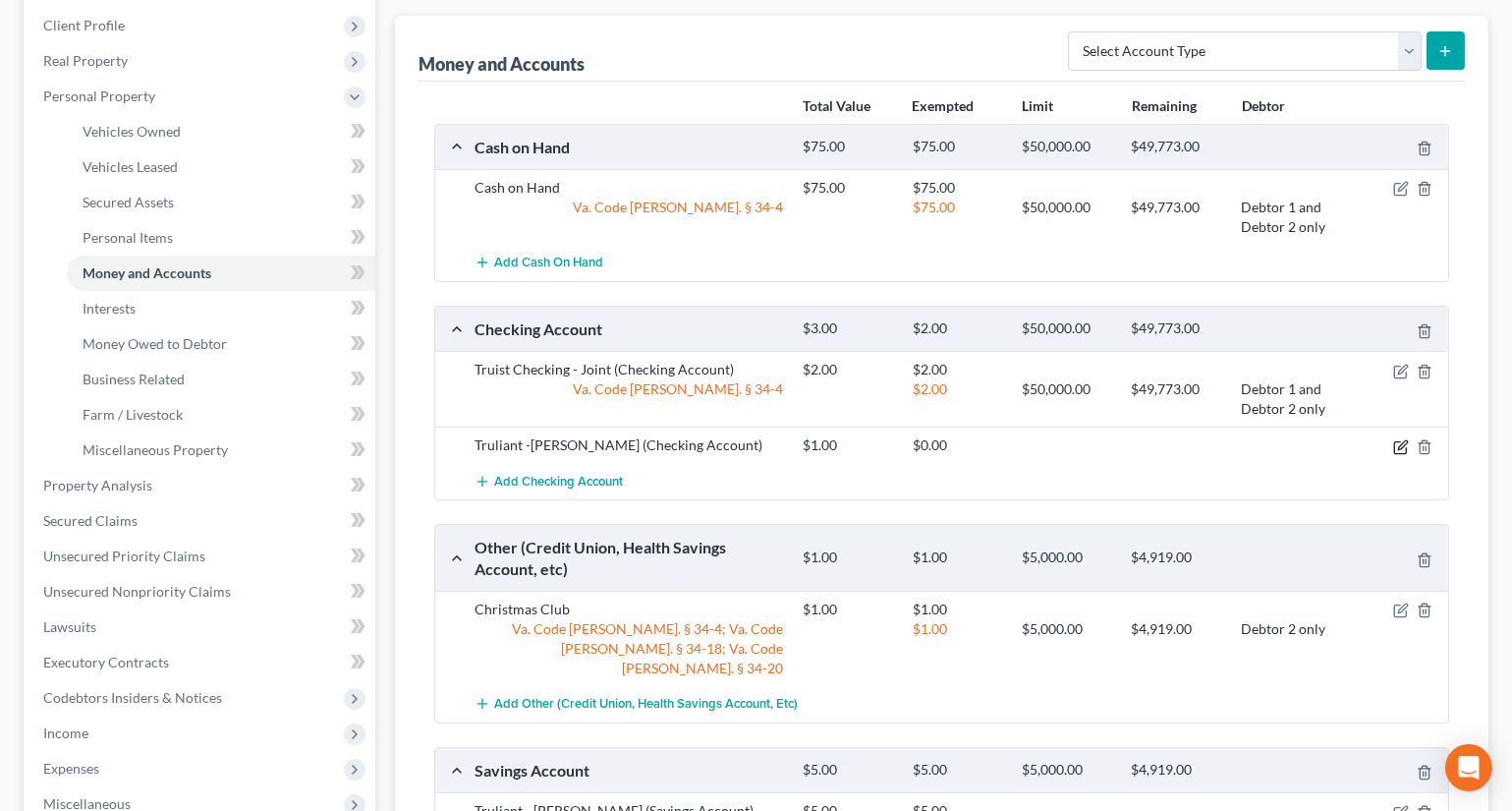
click at [1405, 444] on icon "button" at bounding box center [1401, 447] width 16 height 16
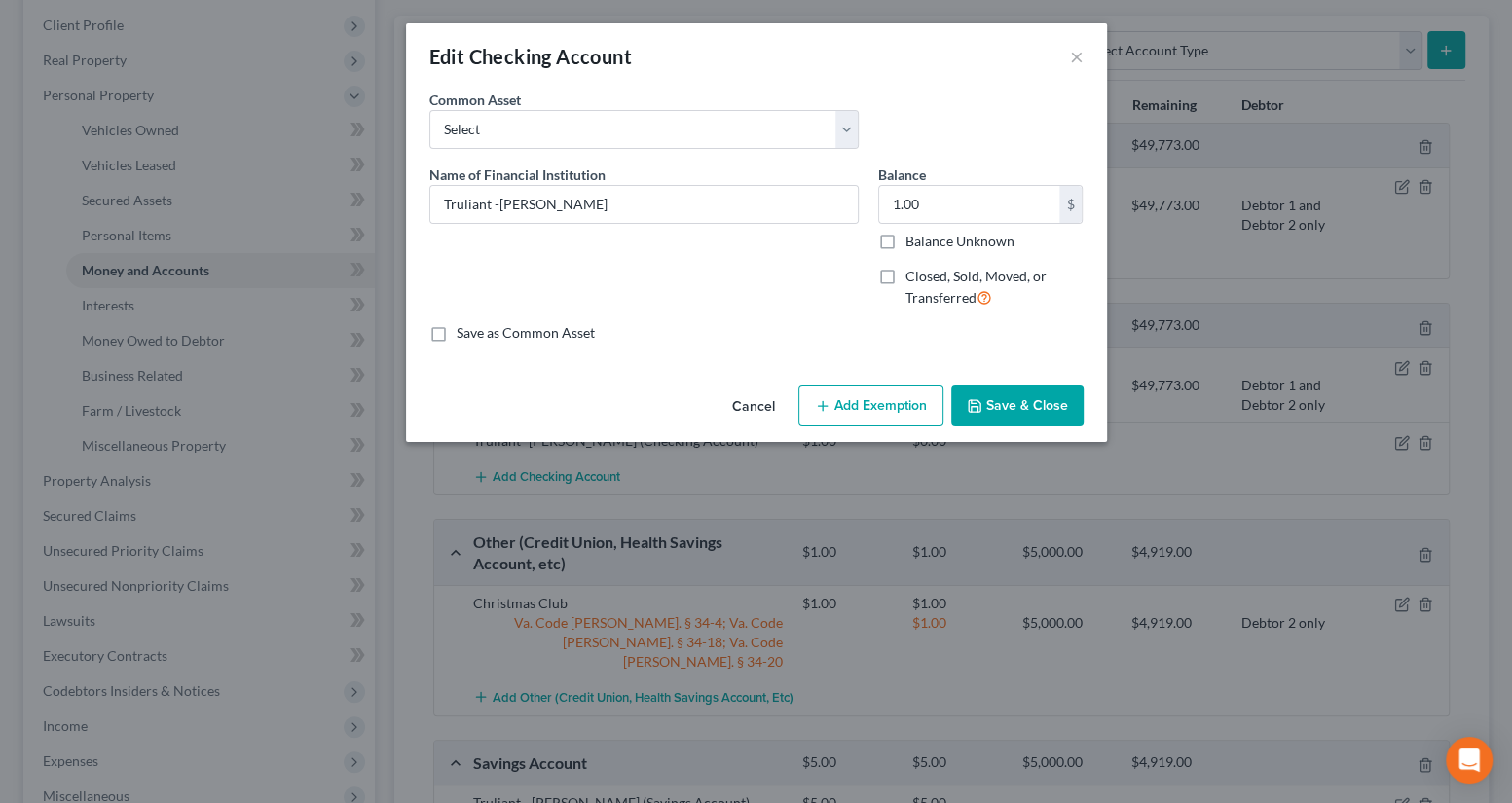
click at [878, 396] on button "Add Exemption" at bounding box center [871, 405] width 145 height 40
select select "2"
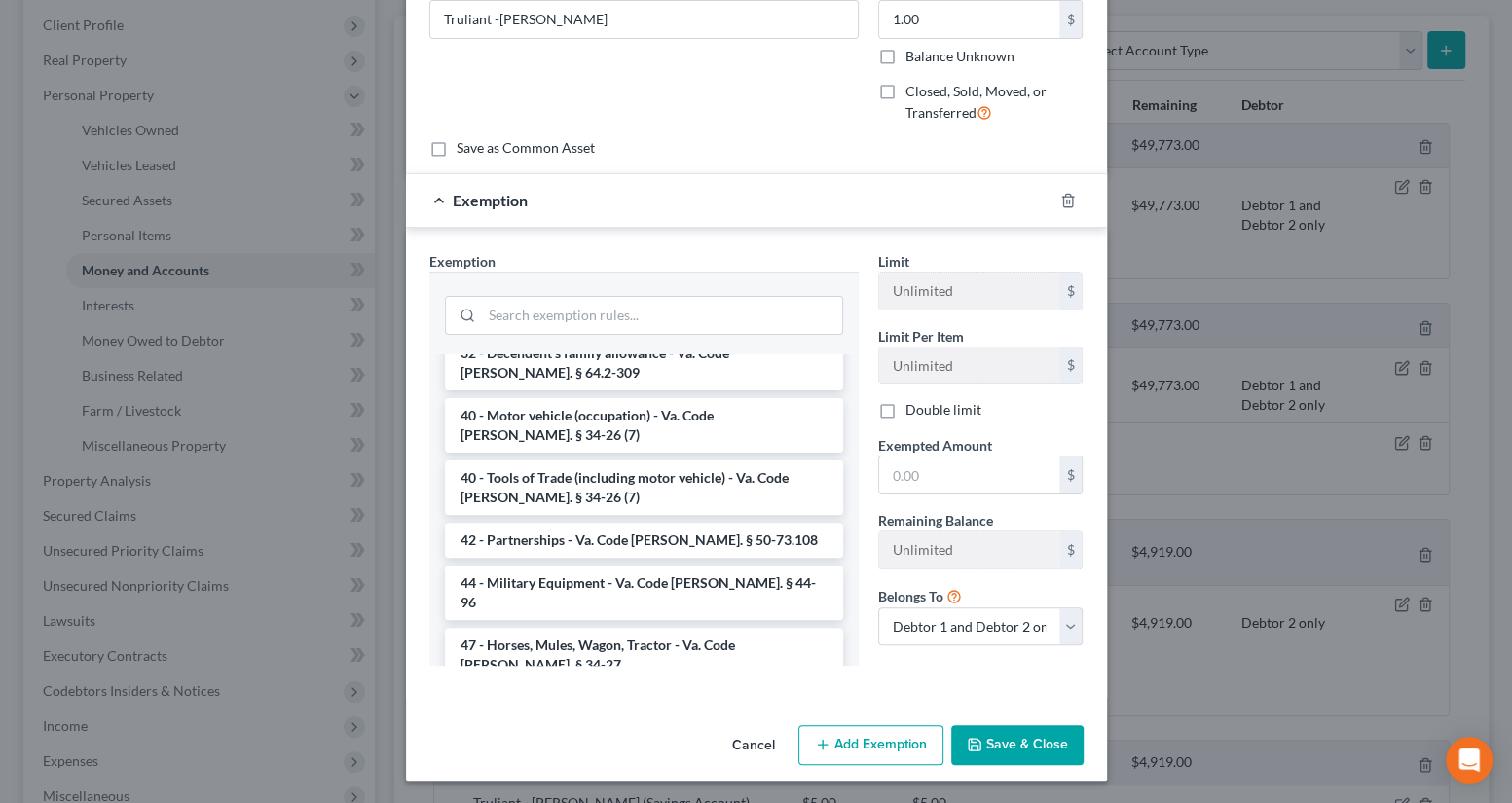
scroll to position [2953, 0]
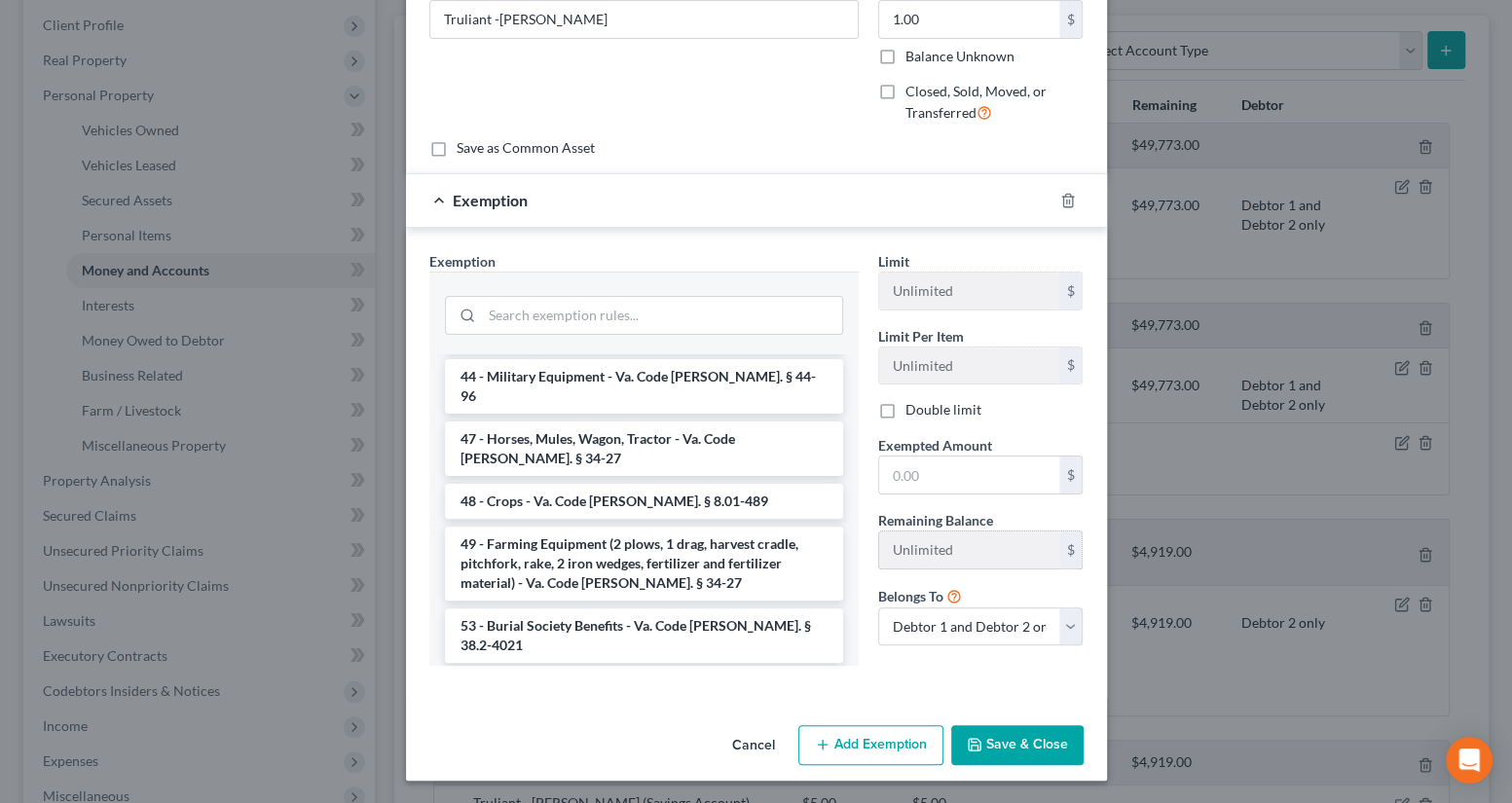
drag, startPoint x: 735, startPoint y: 427, endPoint x: 876, endPoint y: 551, distance: 187.8
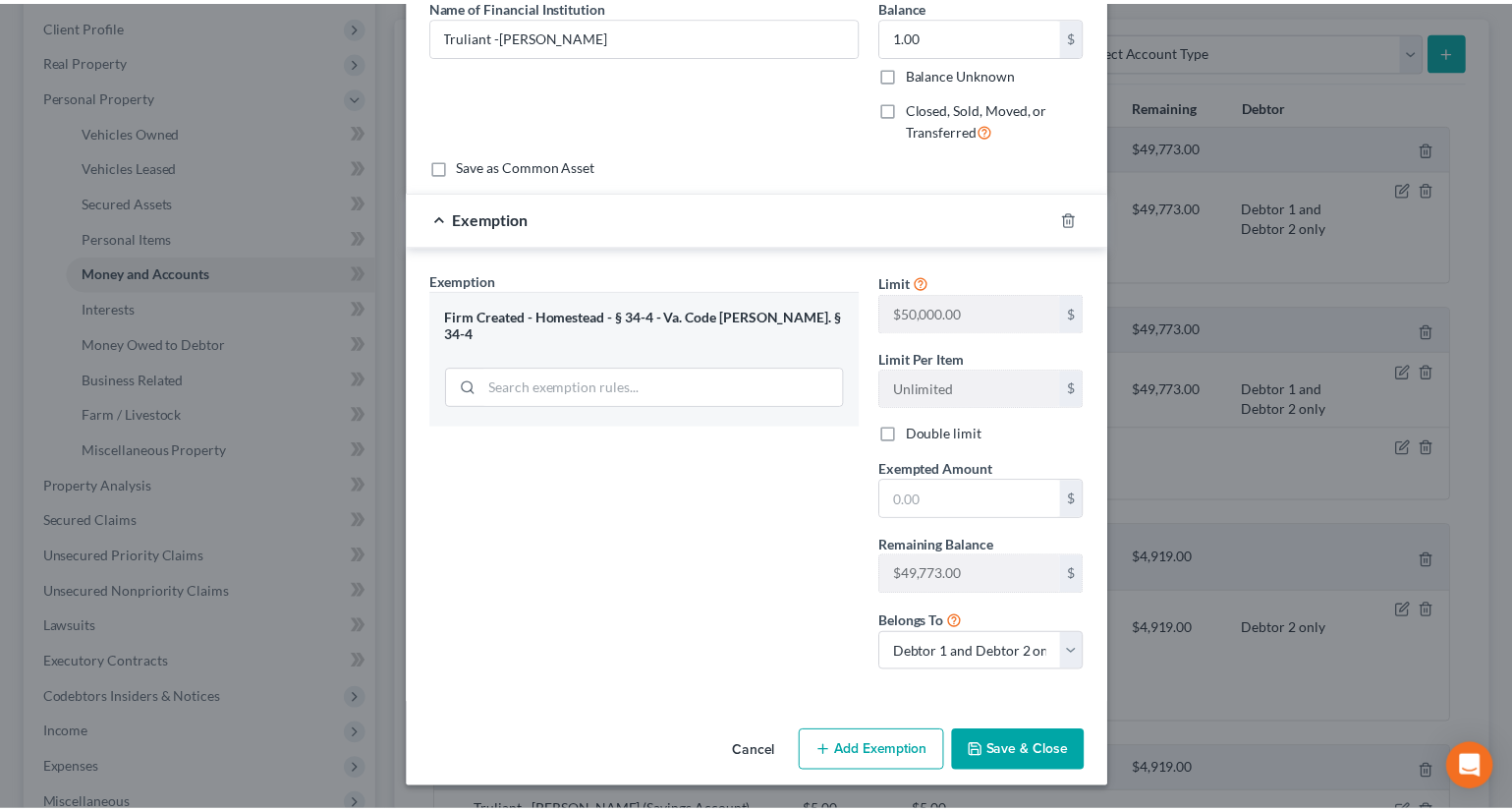
scroll to position [169, 0]
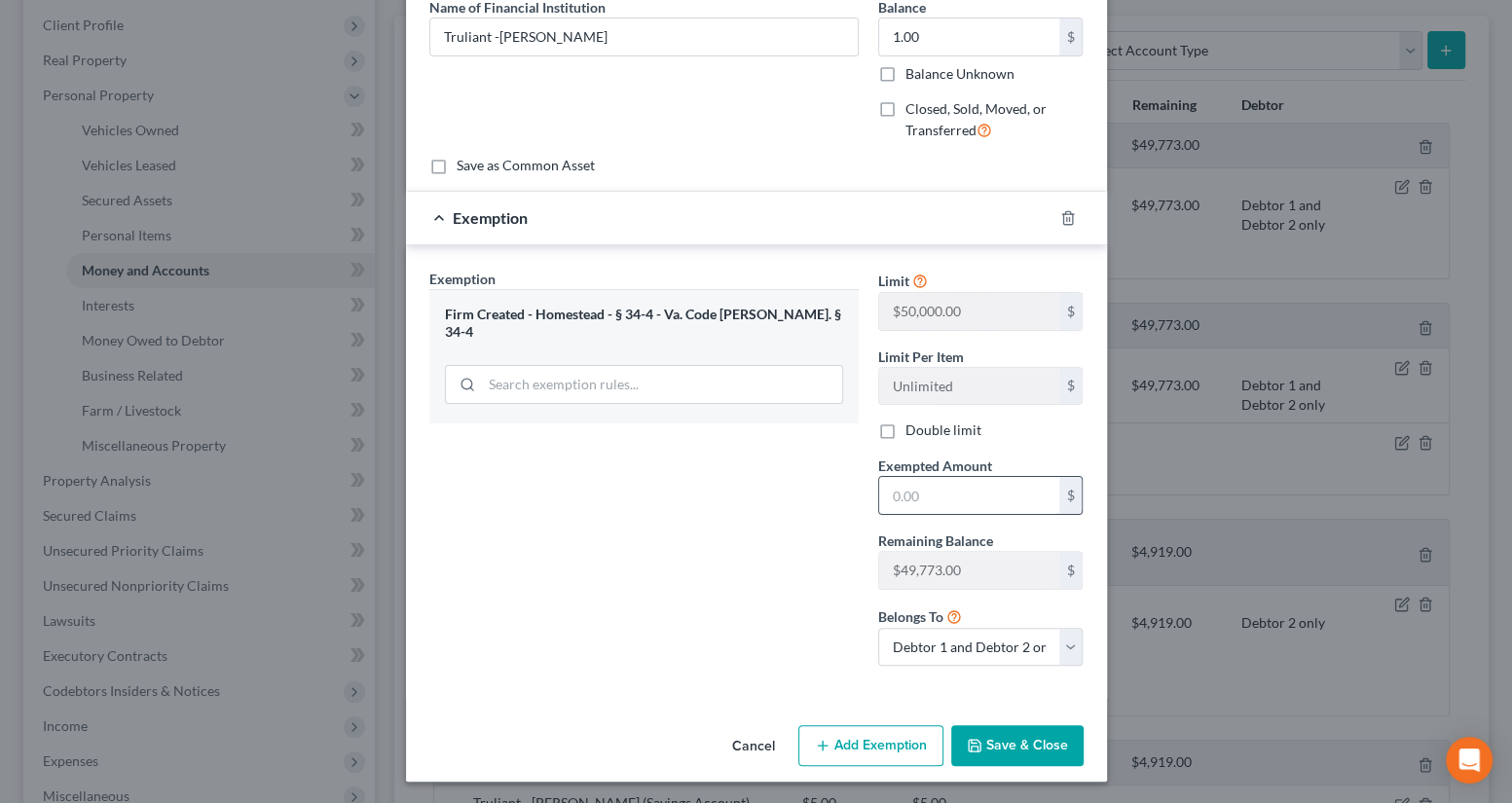
click at [904, 483] on input "text" at bounding box center [969, 495] width 180 height 37
type input "1"
click at [818, 519] on div "Exemption Set must be selected for CA. Exemption * Firm Created - Homestead - §…" at bounding box center [644, 475] width 449 height 414
click at [914, 633] on select "Debtor 1 only Debtor 2 only Debtor 1 and Debtor 2 only" at bounding box center [981, 646] width 206 height 39
select select "1"
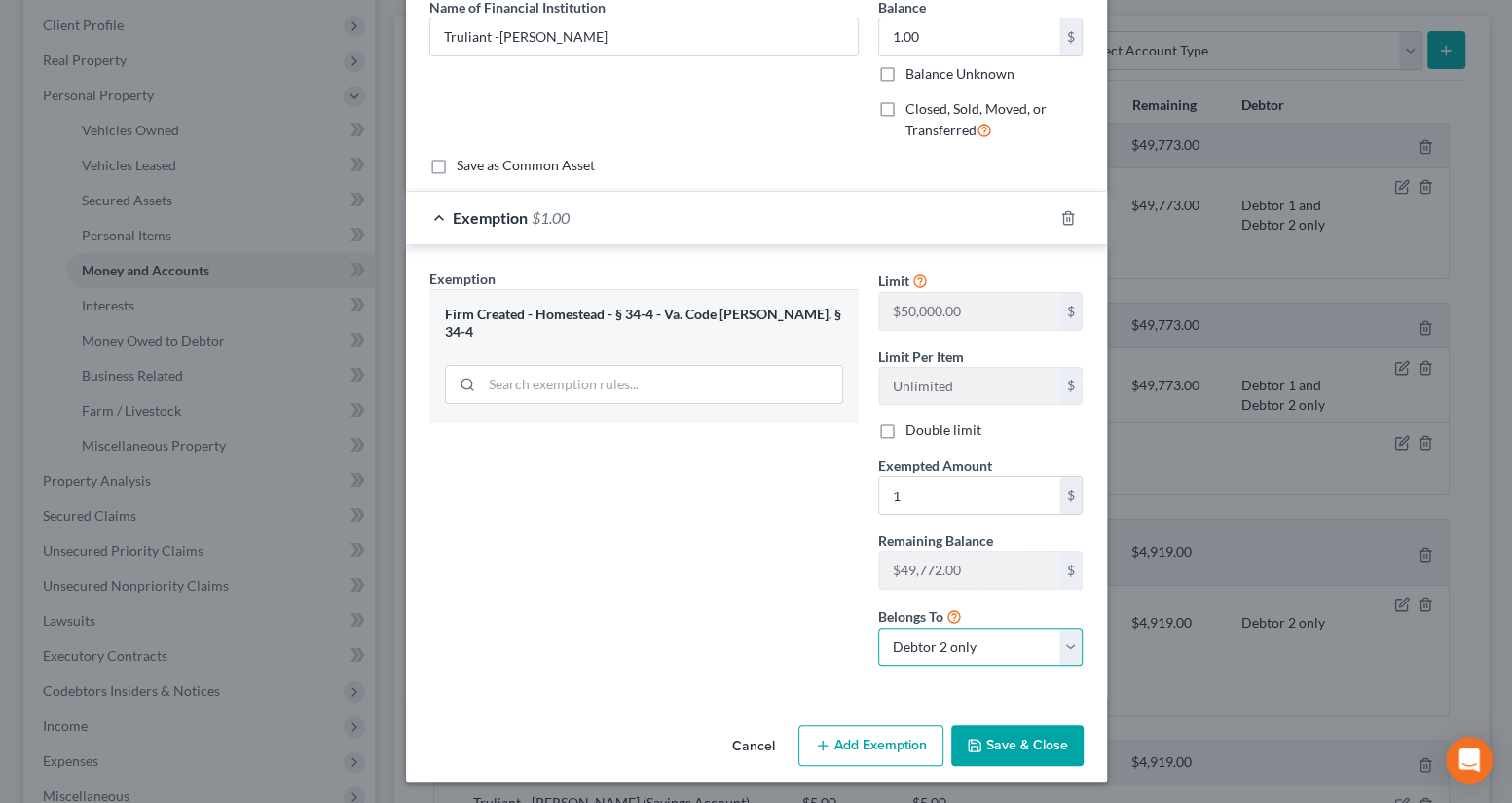
click at [879, 627] on select "Debtor 1 only Debtor 2 only Debtor 1 and Debtor 2 only" at bounding box center [981, 646] width 206 height 39
click at [968, 744] on icon "button" at bounding box center [974, 746] width 12 height 12
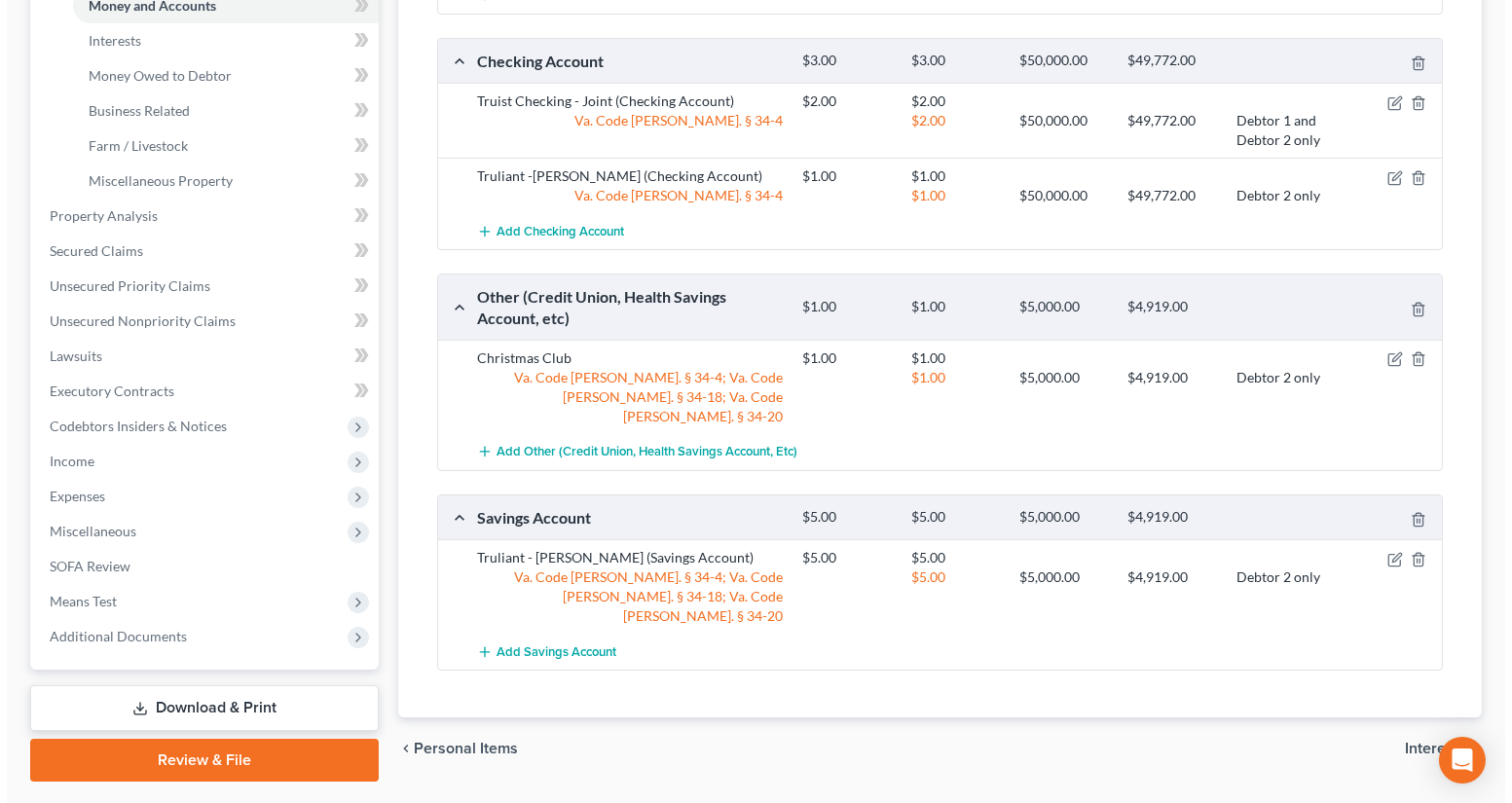
scroll to position [530, 0]
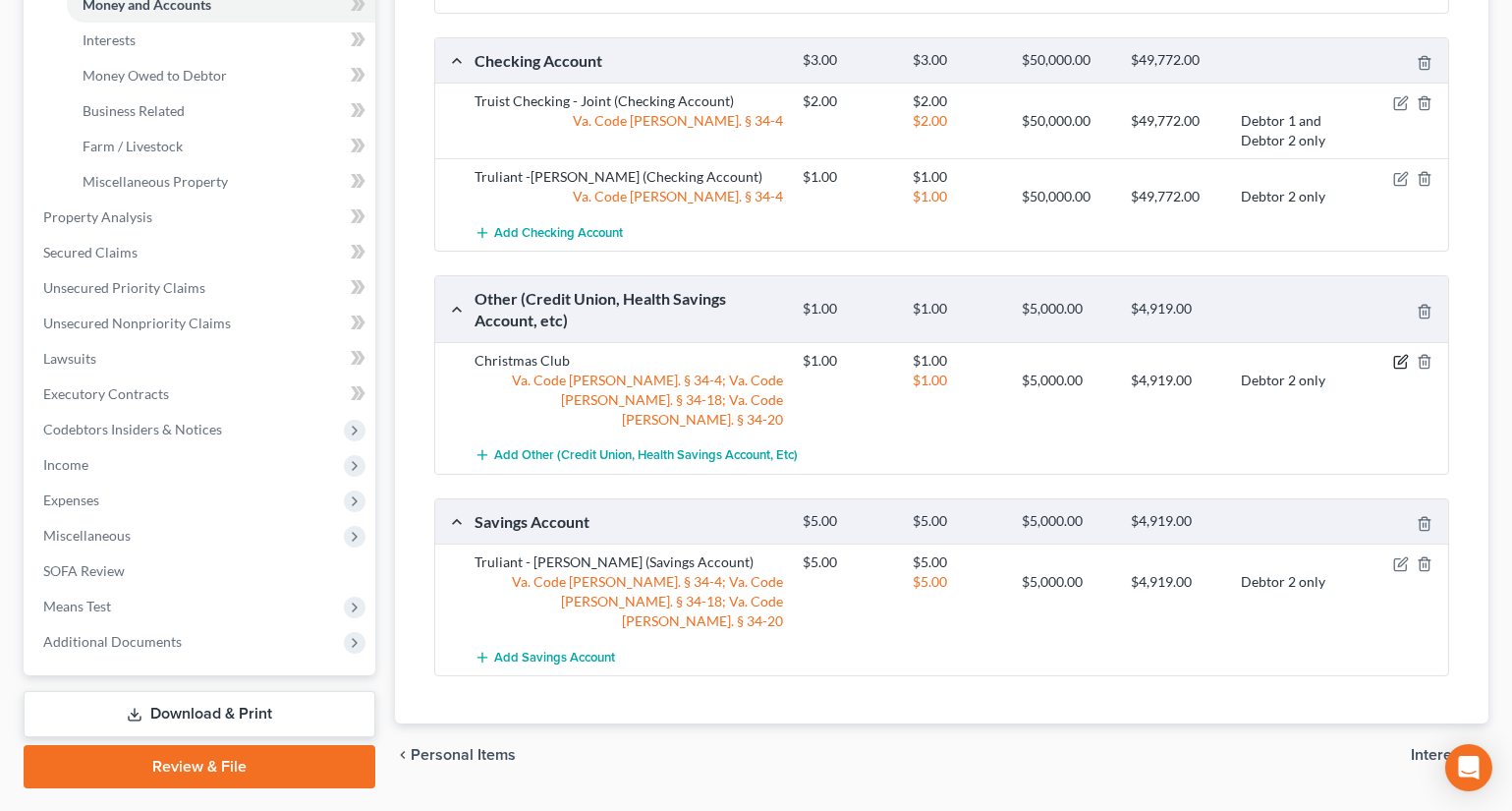
click at [1396, 356] on icon "button" at bounding box center [1401, 362] width 16 height 16
select select "1"
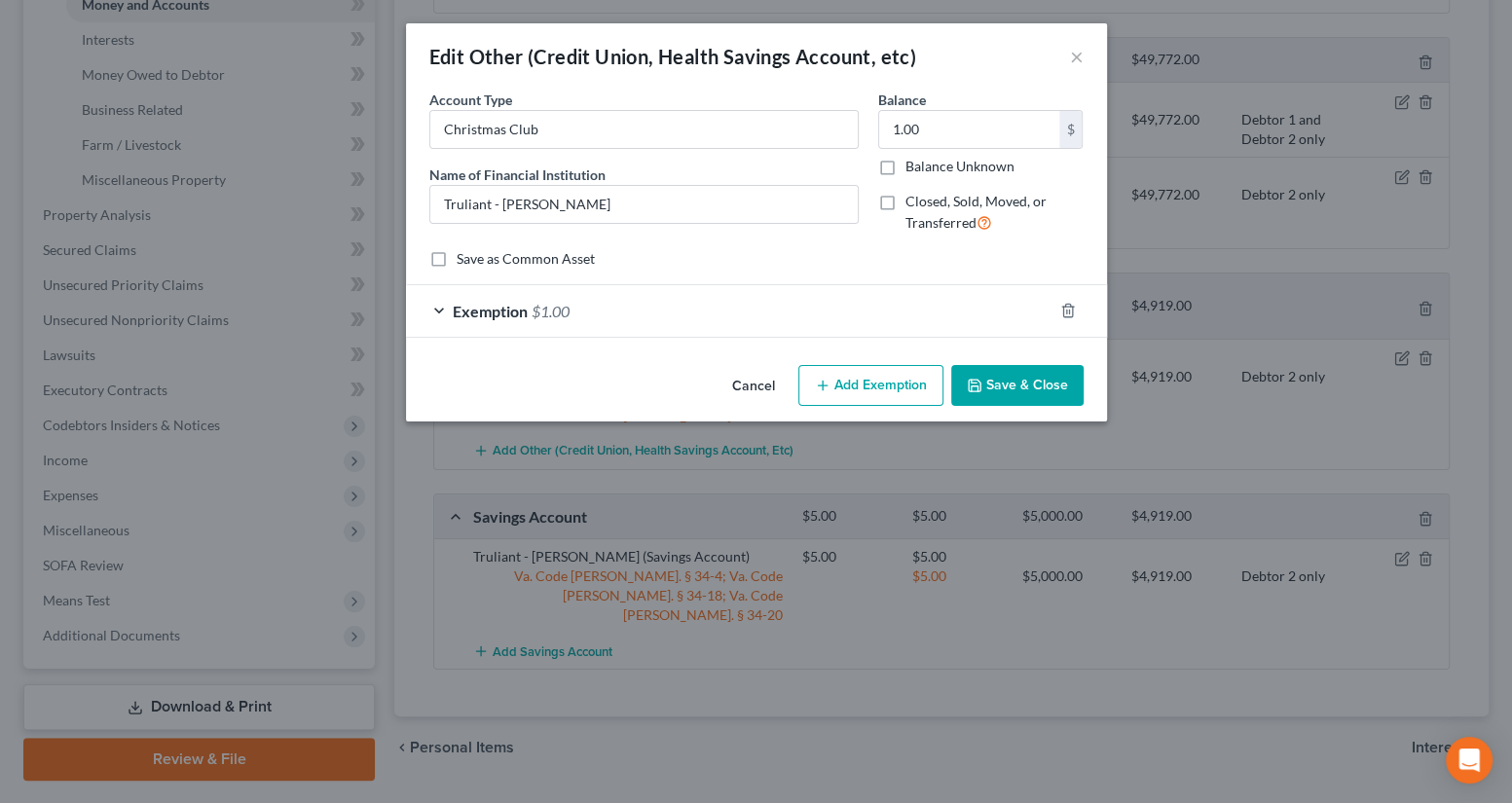
click at [784, 314] on div "Exemption $1.00" at bounding box center [729, 311] width 646 height 51
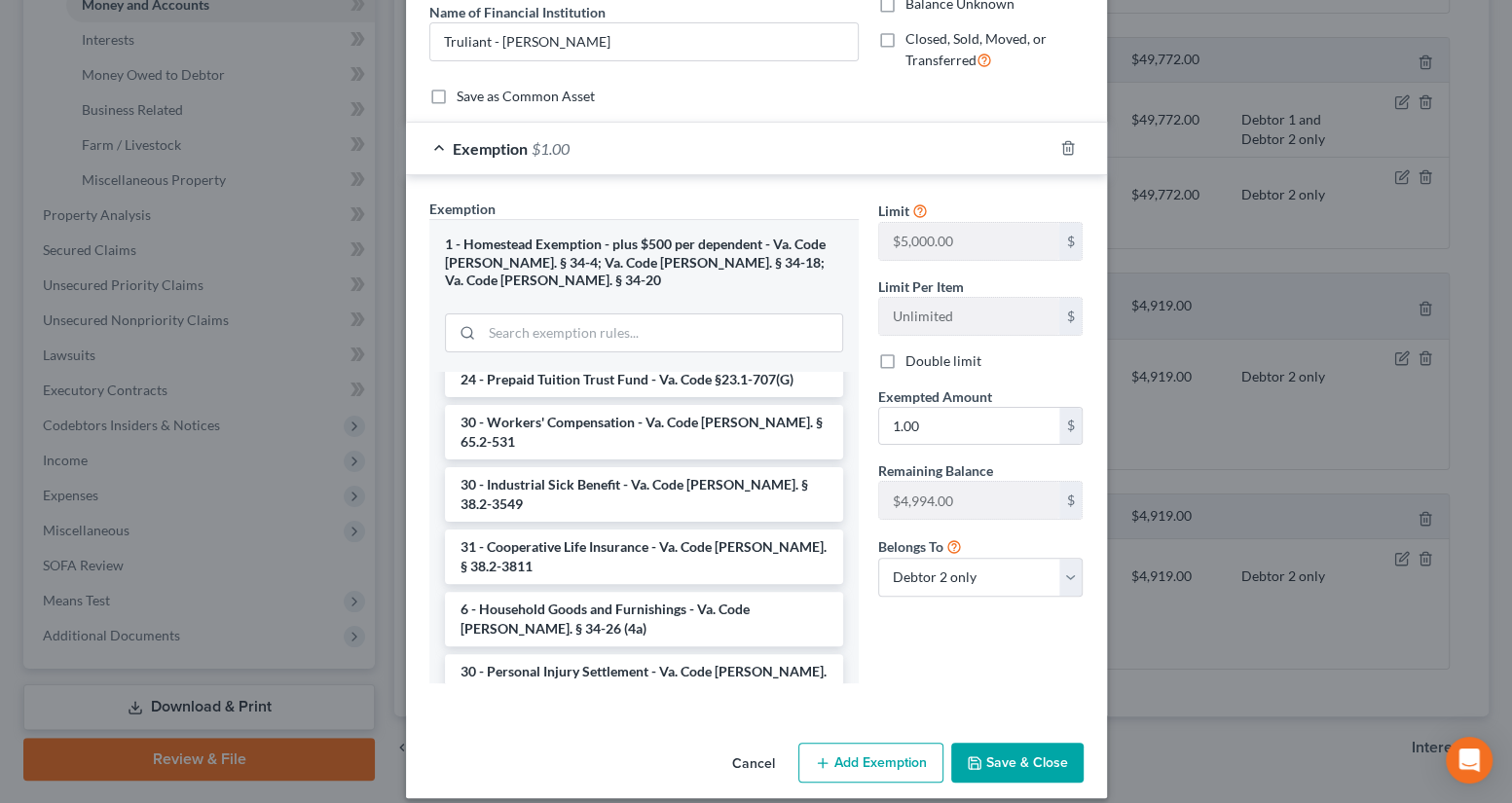
scroll to position [2953, 0]
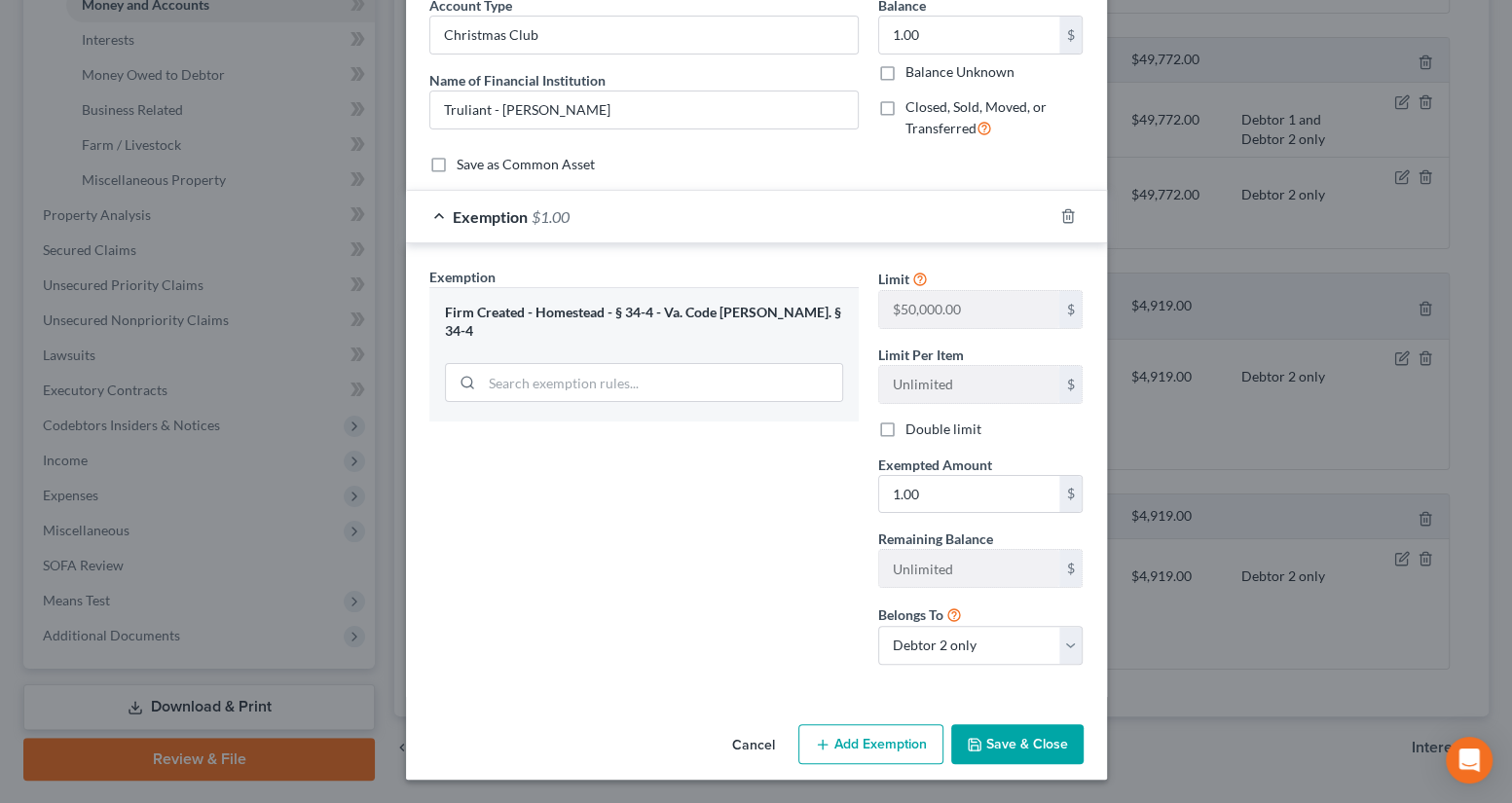
scroll to position [94, 0]
click at [922, 651] on select "Debtor 1 only Debtor 2 only Debtor 1 and Debtor 2 only" at bounding box center [981, 645] width 206 height 39
click at [820, 615] on div "Exemption Set must be selected for CA. Exemption * Firm Created - Homestead - §…" at bounding box center [644, 474] width 449 height 414
click at [1020, 738] on button "Save & Close" at bounding box center [1018, 745] width 132 height 40
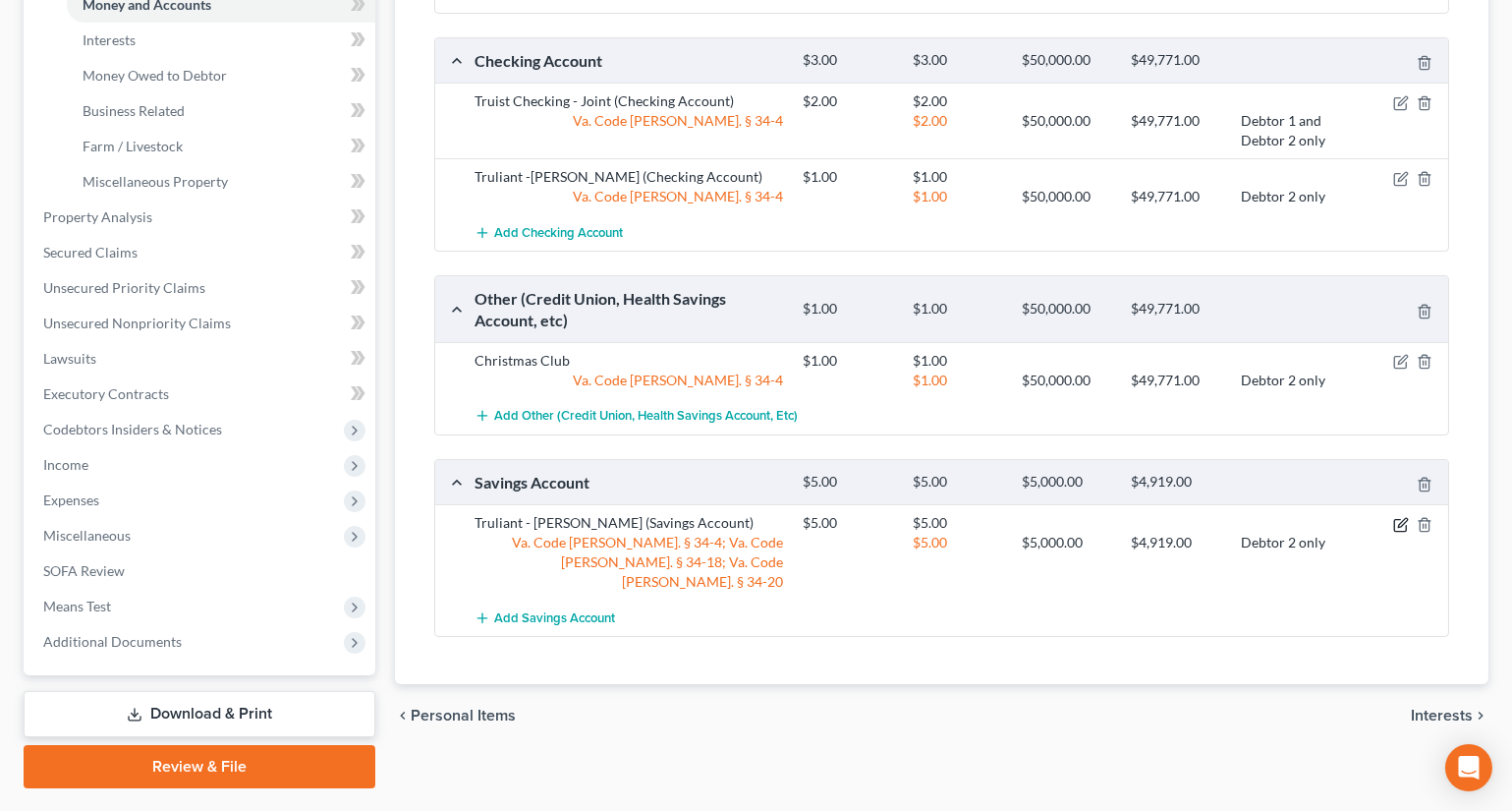
click at [1396, 524] on icon "button" at bounding box center [1401, 525] width 16 height 16
select select "1"
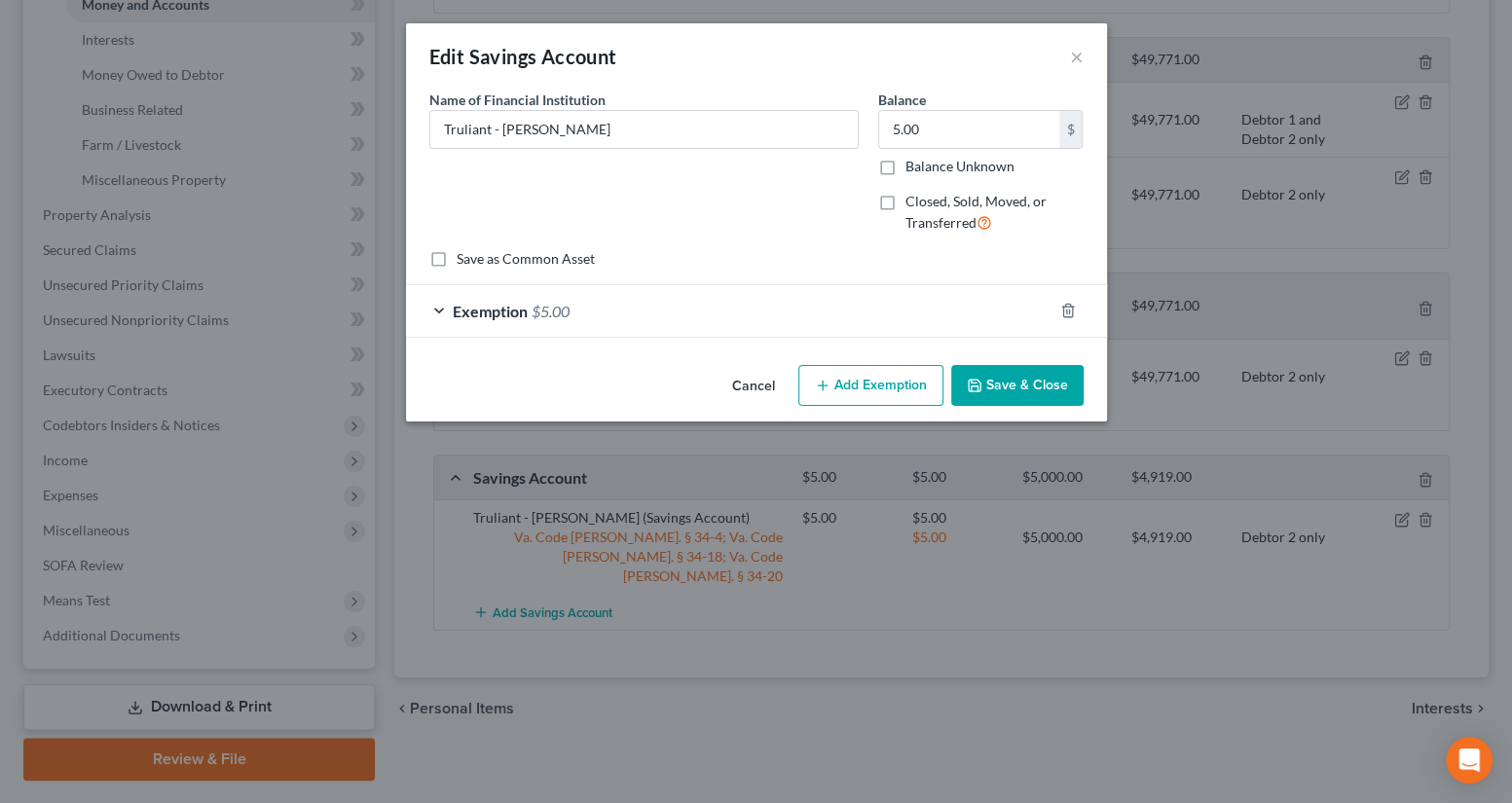
drag, startPoint x: 786, startPoint y: 321, endPoint x: 788, endPoint y: 336, distance: 15.1
click at [786, 321] on div "Exemption $5.00" at bounding box center [729, 311] width 646 height 51
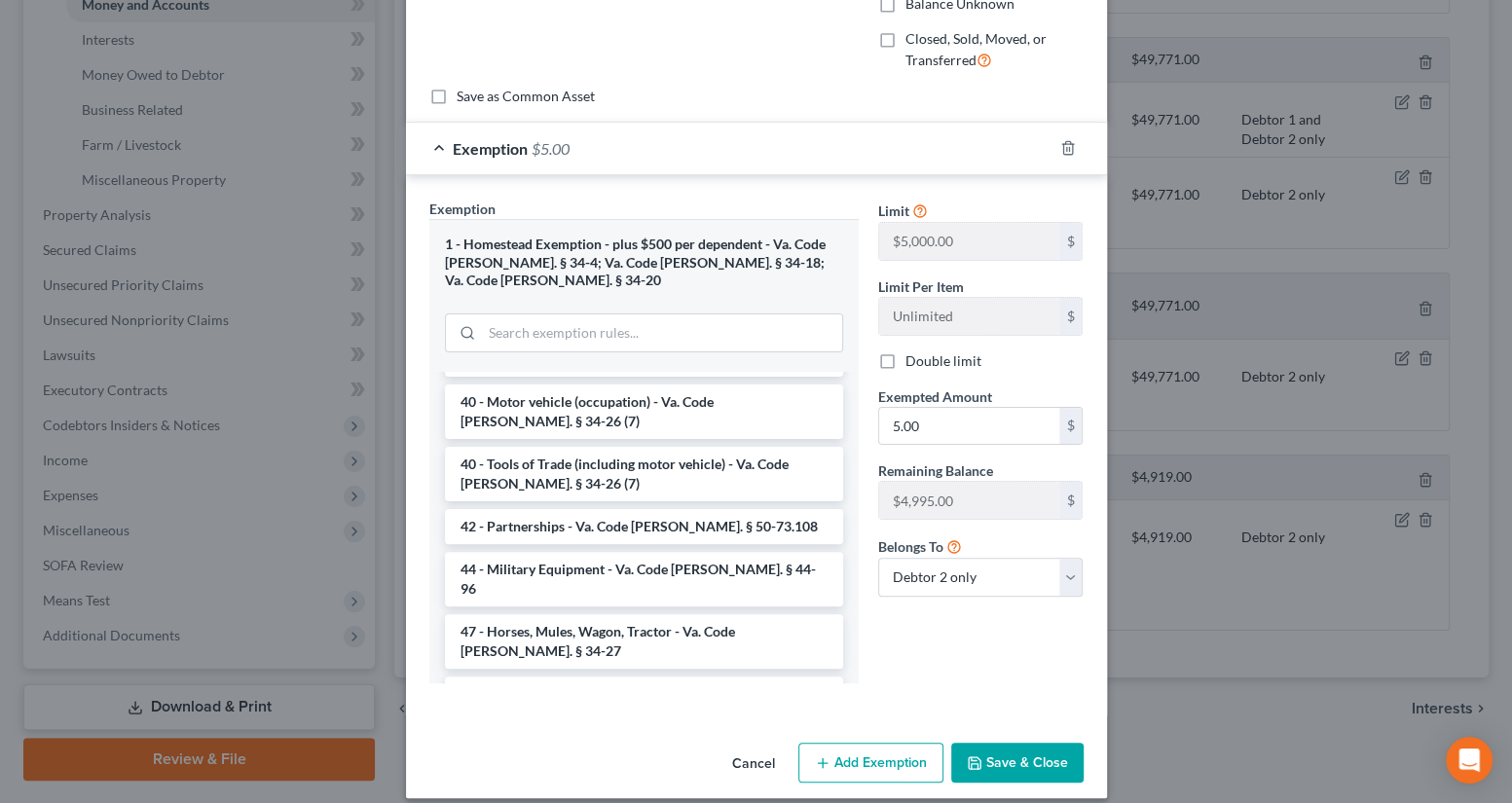
scroll to position [2953, 0]
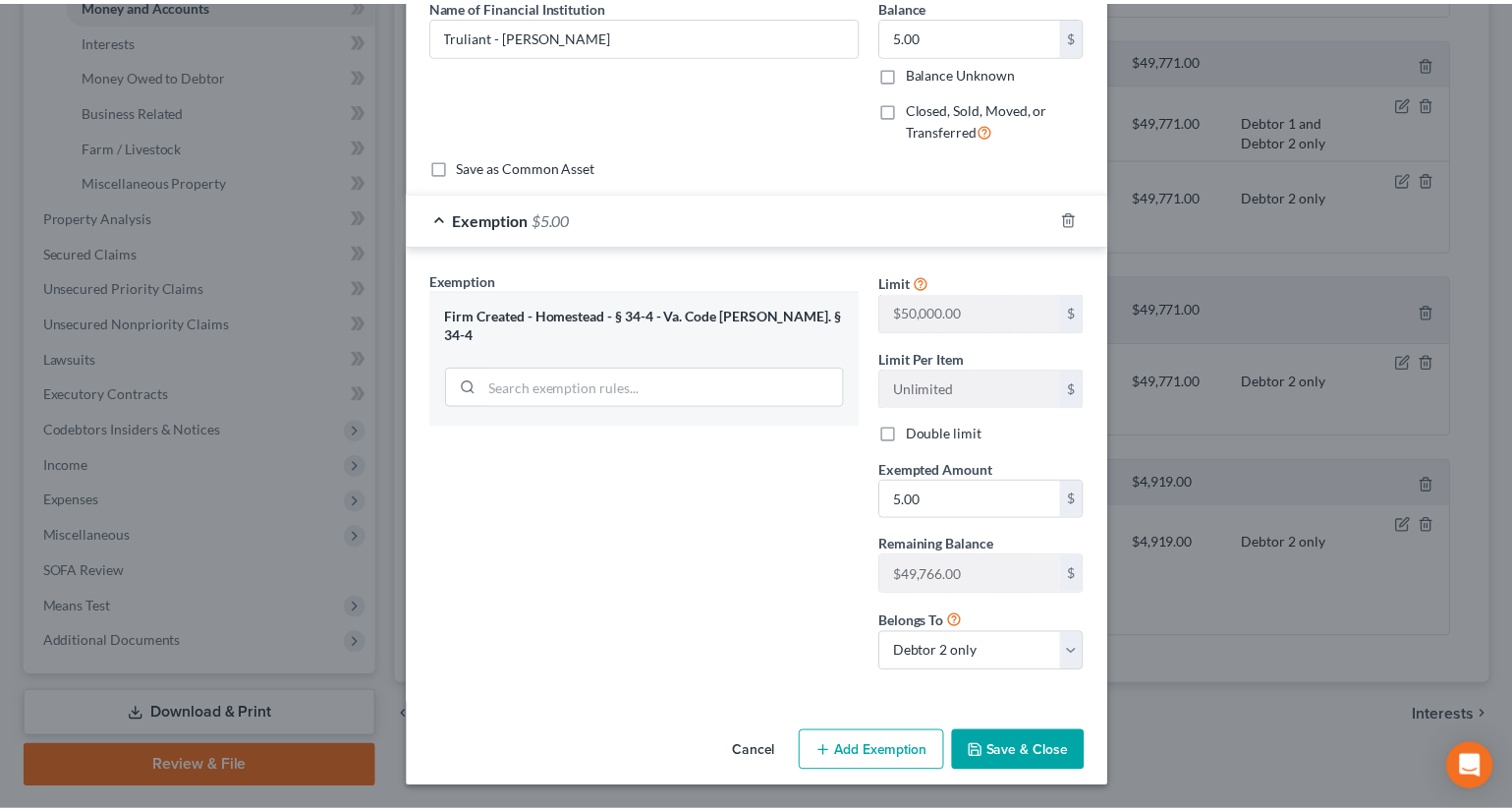
scroll to position [95, 0]
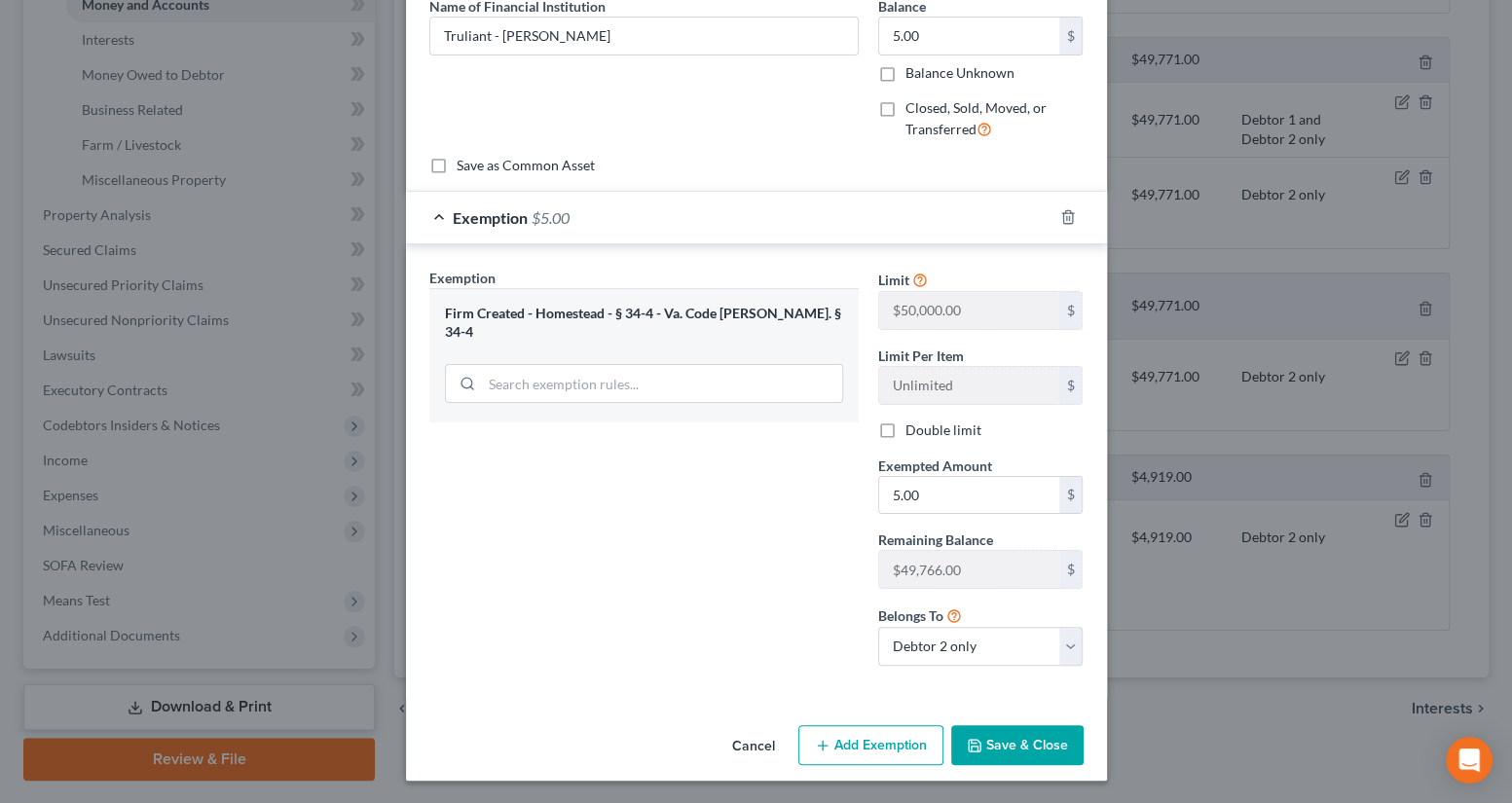
click at [976, 740] on button "Save & Close" at bounding box center [1018, 745] width 132 height 40
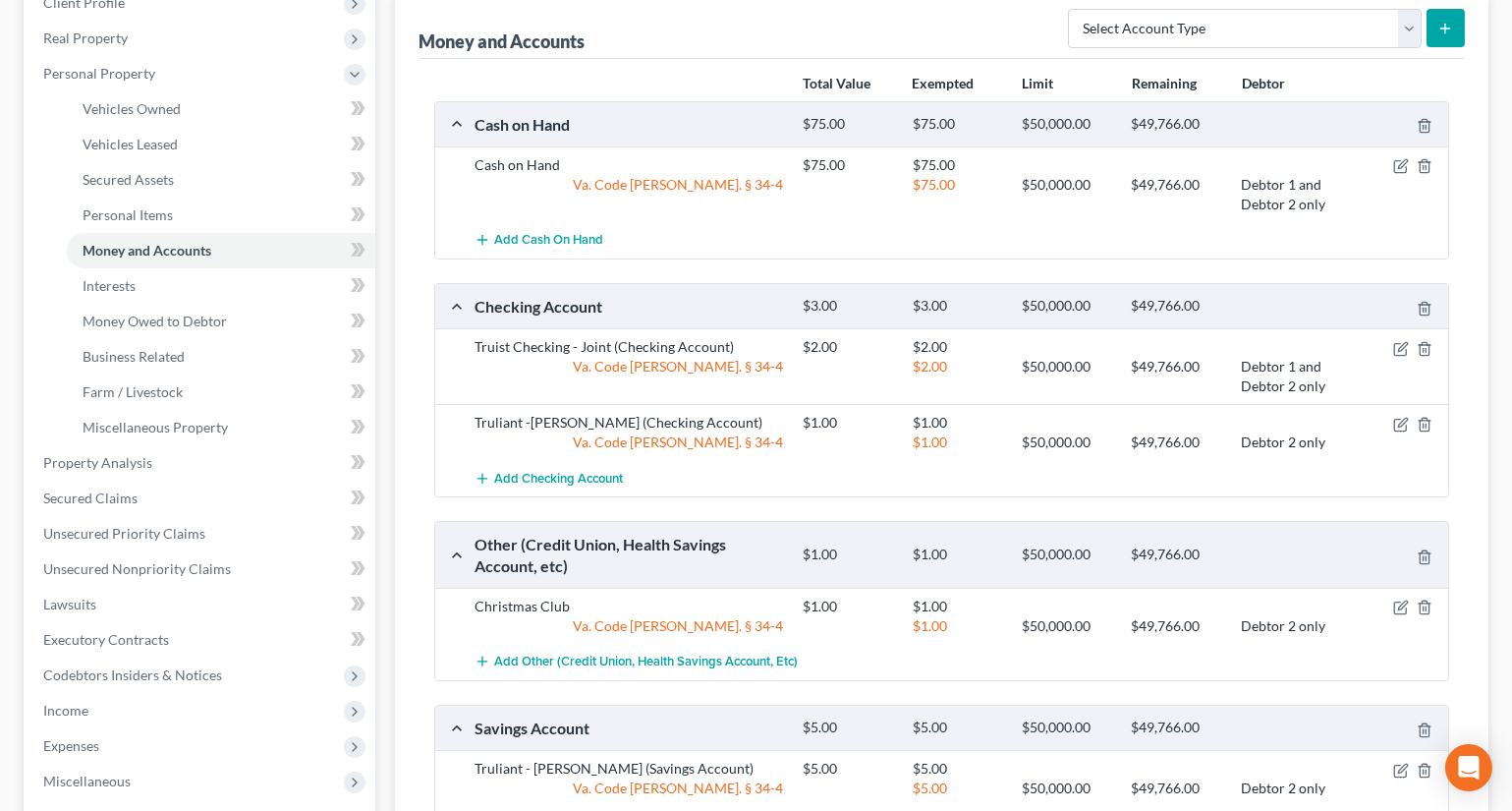
scroll to position [0, 0]
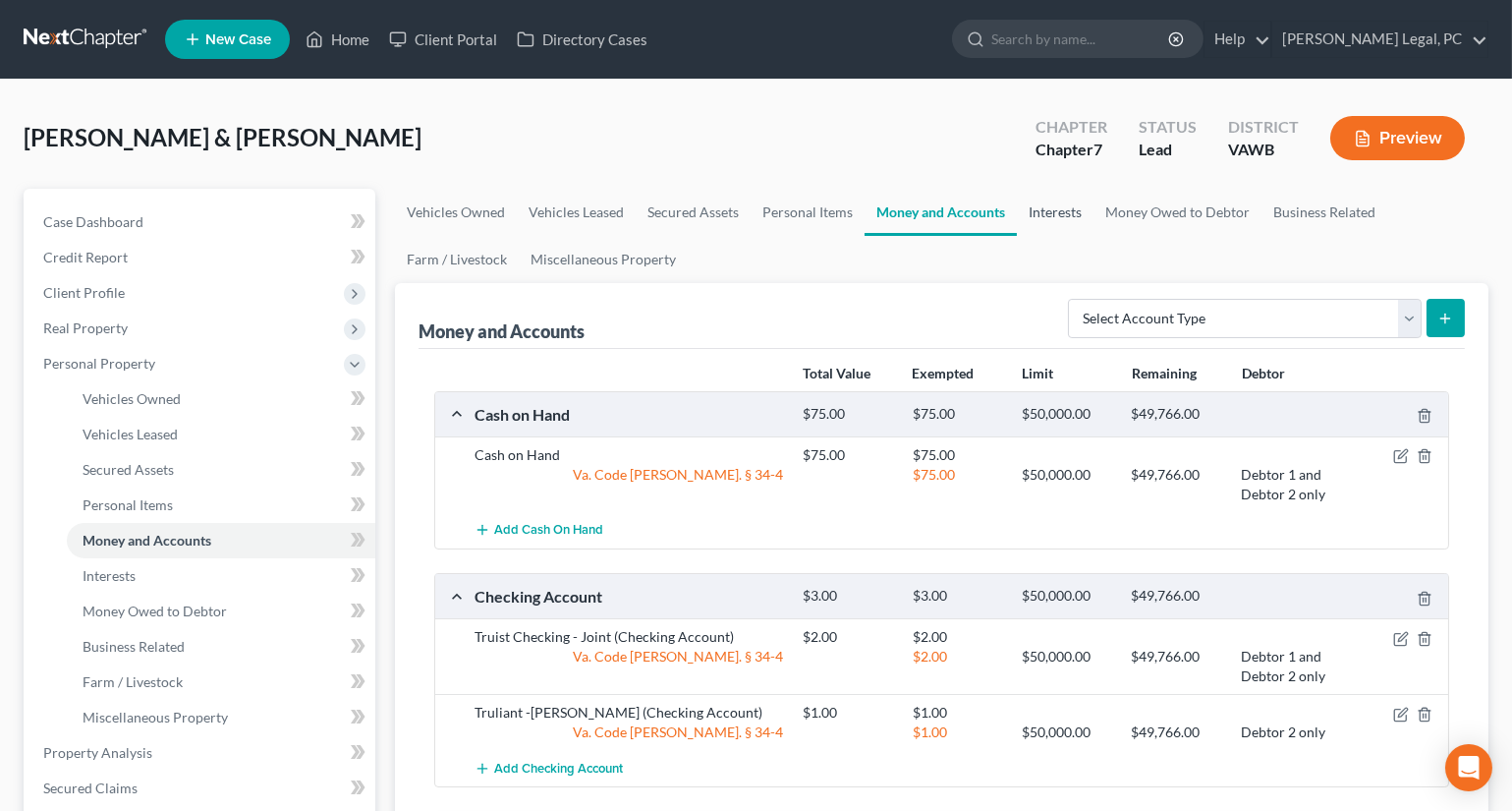
click at [1061, 215] on link "Interests" at bounding box center [1055, 211] width 77 height 47
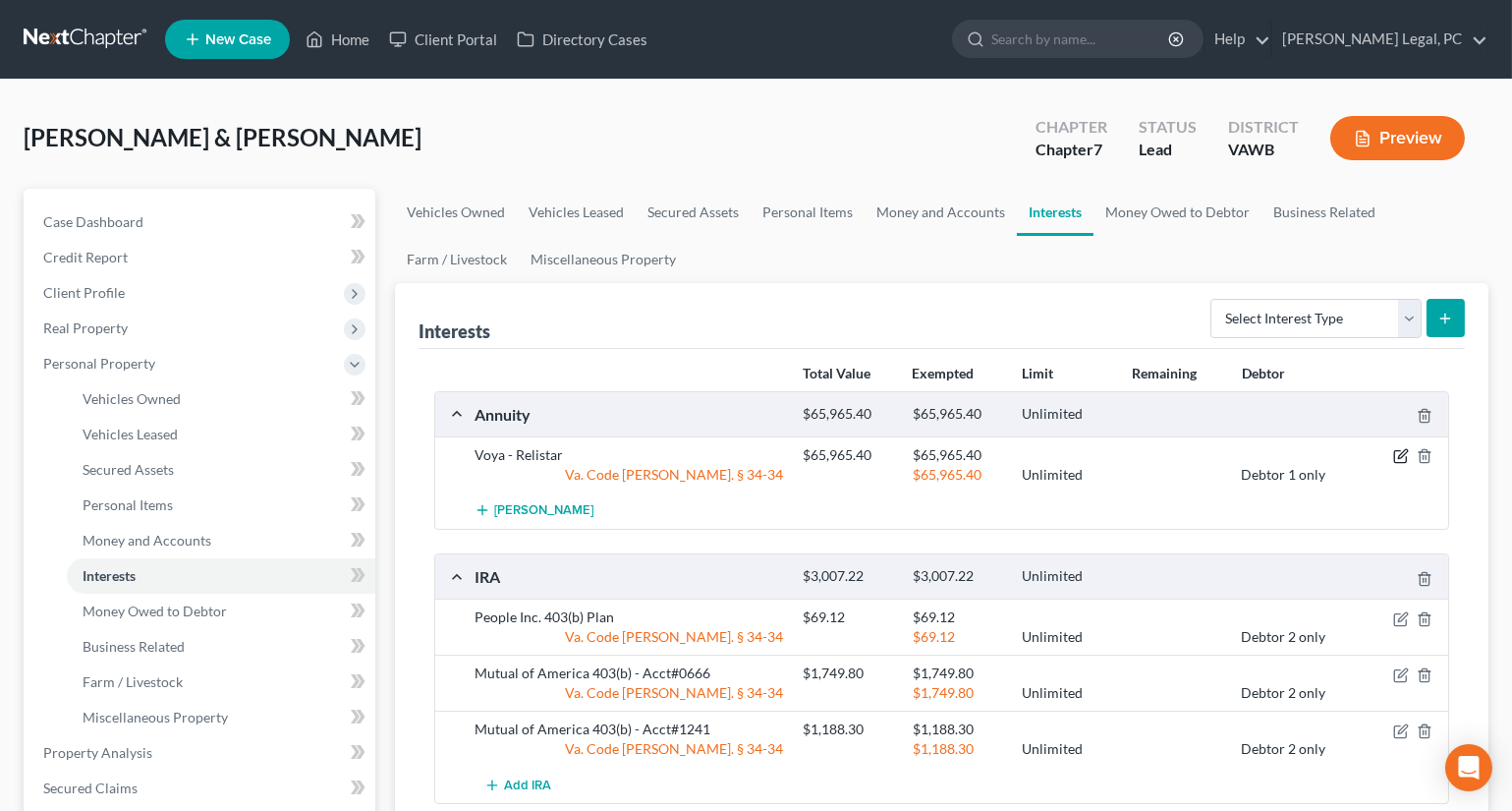
click at [1396, 454] on icon "button" at bounding box center [1401, 456] width 16 height 16
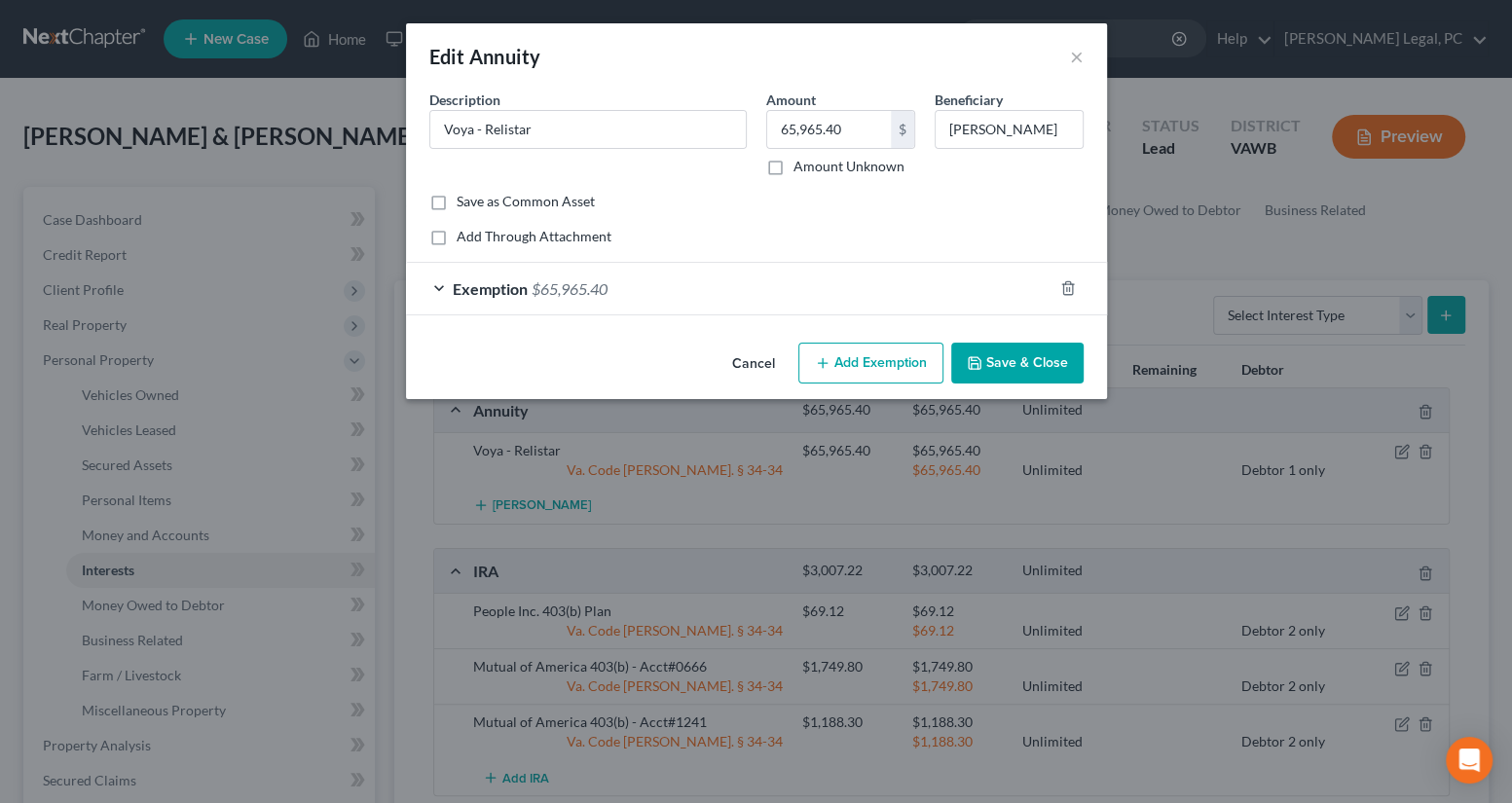
click at [1002, 351] on button "Save & Close" at bounding box center [1018, 362] width 132 height 40
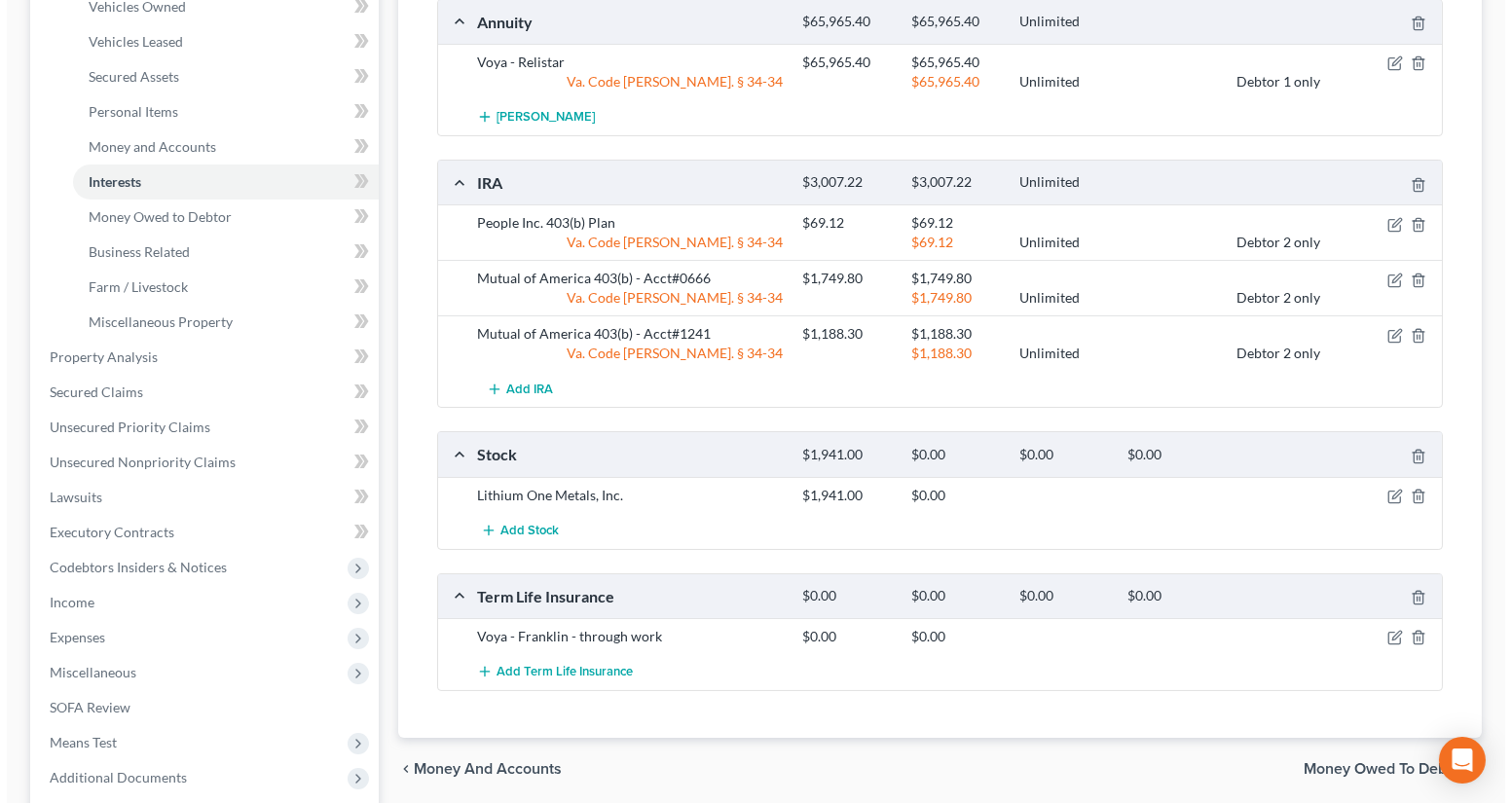
scroll to position [442, 0]
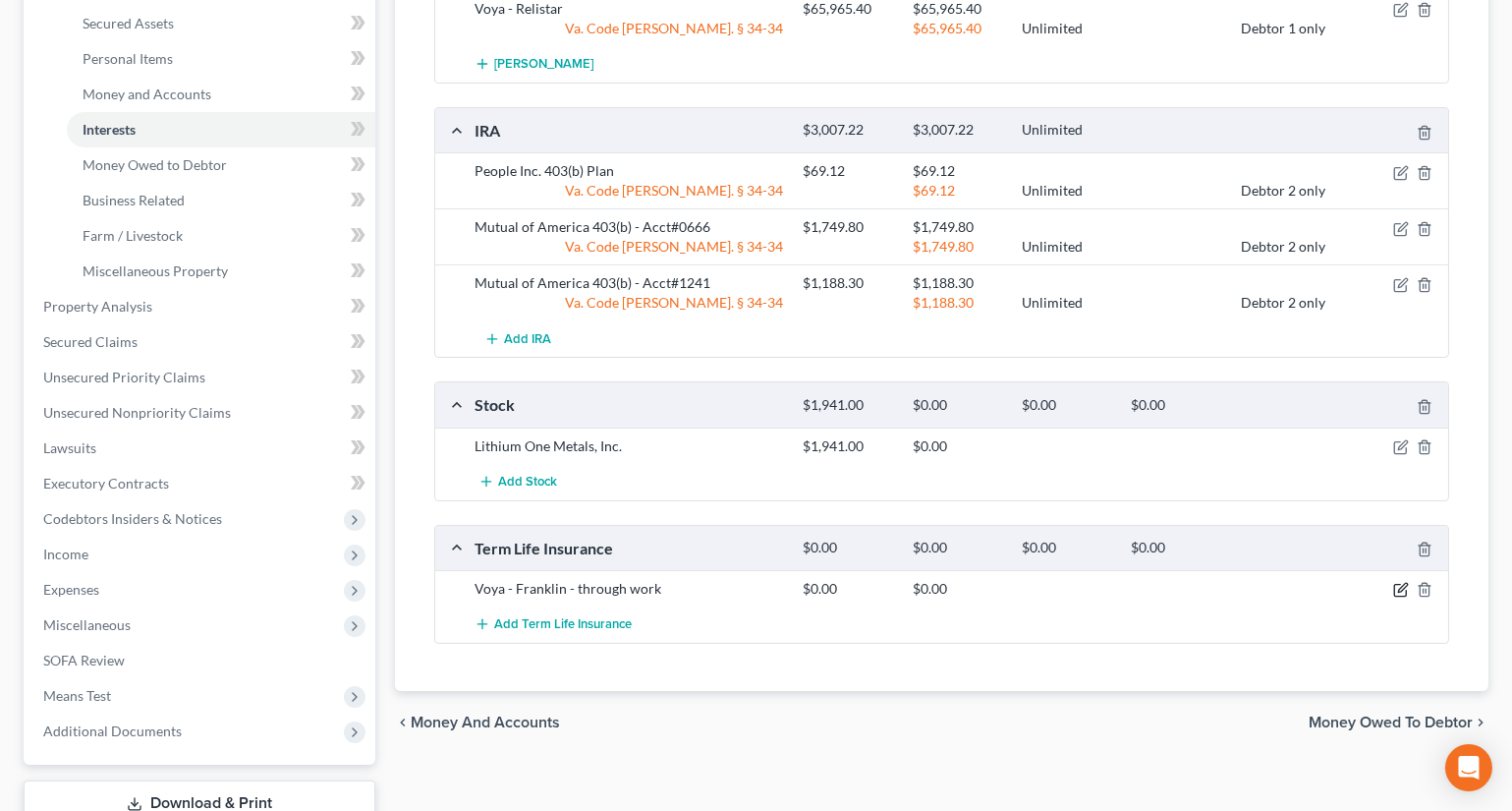
click at [1398, 587] on icon "button" at bounding box center [1402, 588] width 9 height 9
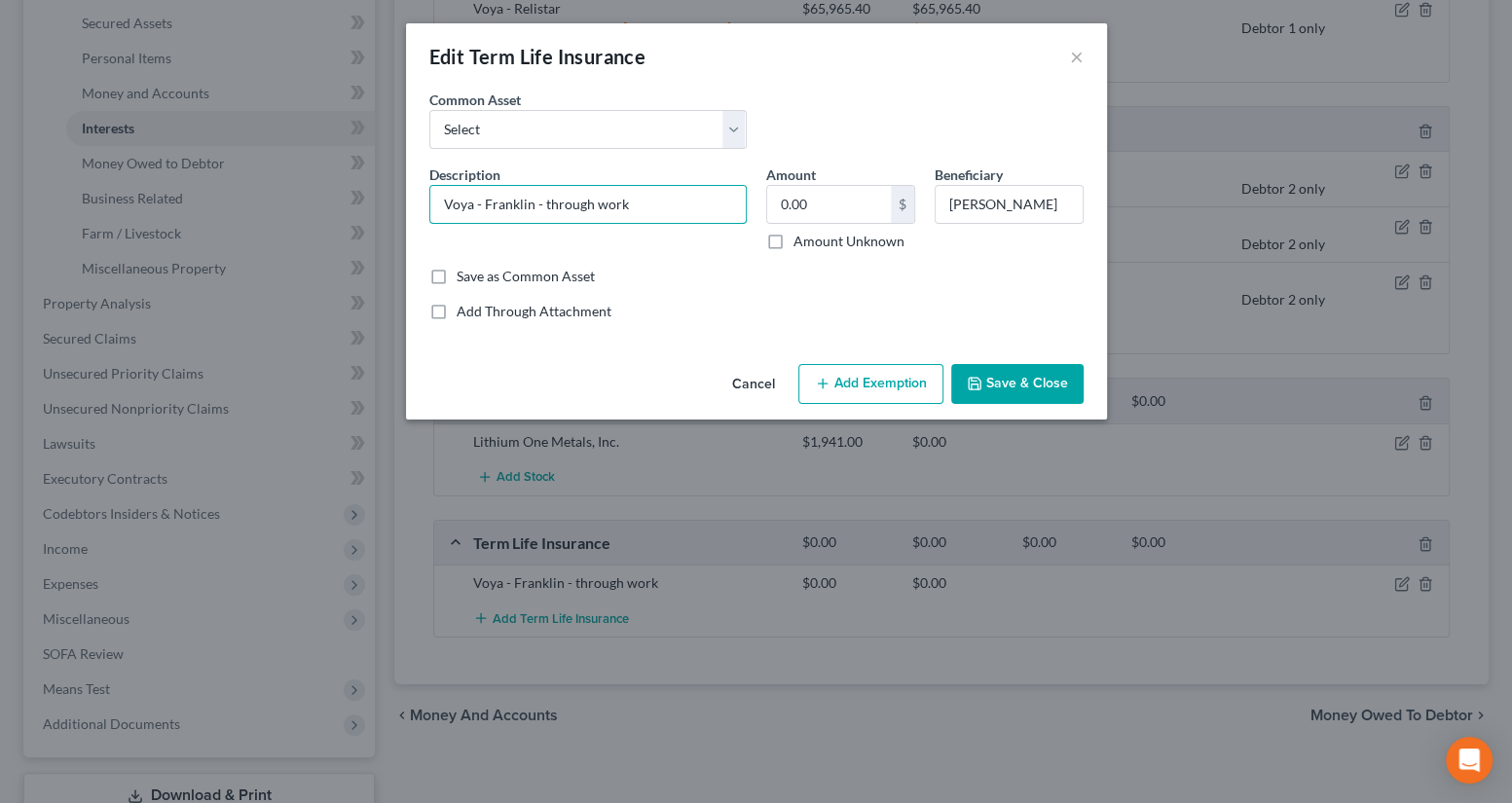
drag, startPoint x: 667, startPoint y: 217, endPoint x: 348, endPoint y: 226, distance: 319.1
click at [348, 226] on div "Edit Term Life Insurance × An exemption set must first be selected from the Fil…" at bounding box center [756, 401] width 1512 height 803
type input "Term Life Insurance Policy through work"
click at [810, 200] on input "0.00" at bounding box center [828, 203] width 124 height 37
type input "1"
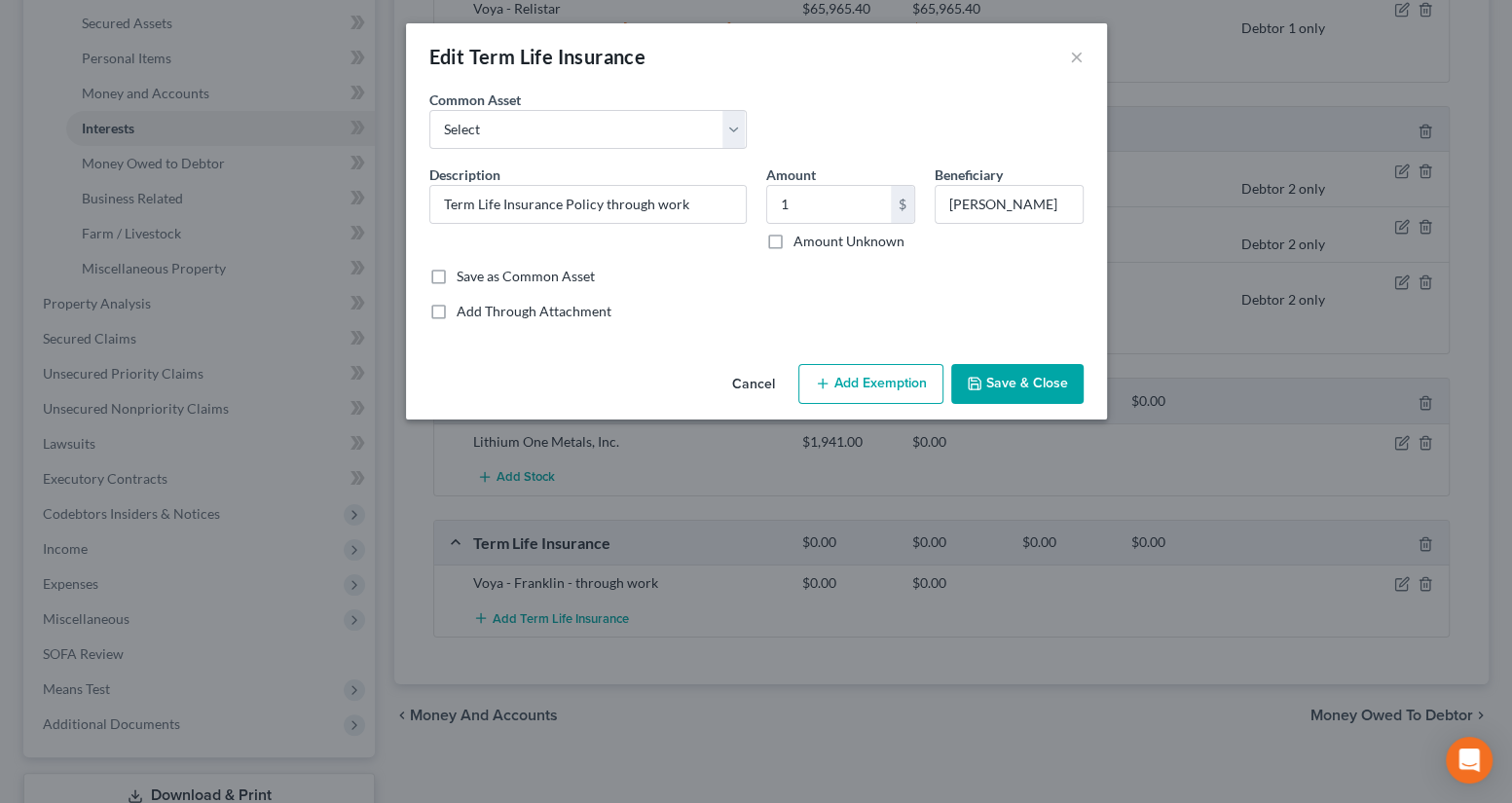
click at [746, 301] on div "Add Through Attachment" at bounding box center [756, 311] width 654 height 20
click at [823, 395] on button "Add Exemption" at bounding box center [871, 383] width 145 height 40
select select "2"
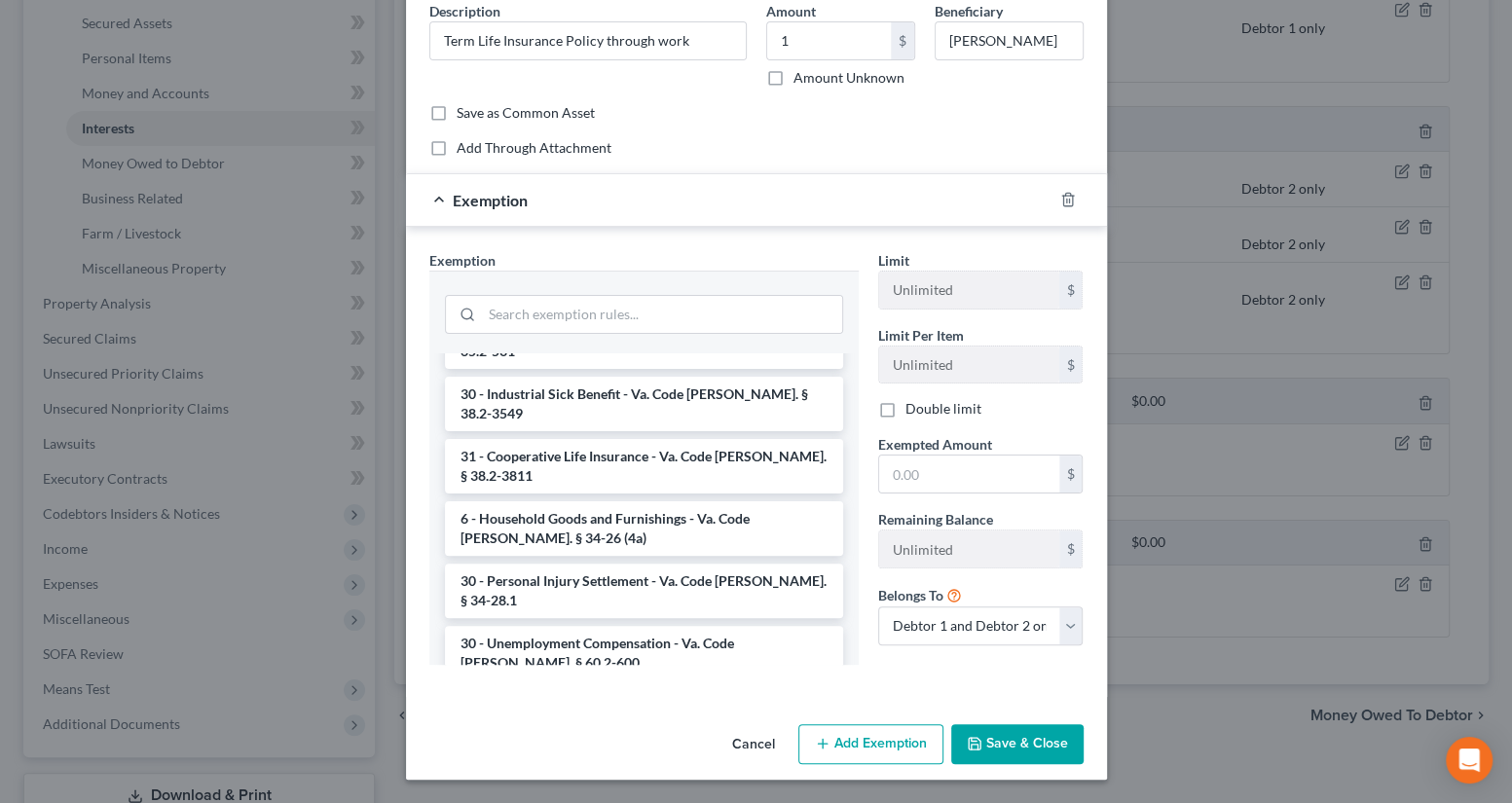
scroll to position [2953, 0]
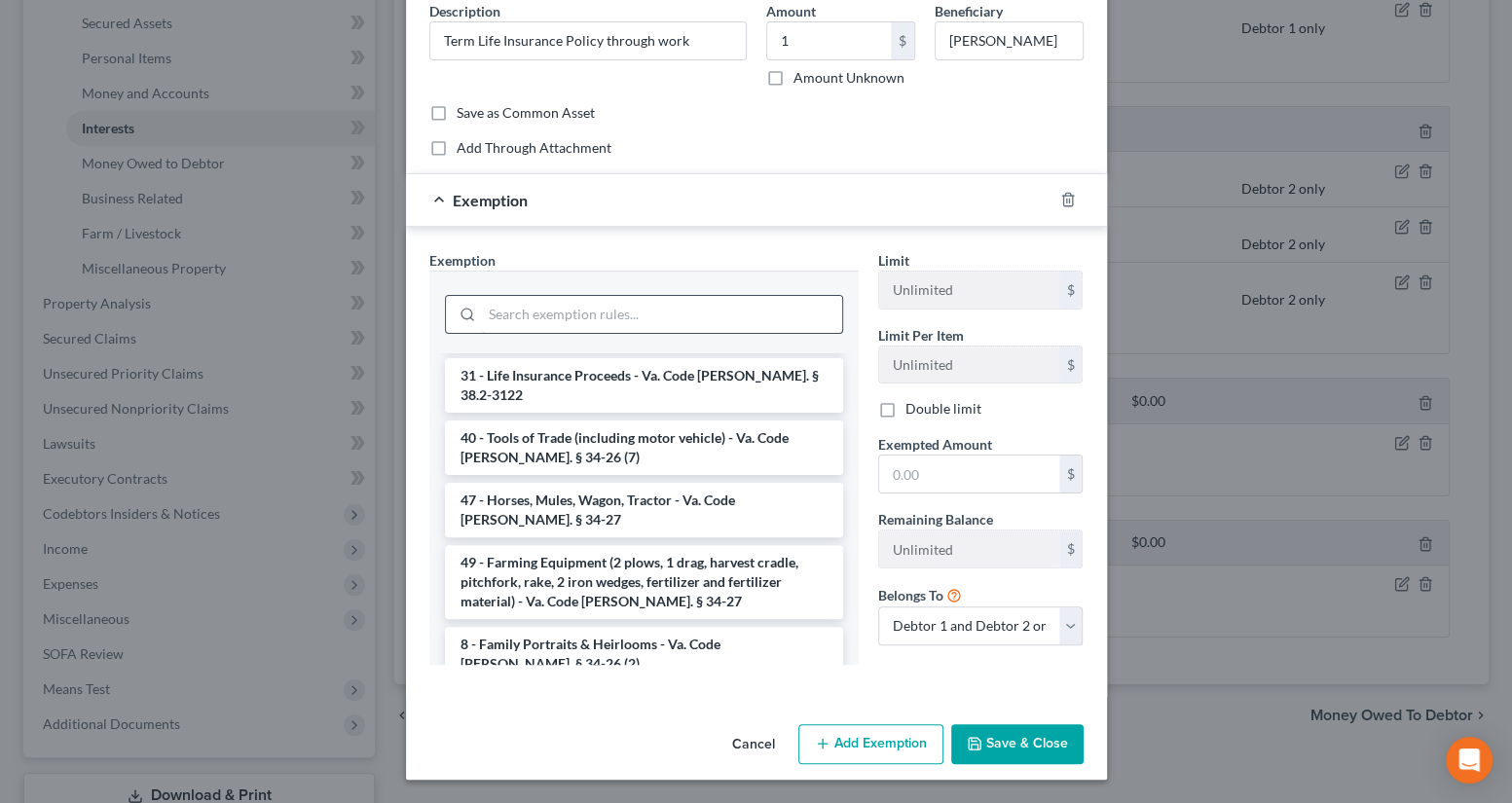
click at [699, 309] on input "search" at bounding box center [662, 313] width 361 height 37
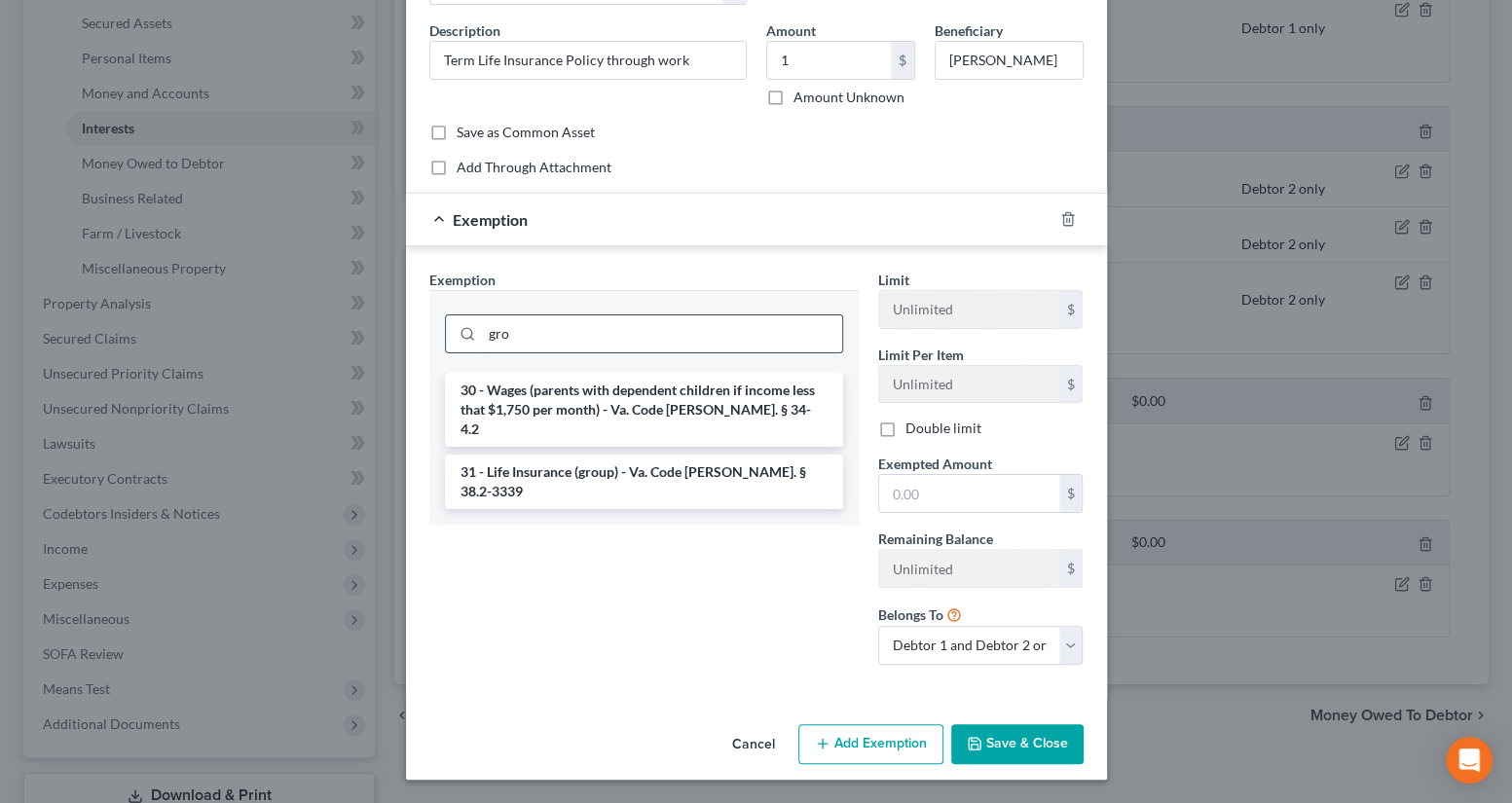
scroll to position [143, 0]
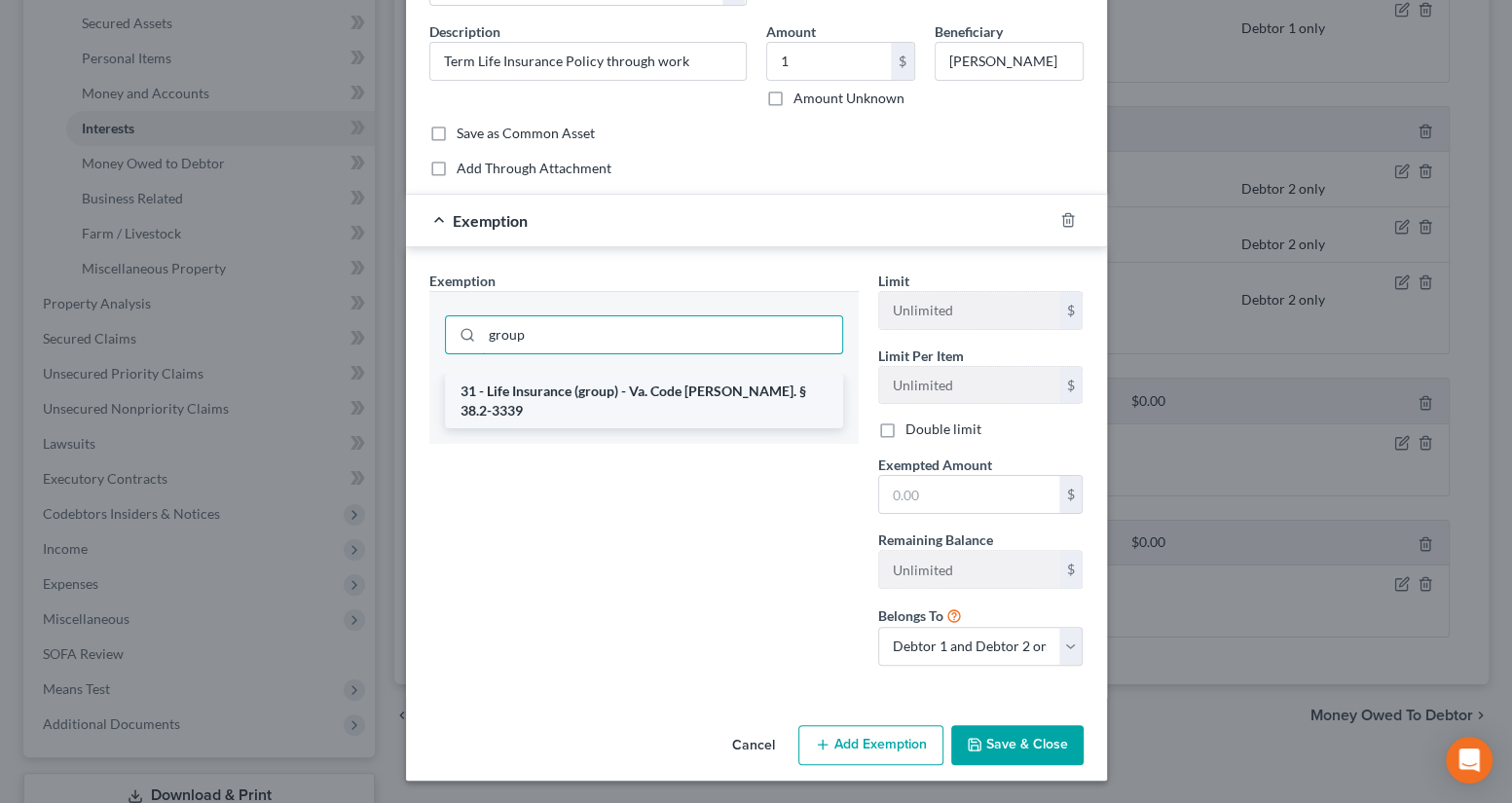
type input "group"
click at [710, 384] on li "31 - Life Insurance (group) - Va. Code [PERSON_NAME]. § 38.2-3339" at bounding box center [643, 400] width 398 height 54
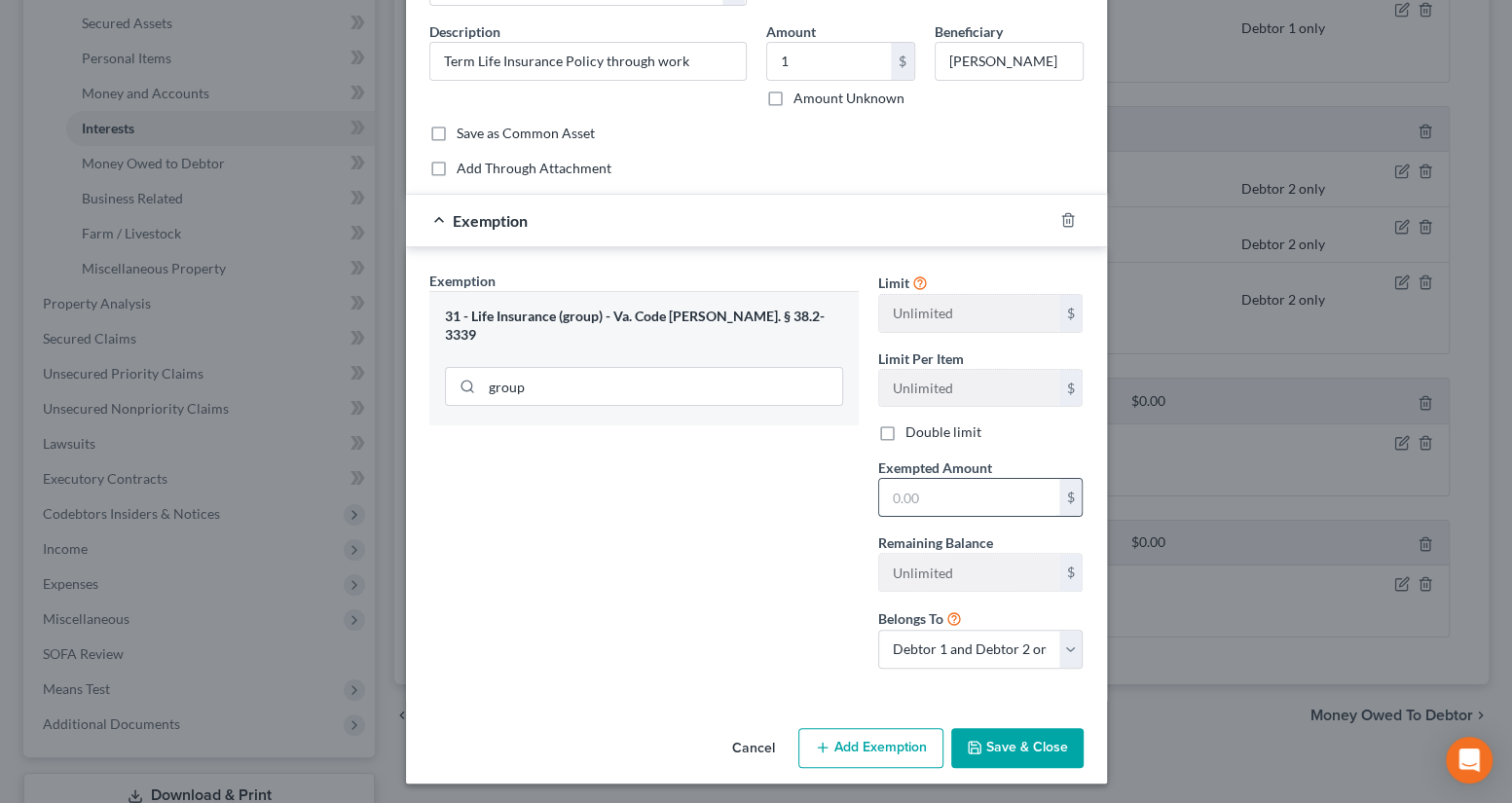
click at [952, 500] on input "text" at bounding box center [969, 497] width 180 height 37
type input "1"
click at [742, 534] on div "Exemption Set must be selected for CA. Exemption * 31 - Life Insurance (group) …" at bounding box center [644, 477] width 449 height 414
click at [1021, 751] on button "Save & Close" at bounding box center [1018, 748] width 132 height 40
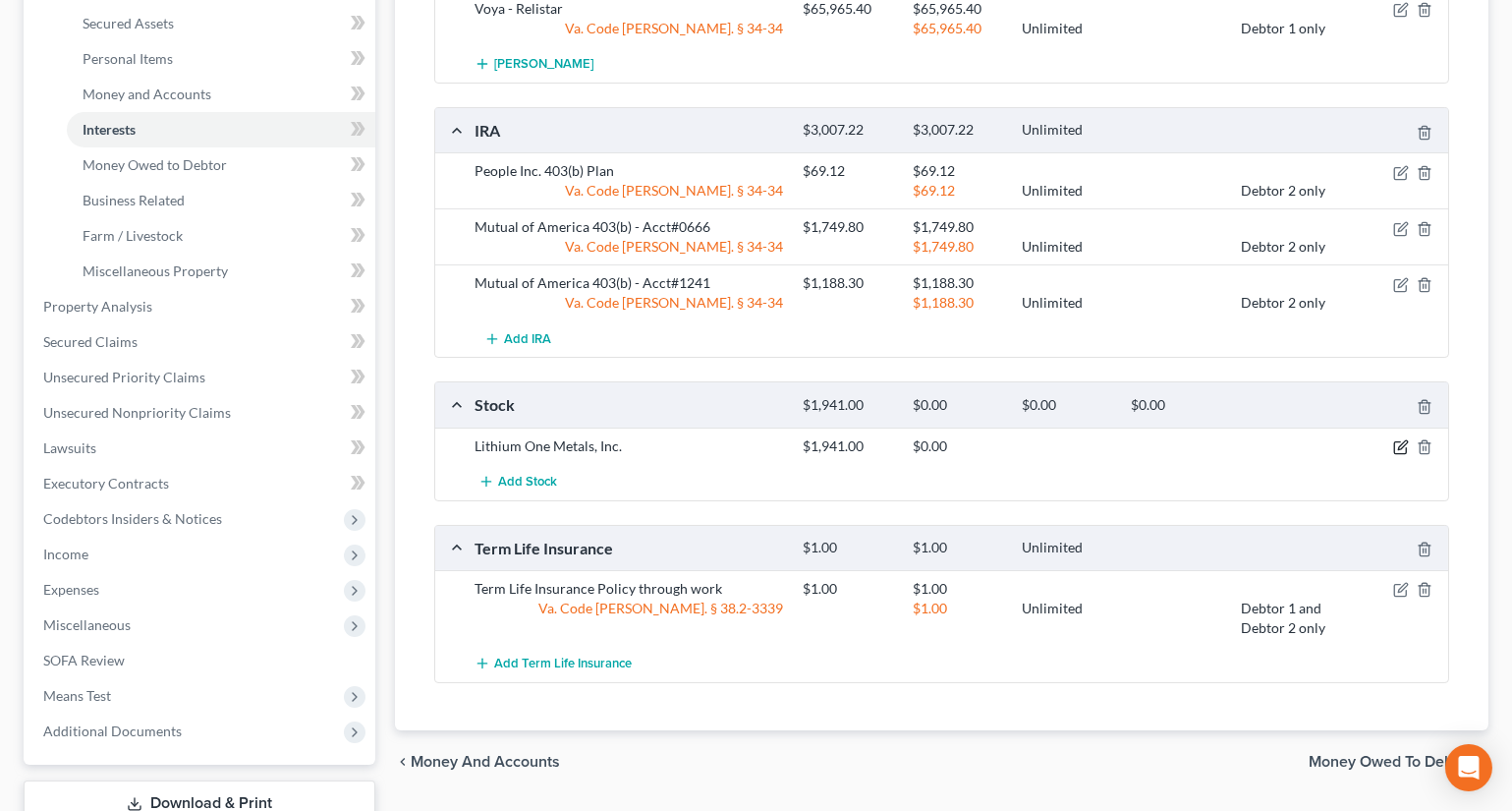
click at [1401, 450] on icon "button" at bounding box center [1400, 448] width 12 height 12
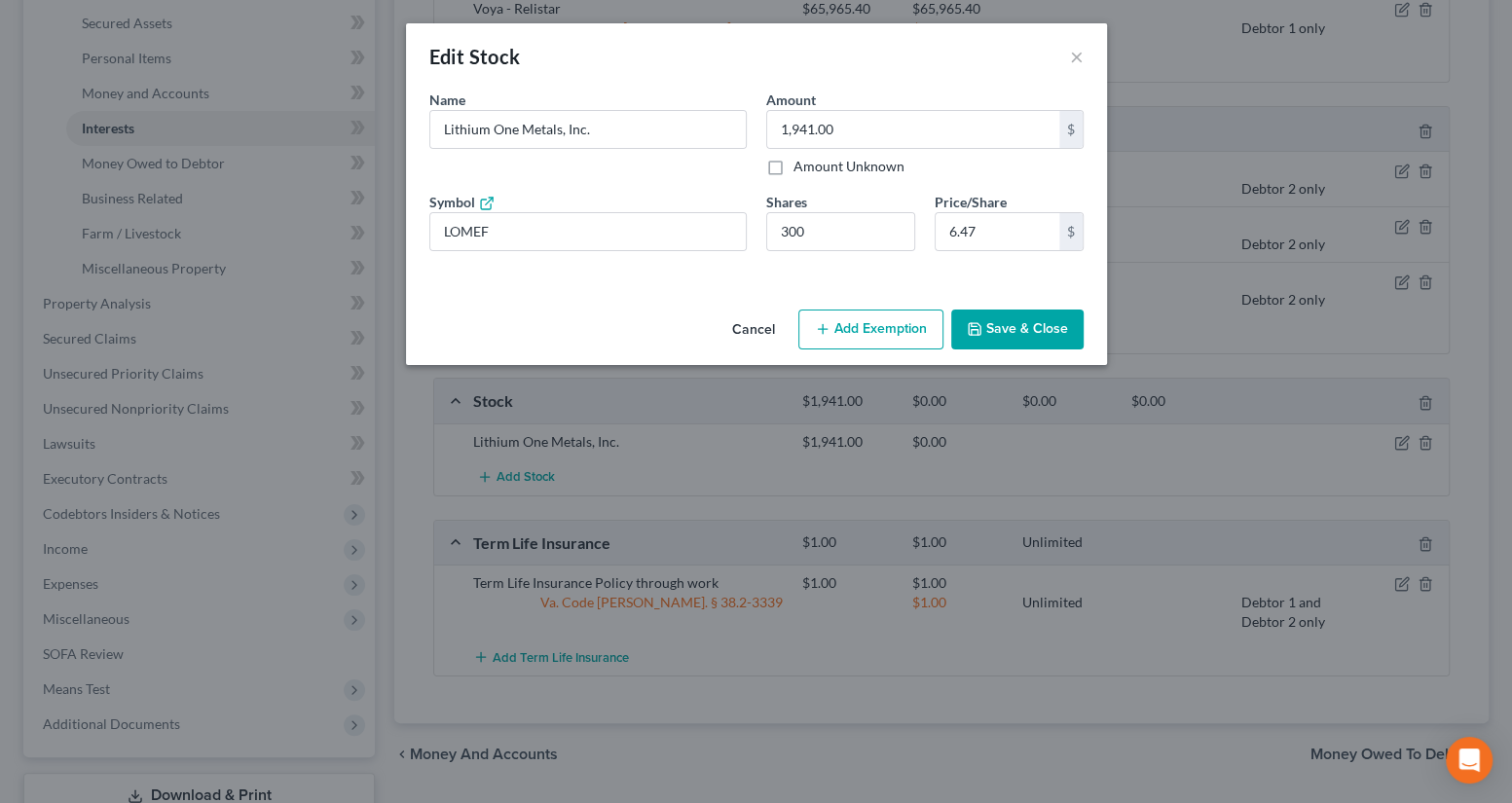
click at [879, 326] on button "Add Exemption" at bounding box center [871, 329] width 145 height 40
select select "2"
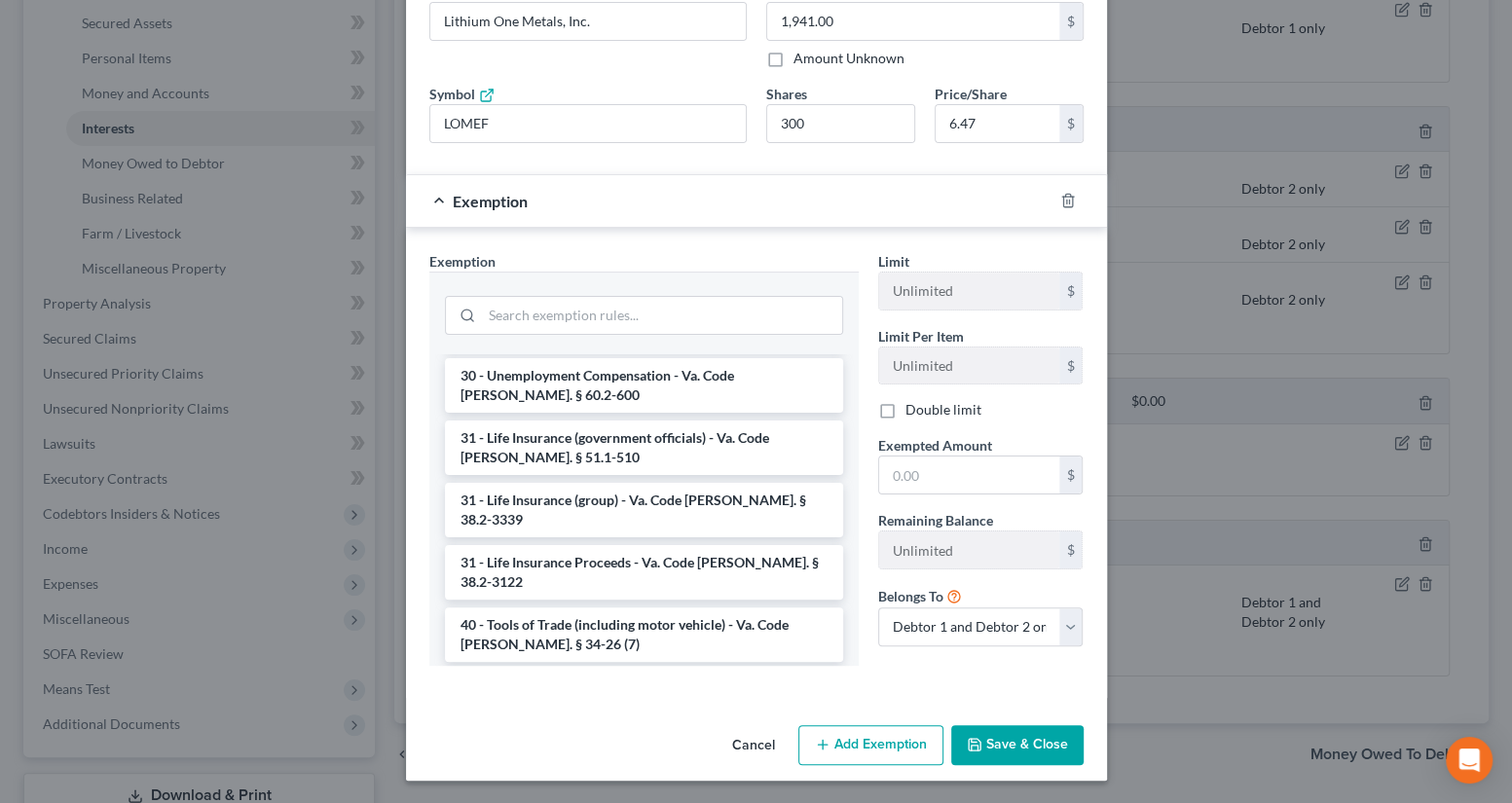
scroll to position [2953, 0]
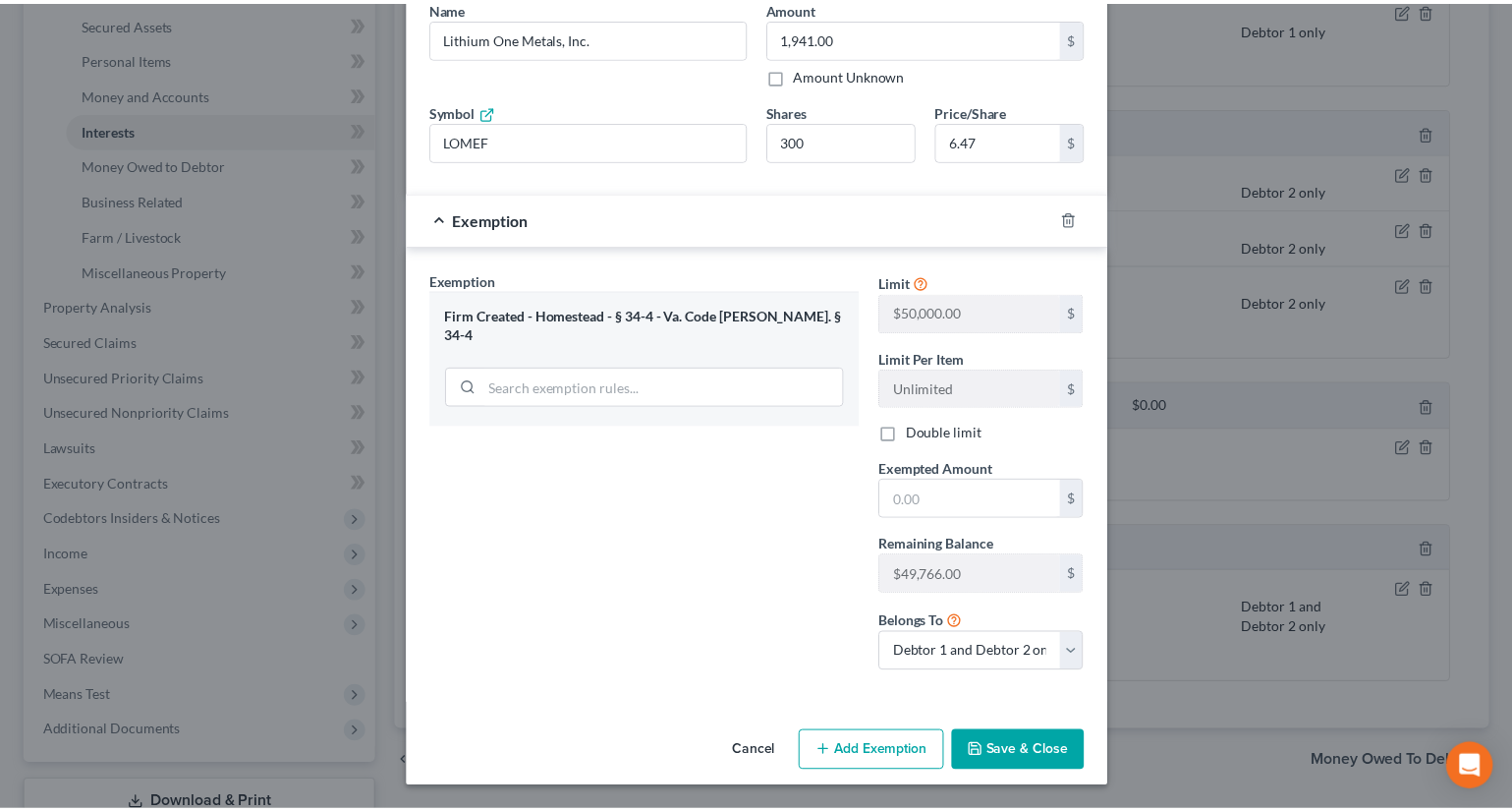
scroll to position [93, 0]
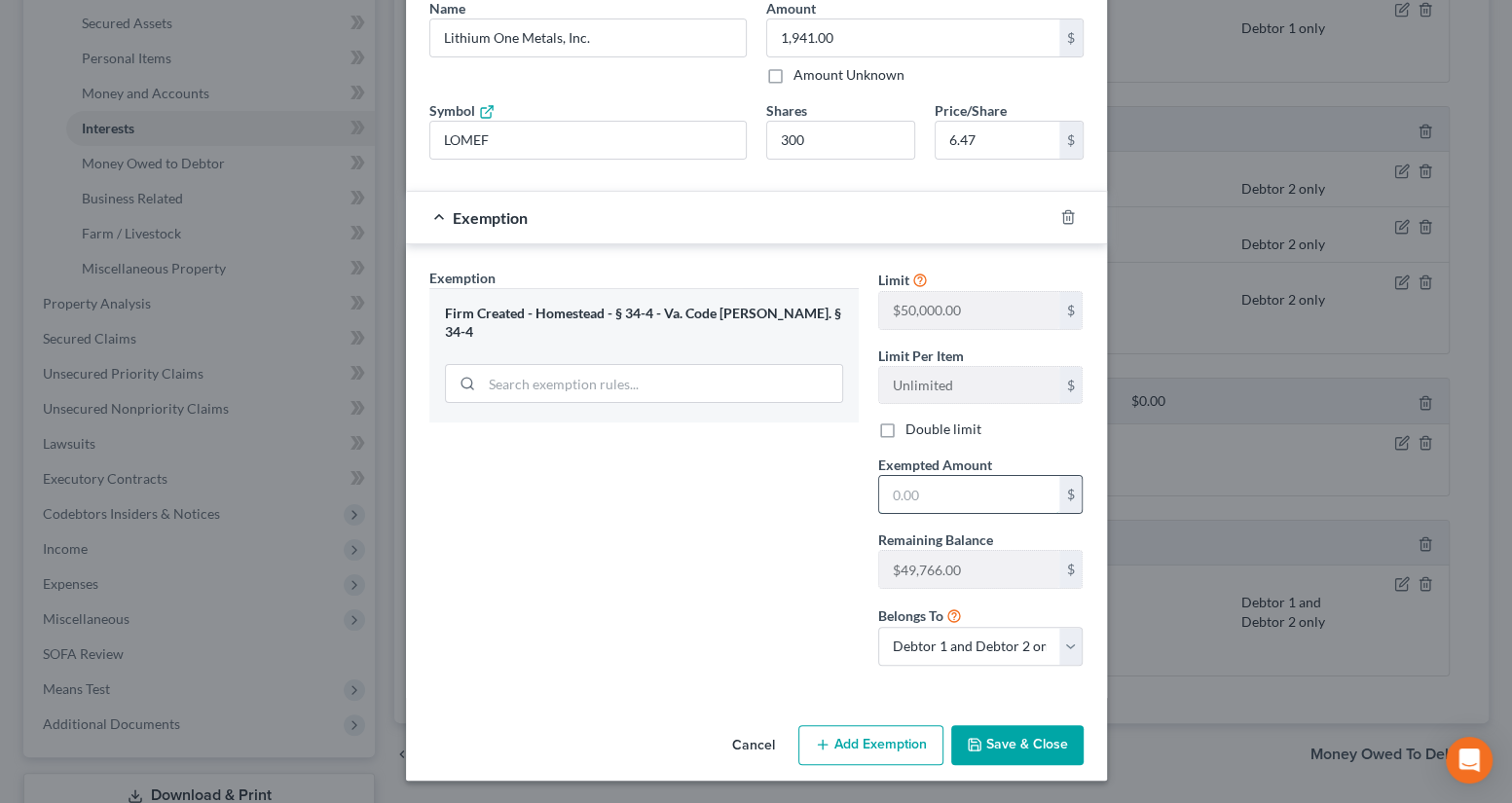
click at [918, 498] on input "text" at bounding box center [969, 494] width 180 height 37
type input "1,941"
click at [777, 563] on div "Exemption Set must be selected for CA. Exemption * Firm Created - Homestead - §…" at bounding box center [644, 474] width 449 height 414
click at [1001, 737] on button "Save & Close" at bounding box center [1018, 745] width 132 height 40
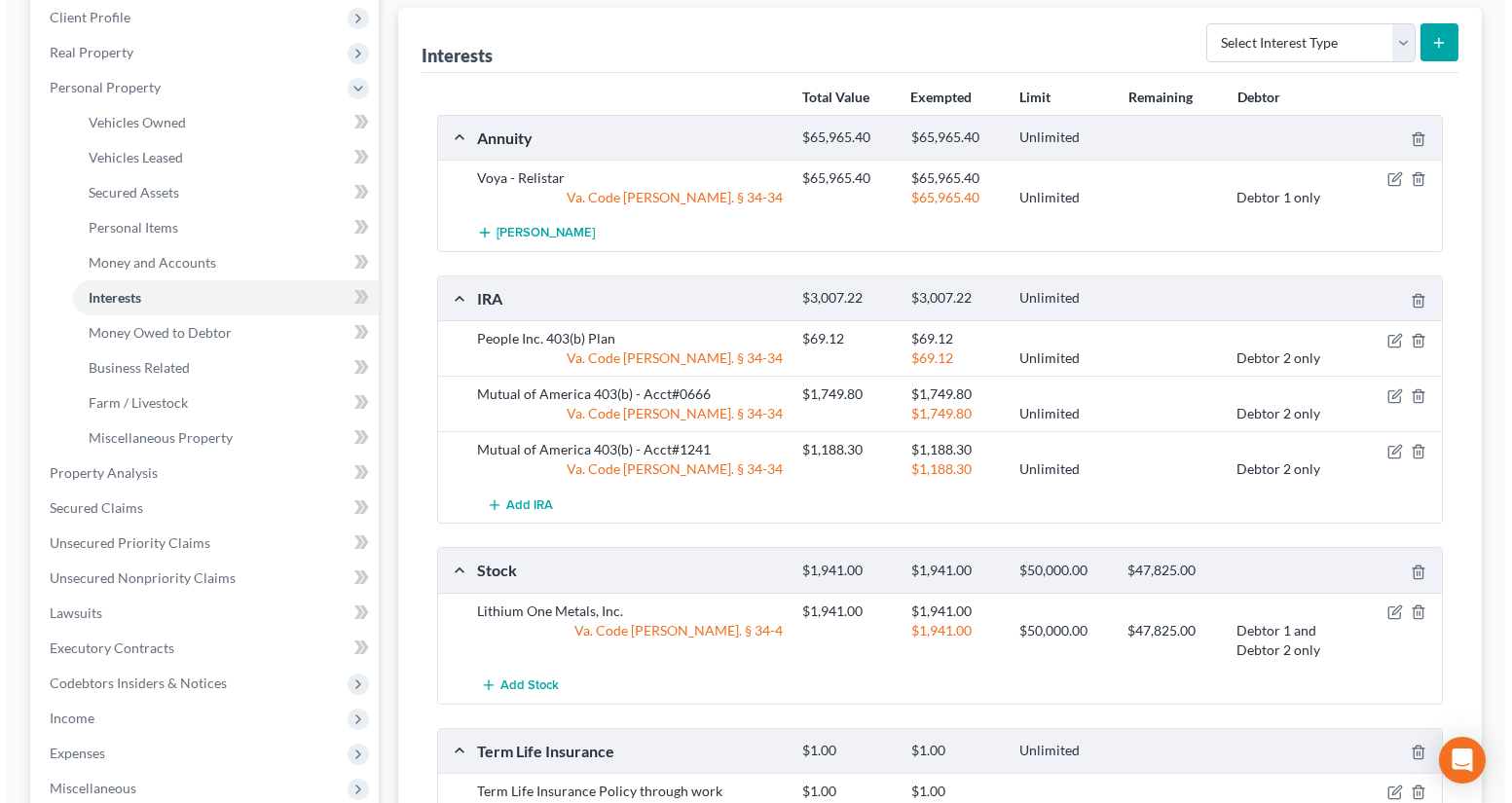
scroll to position [265, 0]
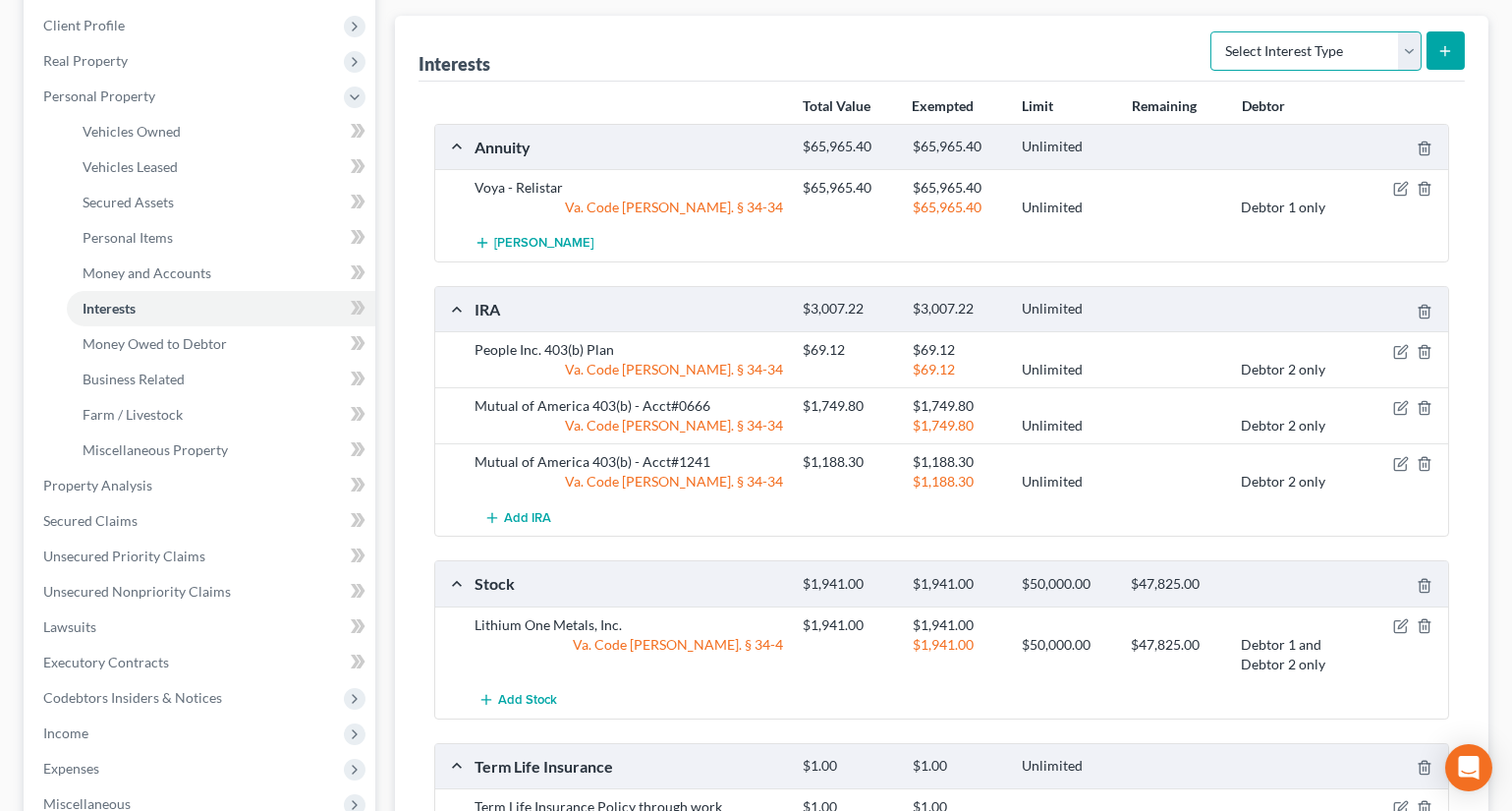
click at [1263, 50] on select "Select Interest Type 401K Annuity Bond Education IRA Government Bond Government…" at bounding box center [1317, 51] width 211 height 39
click at [1401, 183] on icon "button" at bounding box center [1401, 189] width 16 height 16
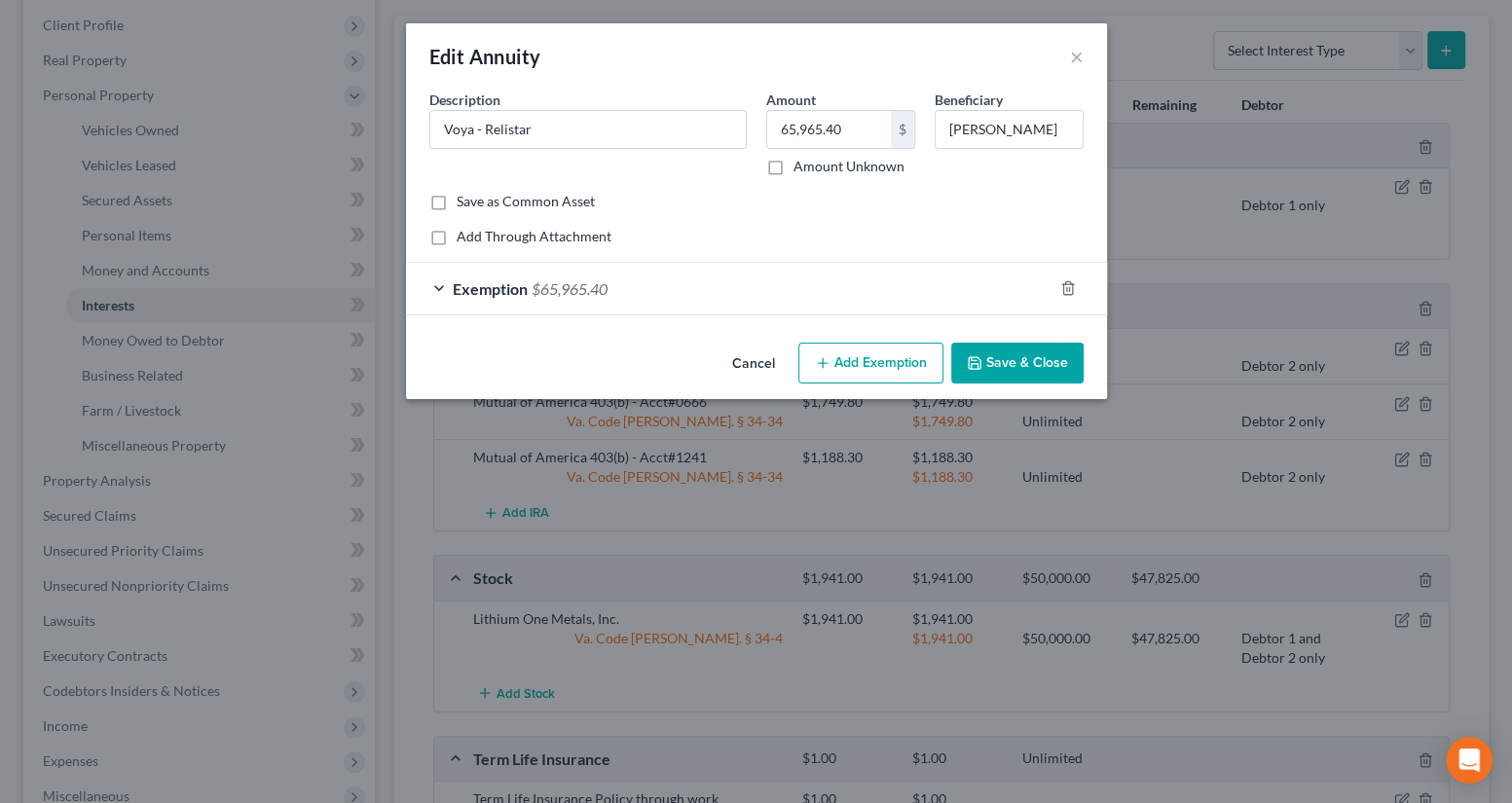
click at [824, 362] on line "button" at bounding box center [822, 362] width 9 height 0
select select "2"
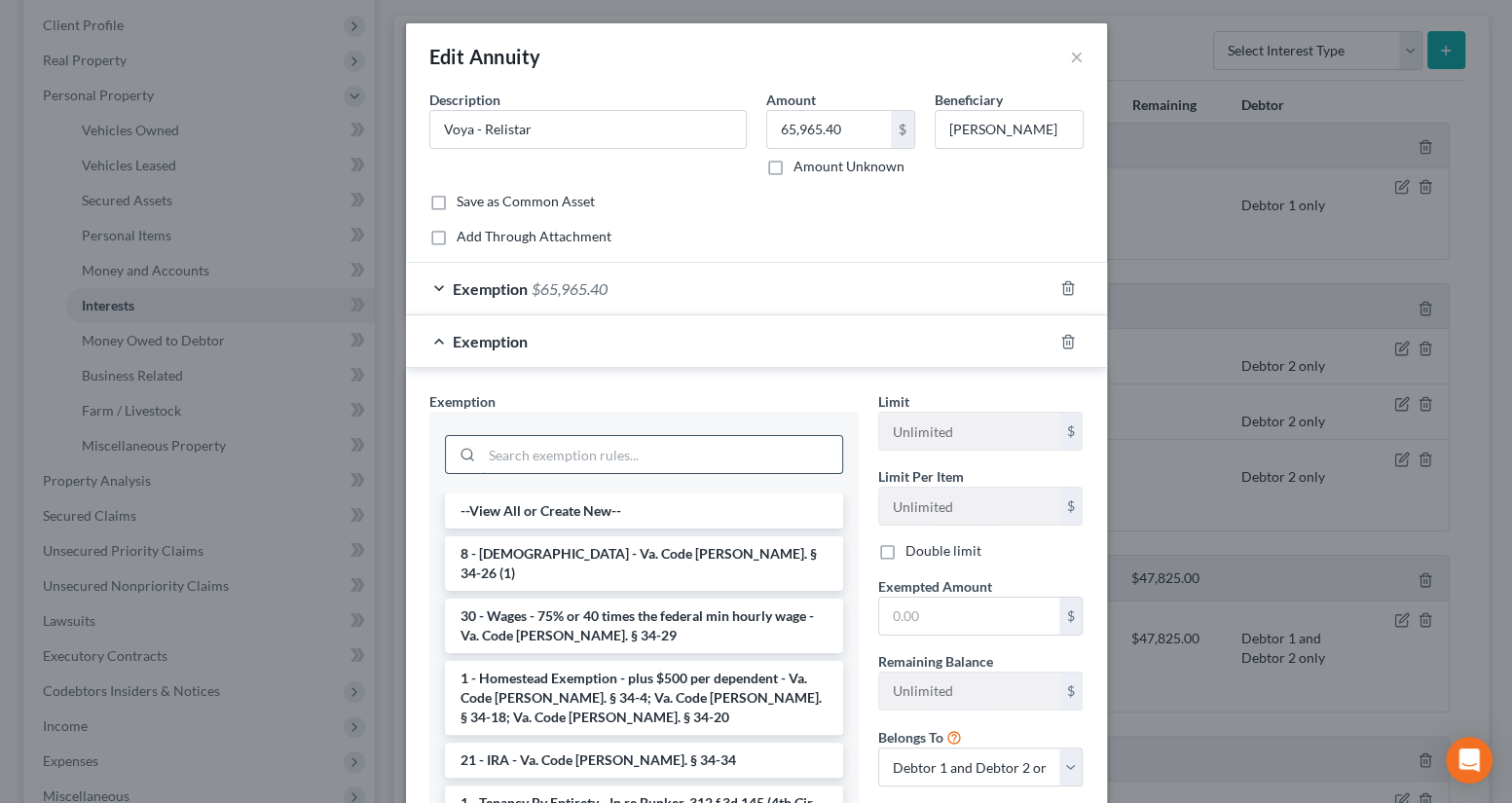
click at [603, 458] on input "search" at bounding box center [662, 453] width 361 height 37
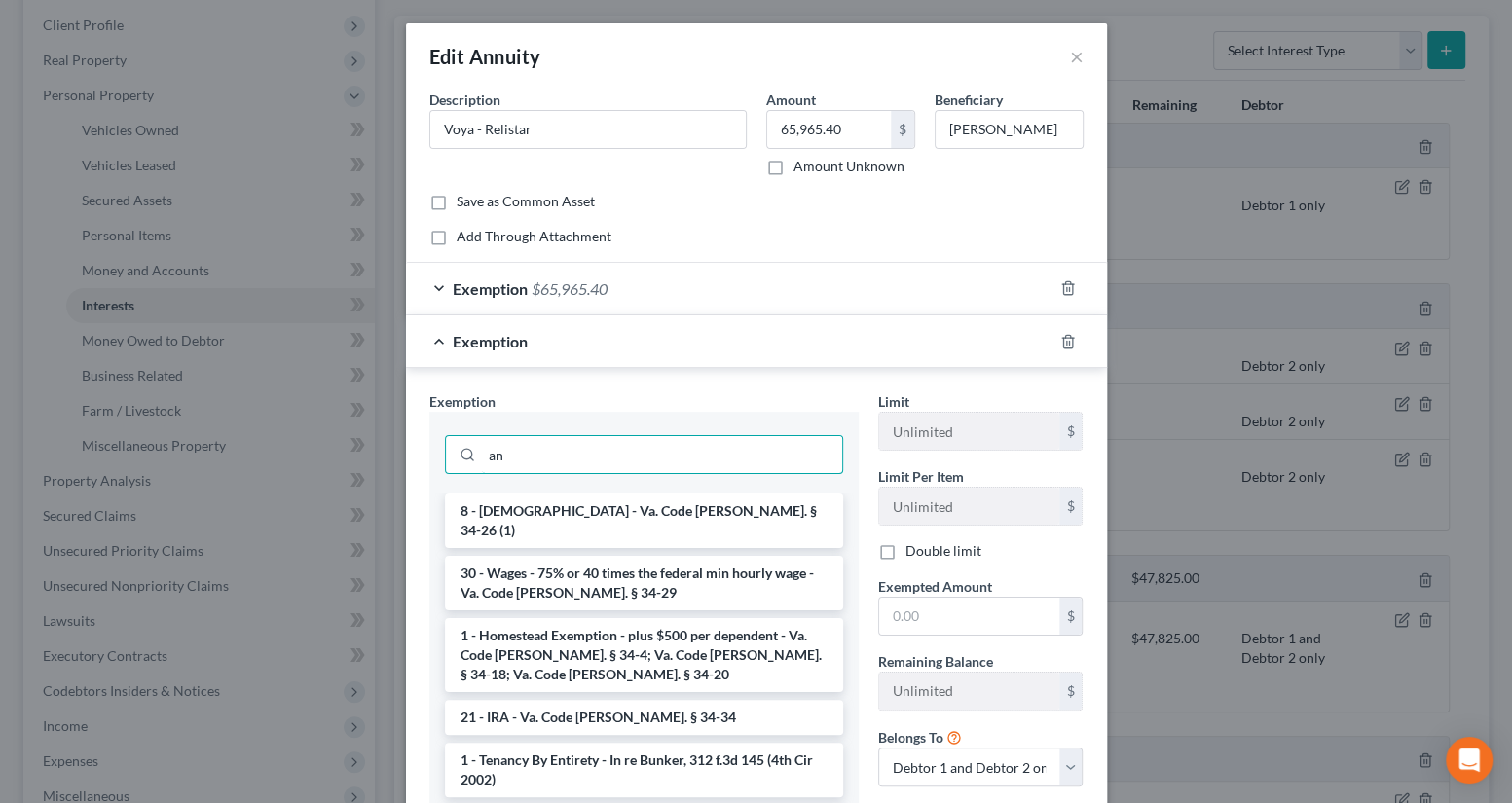
type input "a"
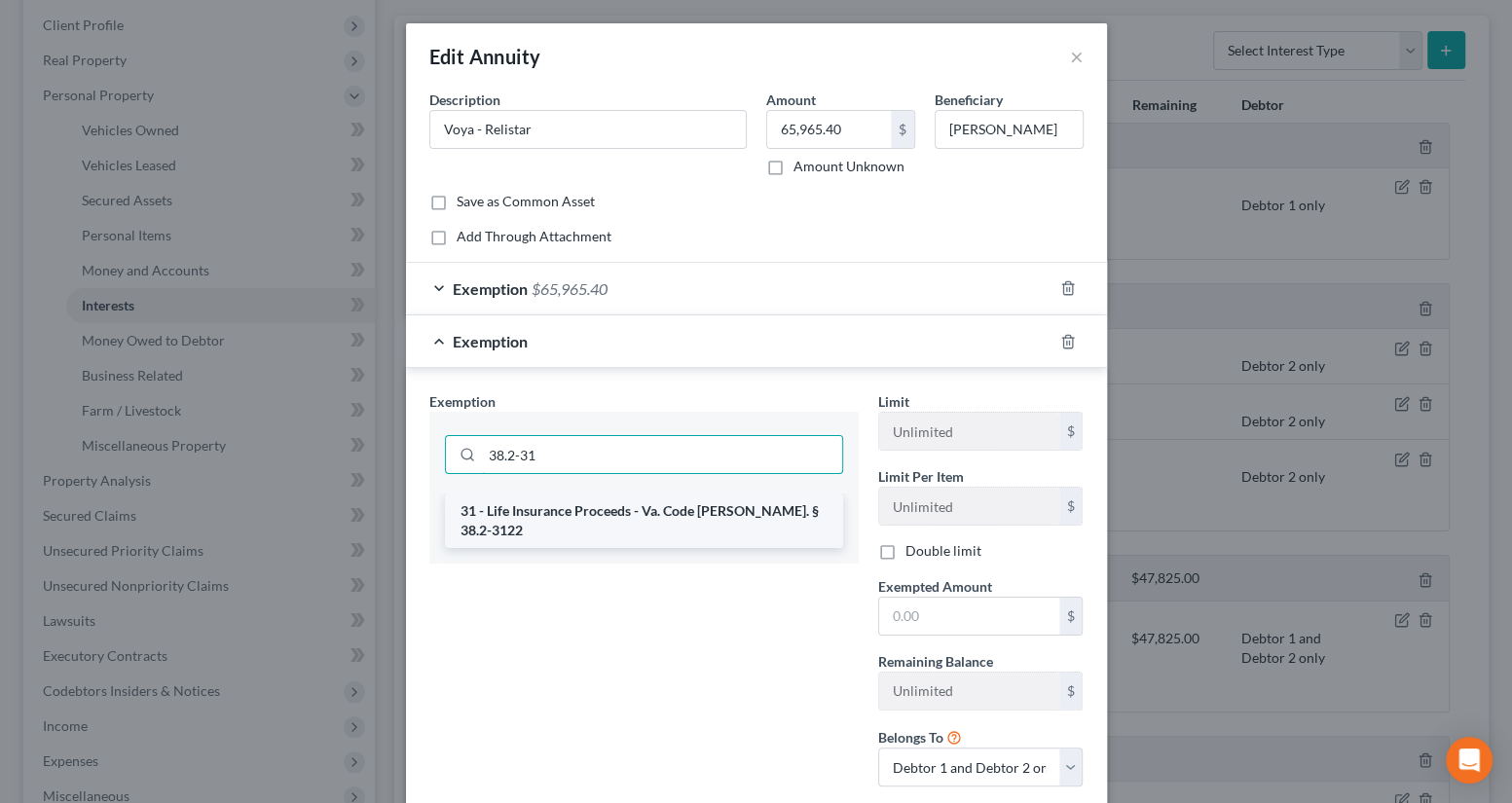
type input "38.2-31"
click at [622, 516] on li "31 - Life Insurance Proceeds - Va. Code [PERSON_NAME]. § 38.2-3122" at bounding box center [643, 520] width 398 height 54
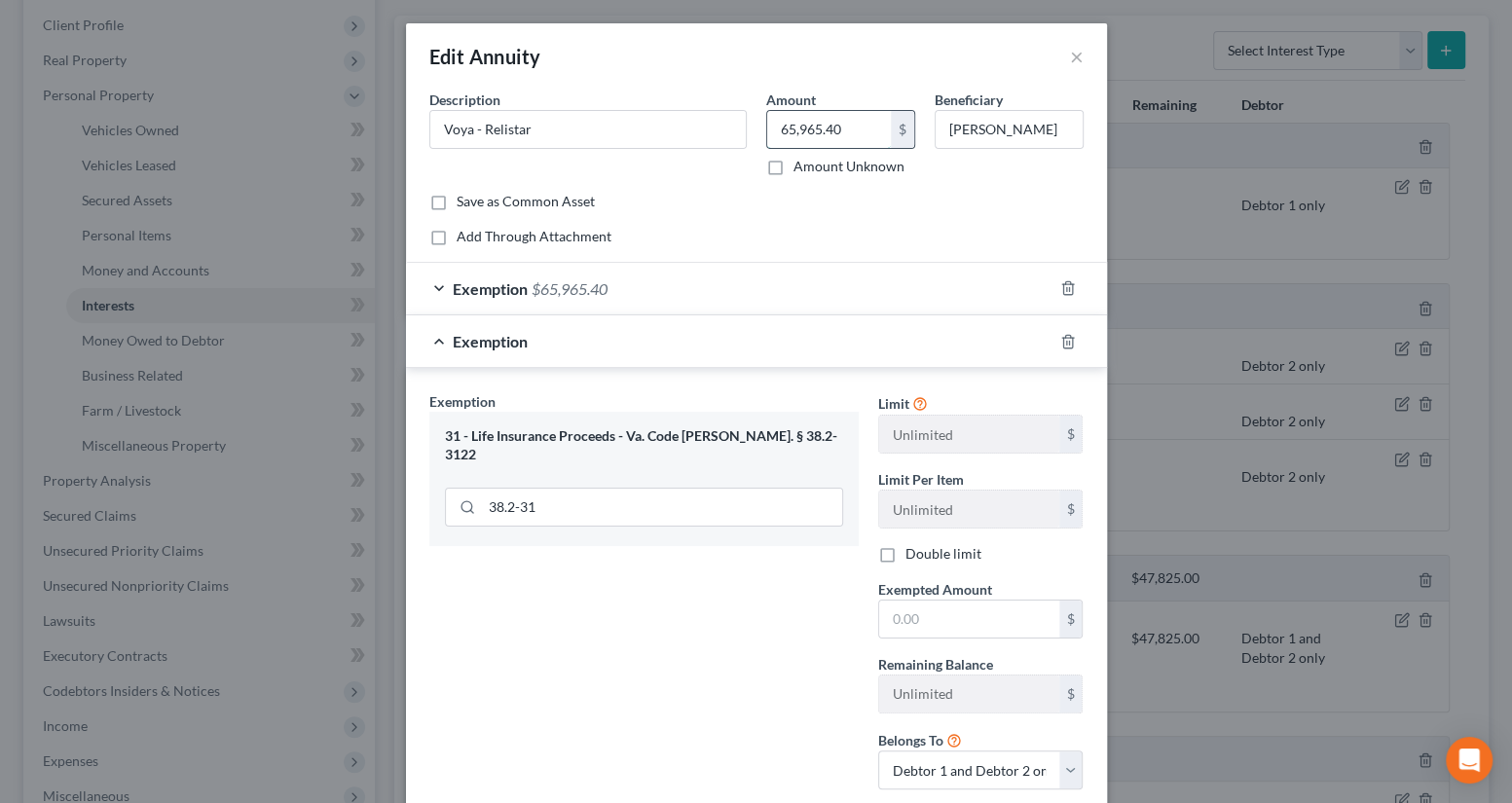
click at [864, 126] on input "65,965.40" at bounding box center [828, 128] width 124 height 37
click at [1038, 120] on input "[PERSON_NAME]" at bounding box center [1009, 128] width 147 height 37
click at [850, 139] on input "65,965.40" at bounding box center [828, 128] width 124 height 37
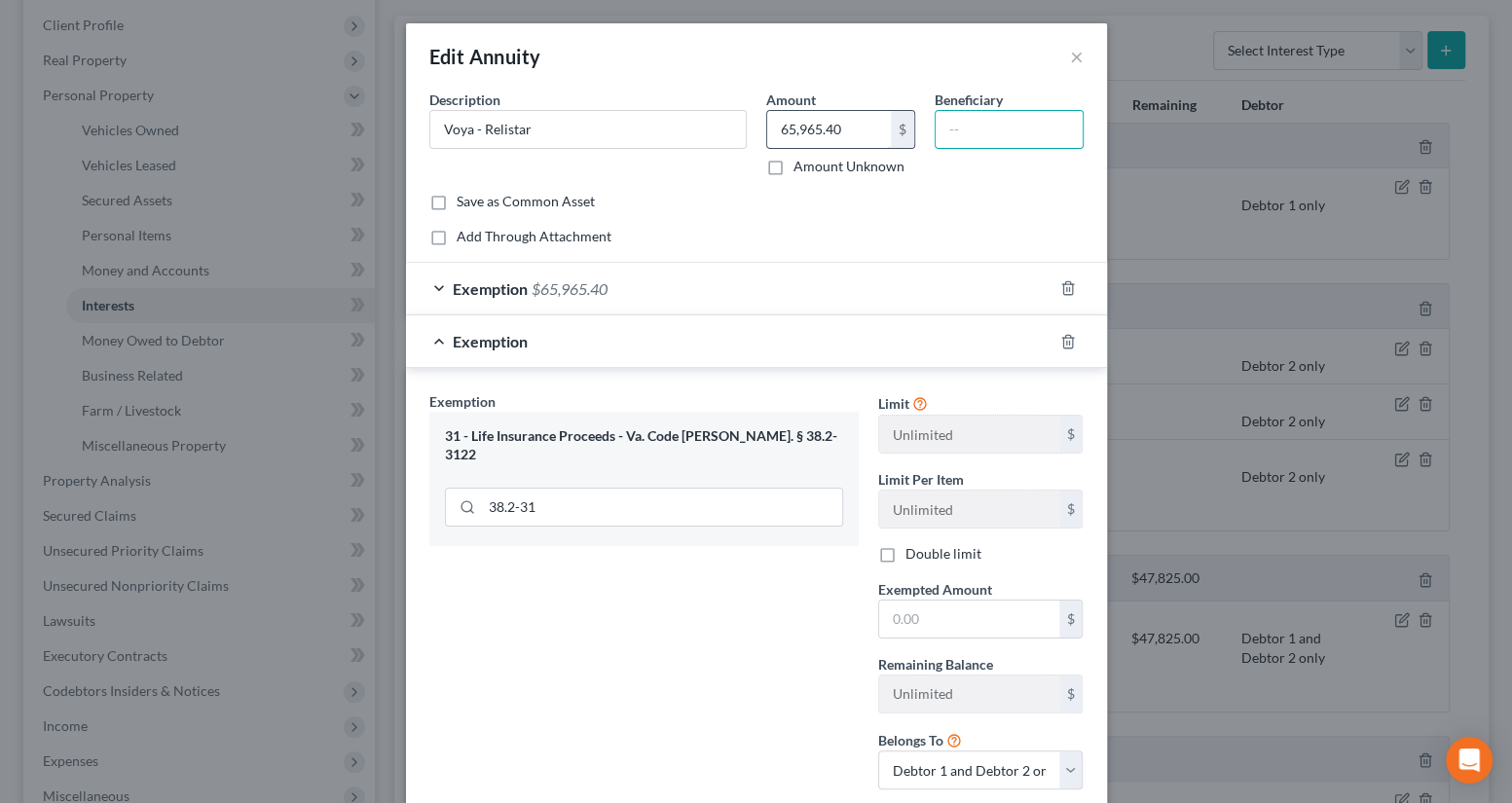
click at [850, 139] on input "65,965.40" at bounding box center [828, 128] width 124 height 37
type input "1"
click at [716, 197] on div "Save as Common Asset" at bounding box center [756, 201] width 654 height 20
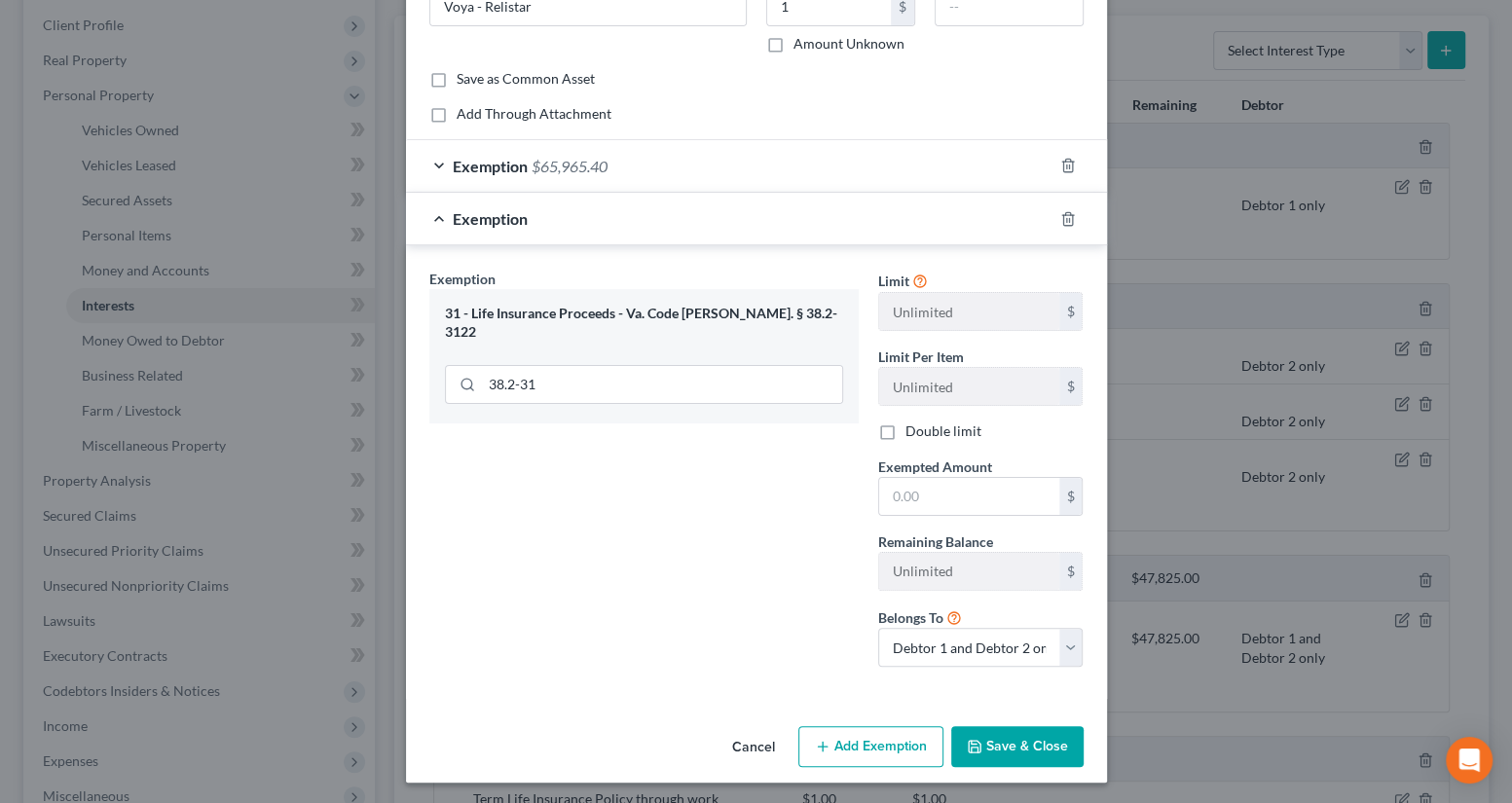
scroll to position [123, 0]
drag, startPoint x: 960, startPoint y: 635, endPoint x: 950, endPoint y: 653, distance: 20.6
click at [960, 635] on select "Debtor 1 only Debtor 2 only Debtor 1 and Debtor 2 only" at bounding box center [981, 645] width 206 height 39
select select "0"
click at [879, 626] on select "Debtor 1 only Debtor 2 only Debtor 1 and Debtor 2 only" at bounding box center [981, 645] width 206 height 39
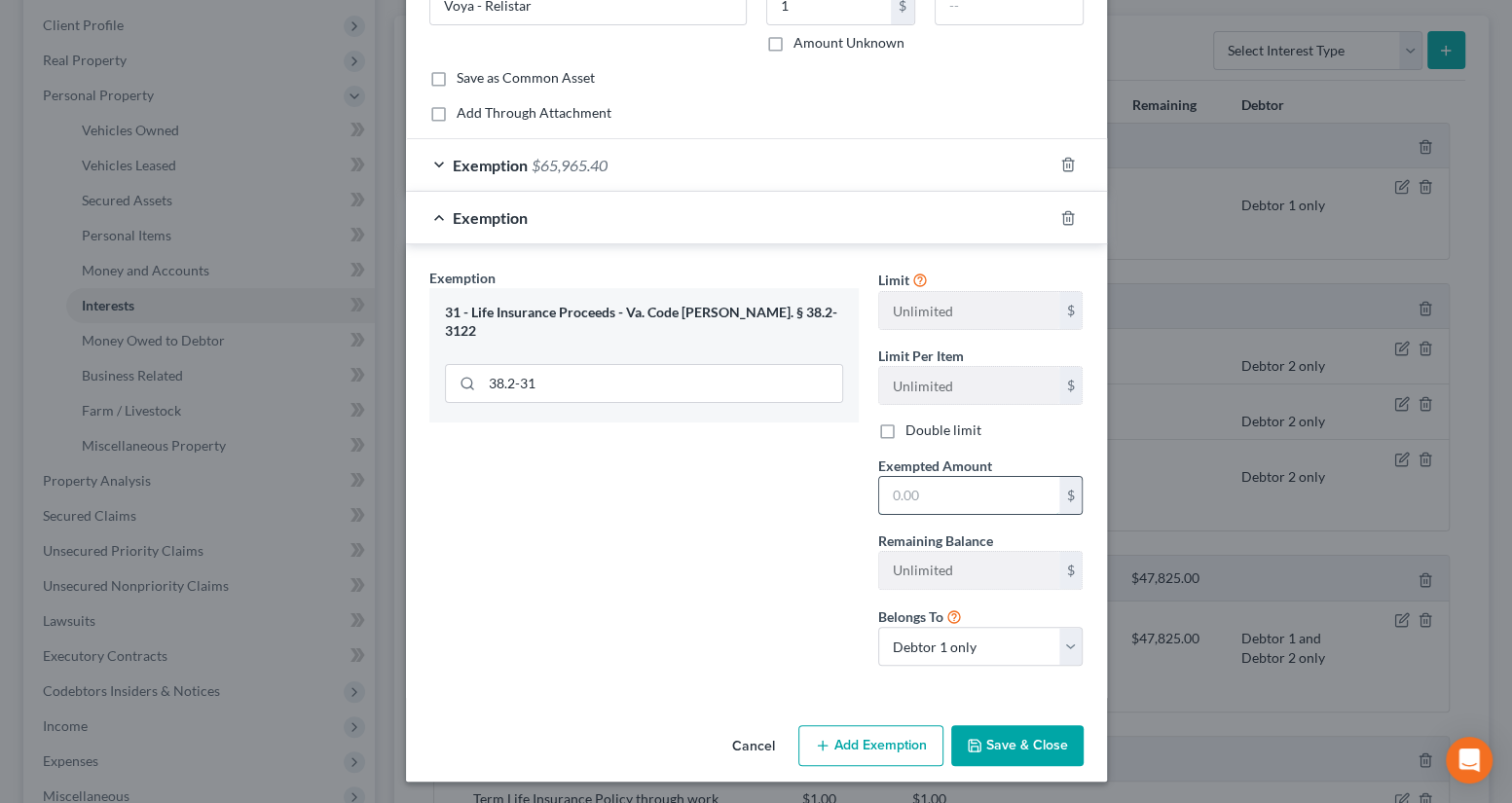
click at [924, 490] on input "text" at bounding box center [969, 495] width 180 height 37
type input "1"
click at [750, 494] on div "Exemption Set must be selected for CA. Exemption * 31 - Life Insurance Proceeds…" at bounding box center [644, 474] width 449 height 414
click at [866, 733] on button "Add Exemption" at bounding box center [871, 745] width 145 height 40
select select "2"
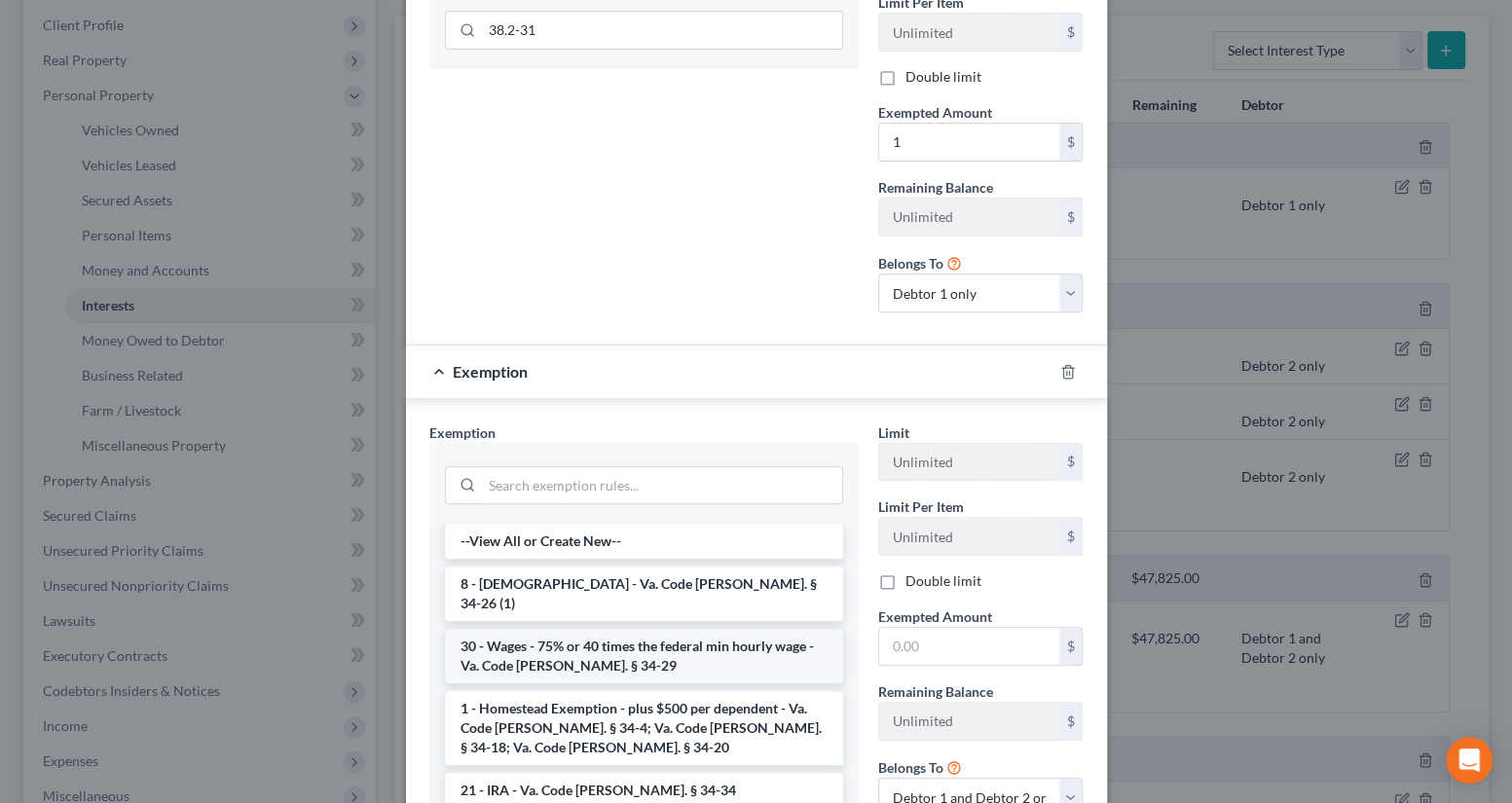
scroll to position [477, 0]
click at [518, 493] on input "search" at bounding box center [662, 485] width 361 height 37
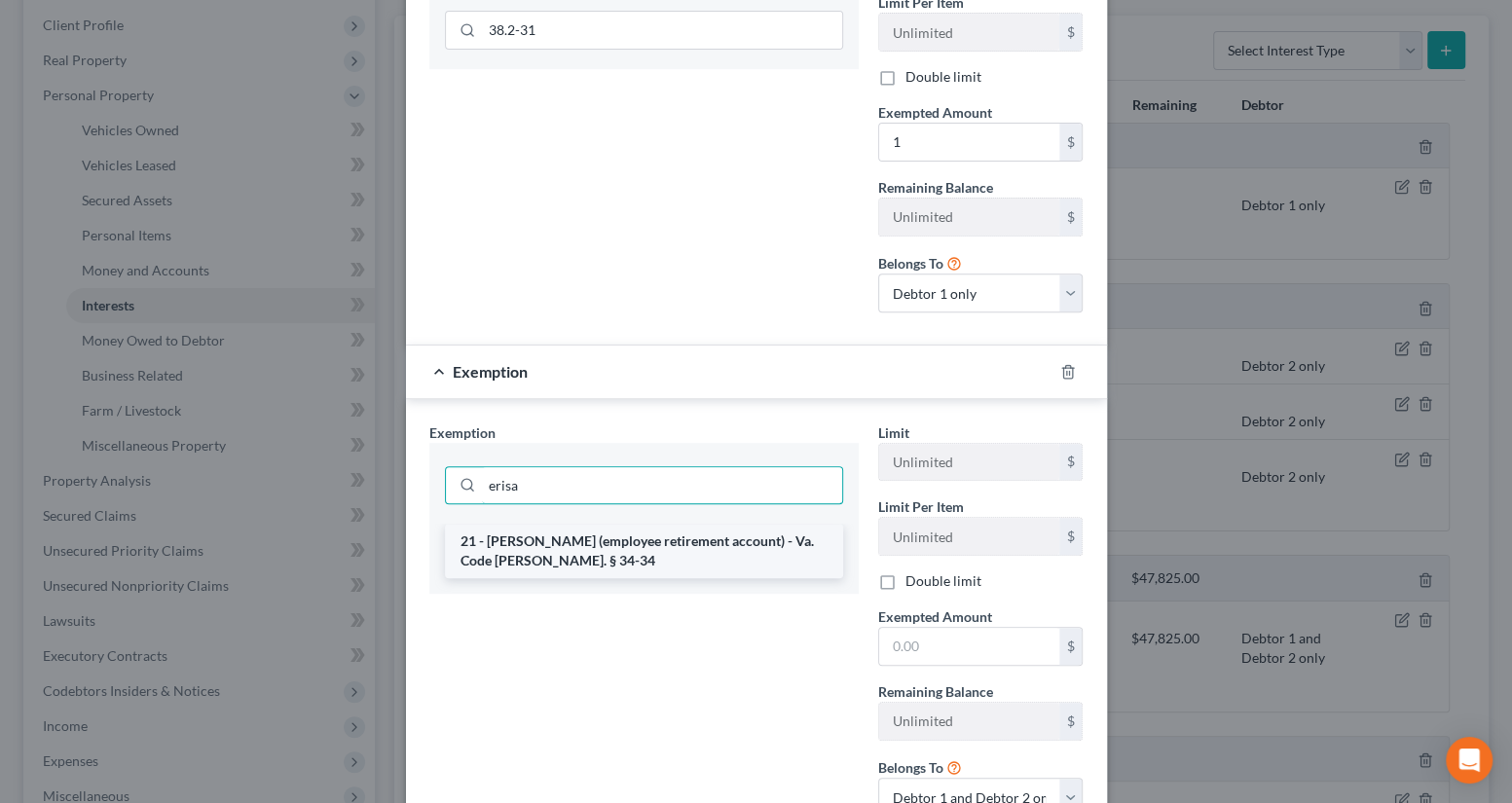
type input "erisa"
drag, startPoint x: 604, startPoint y: 558, endPoint x: 621, endPoint y: 558, distance: 17.0
click at [604, 558] on li "21 - [PERSON_NAME] (employee retirement account) - Va. Code [PERSON_NAME]. § 34…" at bounding box center [643, 550] width 398 height 54
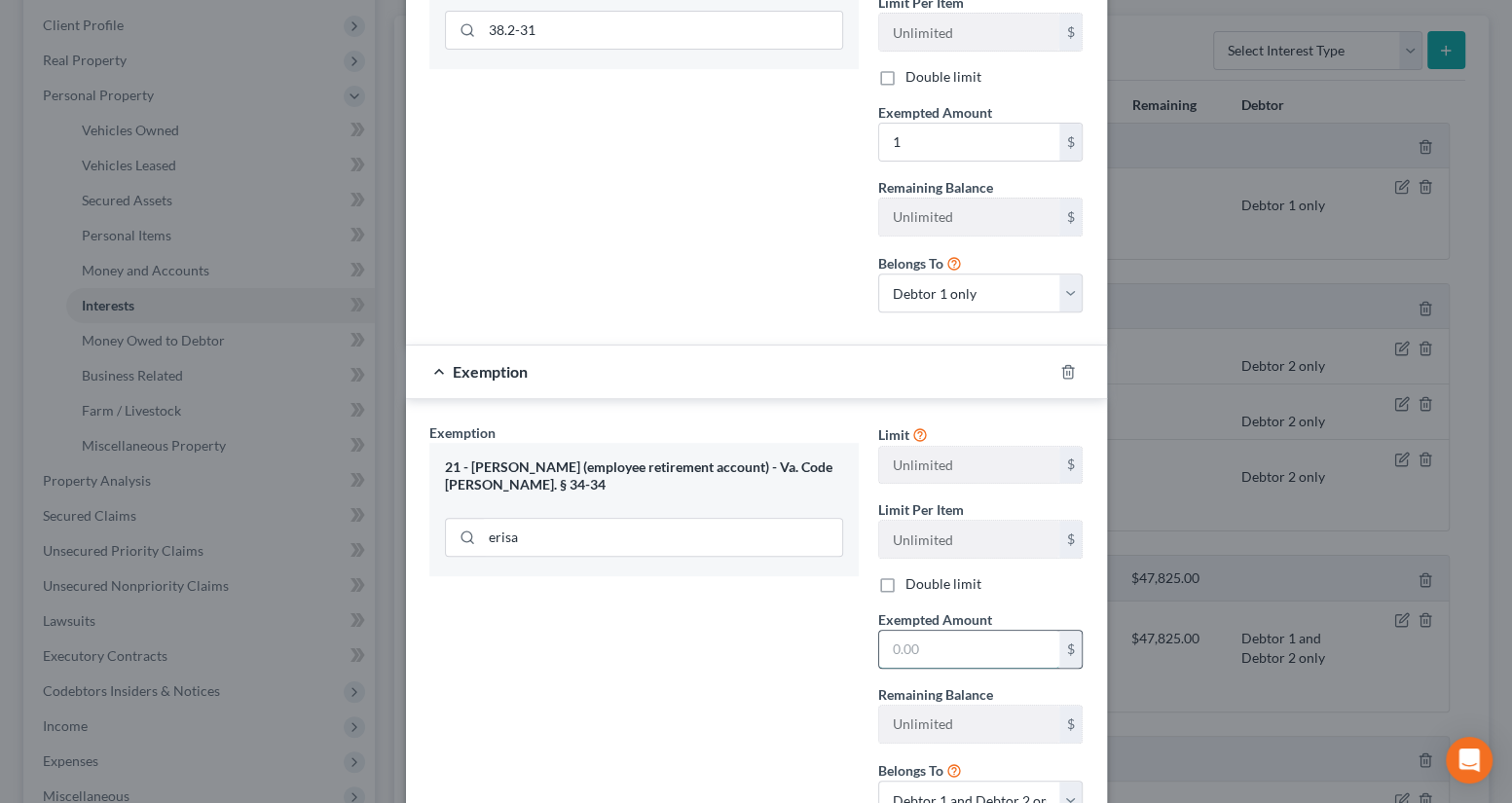
click at [925, 661] on input "text" at bounding box center [969, 648] width 180 height 37
type input "1"
click at [728, 641] on div "Exemption Set must be selected for CA. Exemption * 21 - [PERSON_NAME] (employee…" at bounding box center [644, 629] width 449 height 414
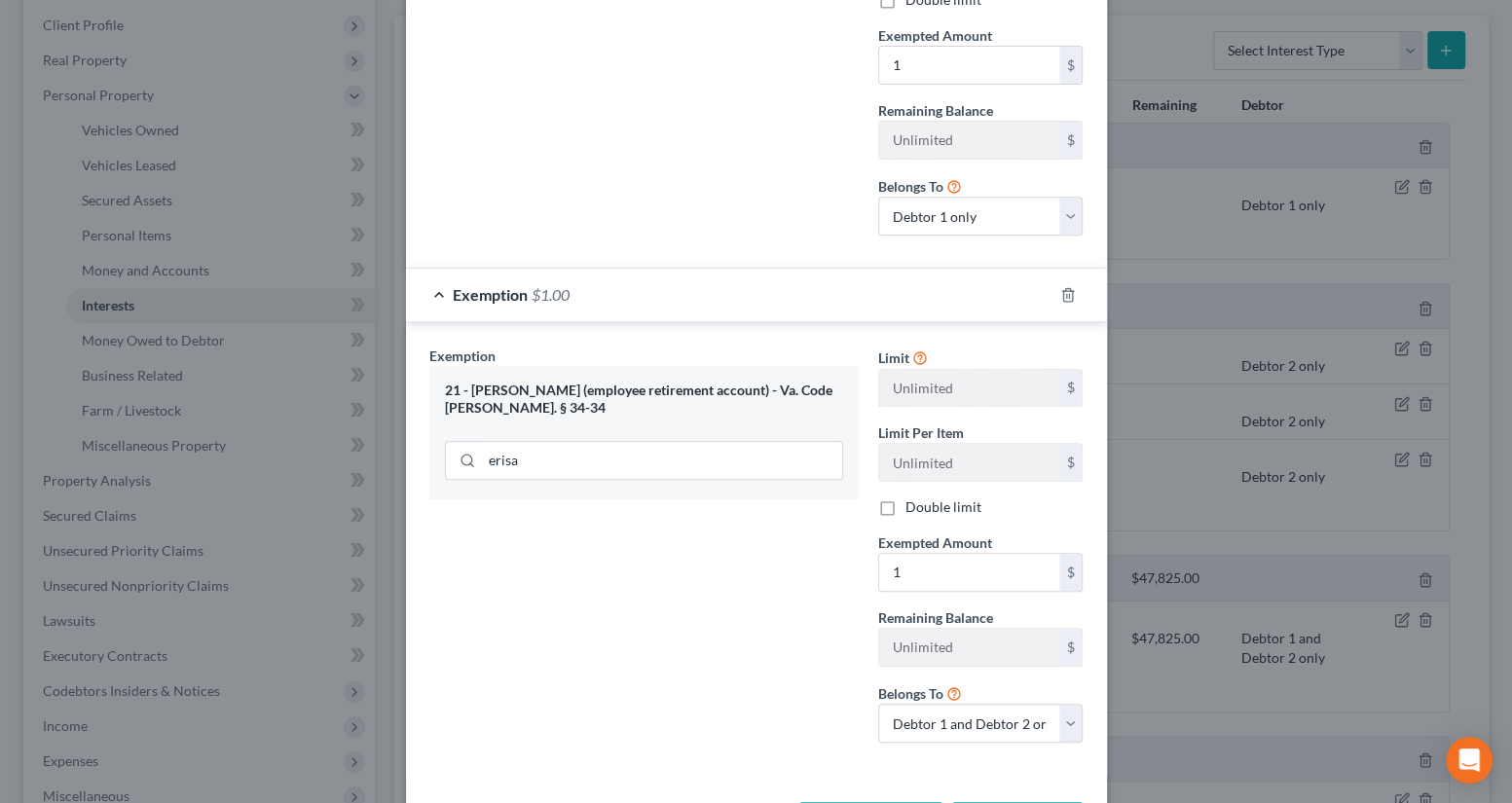
scroll to position [629, 0]
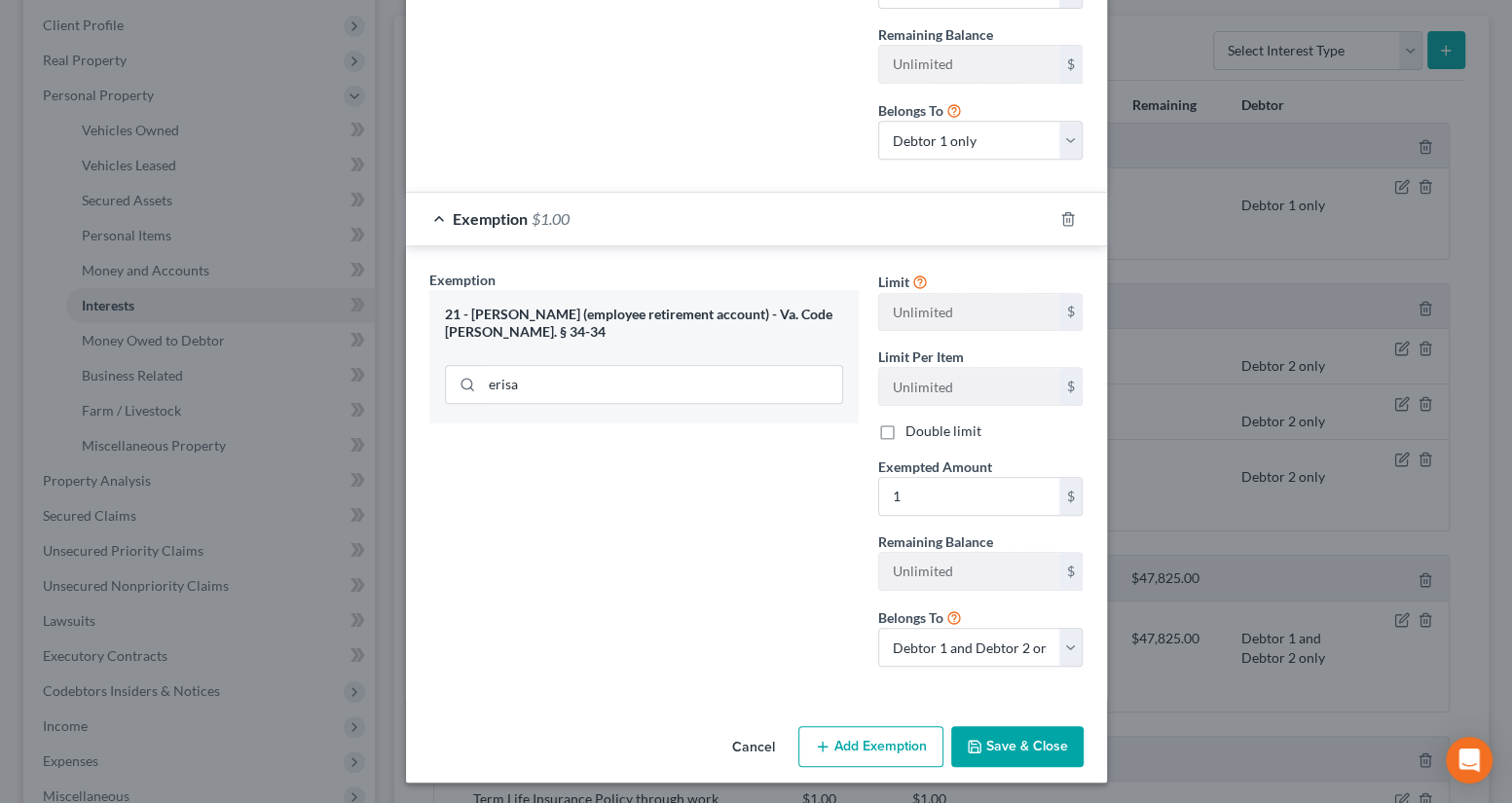
click at [1019, 739] on button "Save & Close" at bounding box center [1018, 746] width 132 height 40
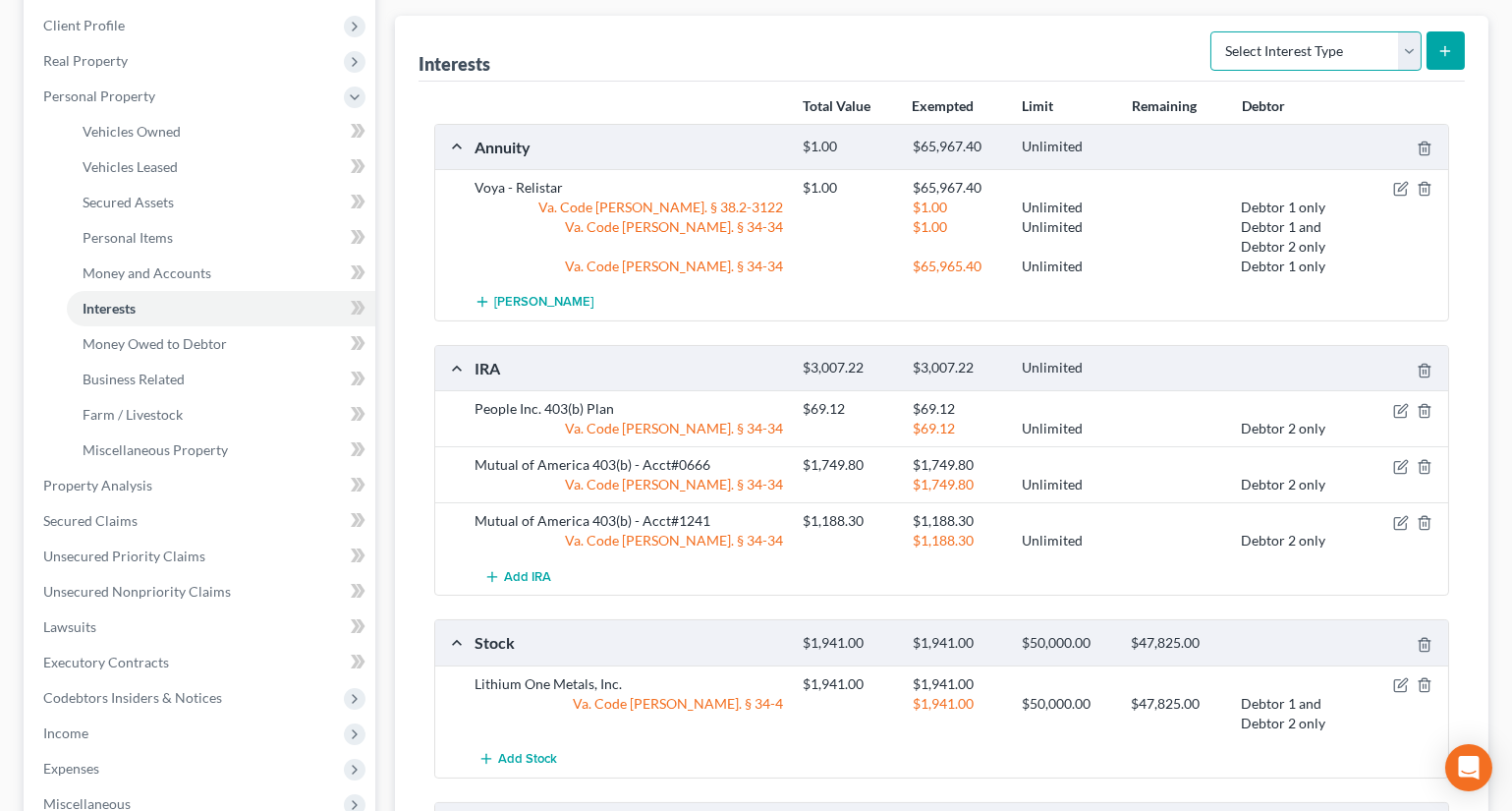
click at [1336, 41] on select "Select Interest Type 401K Annuity Bond Education IRA Government Bond Government…" at bounding box center [1317, 51] width 211 height 39
click at [1137, 359] on div at bounding box center [1176, 368] width 109 height 19
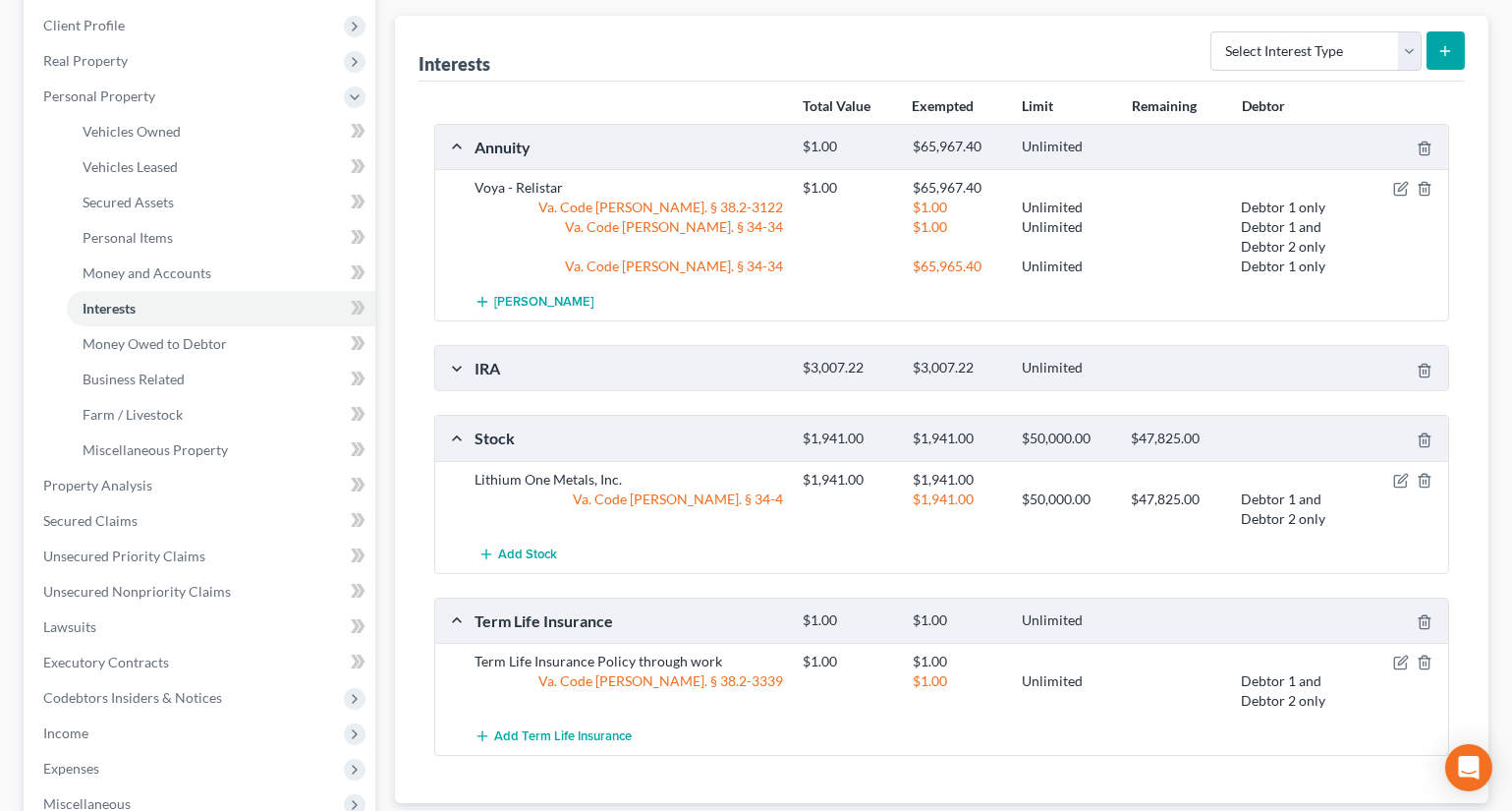
click at [1256, 375] on div "IRA $3,007.22 $3,007.22 Unlimited" at bounding box center [938, 368] width 1005 height 44
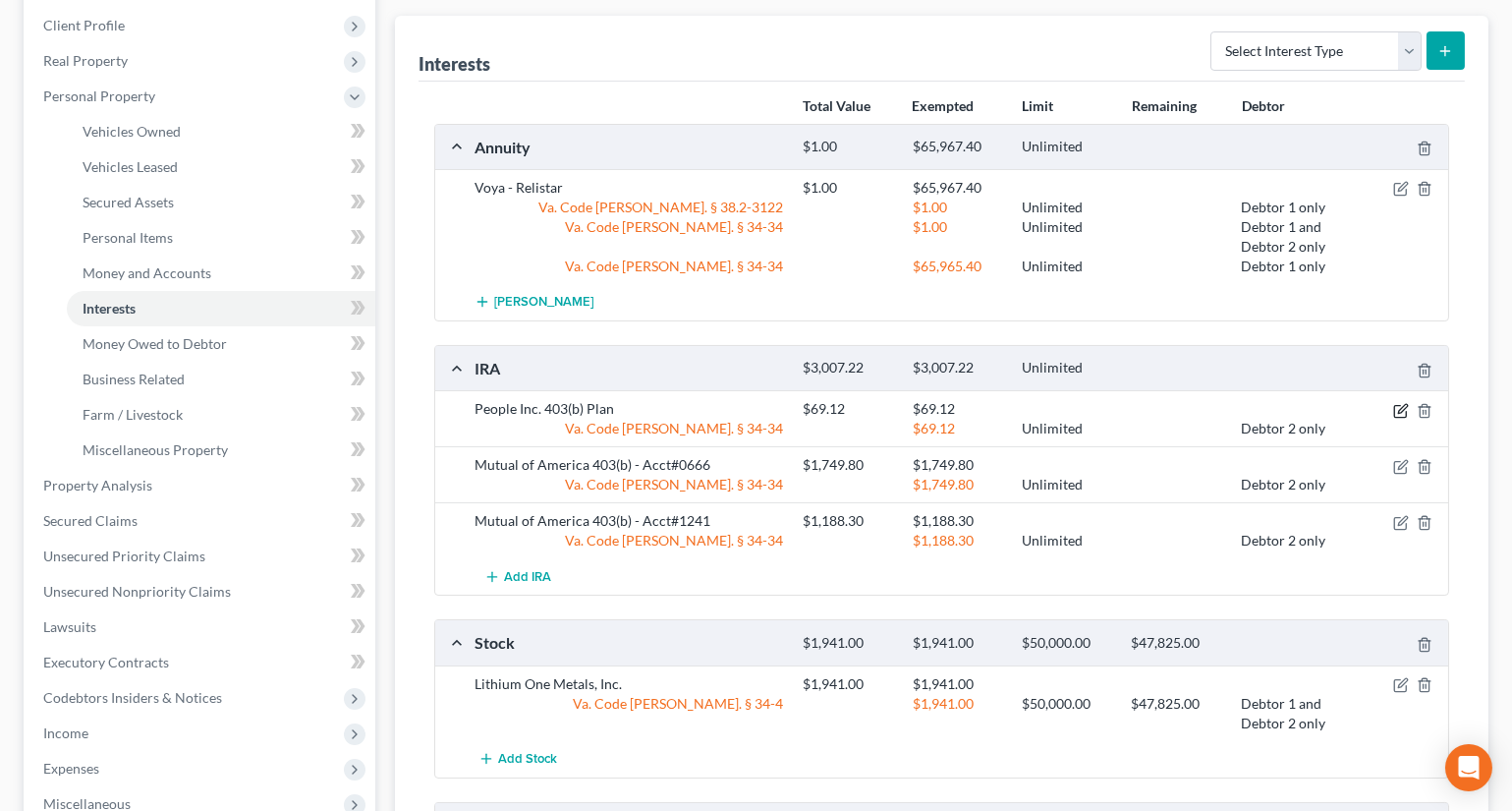
click at [1395, 403] on icon "button" at bounding box center [1401, 411] width 16 height 16
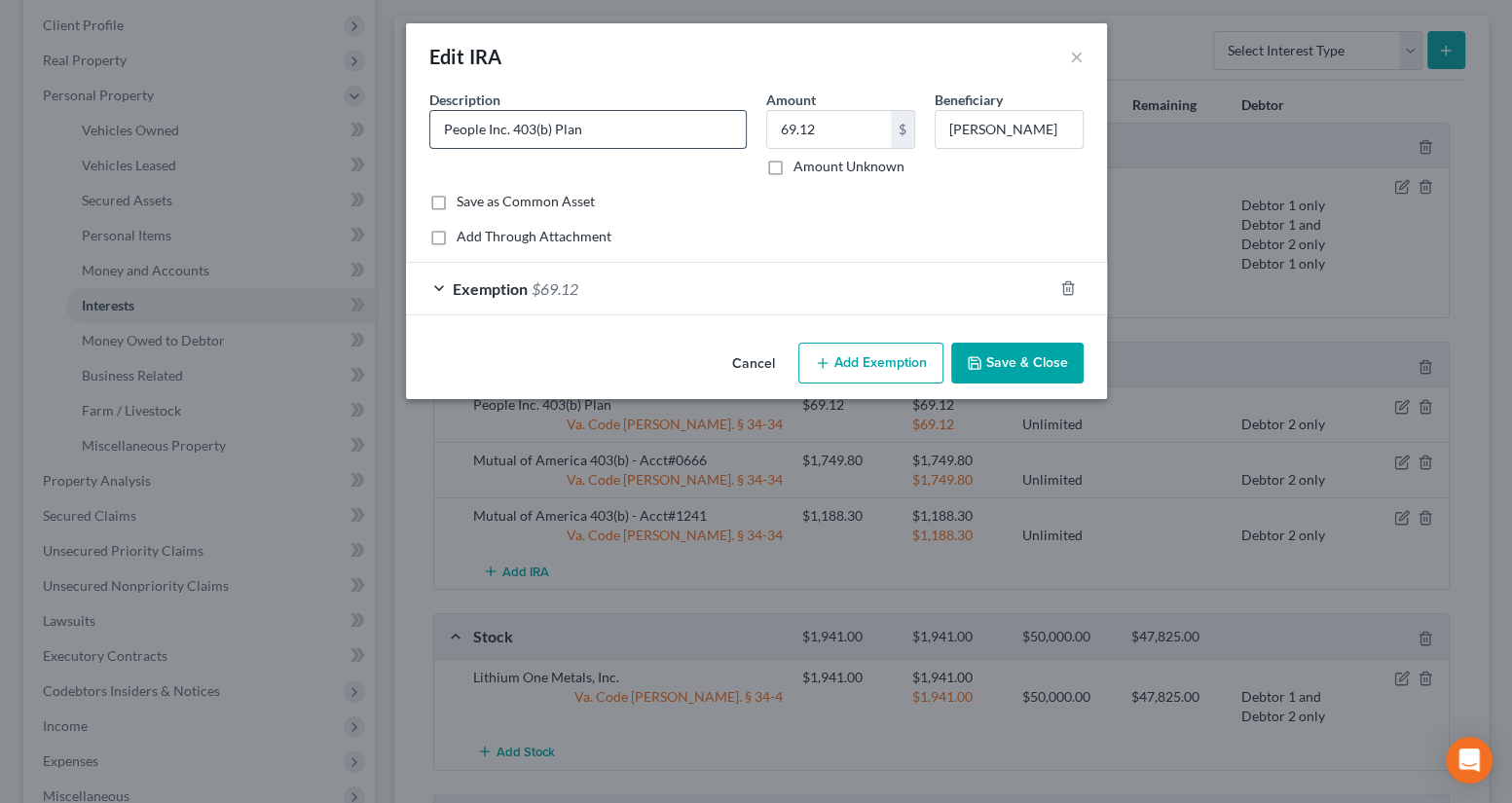
click at [626, 139] on input "People Inc. 403(b) Plan" at bounding box center [587, 128] width 315 height 37
click at [1043, 356] on button "Save & Close" at bounding box center [1018, 362] width 132 height 40
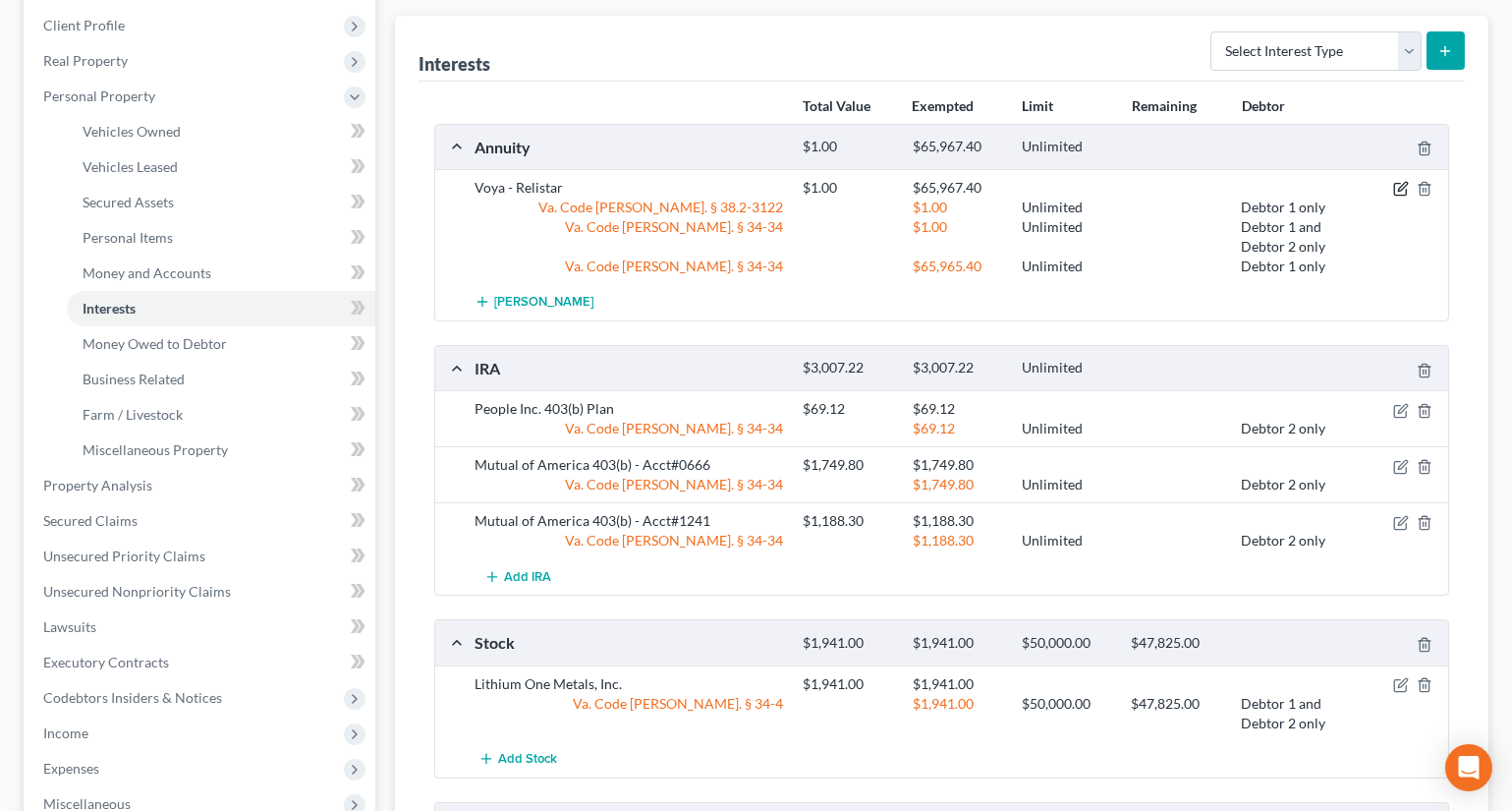
click at [1402, 182] on icon "button" at bounding box center [1401, 189] width 16 height 16
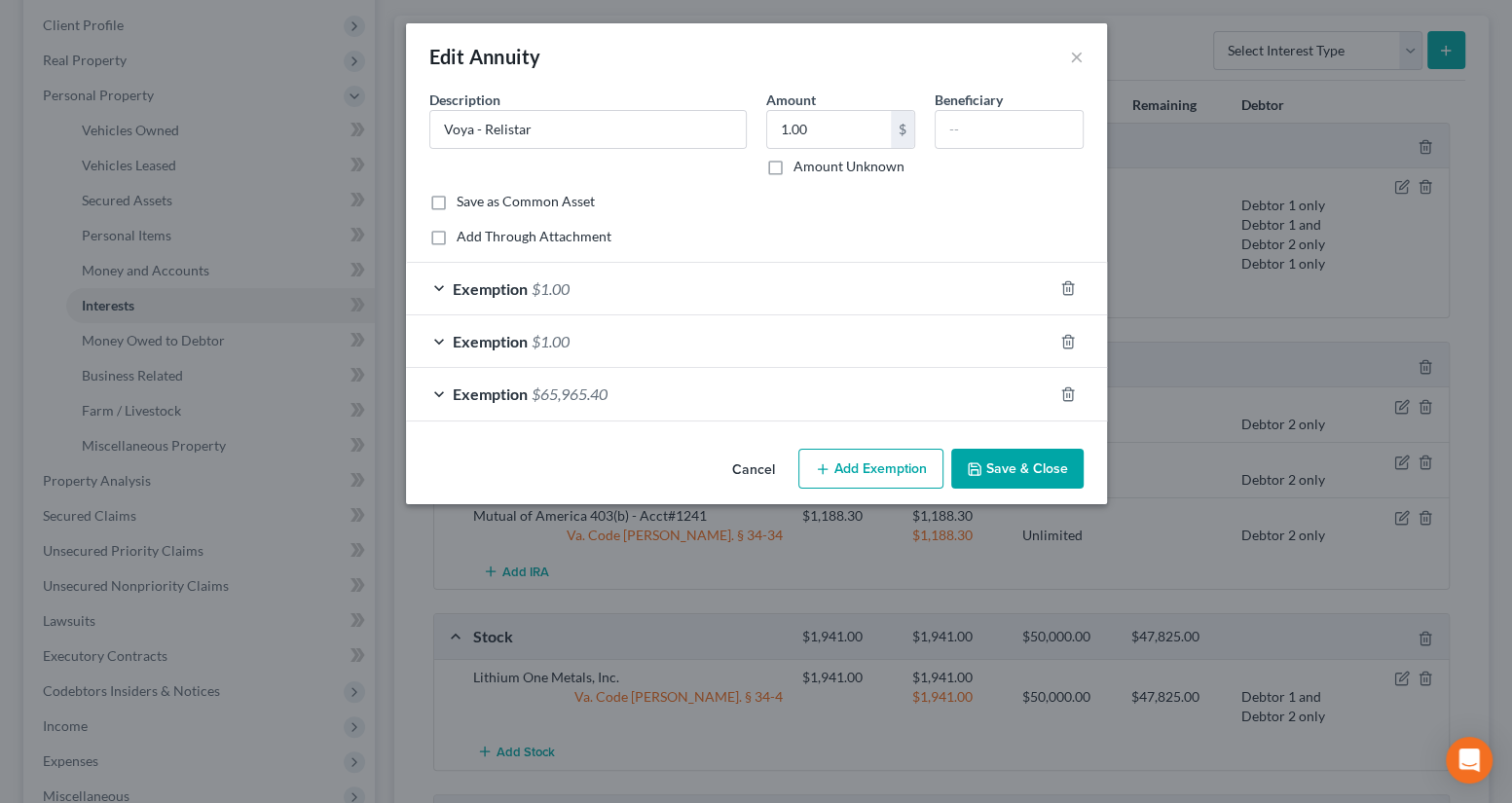
click at [928, 401] on div "Exemption $65,965.40" at bounding box center [729, 393] width 646 height 51
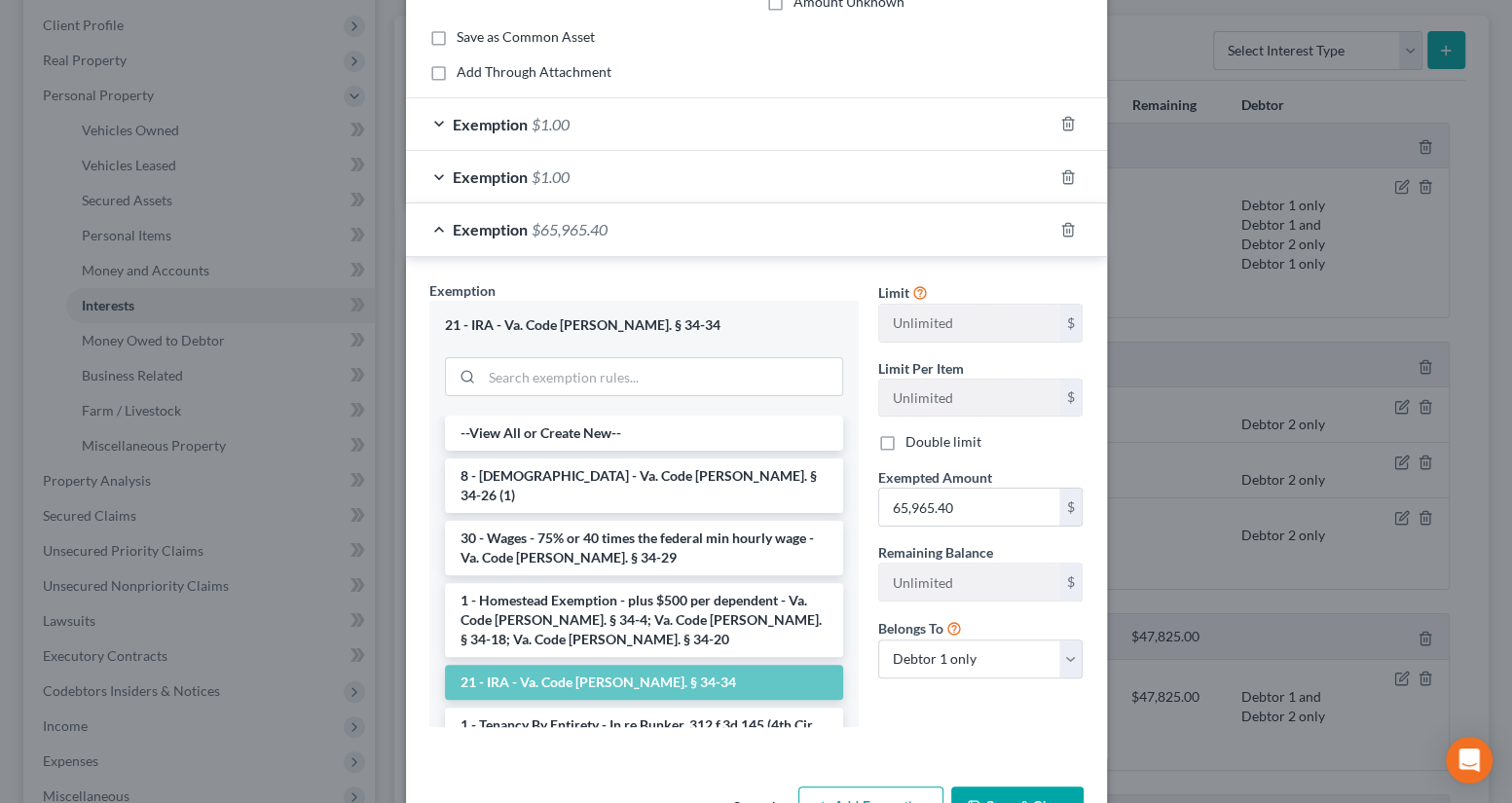
scroll to position [227, 0]
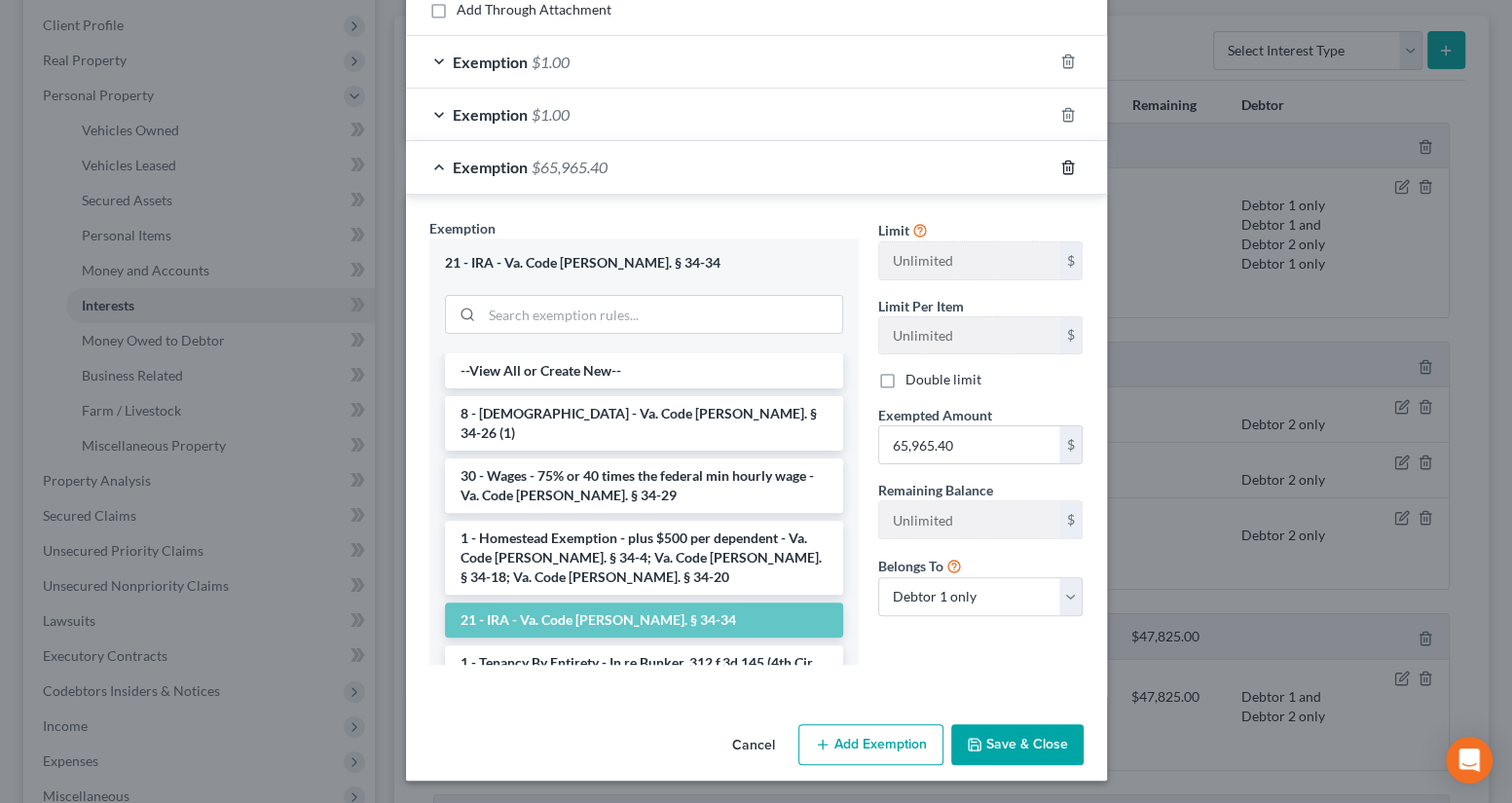
click at [1060, 163] on icon "button" at bounding box center [1068, 168] width 16 height 16
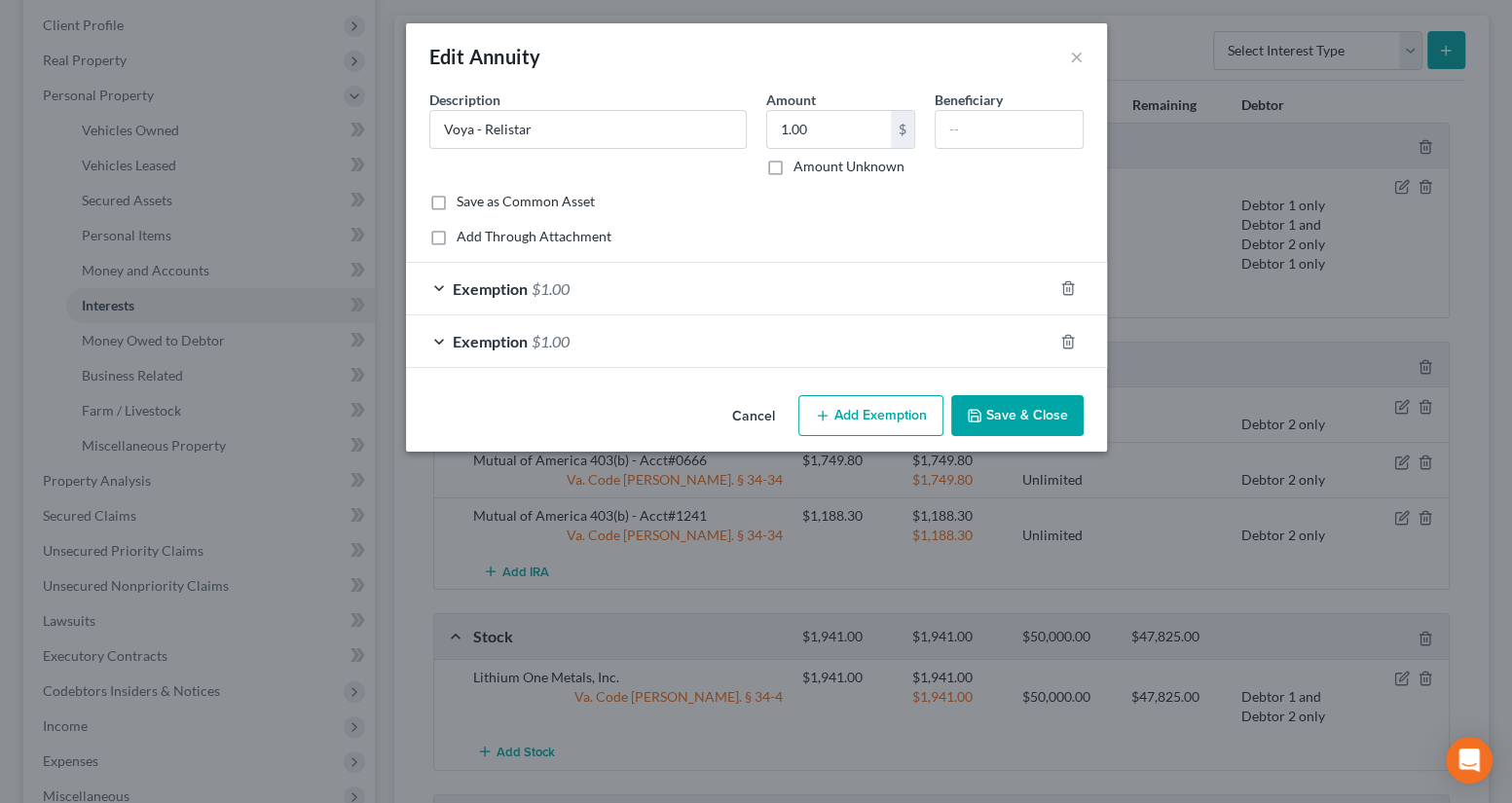
scroll to position [0, 0]
click at [856, 339] on div "Exemption $1.00" at bounding box center [729, 341] width 646 height 51
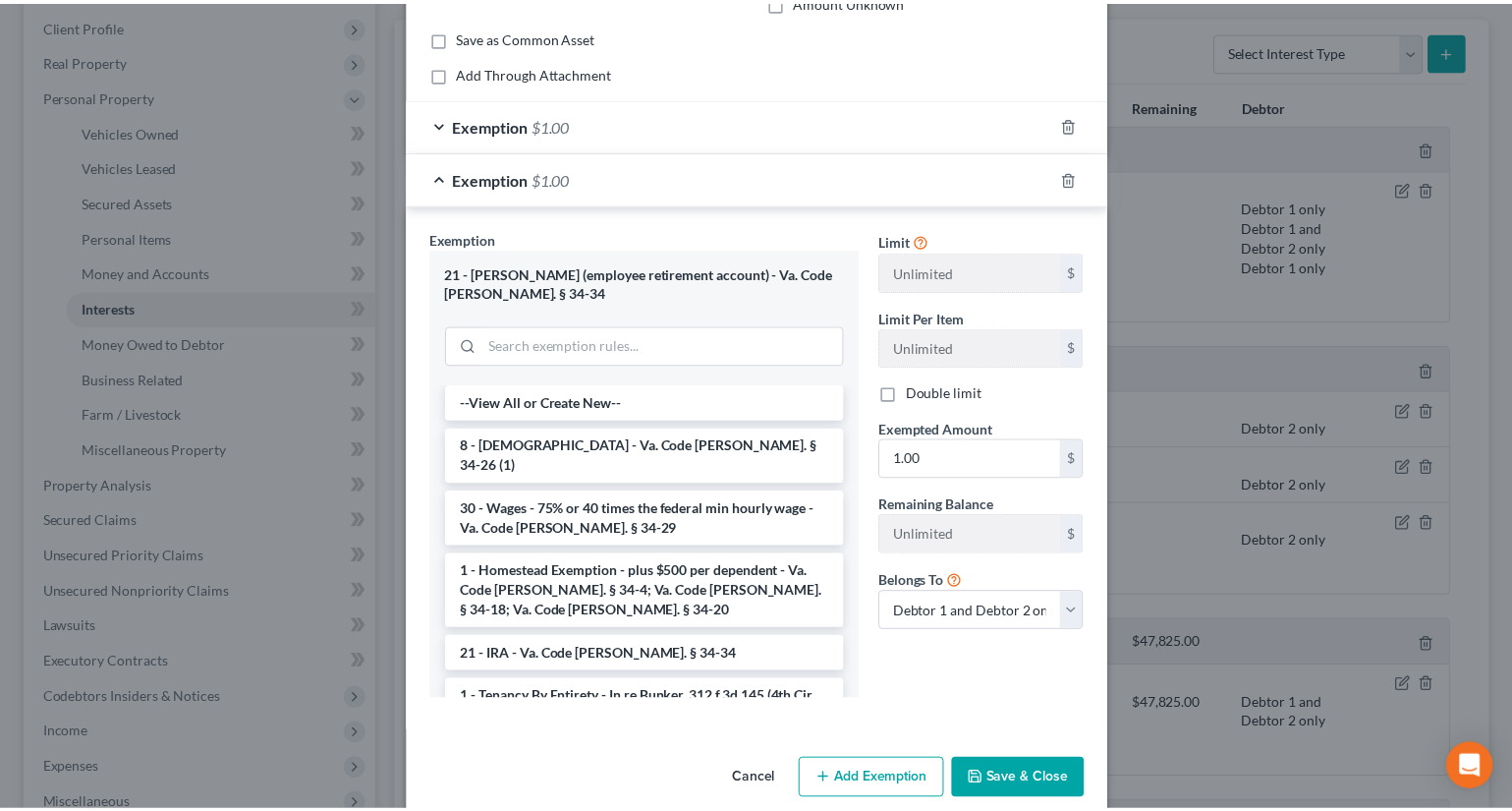
scroll to position [176, 0]
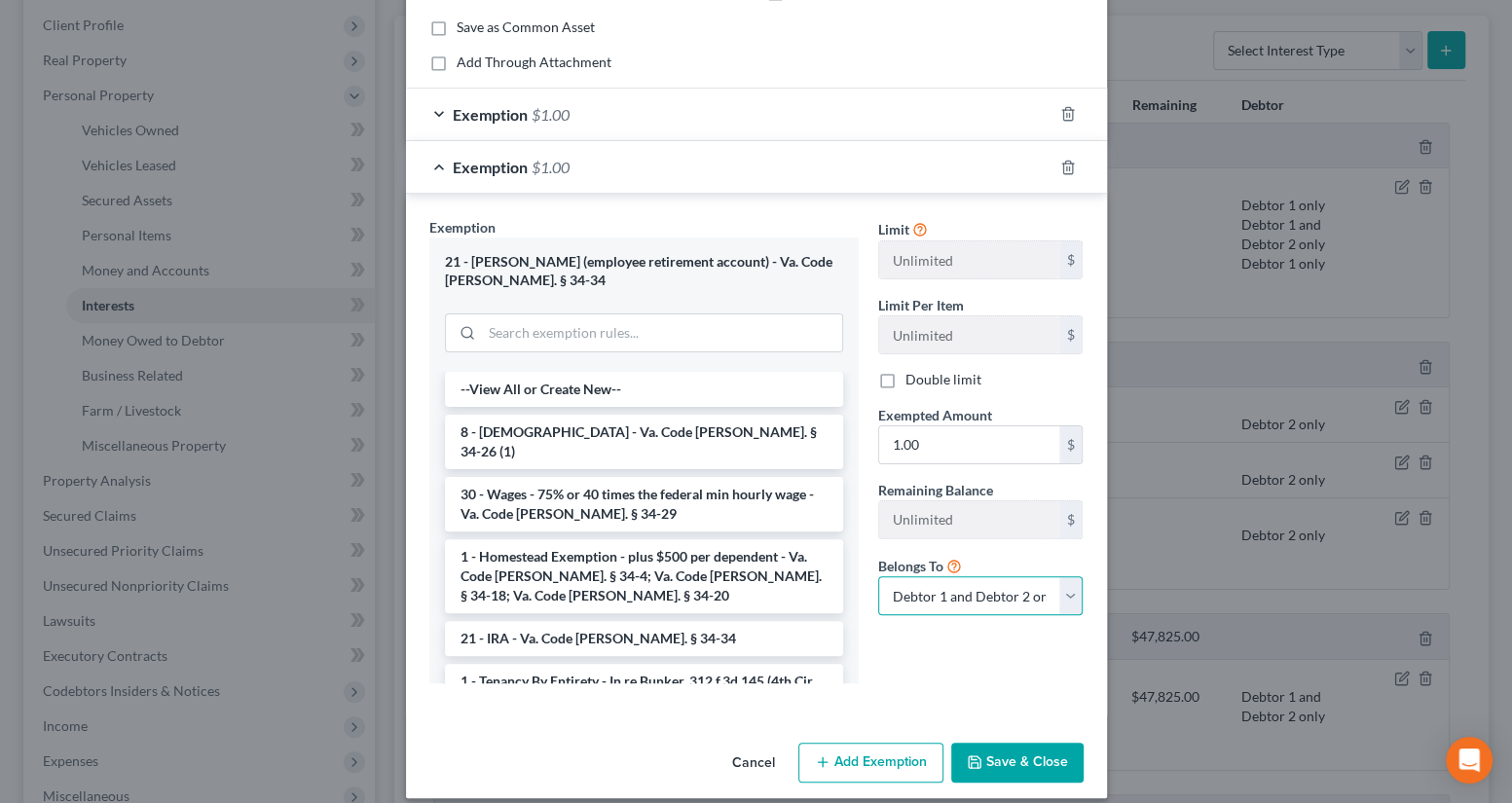
click at [926, 582] on select "Debtor 1 only Debtor 2 only Debtor 1 and Debtor 2 only" at bounding box center [981, 595] width 206 height 39
select select "0"
click at [879, 576] on select "Debtor 1 only Debtor 2 only Debtor 1 and Debtor 2 only" at bounding box center [981, 595] width 206 height 39
click at [984, 743] on button "Save & Close" at bounding box center [1018, 763] width 132 height 40
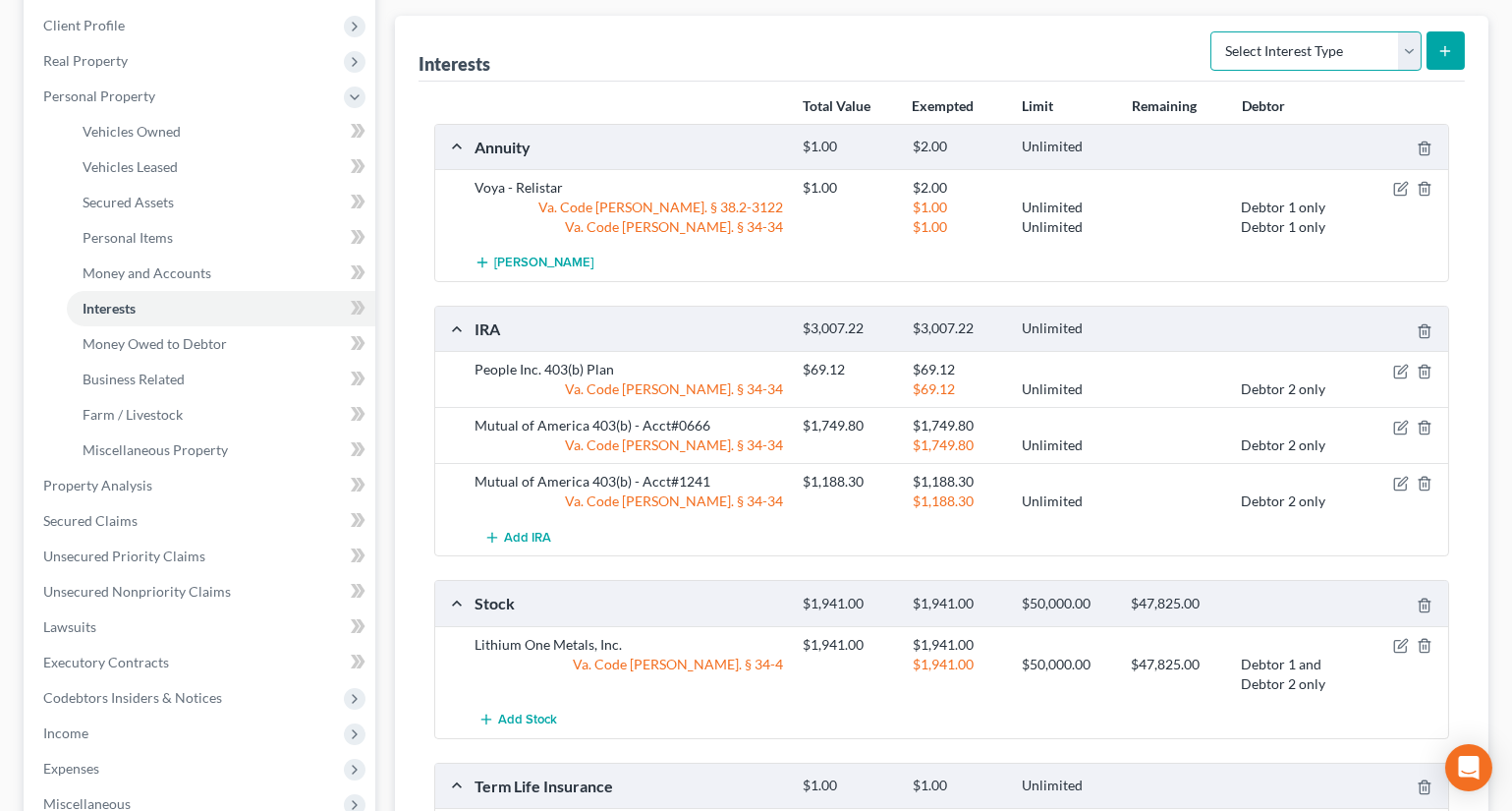
click at [1257, 46] on select "Select Interest Type 401K Annuity Bond Education IRA Government Bond Government…" at bounding box center [1317, 51] width 211 height 39
select select "other_retirement_plan"
click at [1213, 32] on select "Select Interest Type 401K Annuity Bond Education IRA Government Bond Government…" at bounding box center [1317, 51] width 211 height 39
click at [1439, 47] on icon "submit" at bounding box center [1445, 51] width 16 height 16
click at [1440, 49] on icon "submit" at bounding box center [1445, 51] width 16 height 16
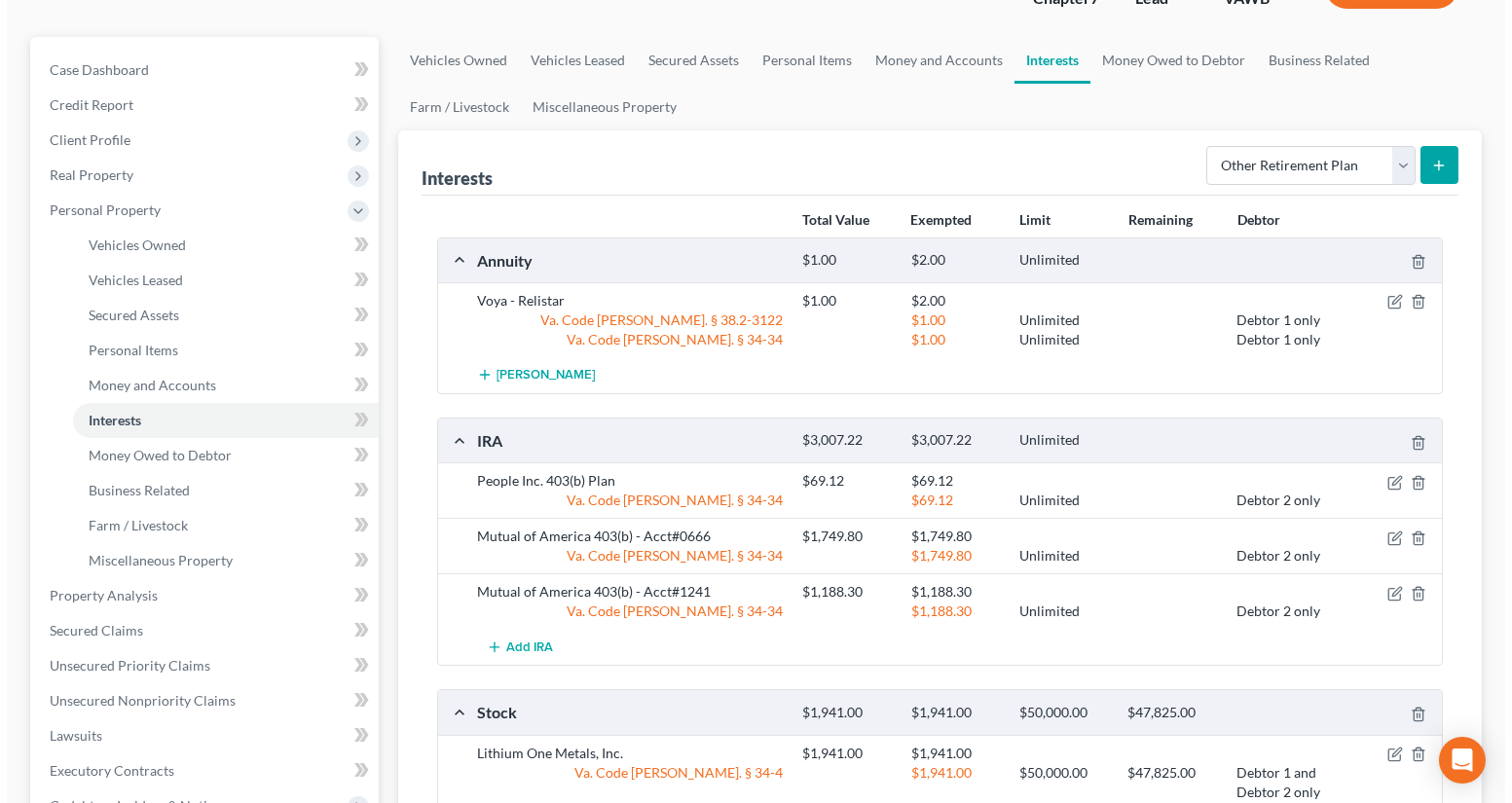
scroll to position [0, 0]
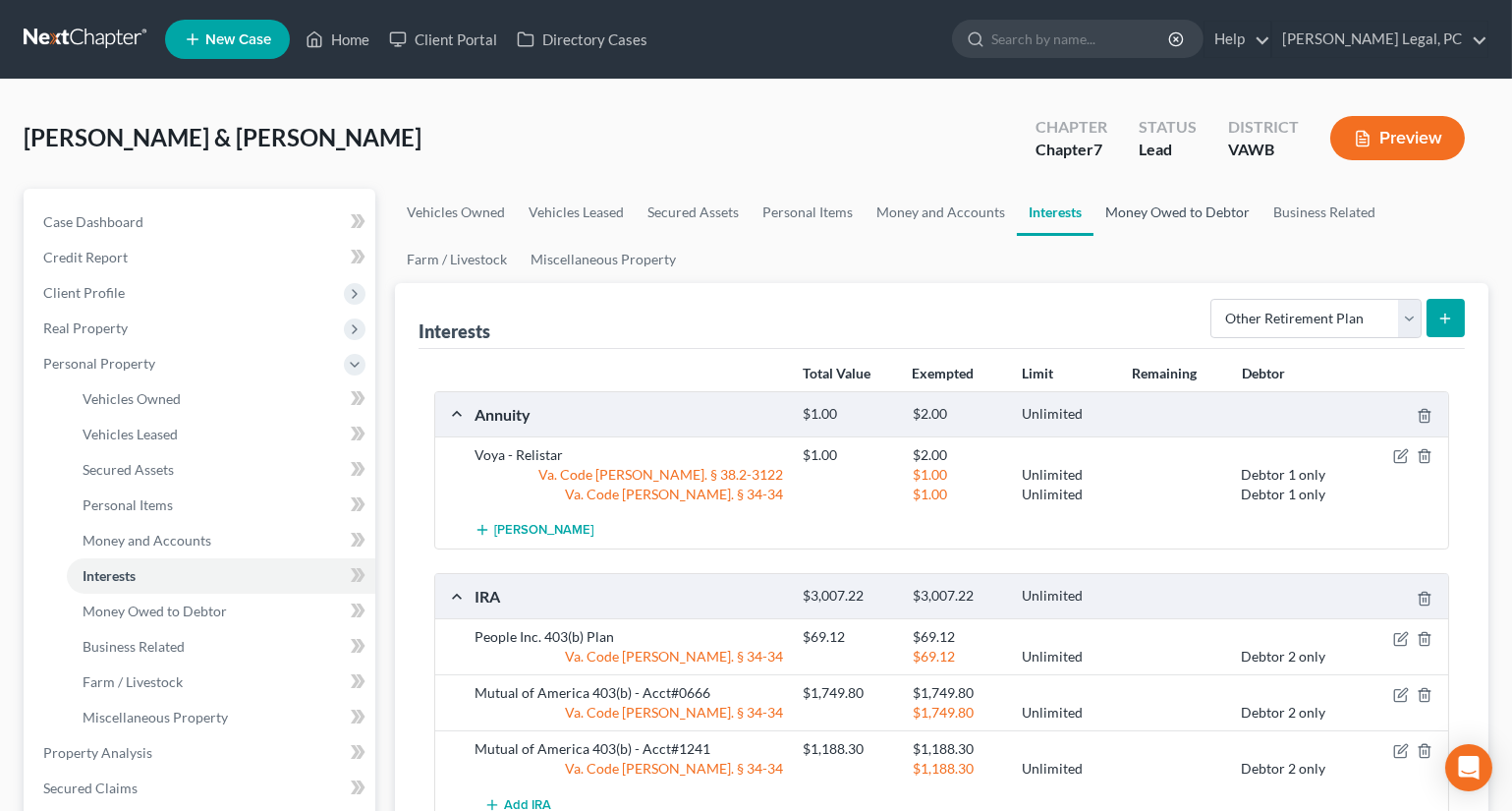
click at [1145, 215] on link "Money Owed to Debtor" at bounding box center [1178, 211] width 168 height 47
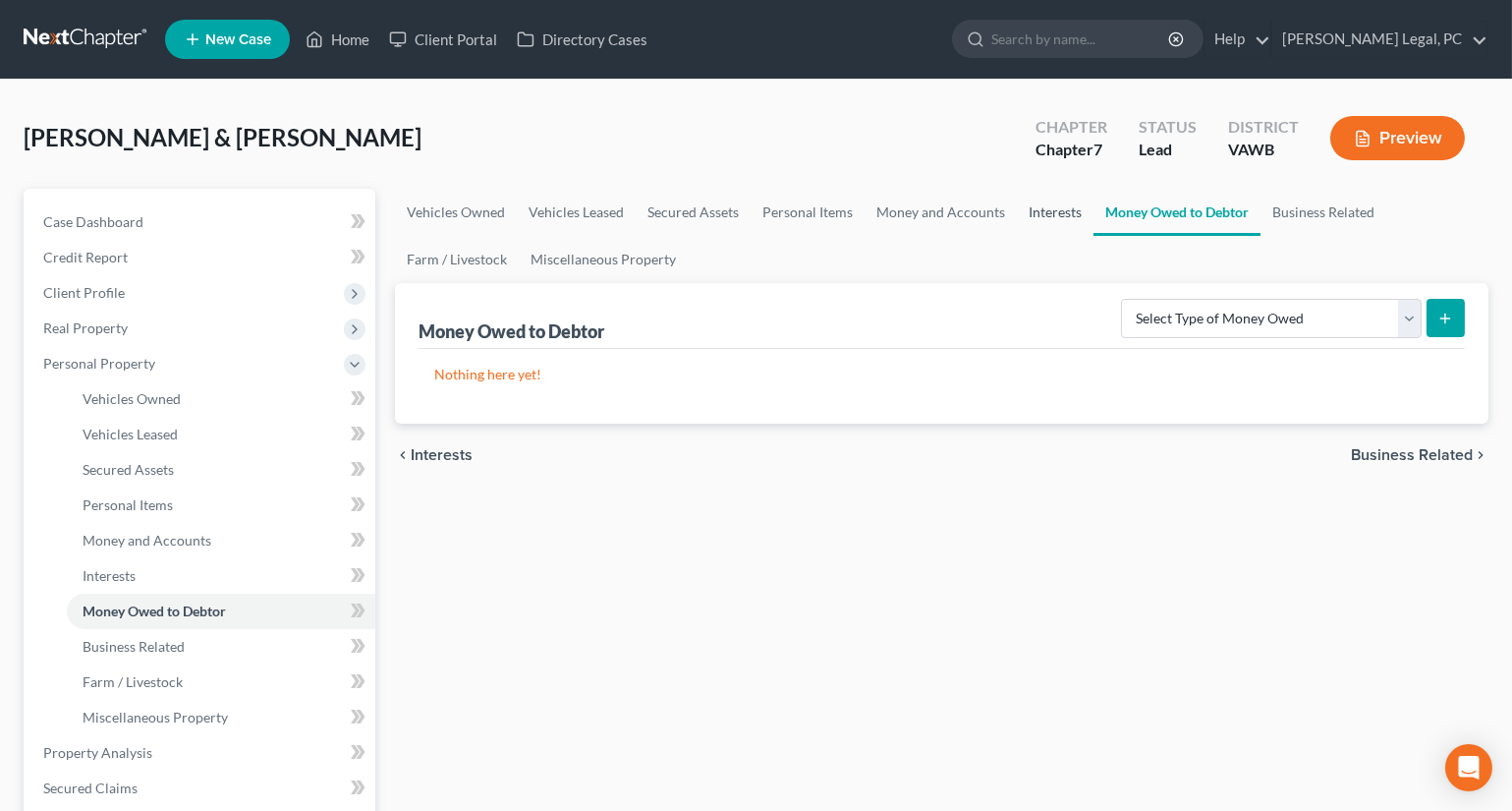
click at [1051, 209] on link "Interests" at bounding box center [1055, 211] width 77 height 47
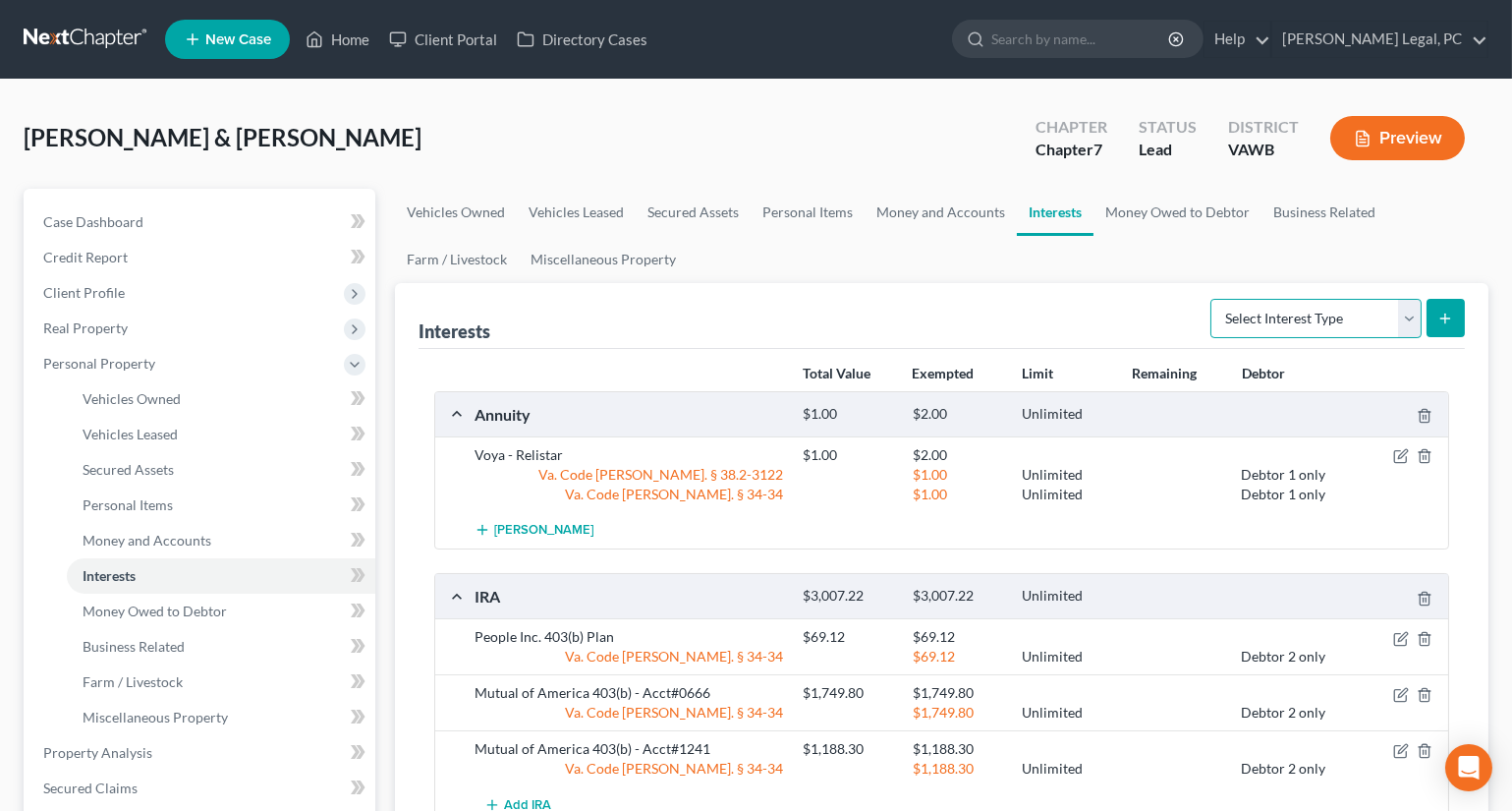
click at [1259, 322] on select "Select Interest Type 401K Annuity Bond Education IRA Government Bond Government…" at bounding box center [1317, 317] width 211 height 39
select select "other_retirement_plan"
click at [1213, 298] on select "Select Interest Type 401K Annuity Bond Education IRA Government Bond Government…" at bounding box center [1317, 317] width 211 height 39
click at [1437, 313] on icon "submit" at bounding box center [1445, 318] width 16 height 16
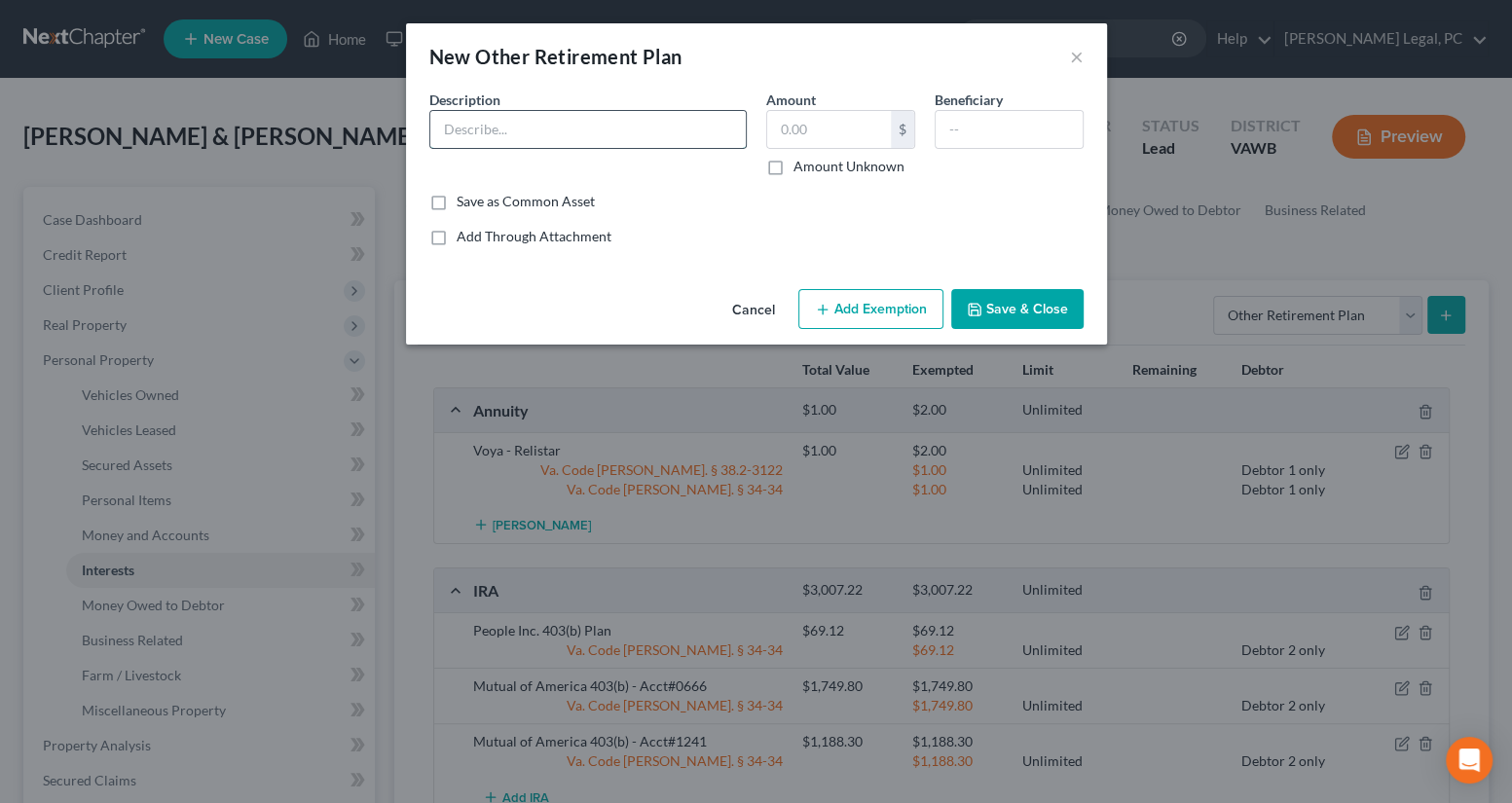
click at [477, 124] on input "text" at bounding box center [587, 128] width 315 height 37
type input "People Inc. 403(b) Plan"
click at [806, 129] on input "text" at bounding box center [828, 128] width 124 height 37
type input "69.12"
click at [868, 295] on button "Add Exemption" at bounding box center [871, 309] width 145 height 40
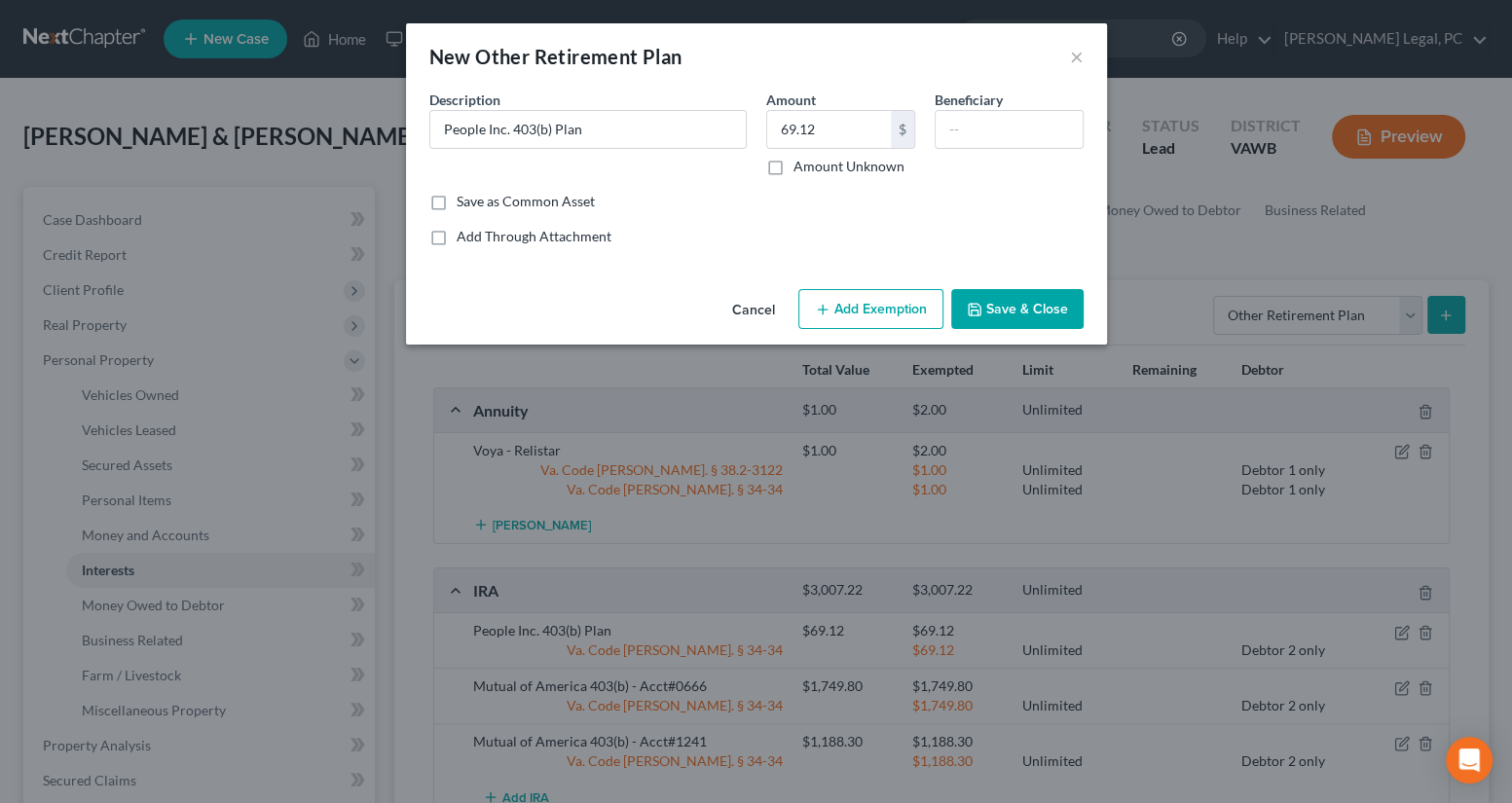
select select "2"
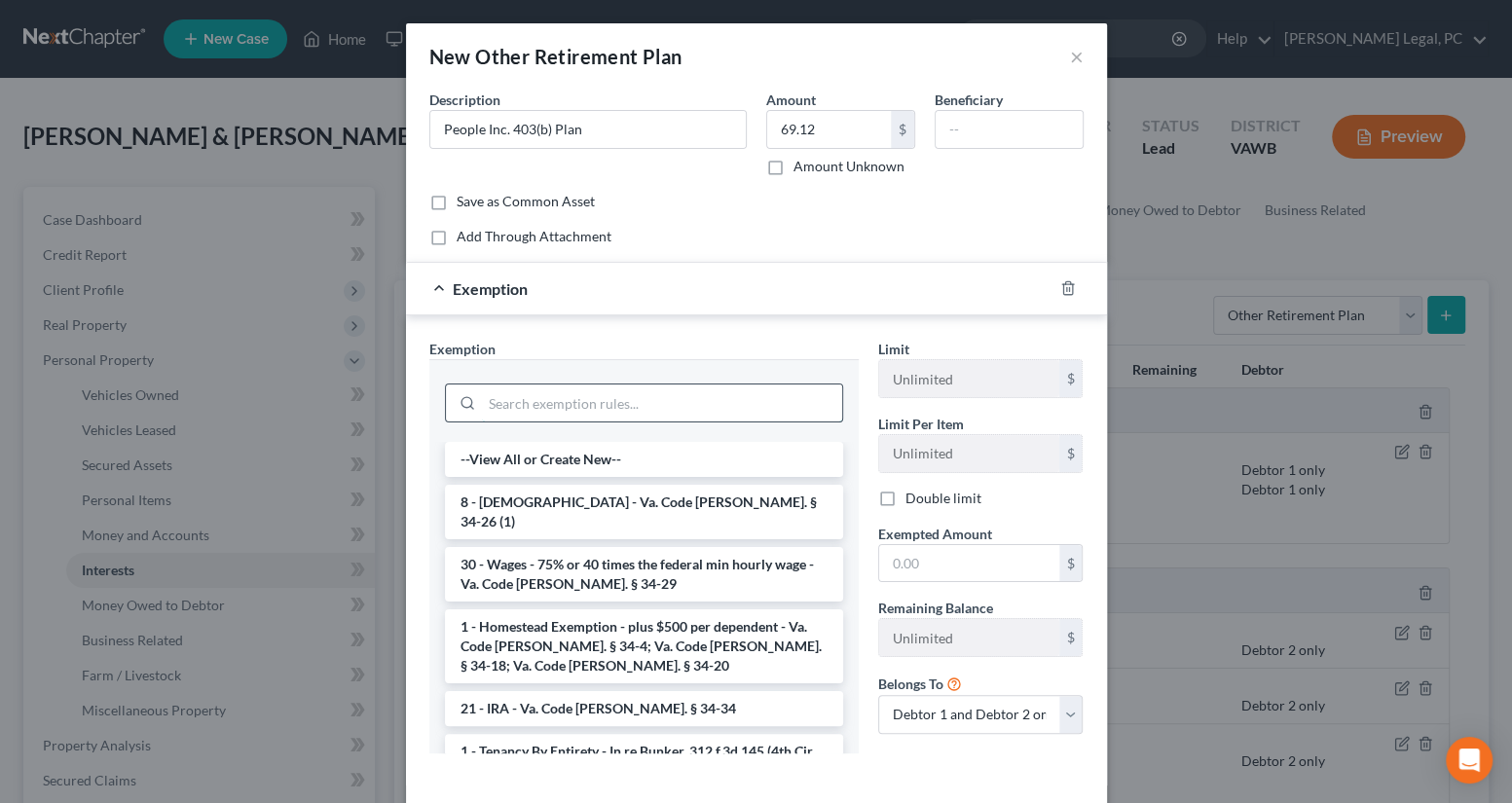
click at [660, 413] on input "search" at bounding box center [662, 402] width 361 height 37
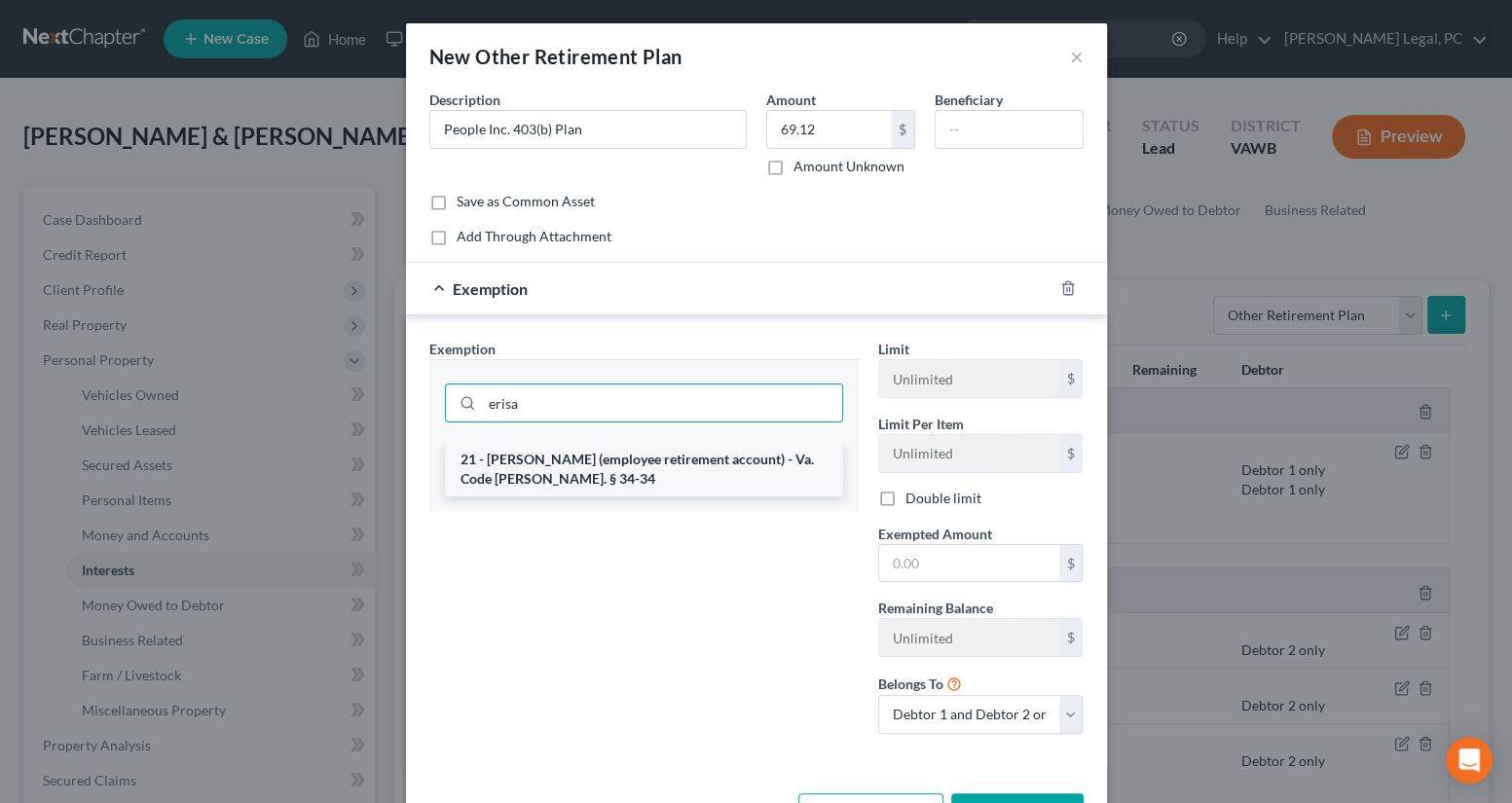
type input "erisa"
click at [680, 455] on li "21 - [PERSON_NAME] (employee retirement account) - Va. Code [PERSON_NAME]. § 34…" at bounding box center [643, 468] width 398 height 54
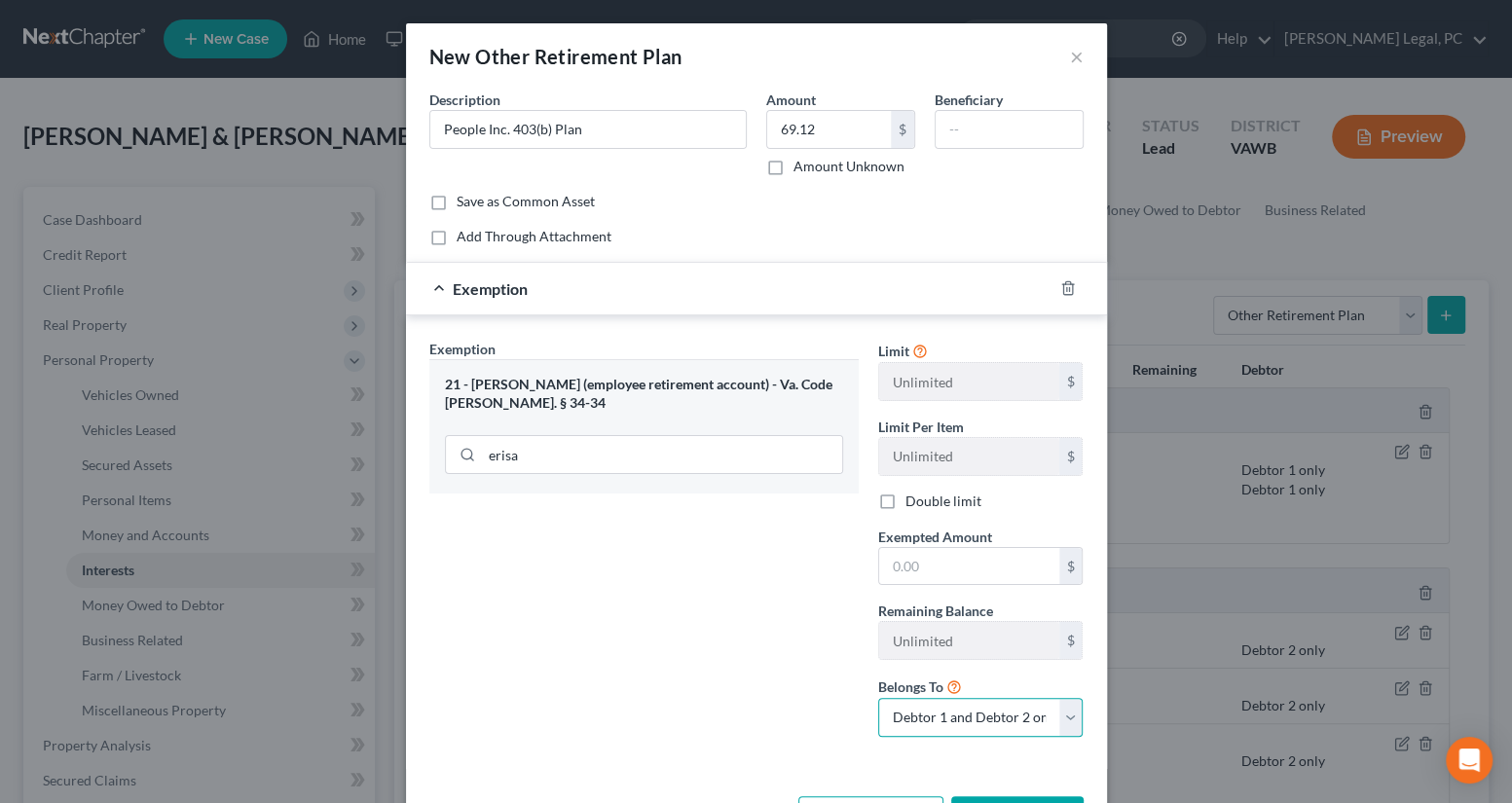
click at [929, 721] on select "Debtor 1 only Debtor 2 only Debtor 1 and Debtor 2 only" at bounding box center [981, 716] width 206 height 39
select select "1"
click at [879, 697] on select "Debtor 1 only Debtor 2 only Debtor 1 and Debtor 2 only" at bounding box center [981, 716] width 206 height 39
click at [926, 568] on input "text" at bounding box center [969, 566] width 180 height 37
type input "69.12"
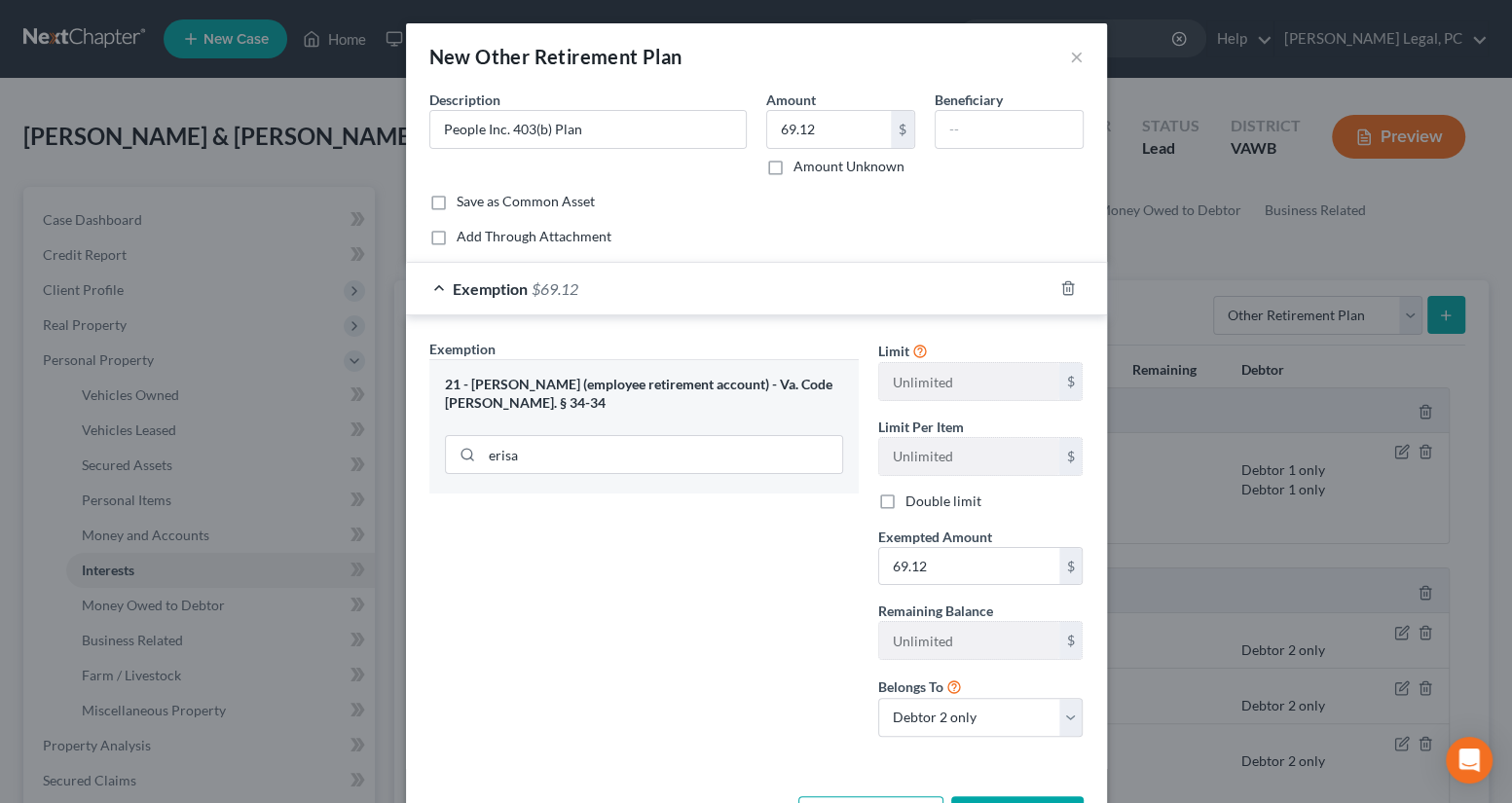
click at [750, 590] on div "Exemption Set must be selected for CA. Exemption * 21 - [PERSON_NAME] (employee…" at bounding box center [644, 545] width 449 height 414
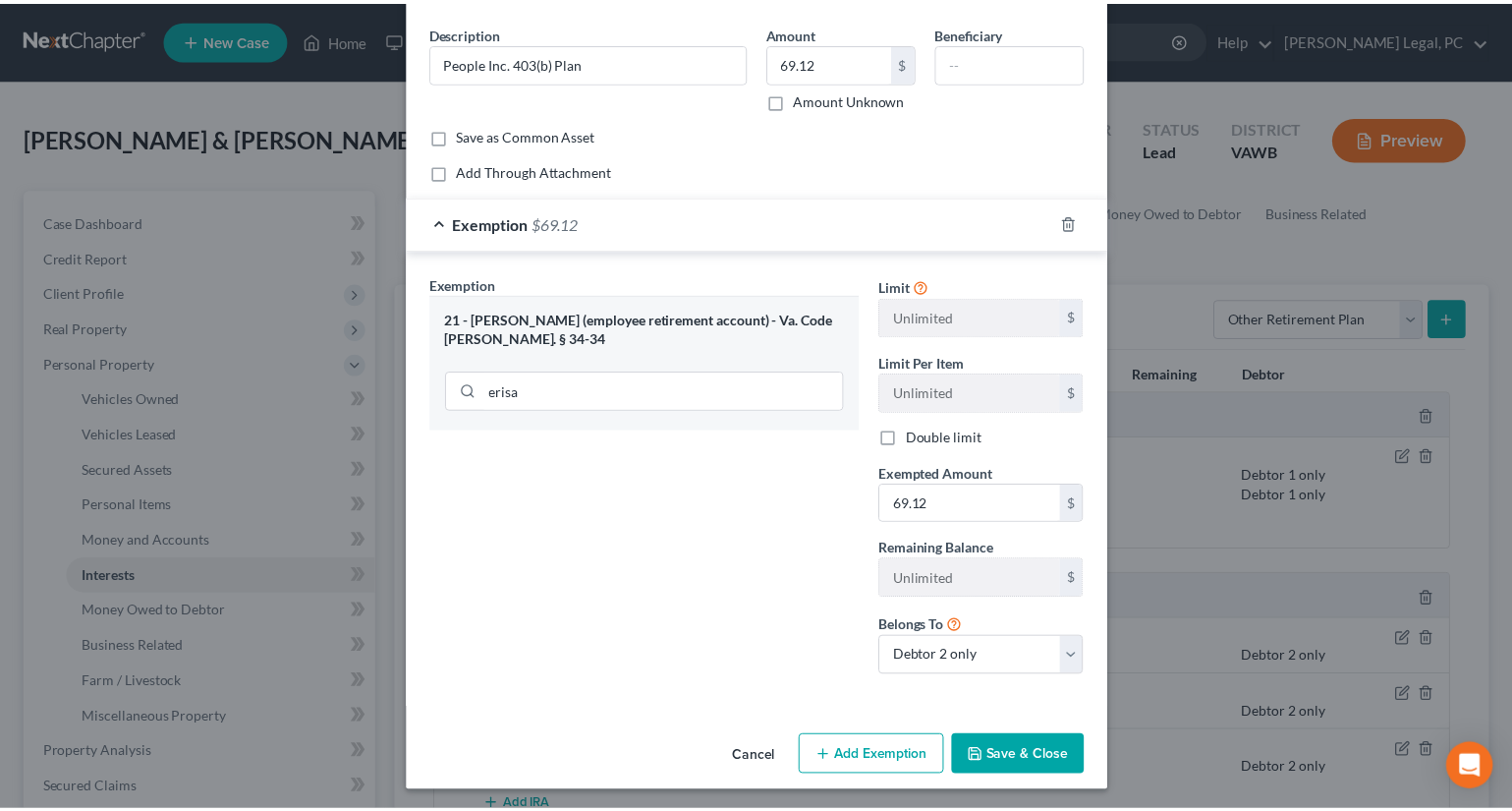
scroll to position [72, 0]
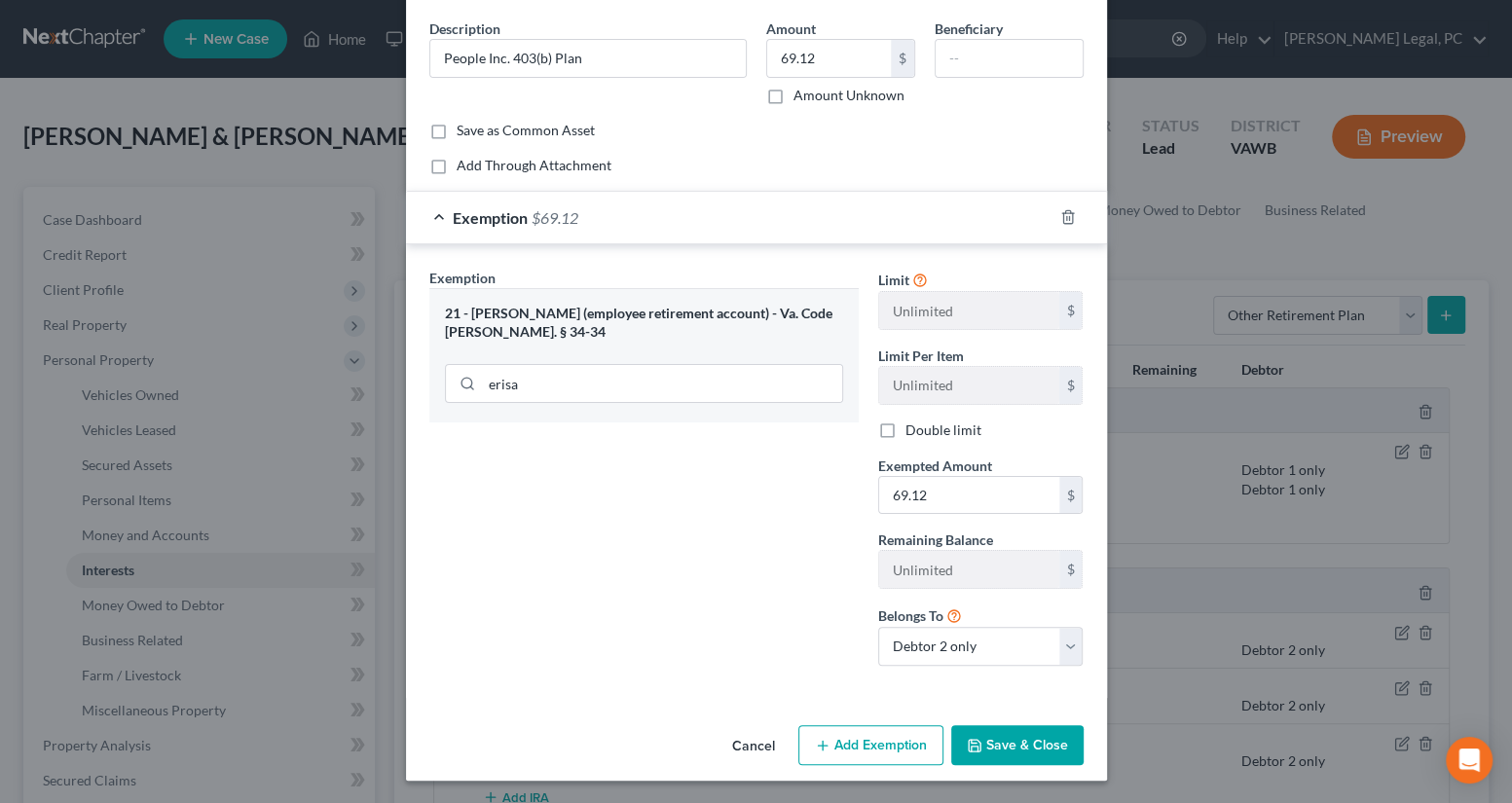
click at [1050, 743] on button "Save & Close" at bounding box center [1018, 745] width 132 height 40
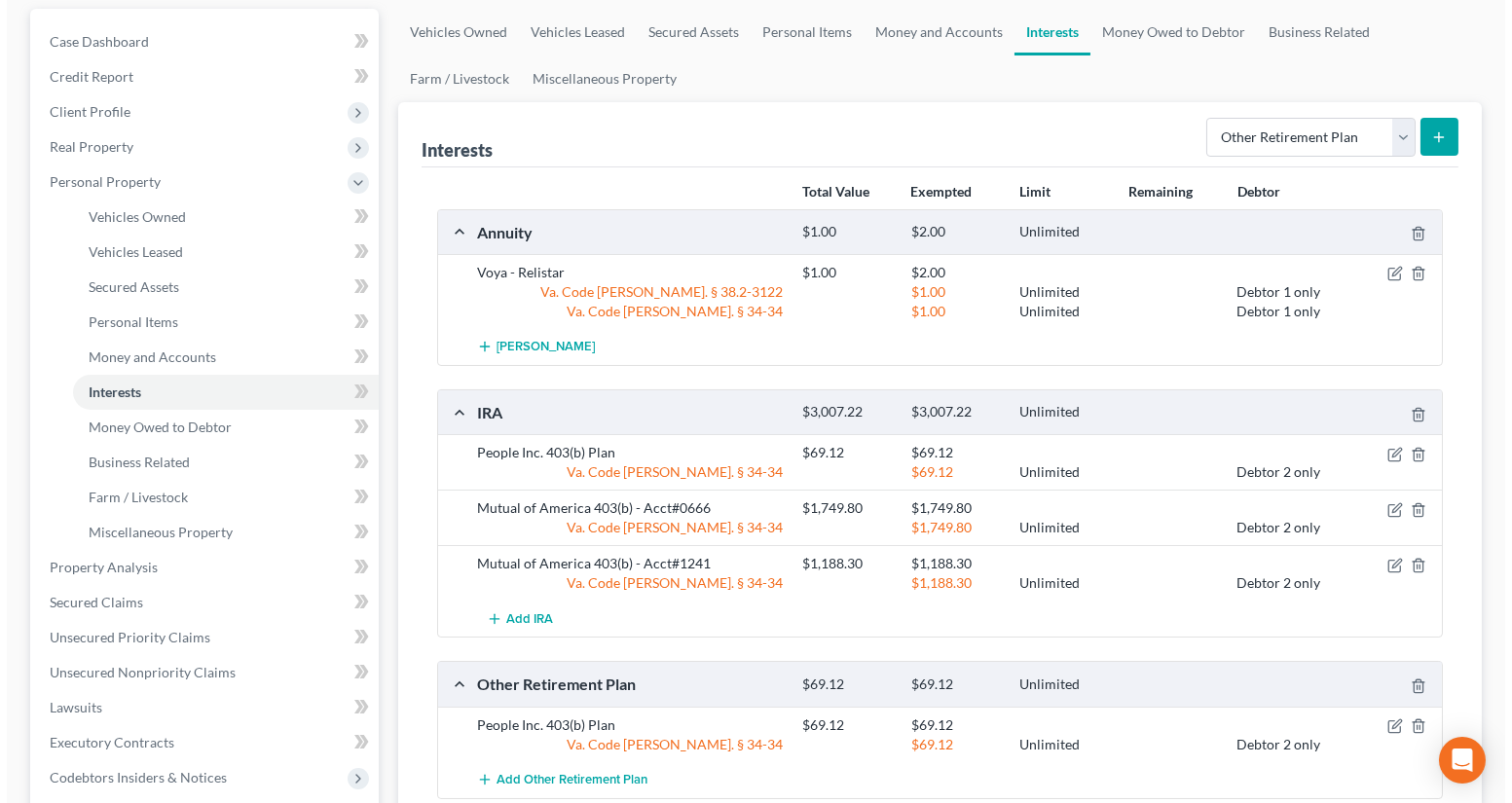
scroll to position [265, 0]
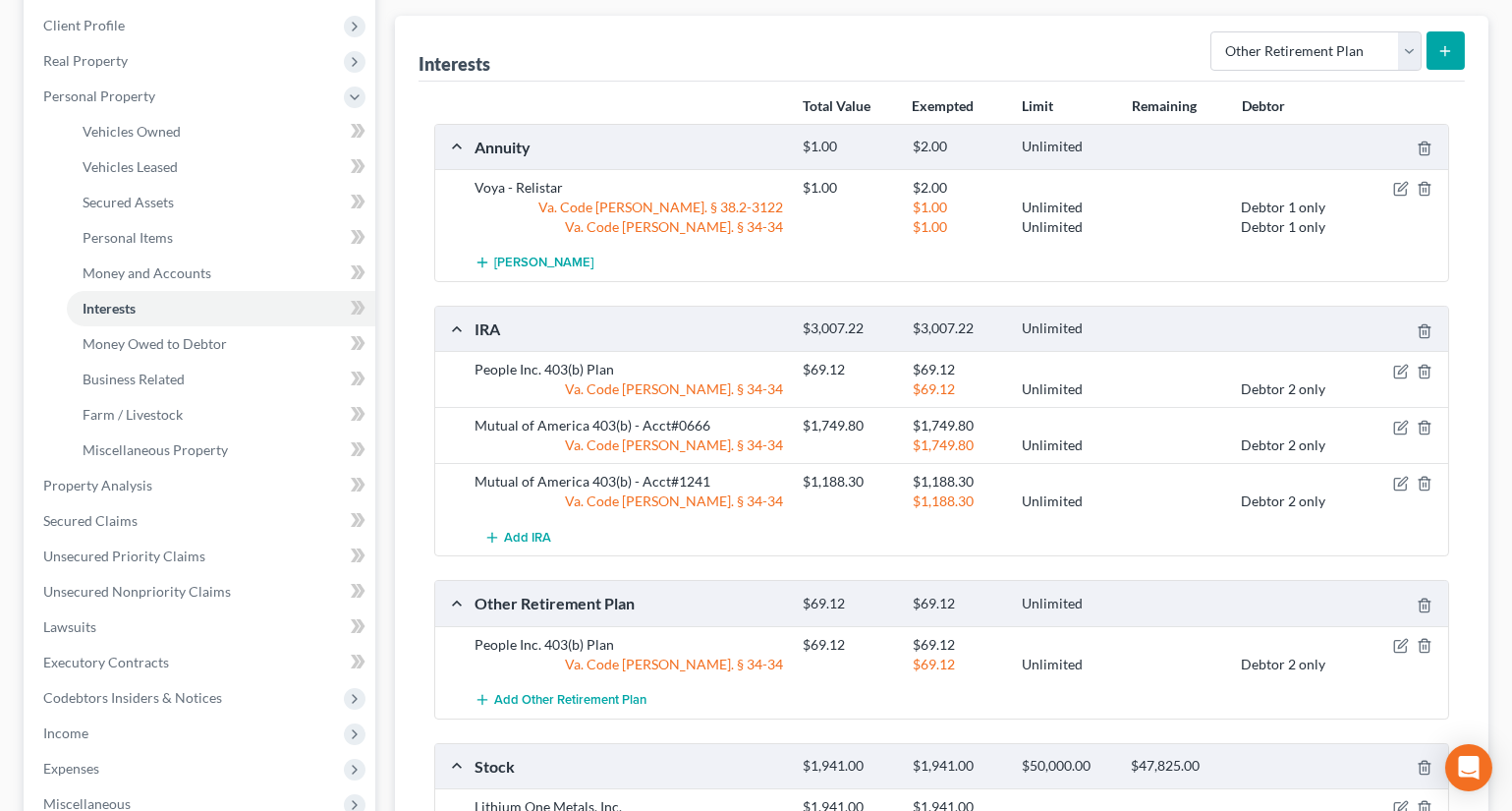
click at [1438, 48] on icon "submit" at bounding box center [1445, 51] width 16 height 16
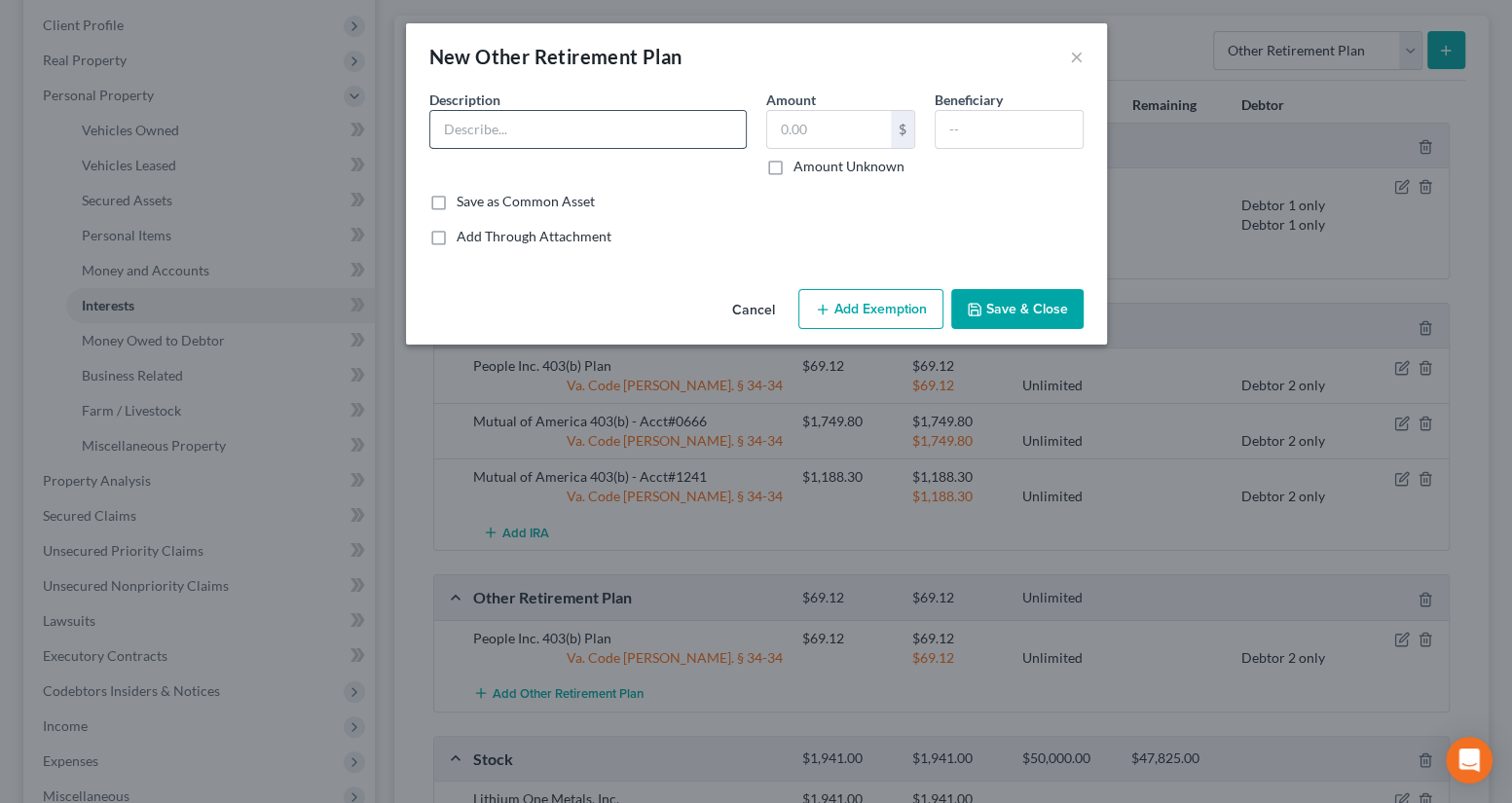
click at [560, 131] on input "text" at bounding box center [587, 128] width 315 height 37
type input "Mutual of America 403(b) - Acct#0666"
type input "1,749.80"
click at [832, 318] on button "Add Exemption" at bounding box center [871, 309] width 145 height 40
select select "2"
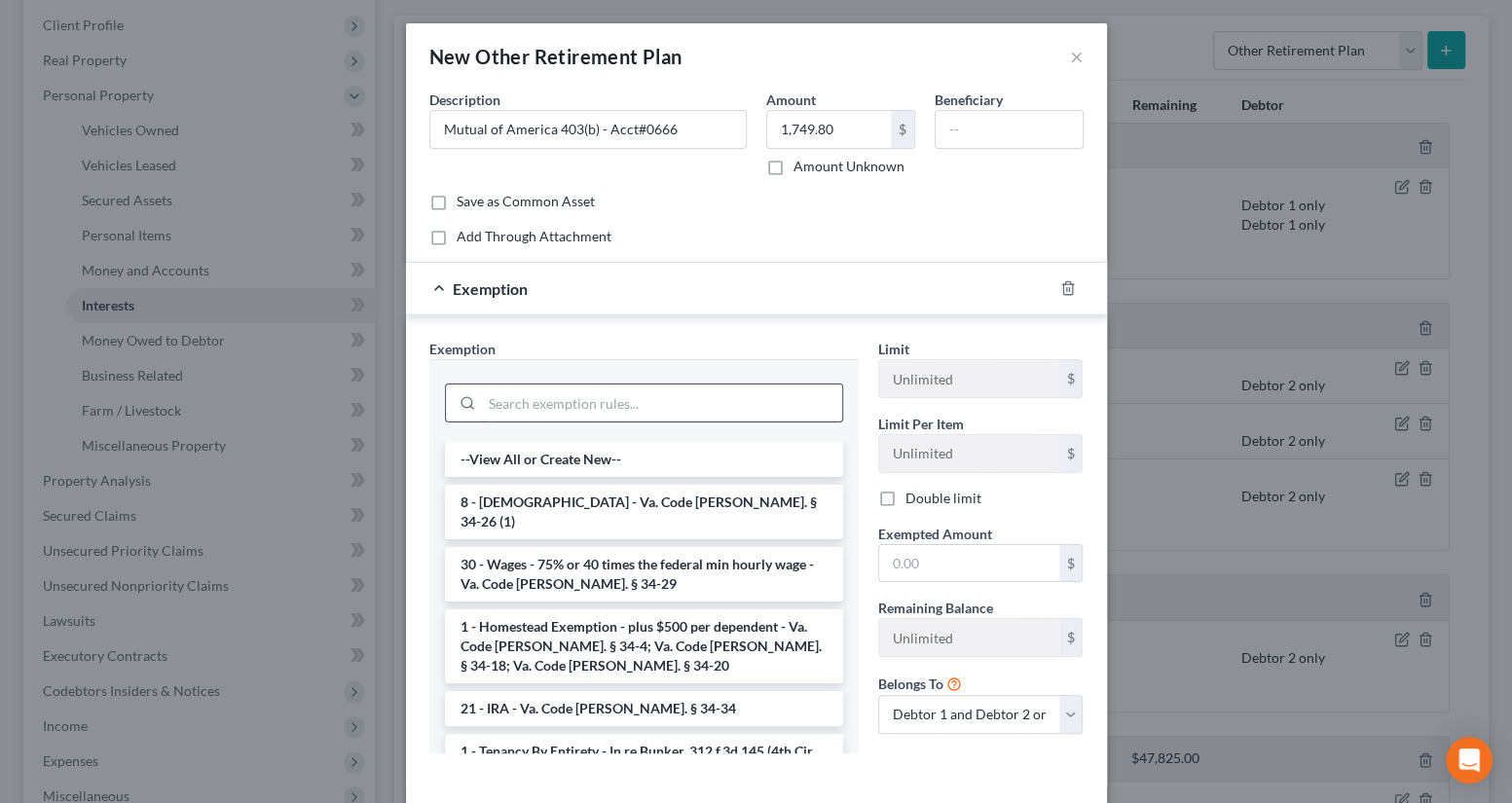
click at [574, 403] on input "search" at bounding box center [662, 402] width 361 height 37
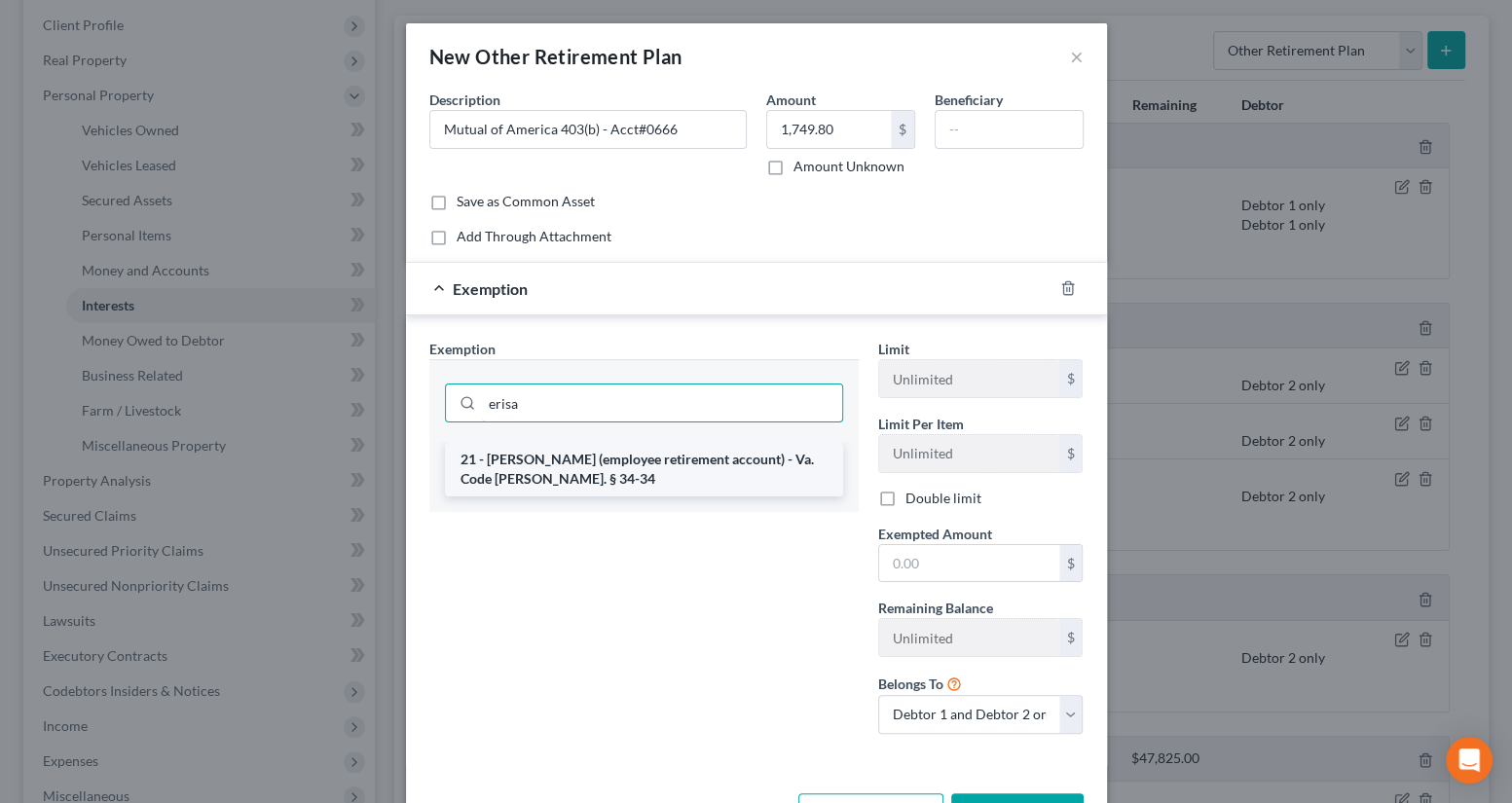
type input "erisa"
click at [603, 460] on li "21 - [PERSON_NAME] (employee retirement account) - Va. Code [PERSON_NAME]. § 34…" at bounding box center [643, 468] width 398 height 54
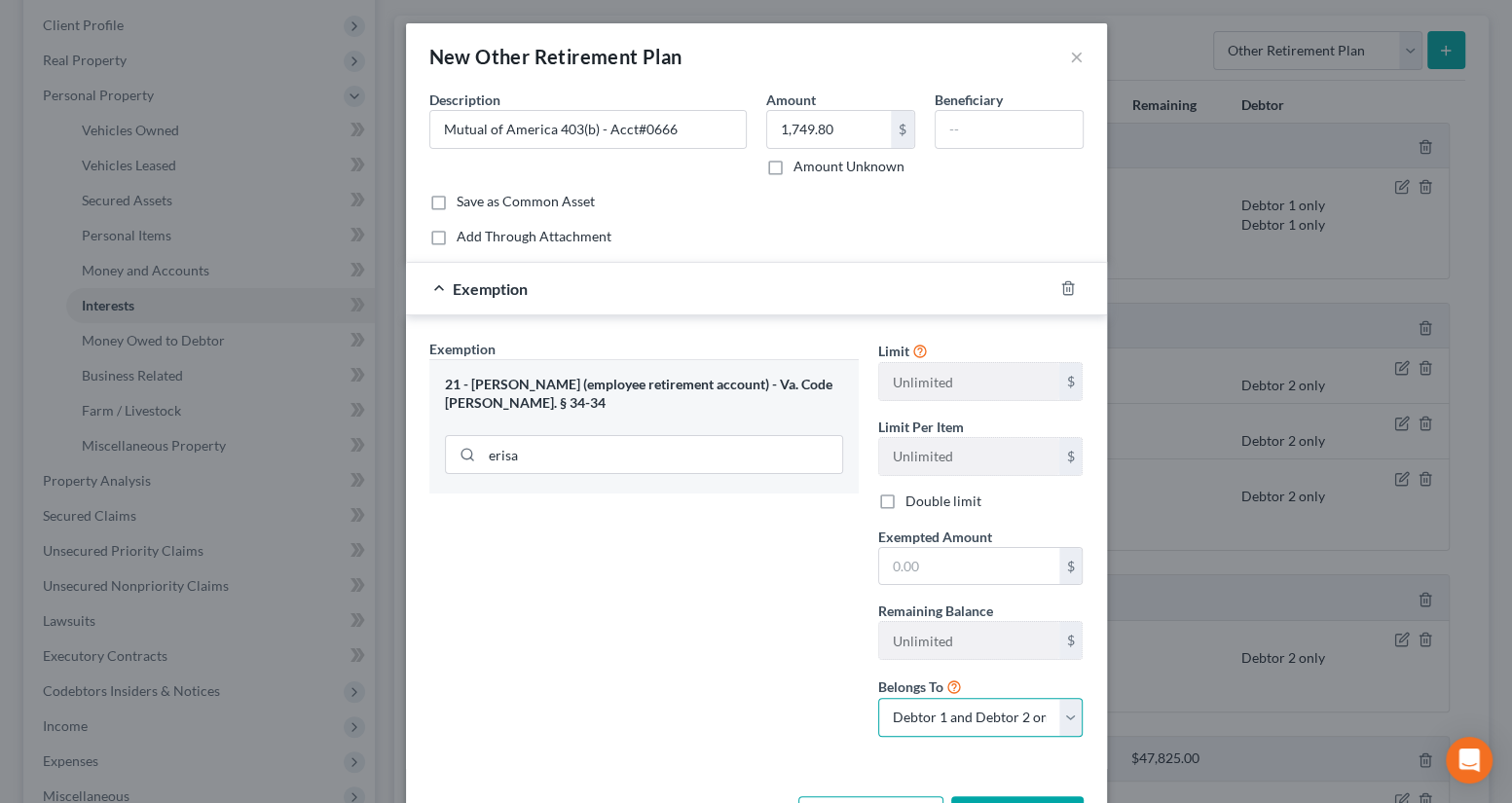
click at [1008, 730] on select "Debtor 1 only Debtor 2 only Debtor 1 and Debtor 2 only" at bounding box center [981, 716] width 206 height 39
select select "1"
click at [879, 697] on select "Debtor 1 only Debtor 2 only Debtor 1 and Debtor 2 only" at bounding box center [981, 716] width 206 height 39
click at [913, 564] on input "text" at bounding box center [969, 566] width 180 height 37
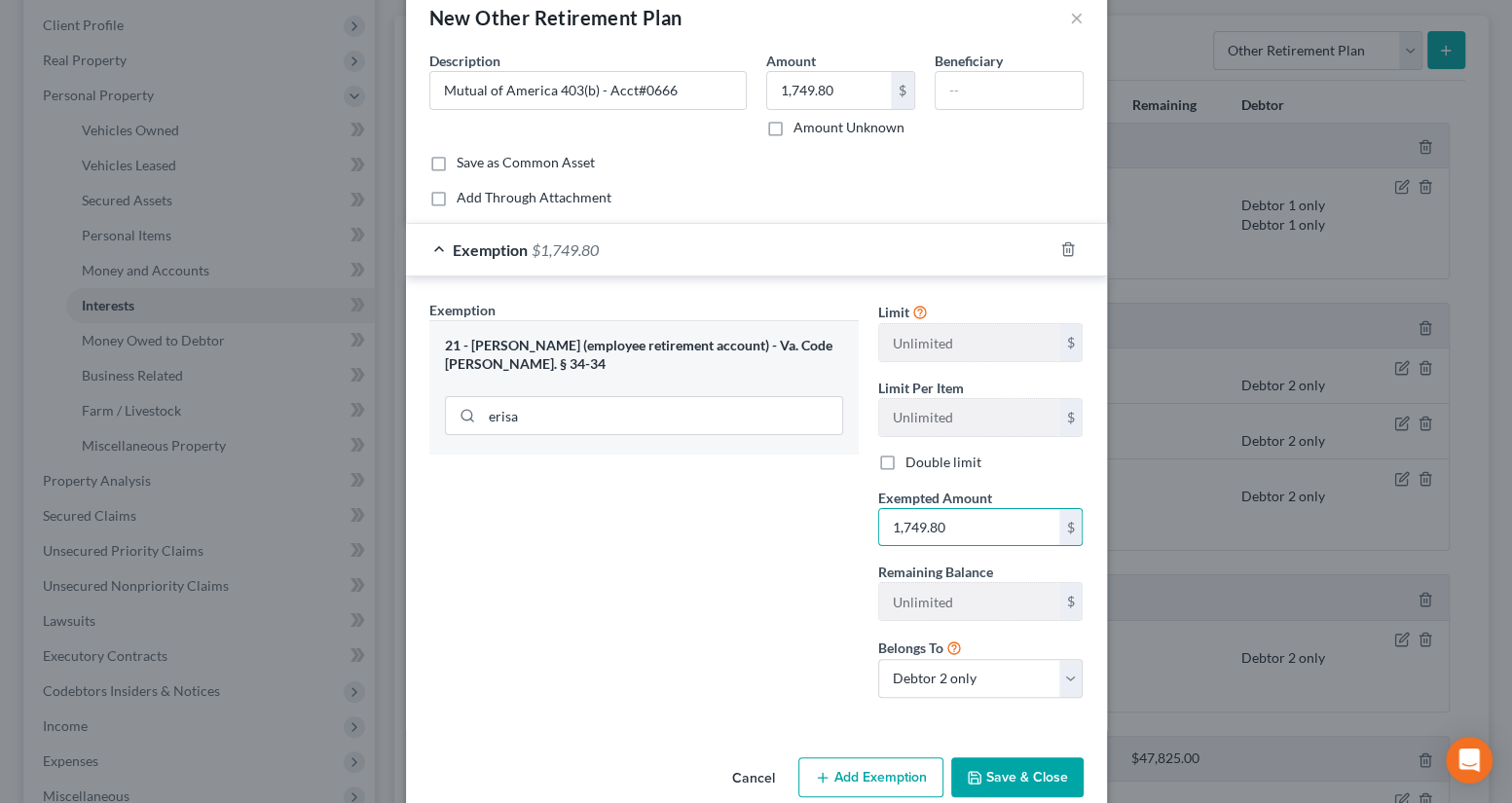
scroll to position [71, 0]
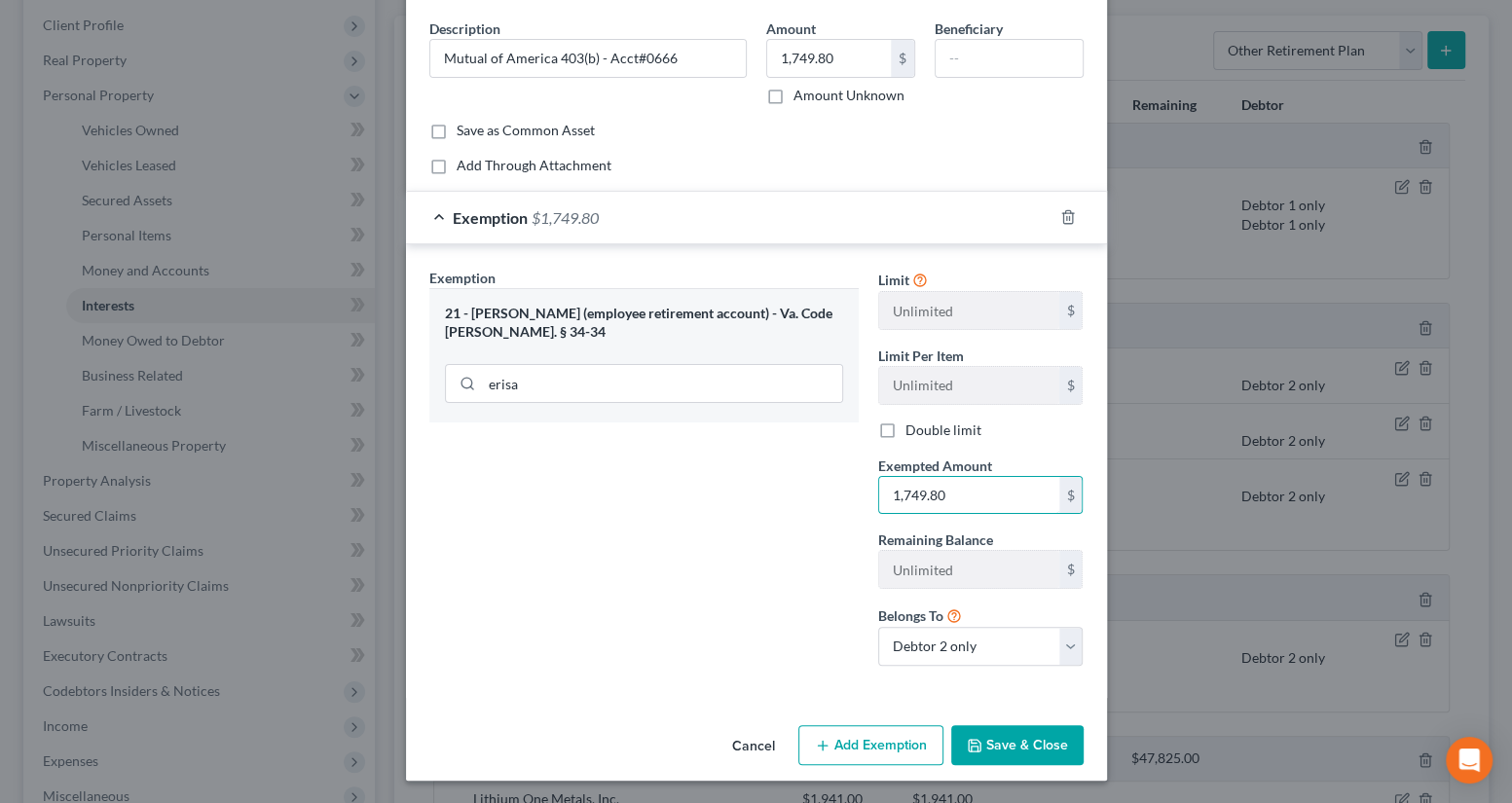
type input "1,749.80"
click at [983, 735] on button "Save & Close" at bounding box center [1018, 745] width 132 height 40
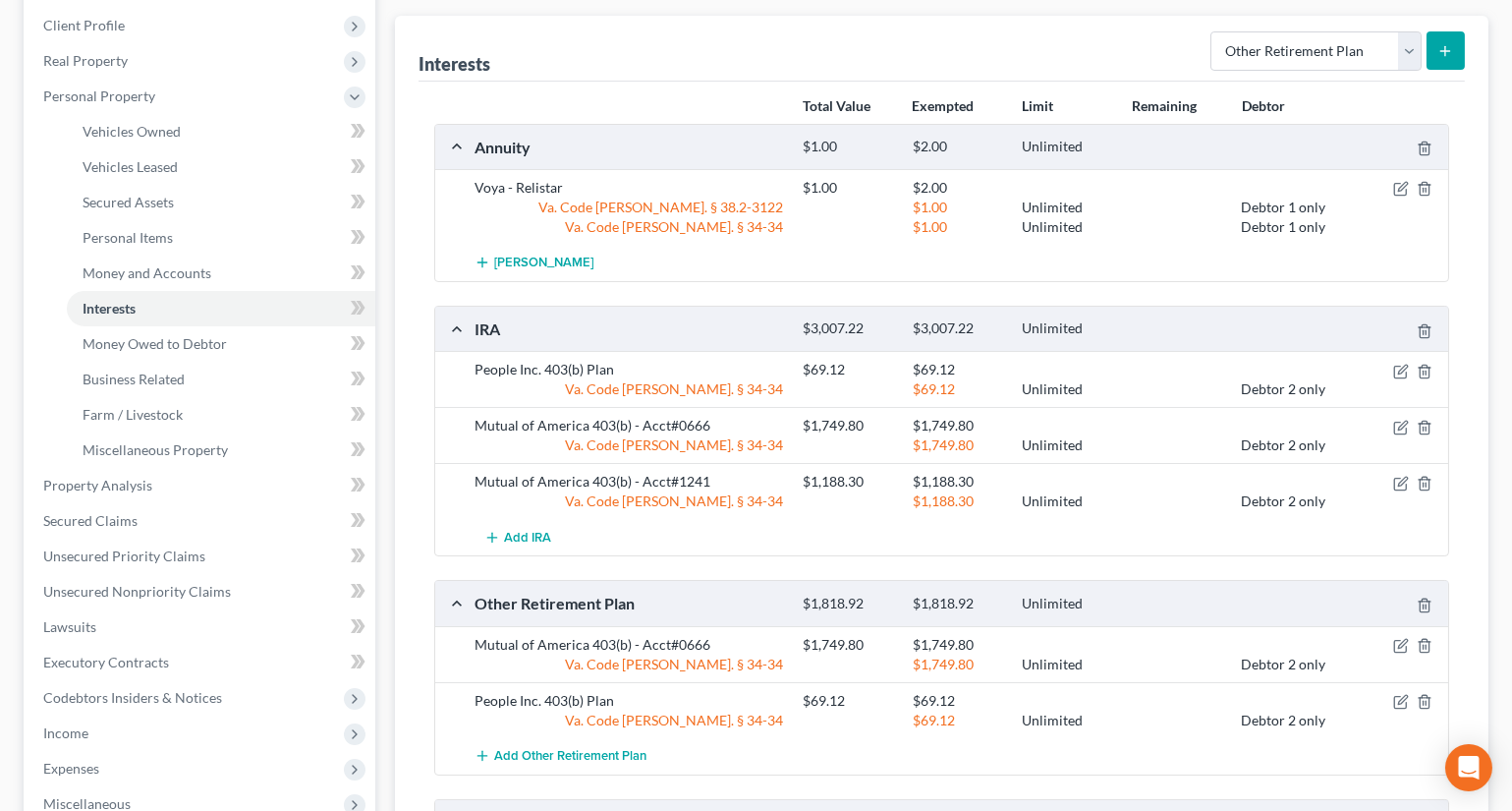
click at [1440, 50] on icon "submit" at bounding box center [1445, 51] width 16 height 16
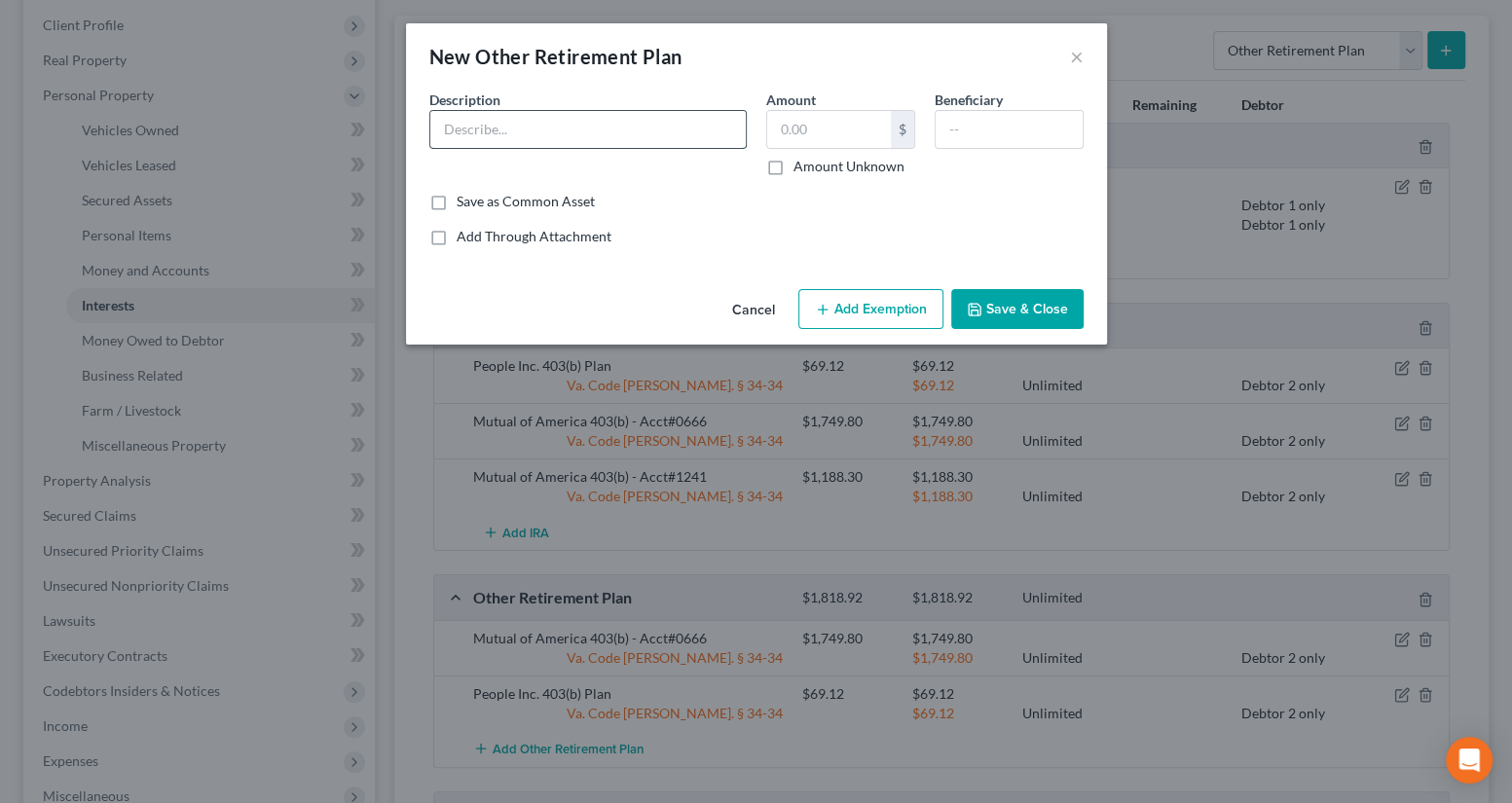
click at [669, 132] on input "text" at bounding box center [587, 128] width 315 height 37
type input "Mutual of America 403(b) - Acct#1240"
click at [809, 128] on input "text" at bounding box center [828, 128] width 124 height 37
type input "1,180.30"
click at [827, 296] on button "Add Exemption" at bounding box center [871, 309] width 145 height 40
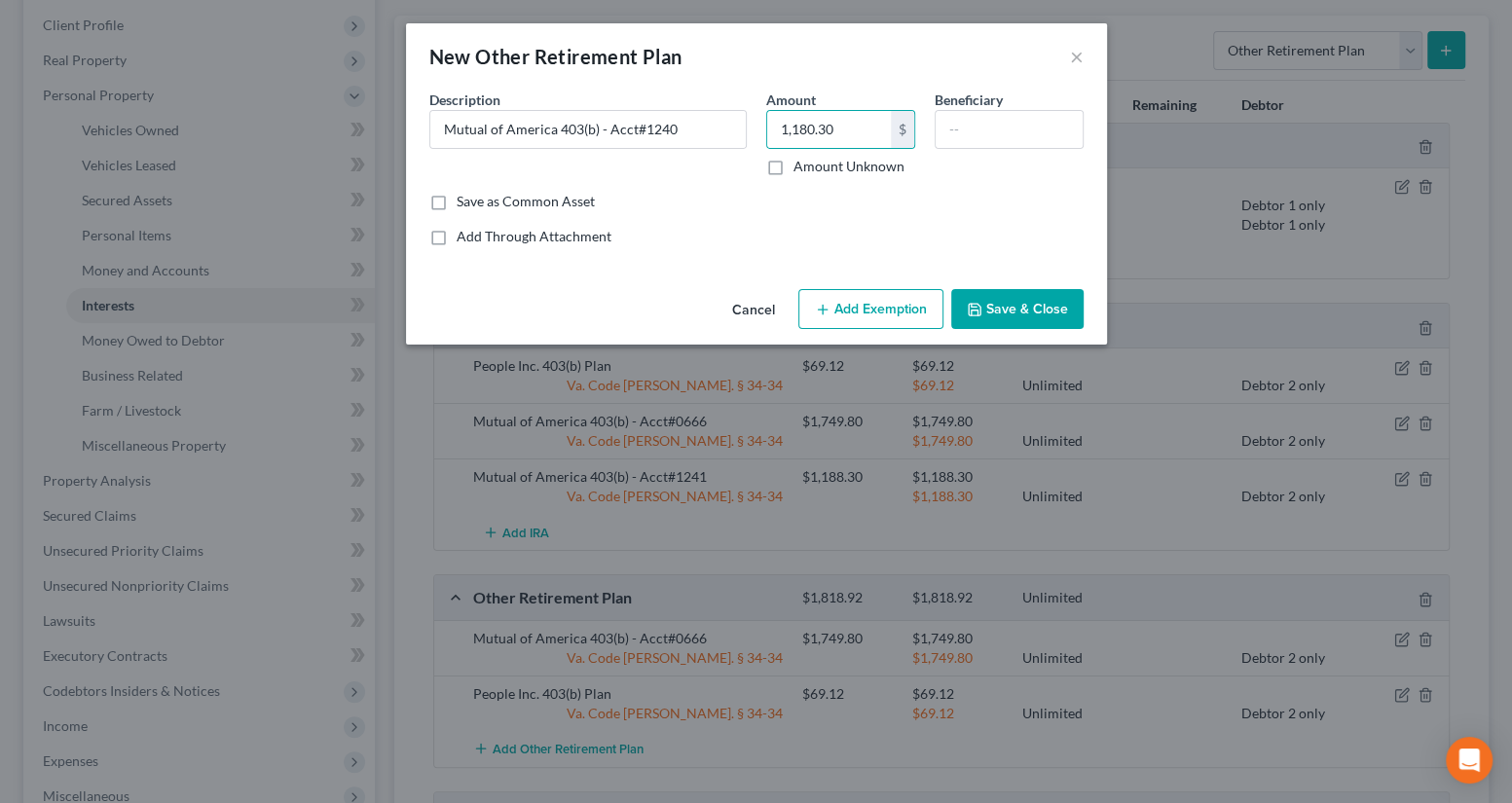
select select "2"
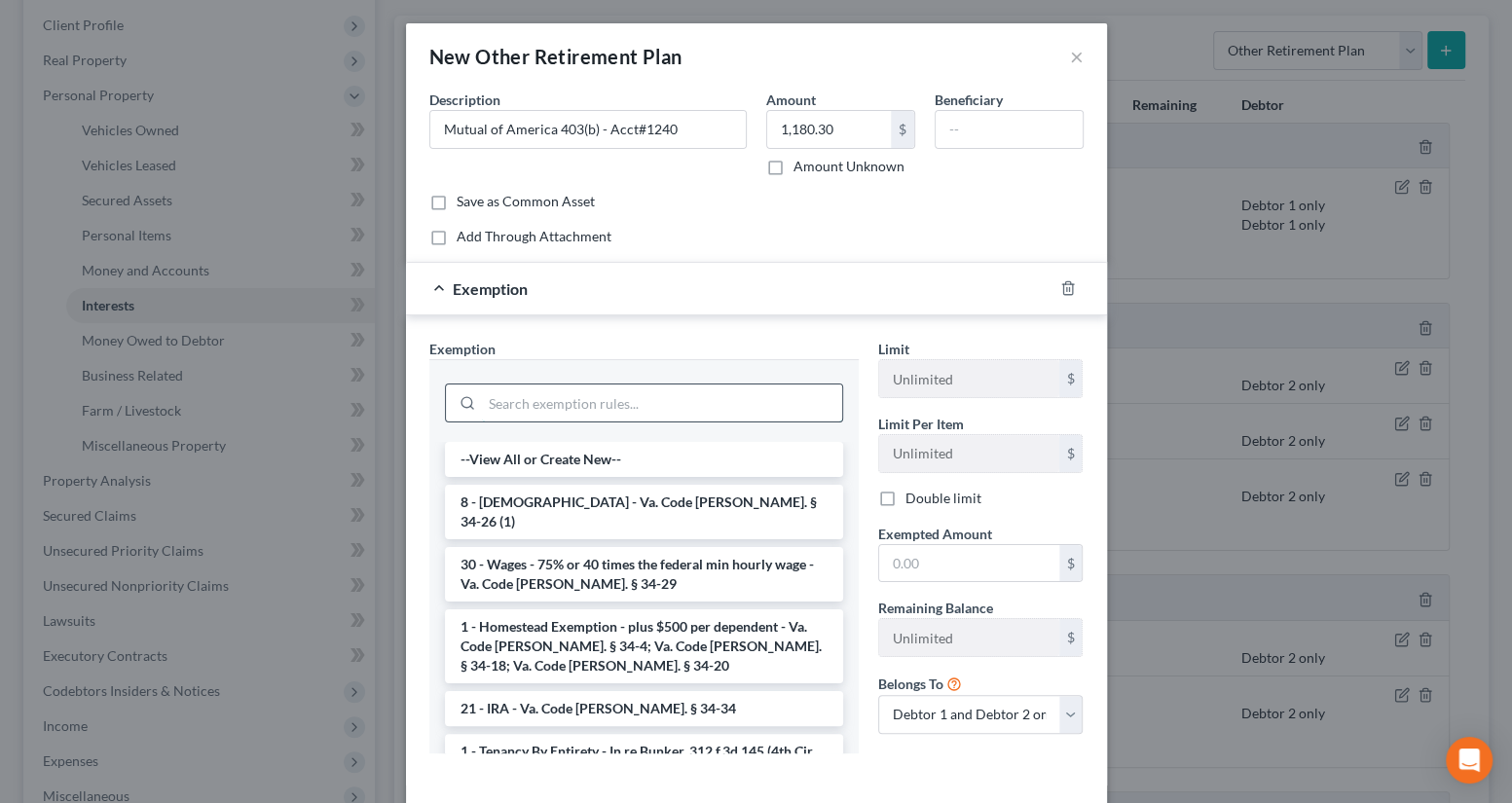
click at [574, 405] on input "search" at bounding box center [662, 402] width 361 height 37
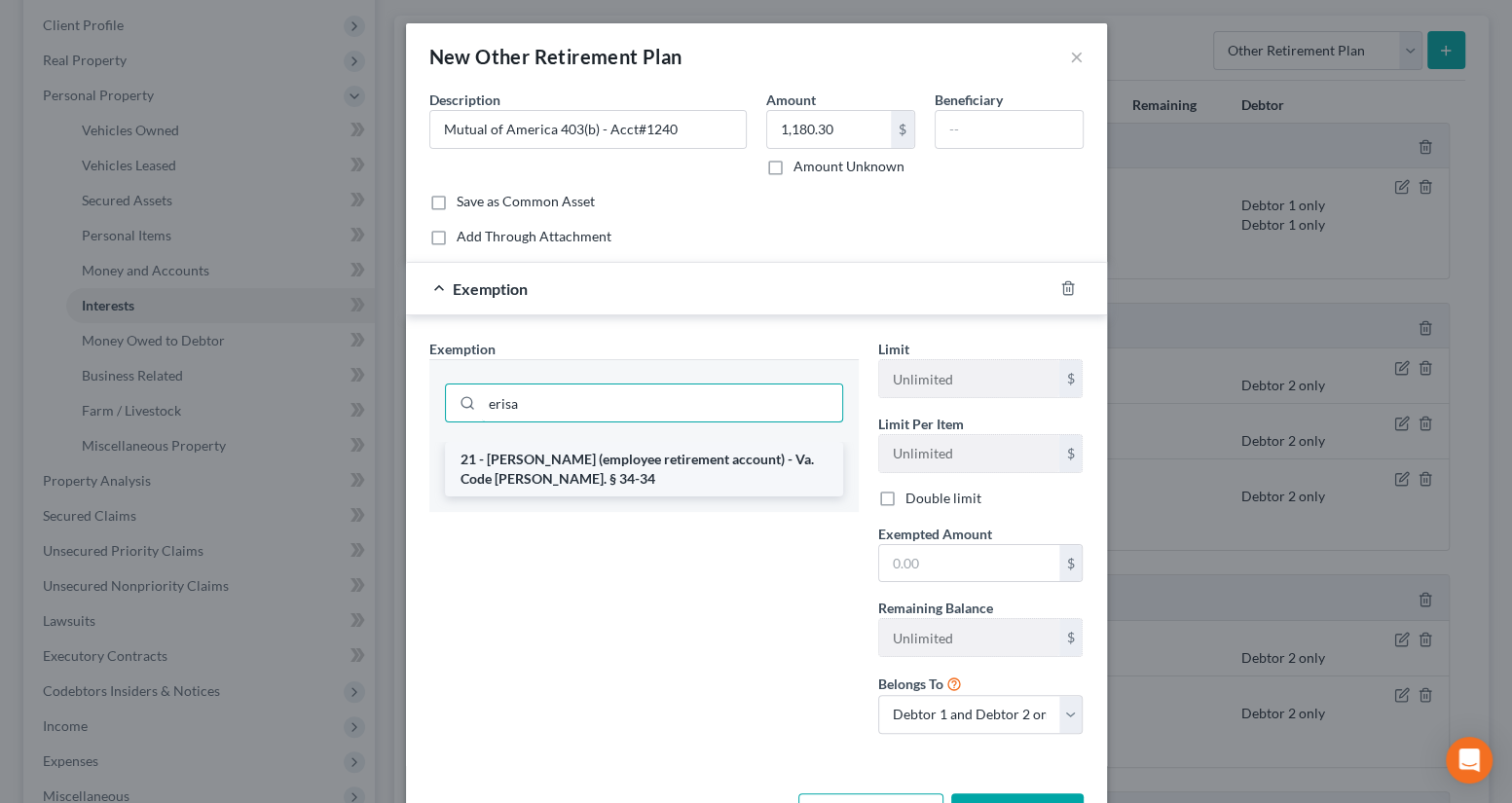
type input "erisa"
drag, startPoint x: 620, startPoint y: 477, endPoint x: 618, endPoint y: 487, distance: 10.2
click at [621, 477] on li "21 - [PERSON_NAME] (employee retirement account) - Va. Code [PERSON_NAME]. § 34…" at bounding box center [643, 468] width 398 height 54
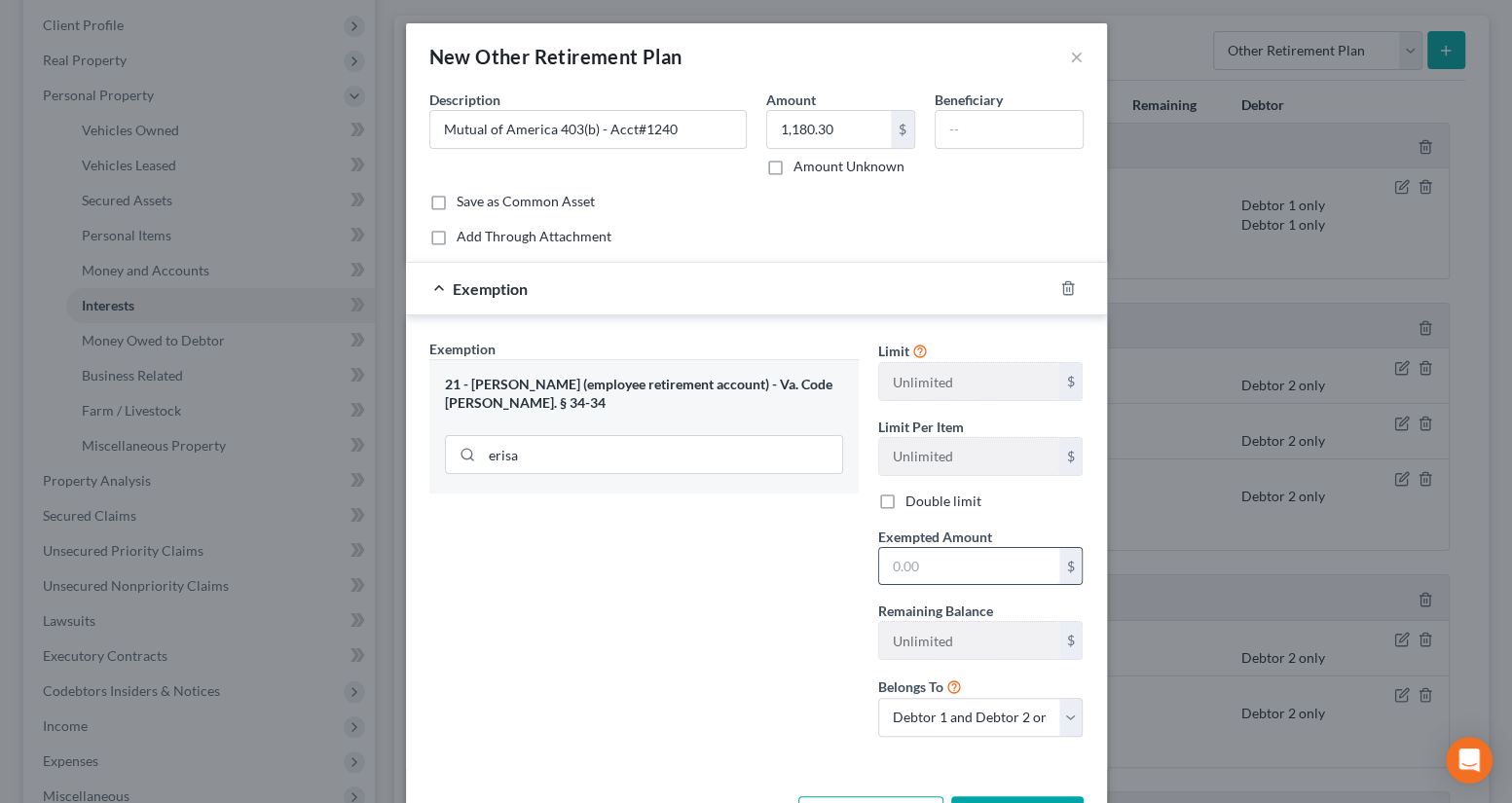
click at [919, 572] on input "text" at bounding box center [969, 566] width 180 height 37
type input "1,180.30"
click at [911, 723] on select "Debtor 1 only Debtor 2 only Debtor 1 and Debtor 2 only" at bounding box center [981, 716] width 206 height 39
select select "1"
click at [879, 697] on select "Debtor 1 only Debtor 2 only Debtor 1 and Debtor 2 only" at bounding box center [981, 716] width 206 height 39
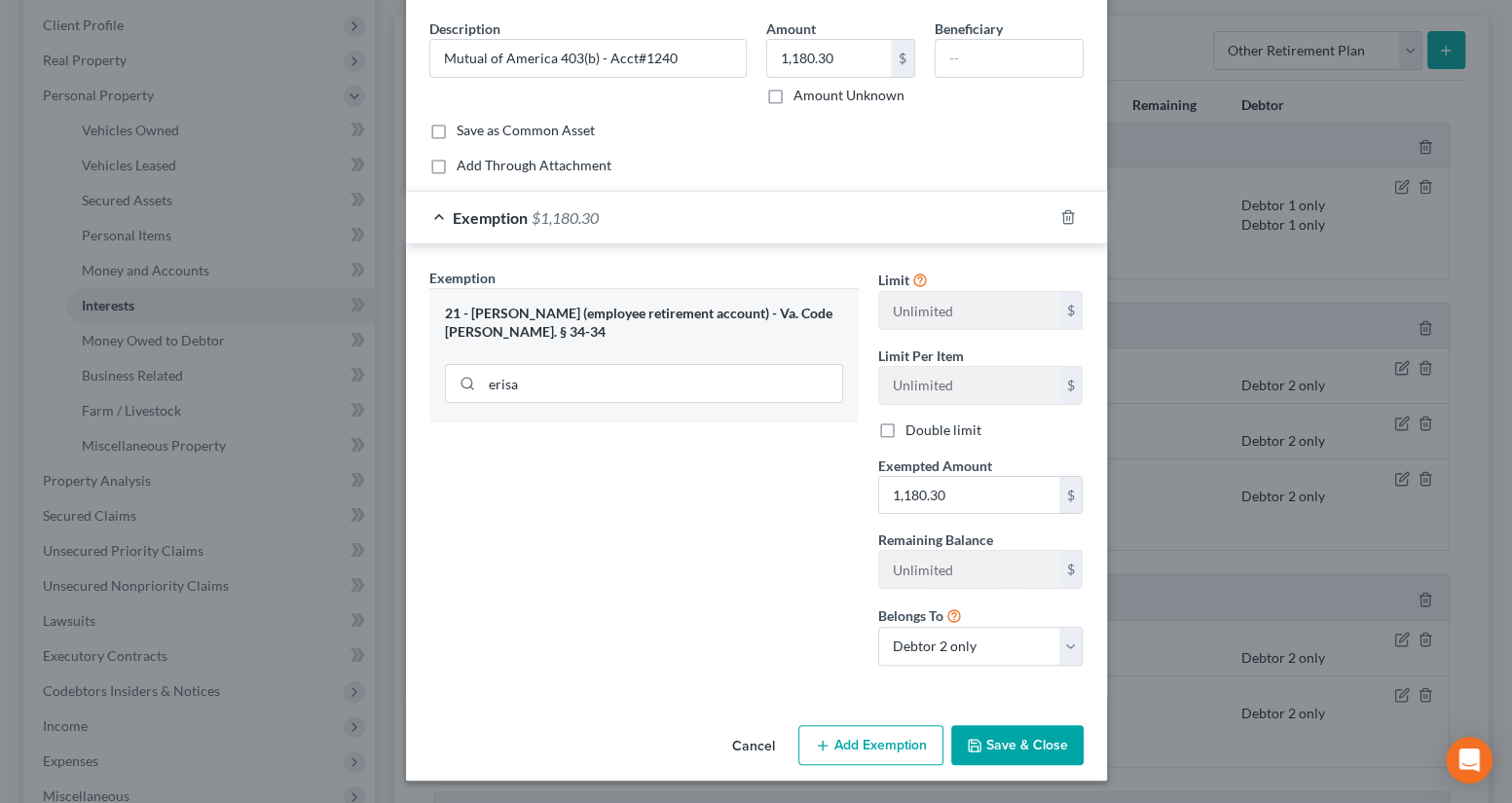
click at [992, 746] on button "Save & Close" at bounding box center [1018, 745] width 132 height 40
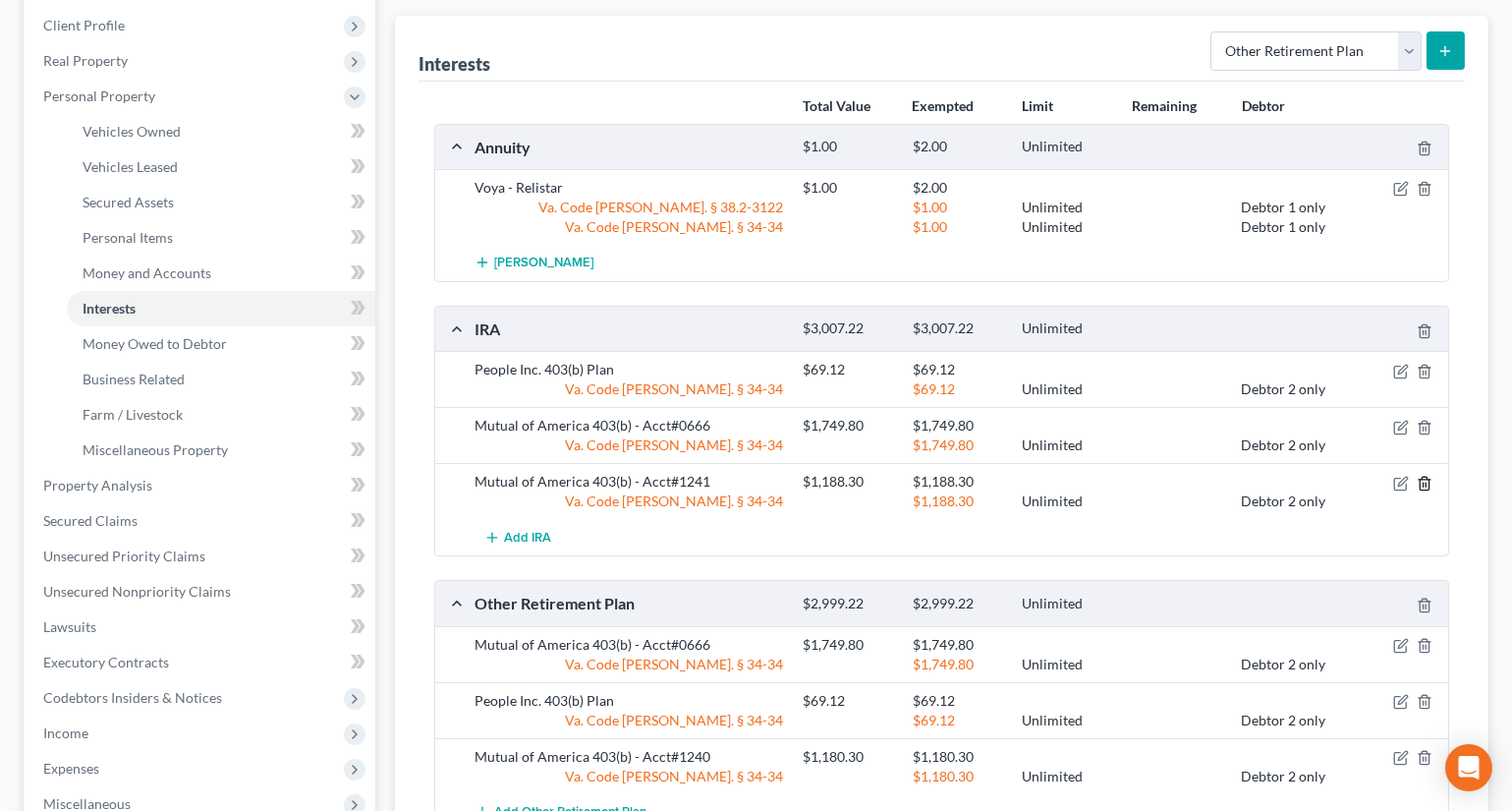
click at [1418, 478] on icon "button" at bounding box center [1425, 484] width 16 height 16
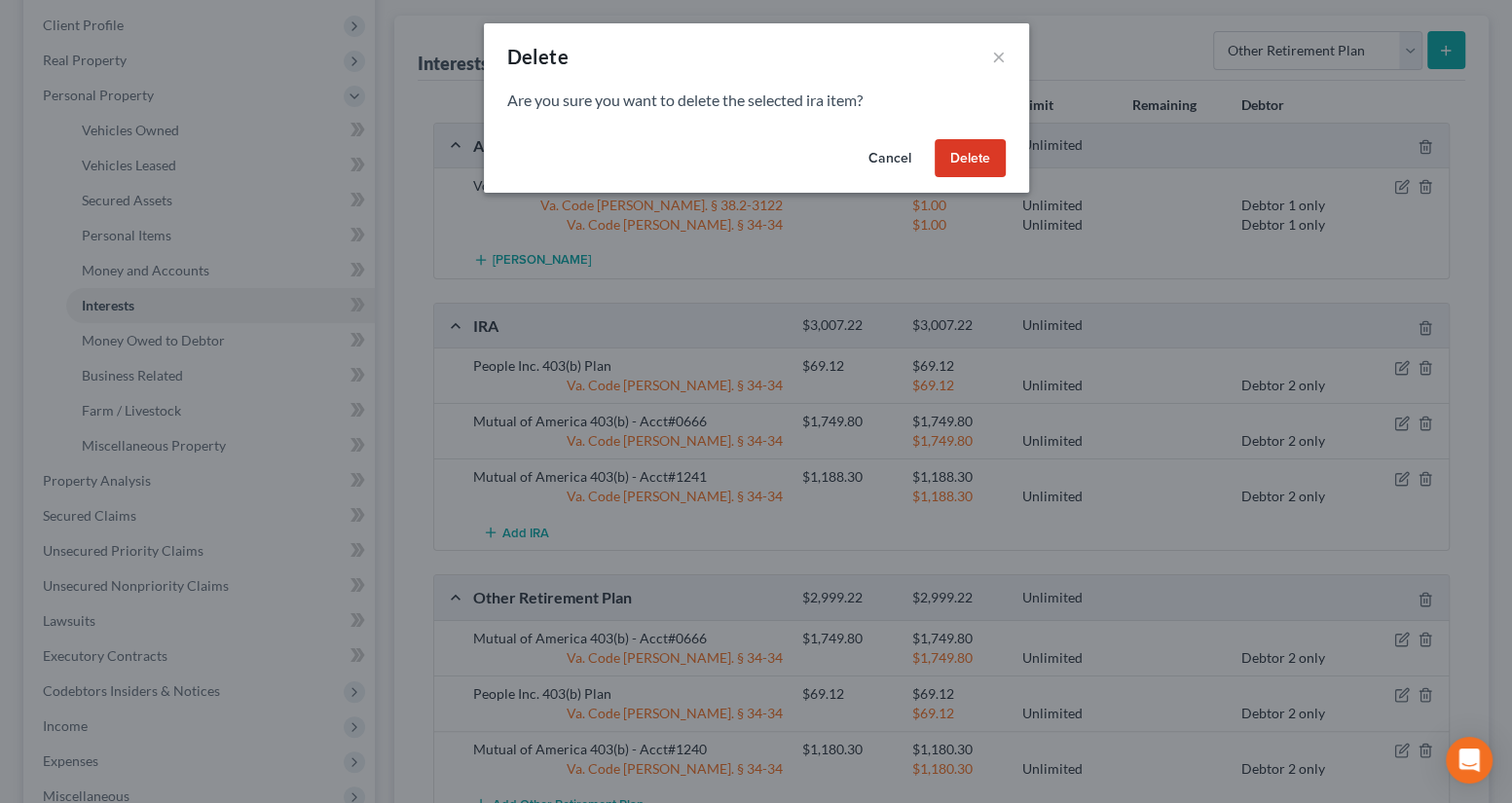
click at [976, 158] on button "Delete" at bounding box center [970, 158] width 71 height 39
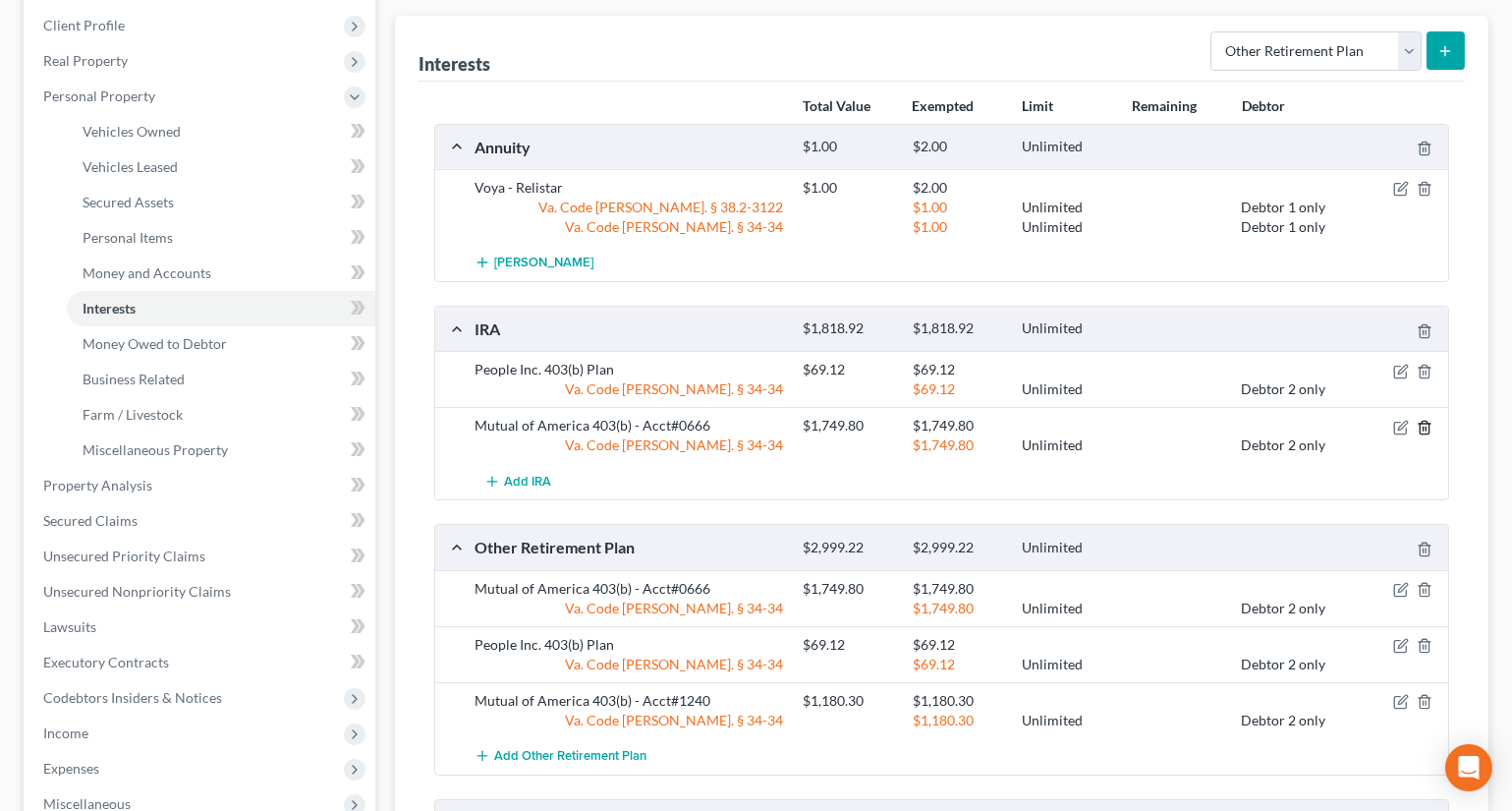
click at [1425, 424] on polyline "button" at bounding box center [1425, 424] width 12 height 0
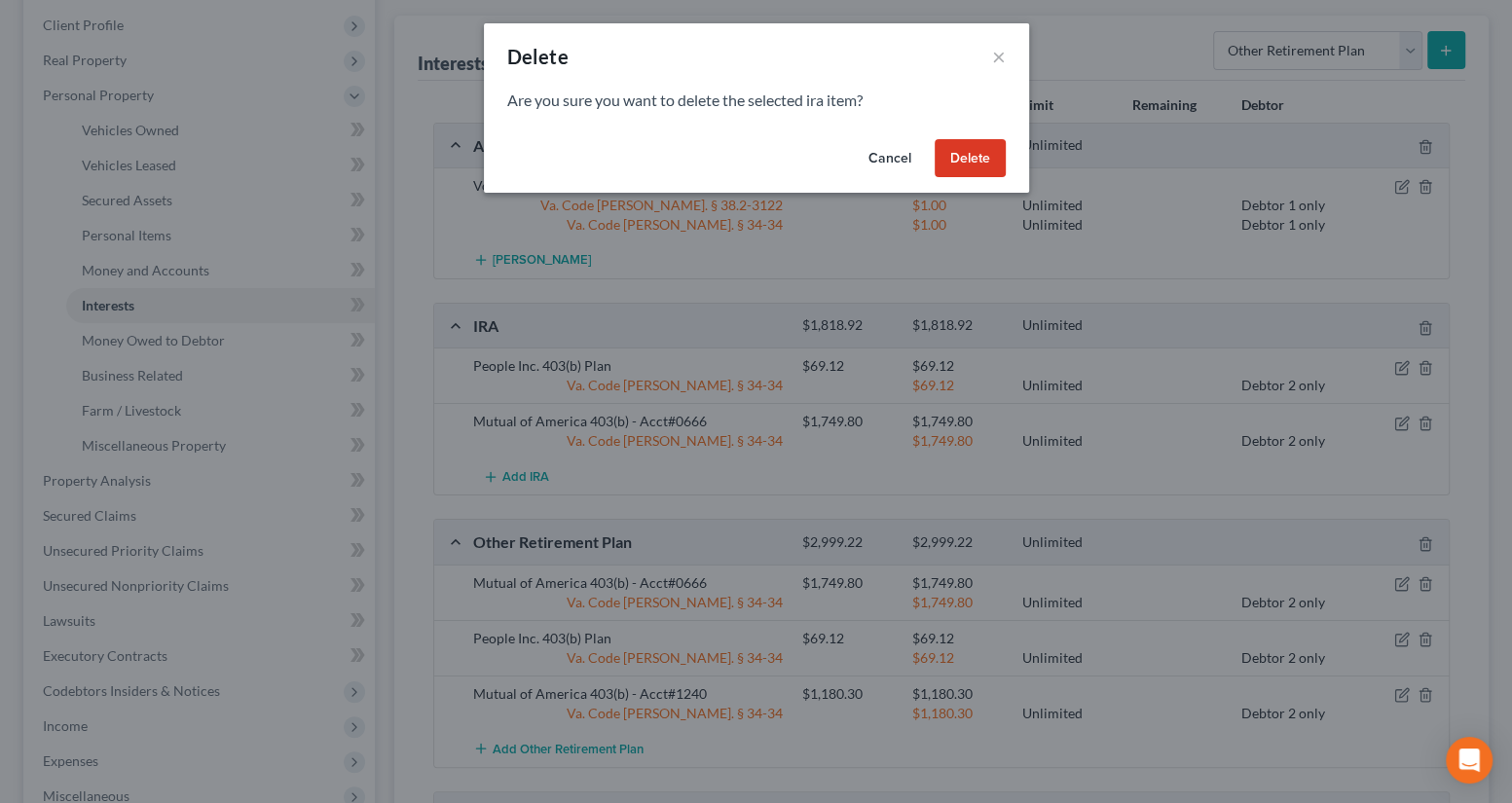
click at [969, 152] on button "Delete" at bounding box center [970, 158] width 71 height 39
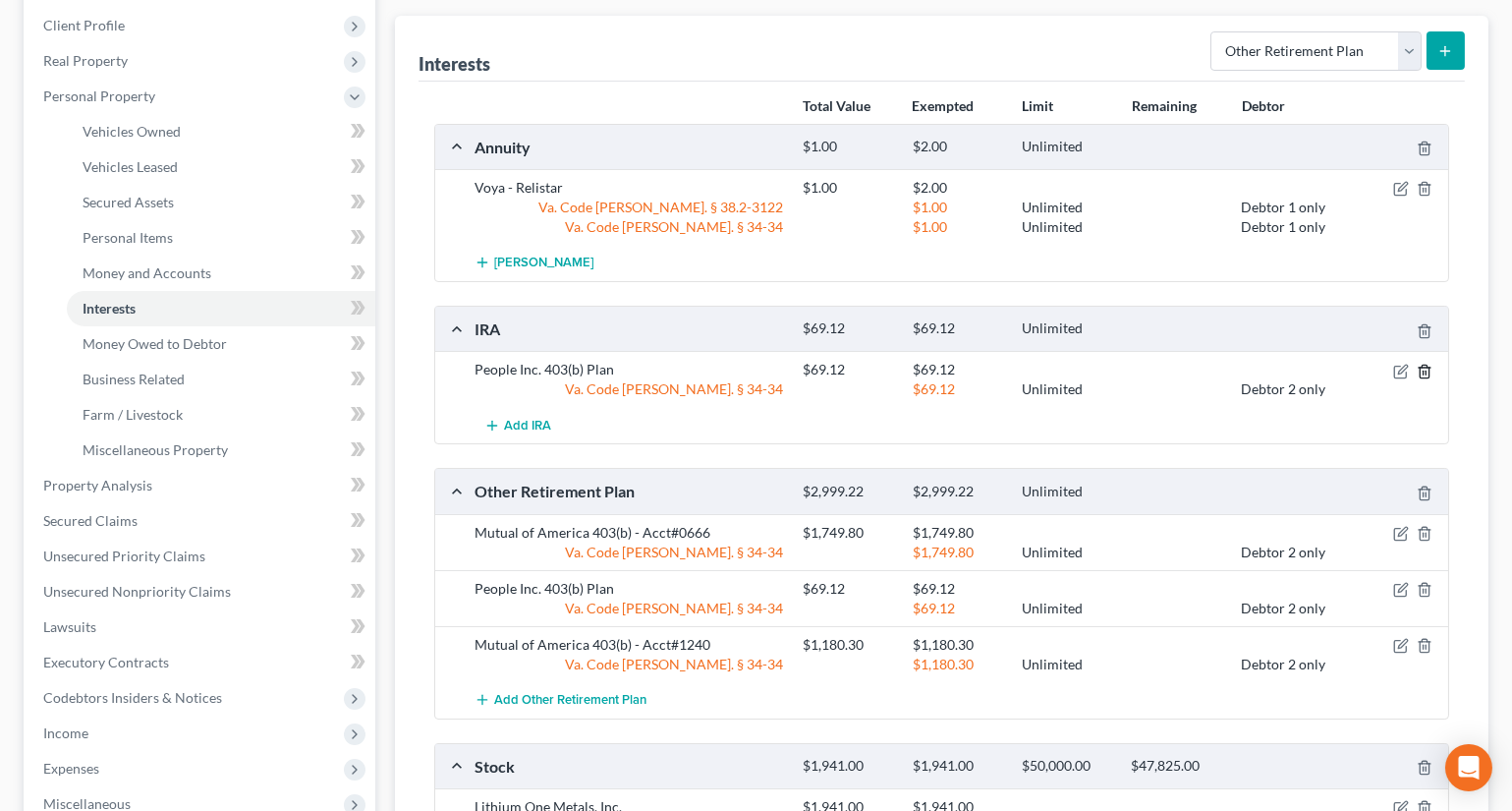
click at [1425, 365] on icon "button" at bounding box center [1425, 372] width 16 height 16
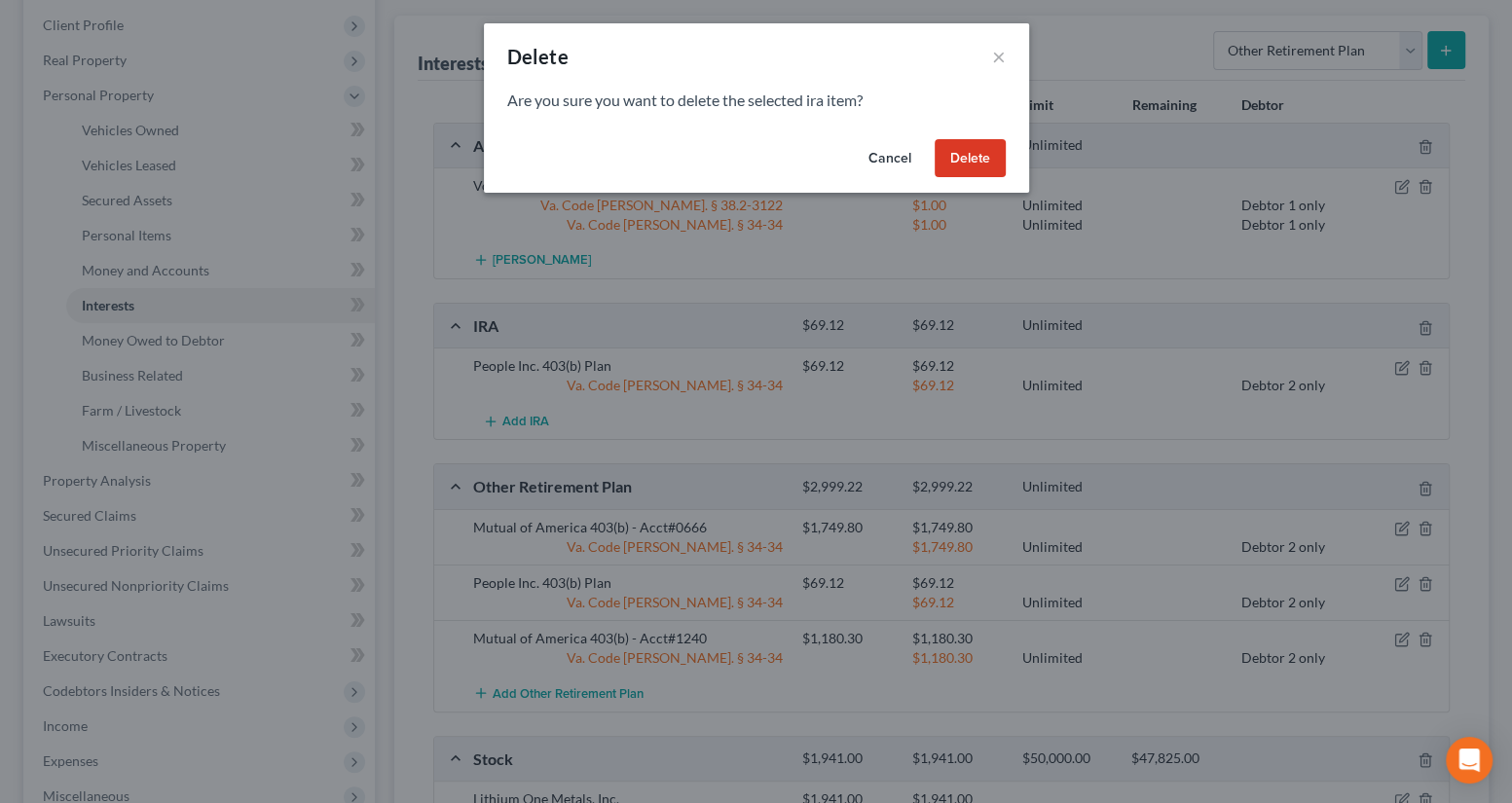
drag, startPoint x: 966, startPoint y: 158, endPoint x: 983, endPoint y: 255, distance: 98.5
click at [966, 158] on button "Delete" at bounding box center [970, 158] width 71 height 39
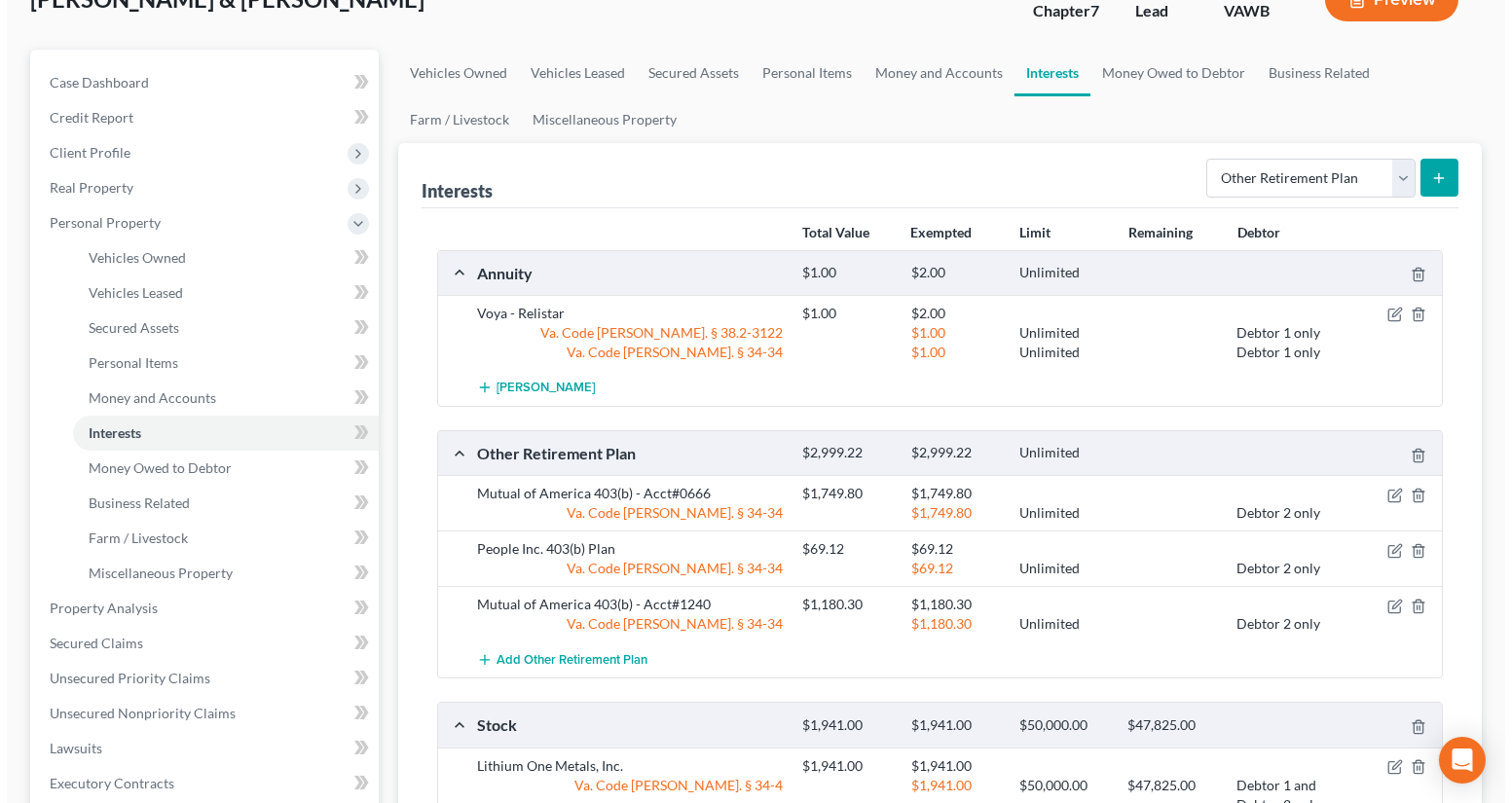
scroll to position [0, 0]
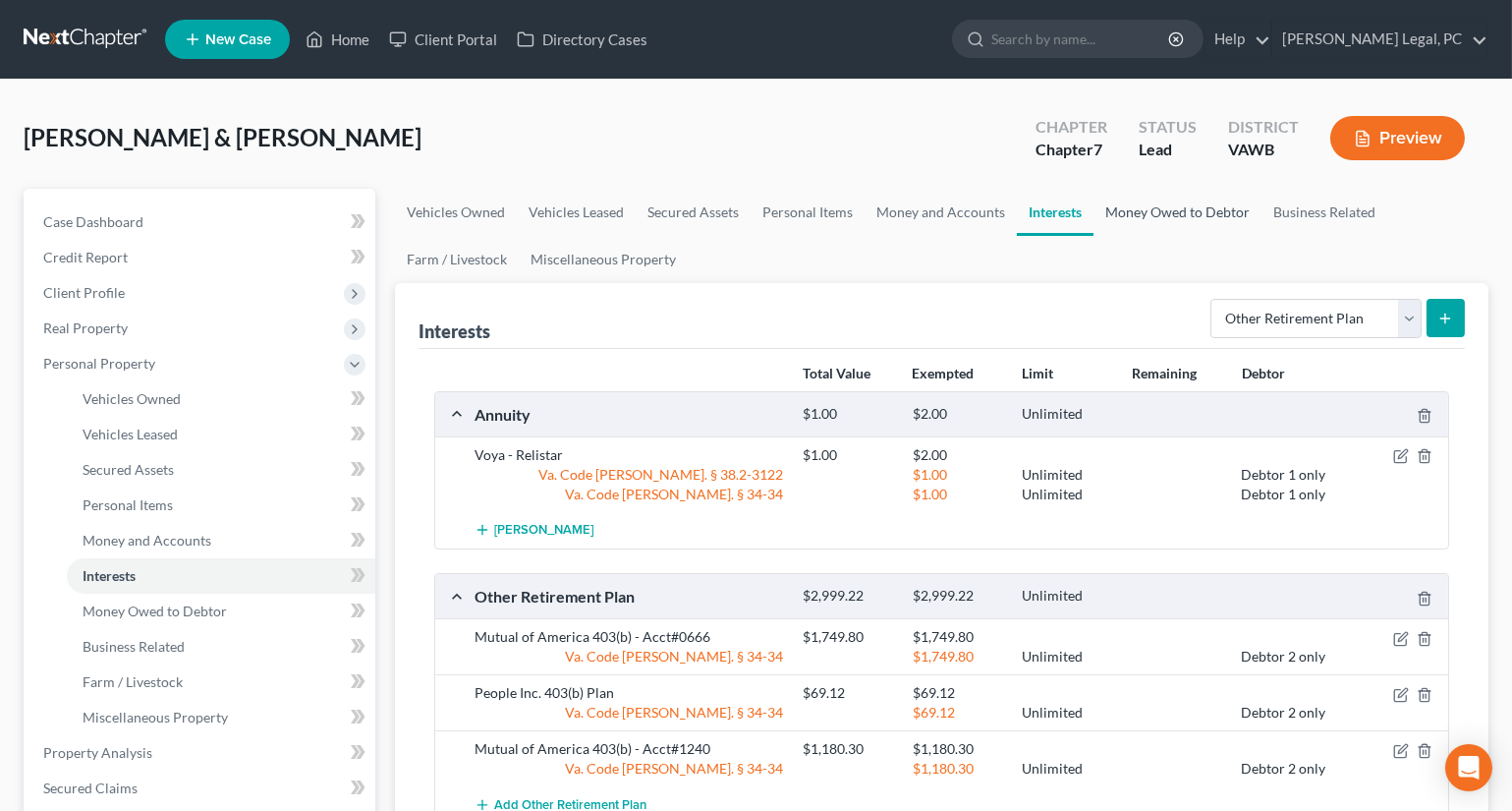
click at [1132, 198] on link "Money Owed to Debtor" at bounding box center [1178, 211] width 168 height 47
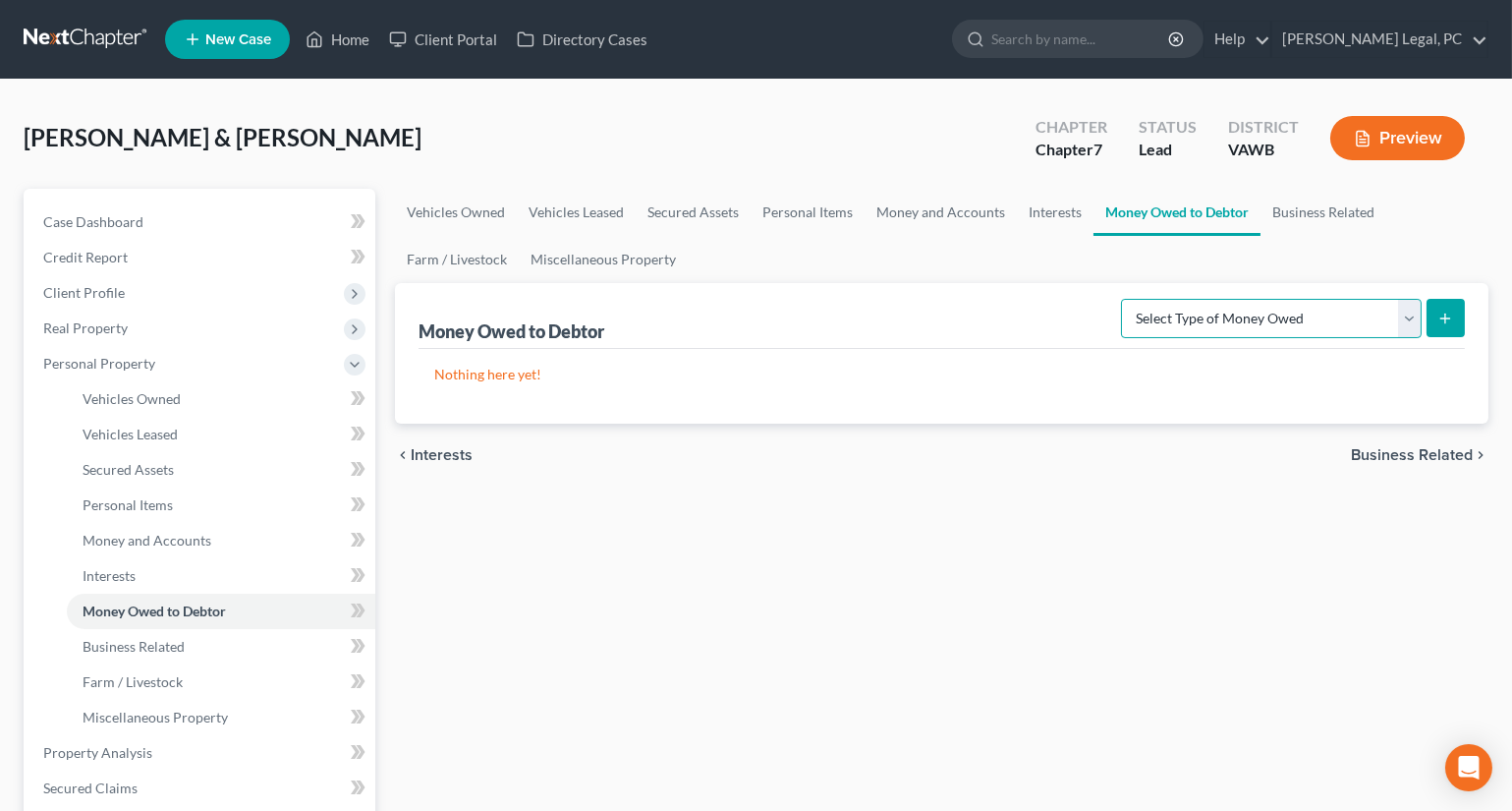
click at [1283, 314] on select "Select Type of Money Owed Accounts Receivable Alimony Child Support Claims Agai…" at bounding box center [1271, 317] width 300 height 39
select select "expected_tax_refund"
click at [1125, 298] on select "Select Type of Money Owed Accounts Receivable Alimony Child Support Claims Agai…" at bounding box center [1271, 317] width 300 height 39
click at [1447, 320] on icon "submit" at bounding box center [1445, 318] width 16 height 16
select select "0"
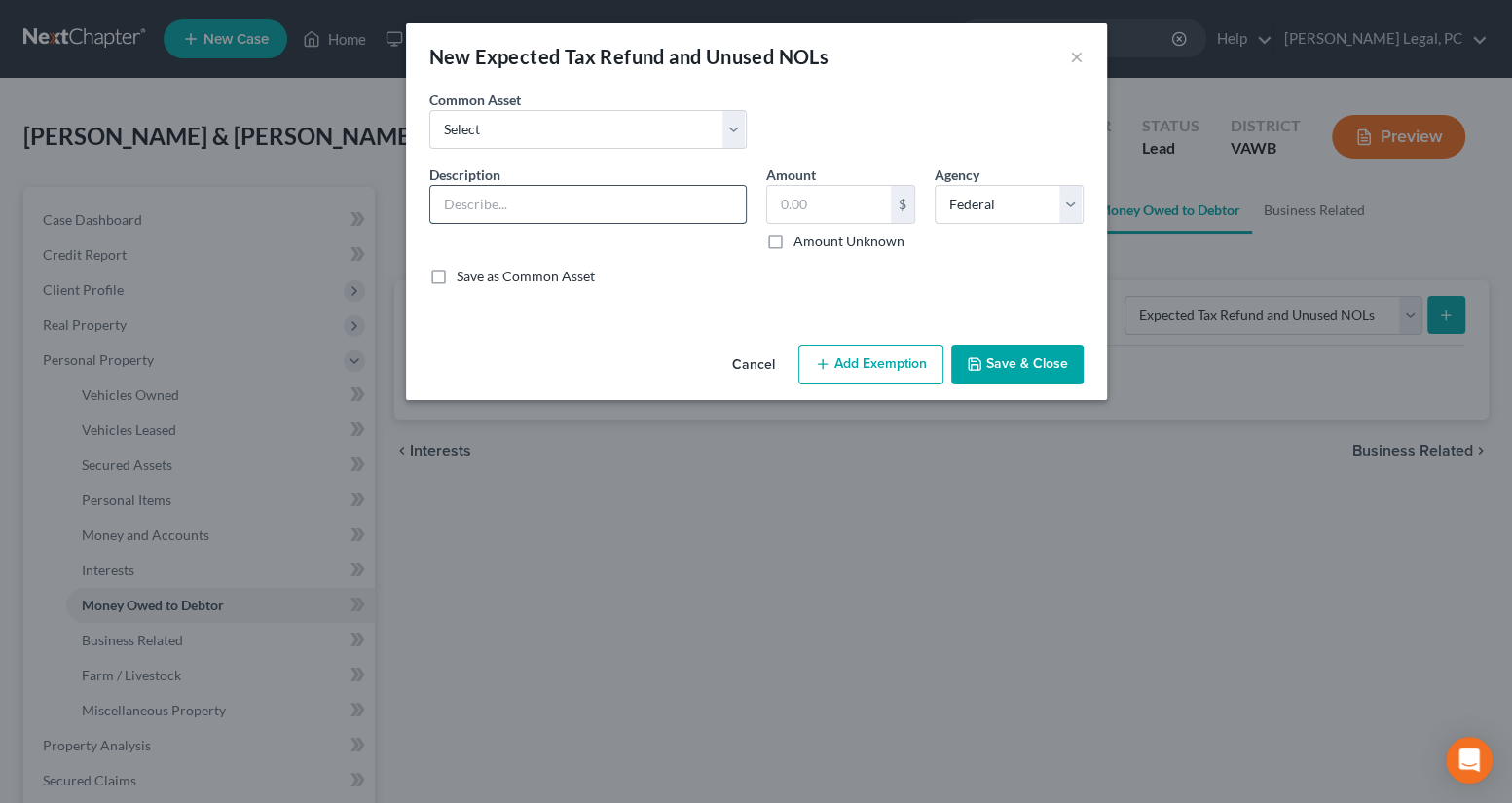
click at [537, 195] on input "text" at bounding box center [587, 203] width 315 height 37
type input "Potential 2025 Federal Tax Refund"
click at [817, 216] on input "text" at bounding box center [828, 203] width 124 height 37
type input "2"
click at [680, 306] on div "An exemption set must first be selected from the Filing Information section. Co…" at bounding box center [756, 213] width 701 height 247
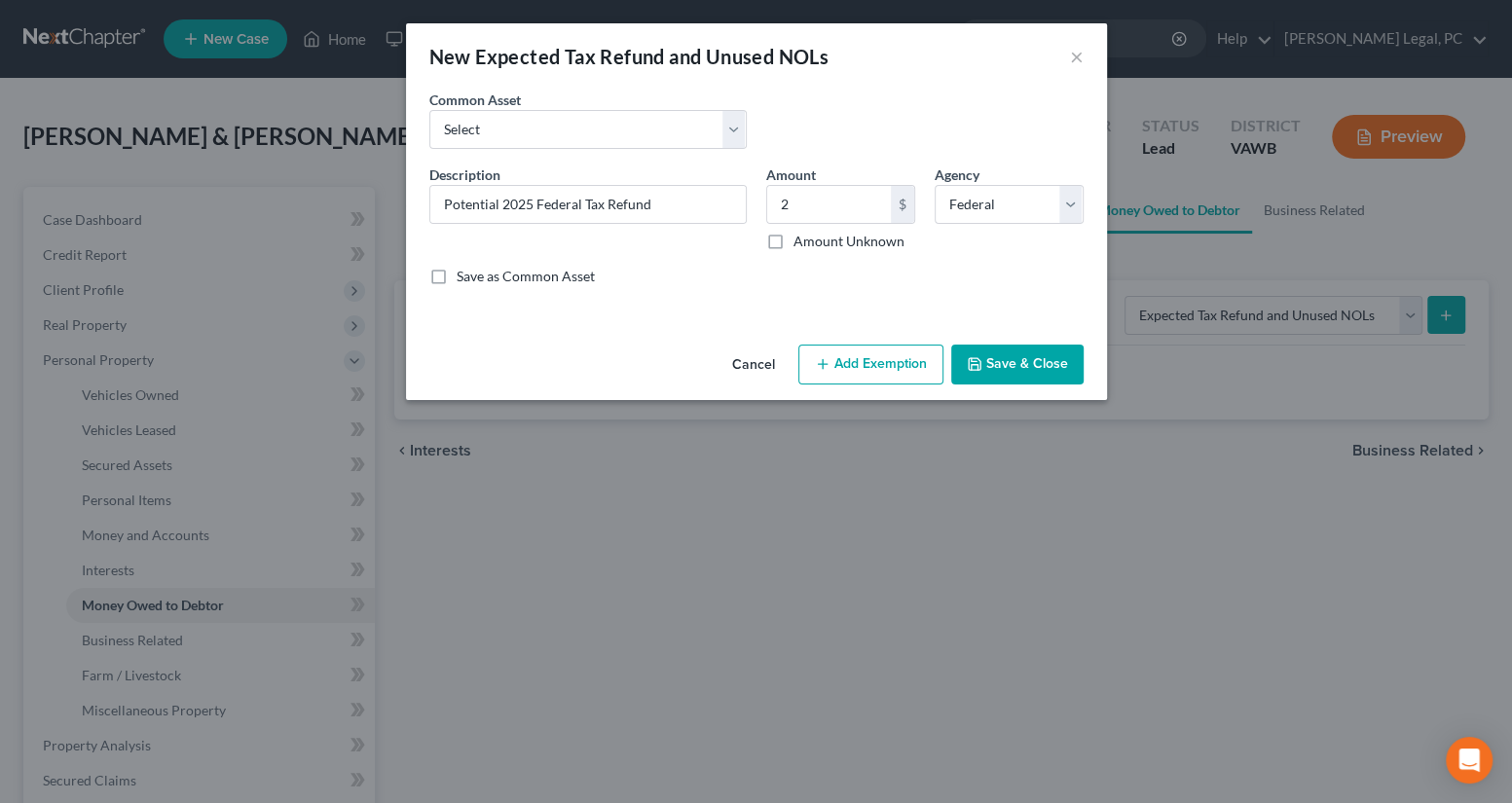
click at [848, 365] on button "Add Exemption" at bounding box center [871, 364] width 145 height 40
select select "2"
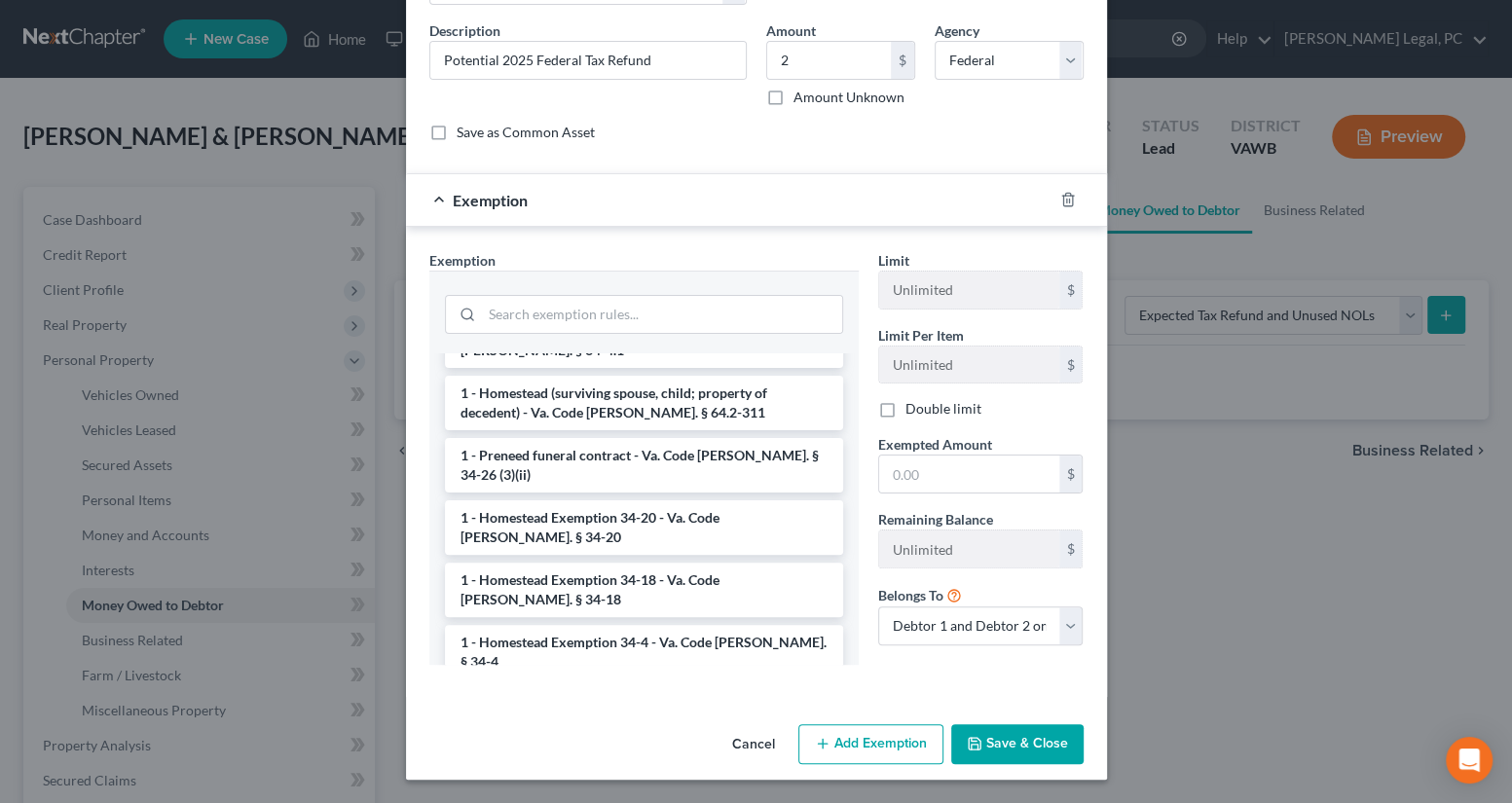
scroll to position [2953, 0]
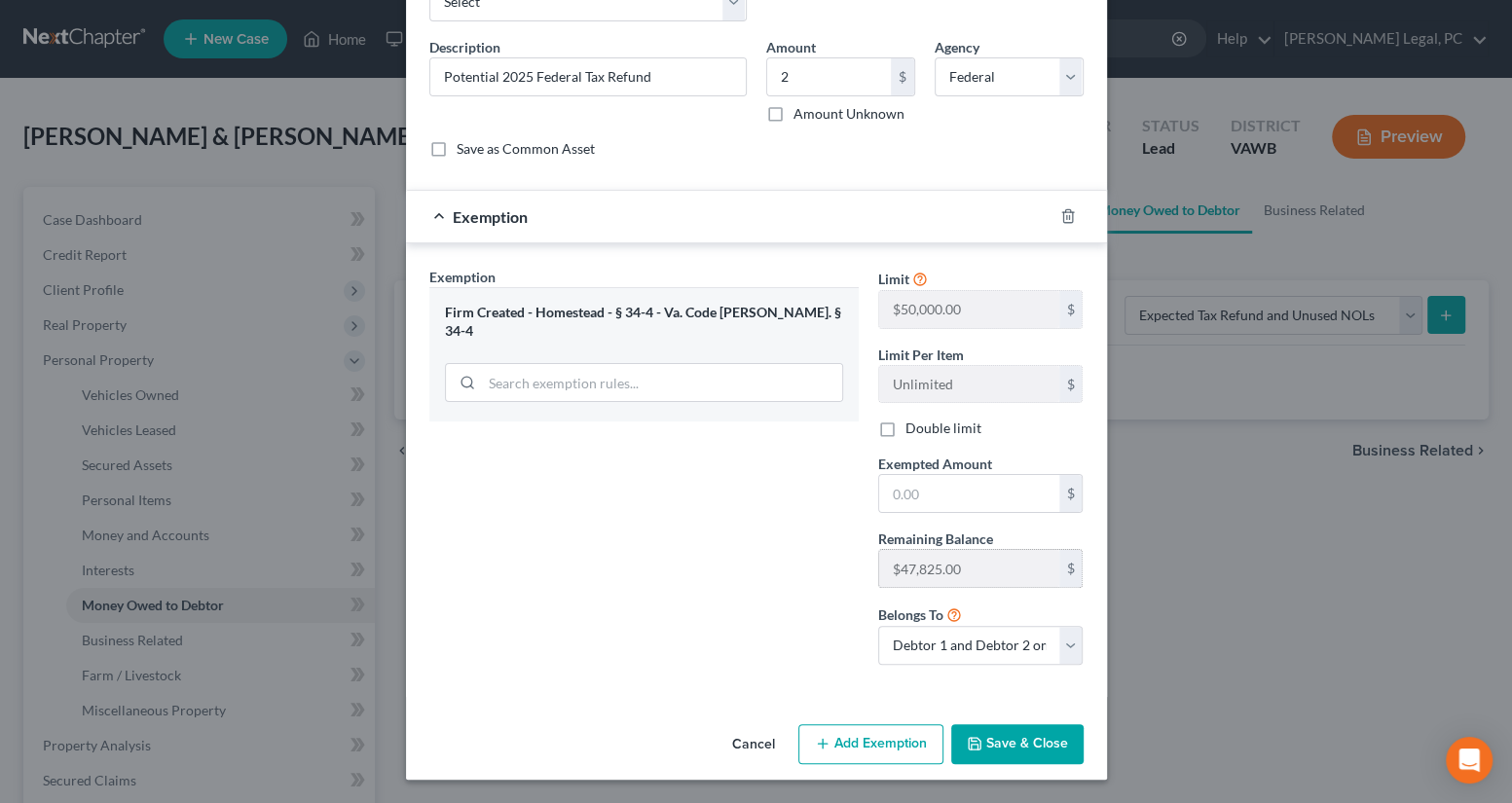
scroll to position [126, 0]
click at [923, 495] on input "text" at bounding box center [969, 494] width 180 height 37
type input "2"
click at [676, 569] on div "Exemption Set must be selected for CA. Exemption * Firm Created - Homestead - §…" at bounding box center [644, 474] width 449 height 414
click at [986, 745] on button "Save & Close" at bounding box center [1018, 745] width 132 height 40
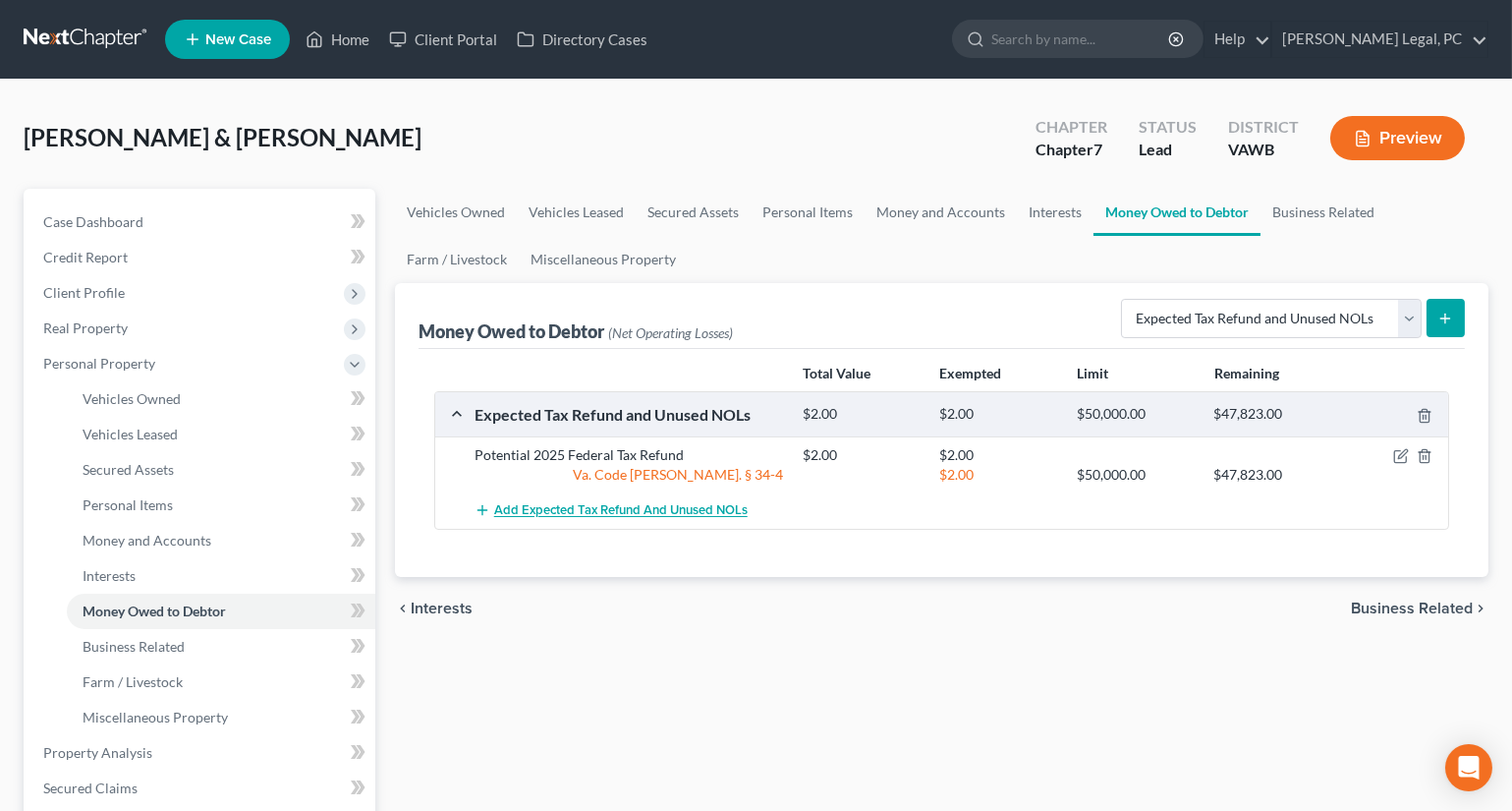
click at [639, 508] on span "Add Expected Tax Refund and Unused NOLs" at bounding box center [621, 511] width 253 height 16
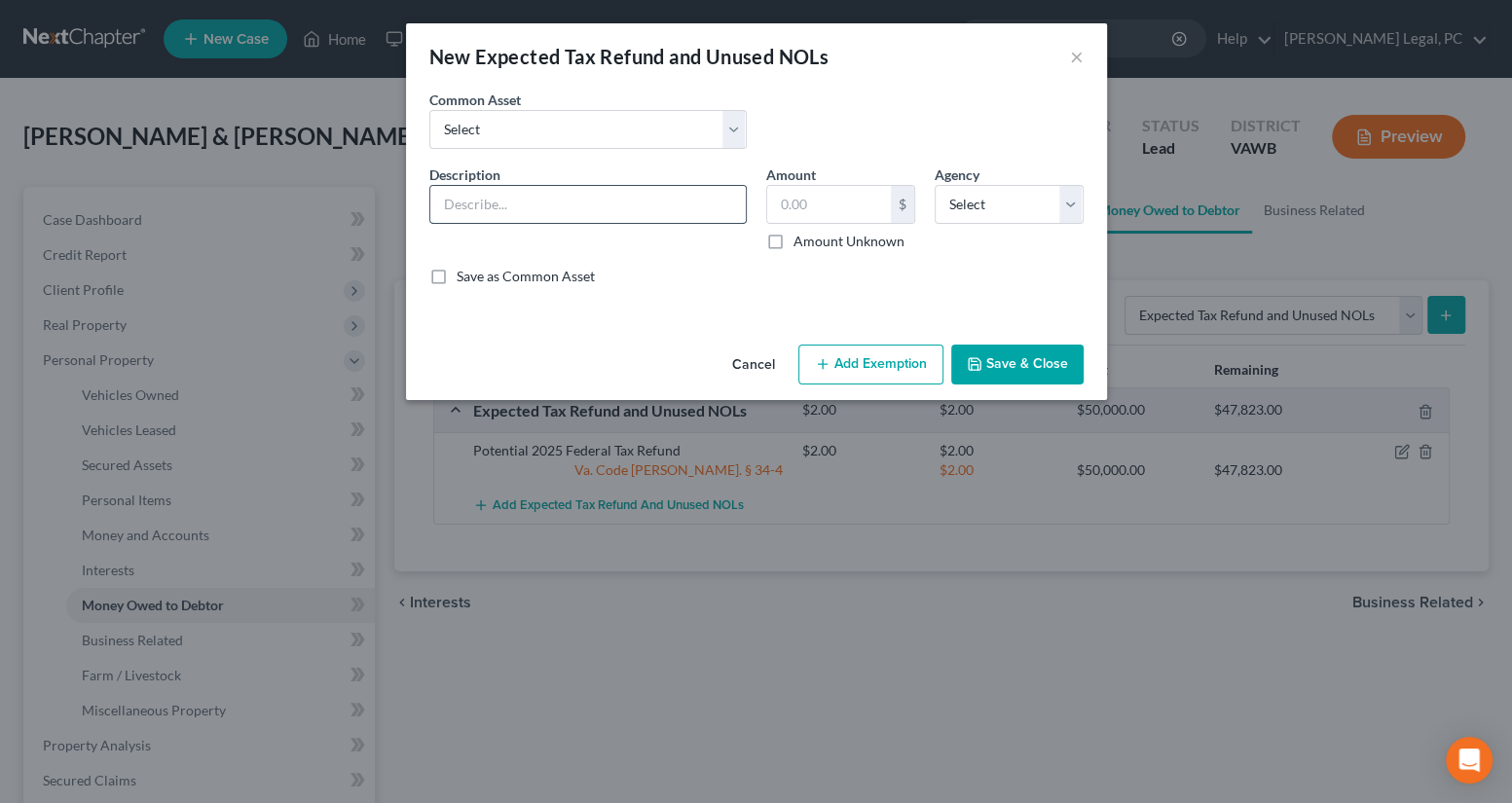
click at [591, 204] on input "text" at bounding box center [587, 203] width 315 height 37
type input "Potential 2025 State Tax Refund"
click at [789, 206] on input "text" at bounding box center [828, 203] width 124 height 37
type input "750"
click at [969, 200] on select "Select Federal State Local" at bounding box center [1009, 203] width 149 height 39
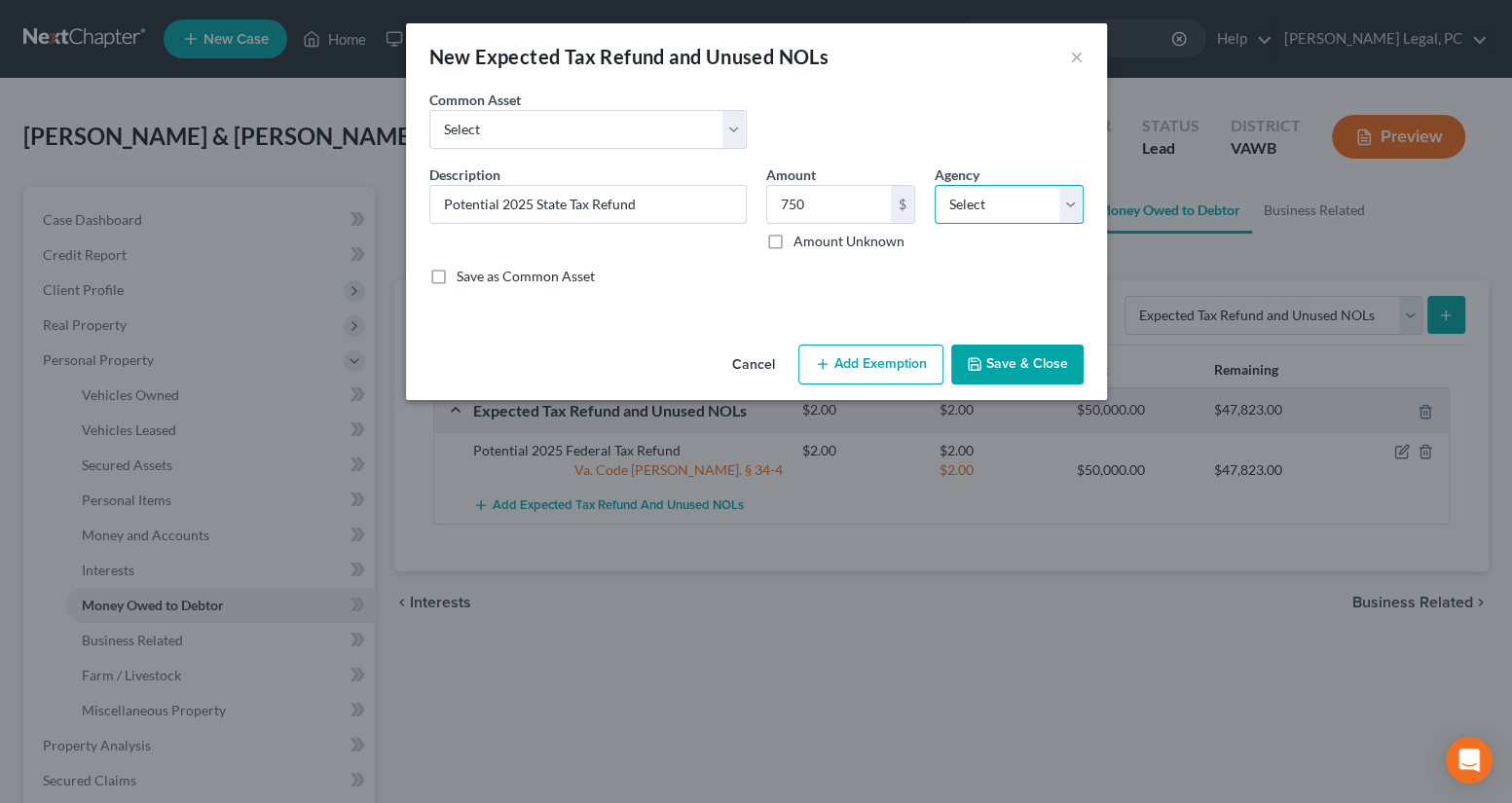
select select "1"
click at [935, 185] on select "Select Federal State Local" at bounding box center [1009, 203] width 149 height 39
click at [870, 366] on button "Add Exemption" at bounding box center [871, 364] width 145 height 40
select select "2"
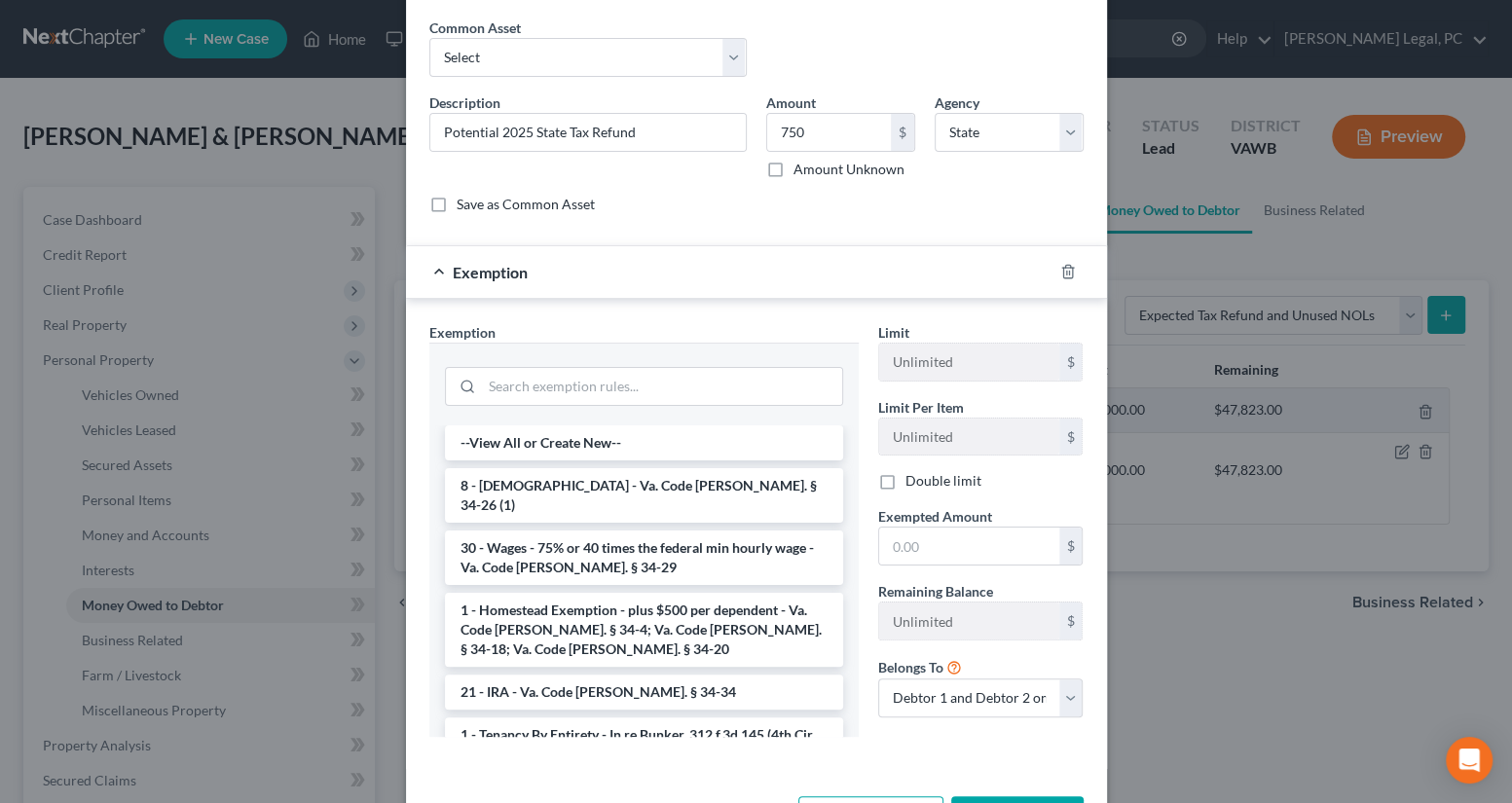
scroll to position [144, 0]
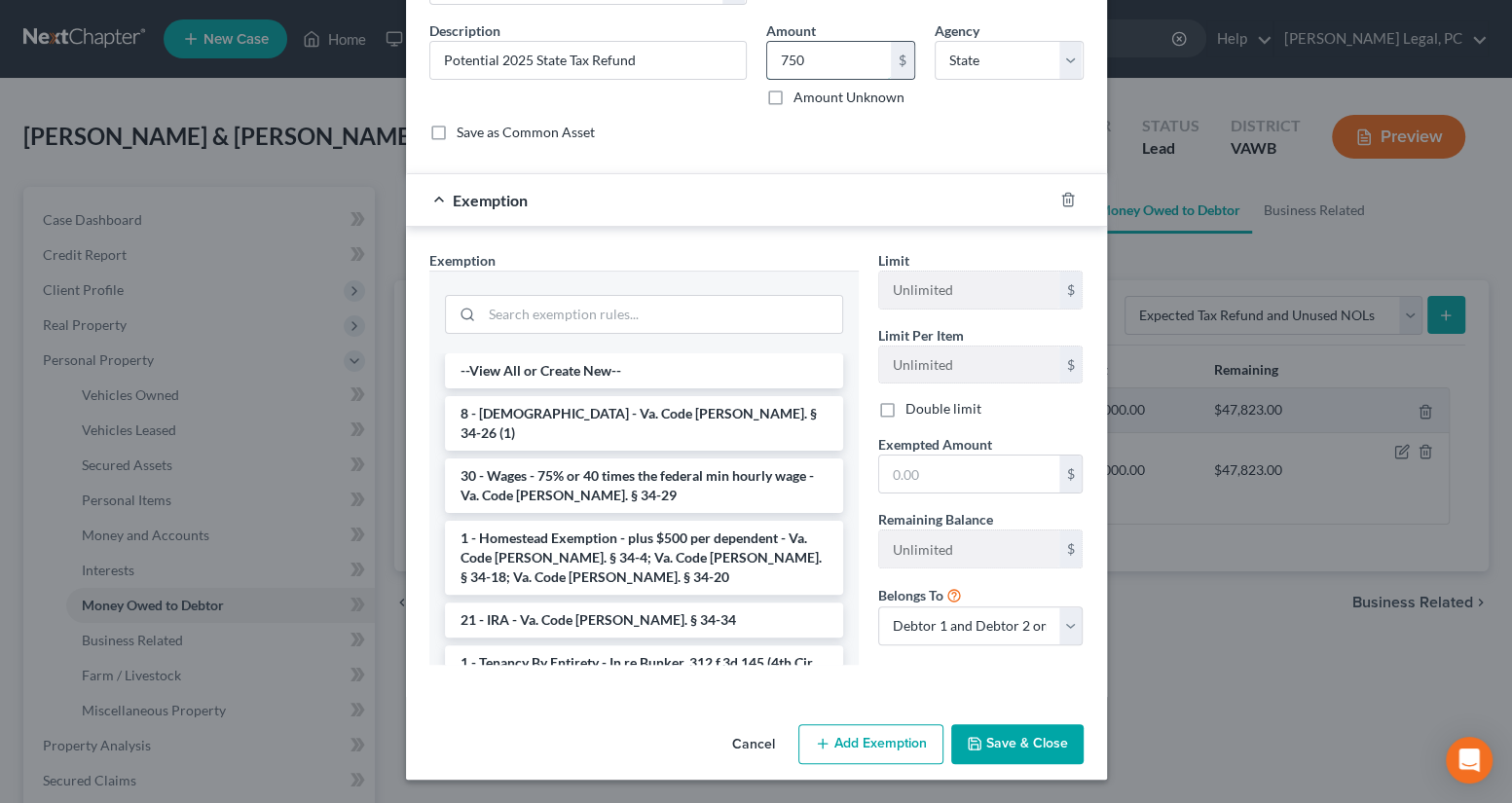
click at [822, 65] on input "750" at bounding box center [828, 59] width 124 height 37
type input "800"
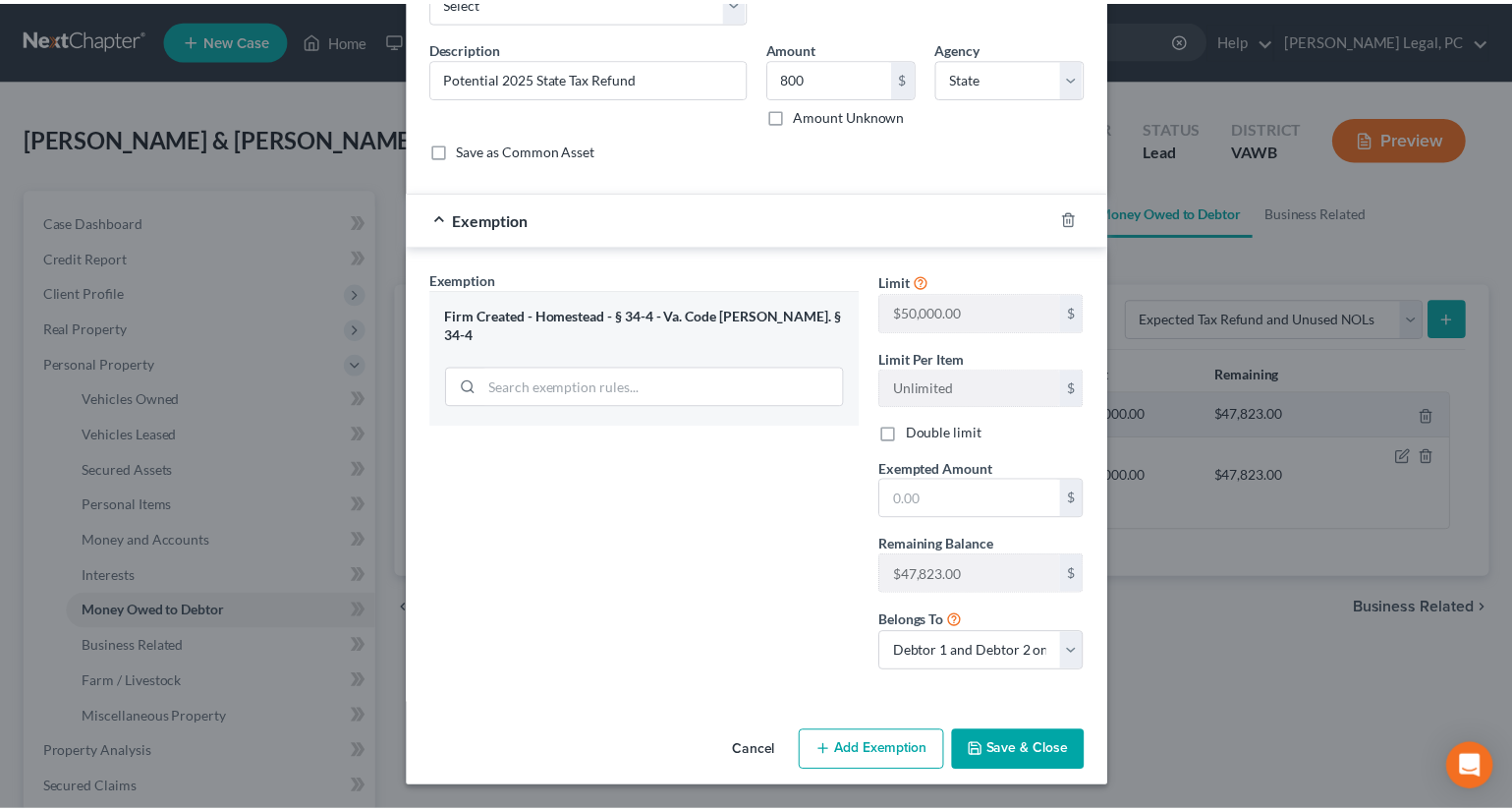
scroll to position [128, 0]
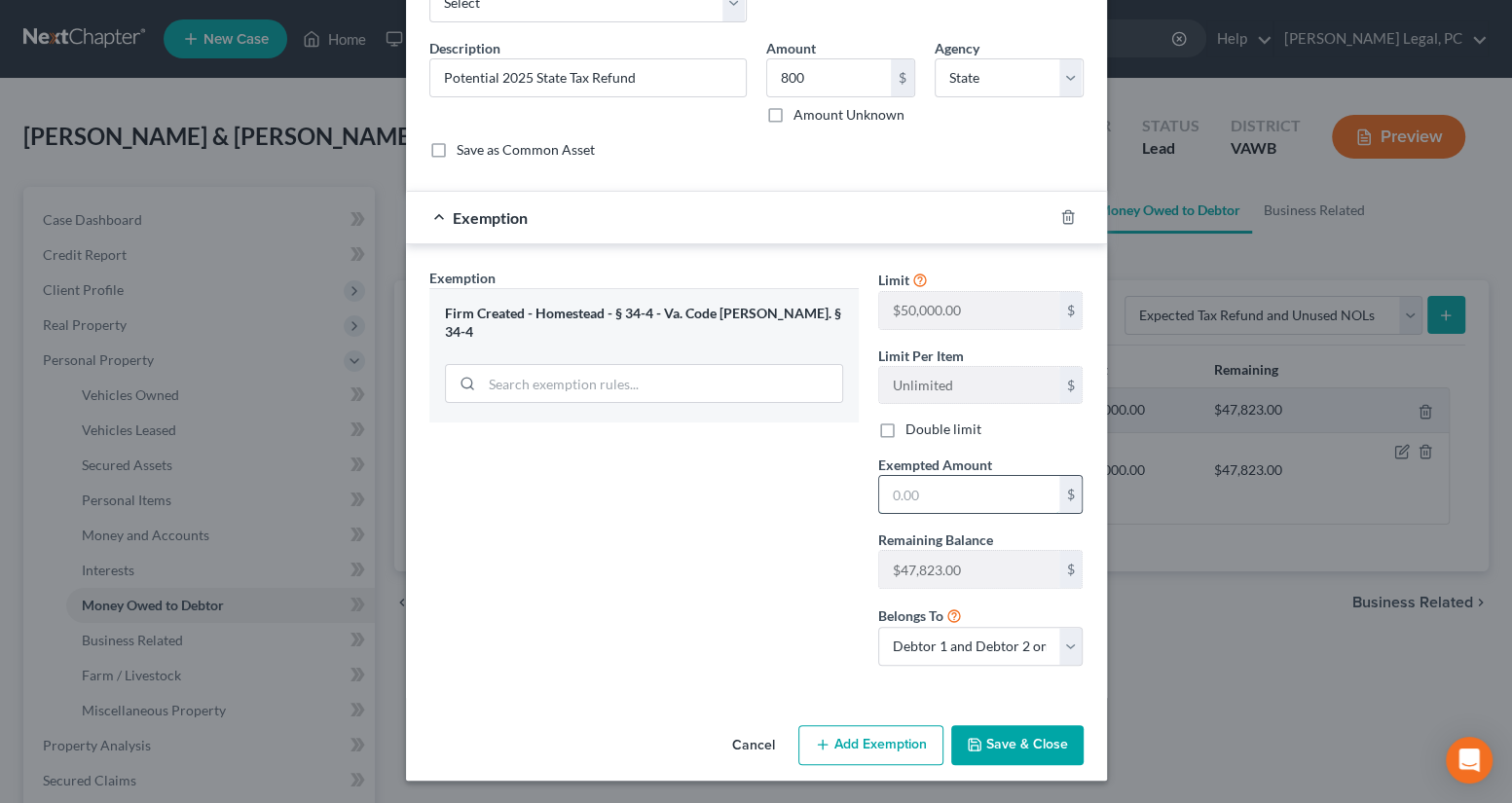
click at [911, 495] on input "text" at bounding box center [969, 494] width 180 height 37
type input "800"
click at [741, 529] on div "Exemption Set must be selected for CA. Exemption * Firm Created - Homestead - §…" at bounding box center [644, 474] width 449 height 414
click at [1005, 750] on button "Save & Close" at bounding box center [1018, 745] width 132 height 40
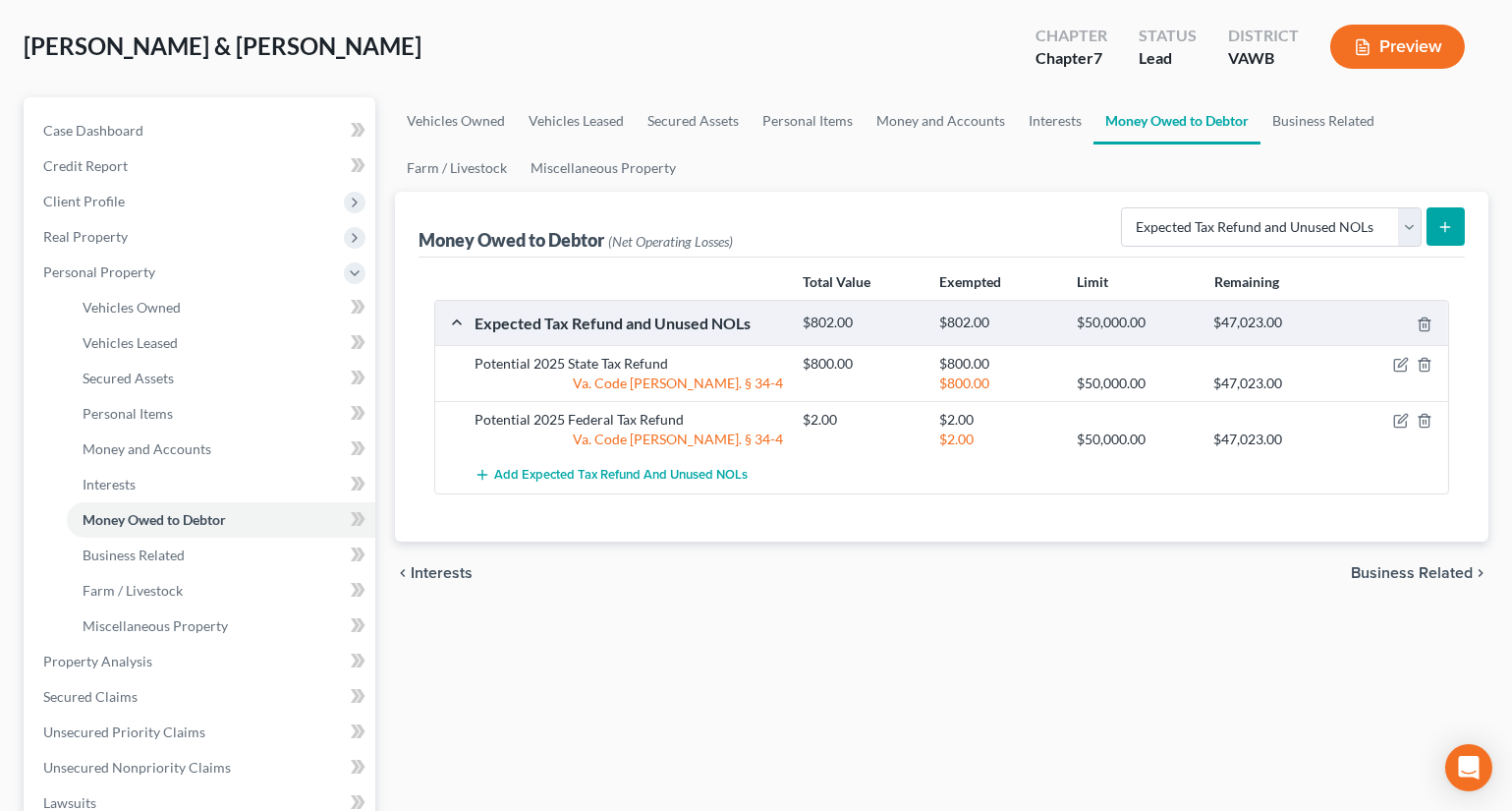
scroll to position [178, 0]
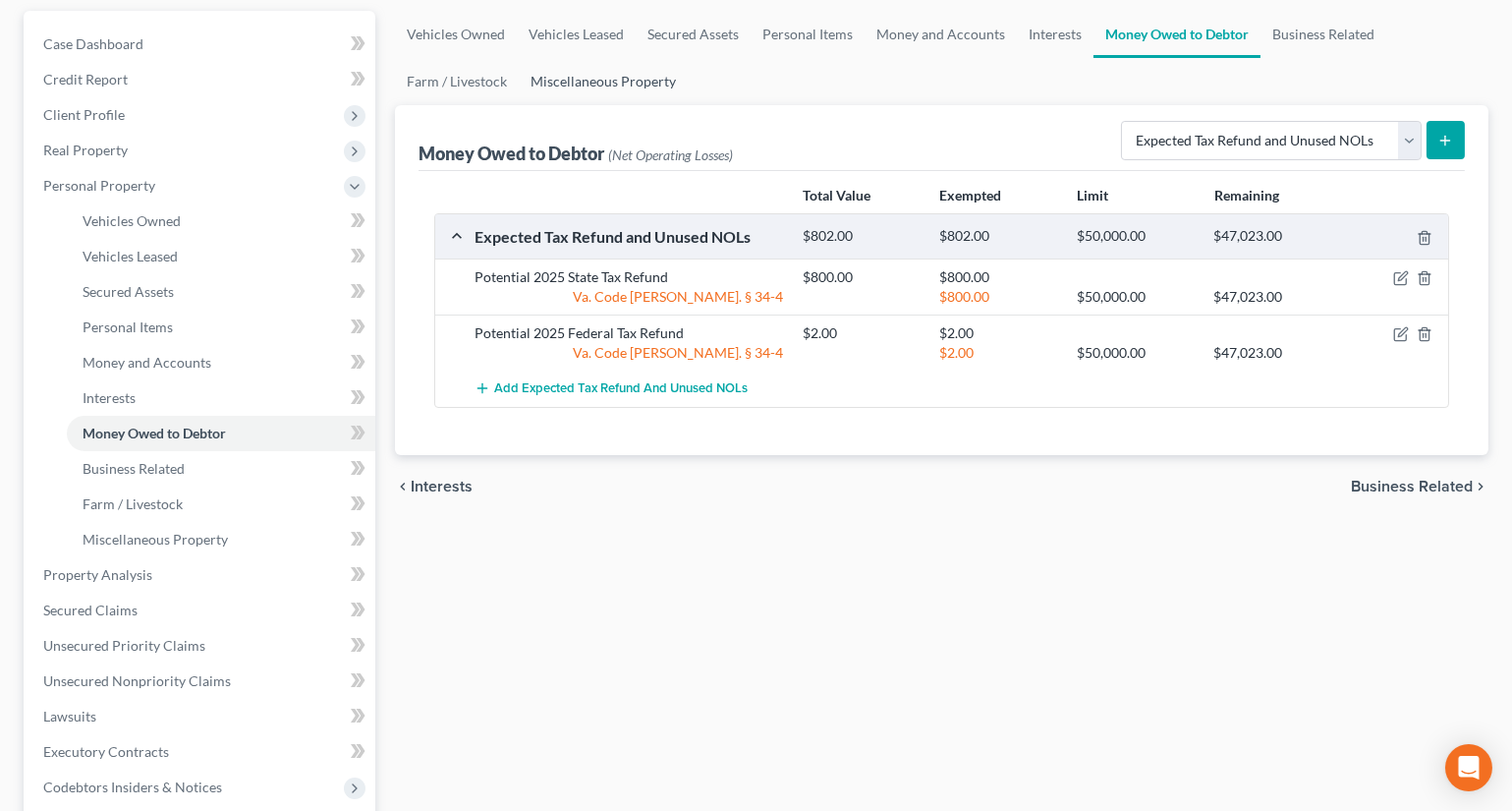
click at [621, 75] on link "Miscellaneous Property" at bounding box center [602, 81] width 169 height 47
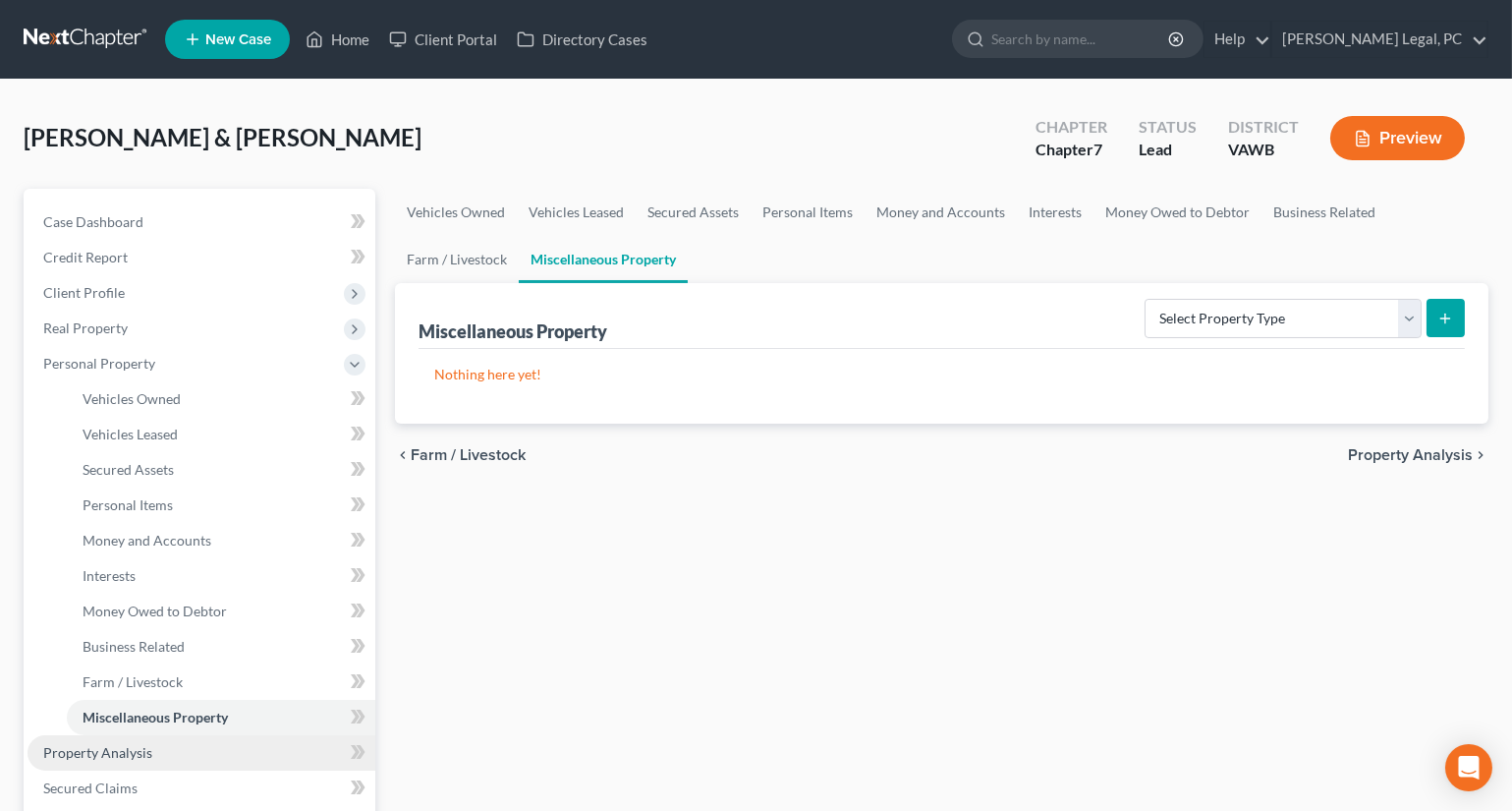
click at [104, 744] on span "Property Analysis" at bounding box center [97, 752] width 109 height 17
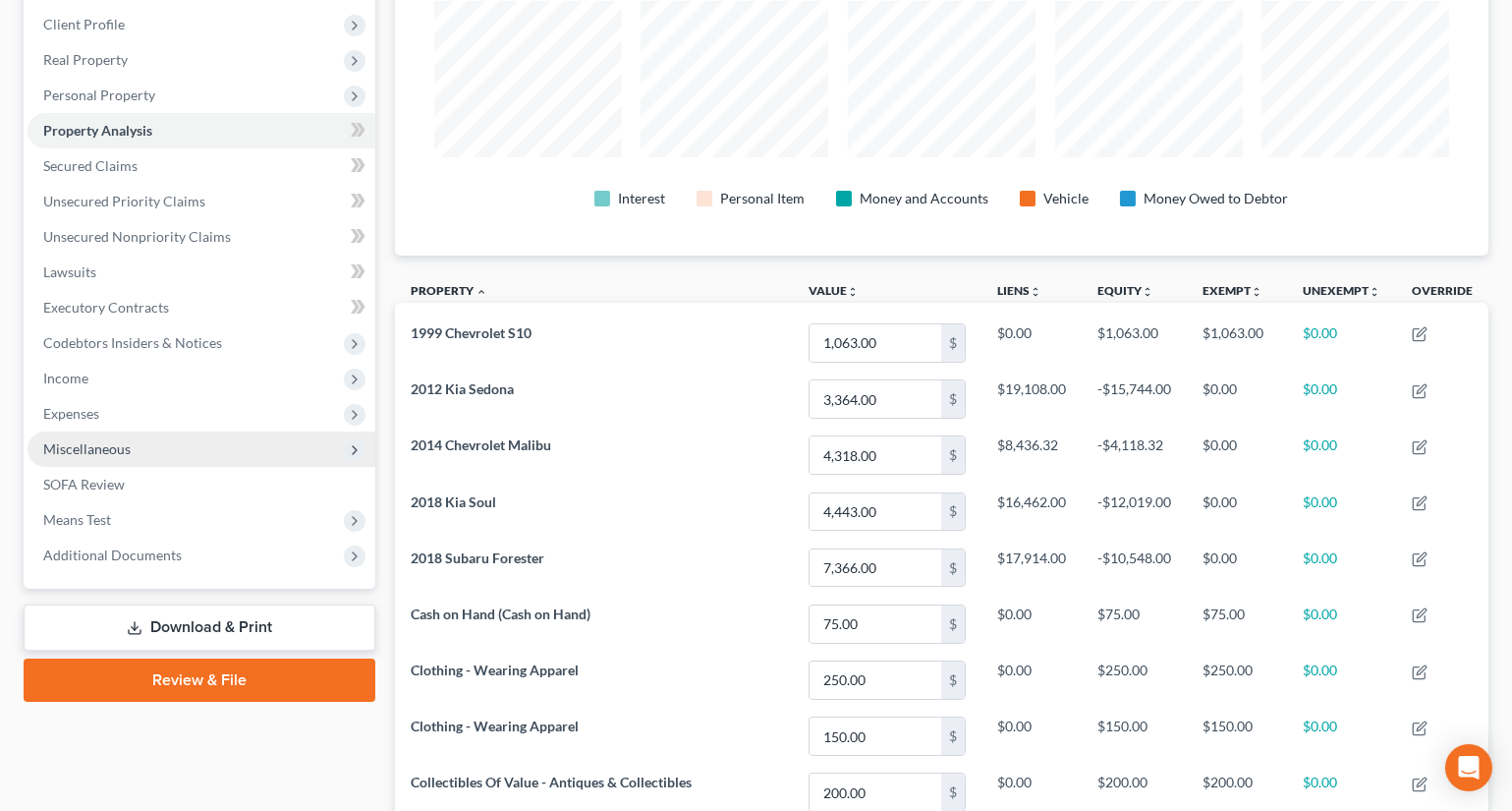
scroll to position [267, 0]
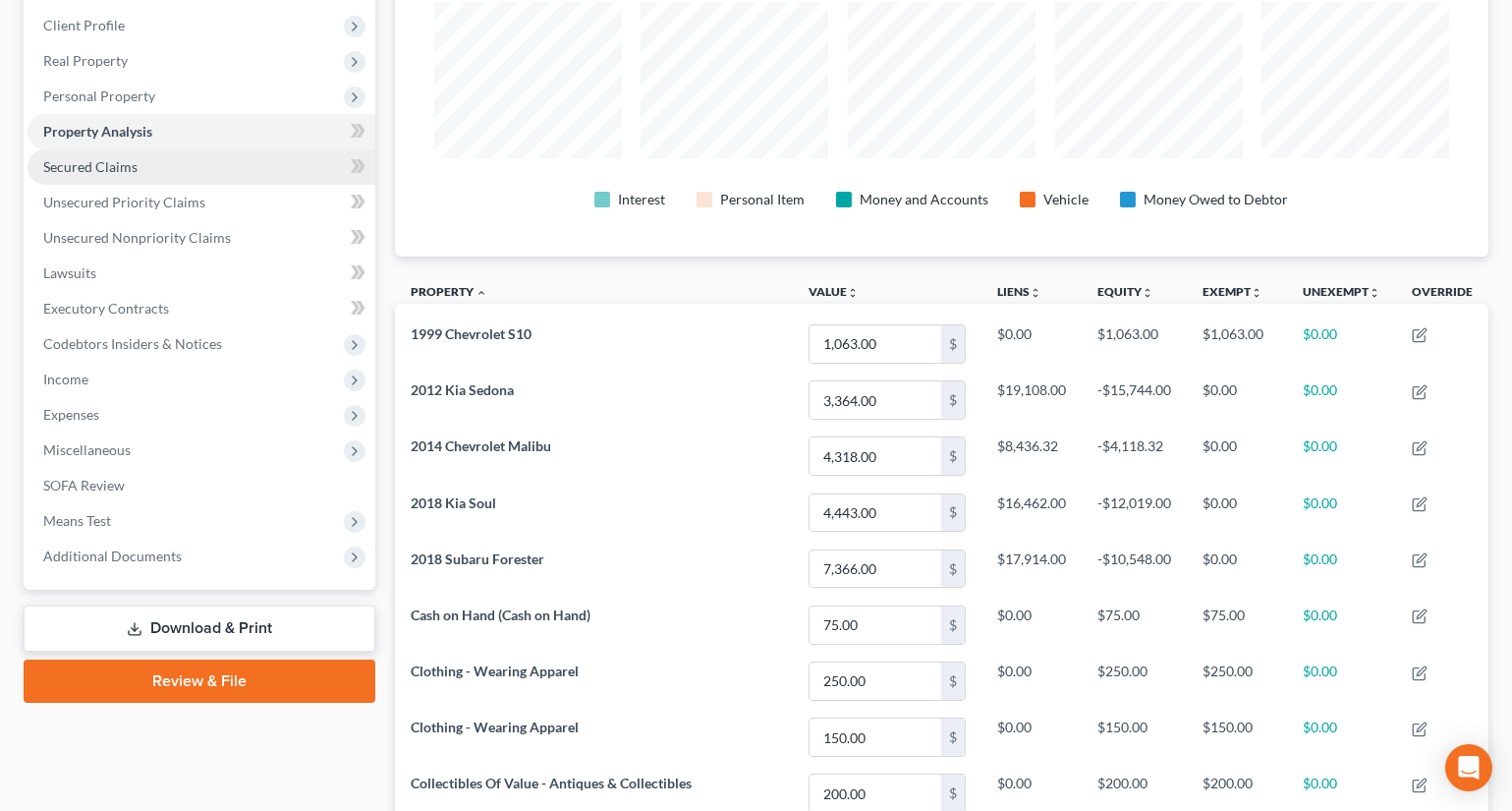
click at [101, 151] on link "Secured Claims" at bounding box center [201, 167] width 348 height 35
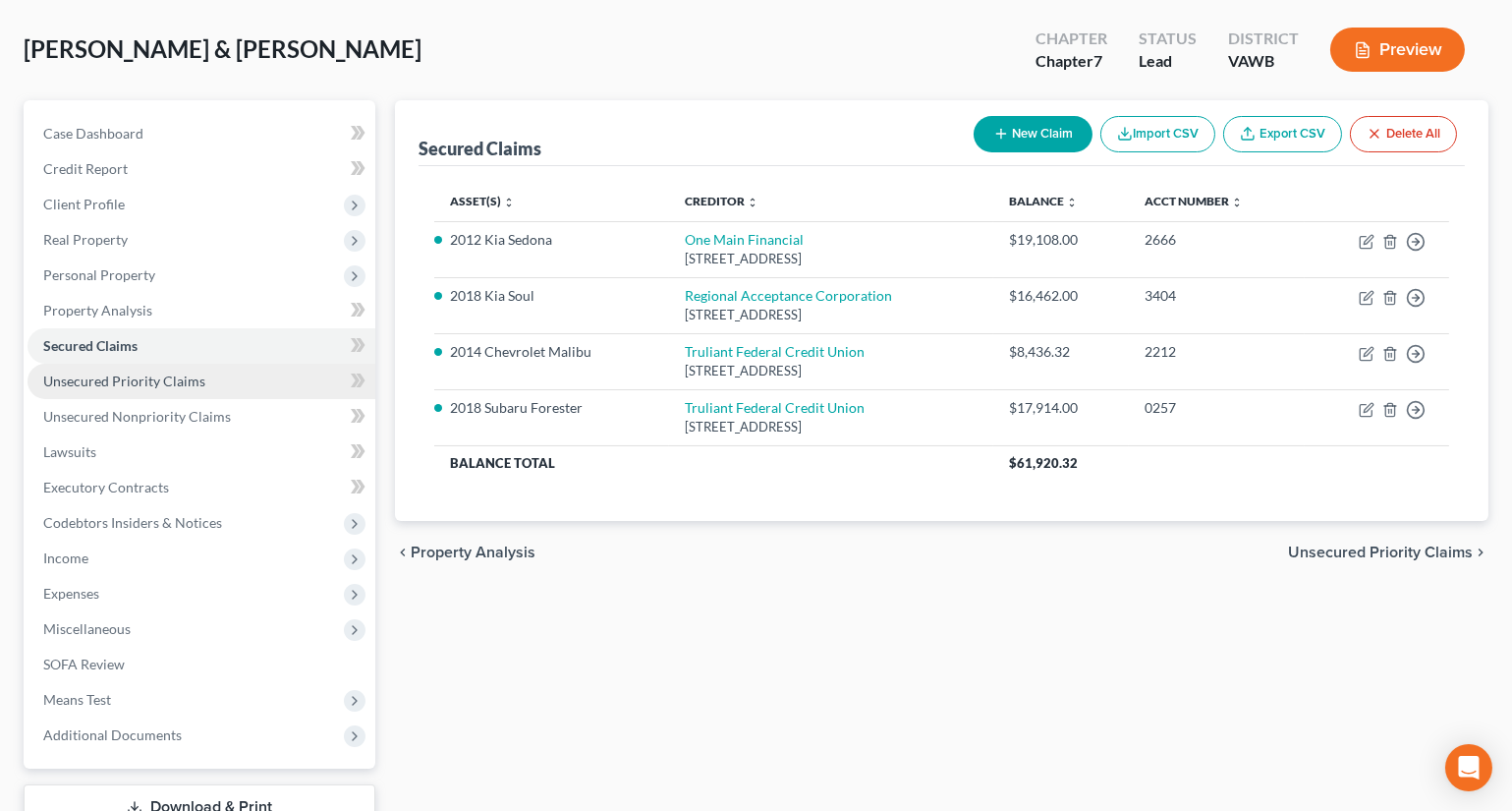
click at [129, 379] on span "Unsecured Priority Claims" at bounding box center [124, 380] width 163 height 17
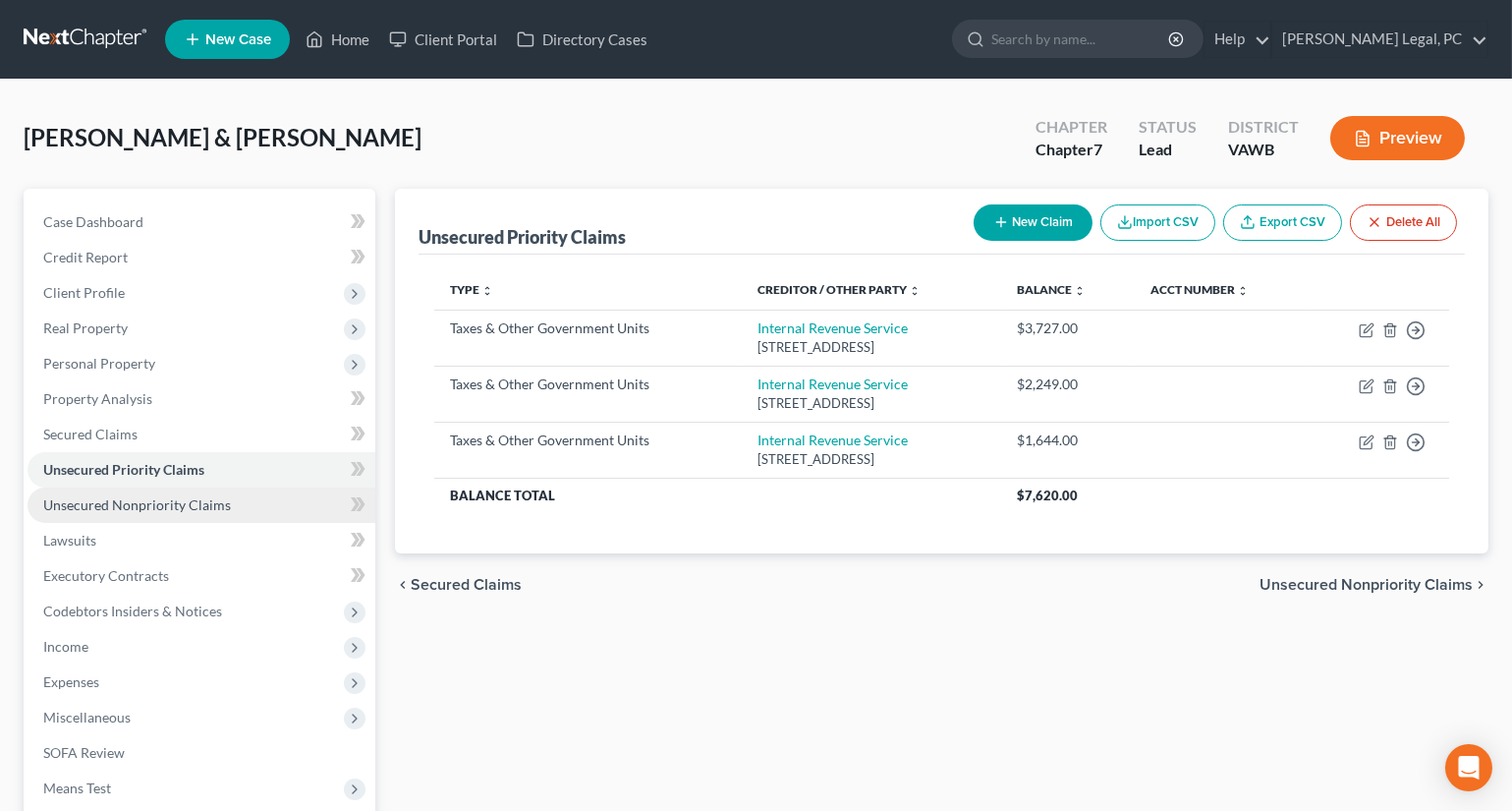
click at [186, 492] on link "Unsecured Nonpriority Claims" at bounding box center [201, 505] width 348 height 35
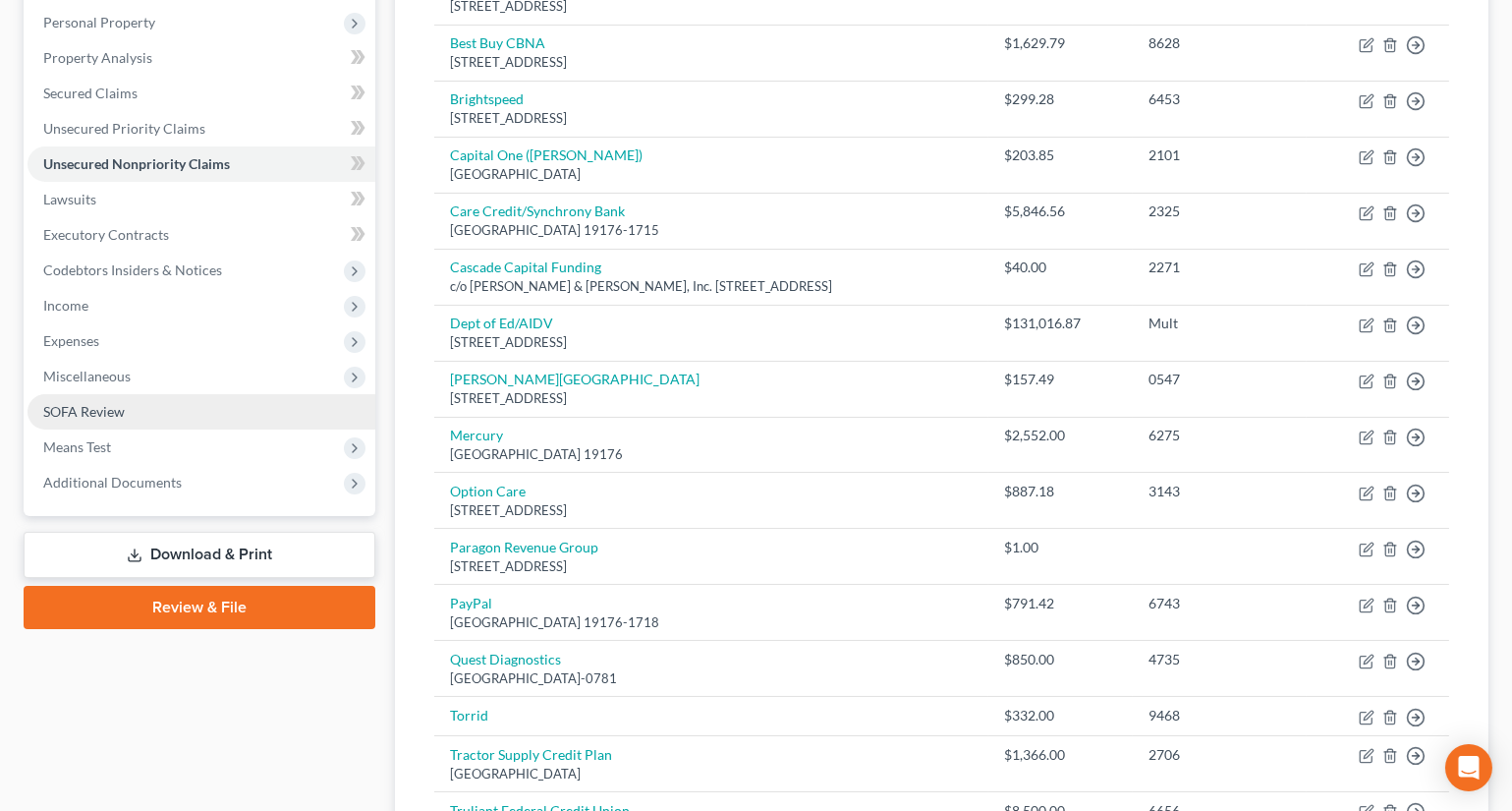
scroll to position [309, 0]
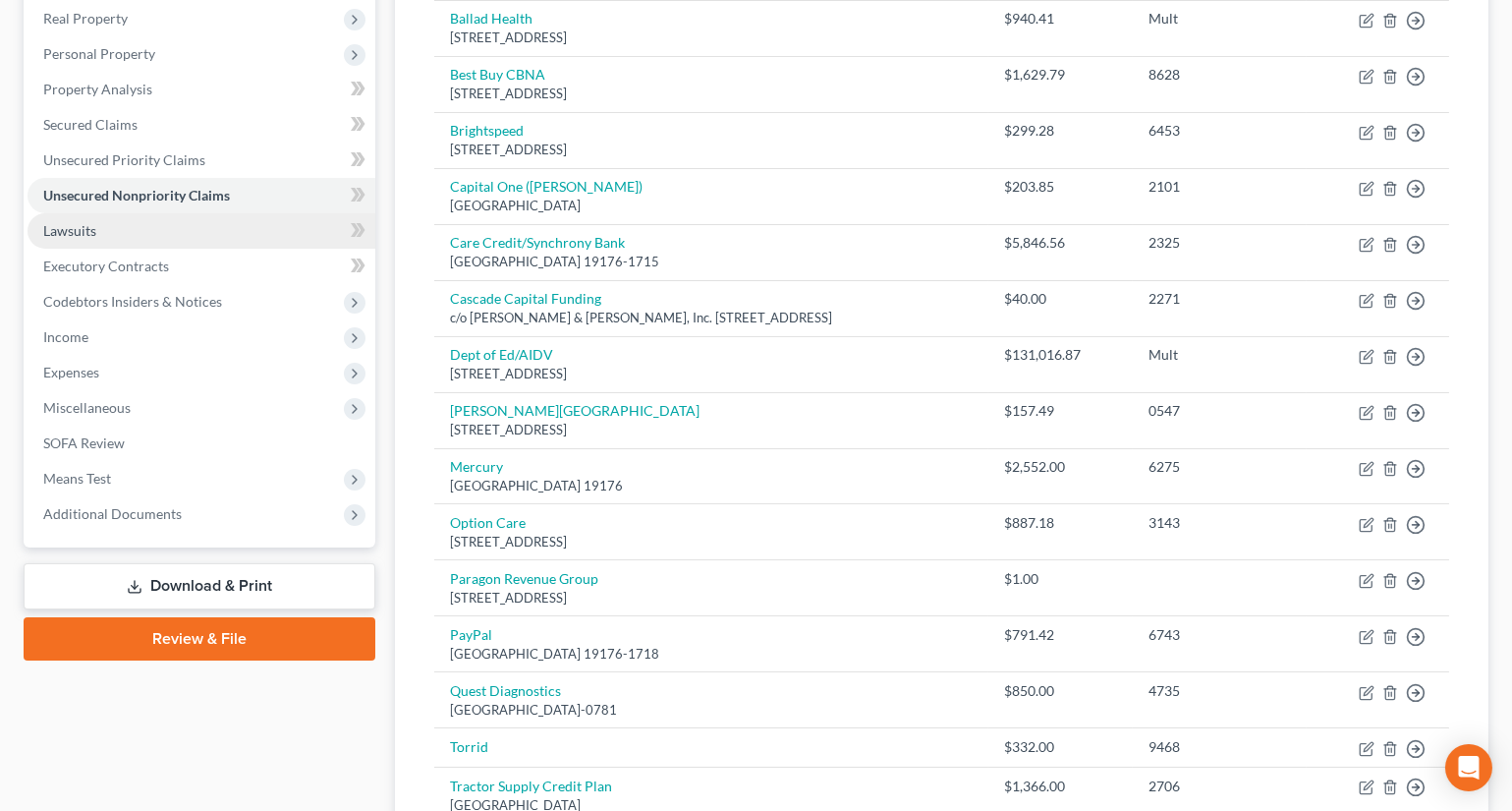
click at [121, 237] on link "Lawsuits" at bounding box center [201, 230] width 348 height 35
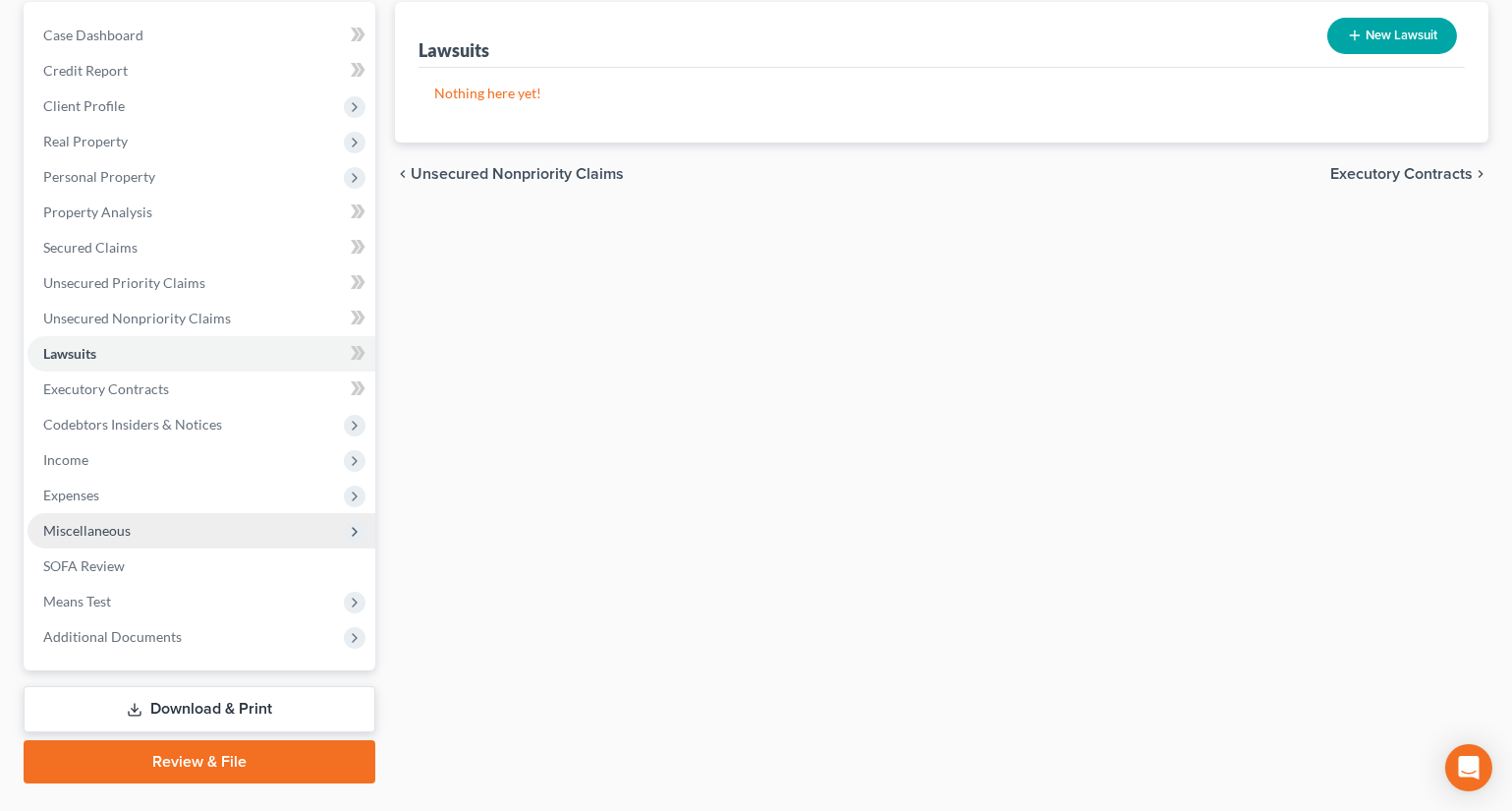
scroll to position [232, 0]
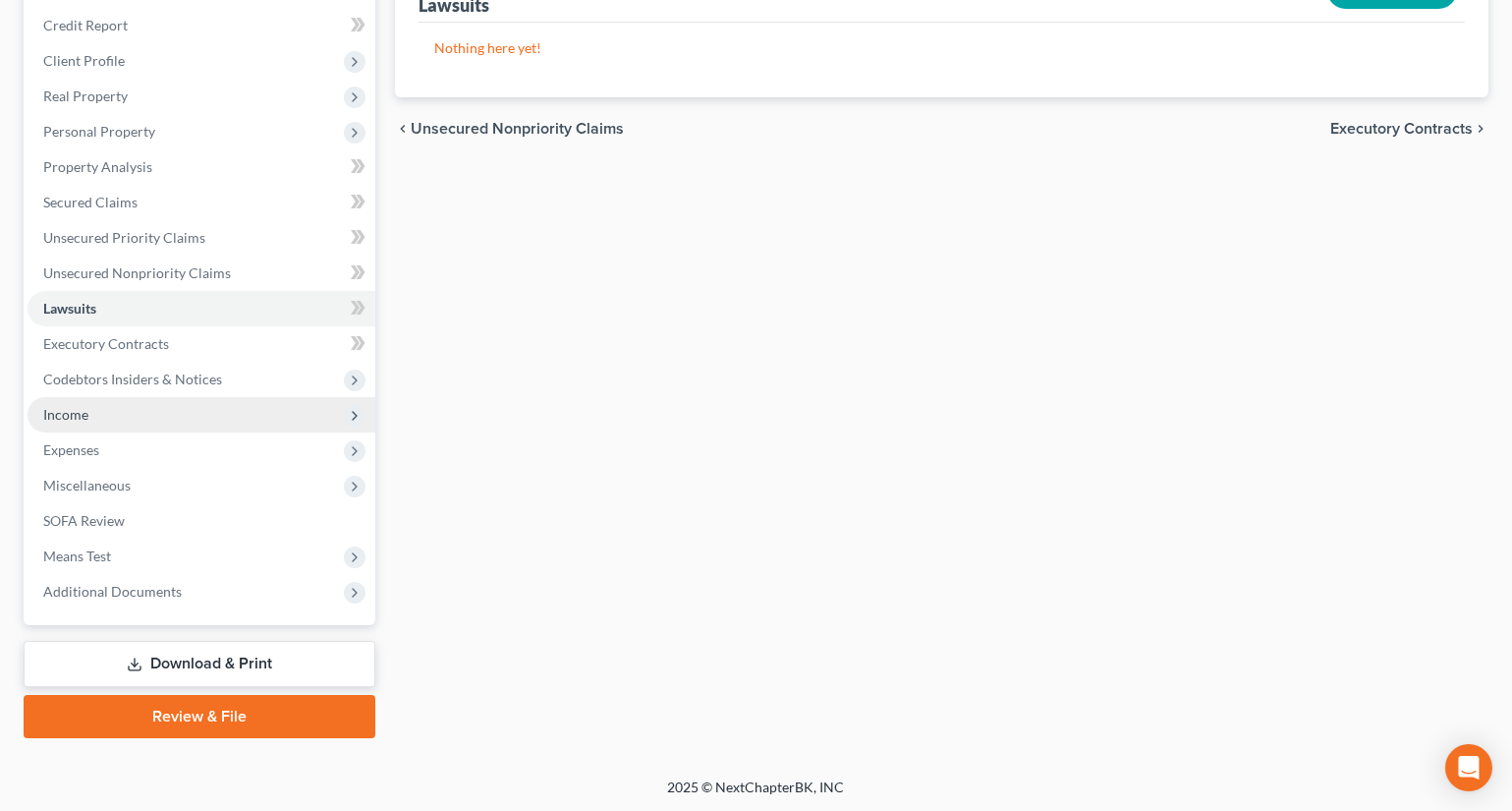
click at [64, 412] on span "Income" at bounding box center [65, 414] width 45 height 17
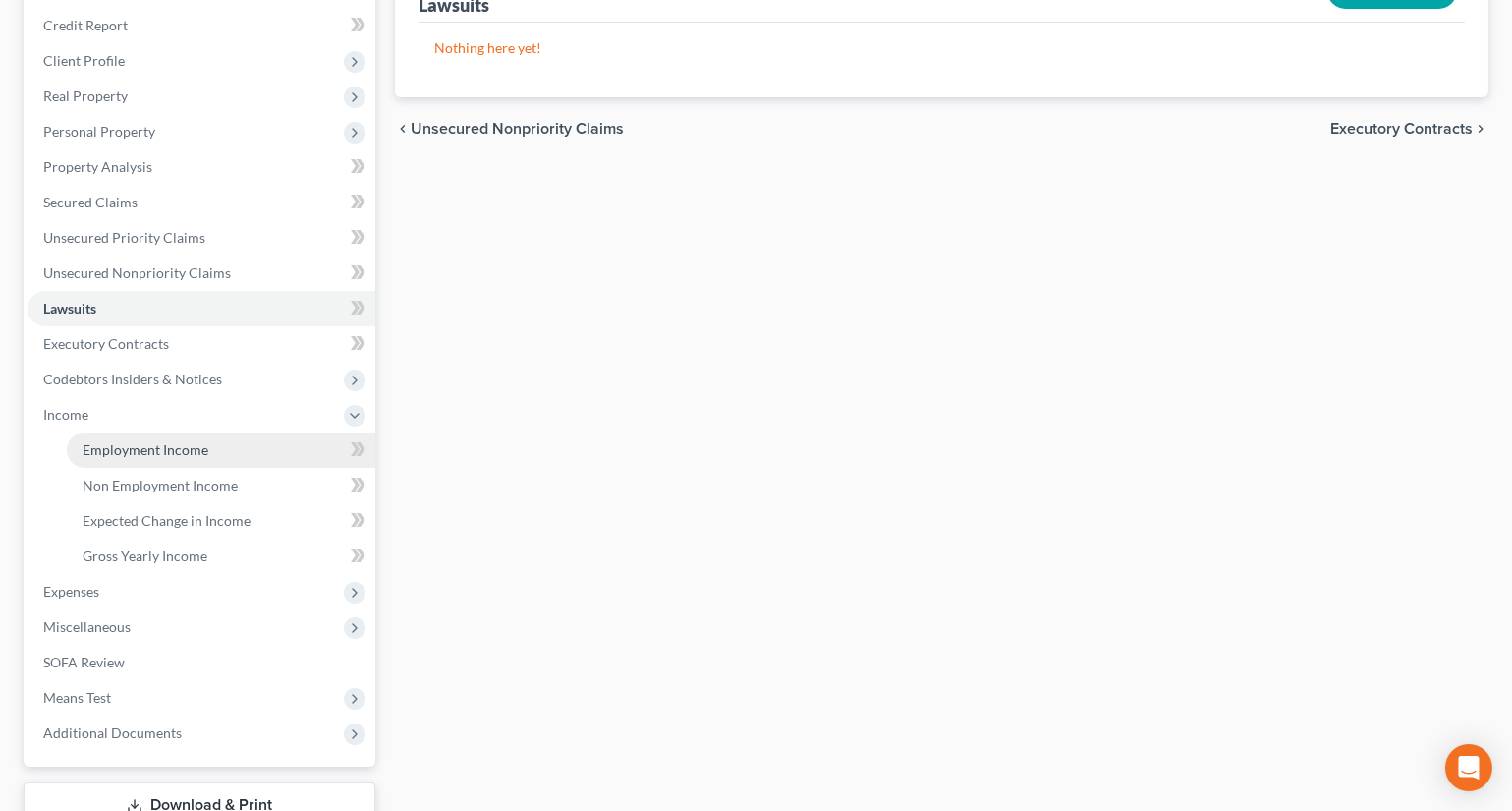
click at [144, 448] on span "Employment Income" at bounding box center [146, 449] width 126 height 17
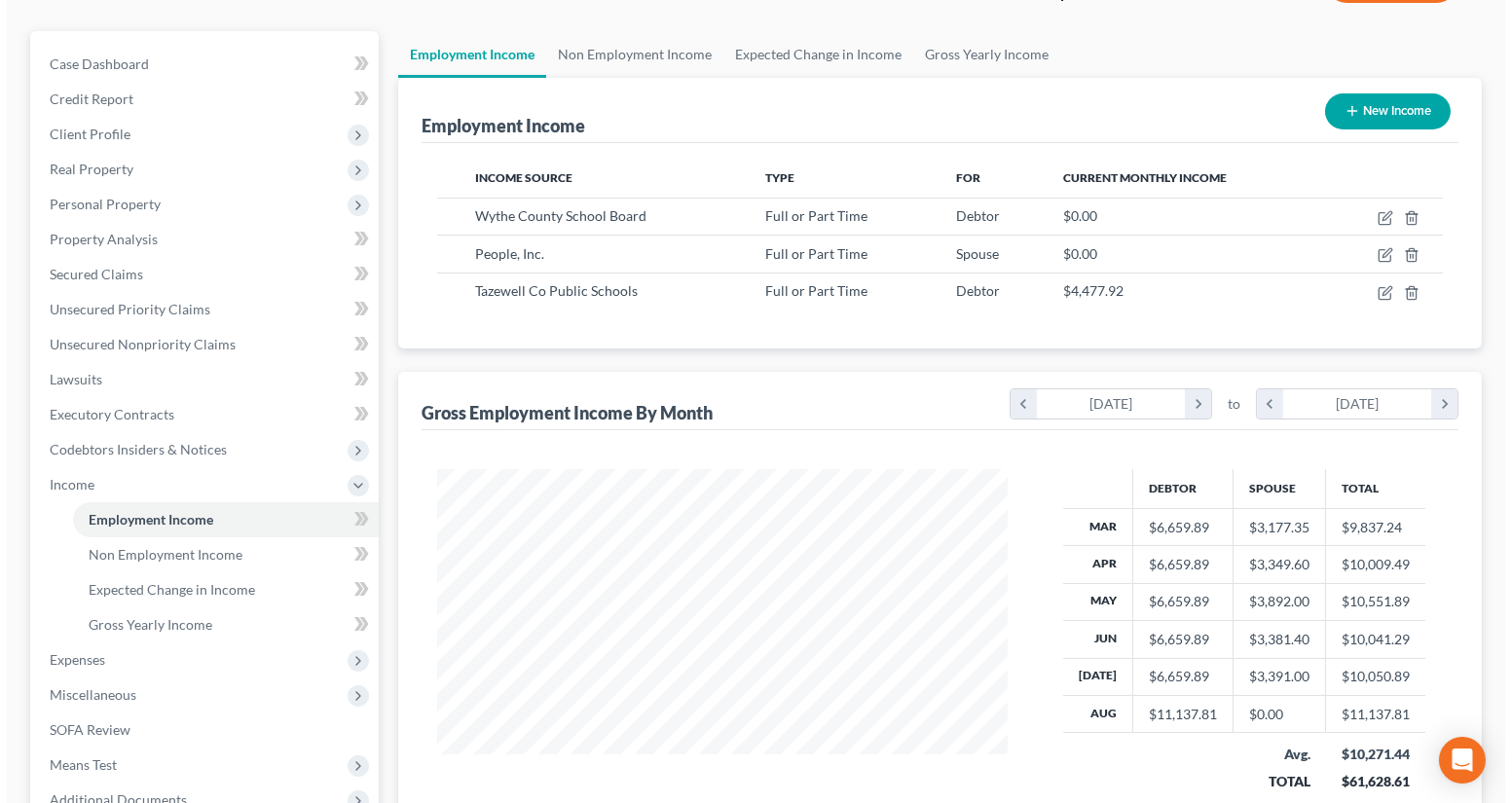
scroll to position [176, 0]
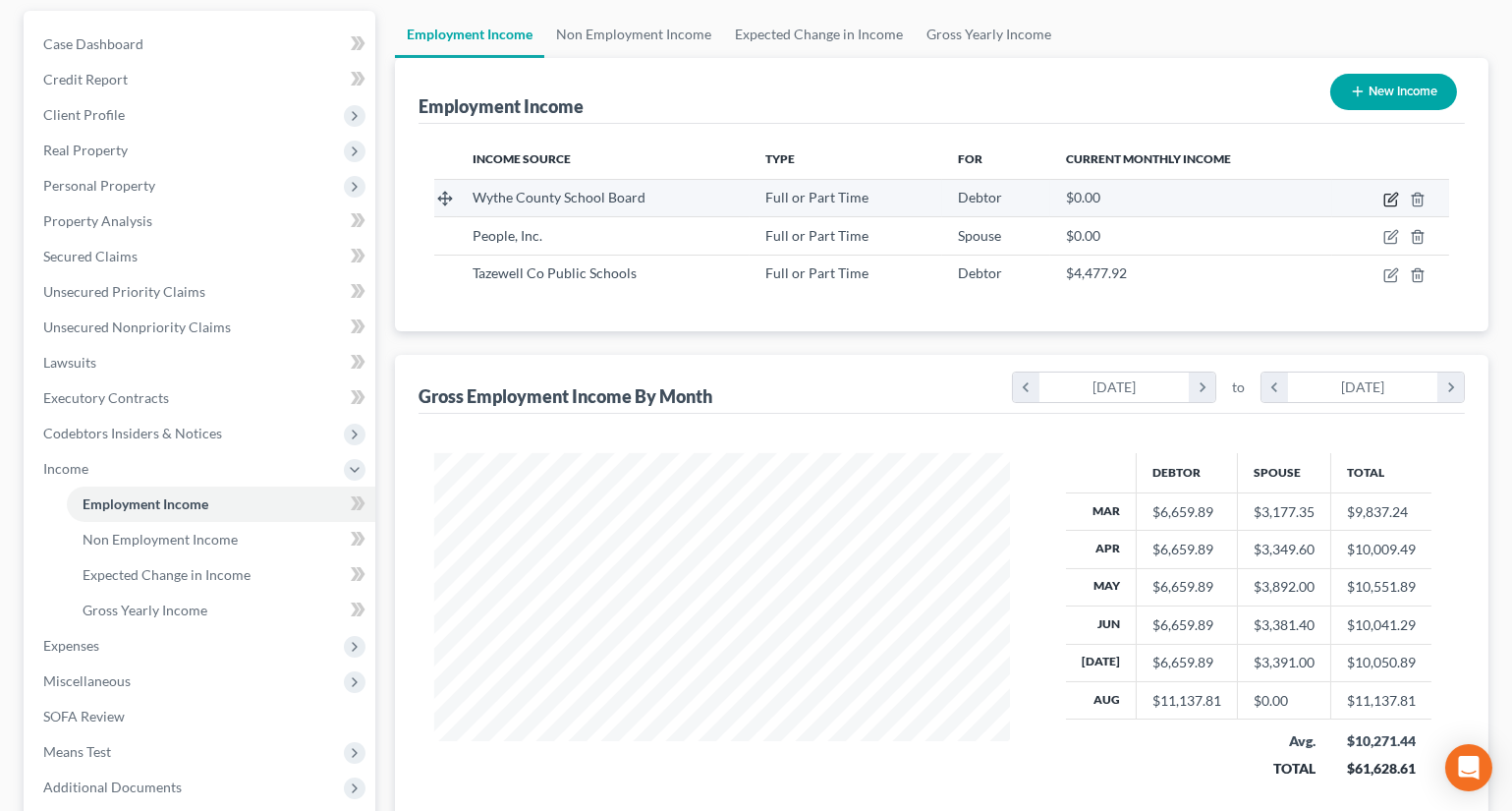
click at [1390, 197] on icon "button" at bounding box center [1391, 200] width 16 height 16
select select "0"
select select "48"
select select "0"
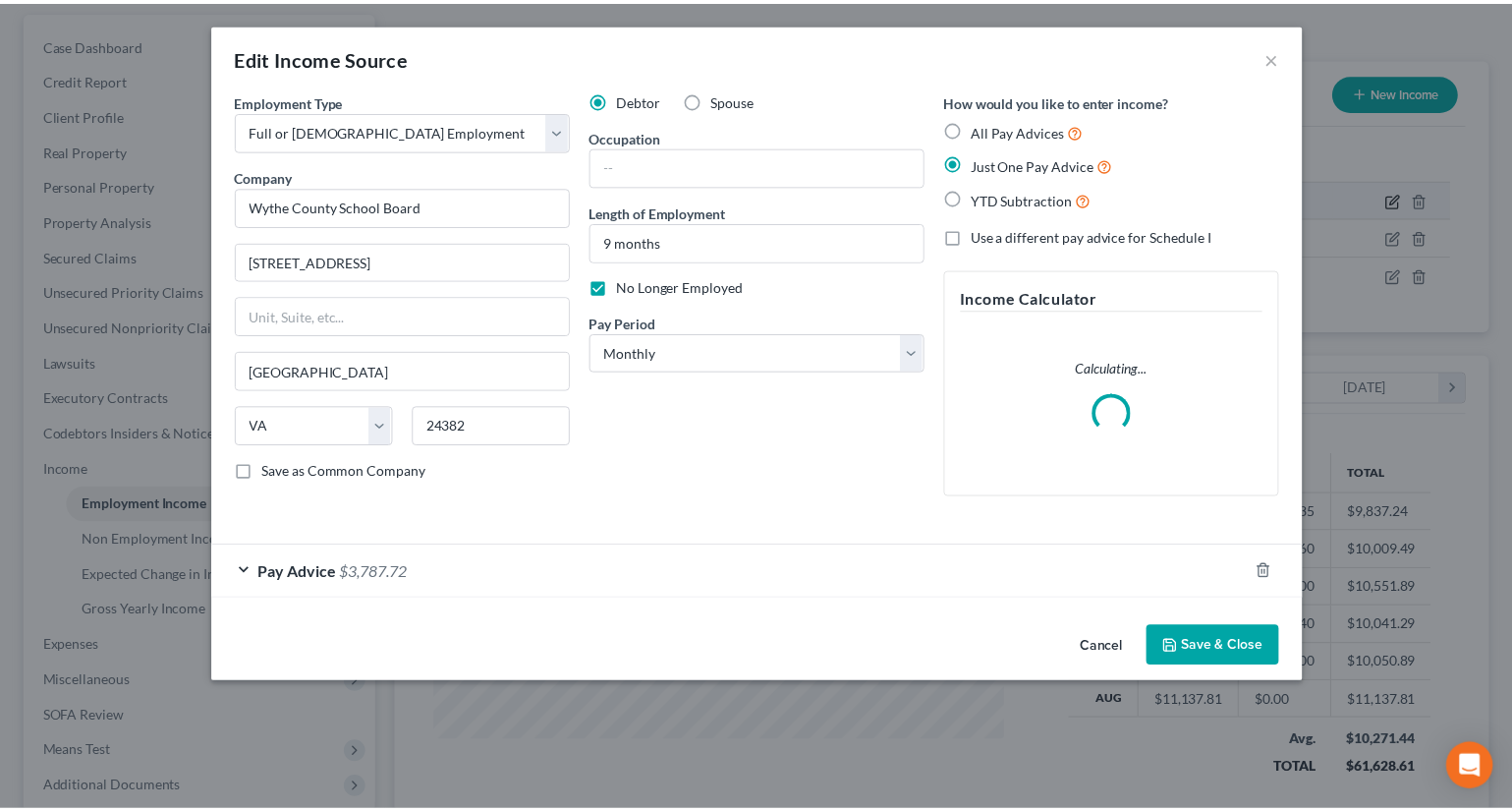
scroll to position [0, 0]
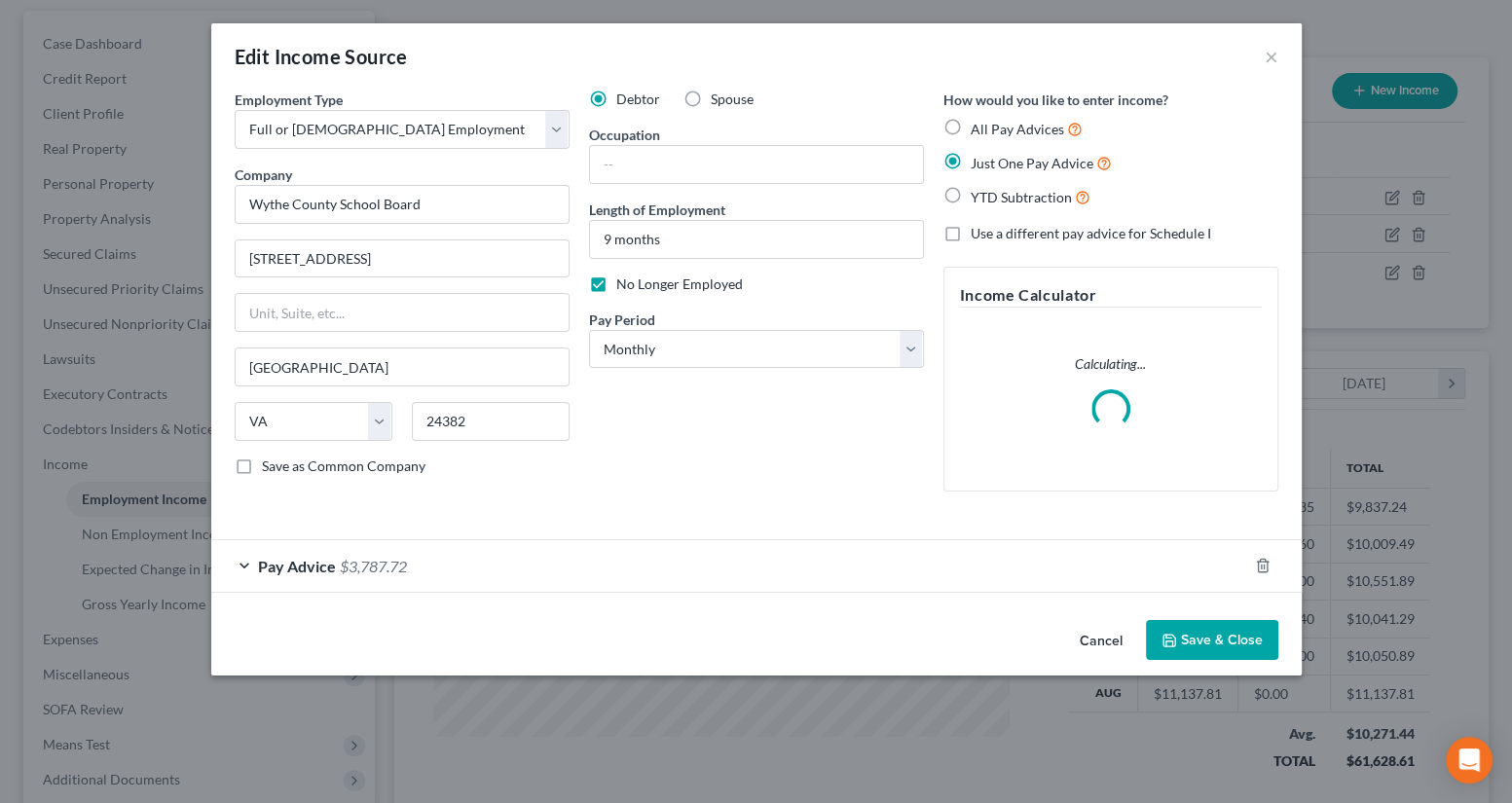
click at [1171, 632] on icon "button" at bounding box center [1169, 640] width 16 height 16
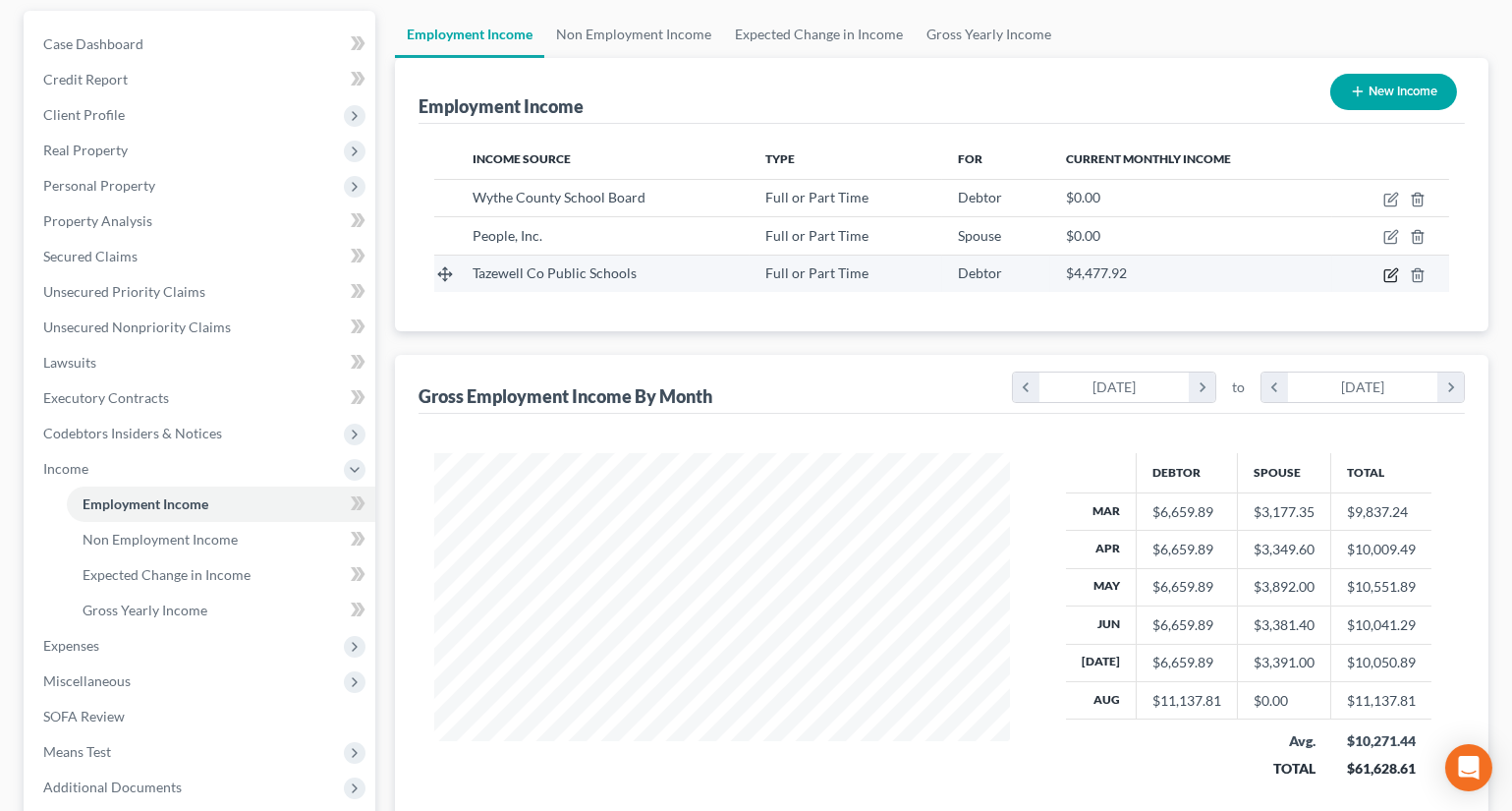
click at [1393, 275] on icon "button" at bounding box center [1391, 275] width 16 height 16
select select "0"
select select "48"
select select "0"
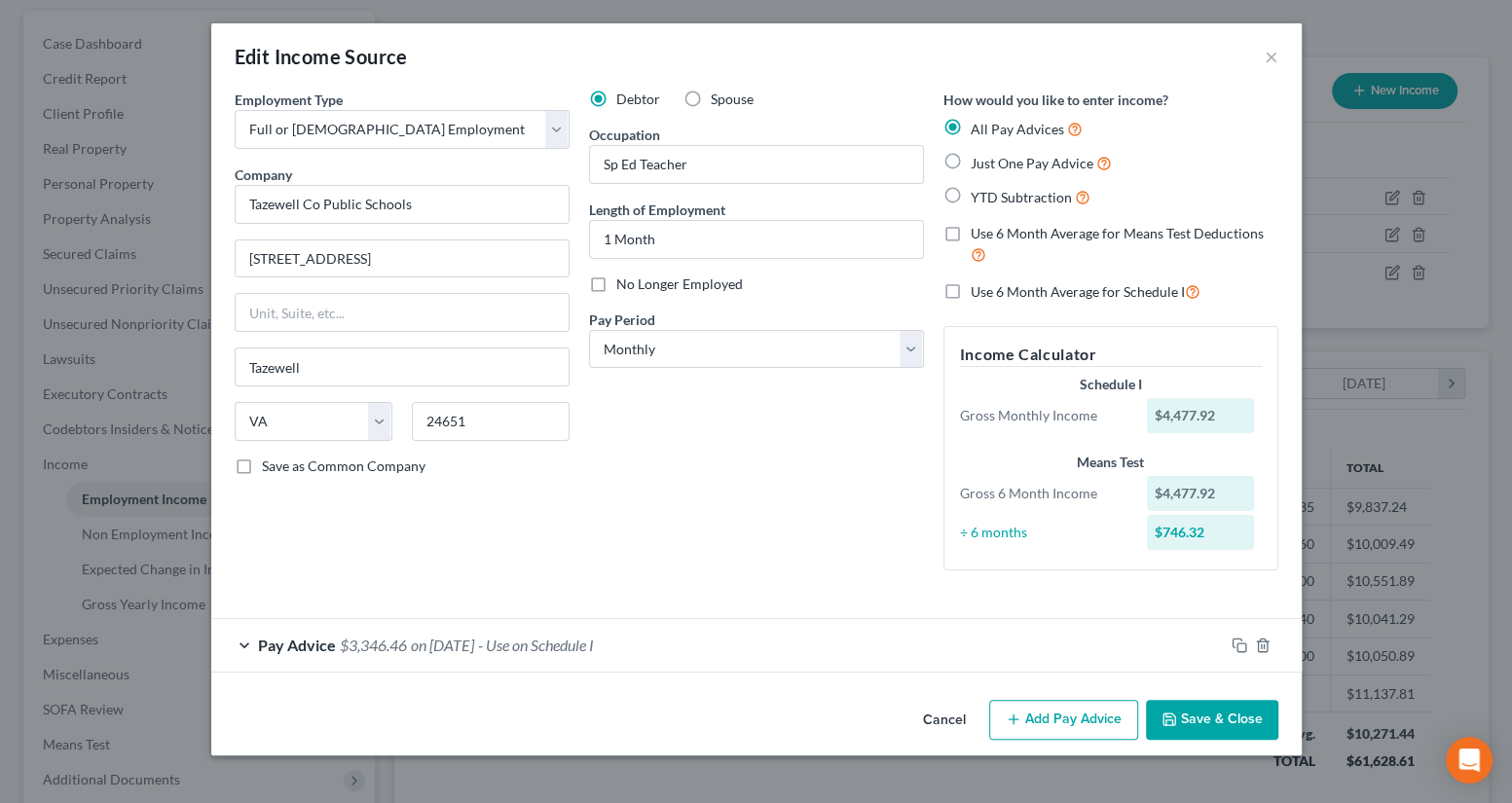
click at [1218, 707] on button "Save & Close" at bounding box center [1213, 719] width 132 height 40
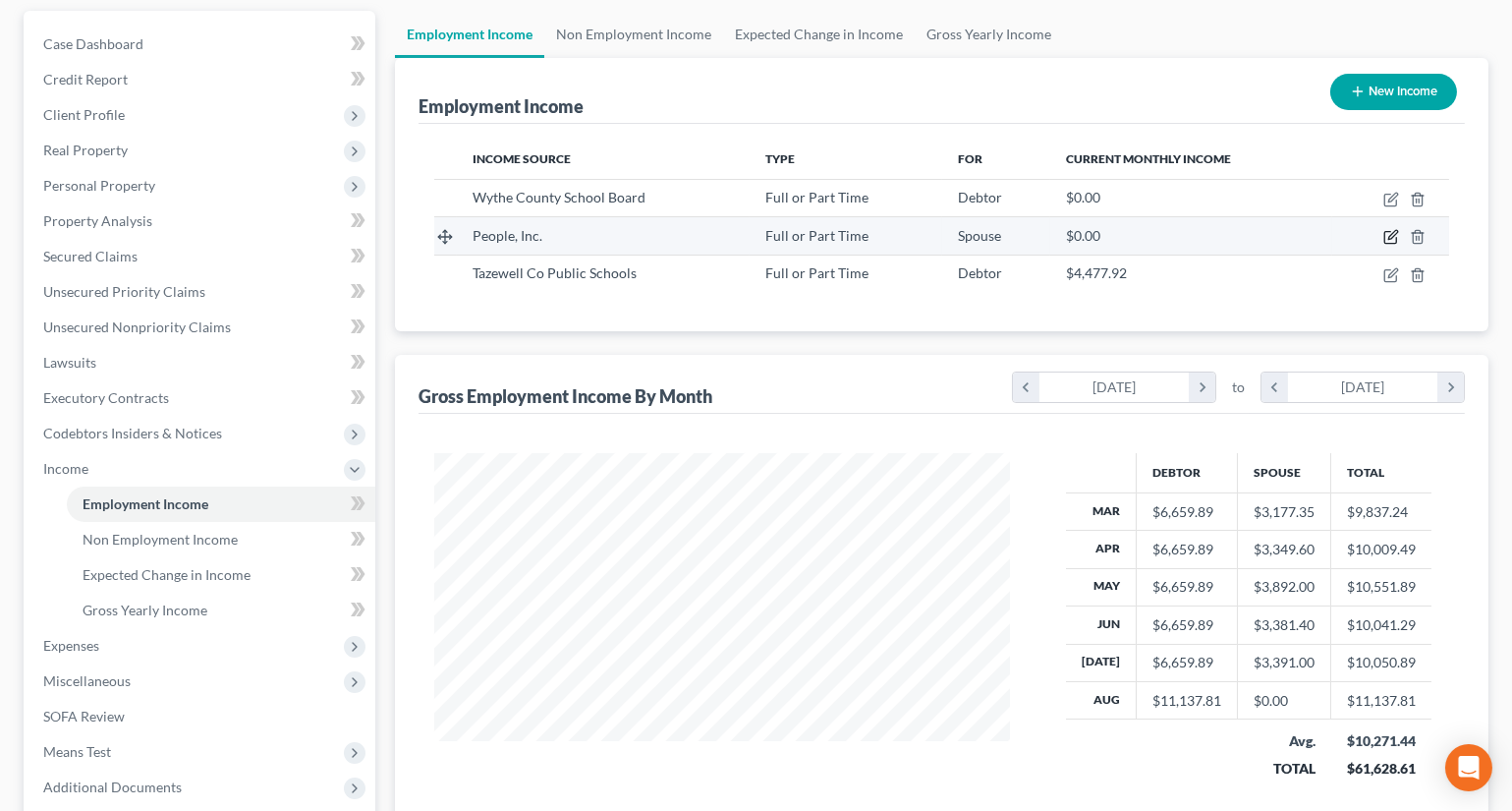
click at [1394, 232] on icon "button" at bounding box center [1391, 237] width 16 height 16
select select "0"
select select "48"
select select "1"
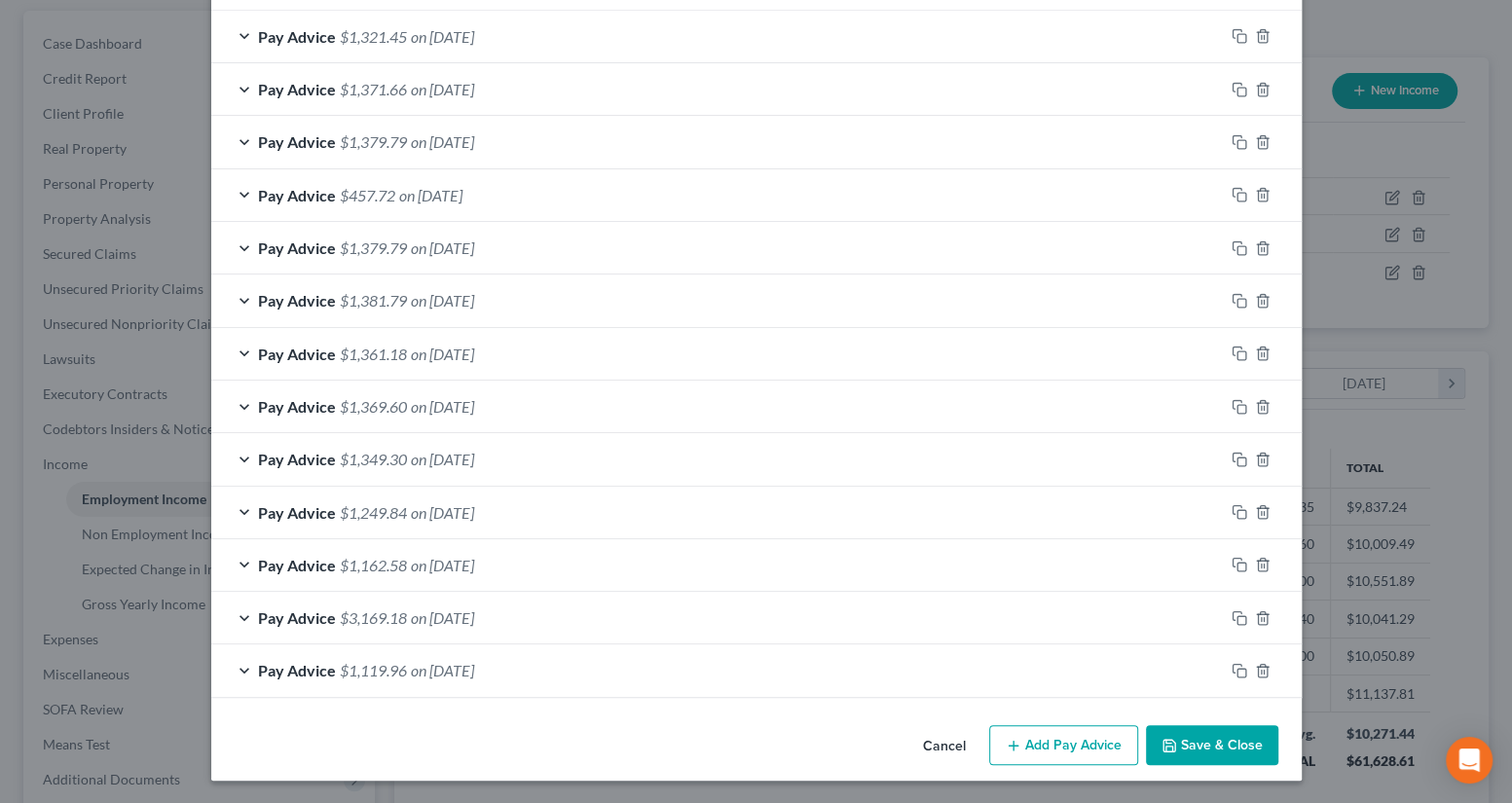
click at [1196, 750] on button "Save & Close" at bounding box center [1213, 745] width 132 height 40
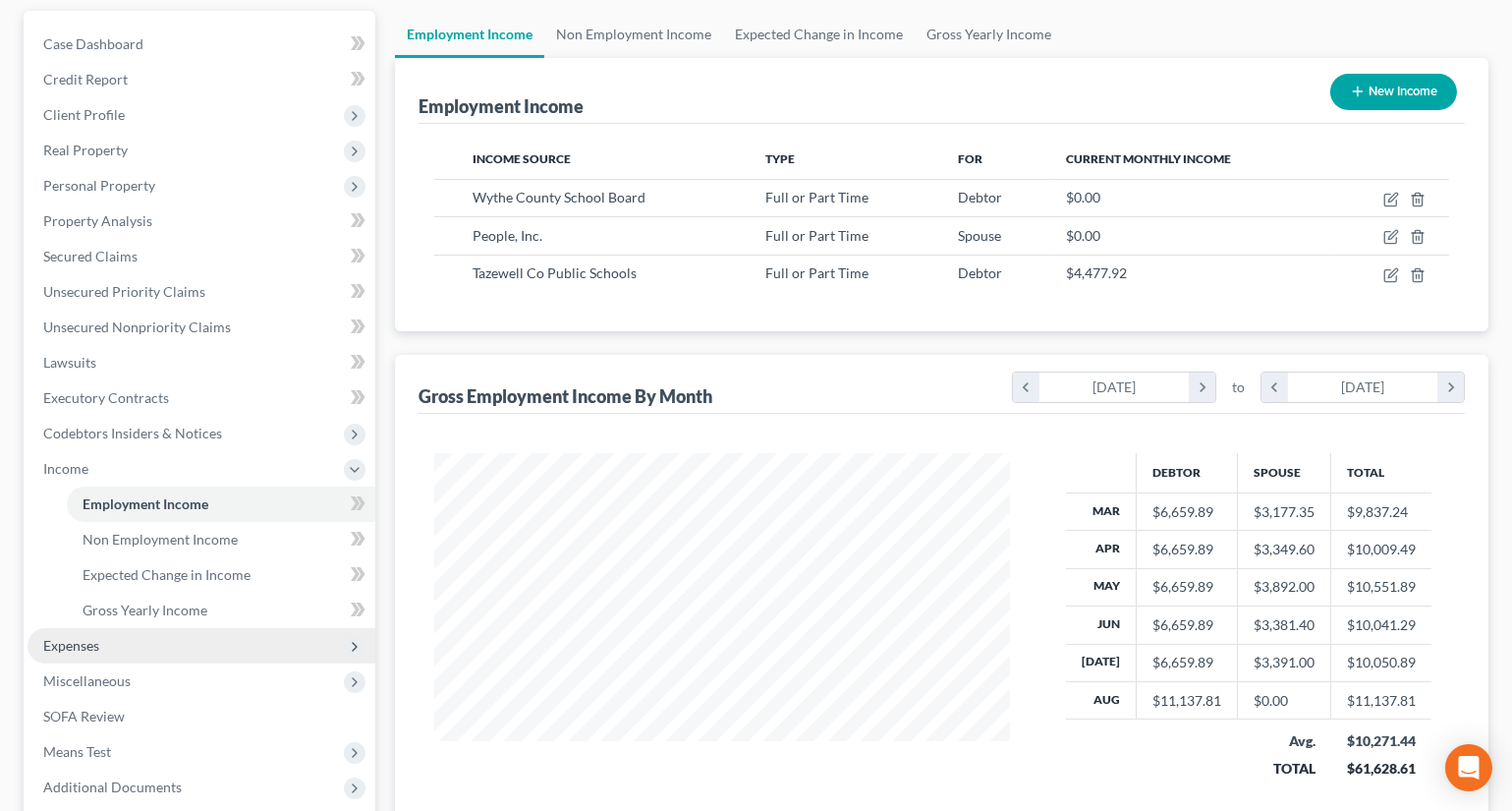
click at [60, 647] on span "Expenses" at bounding box center [71, 644] width 56 height 17
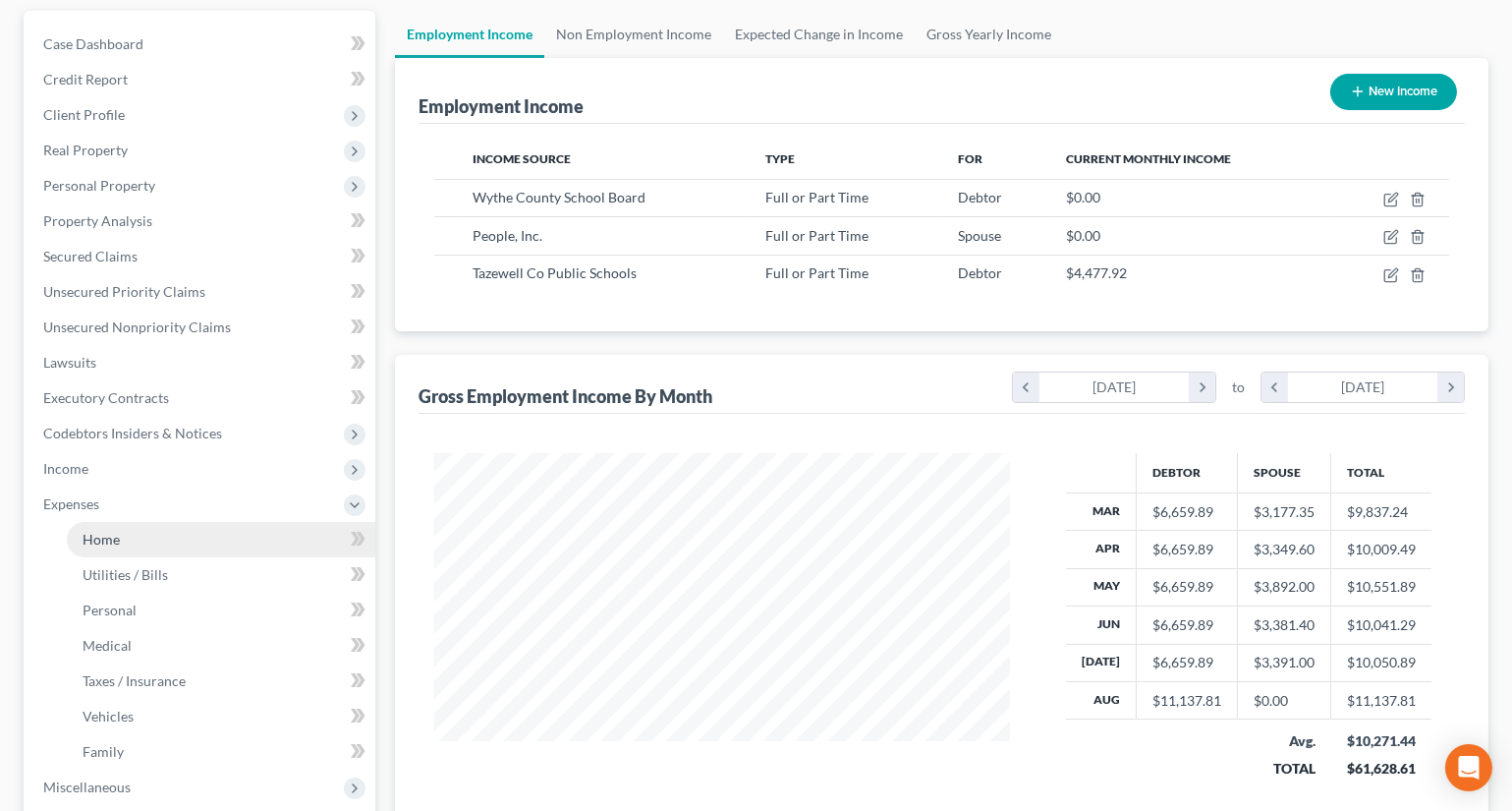
click at [153, 548] on link "Home" at bounding box center [220, 539] width 308 height 35
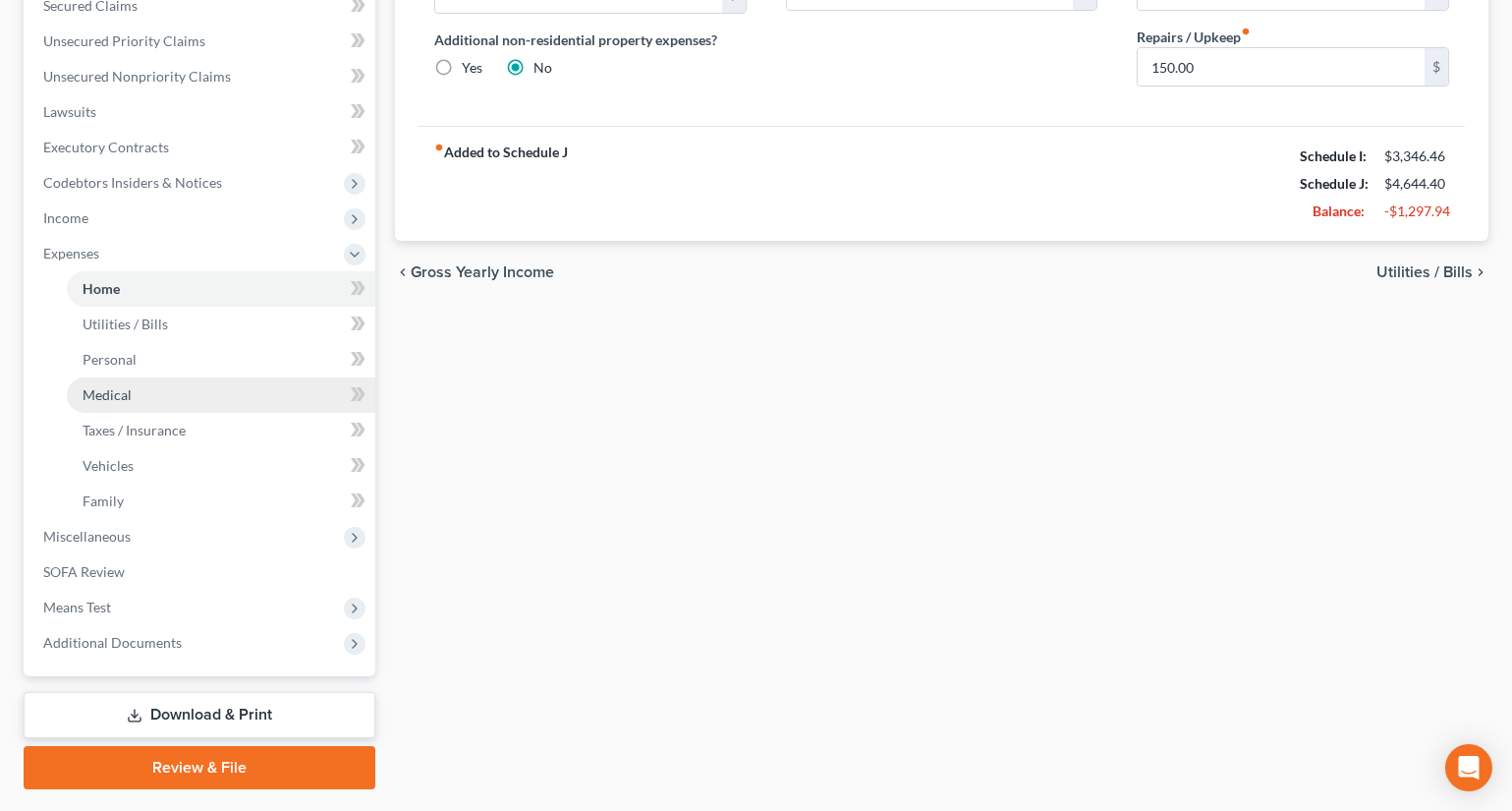
scroll to position [480, 0]
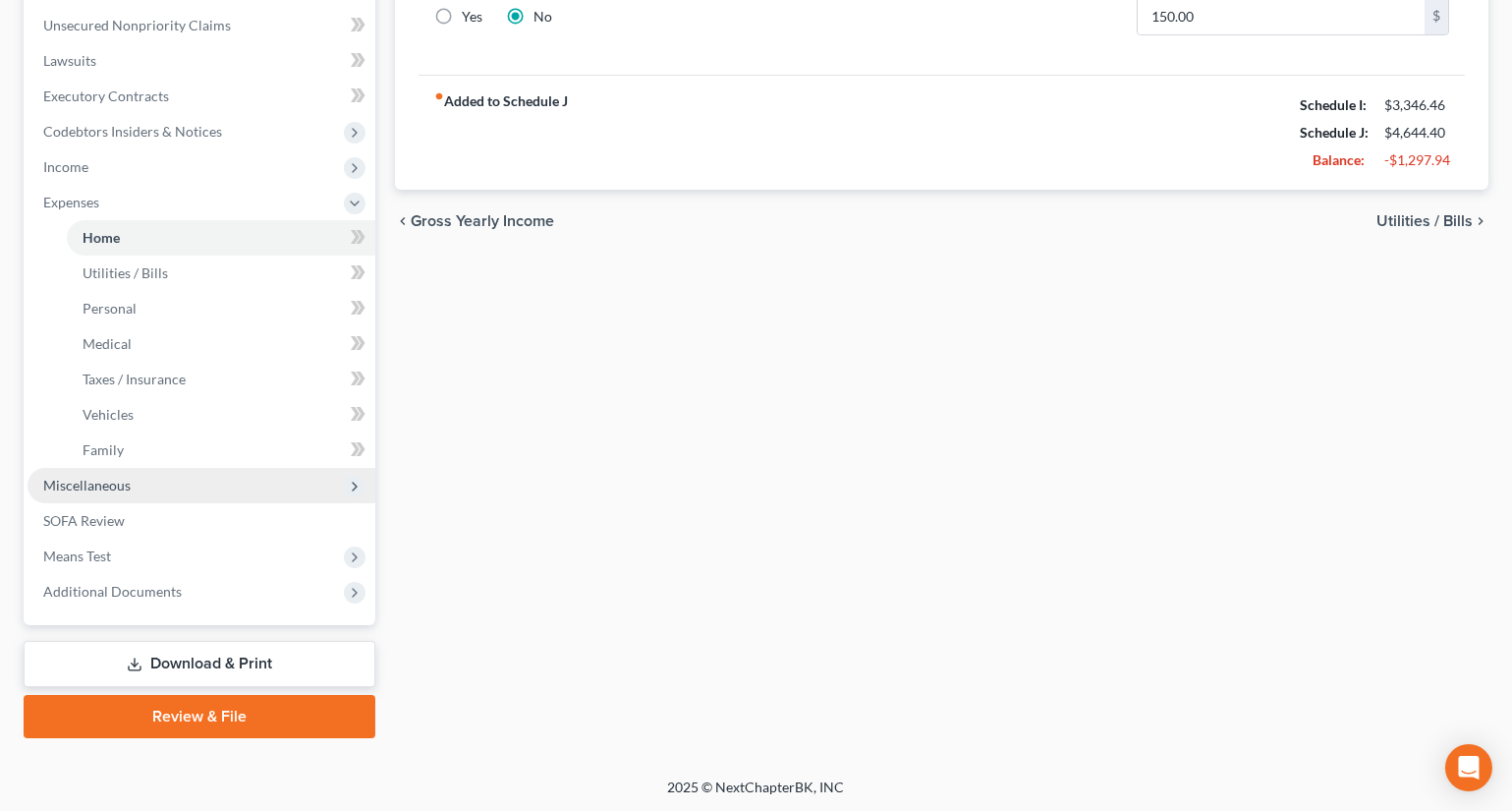
click at [101, 488] on span "Miscellaneous" at bounding box center [87, 485] width 88 height 17
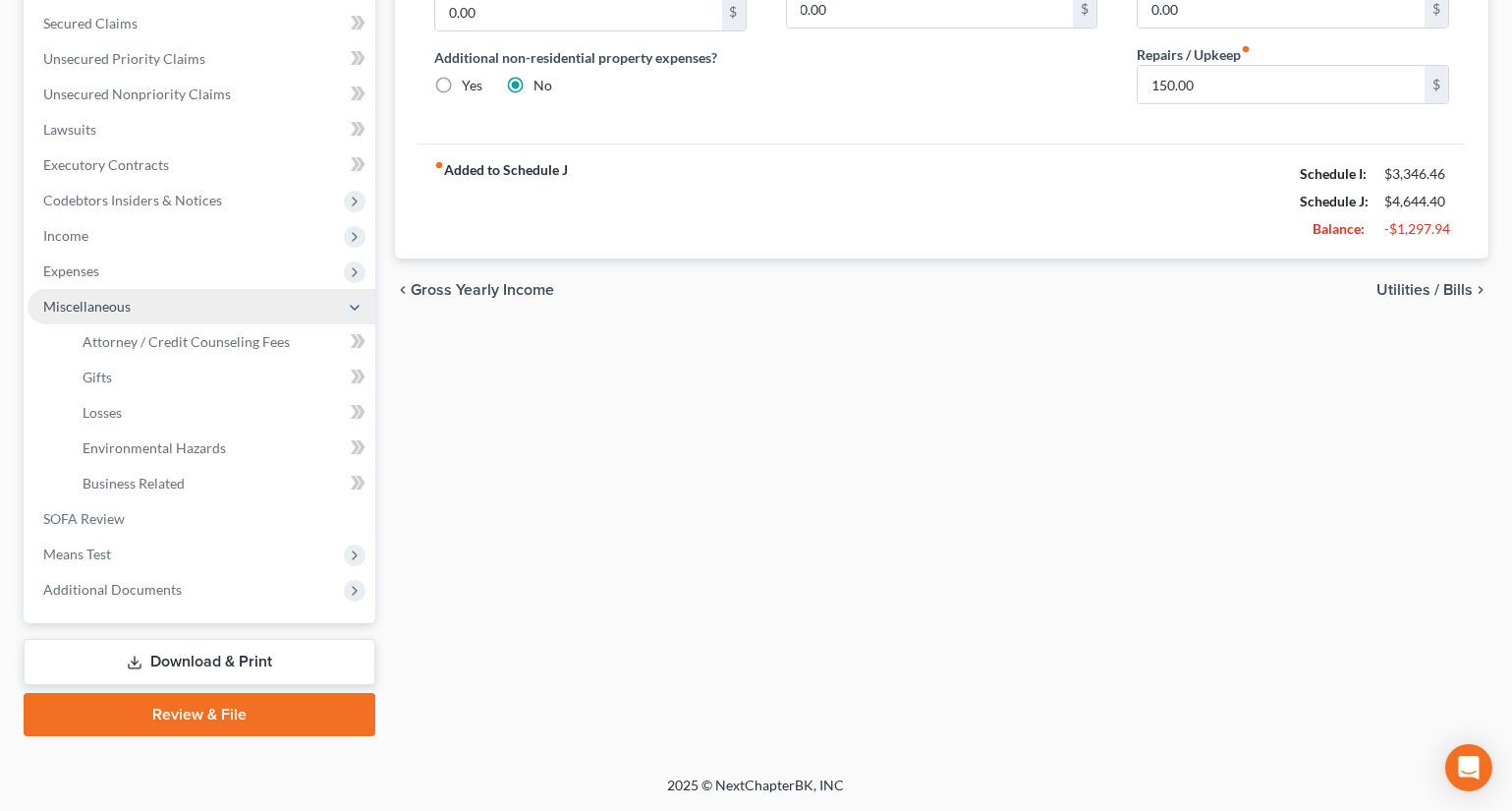
scroll to position [409, 0]
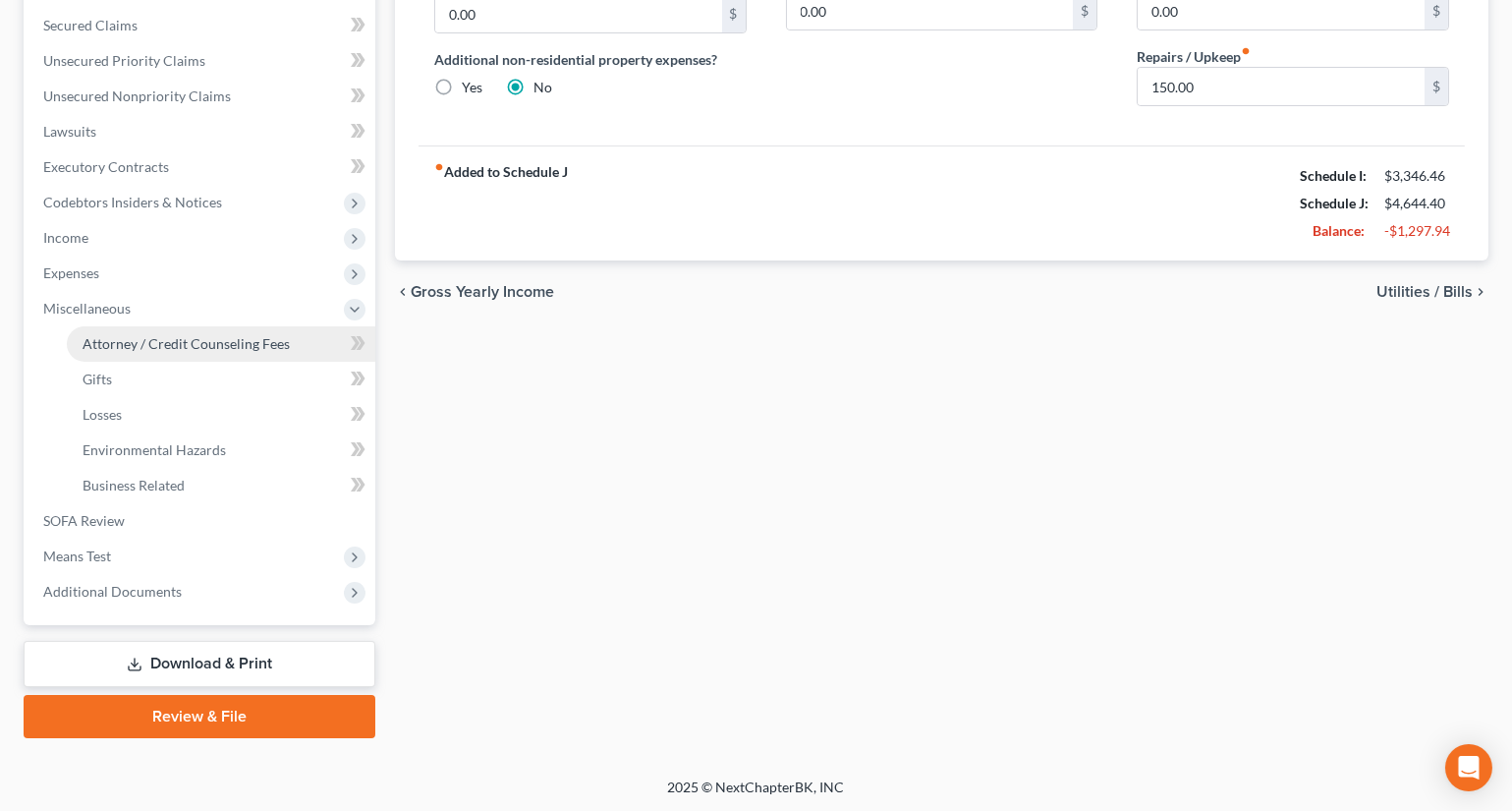
click at [196, 348] on span "Attorney / Credit Counseling Fees" at bounding box center [187, 343] width 207 height 17
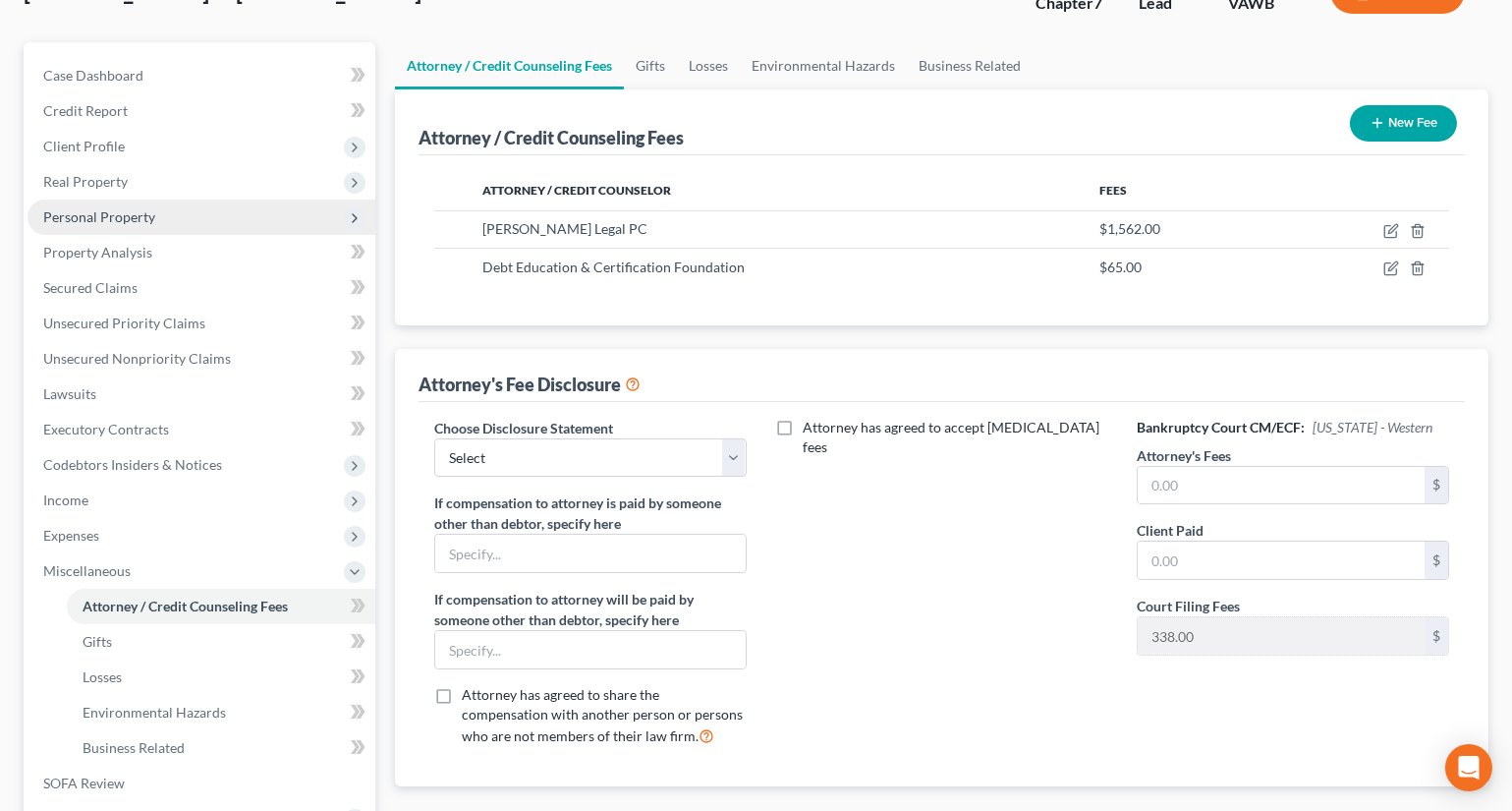
scroll to position [15, 0]
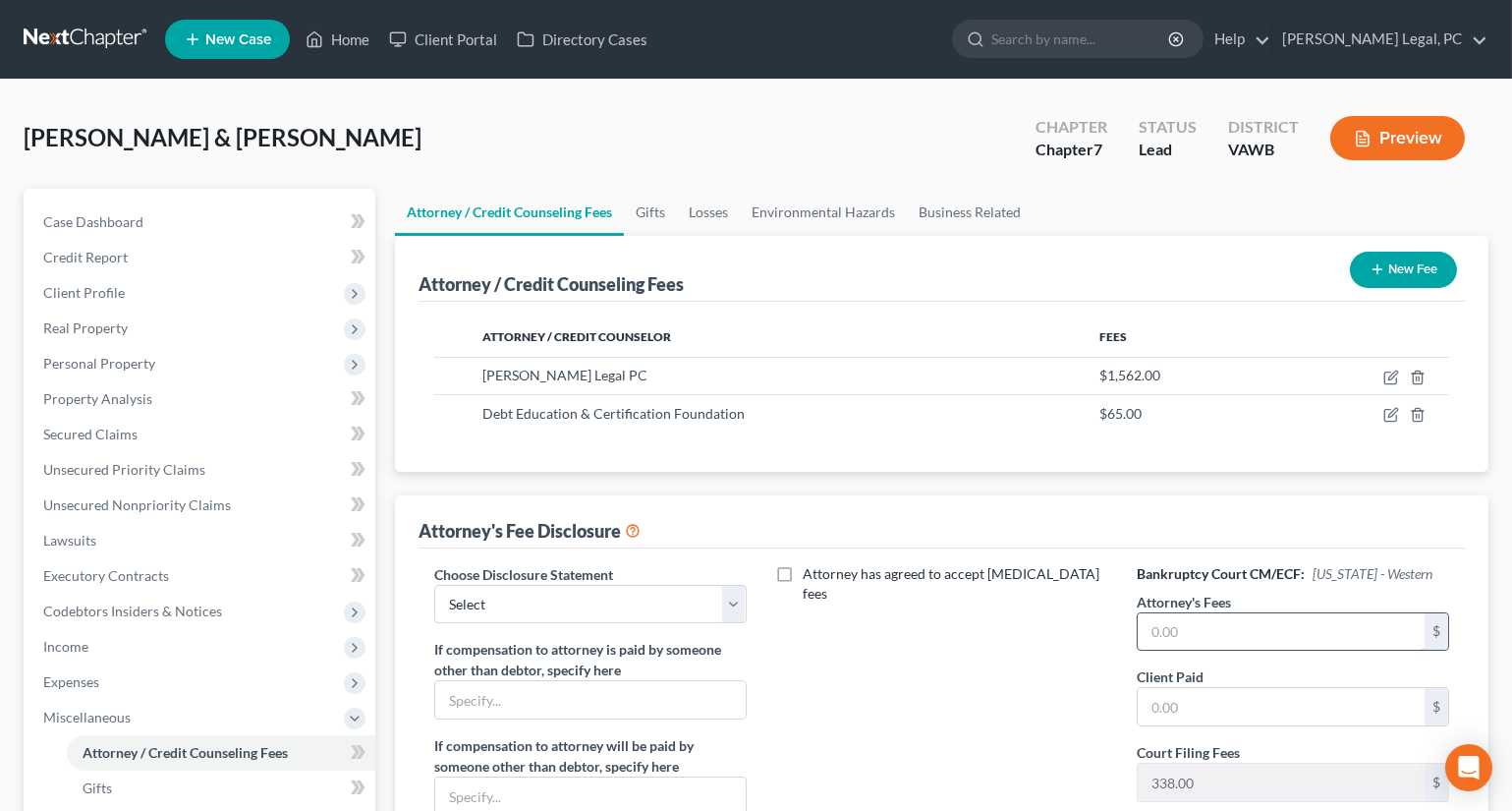
click at [1208, 629] on input "text" at bounding box center [1282, 631] width 287 height 37
type input "1,562"
click at [1173, 700] on input "text" at bounding box center [1282, 706] width 287 height 37
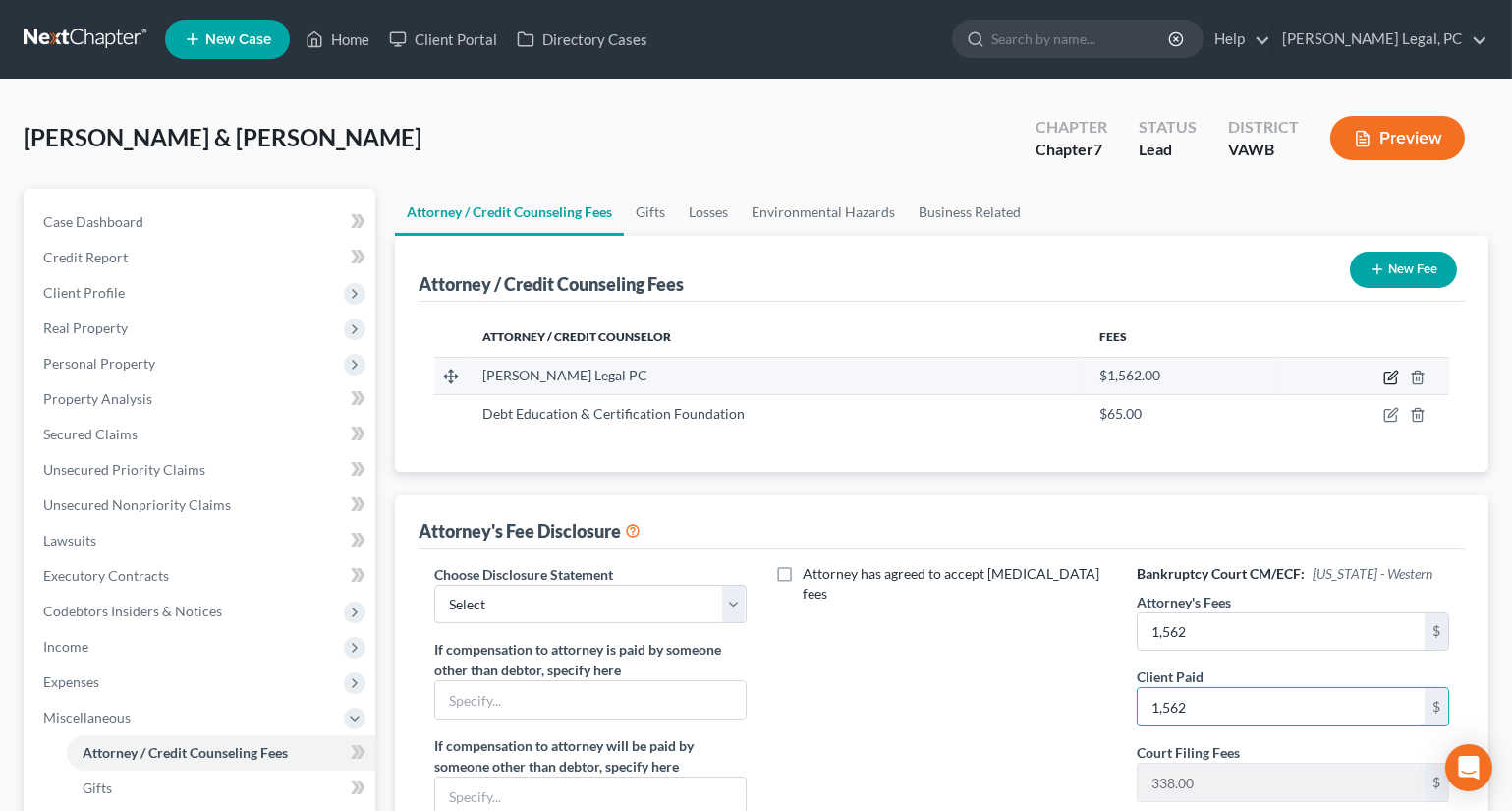
type input "1,562"
click at [1384, 374] on icon "button" at bounding box center [1391, 377] width 16 height 16
select select "48"
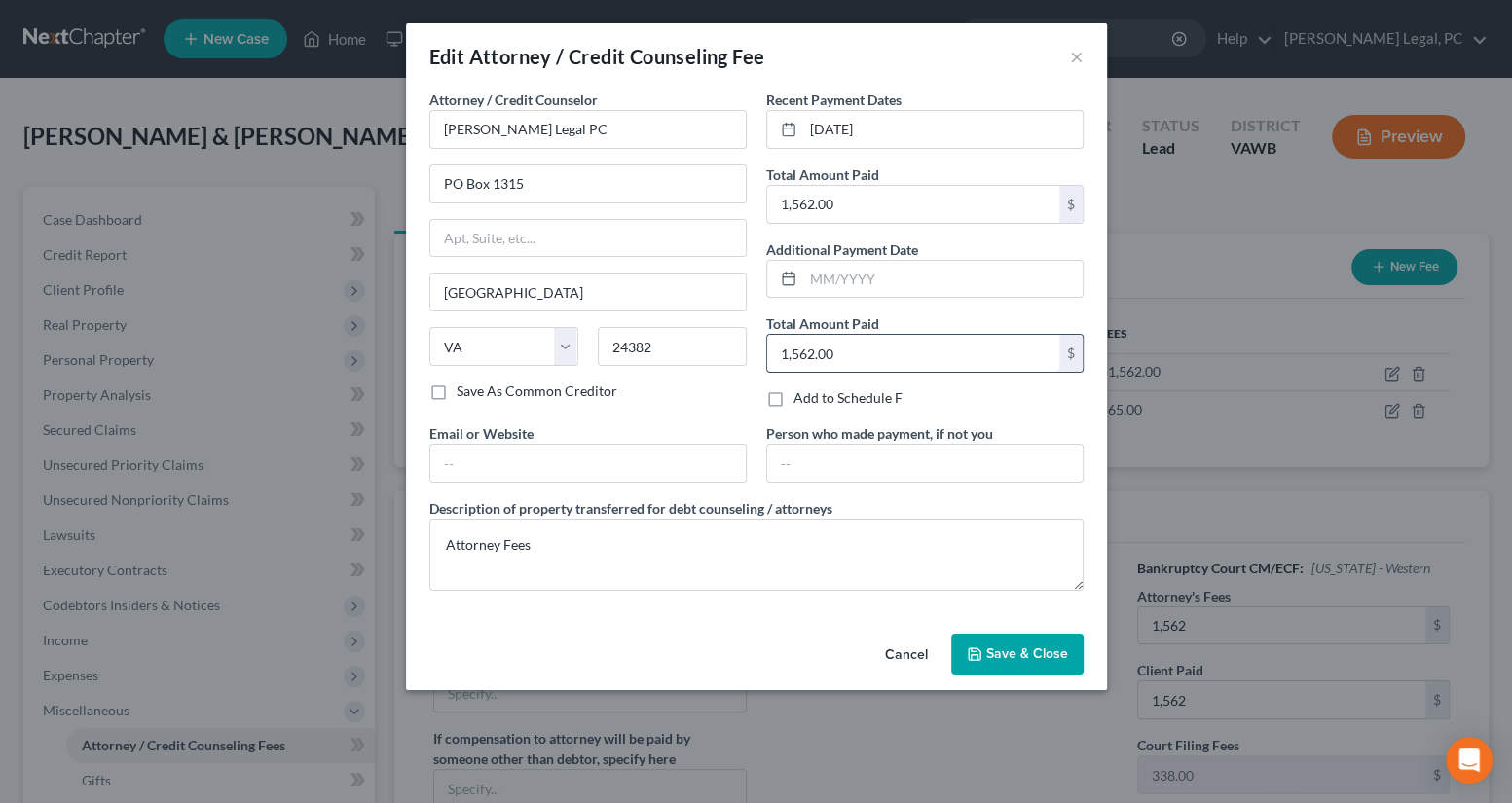
click at [920, 340] on input "1,562.00" at bounding box center [913, 353] width 293 height 37
click at [968, 656] on icon "button" at bounding box center [974, 654] width 16 height 16
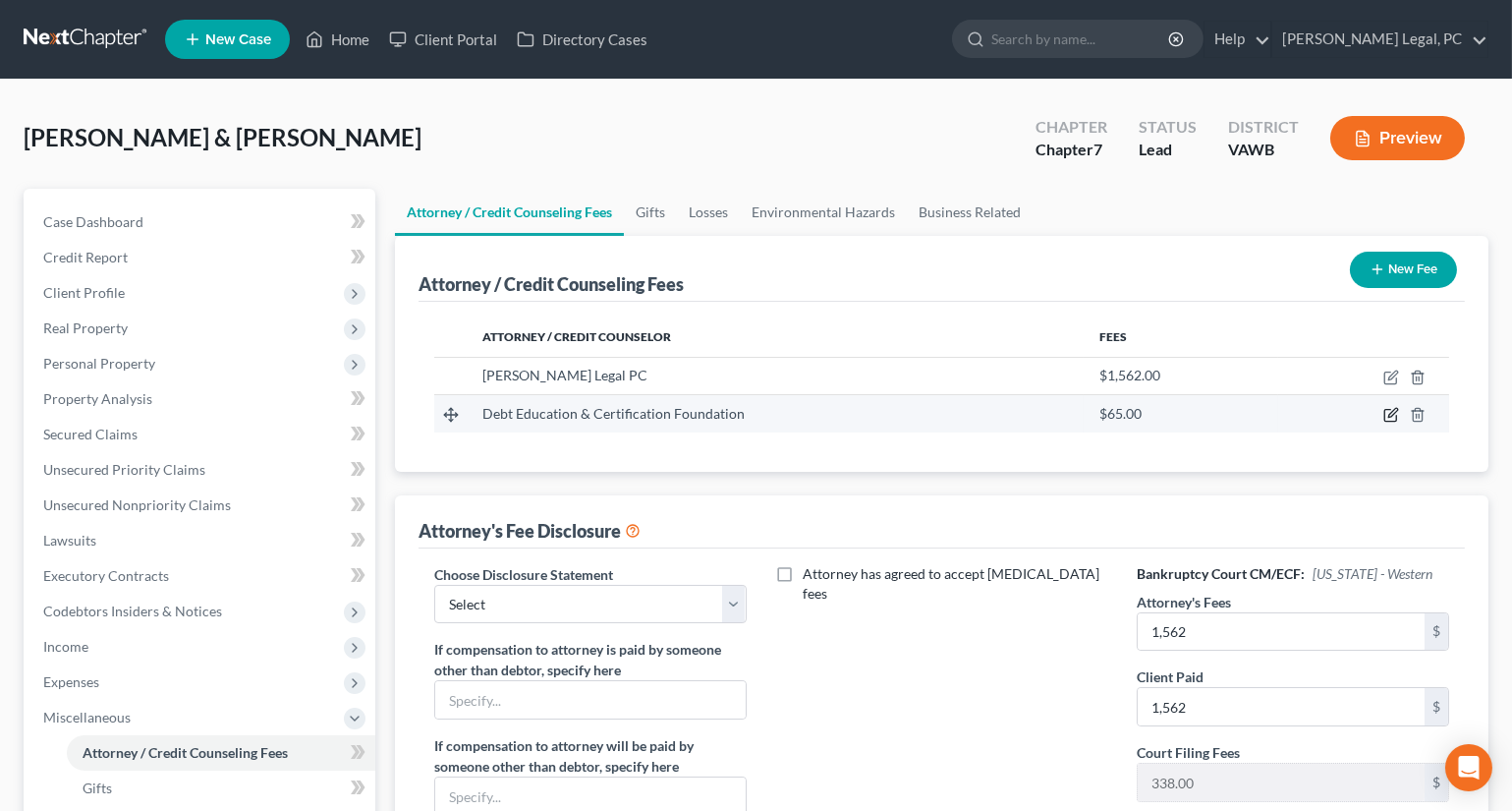
click at [1389, 413] on icon "button" at bounding box center [1392, 413] width 9 height 9
select select "45"
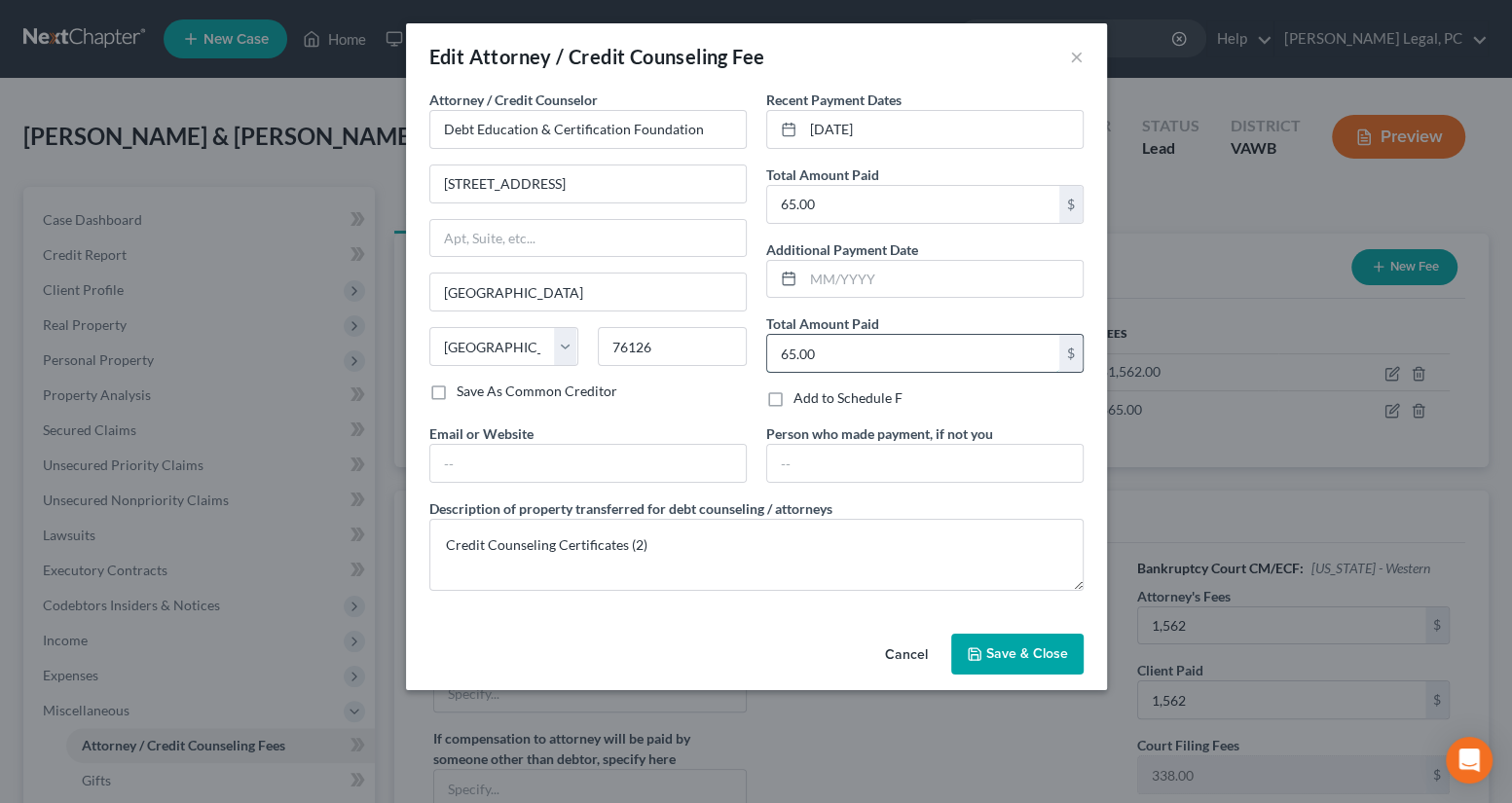
click at [870, 353] on input "65.00" at bounding box center [913, 353] width 293 height 37
click at [987, 652] on span "Save & Close" at bounding box center [1027, 653] width 82 height 17
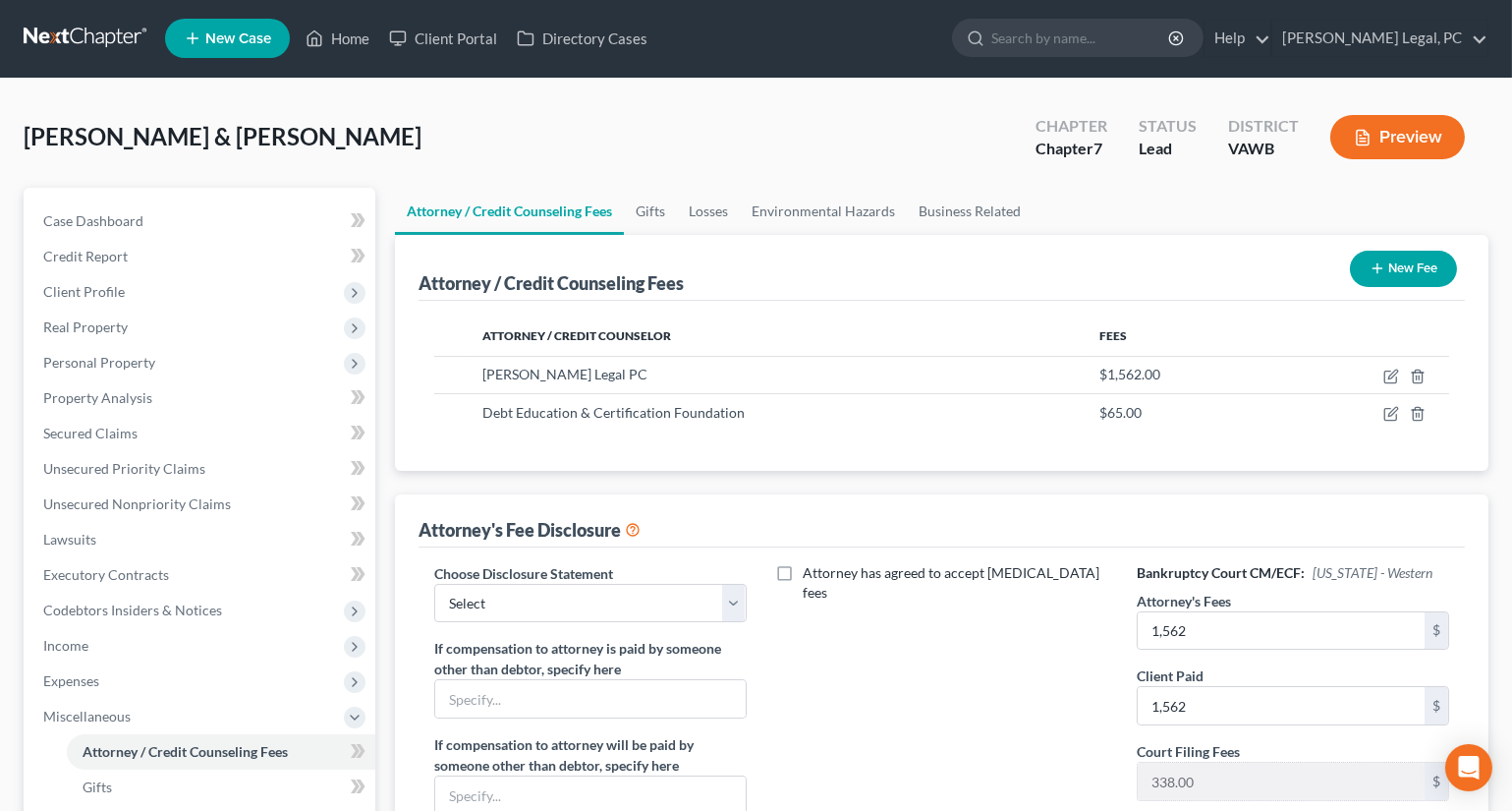
scroll to position [0, 0]
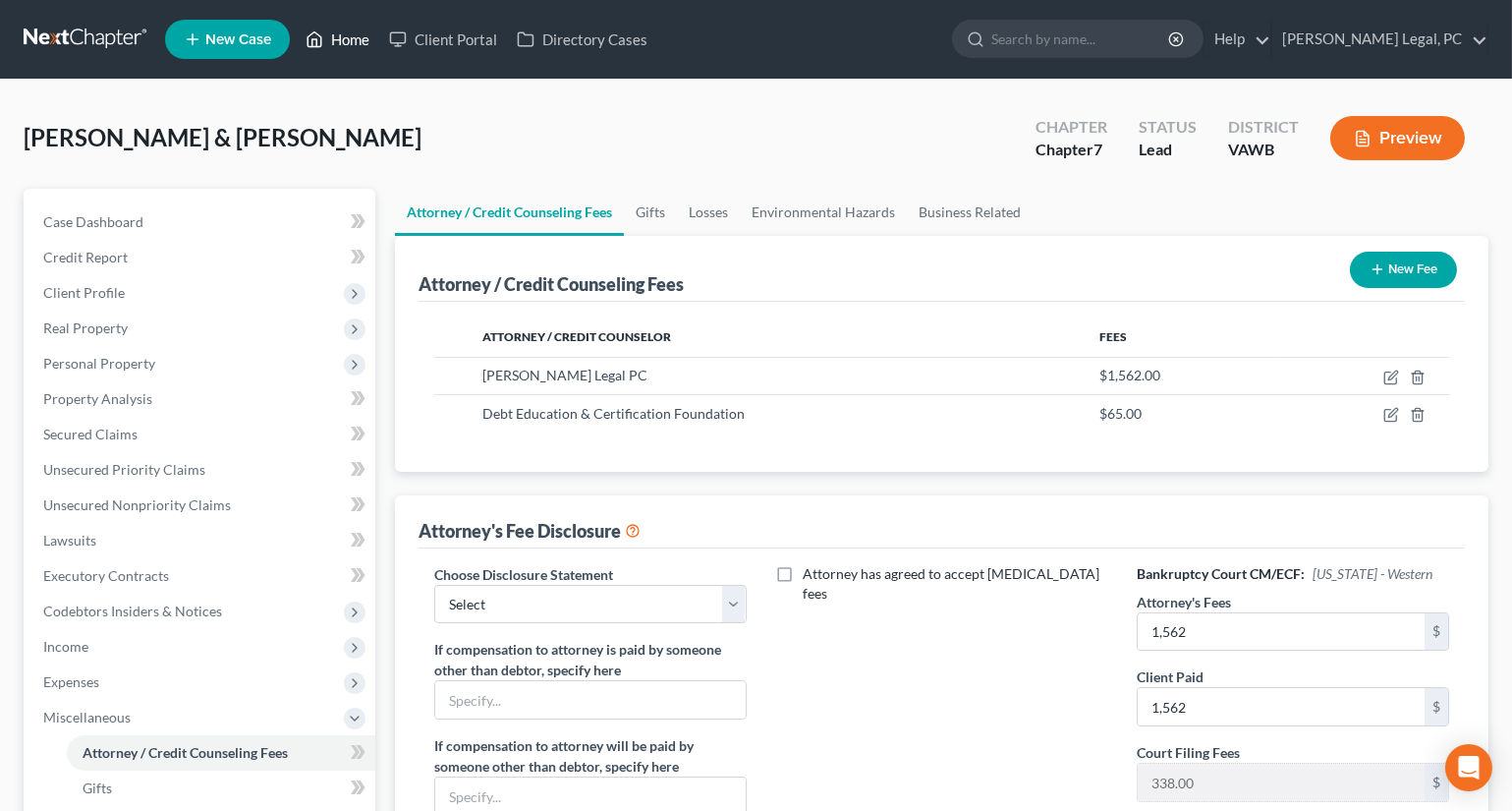
click at [353, 23] on link "Home" at bounding box center [338, 39] width 84 height 35
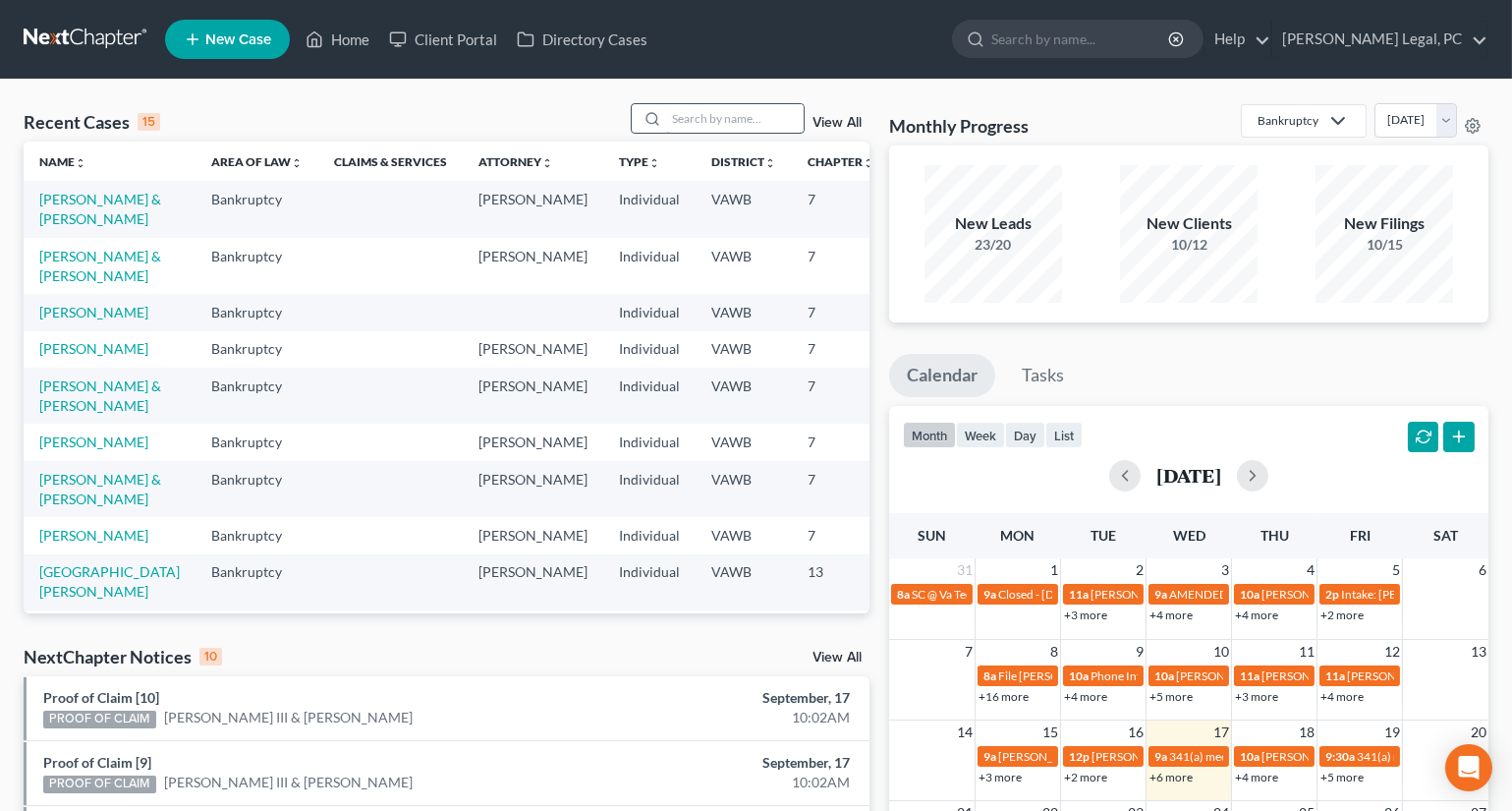
click at [713, 116] on input "search" at bounding box center [735, 118] width 138 height 29
type input "[PERSON_NAME]"
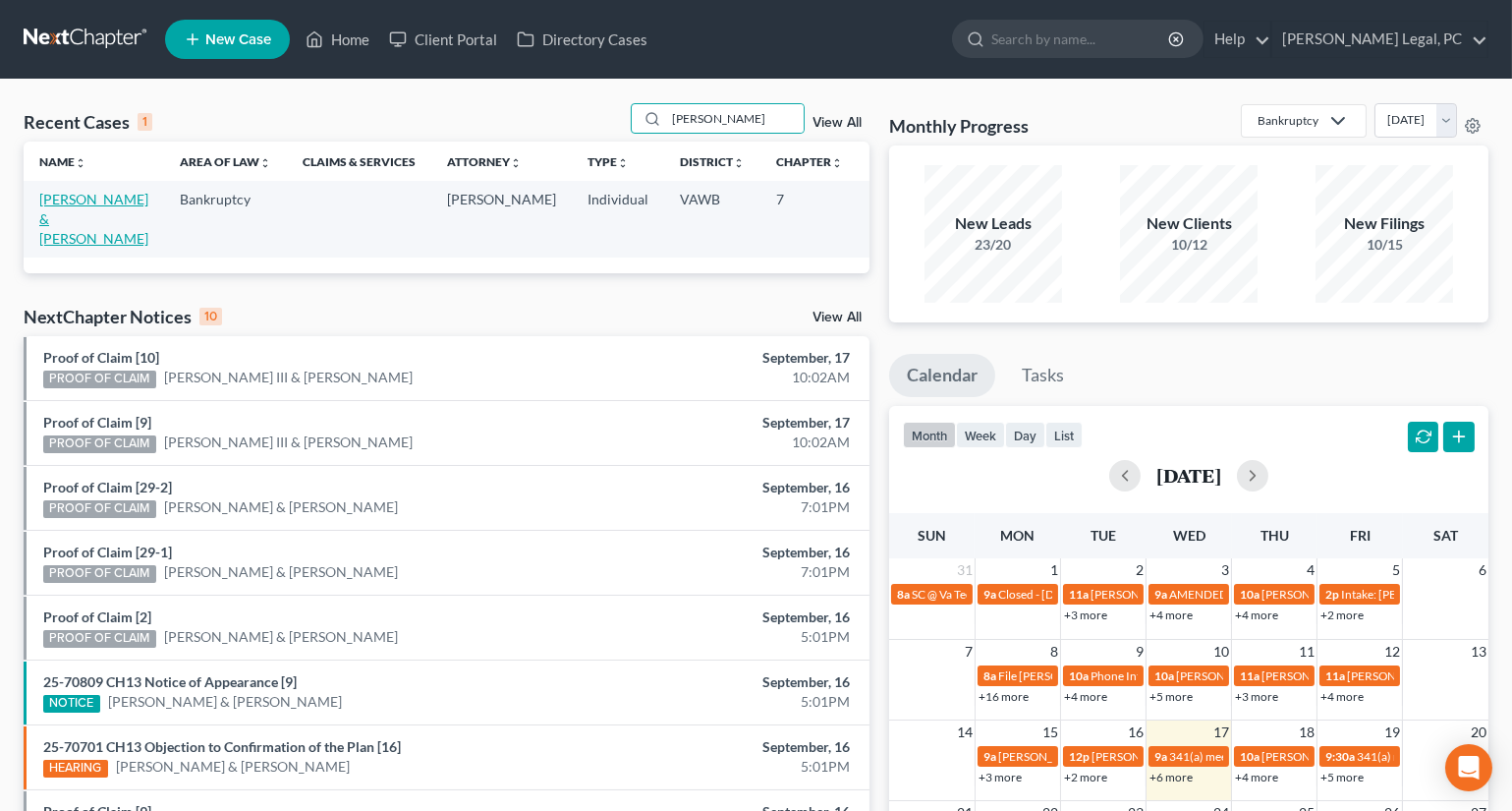
click at [63, 203] on link "[PERSON_NAME] & [PERSON_NAME]" at bounding box center [93, 218] width 109 height 56
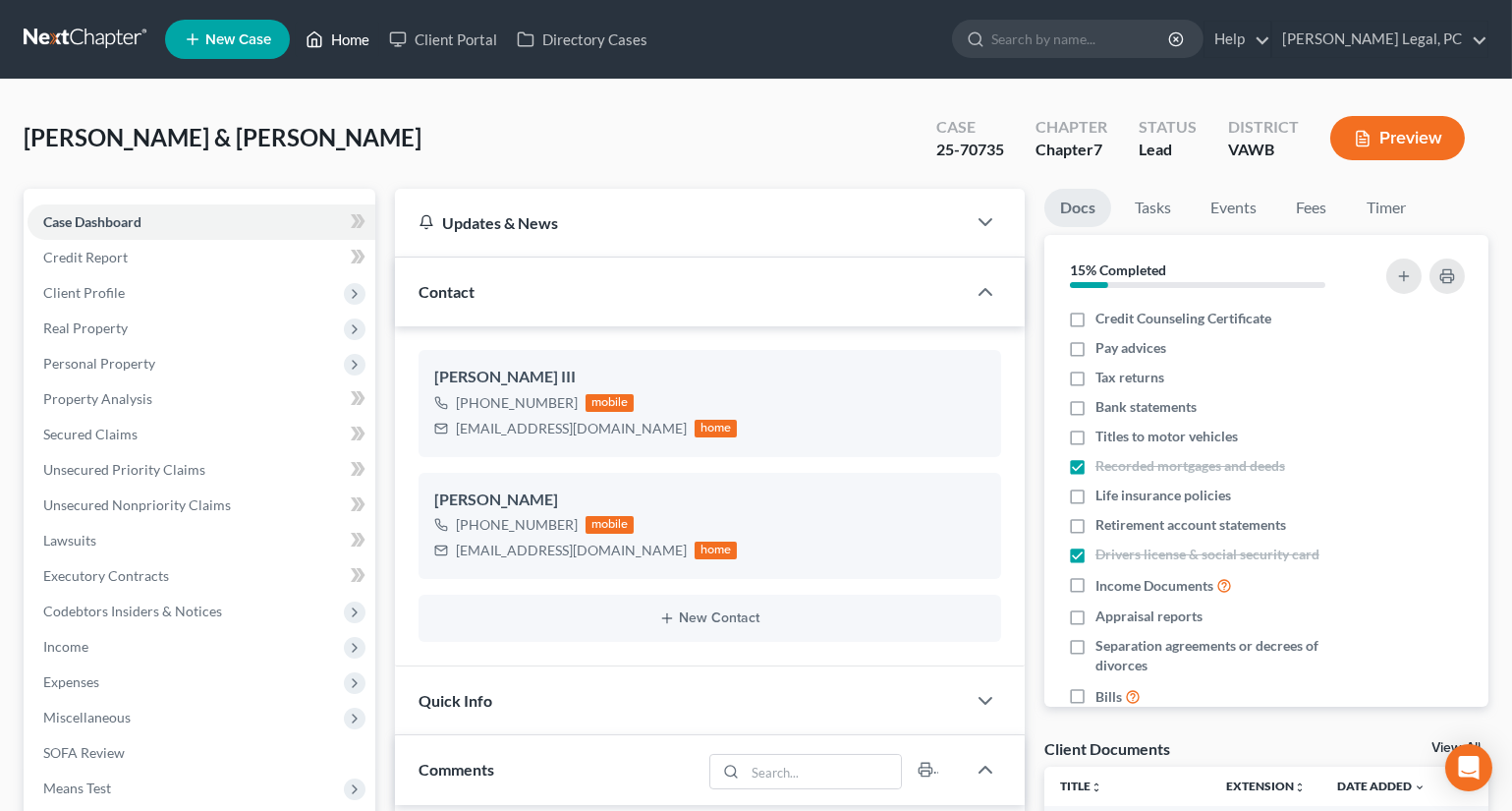
click at [363, 33] on link "Home" at bounding box center [338, 39] width 84 height 35
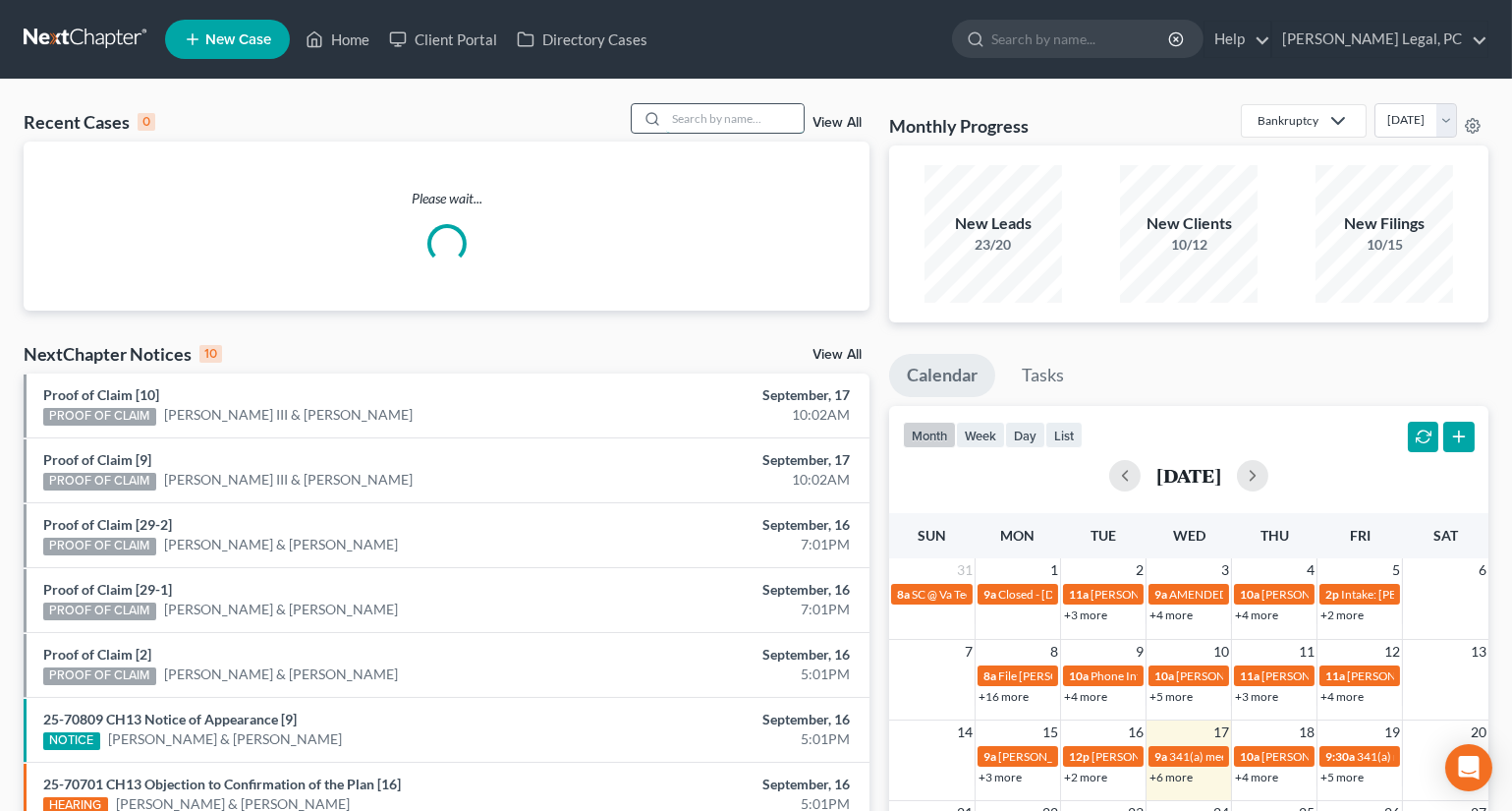
click at [692, 109] on input "search" at bounding box center [735, 118] width 138 height 29
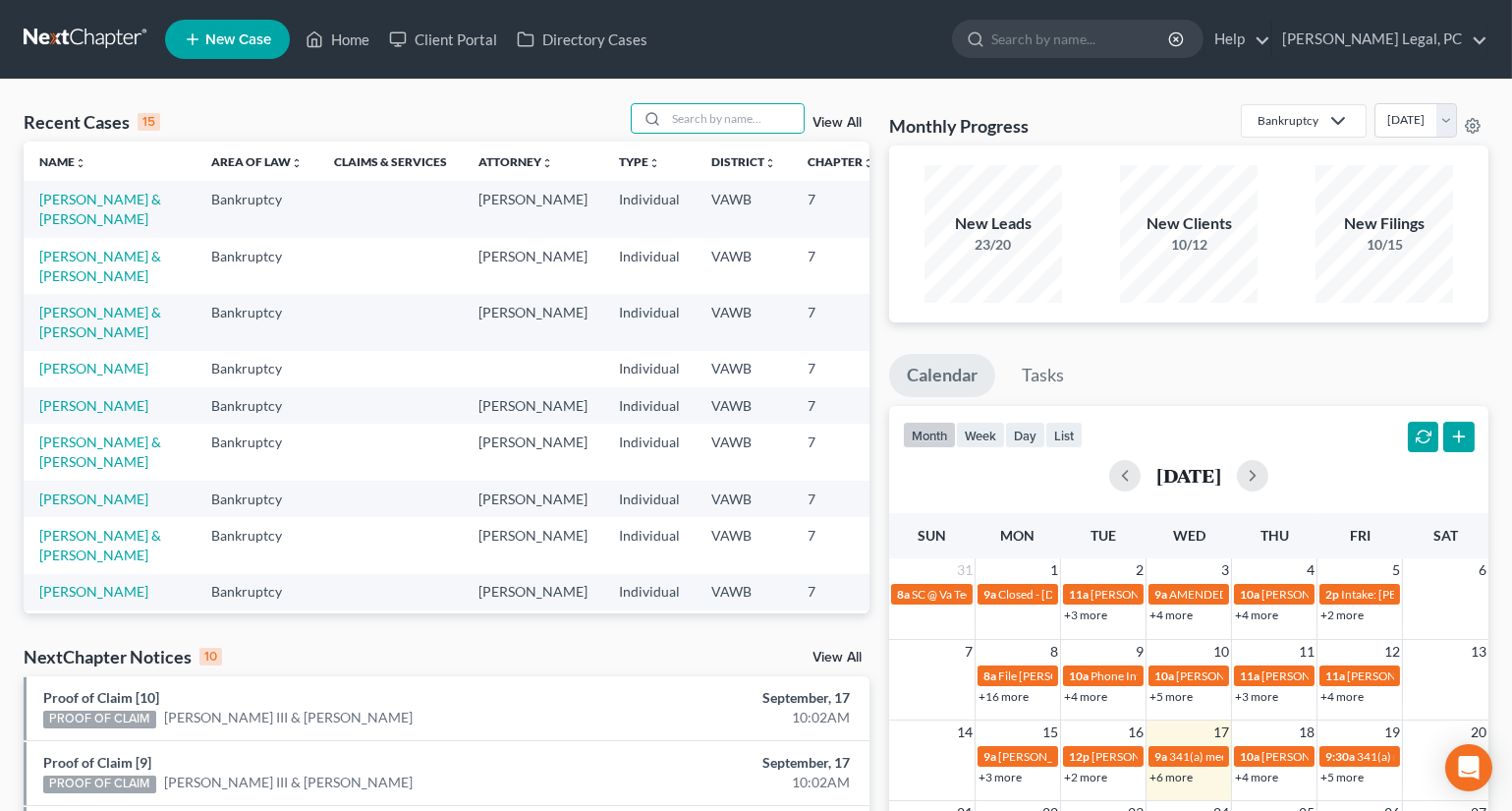
click at [71, 294] on td "[PERSON_NAME] & [PERSON_NAME]" at bounding box center [110, 265] width 172 height 56
click at [70, 284] on link "[PERSON_NAME] & [PERSON_NAME]" at bounding box center [100, 265] width 122 height 36
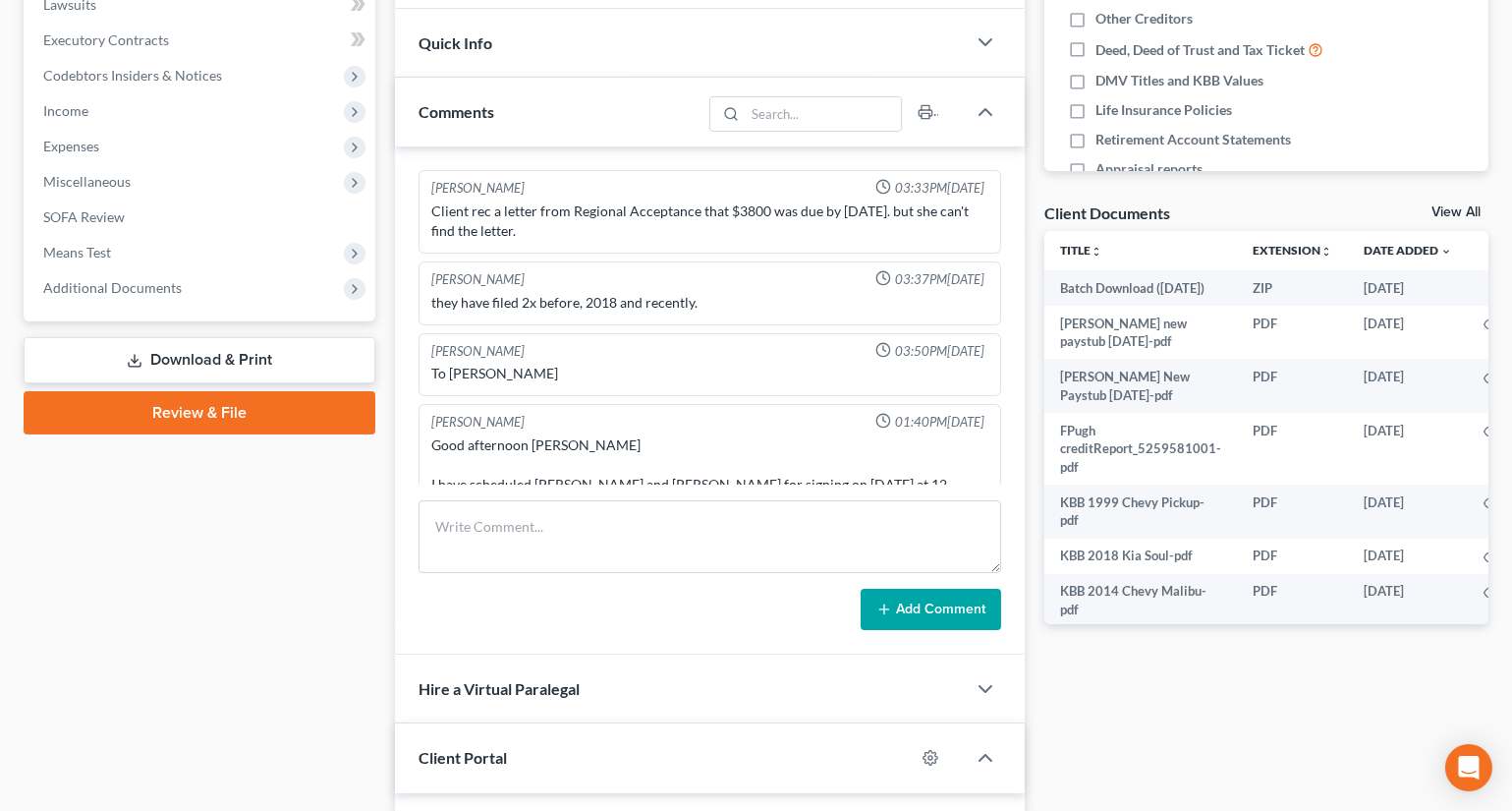
scroll to position [438, 0]
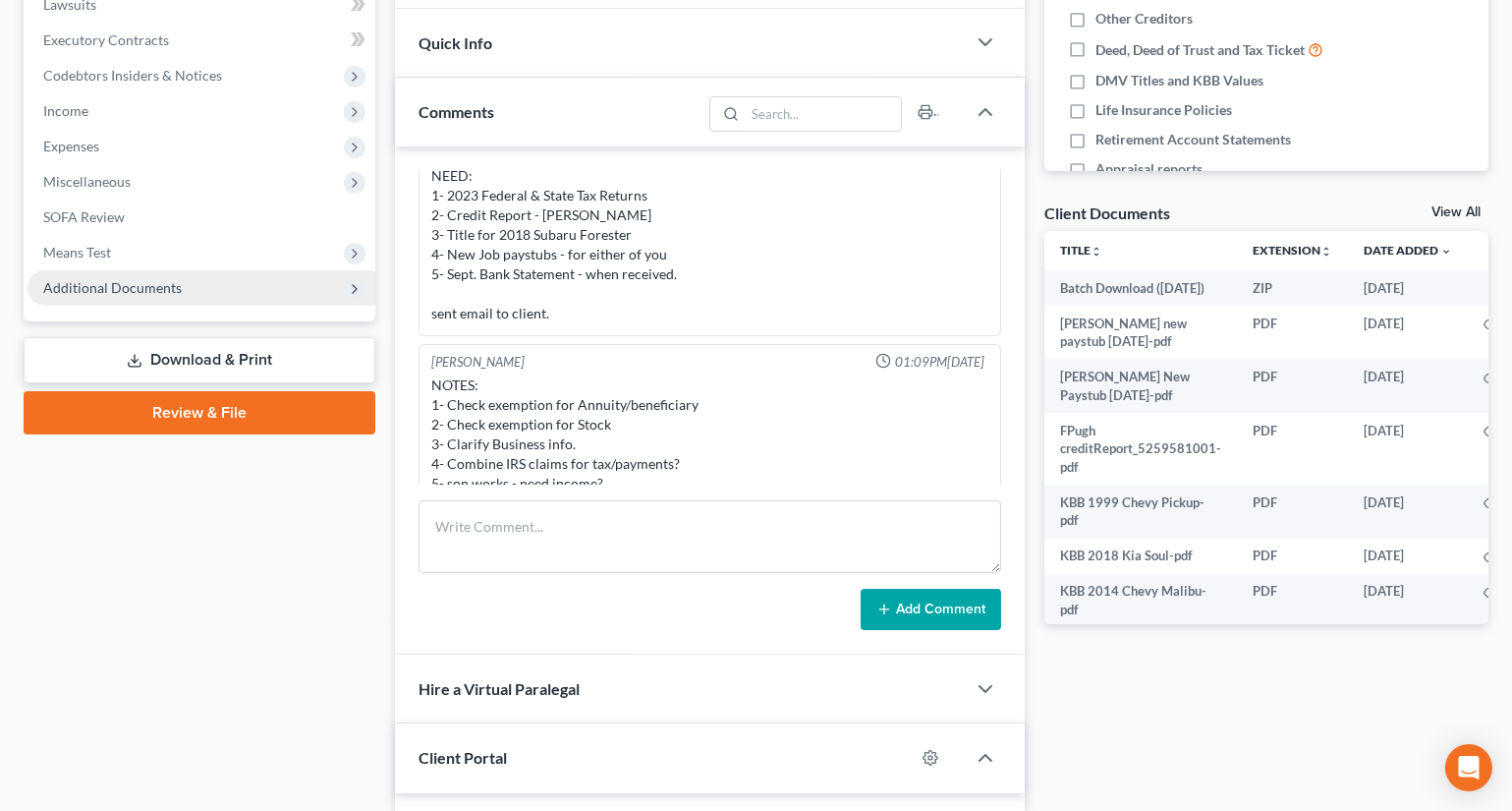
drag, startPoint x: 89, startPoint y: 253, endPoint x: 106, endPoint y: 274, distance: 27.0
click at [89, 252] on span "Means Test" at bounding box center [77, 251] width 68 height 17
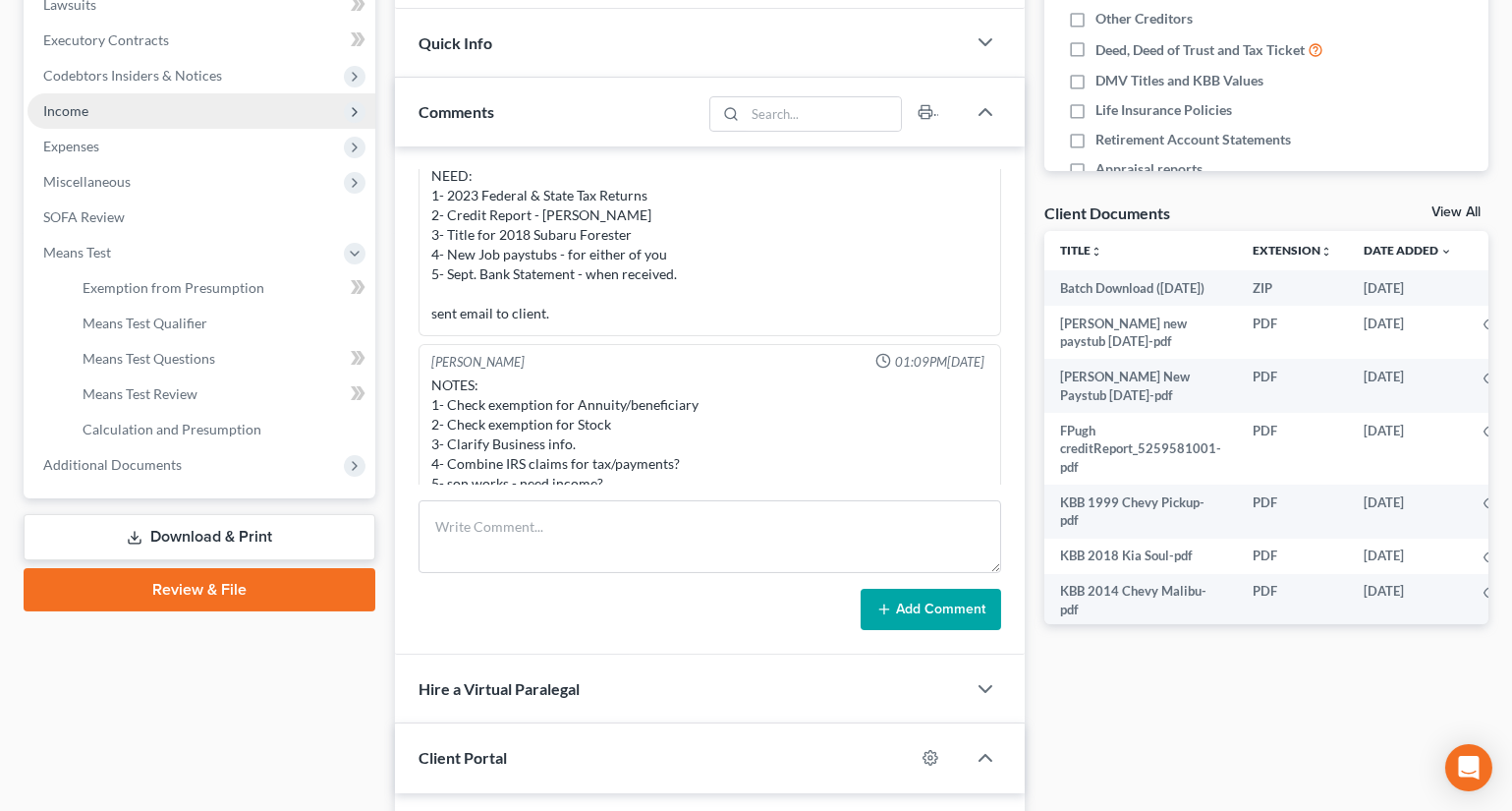
click at [84, 102] on span "Income" at bounding box center [65, 110] width 45 height 17
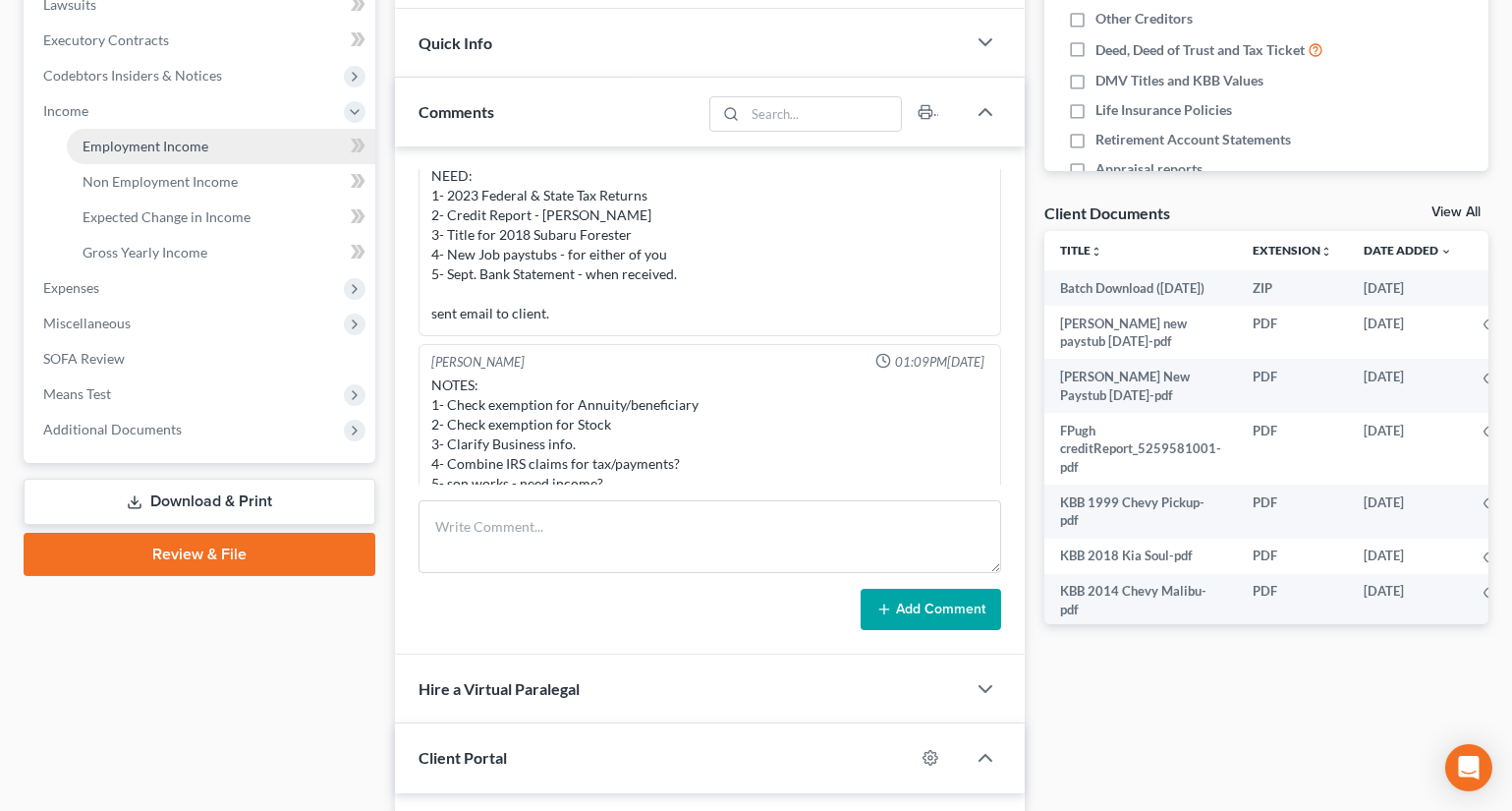
click at [154, 139] on span "Employment Income" at bounding box center [146, 146] width 126 height 17
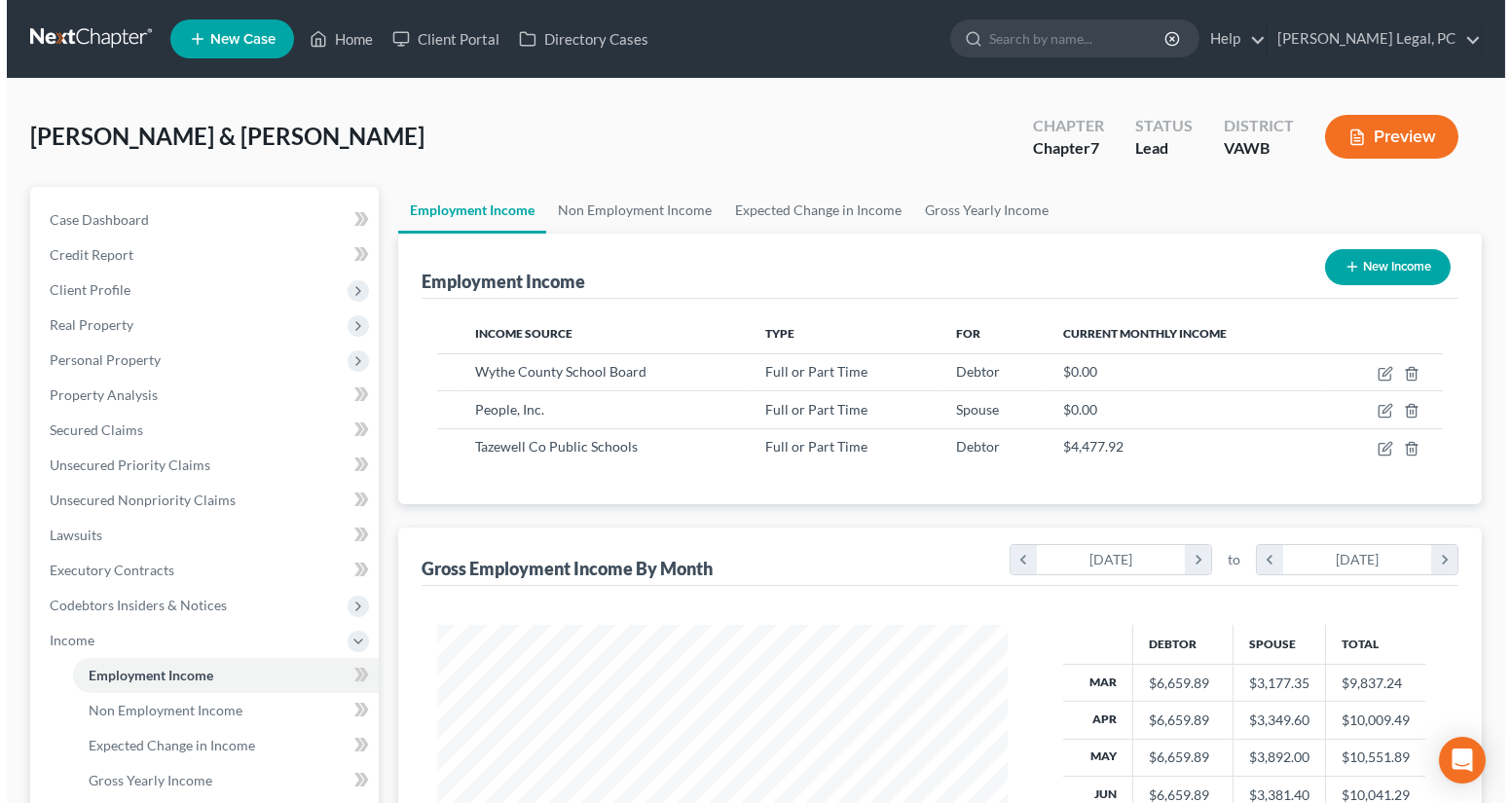
scroll to position [349, 609]
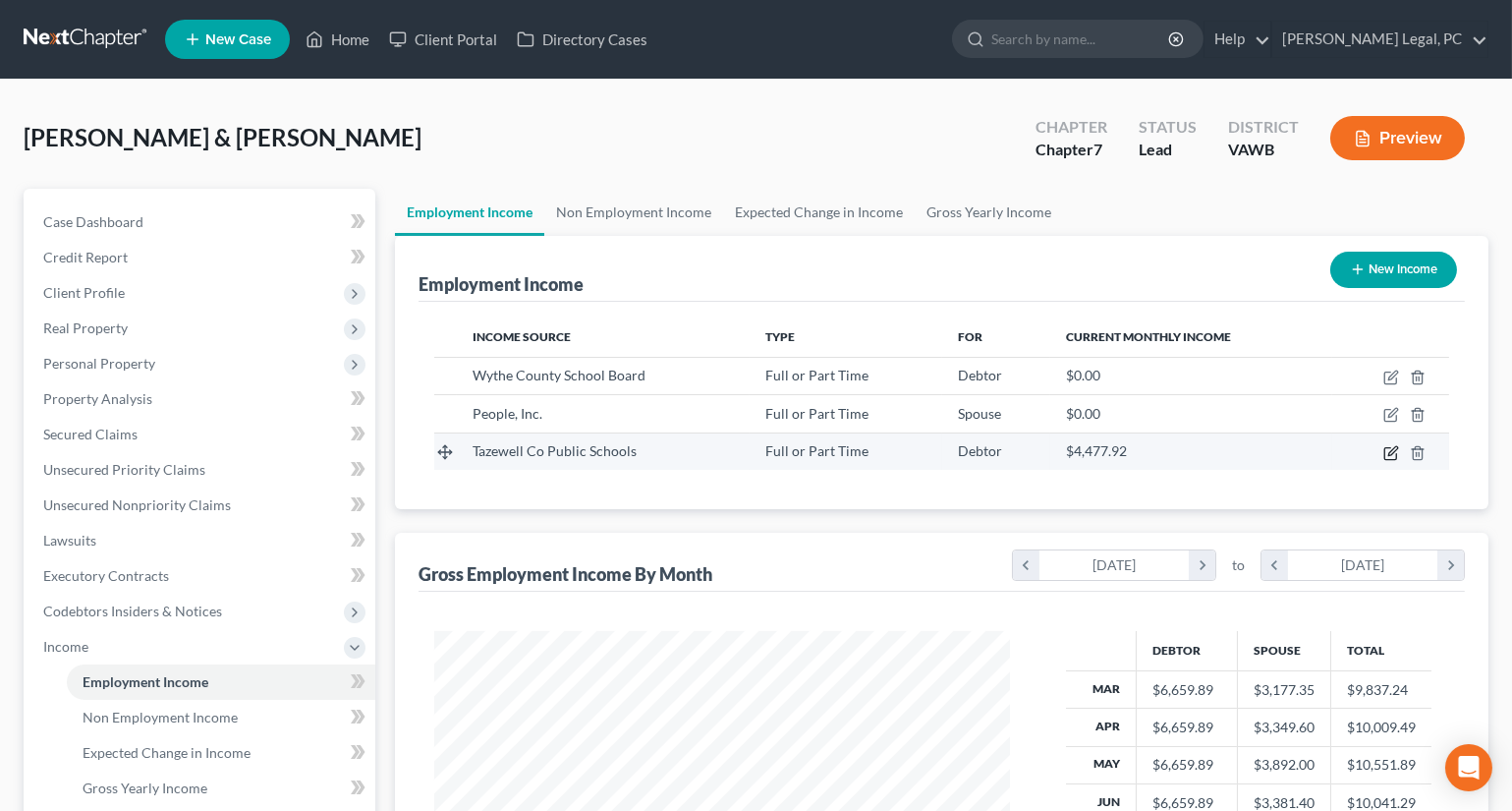
click at [1385, 456] on icon "button" at bounding box center [1391, 453] width 16 height 16
select select "0"
select select "48"
select select "0"
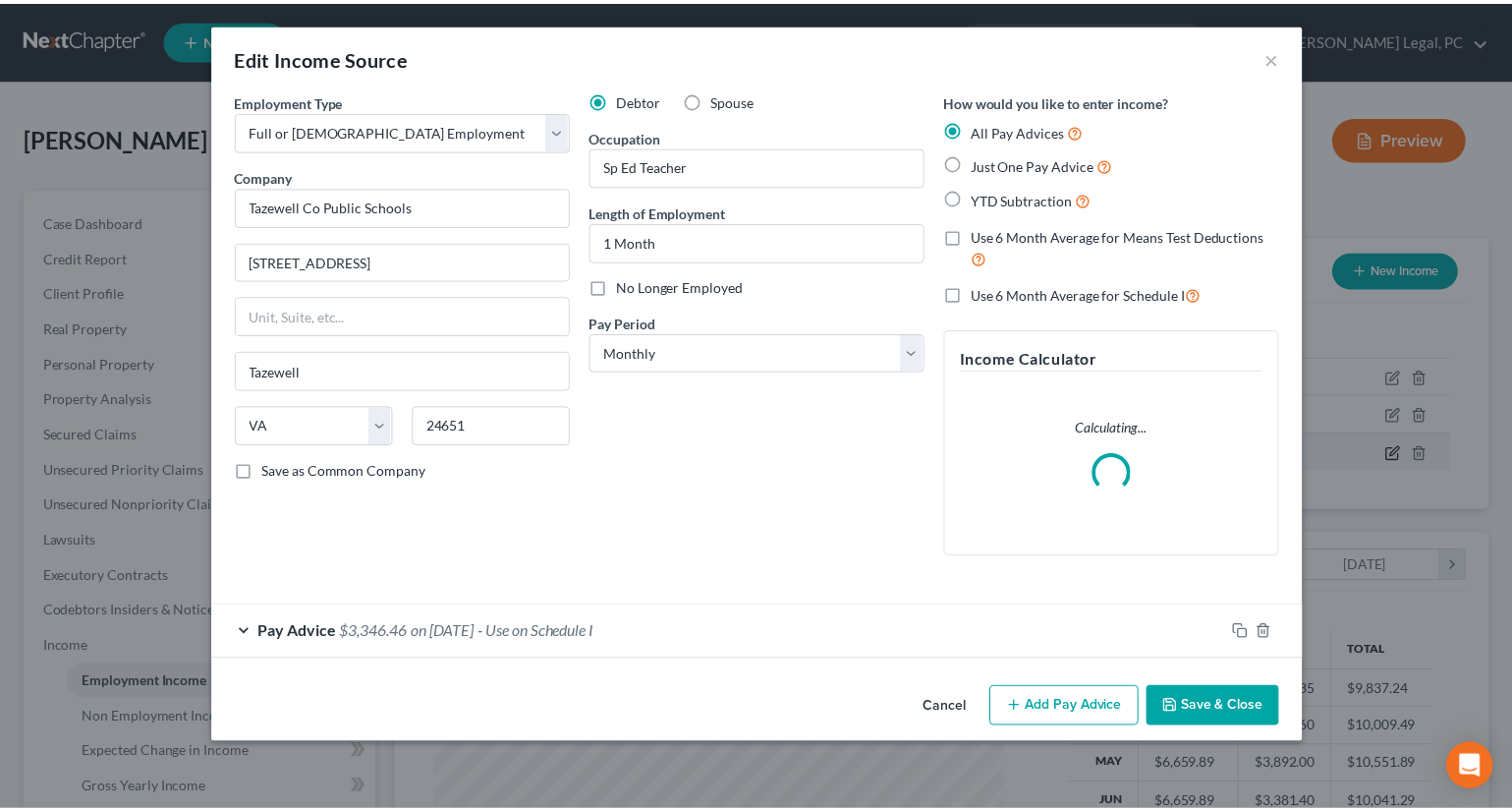
scroll to position [352, 621]
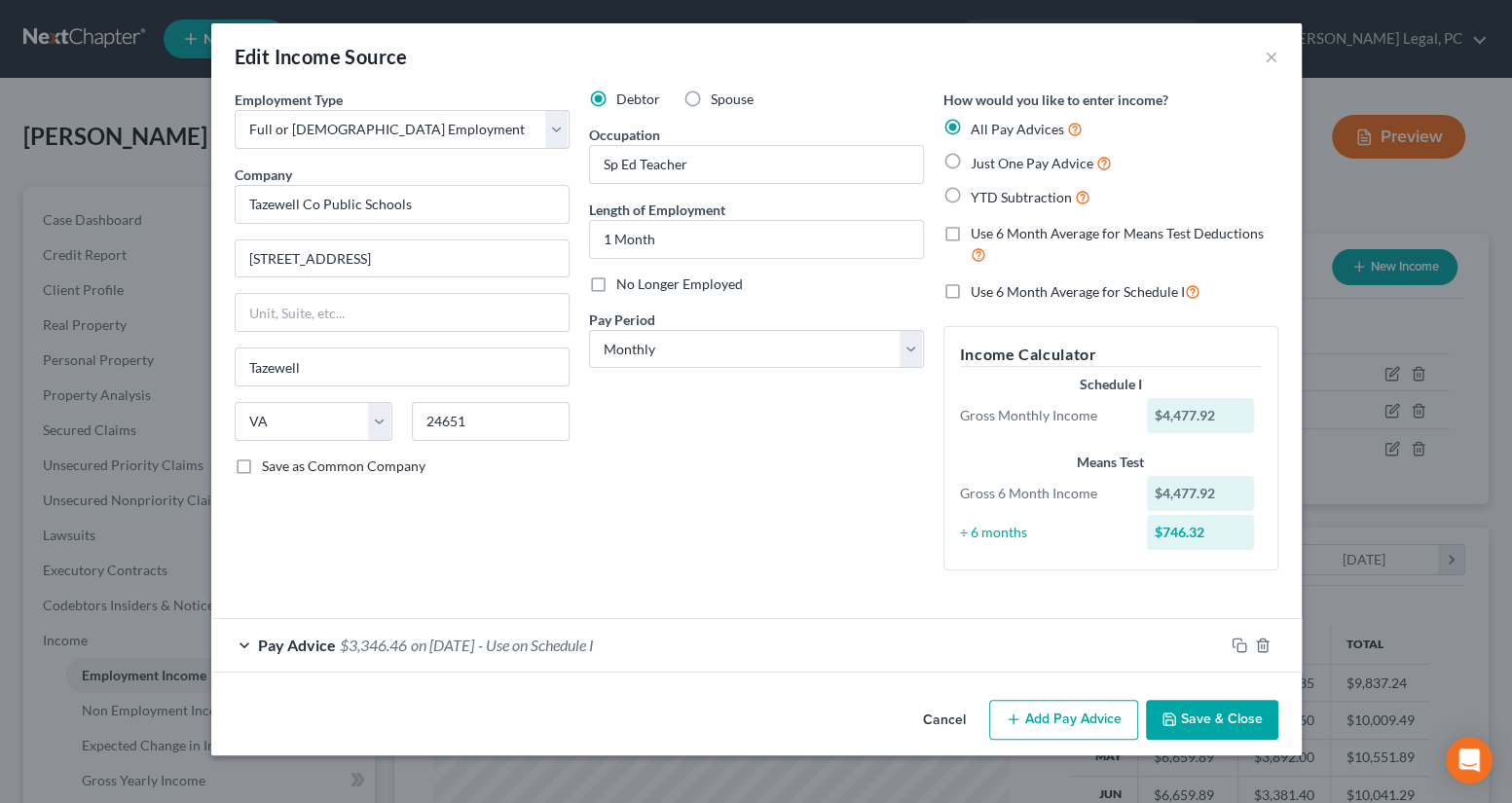
click at [711, 97] on label "Spouse" at bounding box center [731, 100] width 42 height 20
click at [718, 97] on input "Spouse" at bounding box center [724, 96] width 13 height 13
radio input "true"
click at [1207, 713] on button "Save & Close" at bounding box center [1213, 719] width 132 height 40
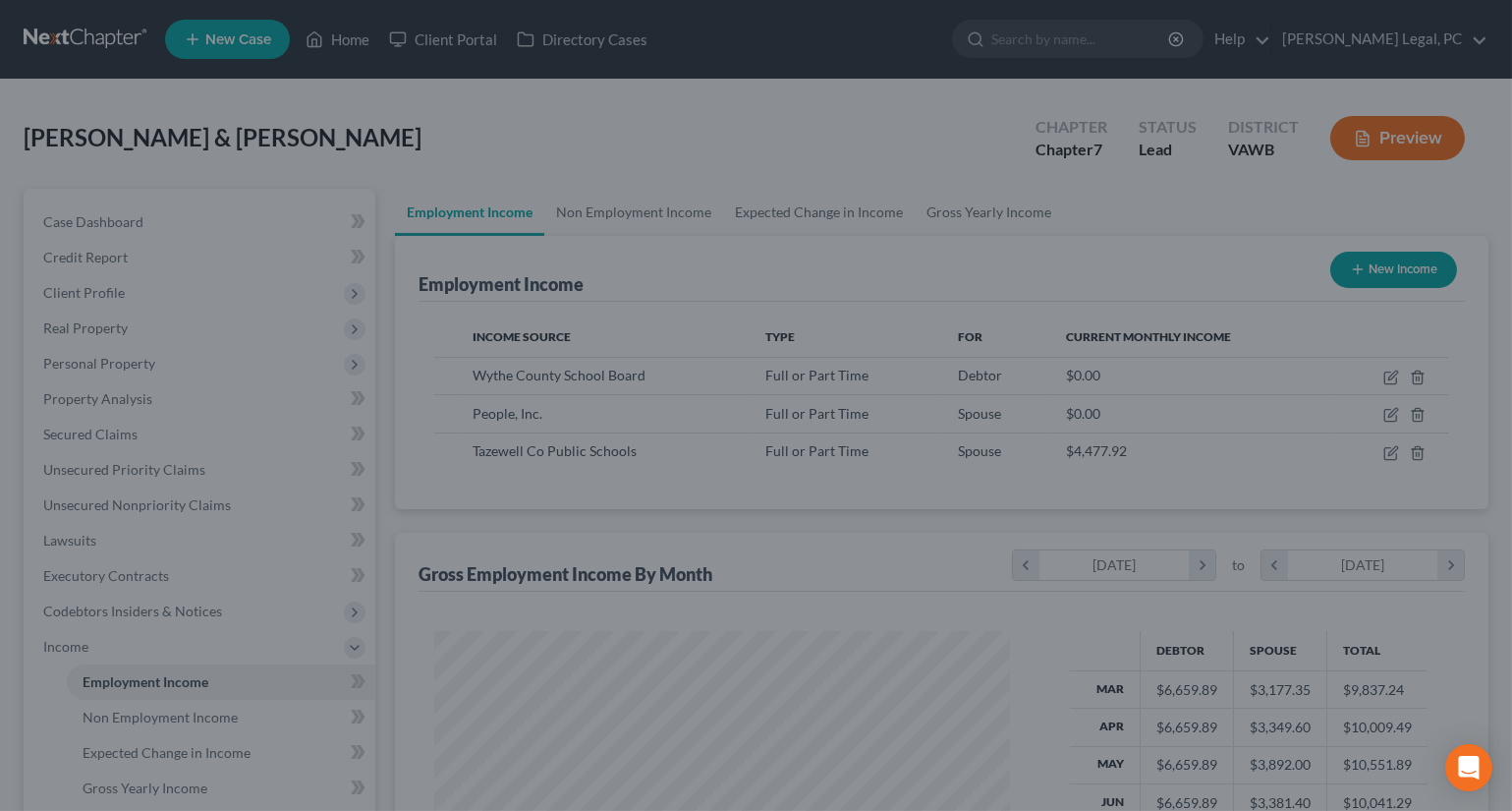
scroll to position [982405, 981965]
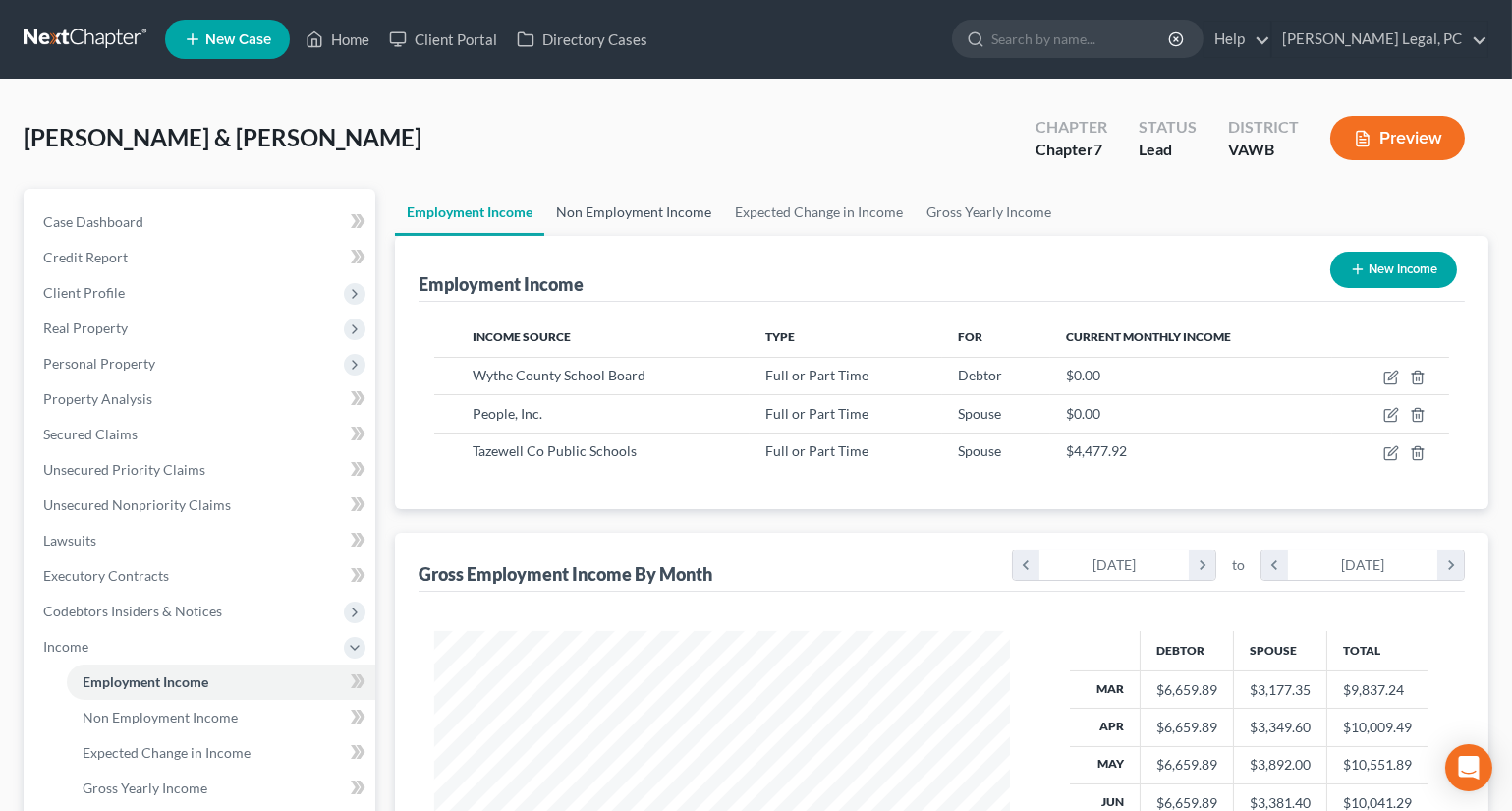
click at [581, 205] on link "Non Employment Income" at bounding box center [633, 211] width 179 height 47
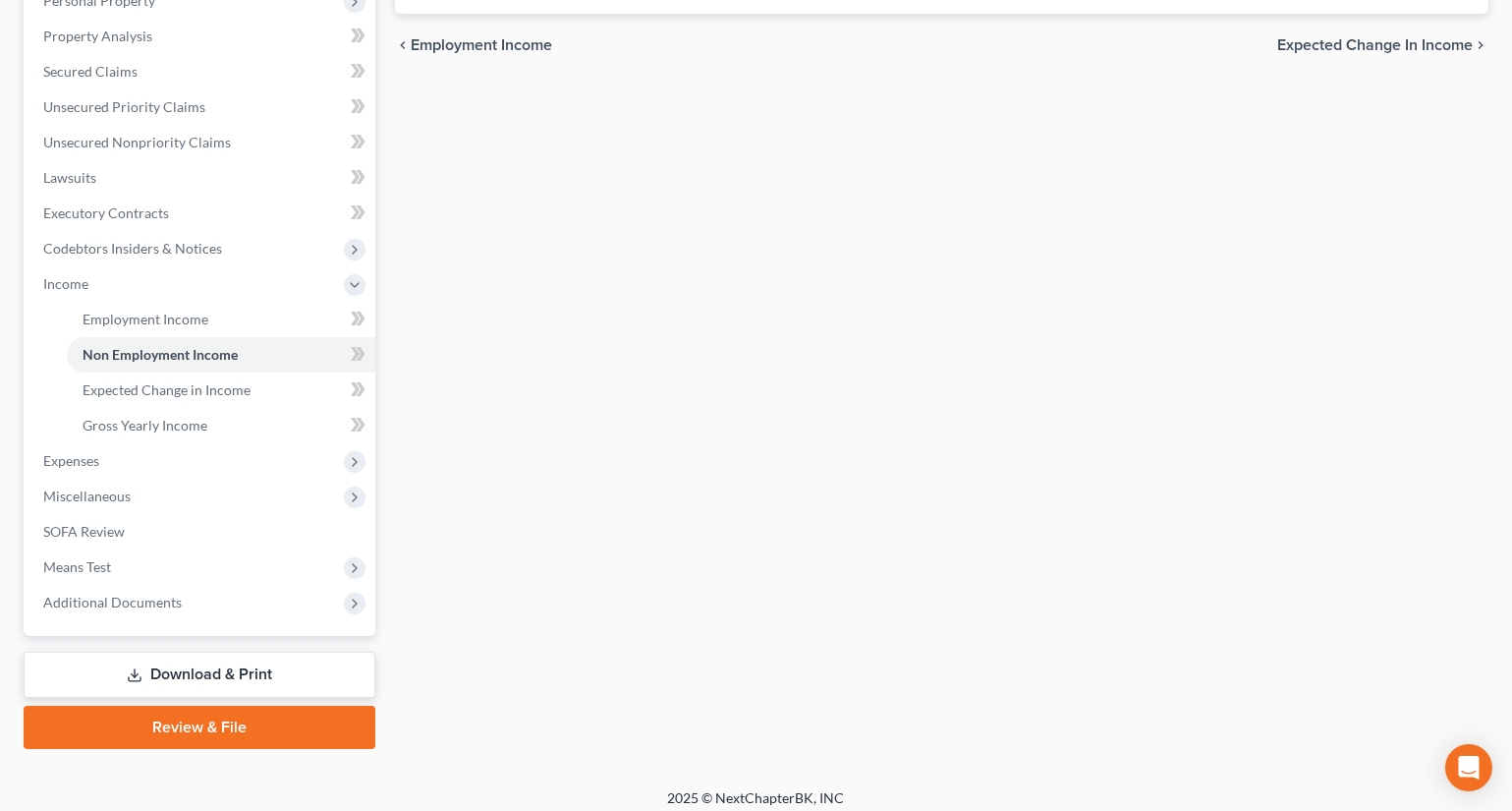
scroll to position [373, 0]
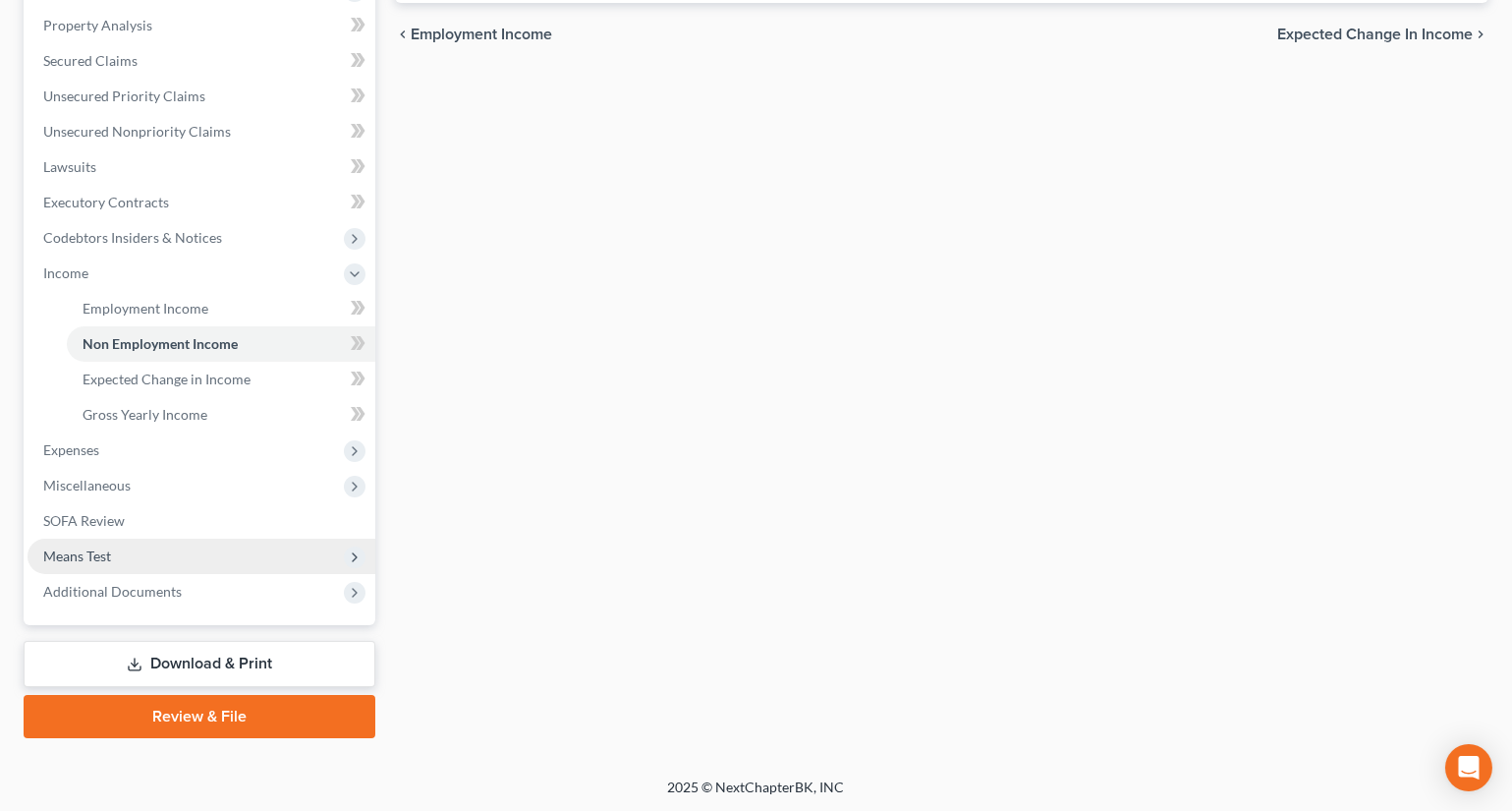
click at [80, 548] on span "Means Test" at bounding box center [77, 556] width 68 height 17
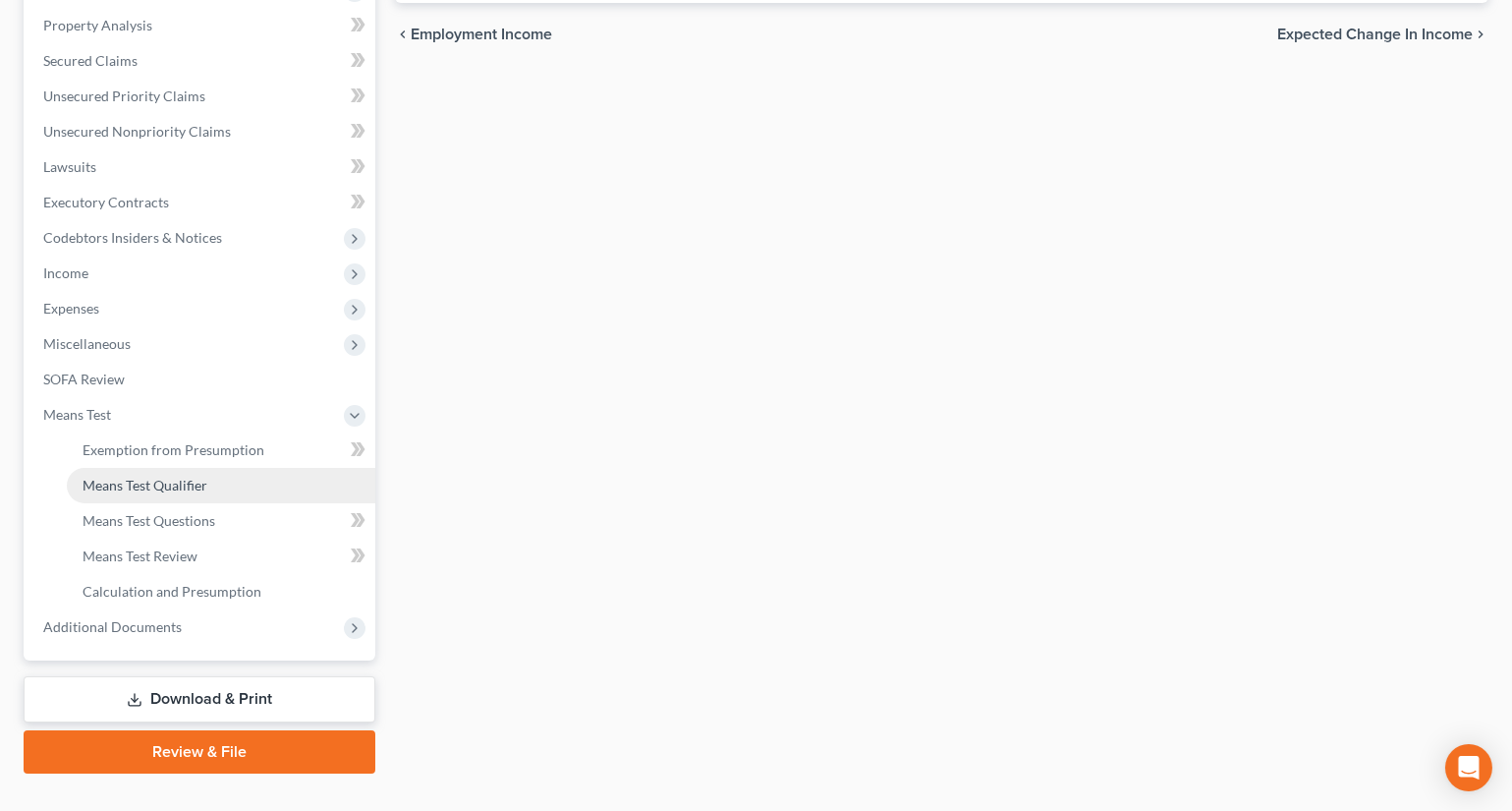
click at [153, 480] on span "Means Test Qualifier" at bounding box center [145, 485] width 125 height 17
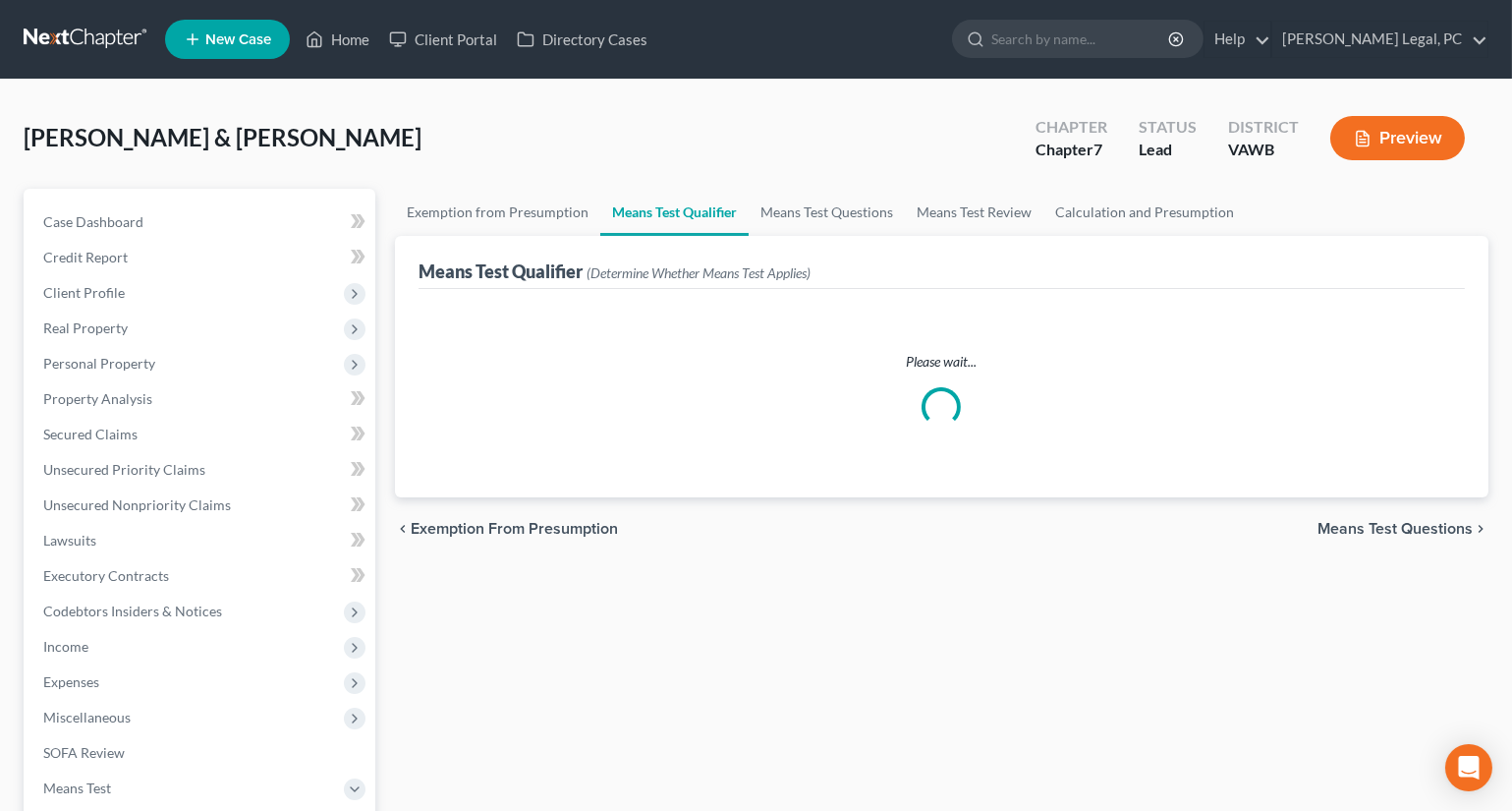
scroll to position [89, 0]
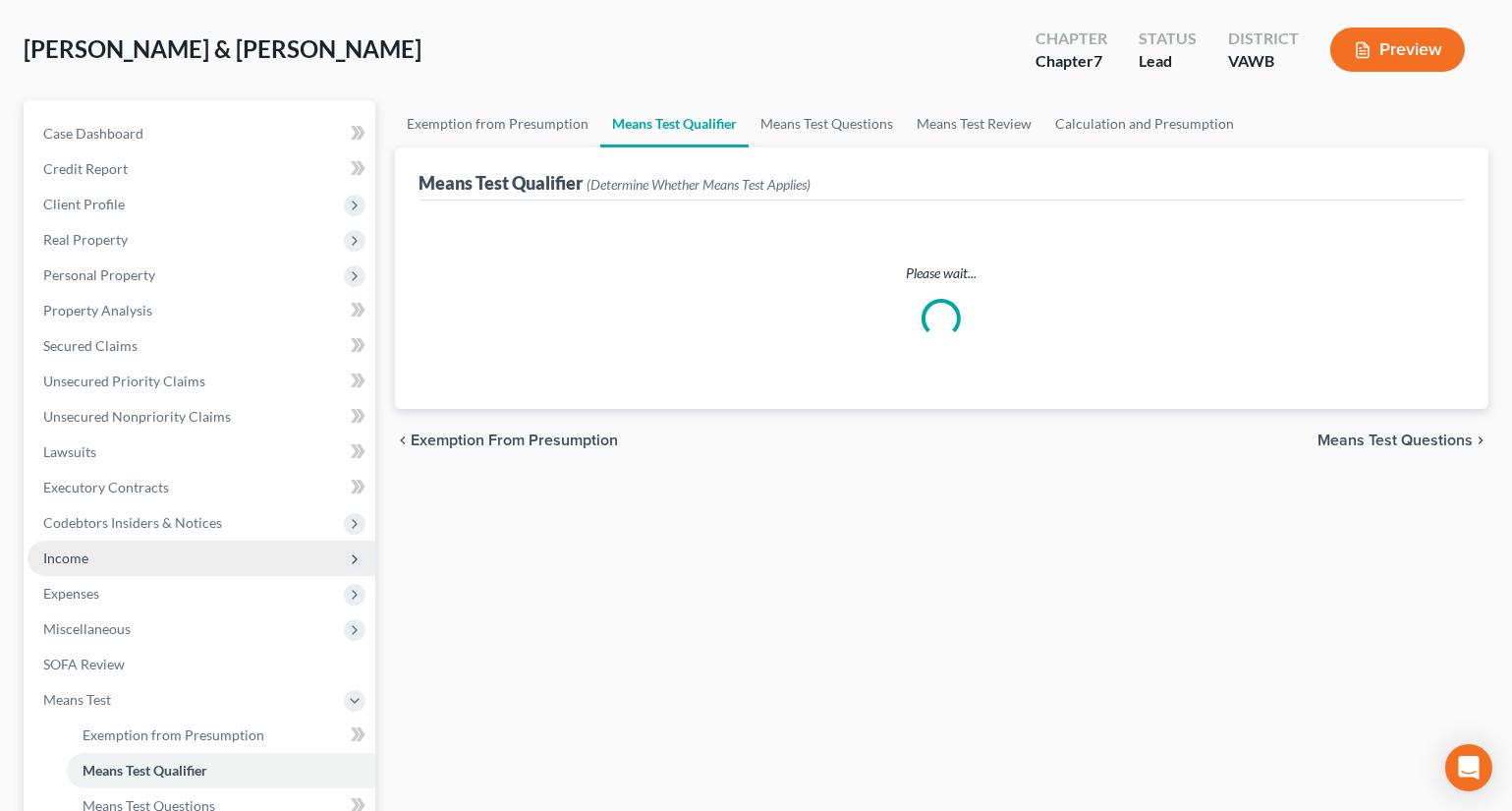
click at [85, 556] on span "Income" at bounding box center [65, 558] width 45 height 17
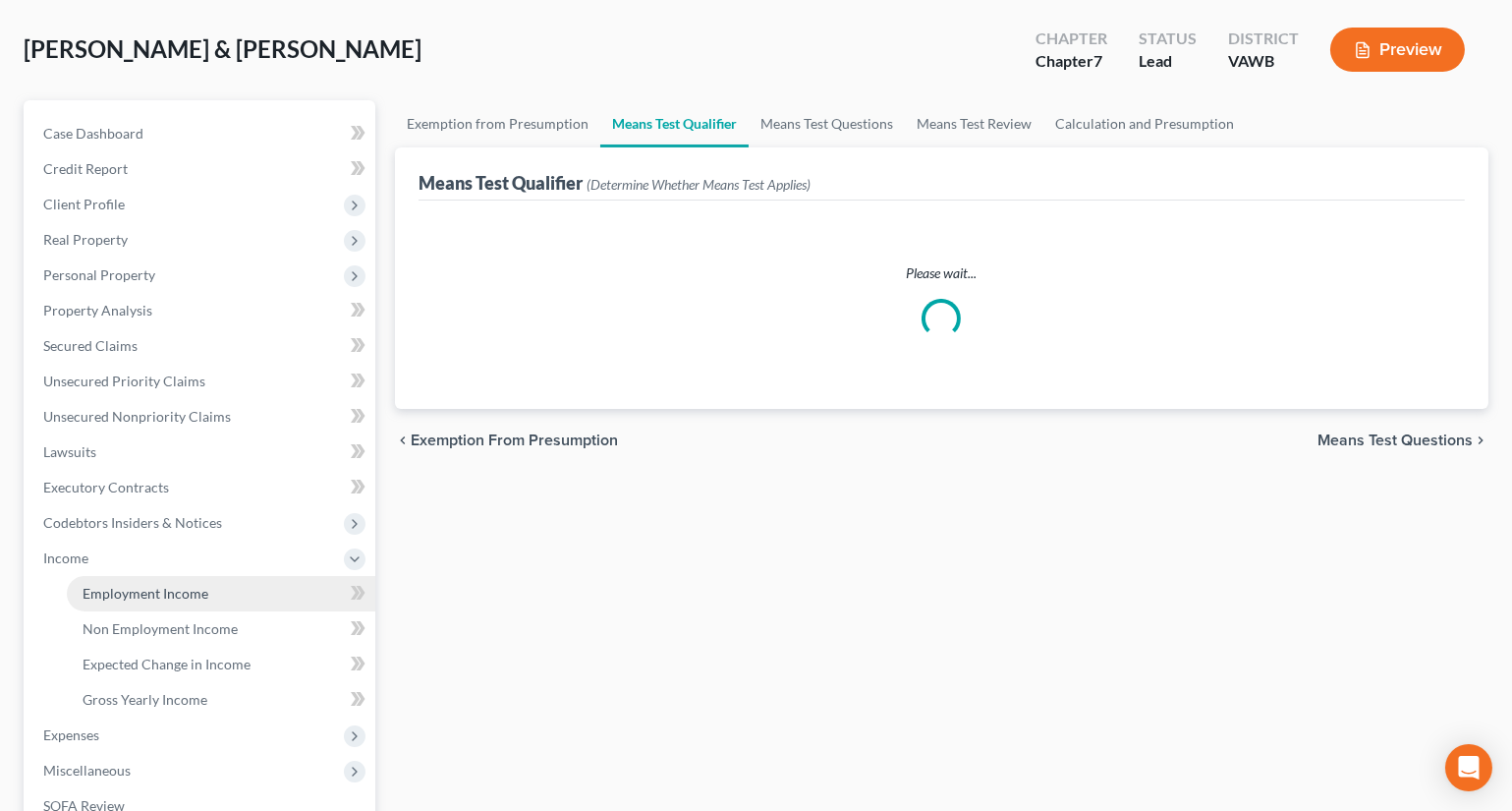
click at [89, 581] on link "Employment Income" at bounding box center [220, 593] width 308 height 35
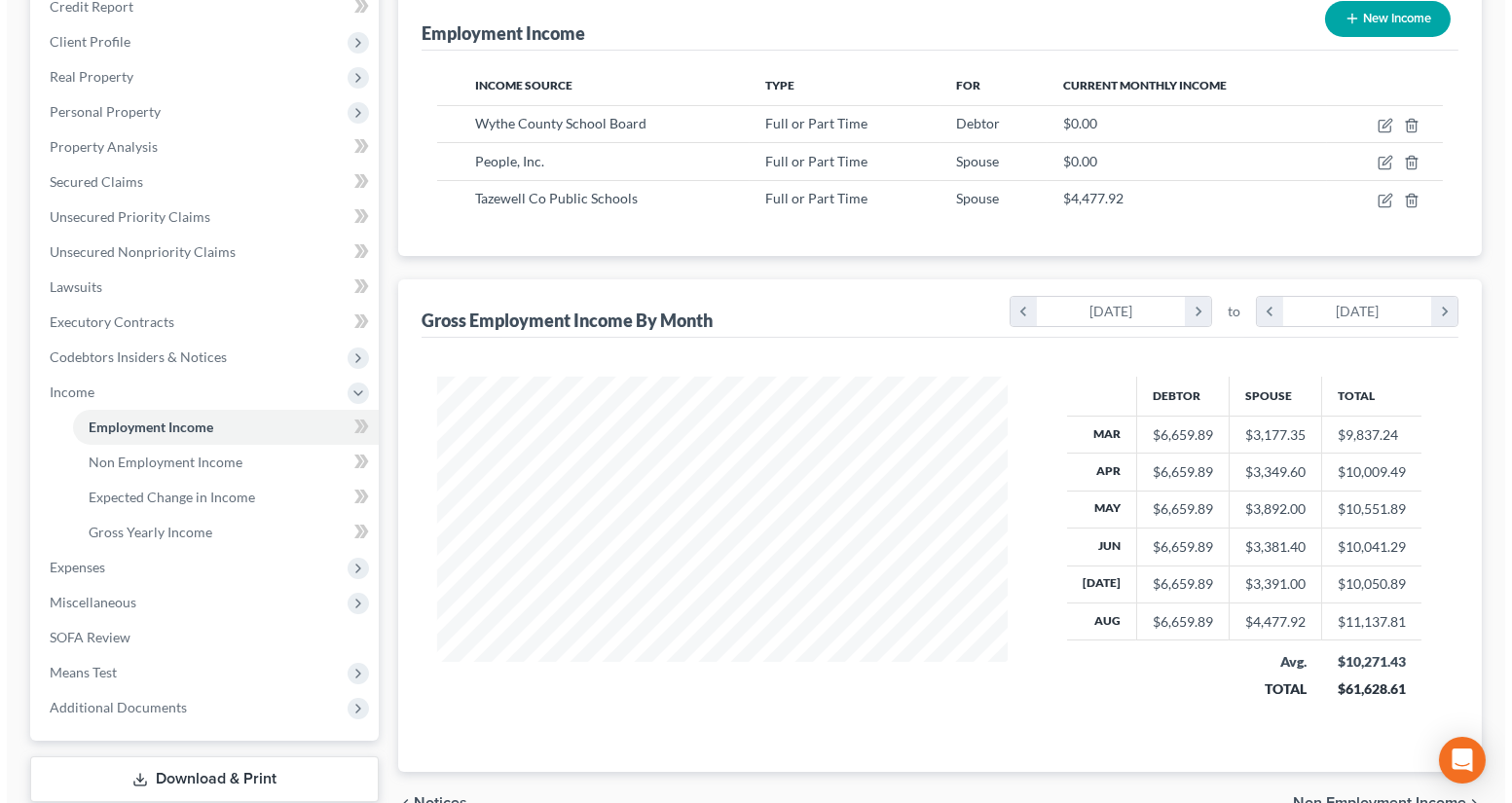
scroll to position [265, 0]
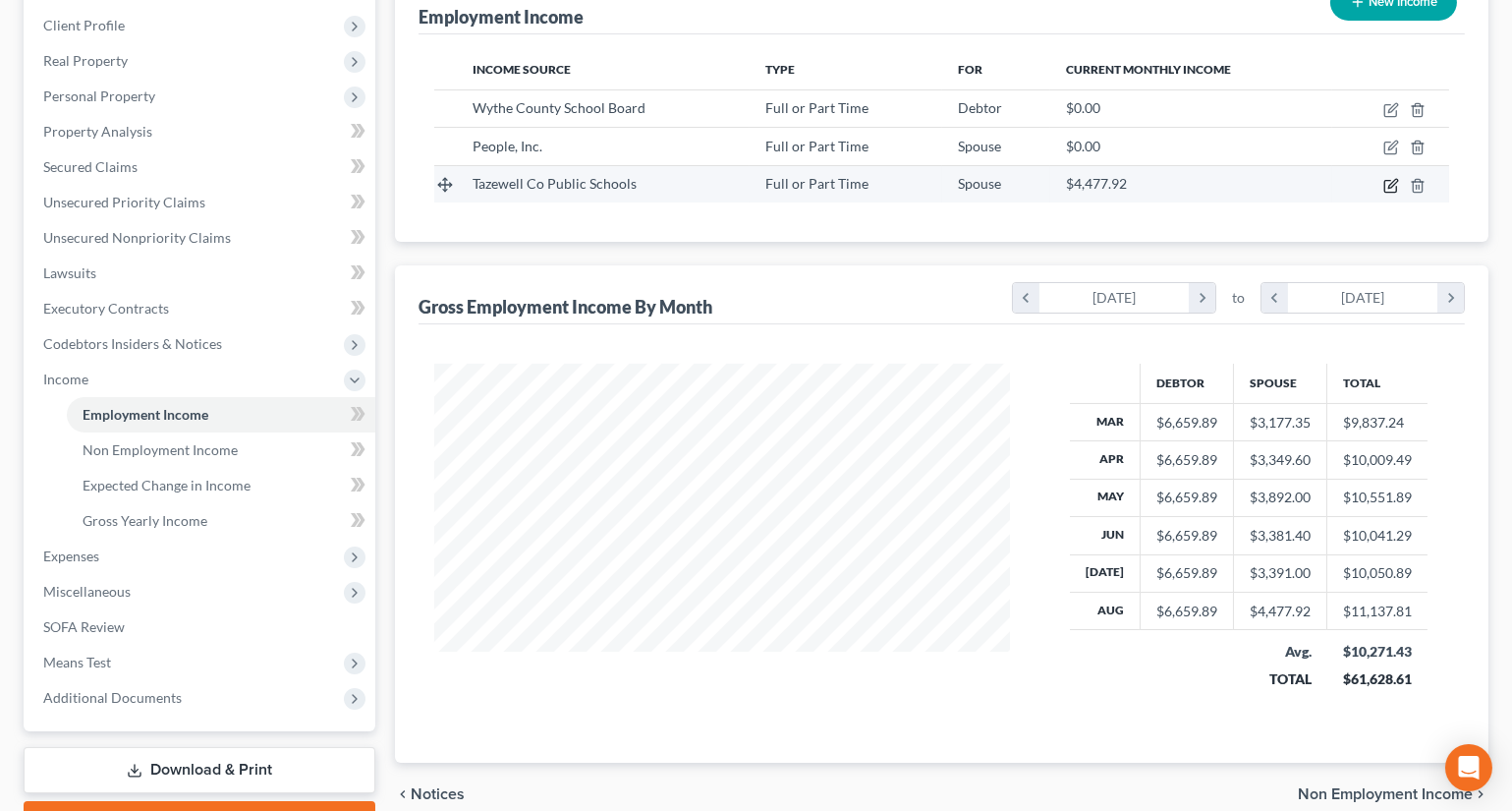
click at [1388, 184] on icon "button" at bounding box center [1392, 183] width 9 height 9
select select "0"
select select "48"
select select "0"
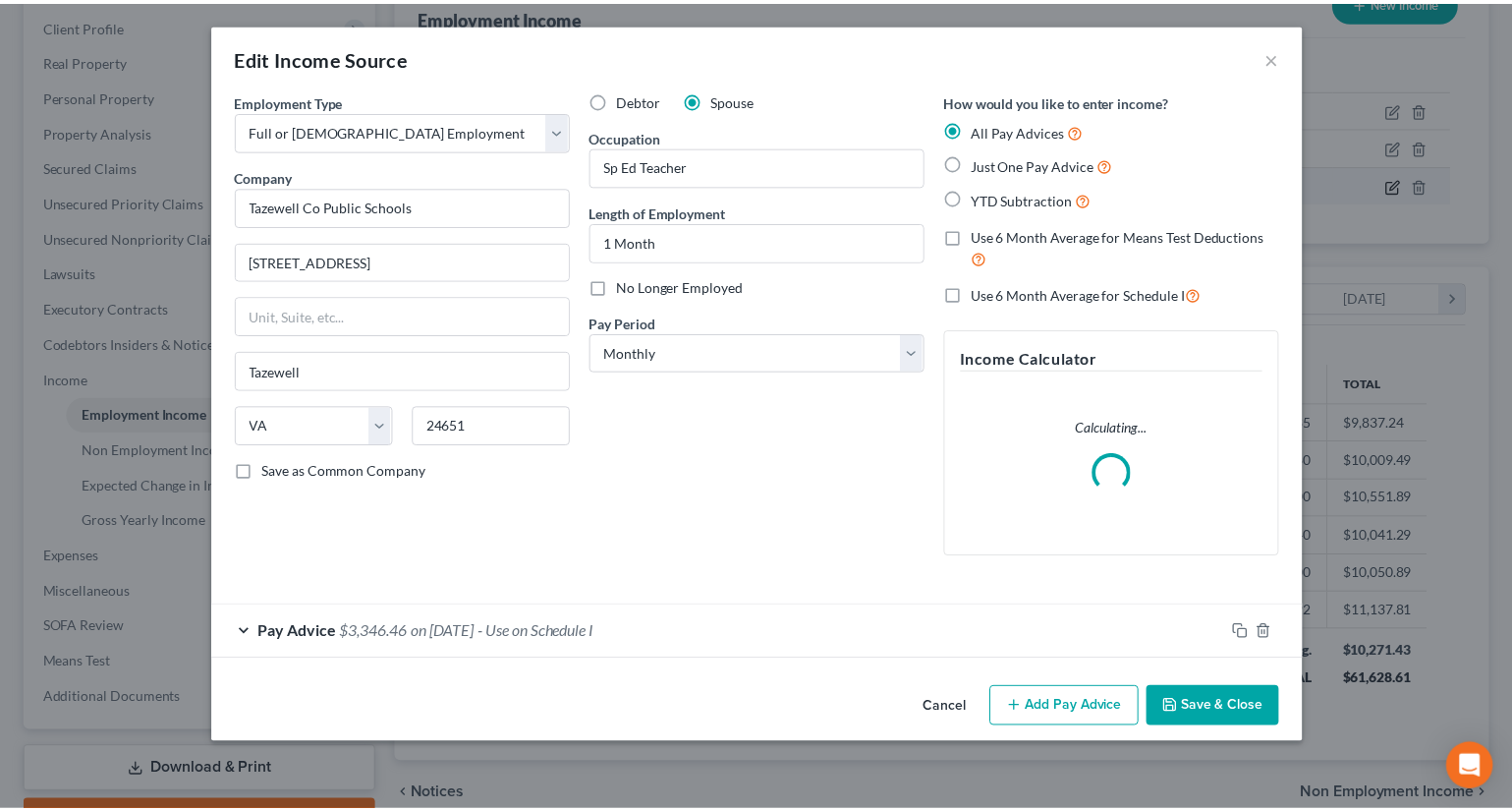
scroll to position [352, 621]
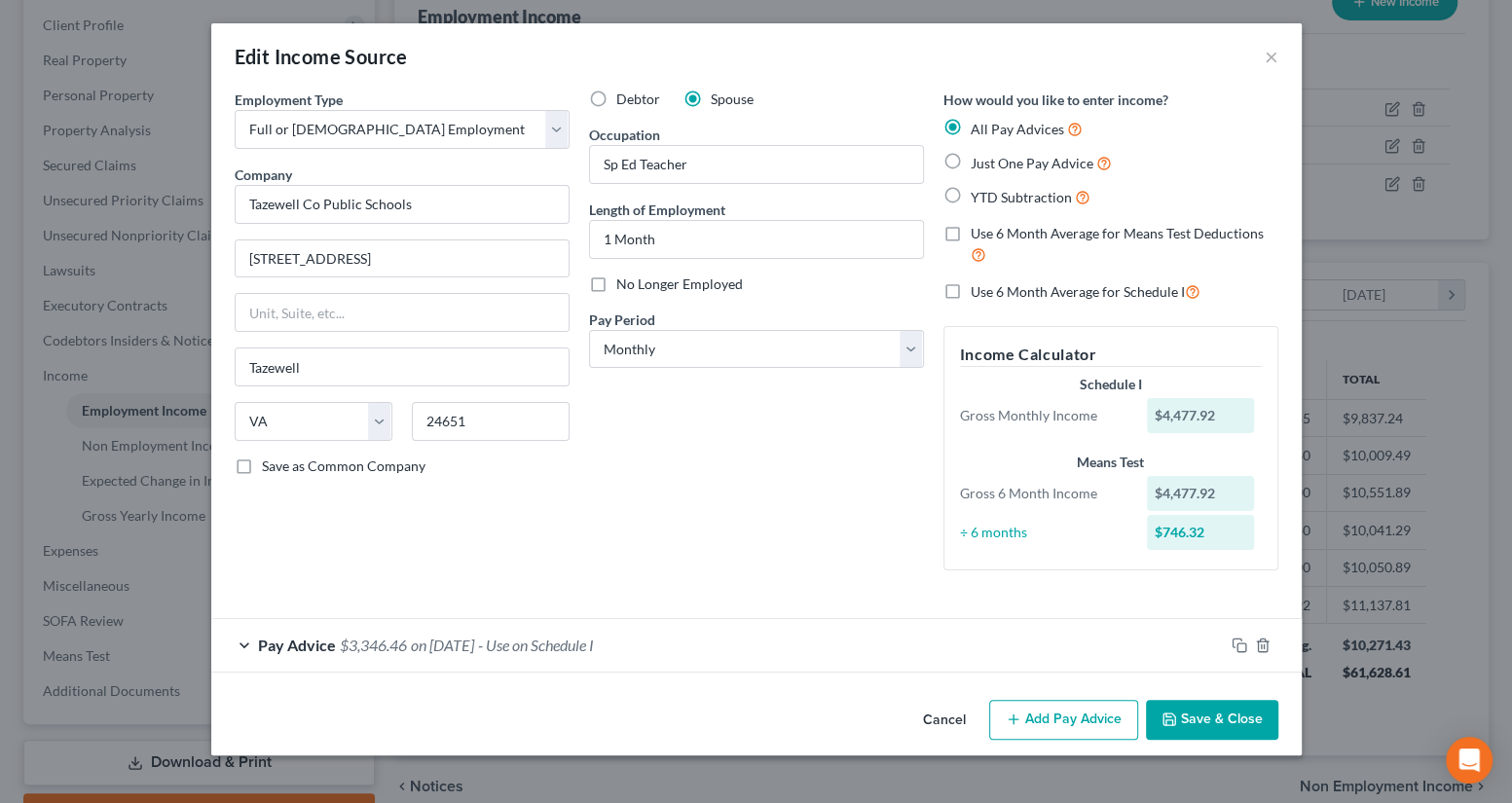
click at [1194, 710] on button "Save & Close" at bounding box center [1213, 719] width 132 height 40
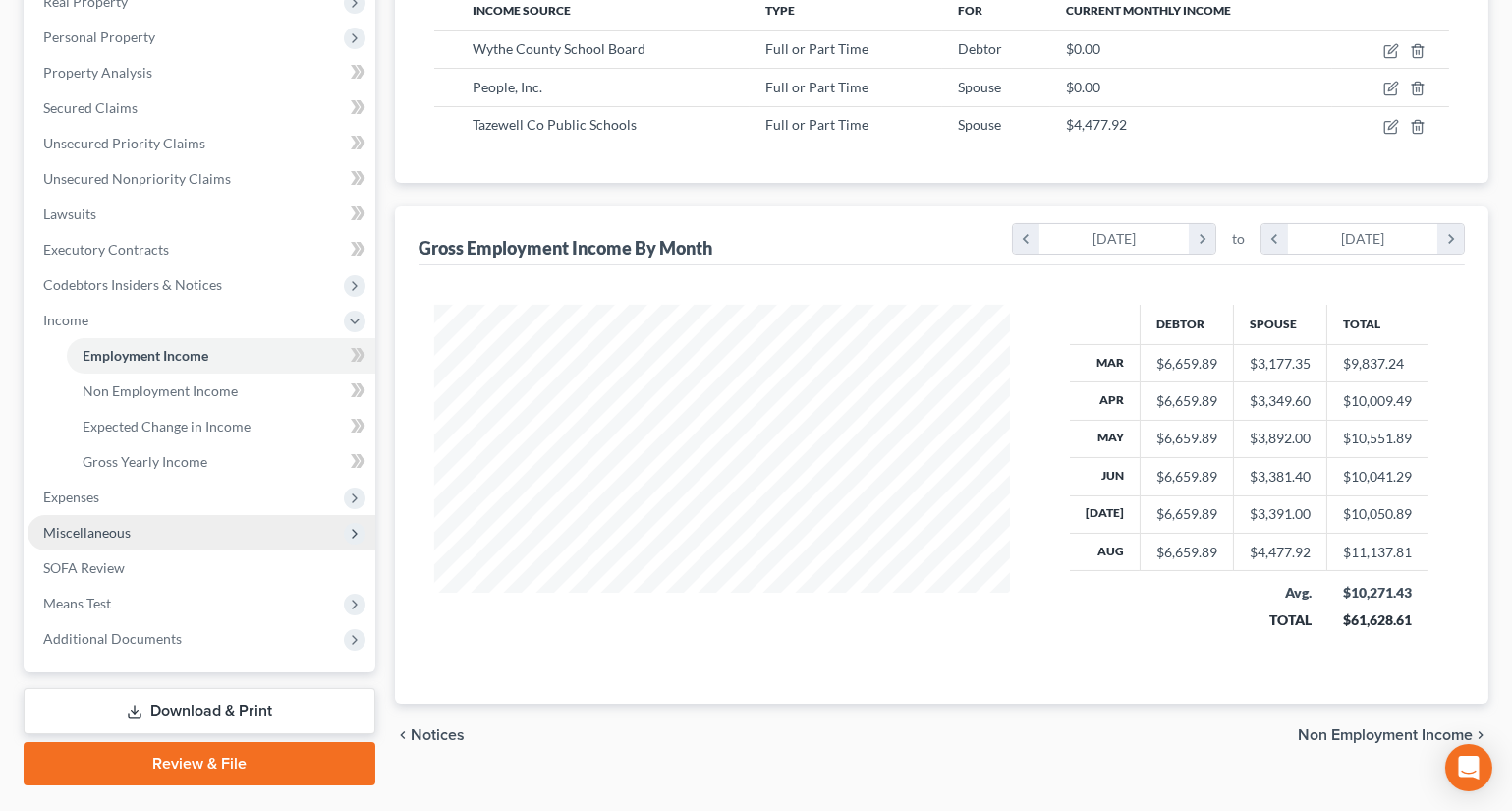
scroll to position [373, 0]
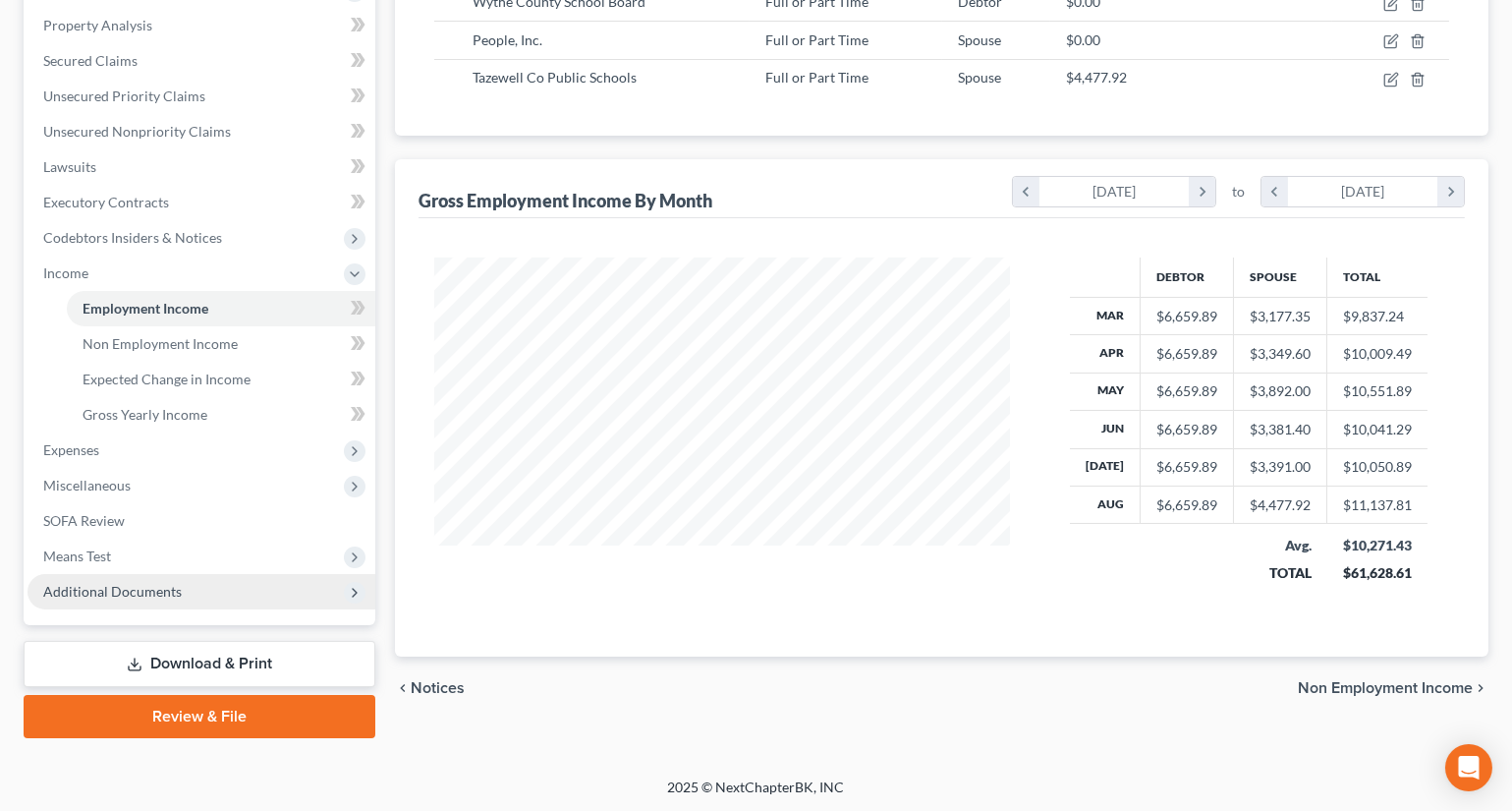
click at [133, 587] on span "Additional Documents" at bounding box center [112, 591] width 139 height 17
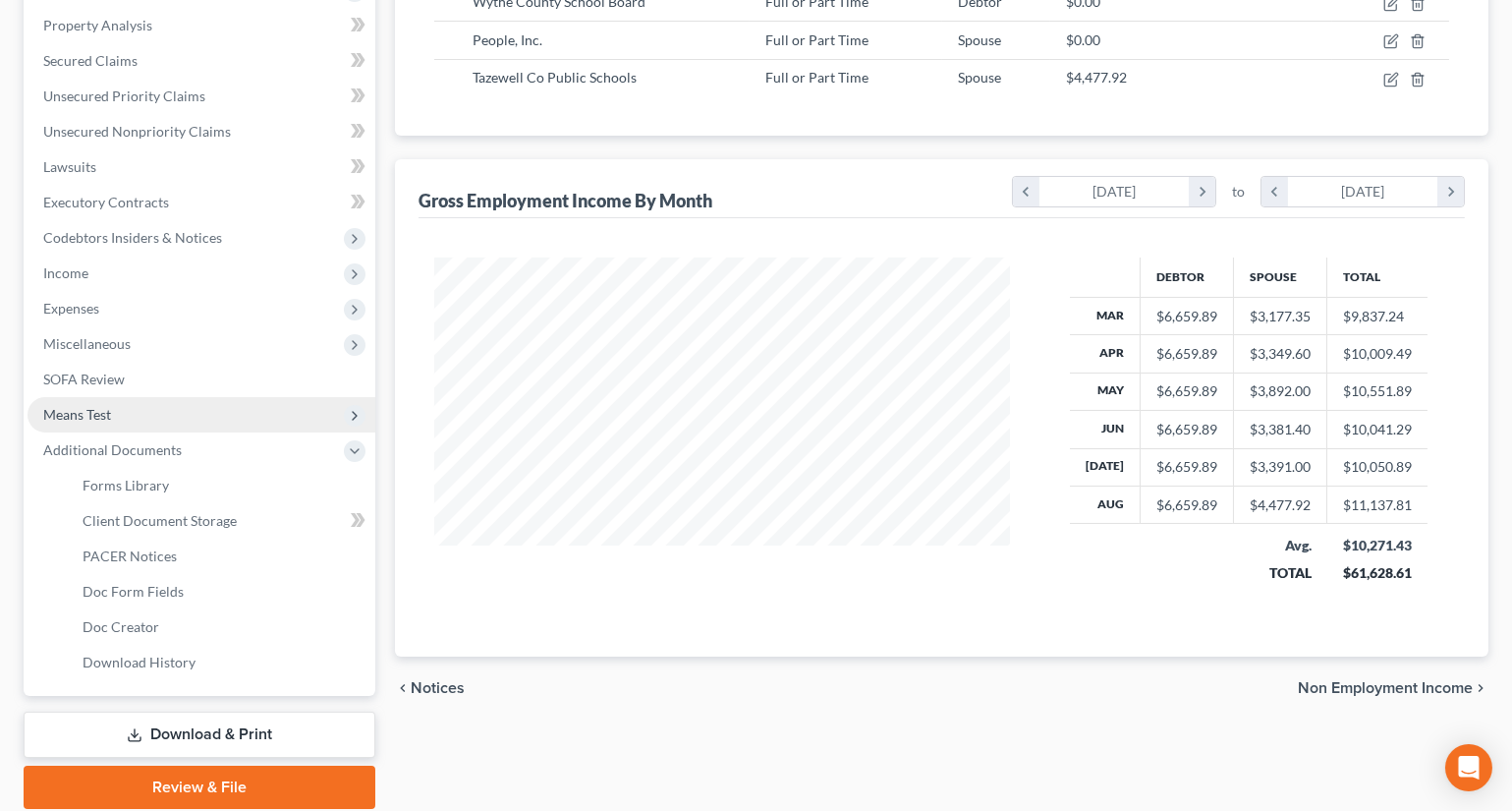
click at [118, 422] on span "Means Test" at bounding box center [201, 414] width 348 height 35
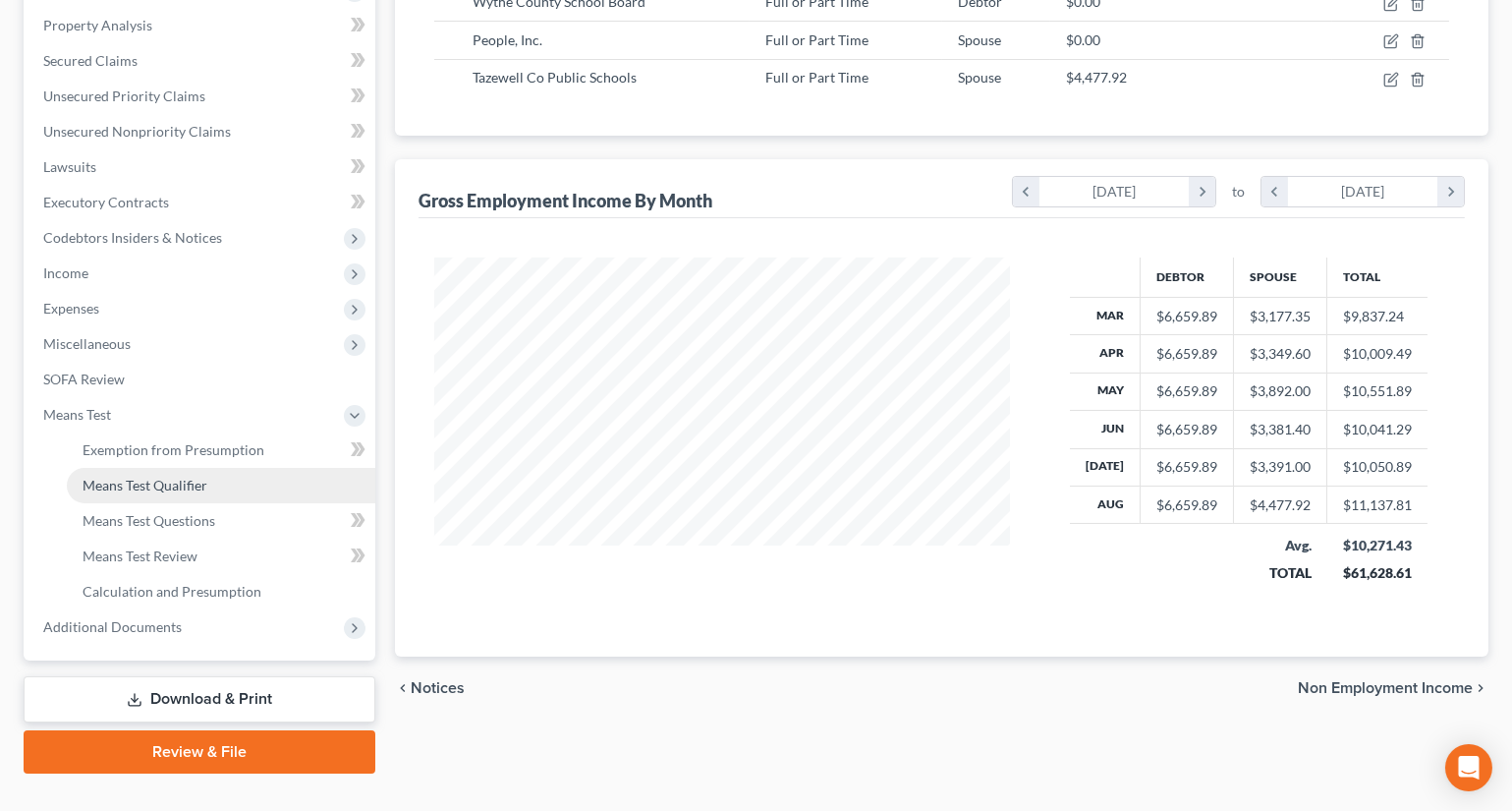
click at [150, 484] on span "Means Test Qualifier" at bounding box center [145, 485] width 125 height 17
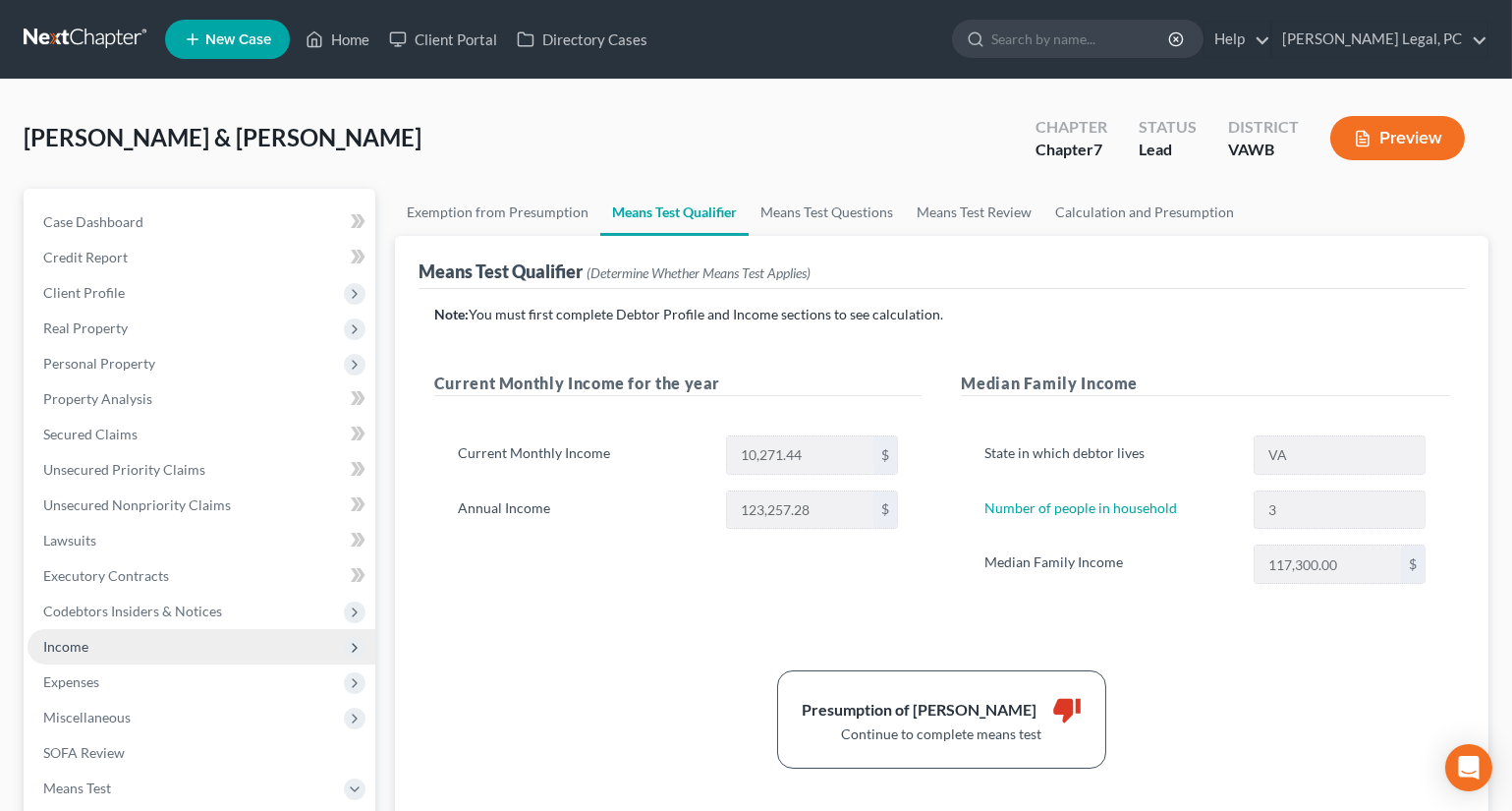
click at [62, 645] on span "Income" at bounding box center [65, 645] width 45 height 17
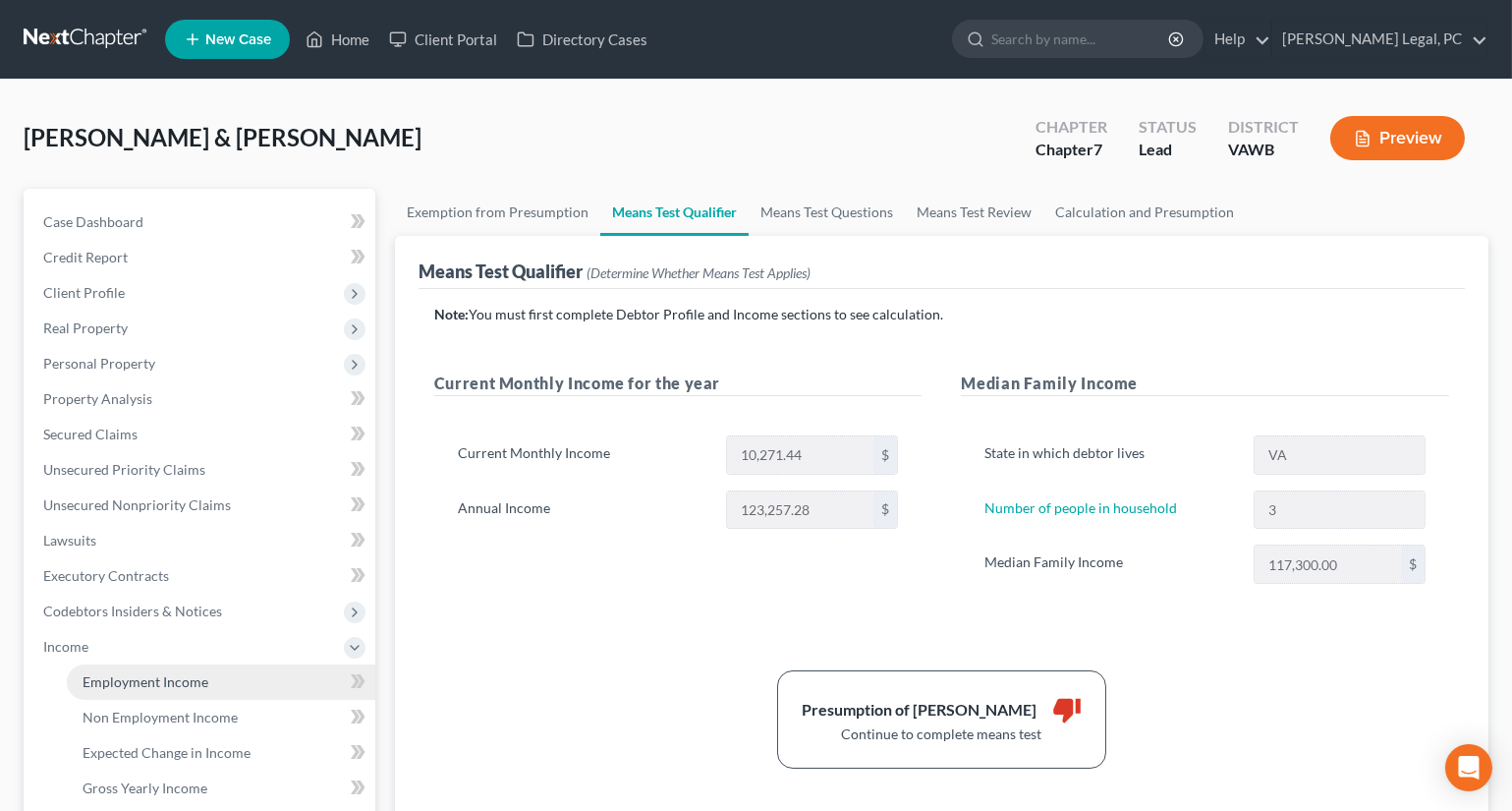
click at [148, 686] on span "Employment Income" at bounding box center [146, 681] width 126 height 17
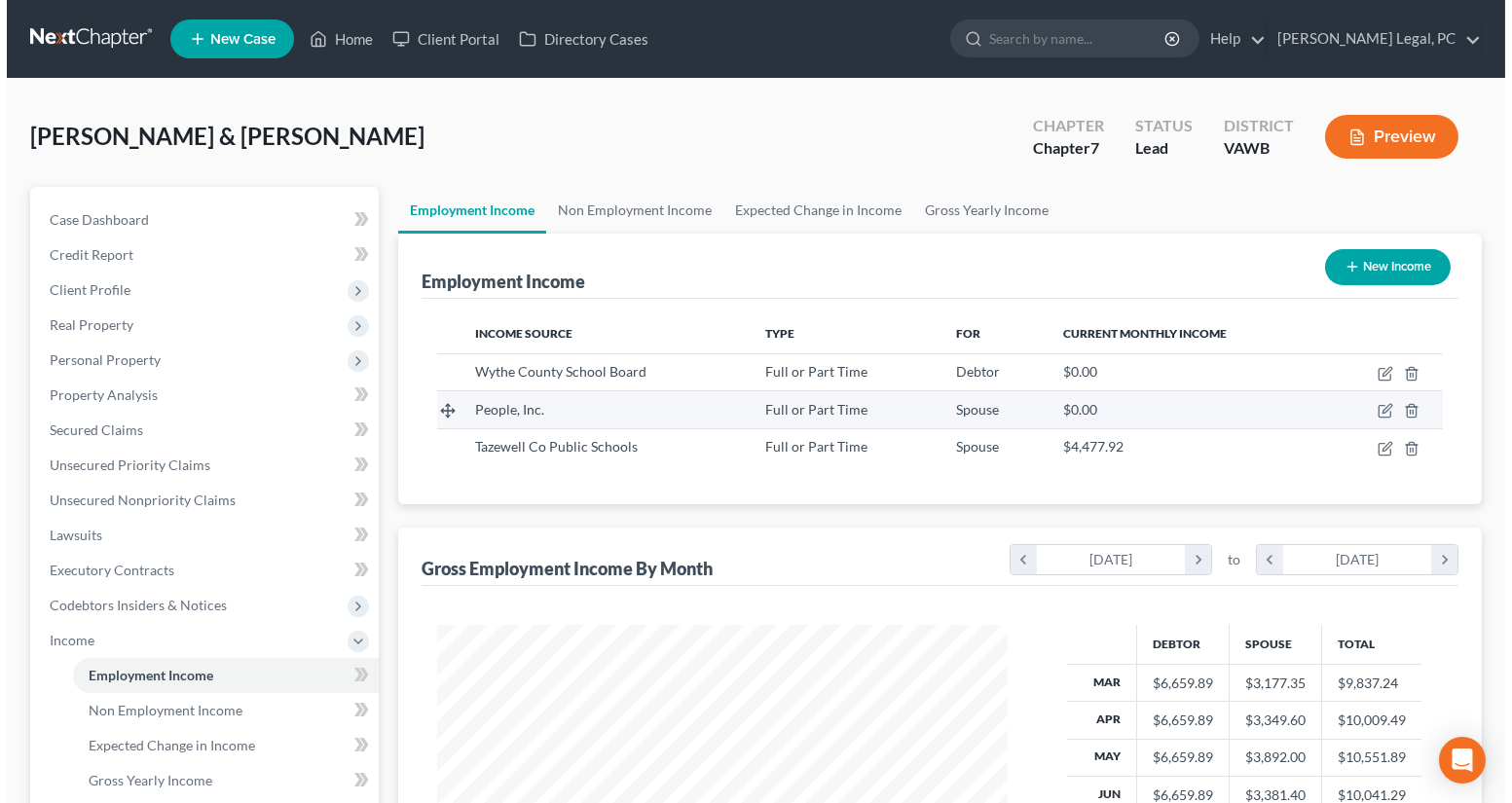
scroll to position [349, 609]
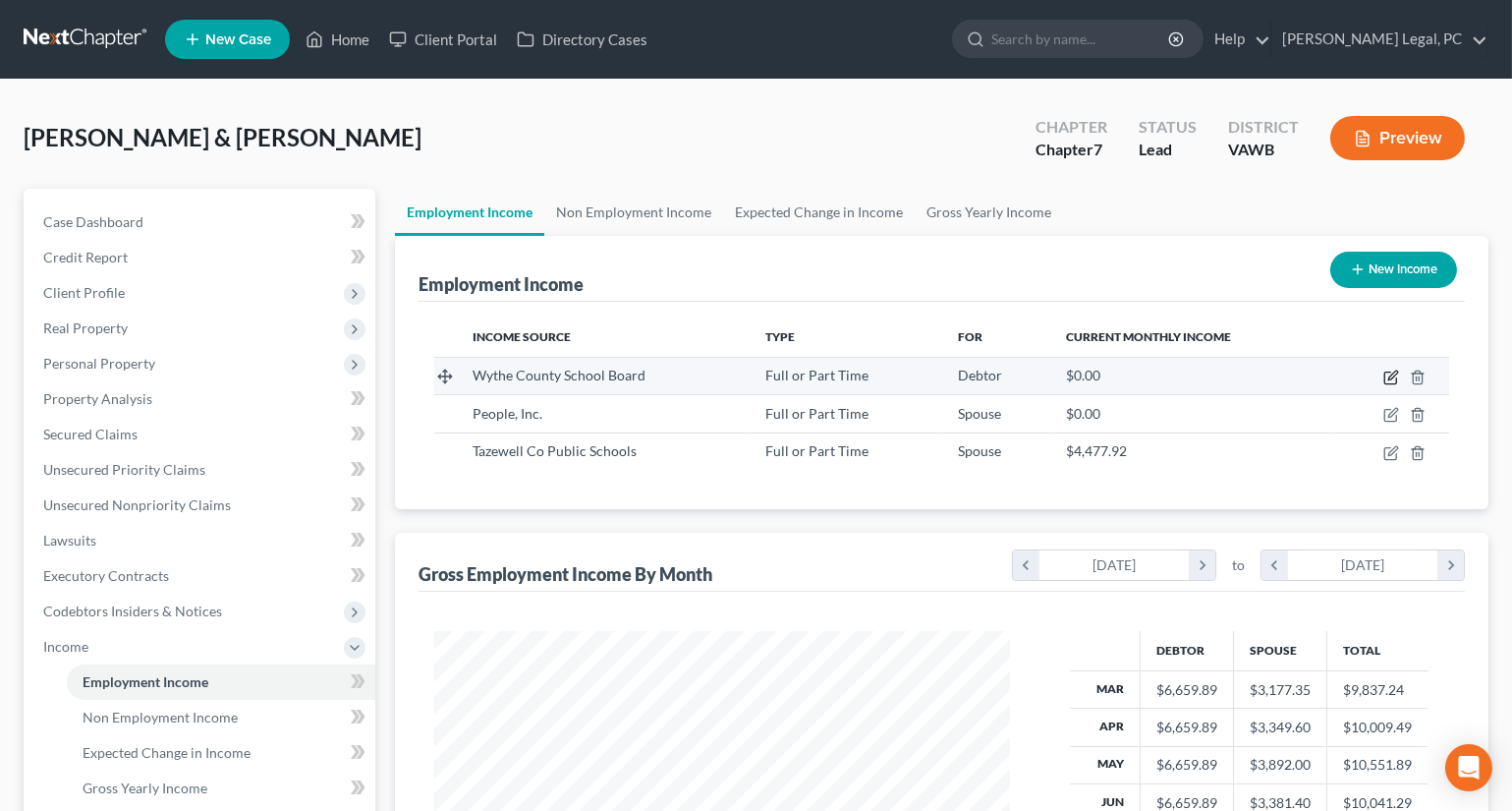
click at [1389, 379] on icon "button" at bounding box center [1391, 377] width 16 height 16
select select "0"
select select "48"
select select "0"
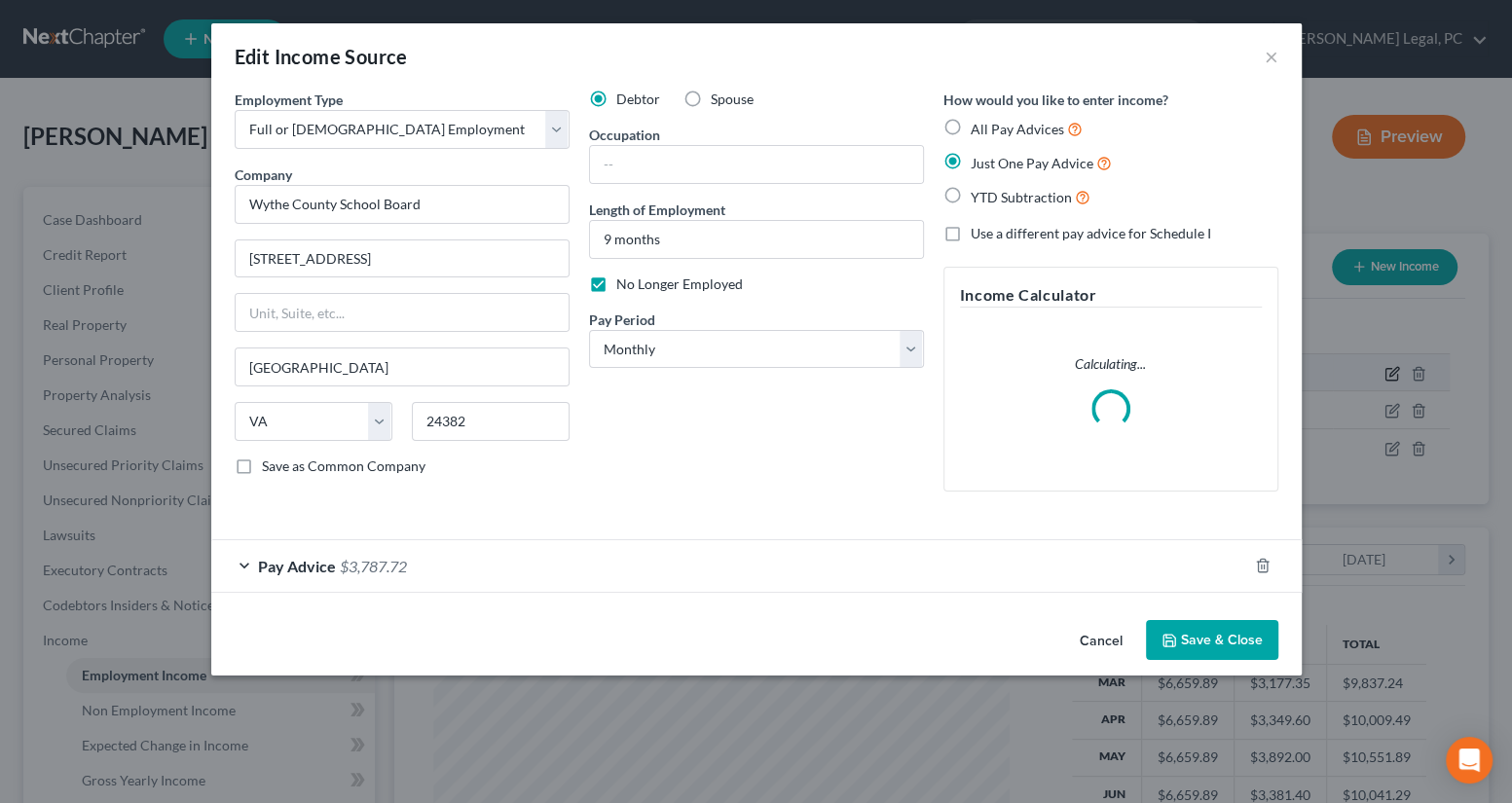
scroll to position [349, 616]
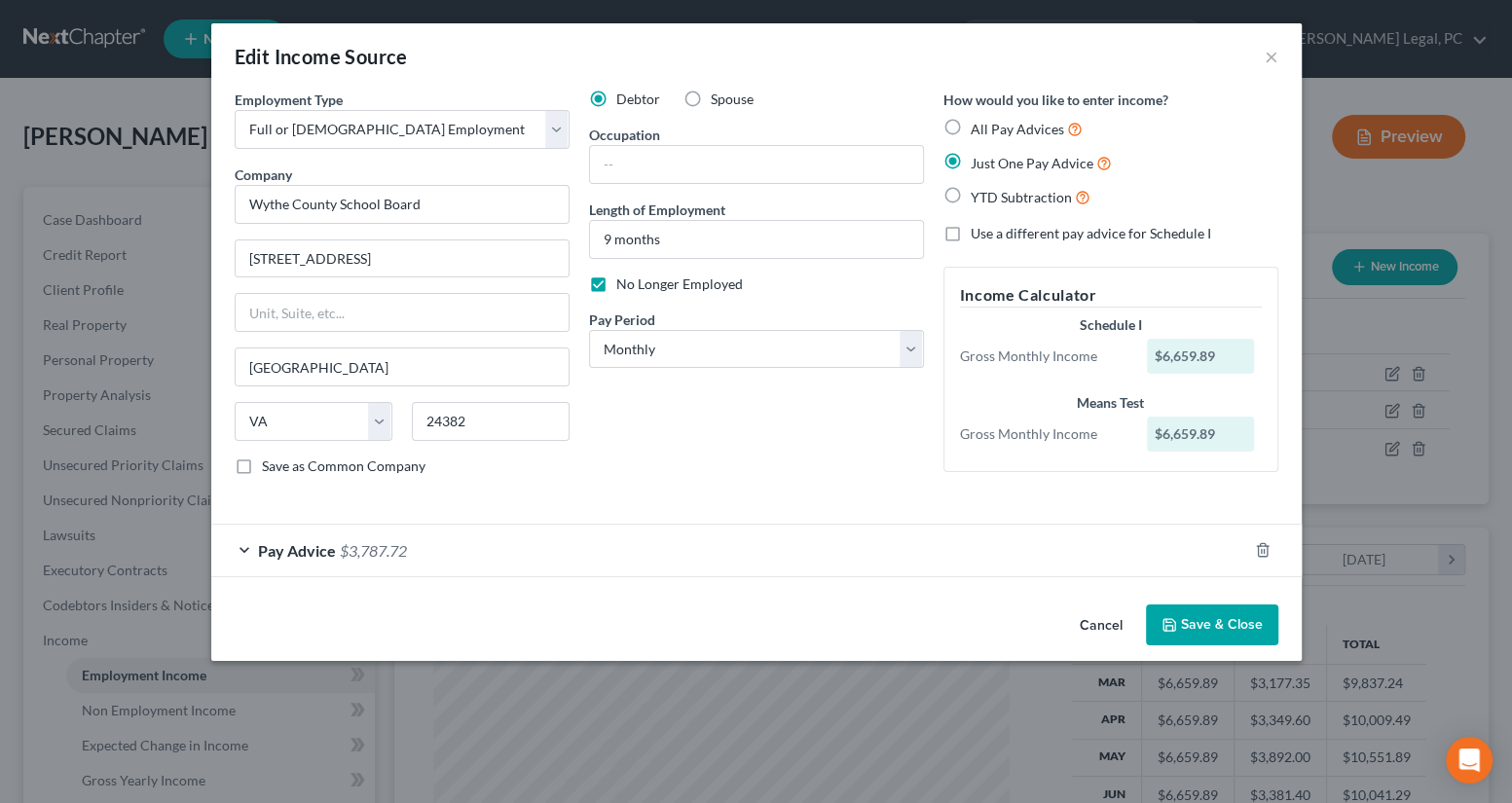
drag, startPoint x: 946, startPoint y: 123, endPoint x: 1509, endPoint y: 251, distance: 577.4
click at [970, 123] on label "All Pay Advices" at bounding box center [1026, 128] width 112 height 23
click at [978, 123] on input "All Pay Advices" at bounding box center [984, 123] width 13 height 13
radio input "true"
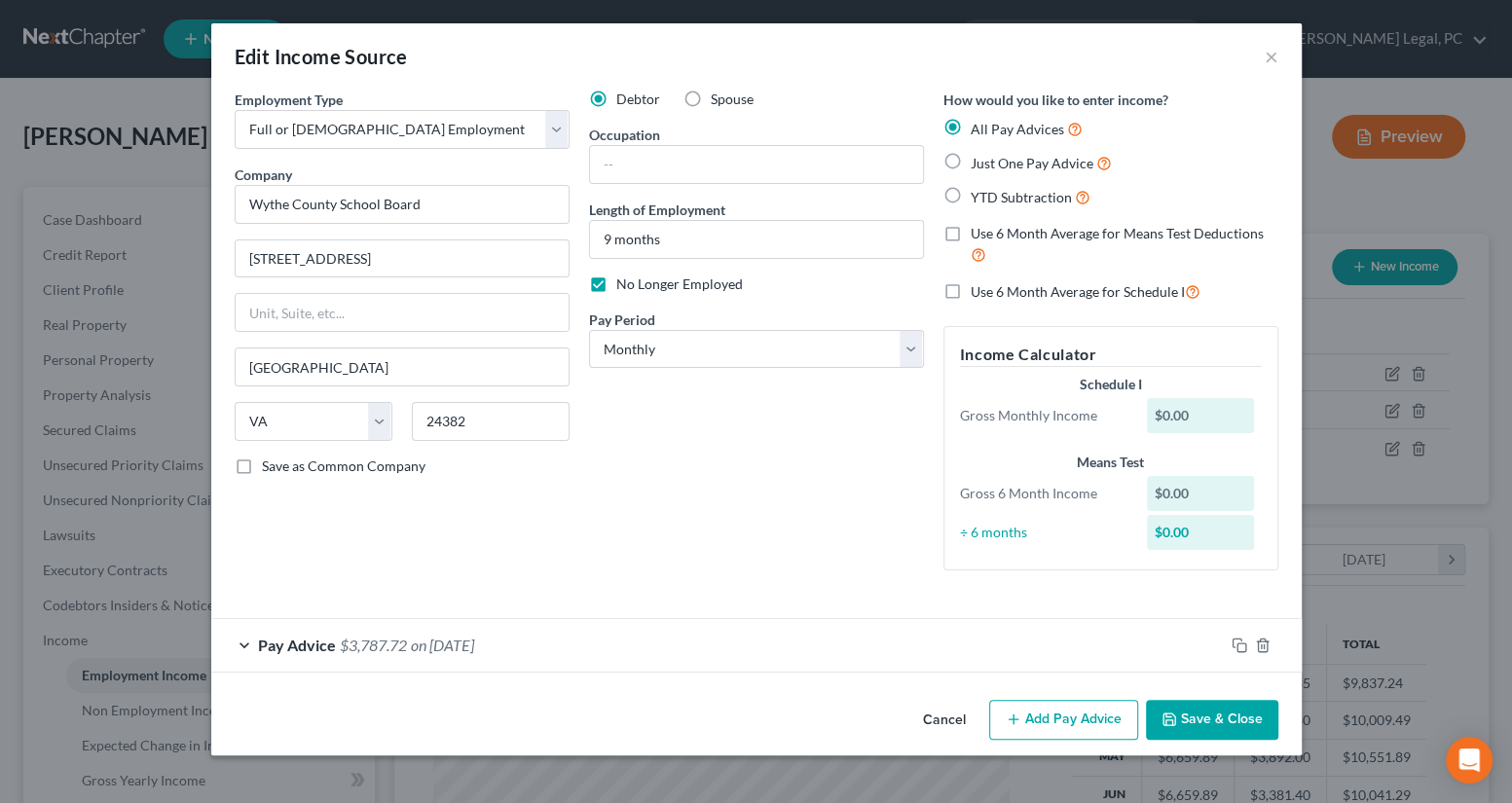
click at [839, 659] on div "Pay Advice $3,787.72 on [DATE]" at bounding box center [717, 645] width 1013 height 51
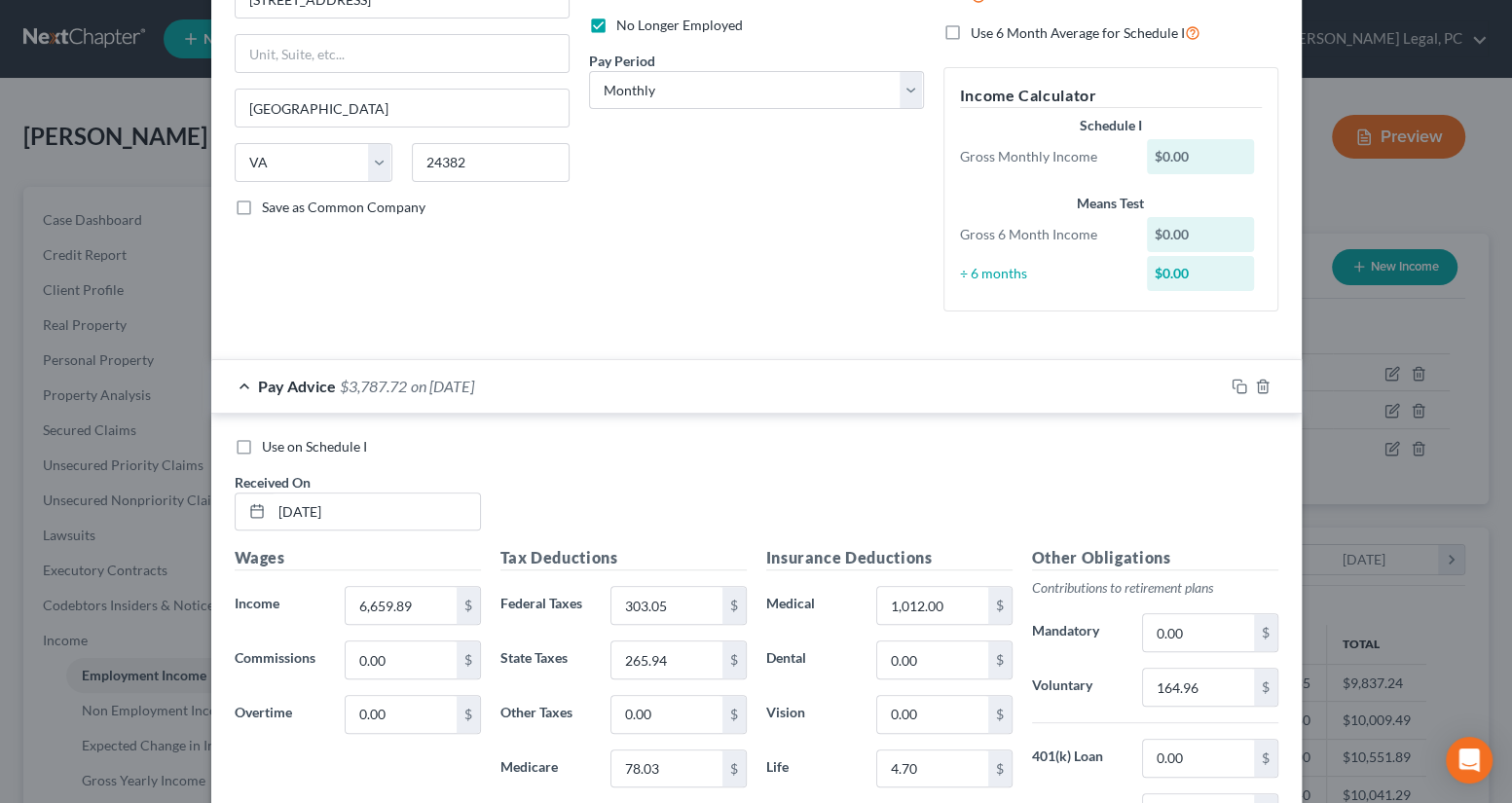
scroll to position [354, 0]
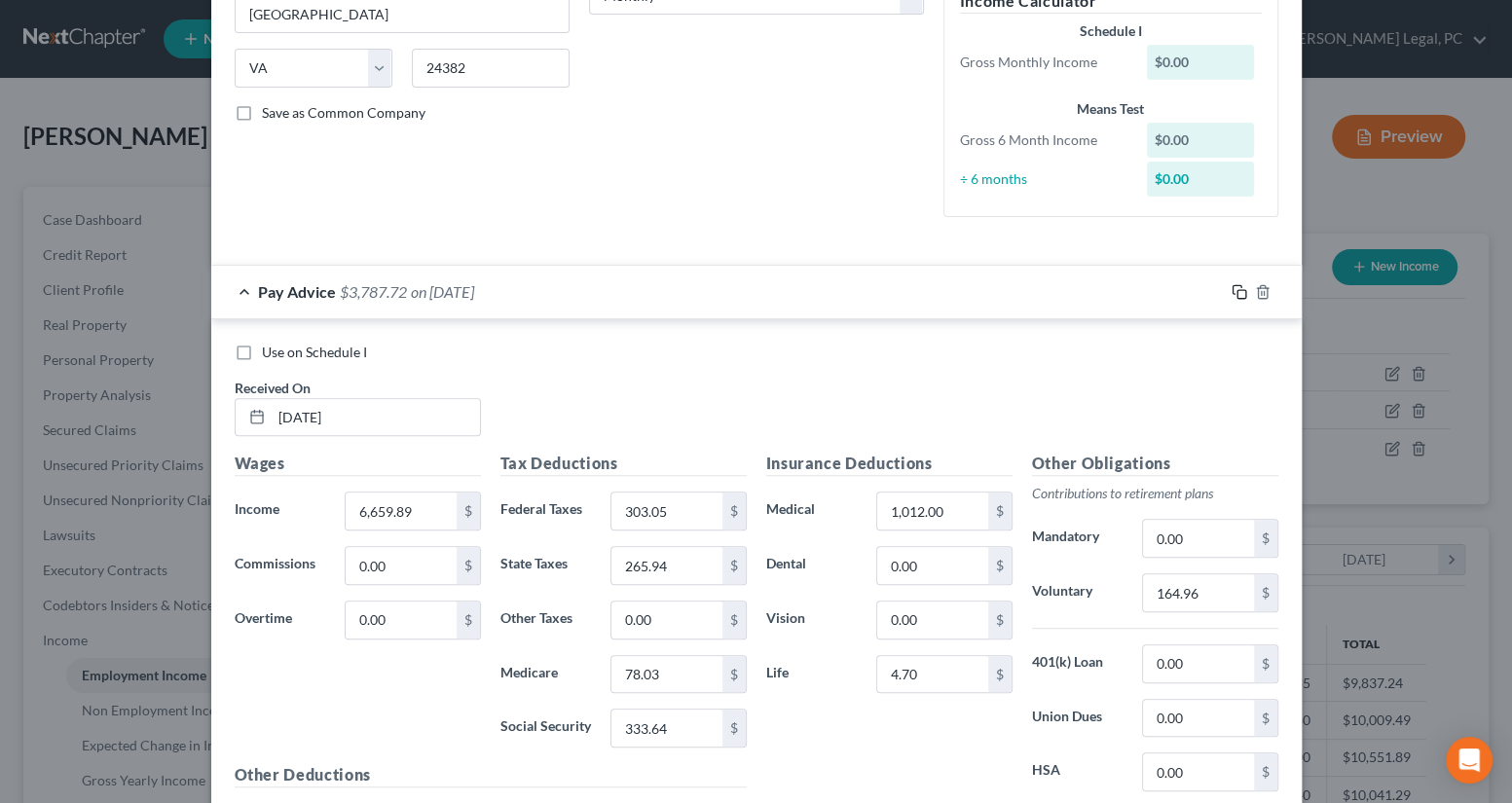
click at [1231, 291] on icon "button" at bounding box center [1239, 292] width 16 height 16
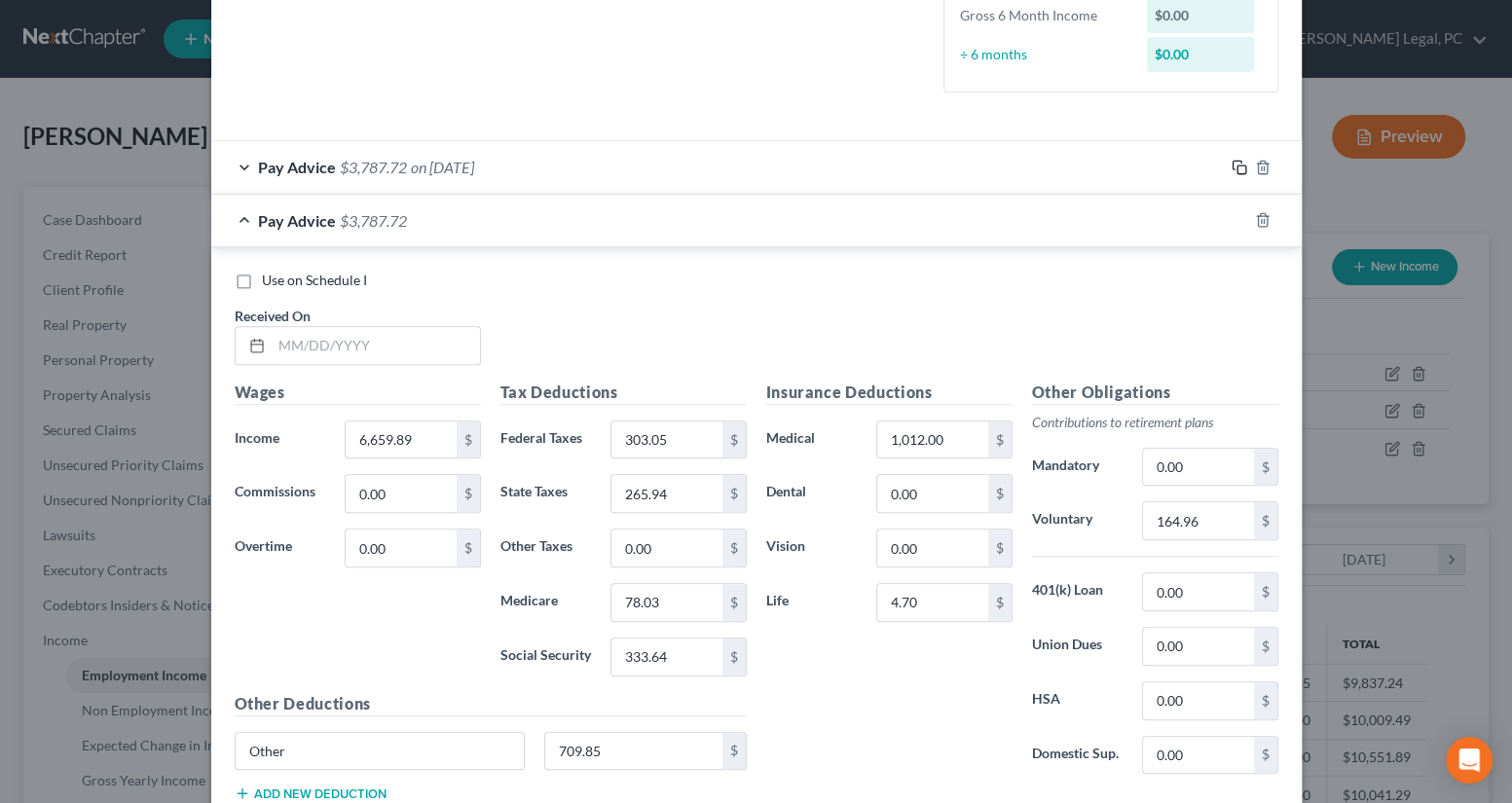
scroll to position [612, 0]
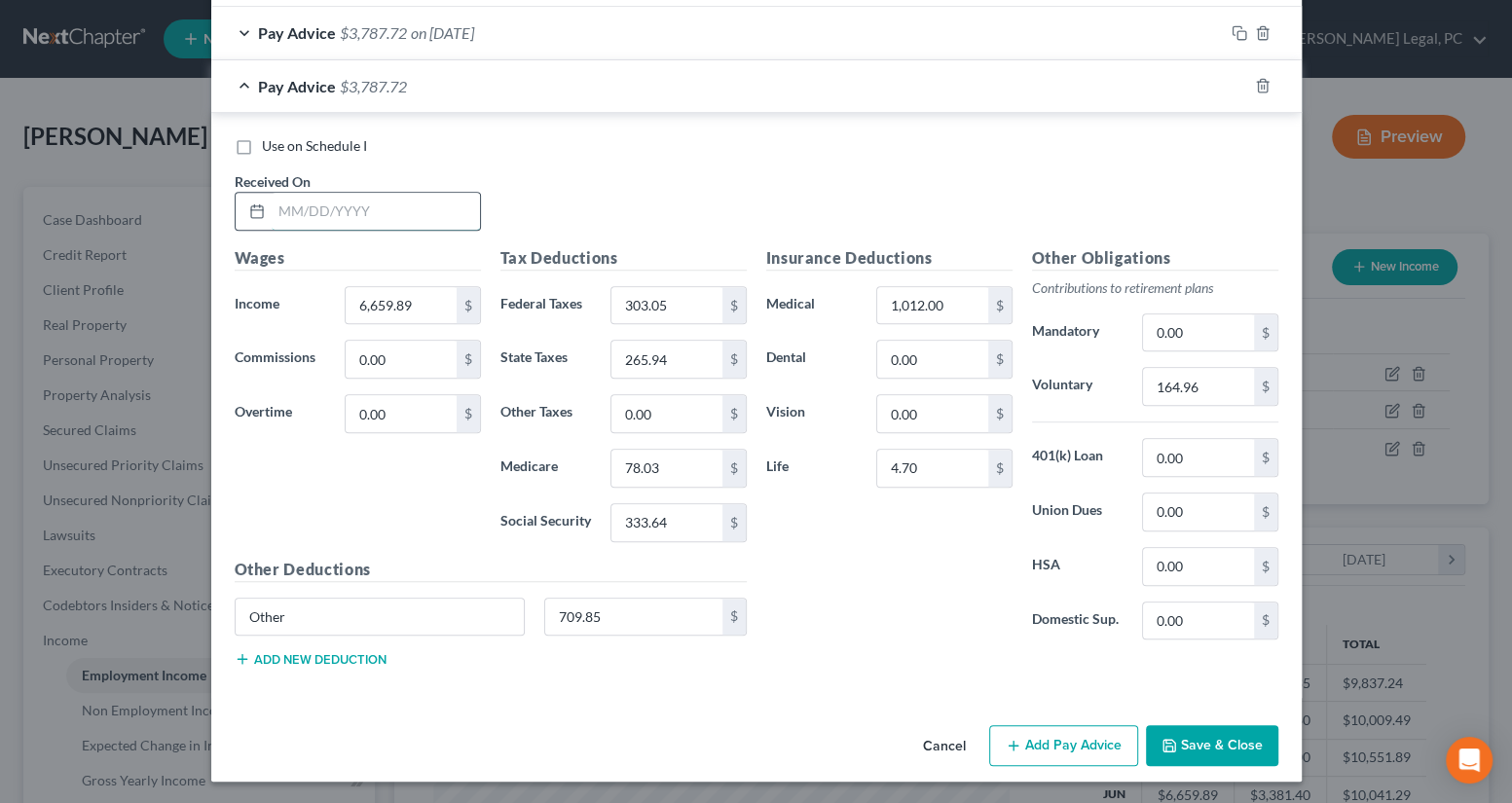
click at [332, 213] on input "text" at bounding box center [376, 210] width 209 height 37
type input "[DATE]"
click at [1231, 90] on icon "button" at bounding box center [1239, 86] width 16 height 16
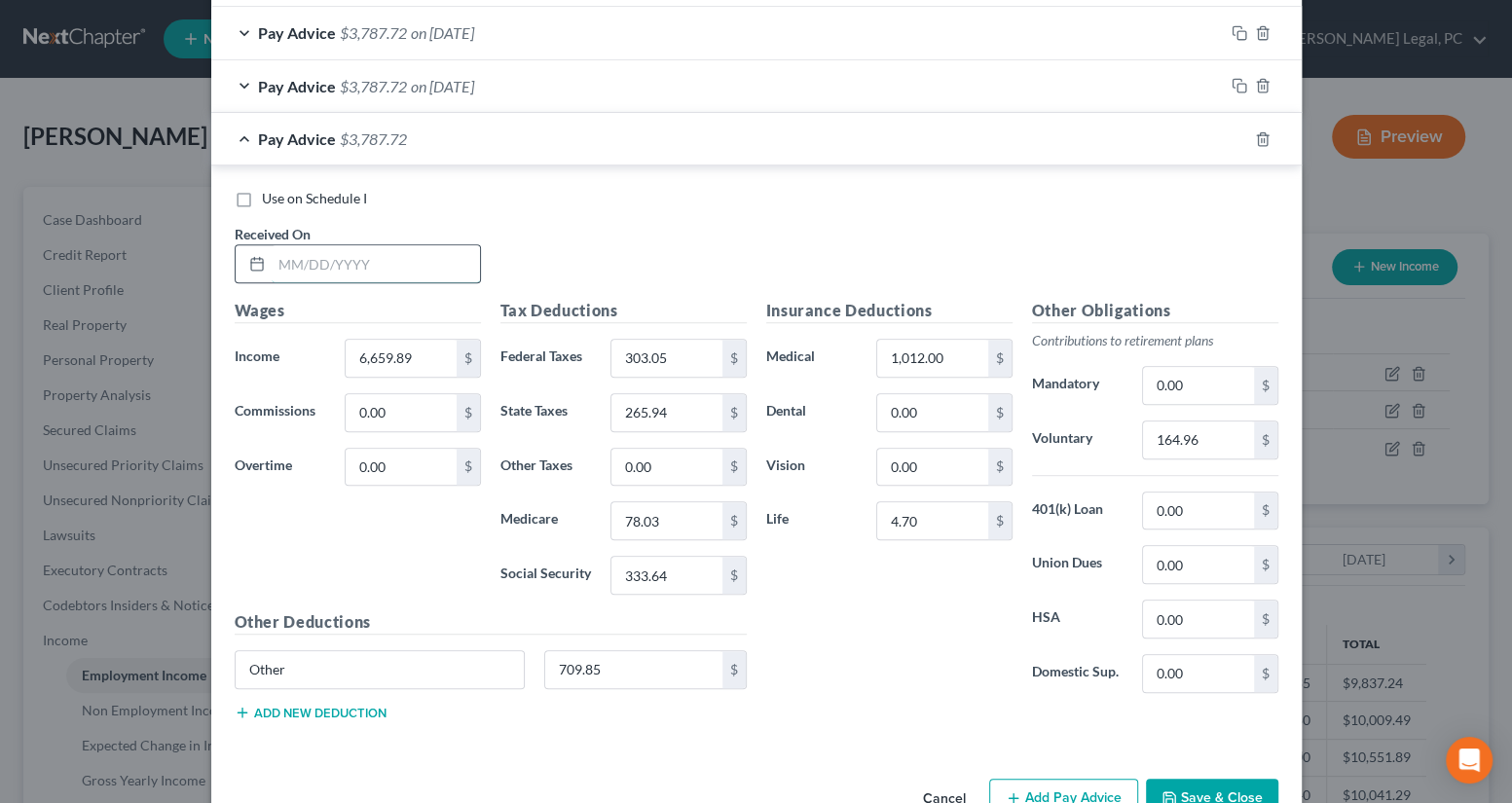
click at [313, 276] on input "text" at bounding box center [376, 263] width 209 height 37
type input "[DATE]"
click at [1237, 137] on rect "button" at bounding box center [1241, 141] width 9 height 9
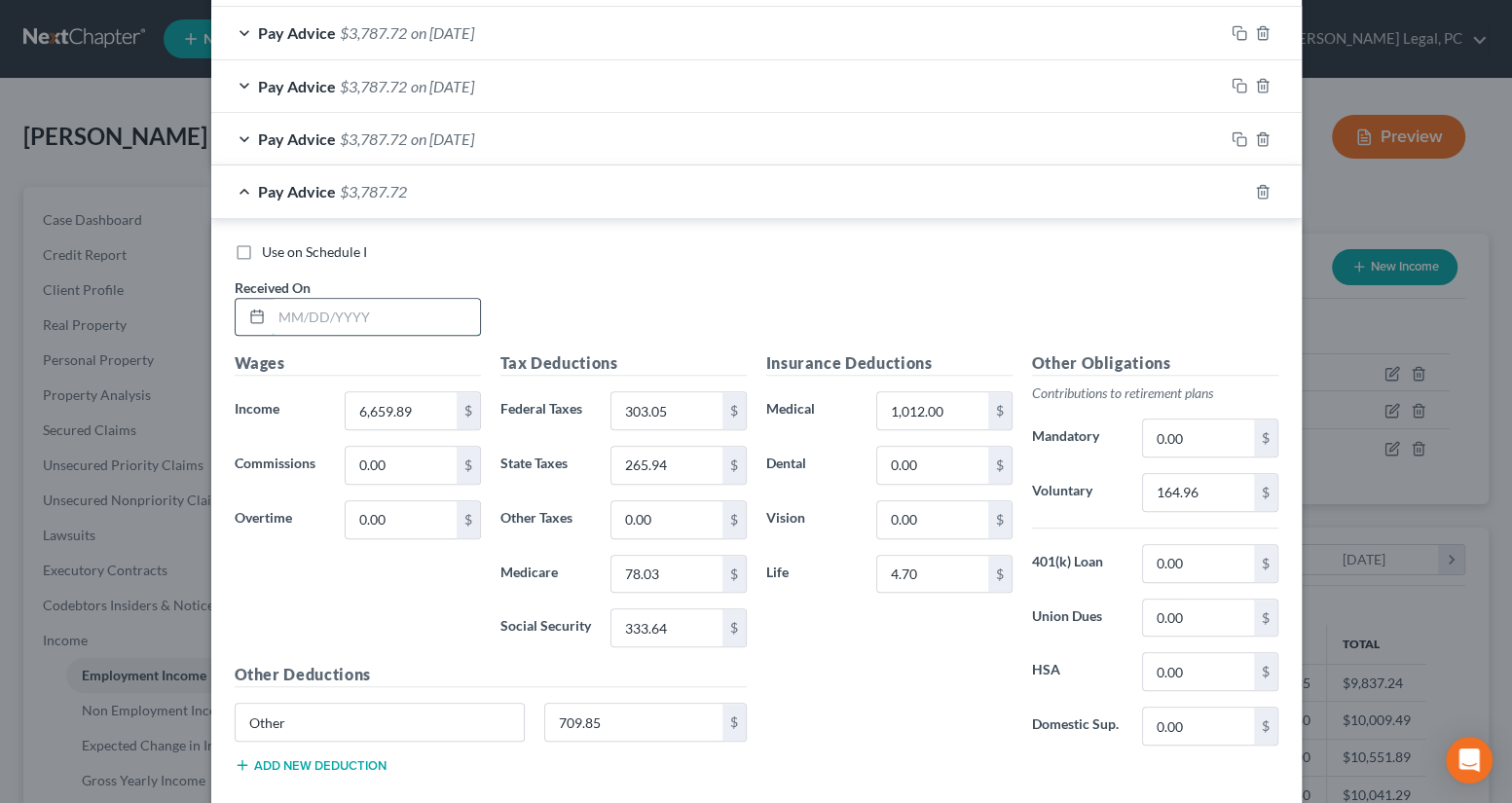
click at [351, 311] on input "text" at bounding box center [376, 316] width 209 height 37
type input "[DATE]"
click at [1234, 190] on icon "button" at bounding box center [1239, 192] width 16 height 16
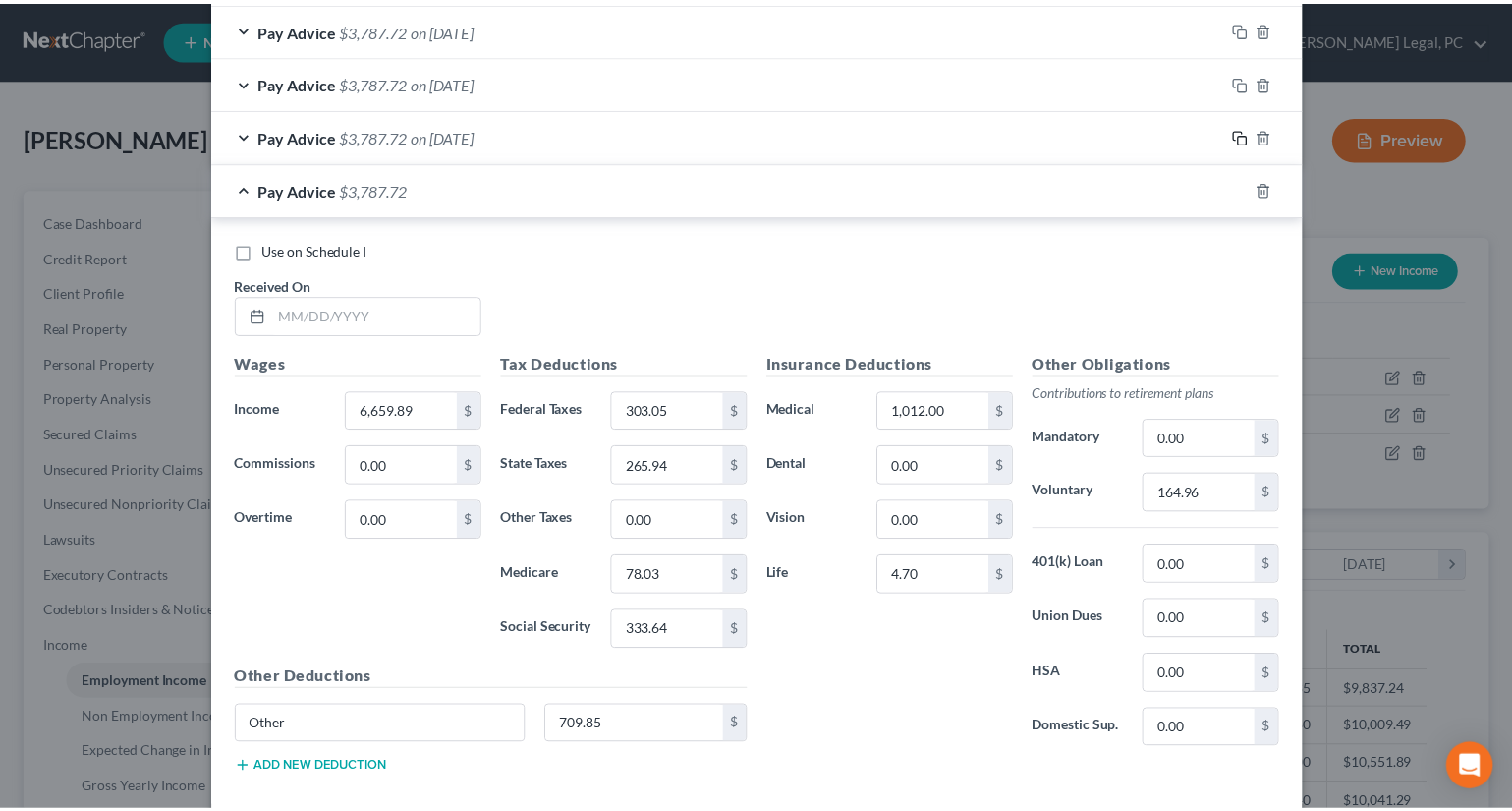
scroll to position [777, 0]
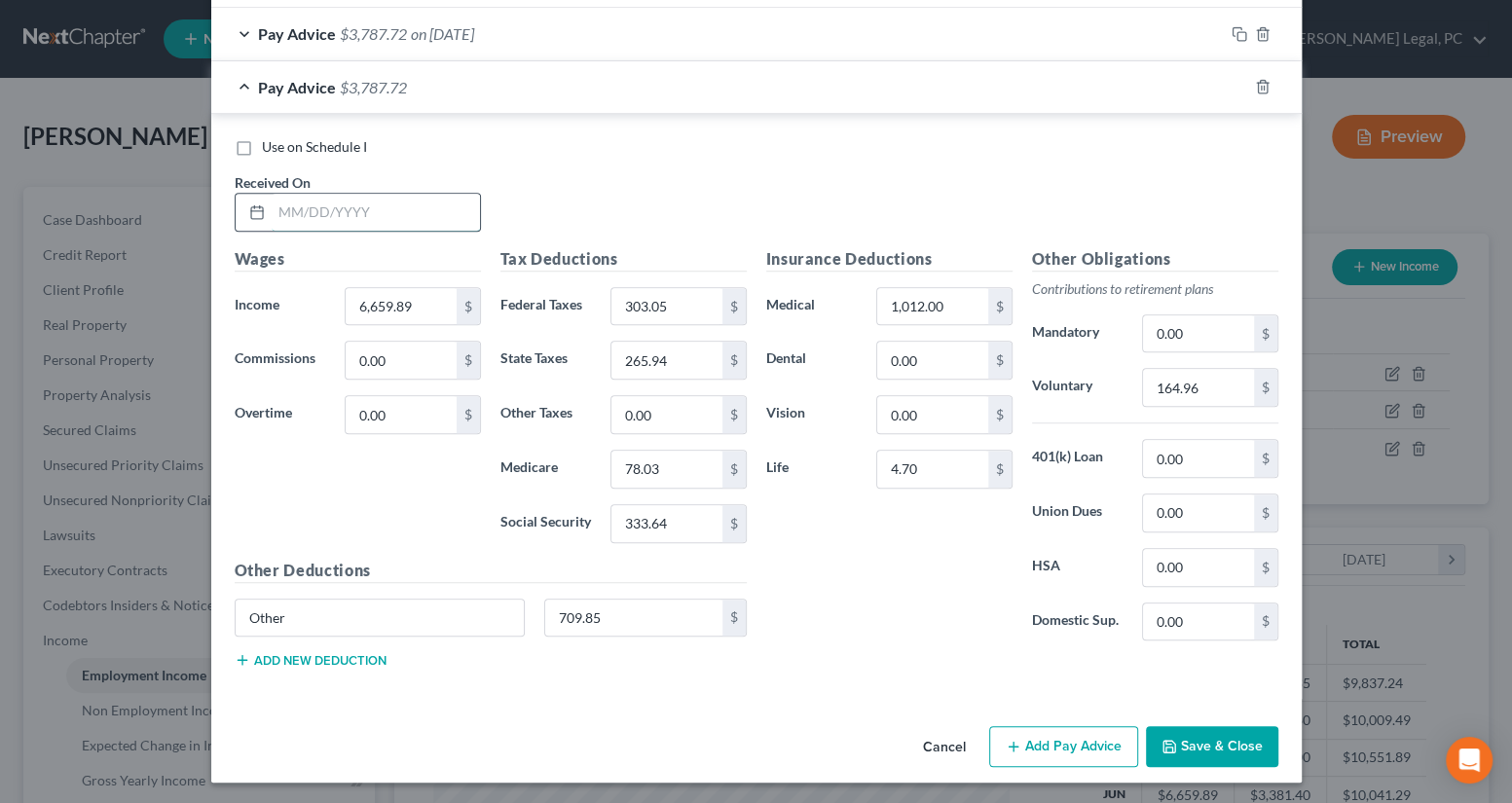
drag, startPoint x: 378, startPoint y: 207, endPoint x: 388, endPoint y: 199, distance: 12.8
click at [378, 207] on input "text" at bounding box center [376, 211] width 209 height 37
type input "[DATE]"
click at [1220, 755] on button "Save & Close" at bounding box center [1213, 746] width 132 height 40
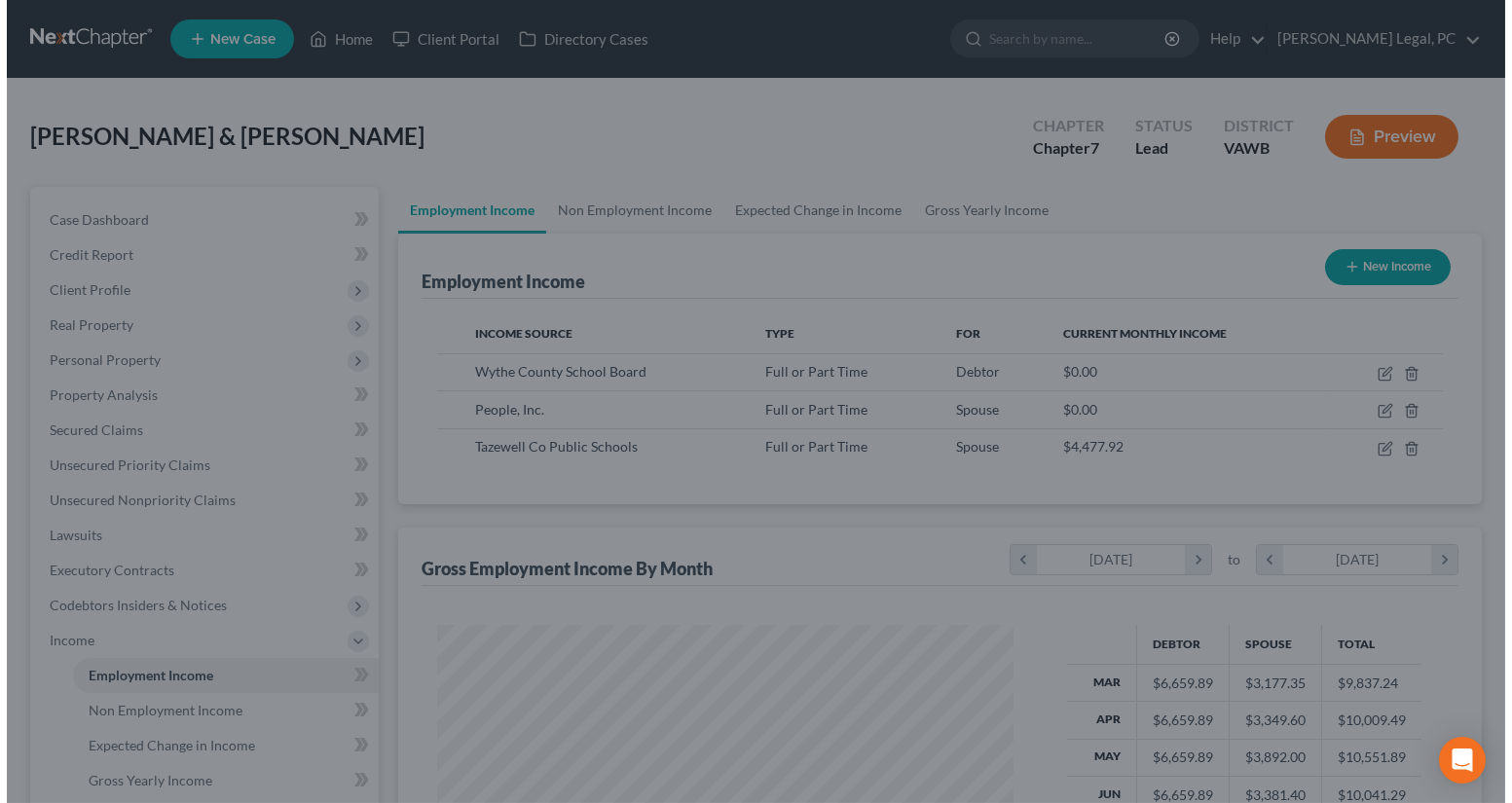
scroll to position [972714, 972980]
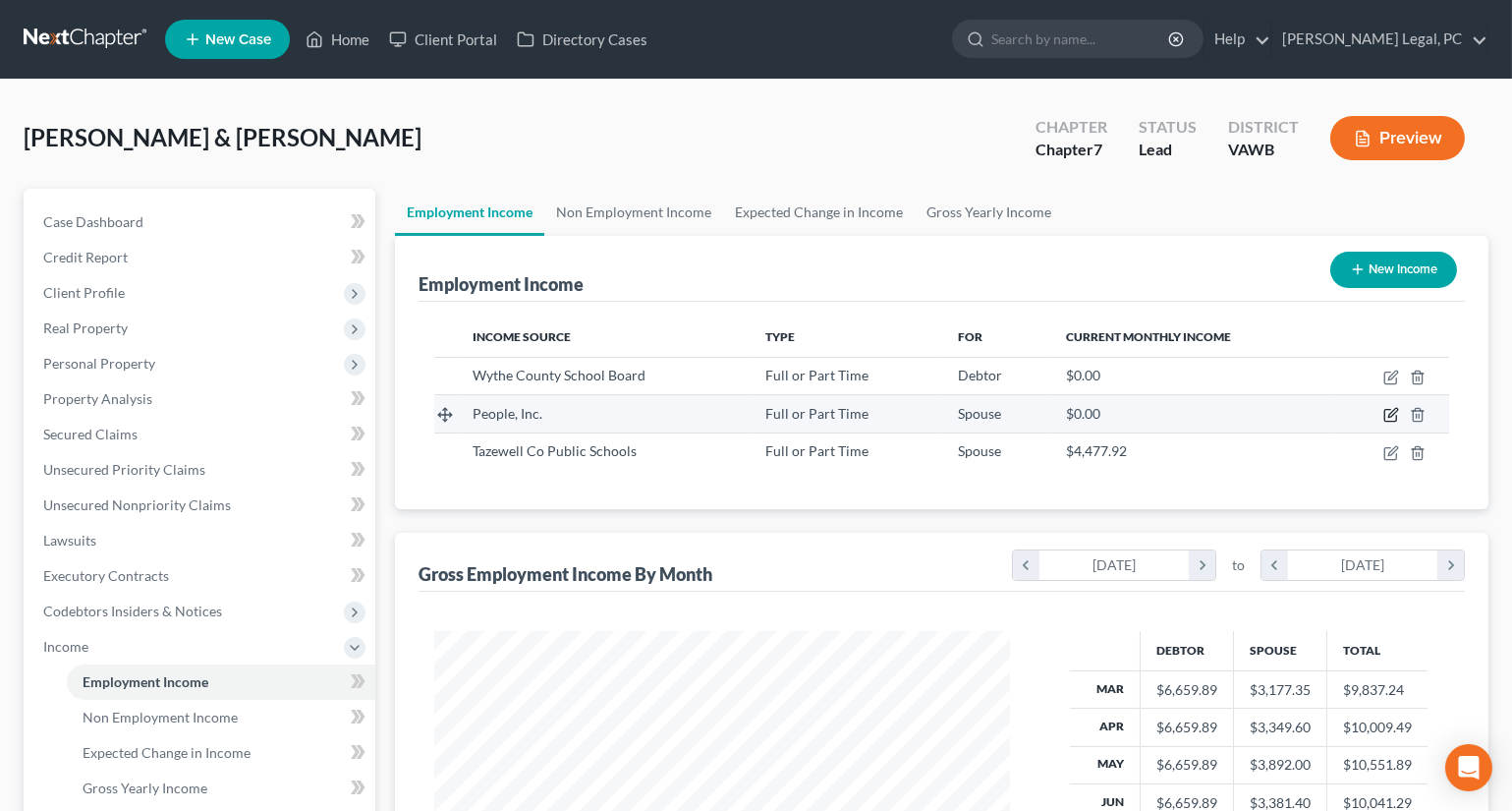
click at [1384, 416] on icon "button" at bounding box center [1390, 416] width 12 height 12
select select "0"
select select "48"
select select "1"
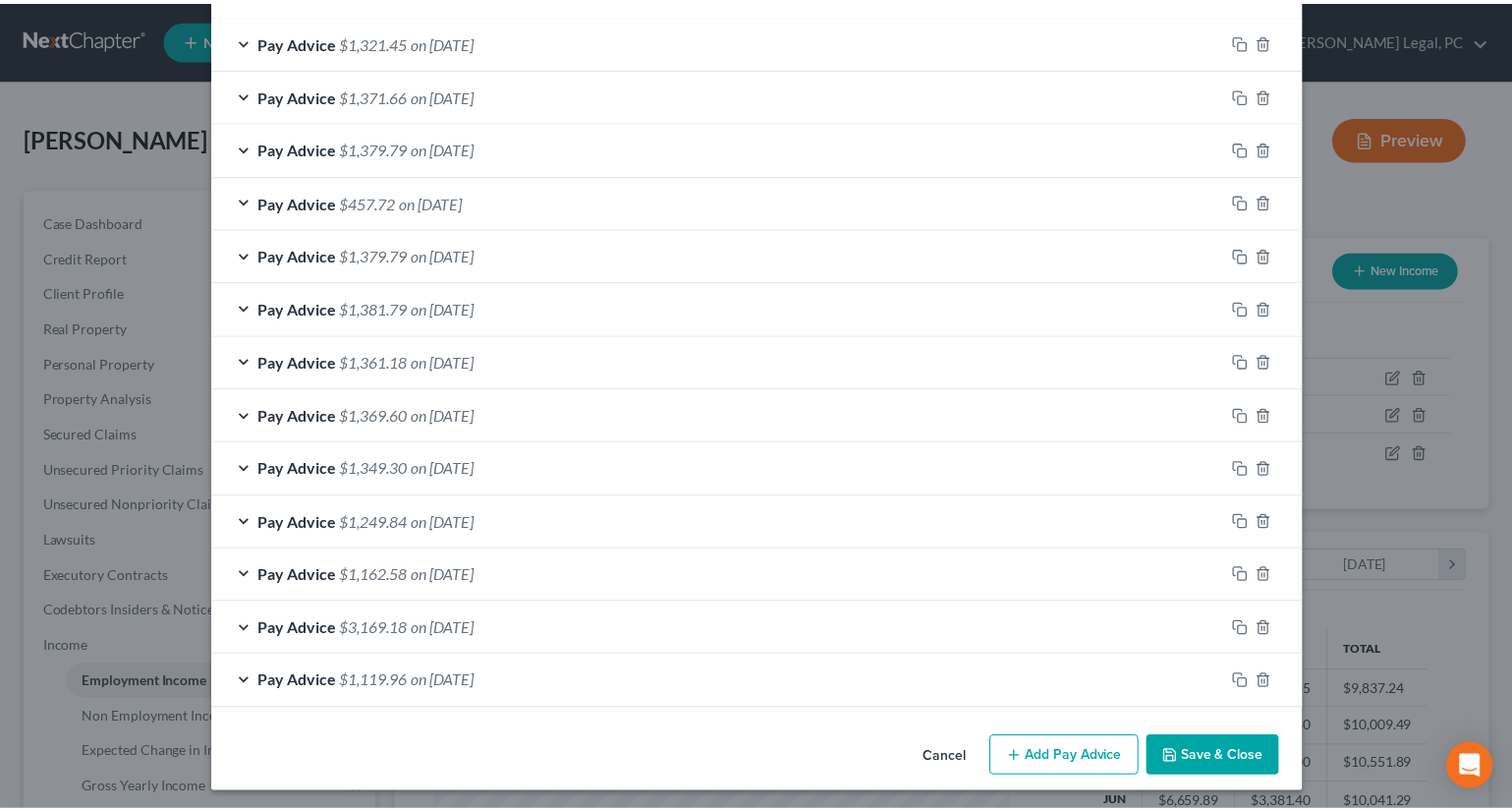
scroll to position [707, 0]
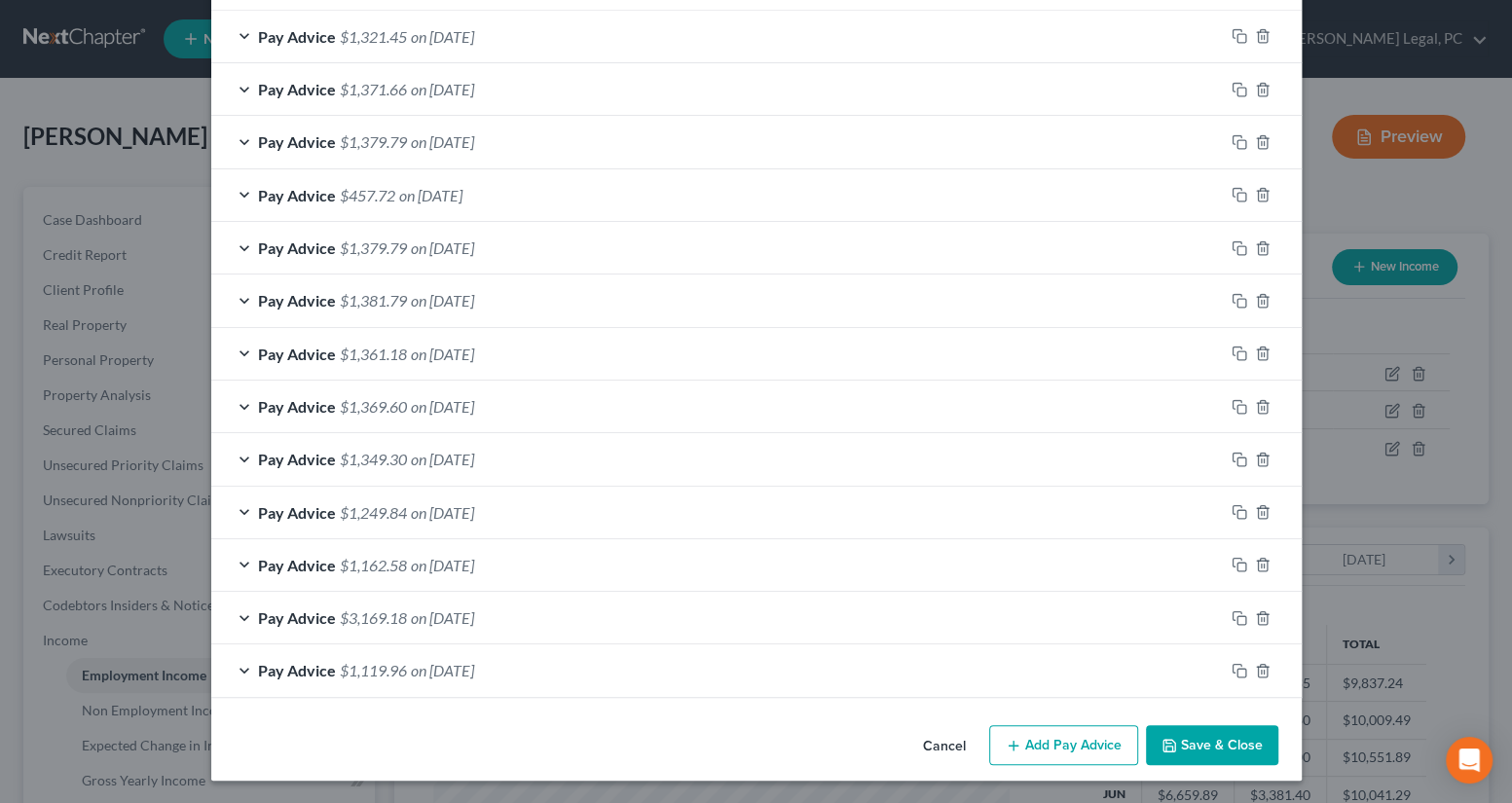
click at [1198, 730] on button "Save & Close" at bounding box center [1213, 745] width 132 height 40
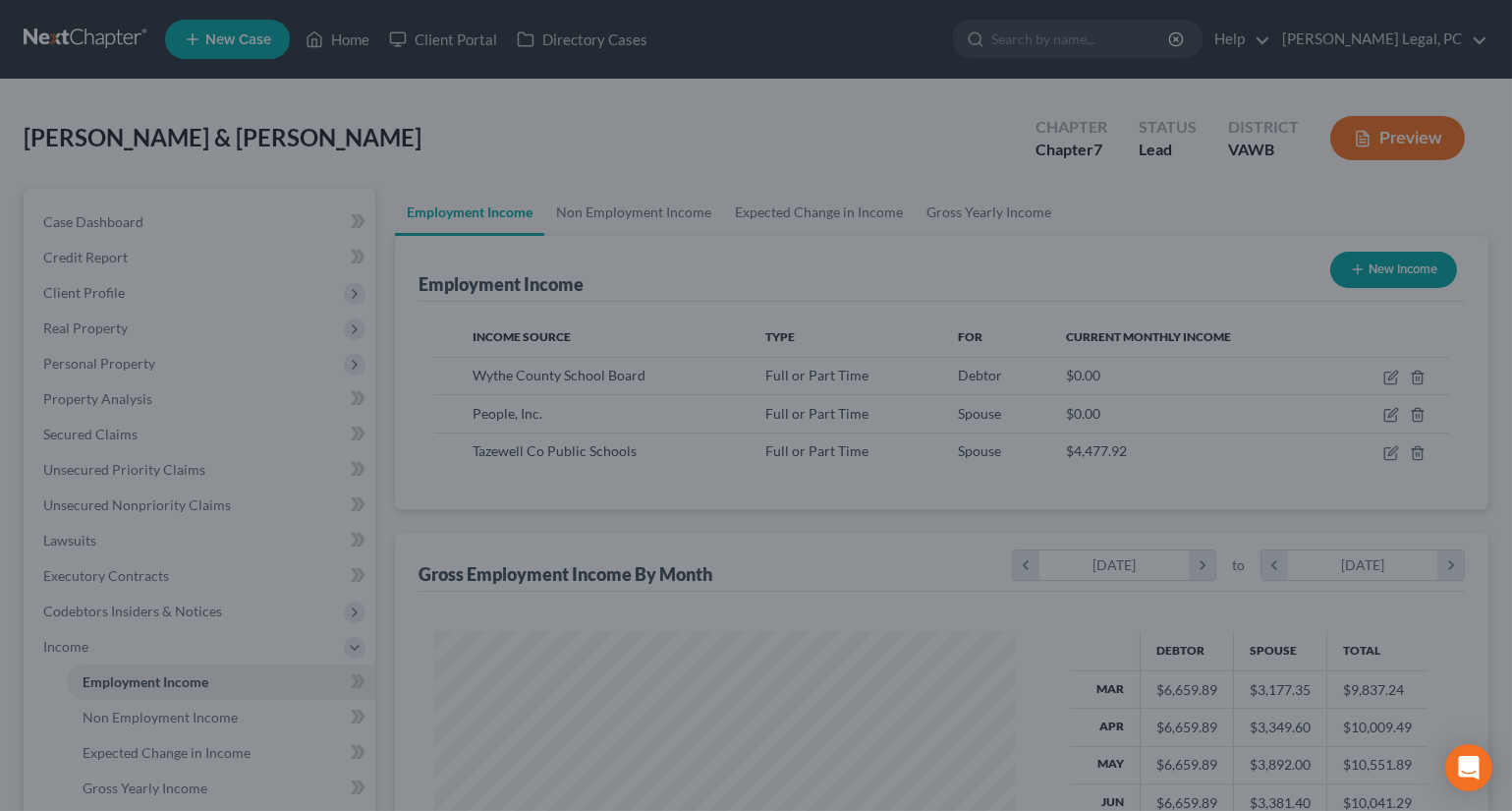
scroll to position [982405, 981965]
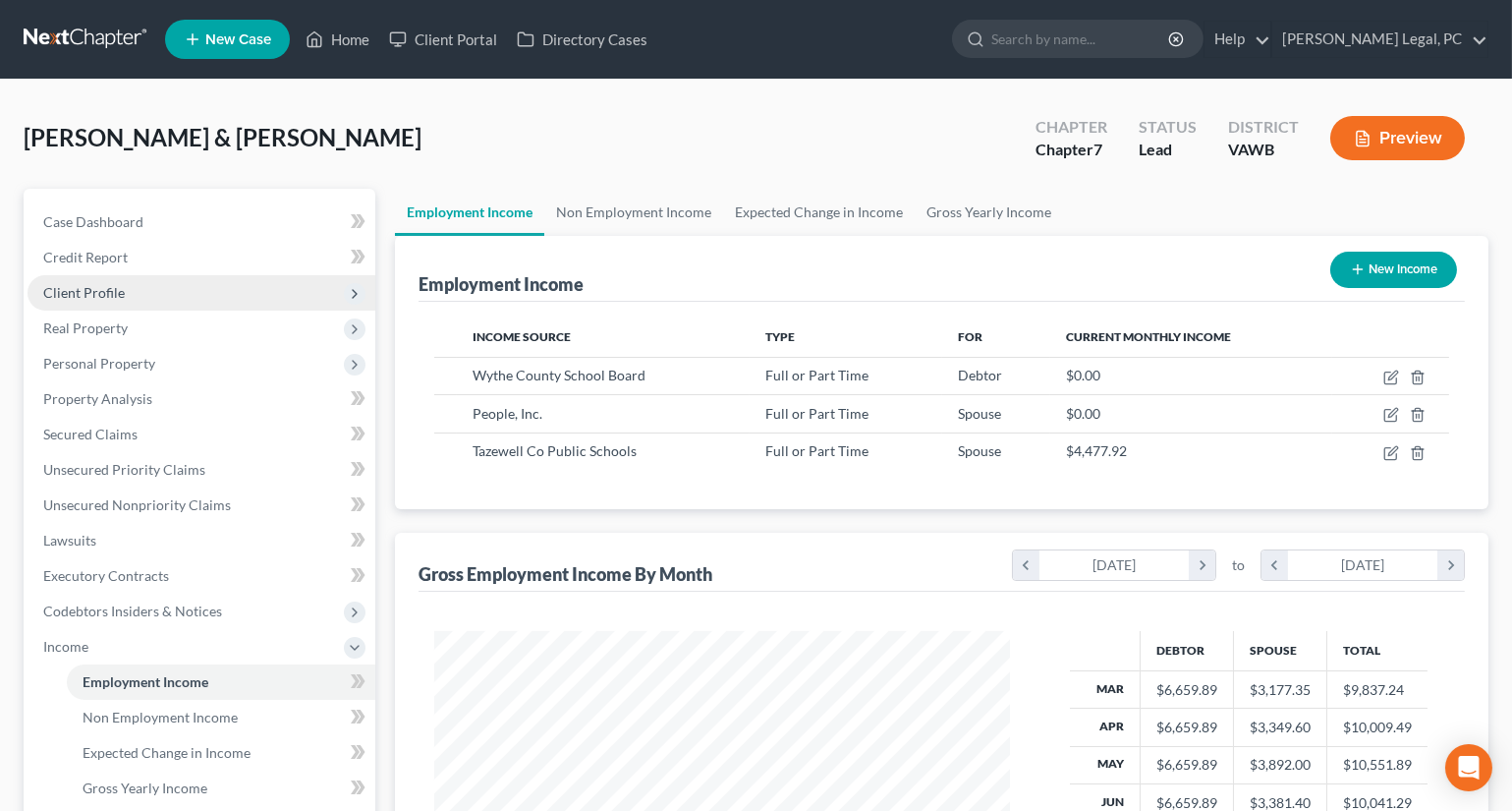
click at [65, 296] on span "Client Profile" at bounding box center [84, 292] width 82 height 17
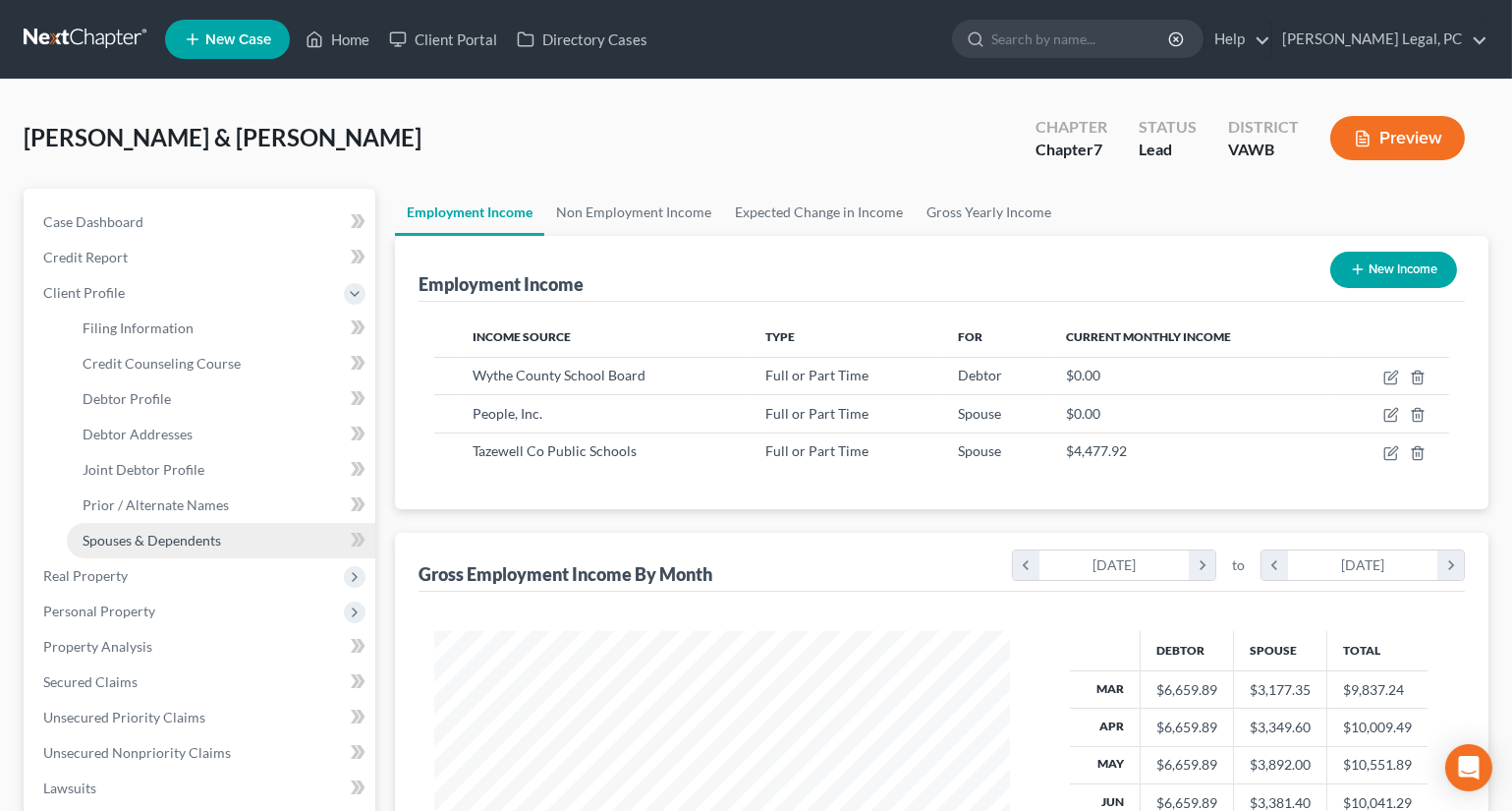
click at [157, 535] on span "Spouses & Dependents" at bounding box center [152, 540] width 139 height 17
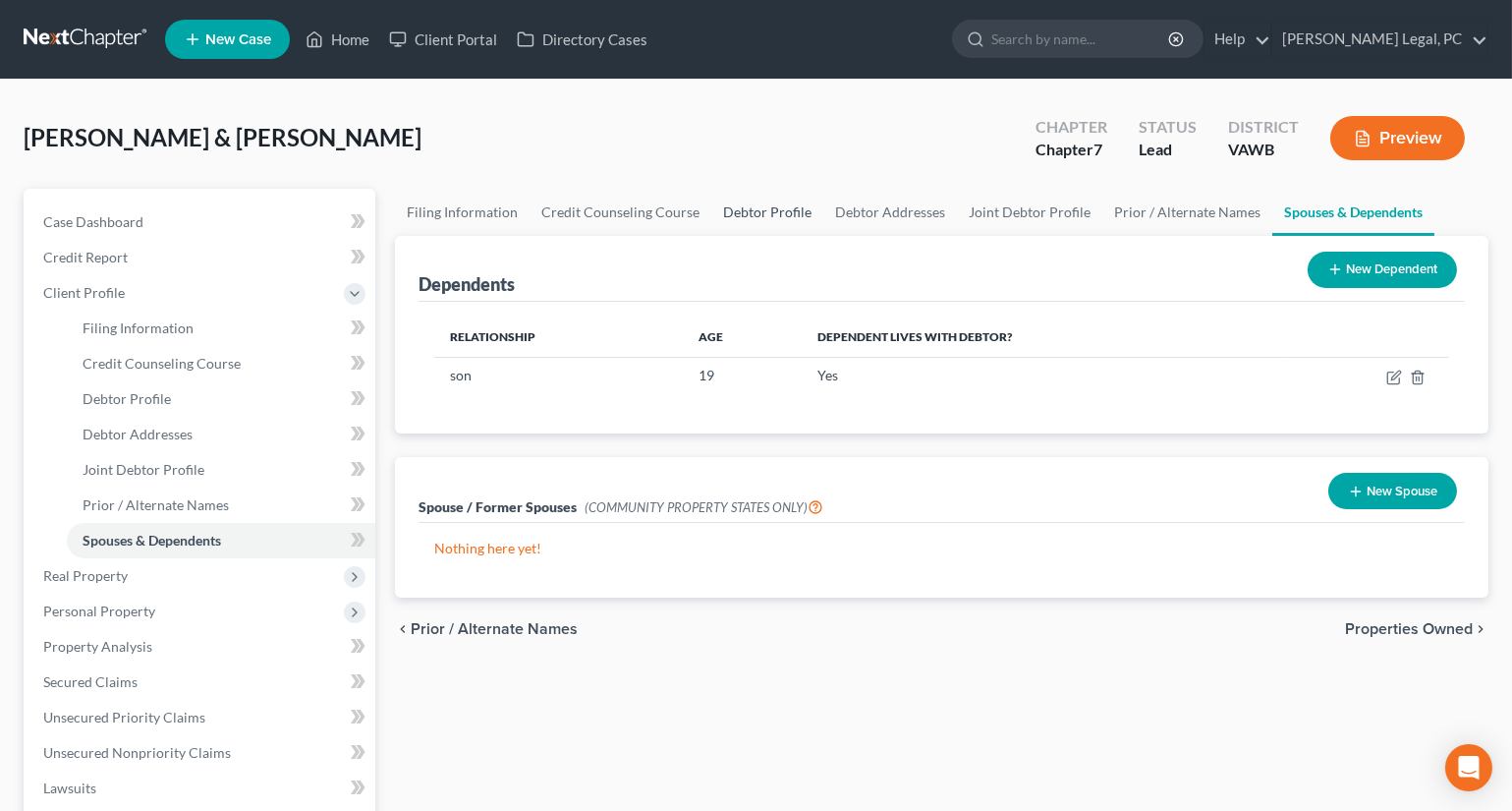
click at [770, 223] on link "Debtor Profile" at bounding box center [767, 211] width 112 height 47
select select "1"
select select "2"
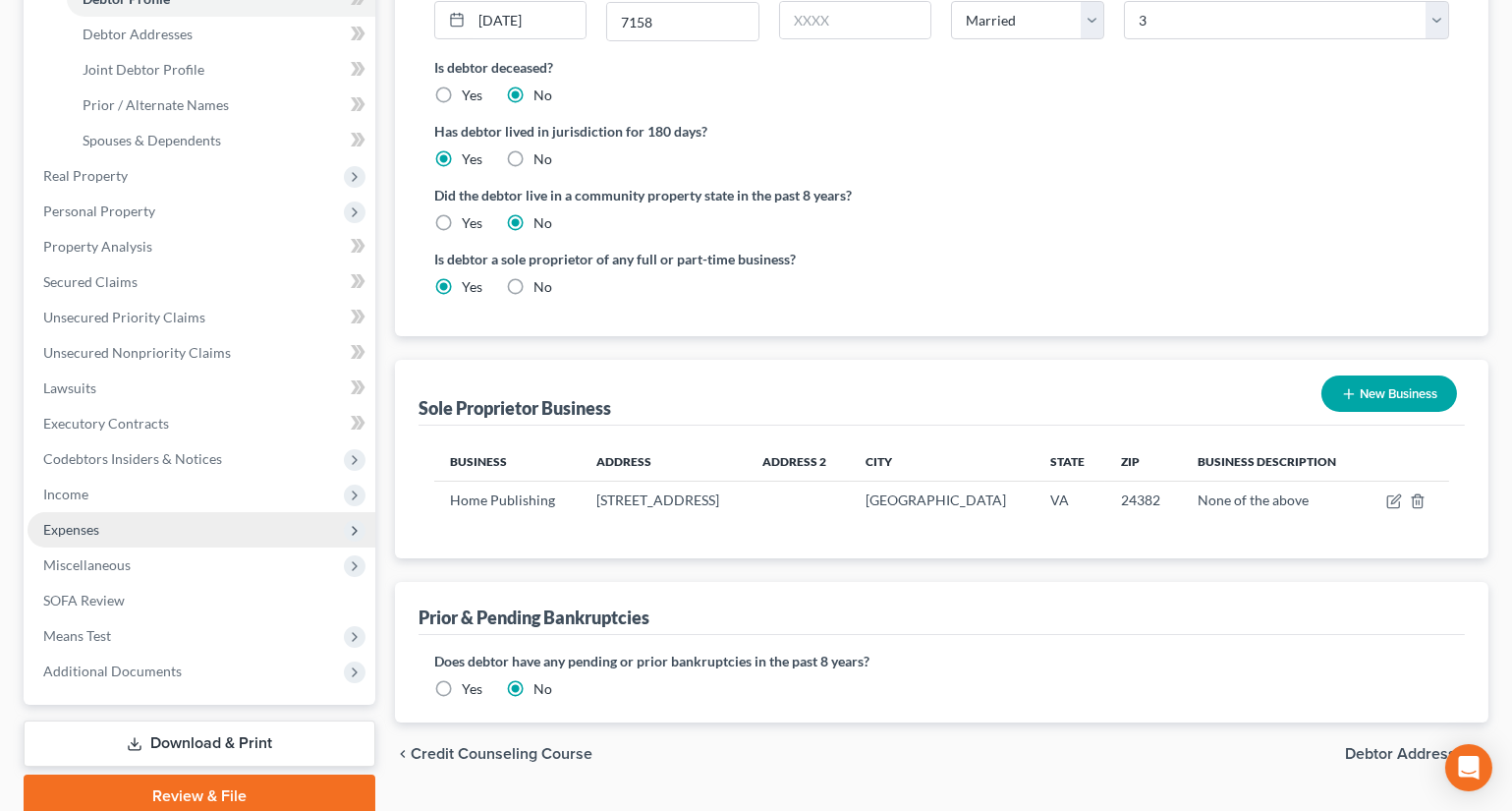
scroll to position [446, 0]
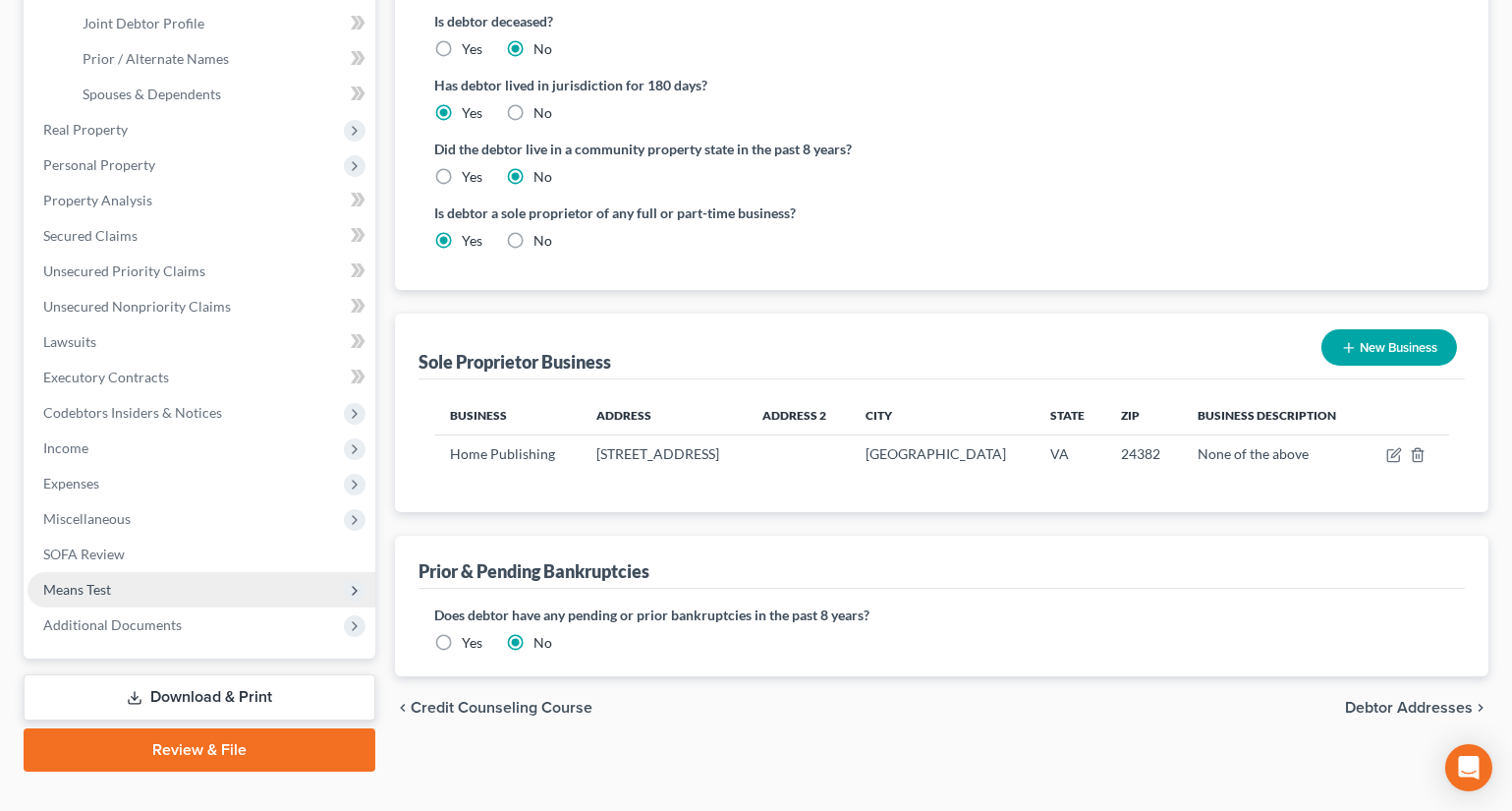
click at [97, 595] on span "Means Test" at bounding box center [77, 589] width 68 height 17
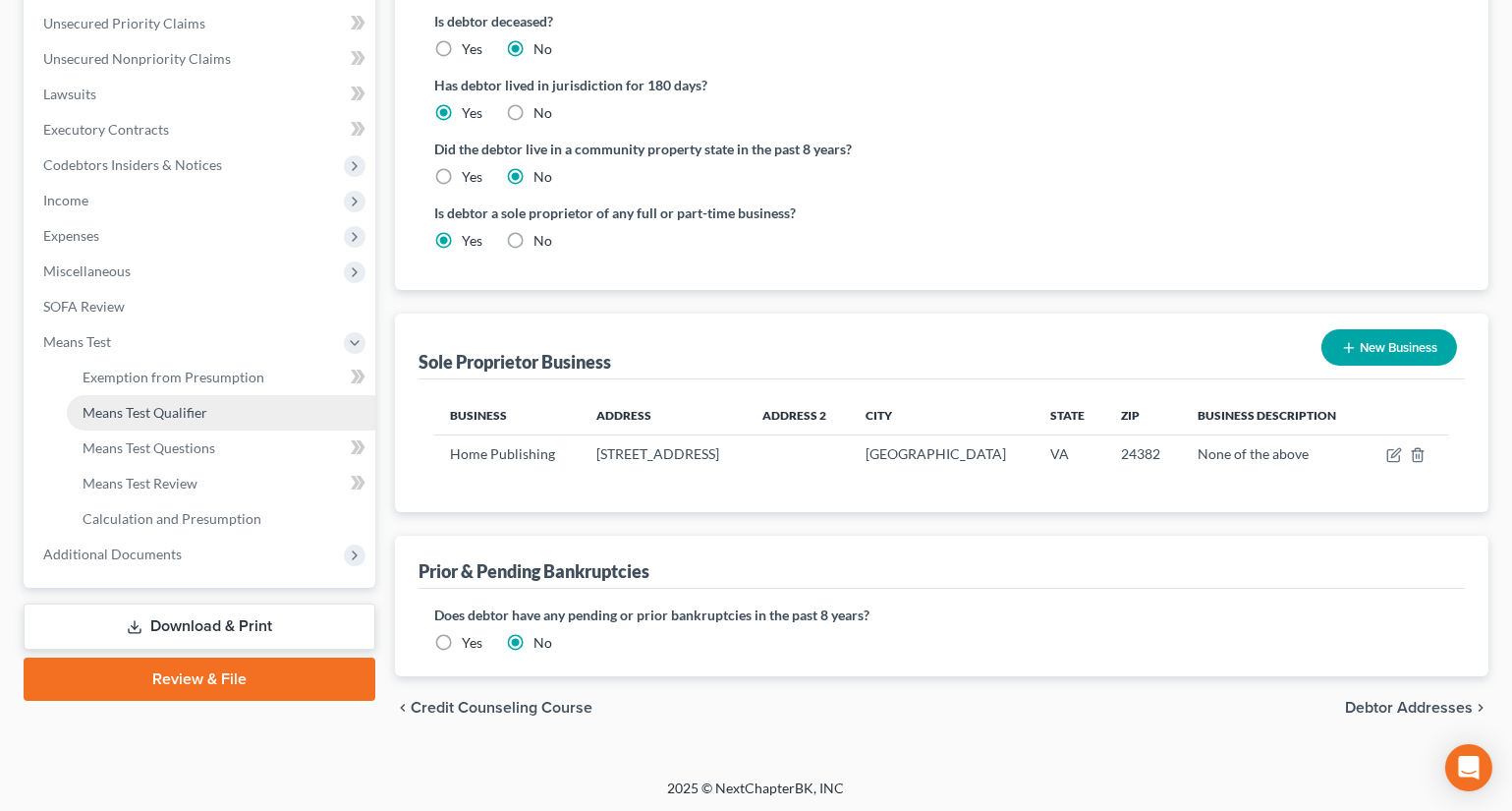
click at [172, 409] on span "Means Test Qualifier" at bounding box center [145, 412] width 125 height 17
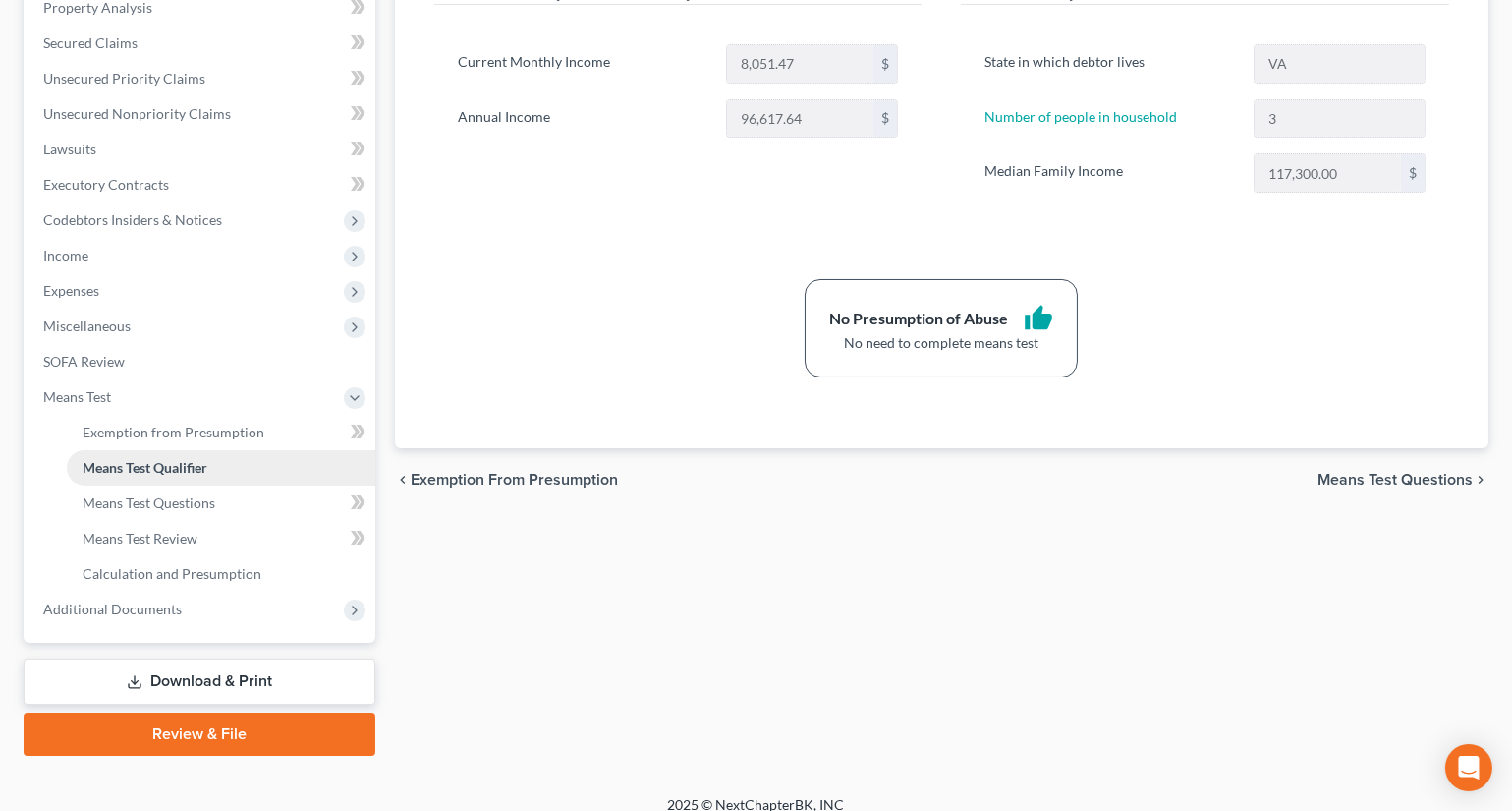
scroll to position [409, 0]
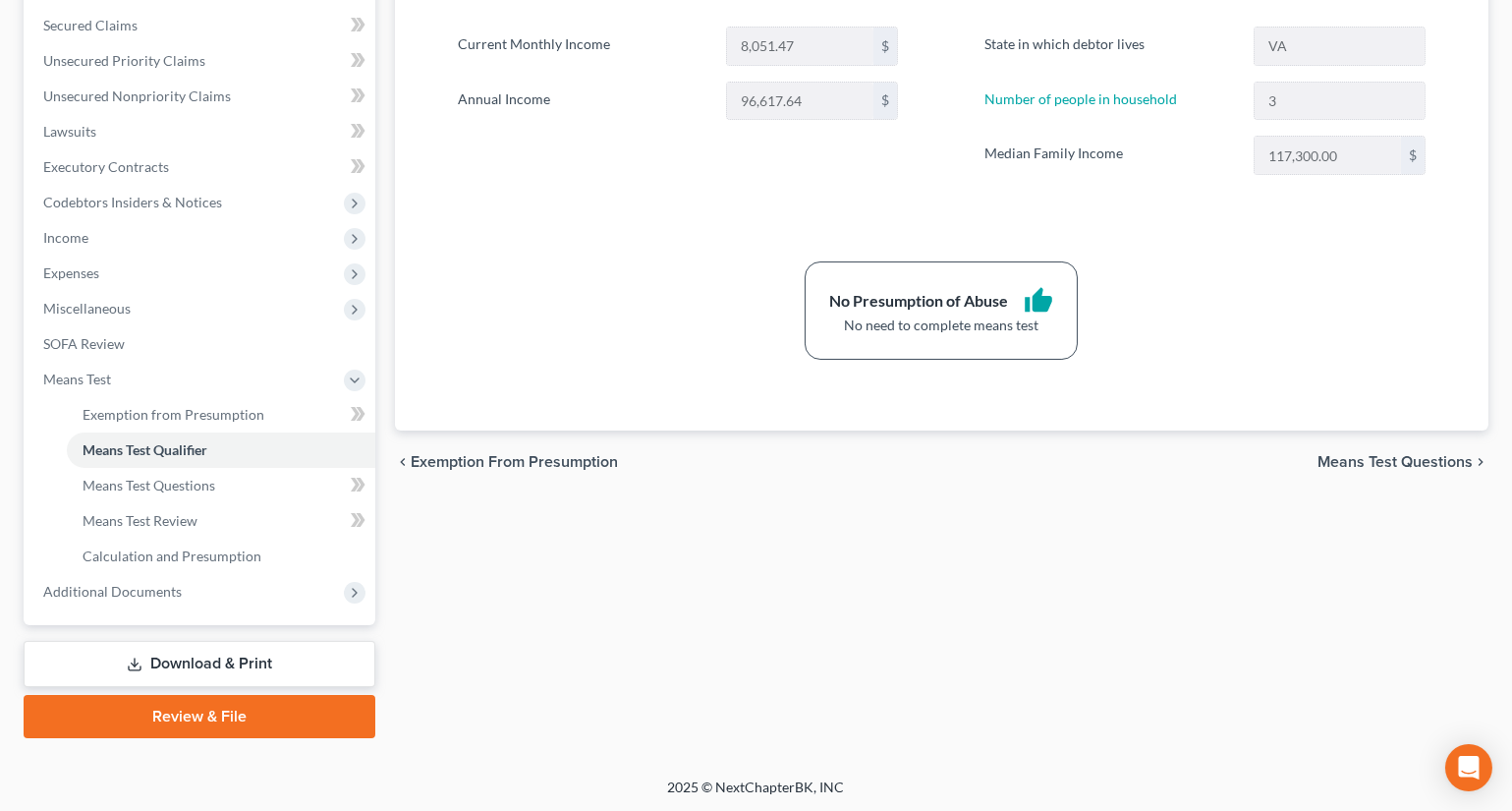
click at [171, 660] on link "Download & Print" at bounding box center [199, 663] width 352 height 46
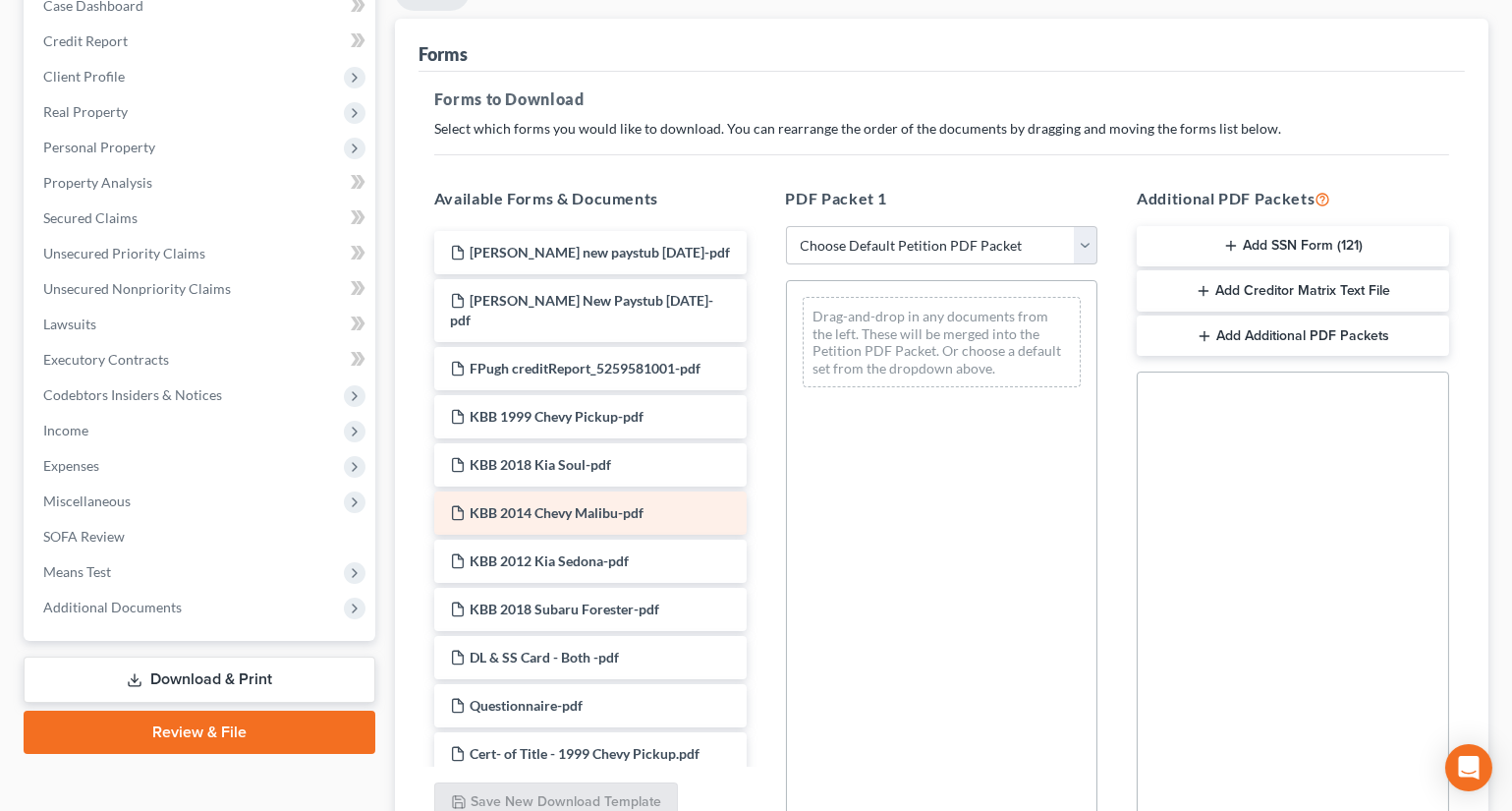
scroll to position [267, 0]
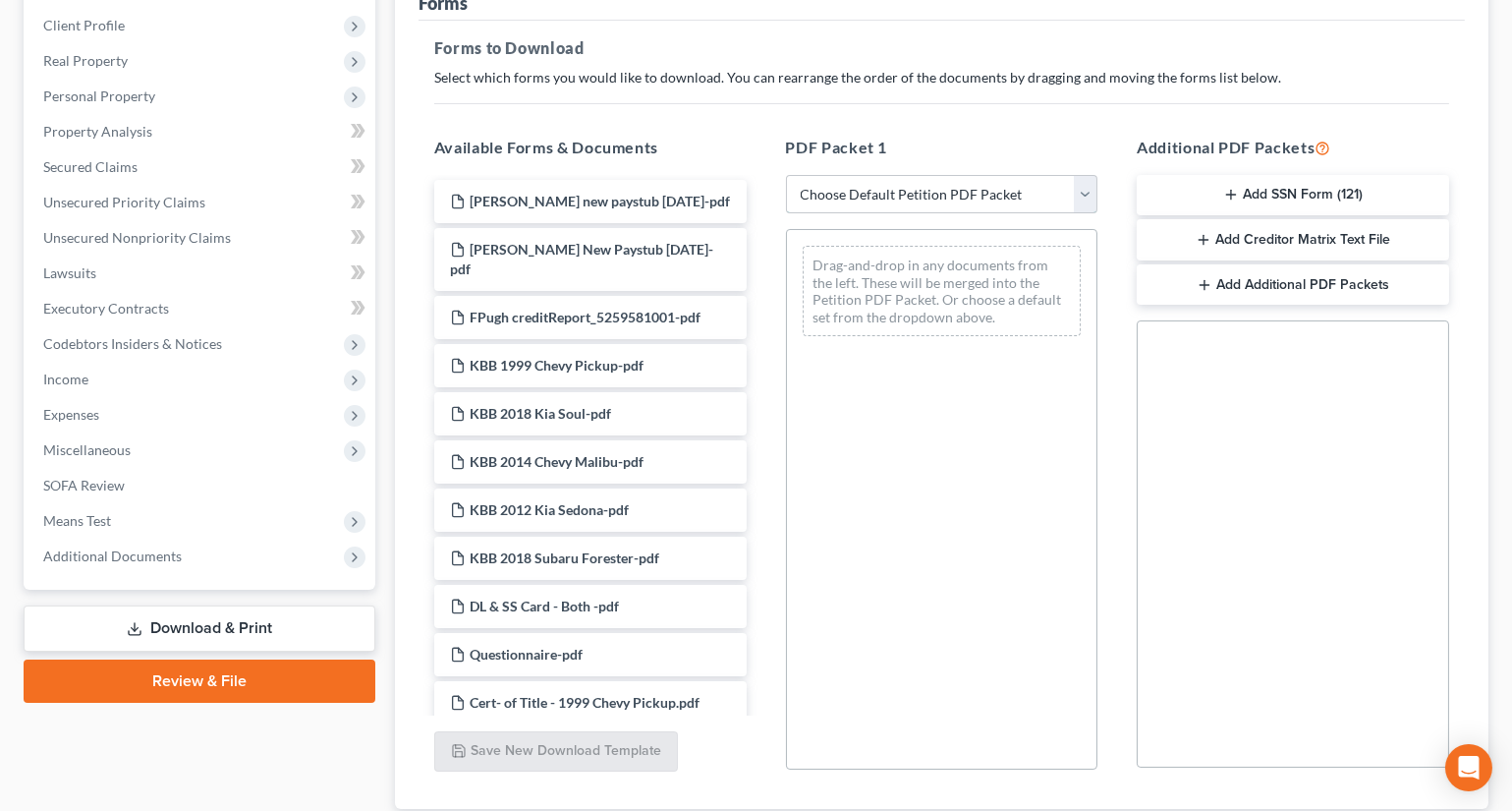
click at [890, 203] on select "Choose Default Petition PDF Packet Complete Bankruptcy Petition (all forms and …" at bounding box center [942, 194] width 312 height 39
select select "0"
click at [792, 175] on select "Choose Default Petition PDF Packet Complete Bankruptcy Petition (all forms and …" at bounding box center [942, 194] width 312 height 39
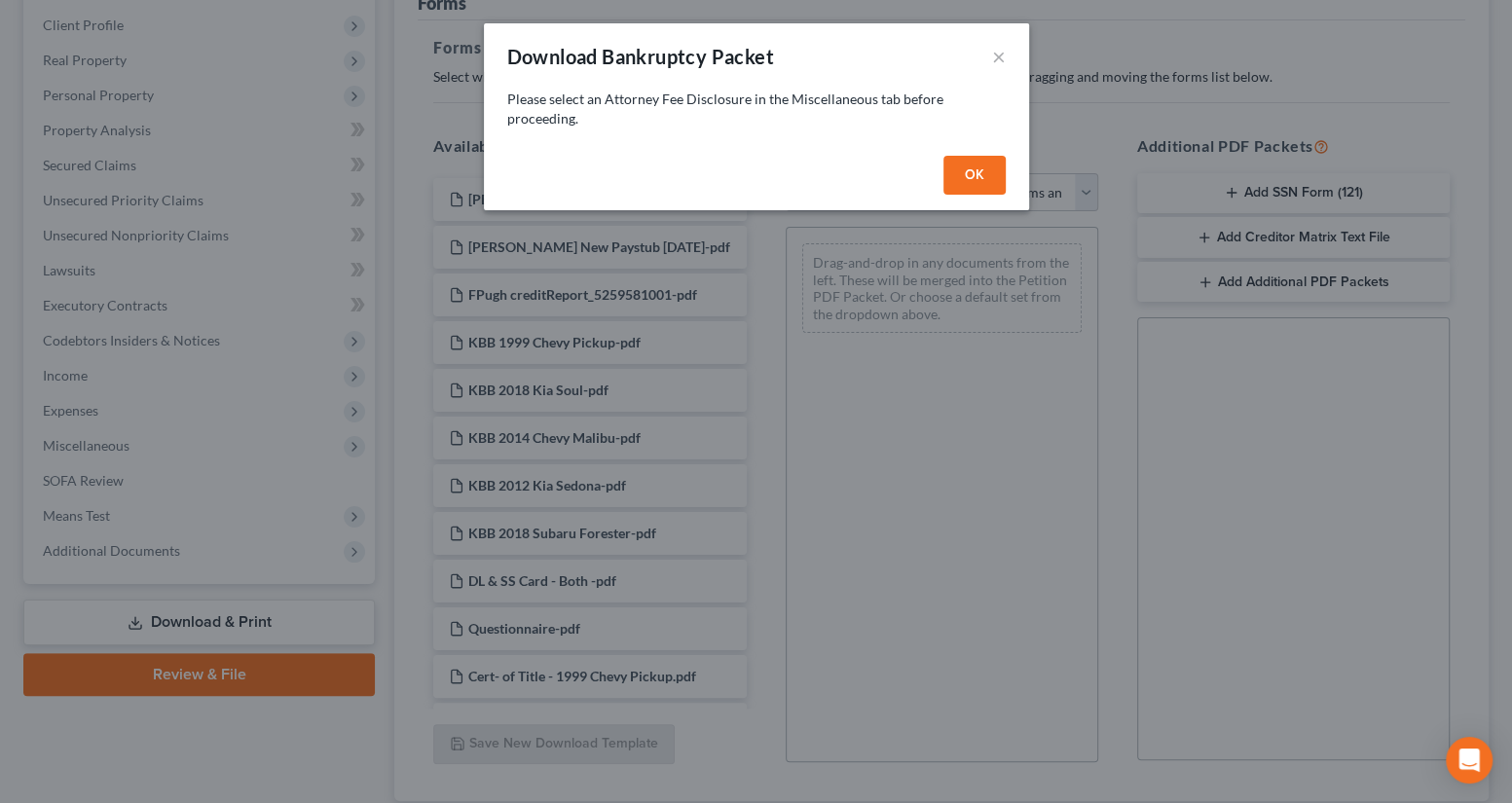
click at [971, 152] on div "OK" at bounding box center [757, 179] width 546 height 62
click at [971, 158] on button "OK" at bounding box center [974, 175] width 62 height 39
select select
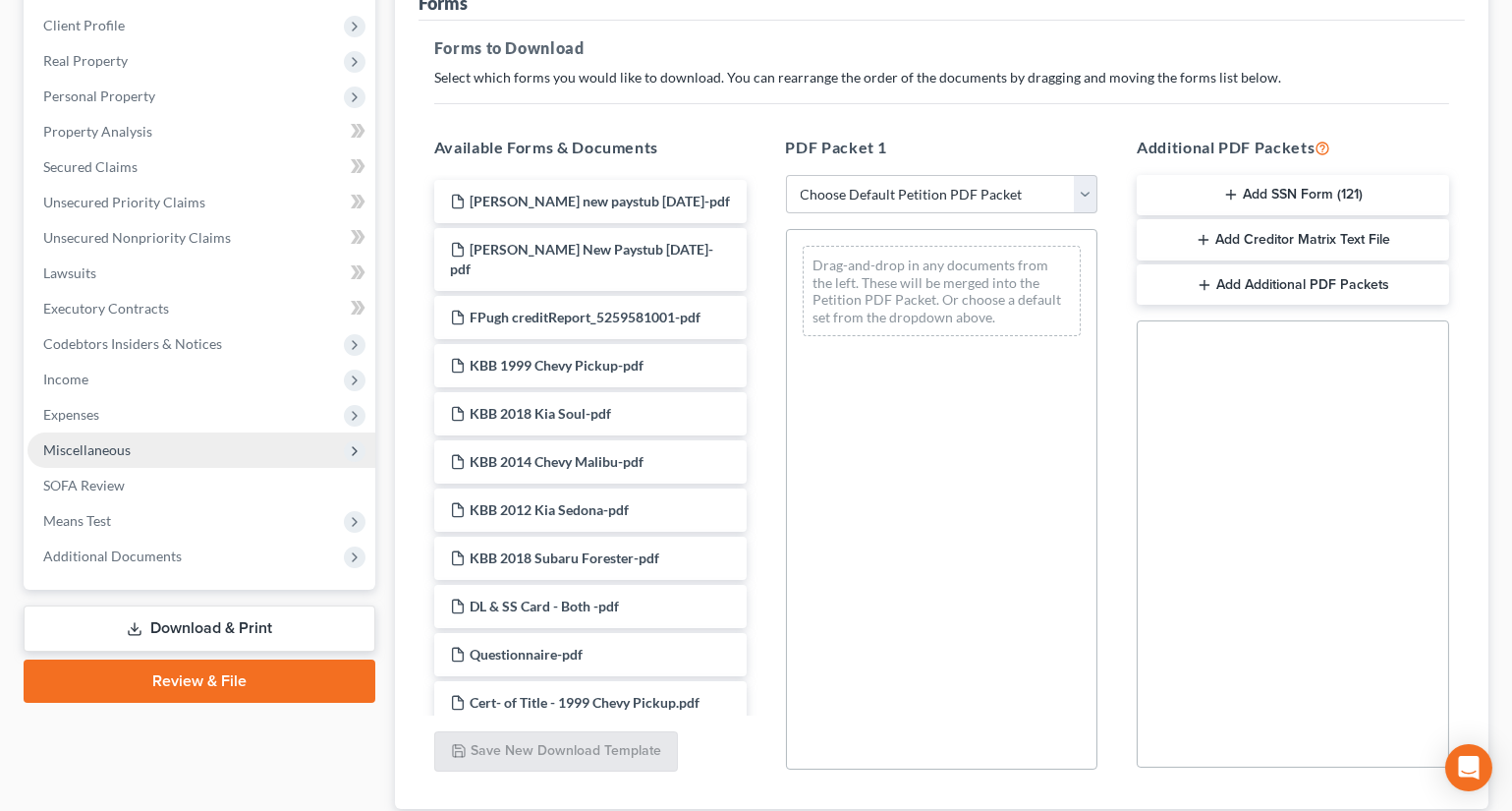
click at [79, 445] on span "Miscellaneous" at bounding box center [87, 449] width 88 height 17
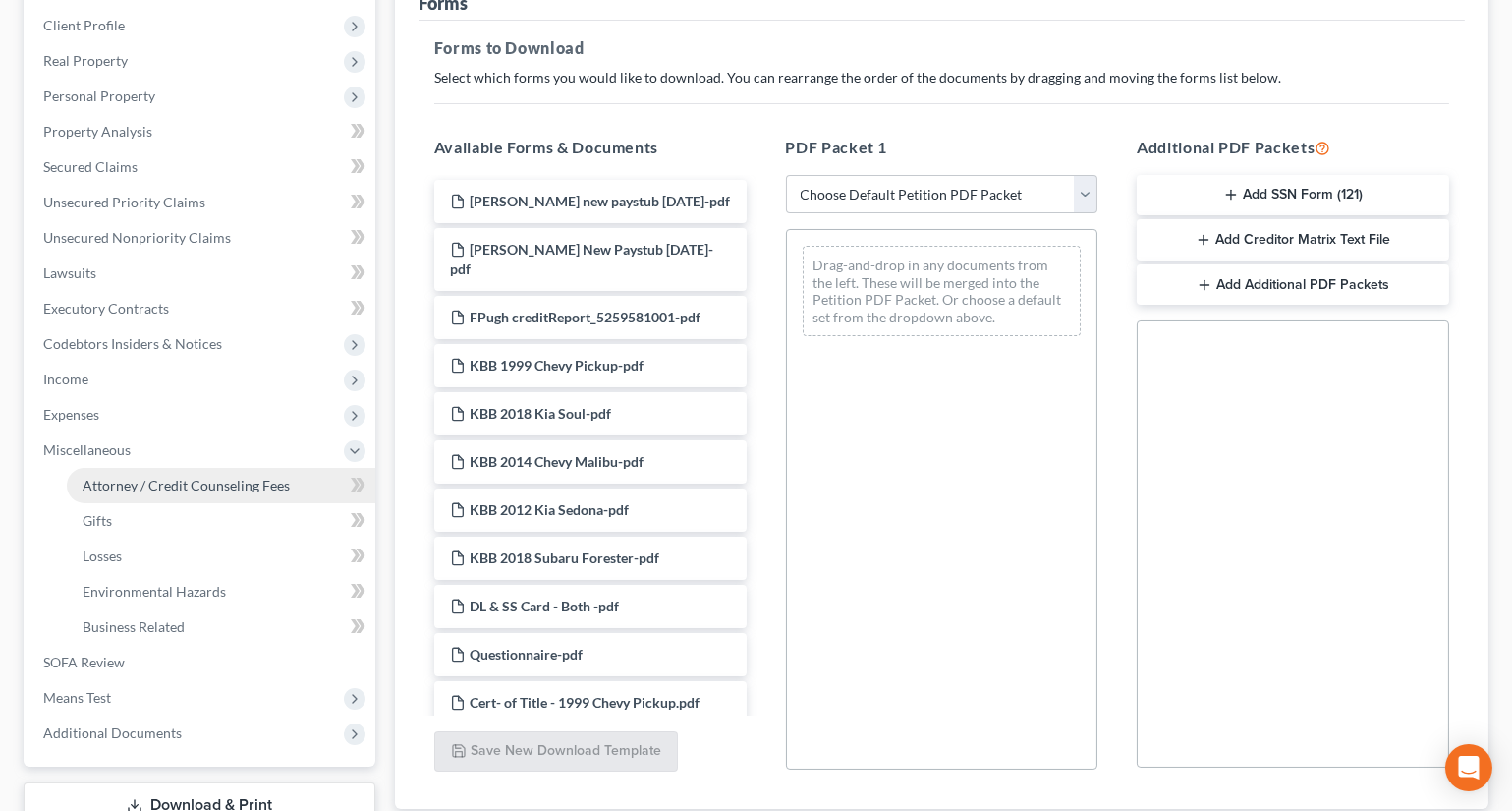
click at [196, 487] on span "Attorney / Credit Counseling Fees" at bounding box center [187, 485] width 207 height 17
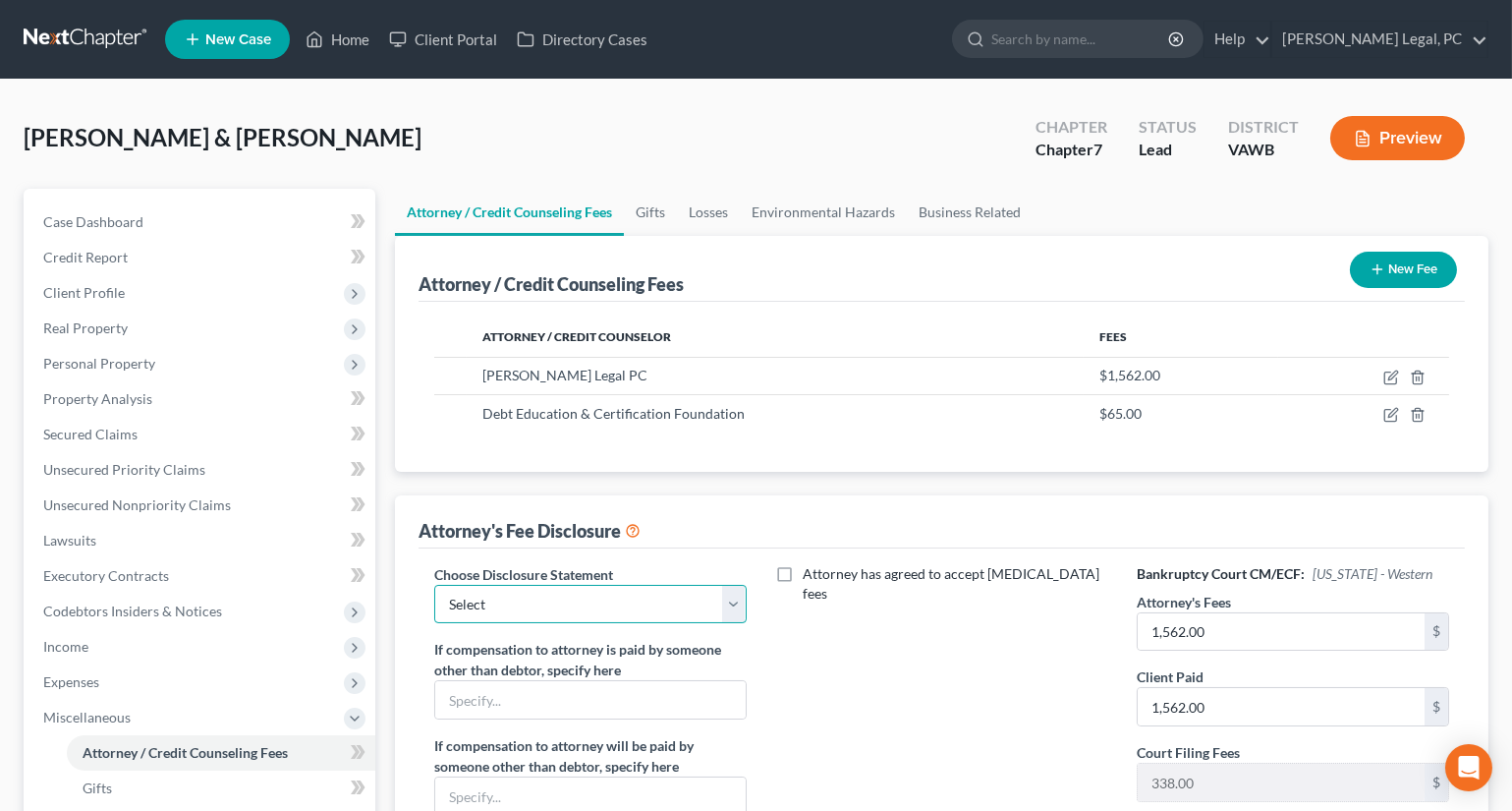
drag, startPoint x: 544, startPoint y: 609, endPoint x: 538, endPoint y: 620, distance: 12.5
click at [544, 609] on select "Select Fee Disclosure" at bounding box center [589, 604] width 312 height 39
select select "0"
click at [434, 585] on select "Select Fee Disclosure" at bounding box center [589, 604] width 312 height 39
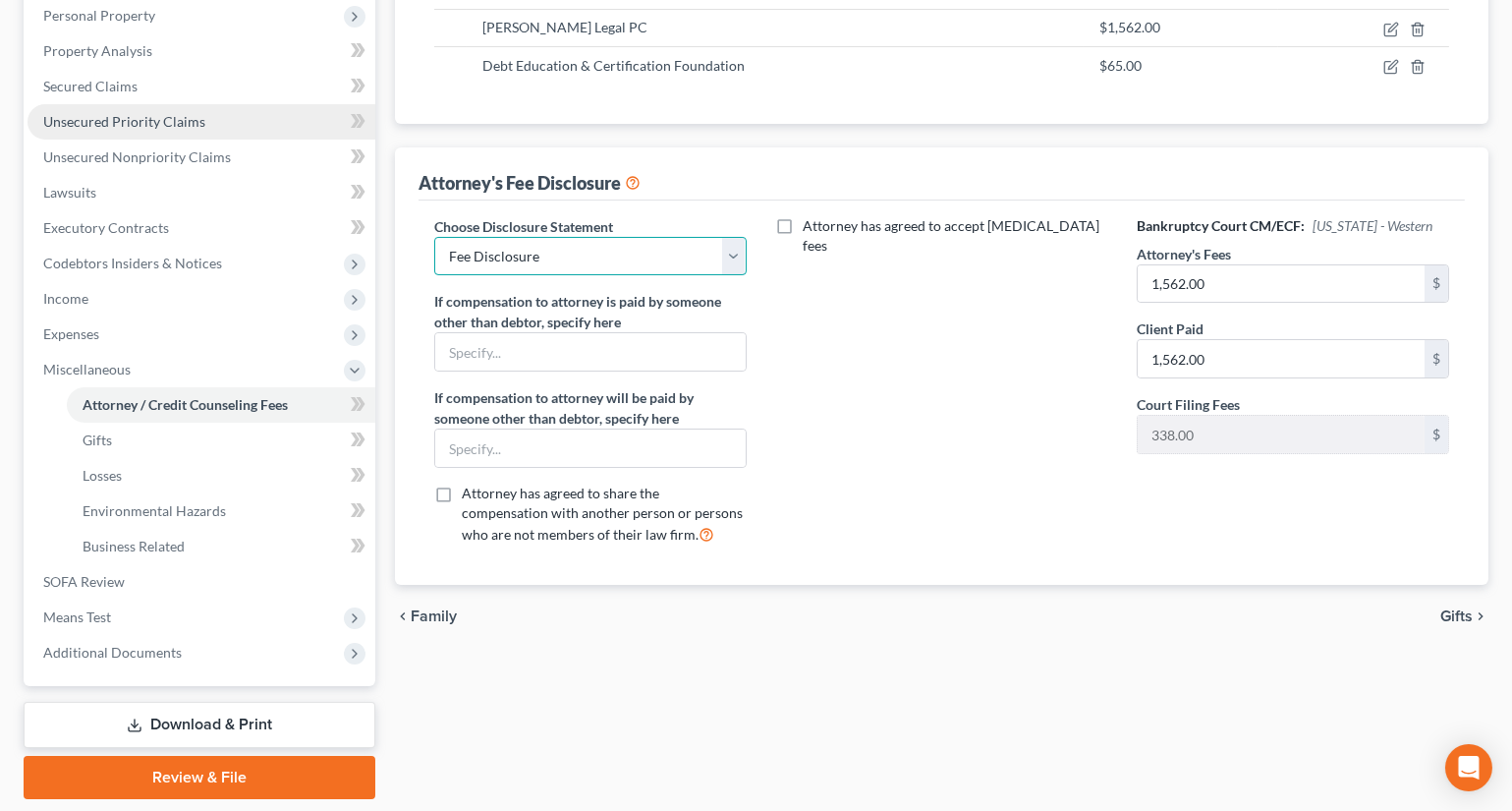
scroll to position [409, 0]
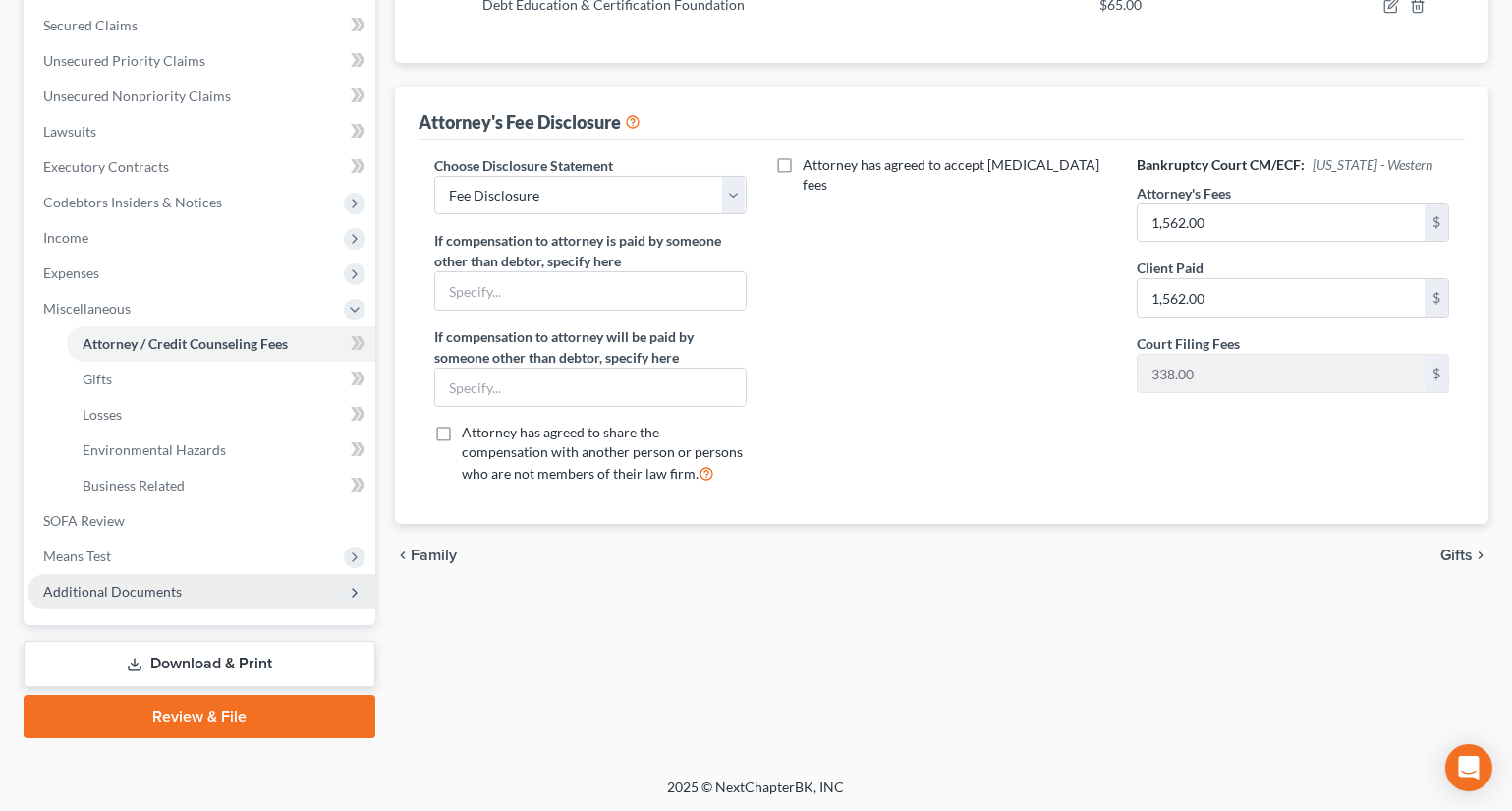
click at [112, 602] on span "Additional Documents" at bounding box center [201, 591] width 348 height 35
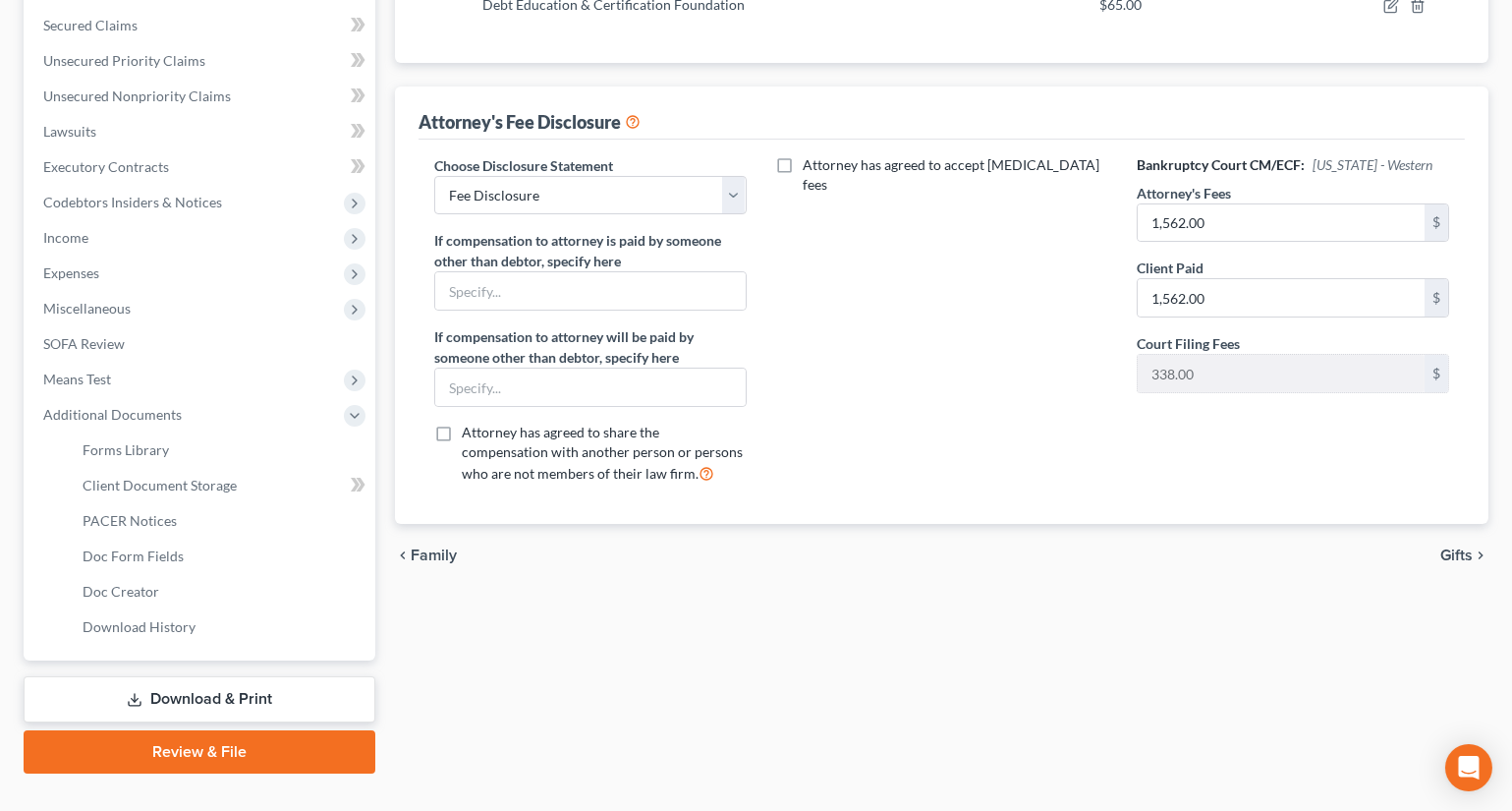
click at [150, 695] on link "Download & Print" at bounding box center [199, 699] width 352 height 46
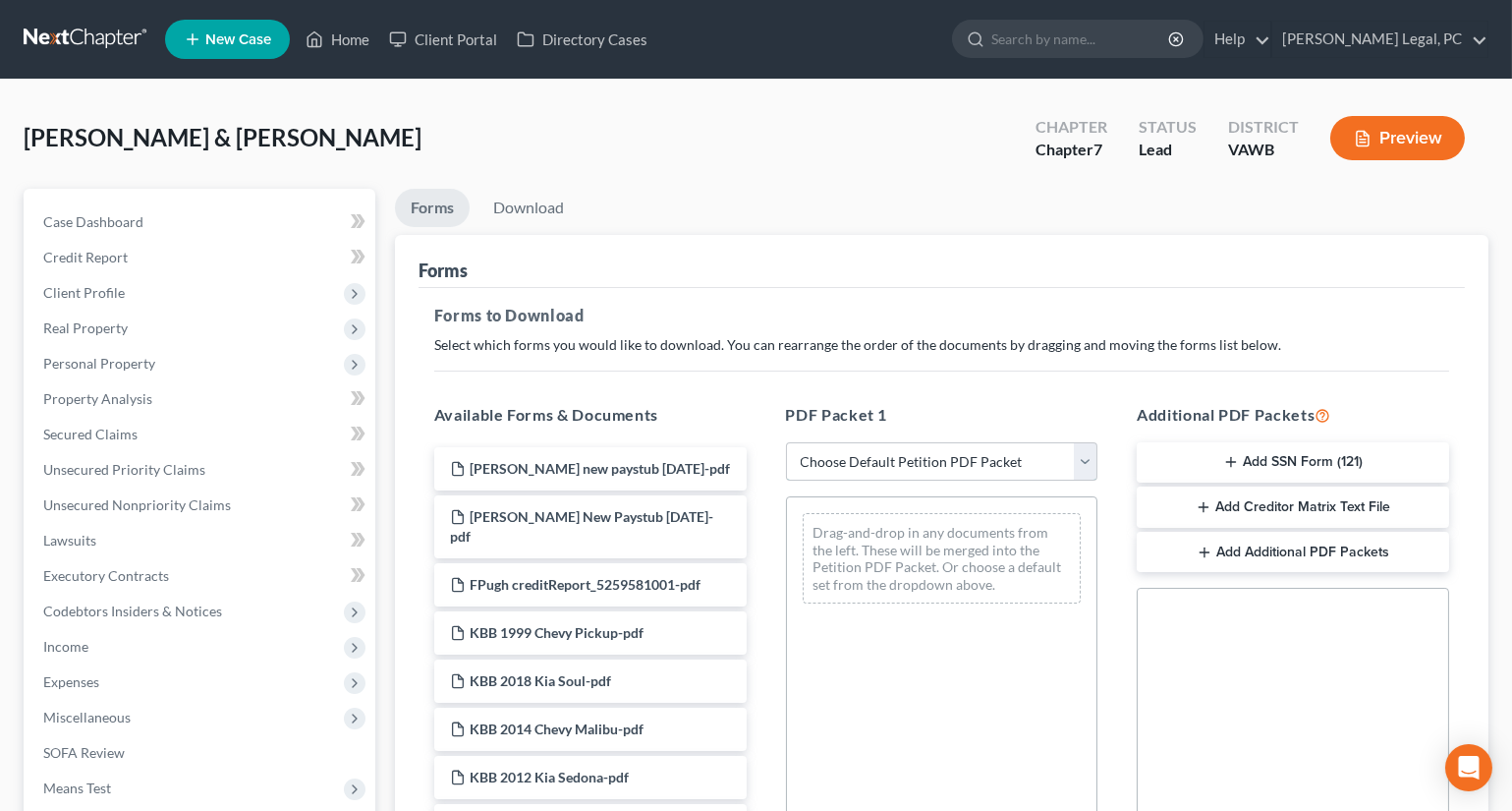
click at [826, 455] on select "Choose Default Petition PDF Packet Complete Bankruptcy Petition (all forms and …" at bounding box center [942, 461] width 312 height 39
select select "0"
click at [786, 442] on select "Choose Default Petition PDF Packet Complete Bankruptcy Petition (all forms and …" at bounding box center [942, 461] width 312 height 39
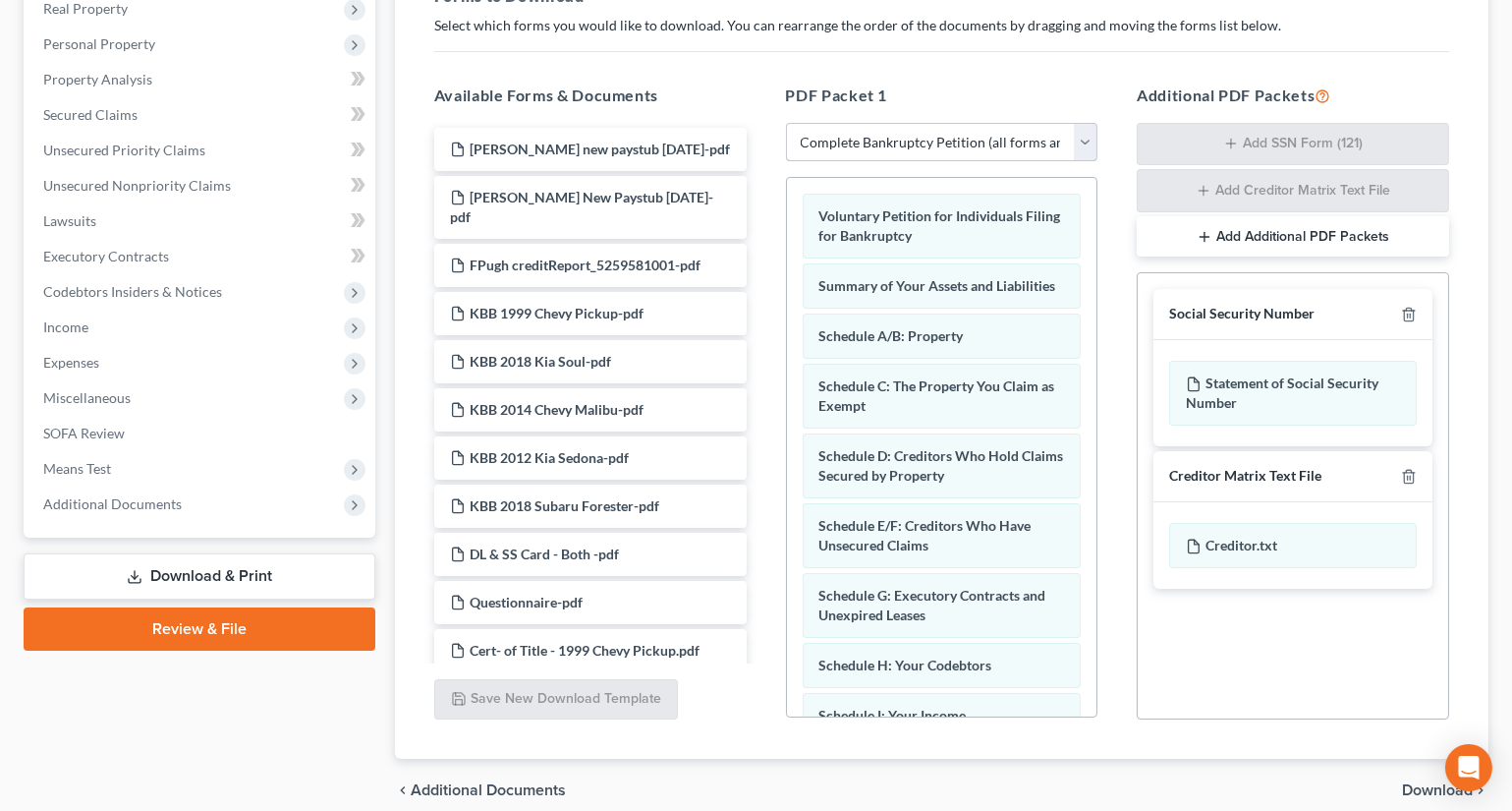
scroll to position [357, 0]
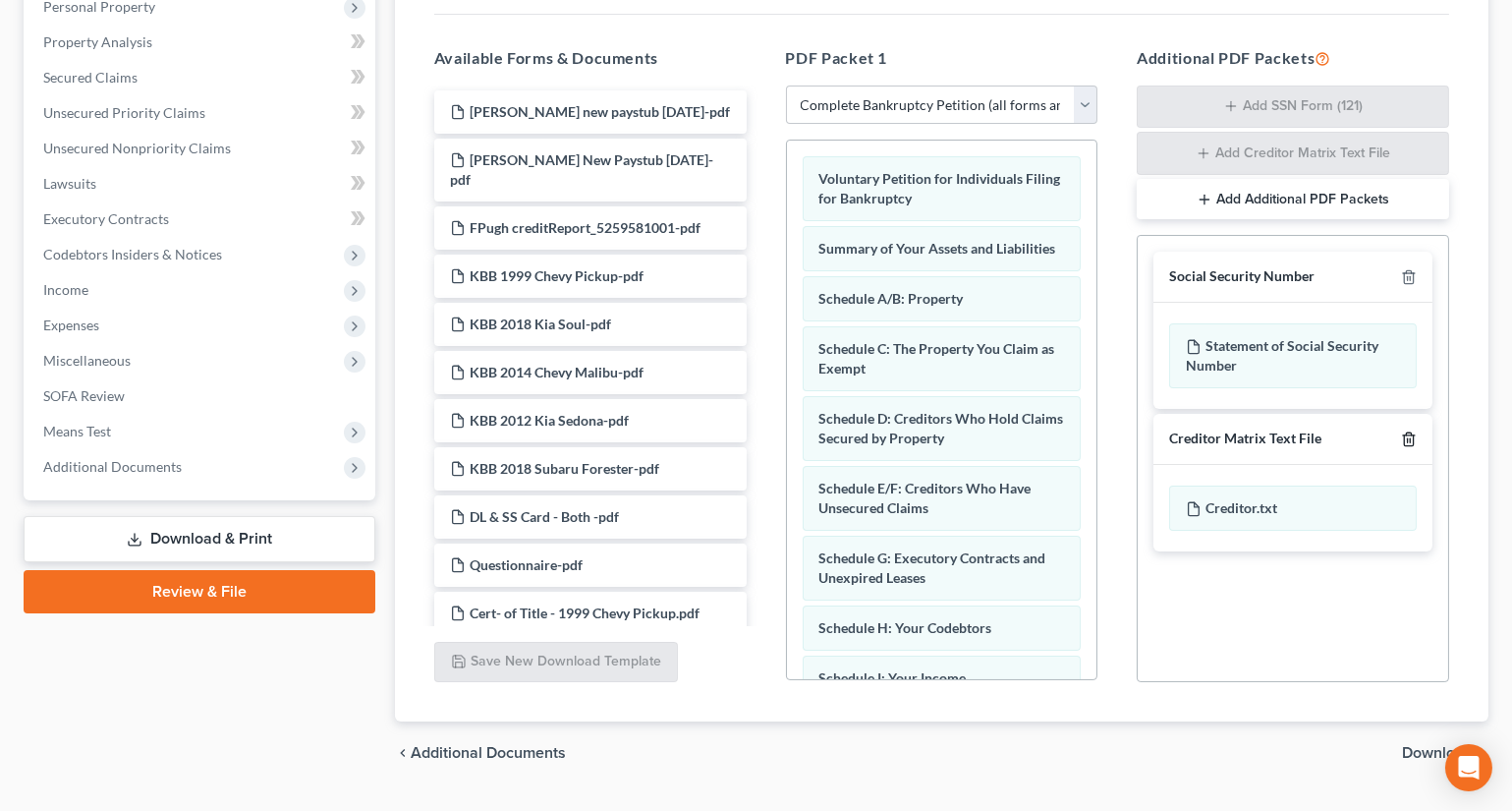
click at [1412, 435] on icon "button" at bounding box center [1409, 439] width 16 height 16
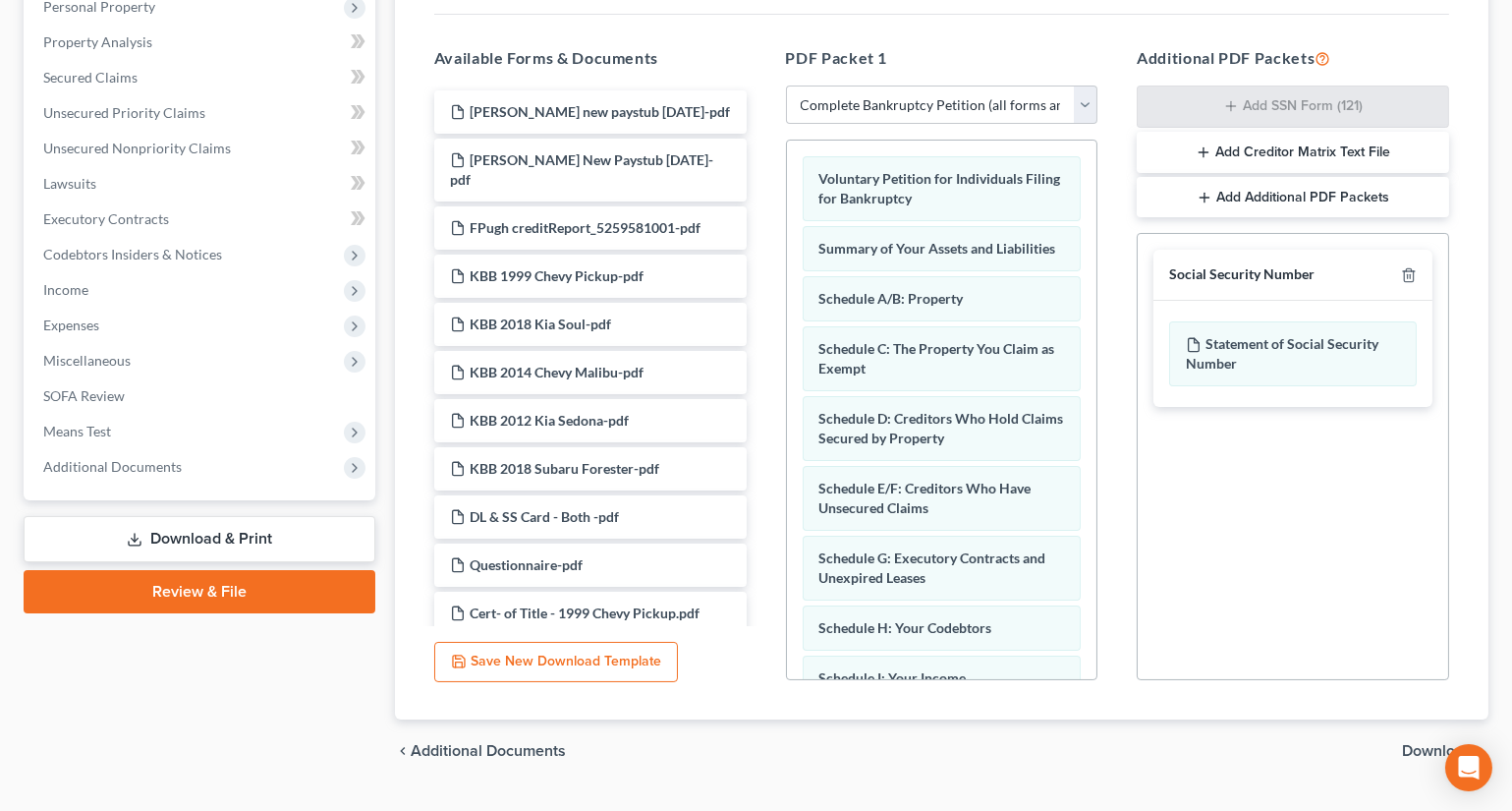
click at [1415, 737] on div "chevron_left Additional Documents Download chevron_right" at bounding box center [942, 750] width 1094 height 63
click at [1418, 743] on span "Download" at bounding box center [1437, 751] width 71 height 16
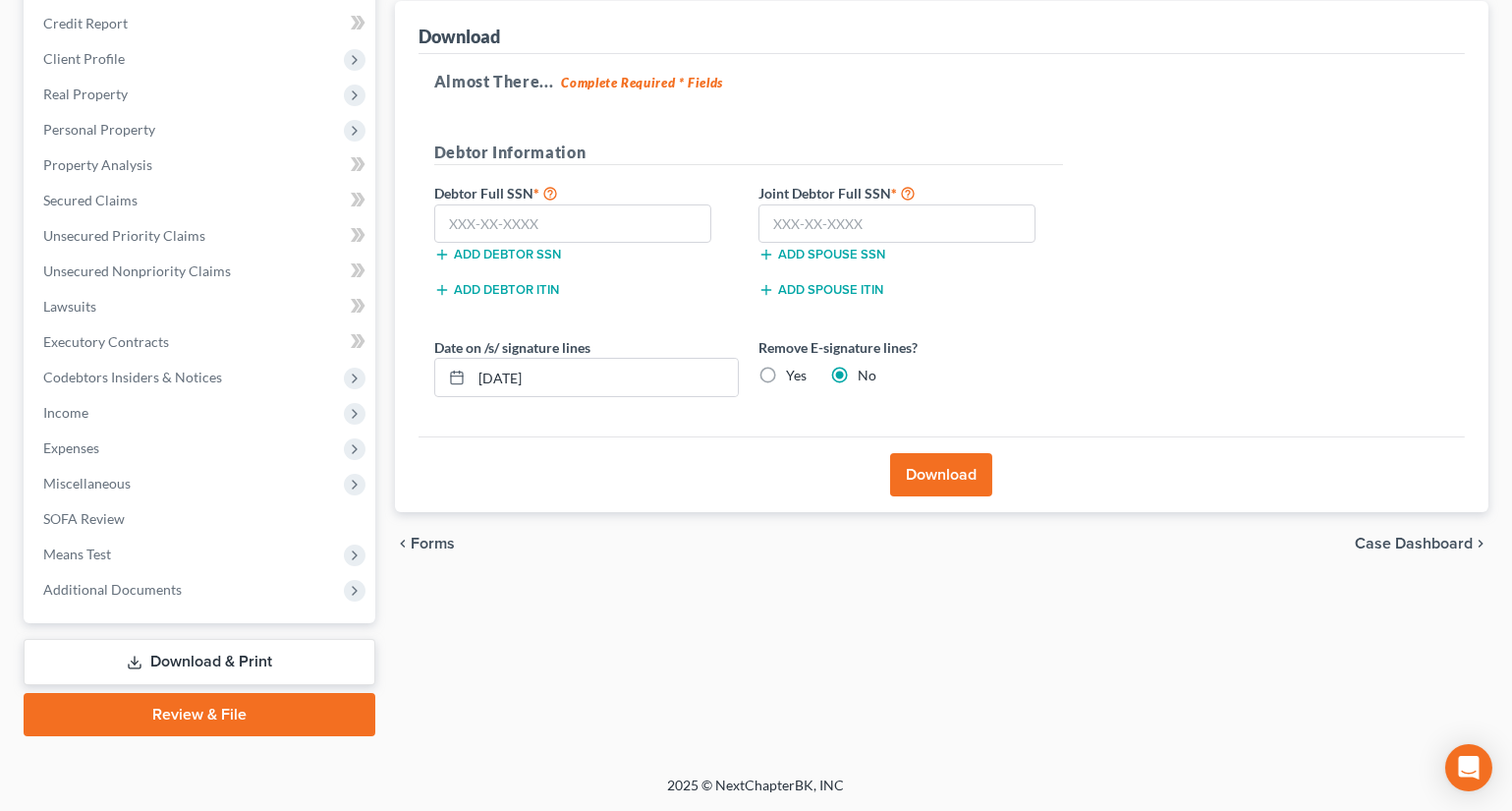
scroll to position [232, 0]
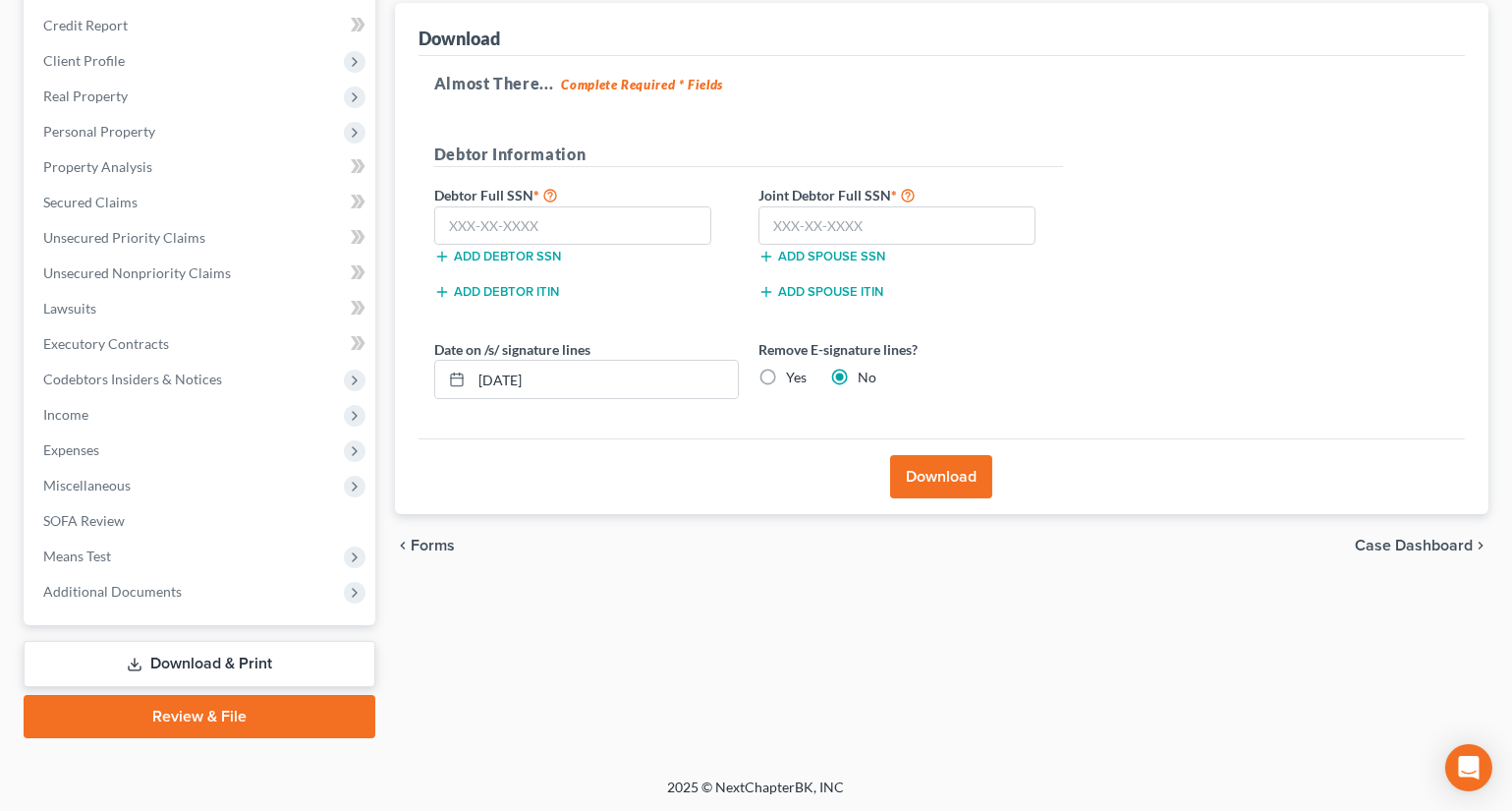
click at [786, 374] on label "Yes" at bounding box center [796, 377] width 21 height 20
click at [794, 374] on input "Yes" at bounding box center [800, 373] width 13 height 13
radio input "true"
radio input "false"
drag, startPoint x: 615, startPoint y: 212, endPoint x: 628, endPoint y: 190, distance: 25.6
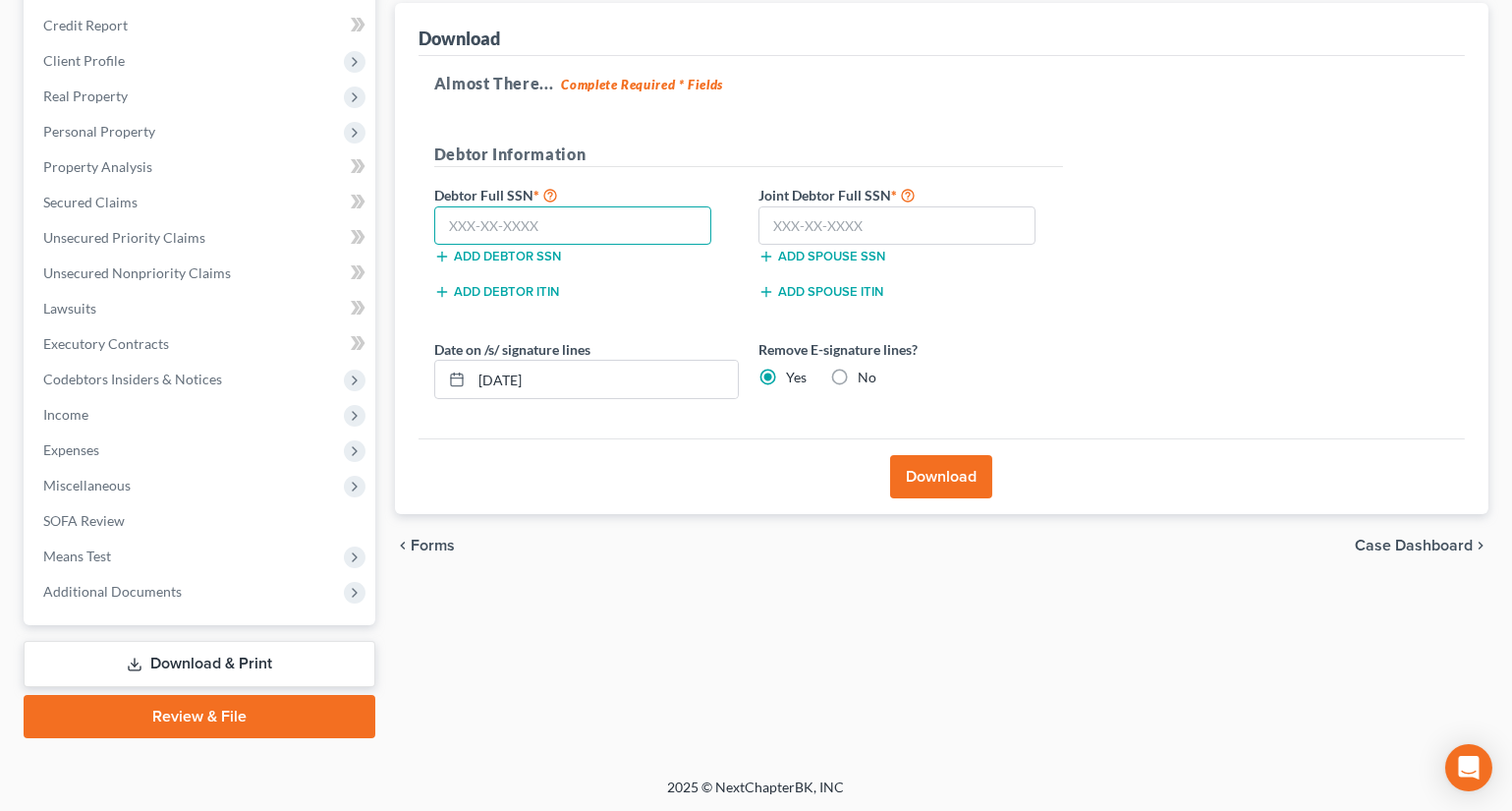
click at [615, 212] on input "text" at bounding box center [572, 225] width 278 height 39
type input "227-11-7158"
click at [794, 216] on input "text" at bounding box center [898, 225] width 278 height 39
type input "230-25-0772"
click at [943, 480] on button "Download" at bounding box center [942, 476] width 102 height 43
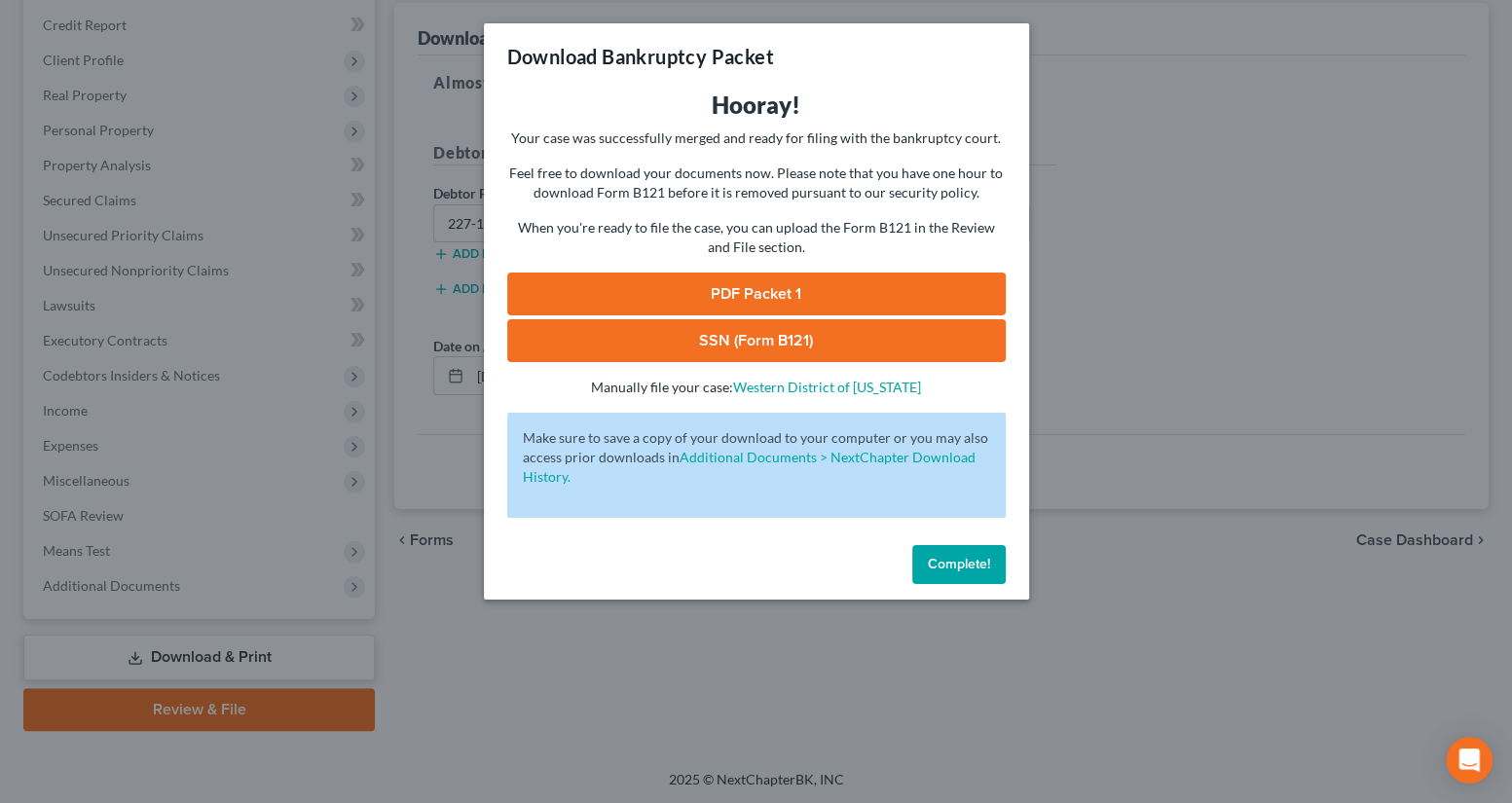
click at [704, 343] on link "SSN (Form B121)" at bounding box center [756, 340] width 498 height 42
click at [608, 288] on link "PDF Packet 1" at bounding box center [756, 293] width 498 height 42
click at [255, 149] on div "Download Bankruptcy Packet Hooray! Your case was successfully merged and ready …" at bounding box center [756, 401] width 1512 height 803
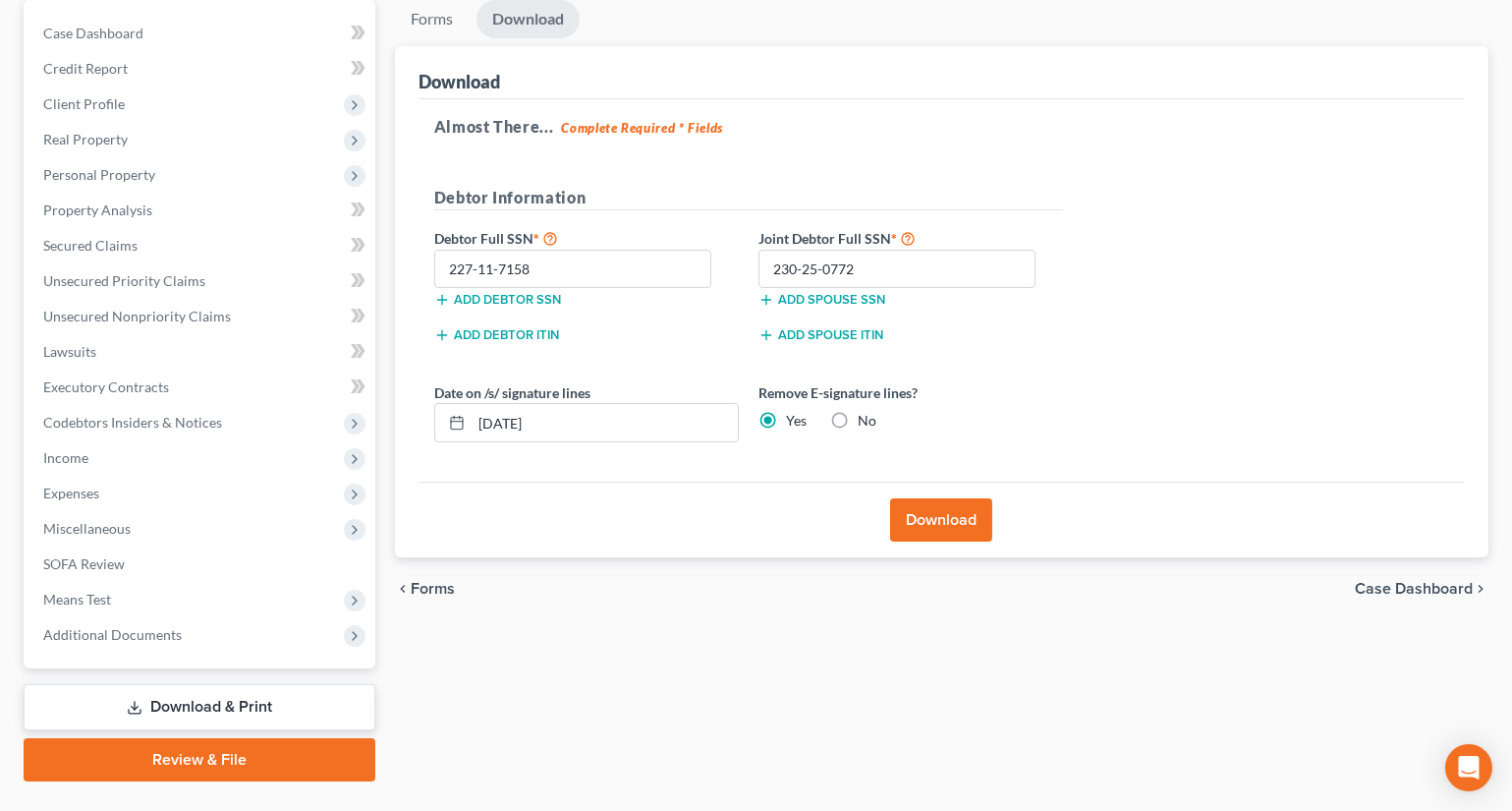
scroll to position [0, 0]
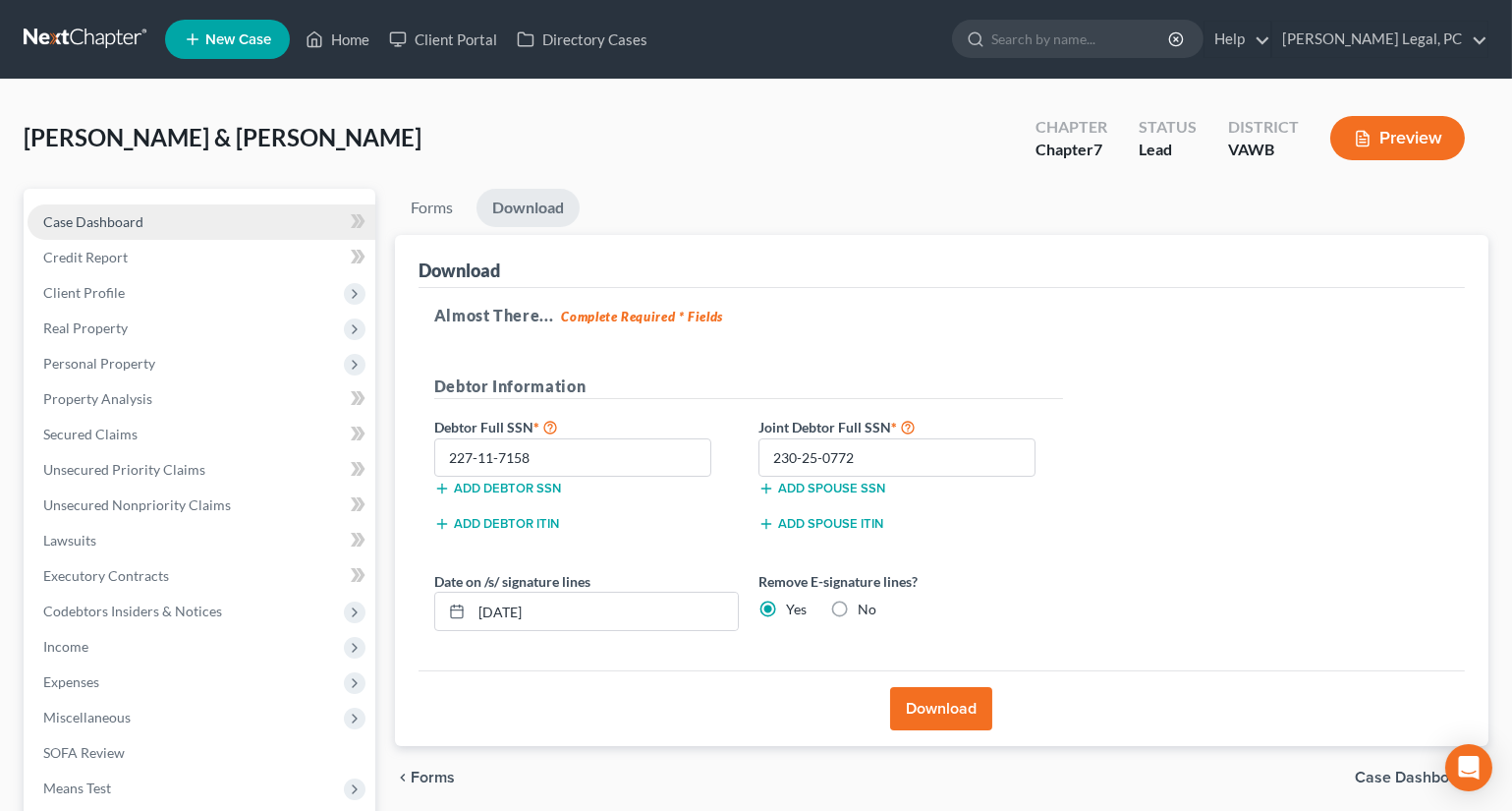
click at [158, 215] on link "Case Dashboard" at bounding box center [201, 221] width 348 height 35
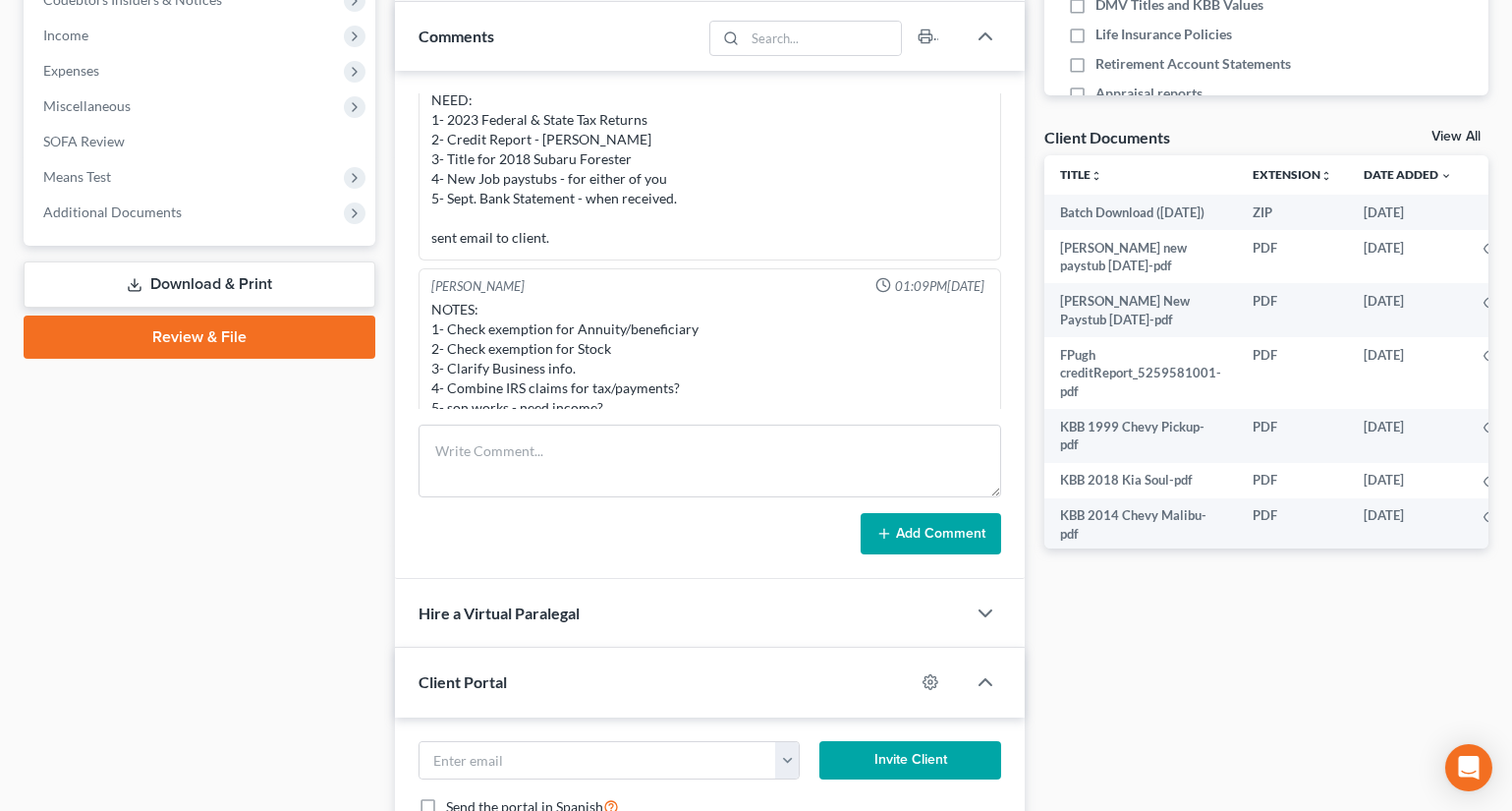
scroll to position [625, 0]
